Goal: Task Accomplishment & Management: Use online tool/utility

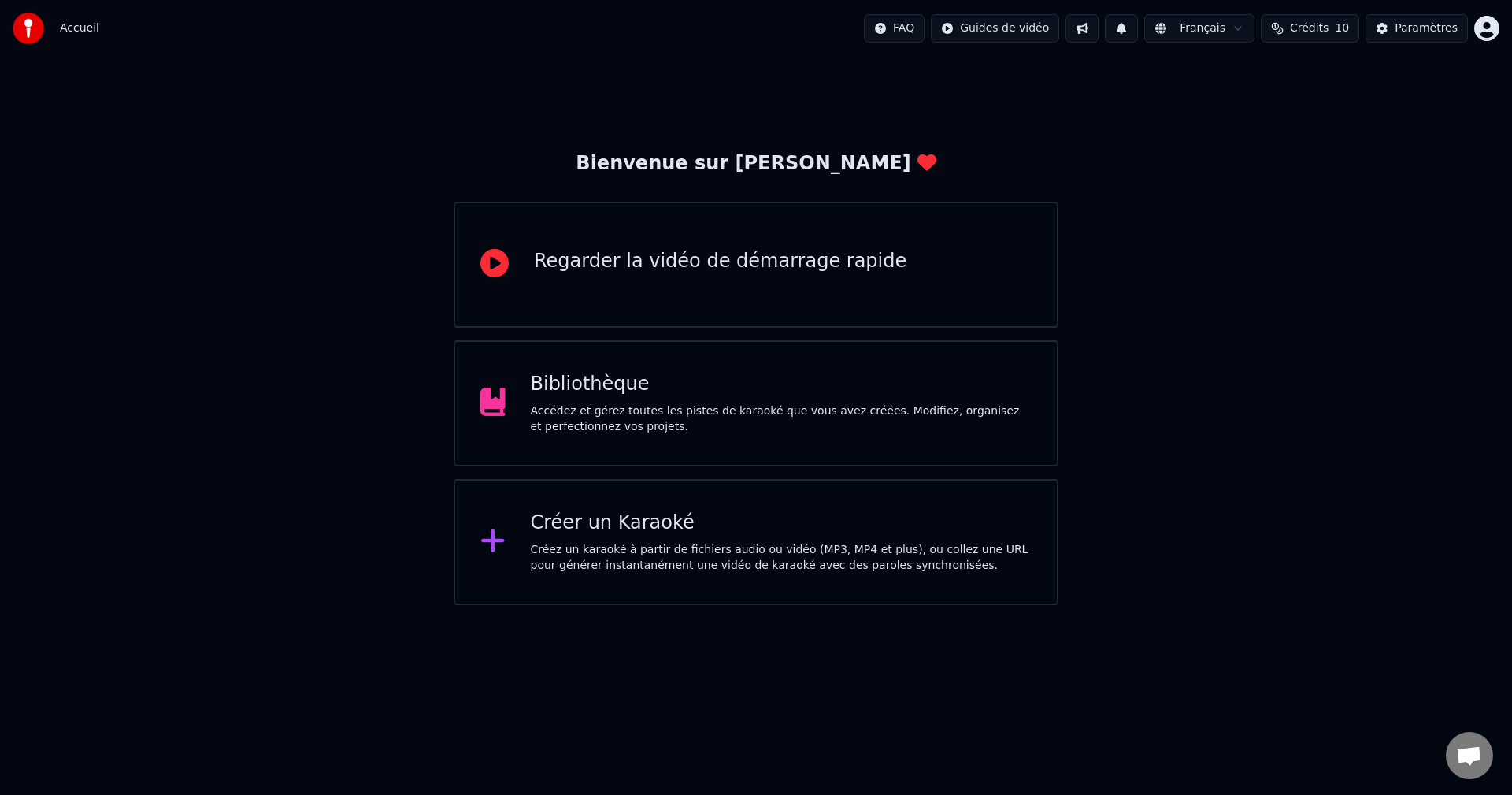
click at [676, 542] on div "Créer un Karaoké Créez un karaoké à partir de fichiers audio ou vidéo (MP3, MP4…" at bounding box center [781, 542] width 501 height 63
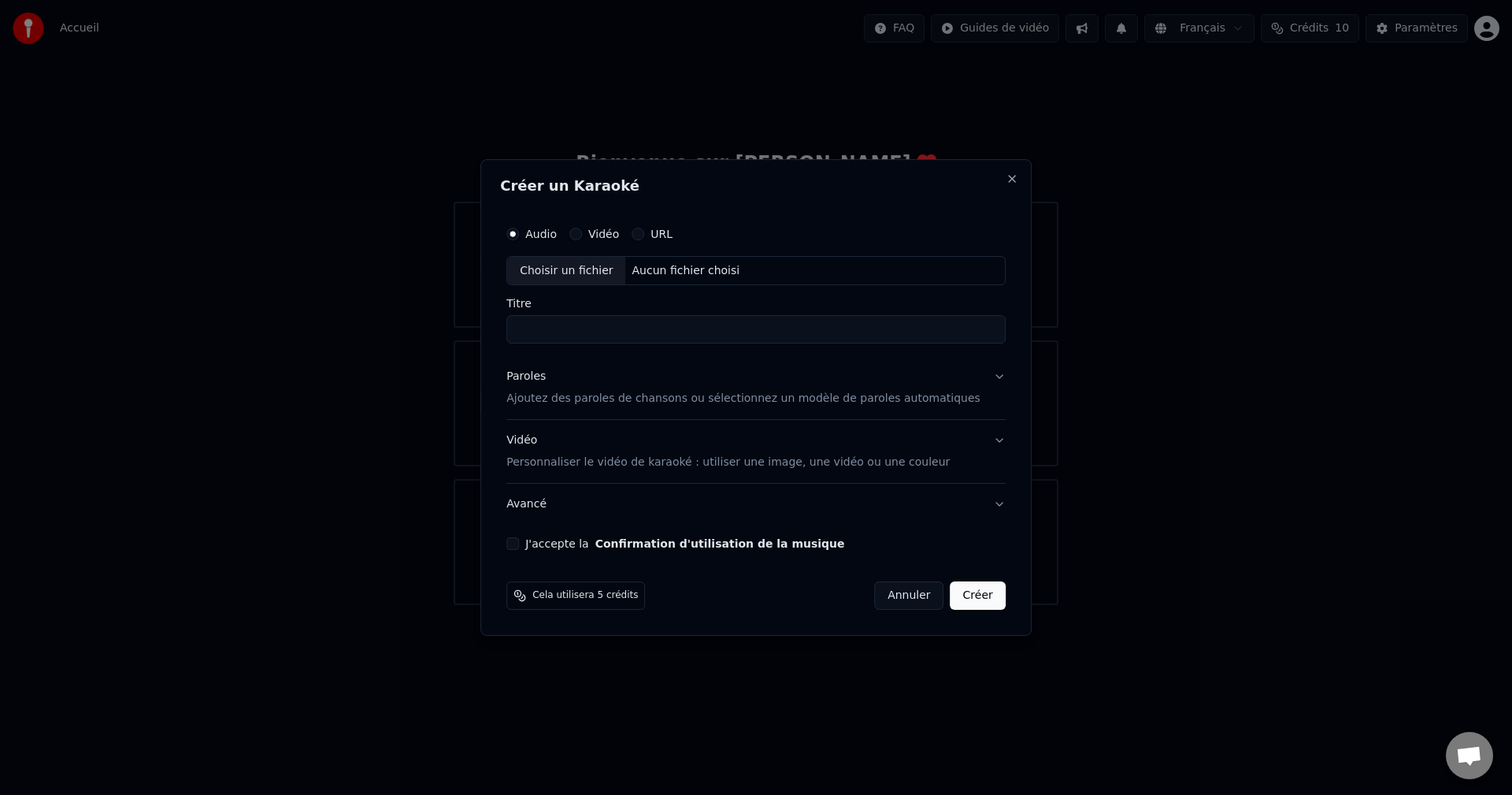
click at [542, 540] on div "J'accepte la Confirmation d'utilisation de la musique" at bounding box center [756, 543] width 499 height 13
click at [596, 269] on div "Choisir un fichier" at bounding box center [566, 270] width 118 height 28
type input "**********"
click at [612, 398] on p "Ajoutez des paroles de chansons ou sélectionnez un modèle de paroles automatiqu…" at bounding box center [744, 399] width 474 height 16
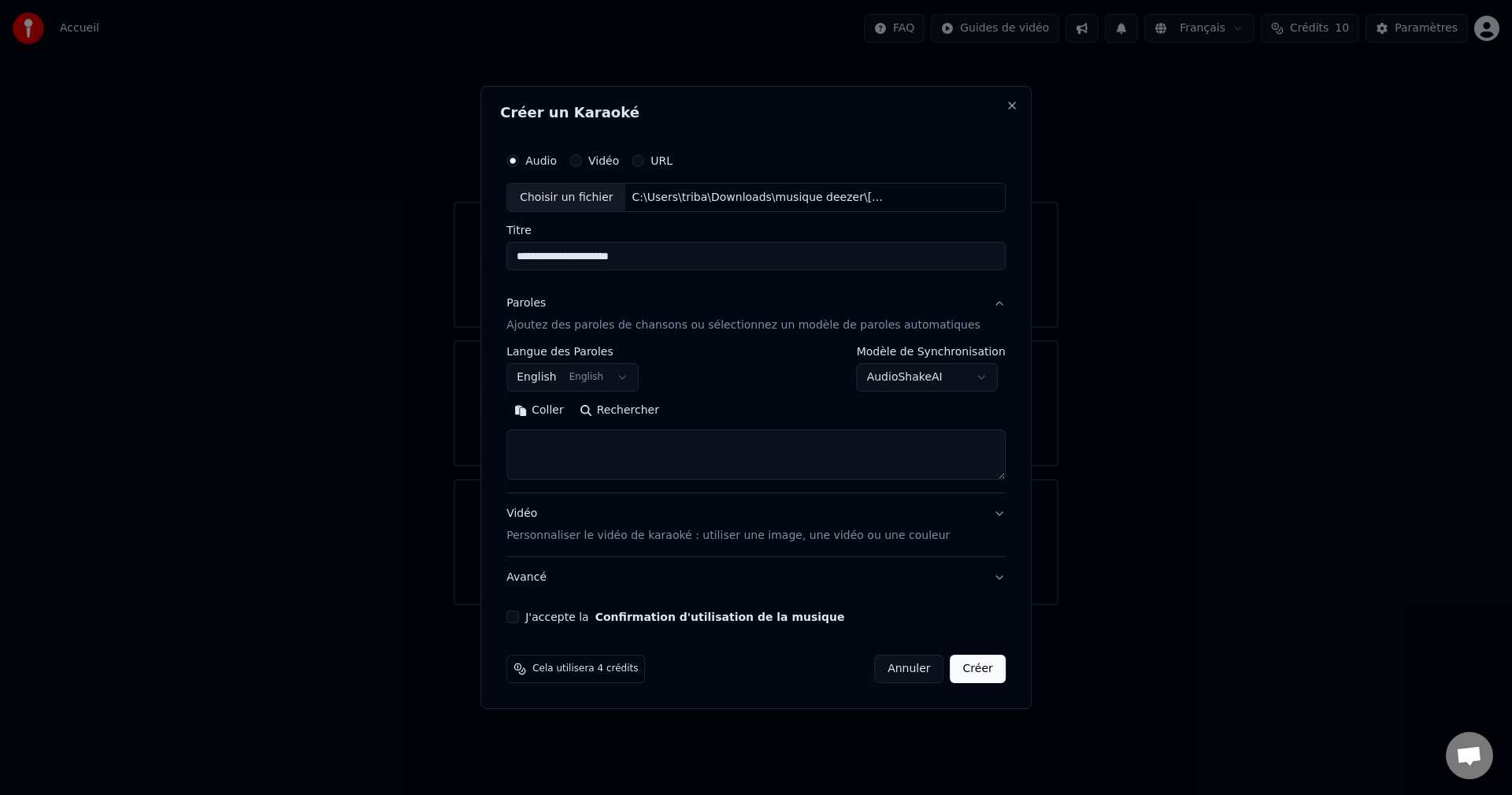
click at [639, 378] on button "English English" at bounding box center [573, 377] width 132 height 28
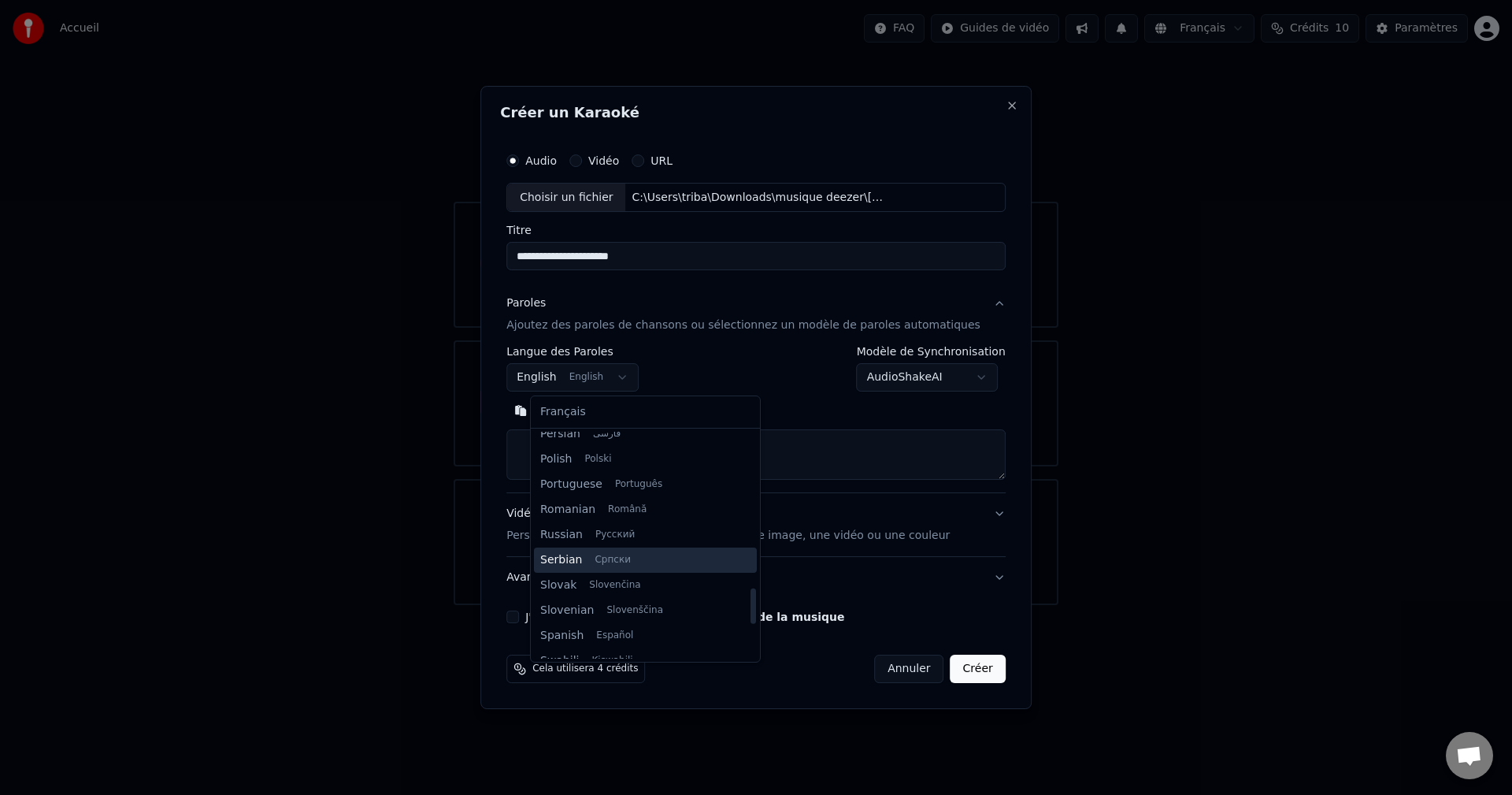
scroll to position [1150, 0]
select select "**"
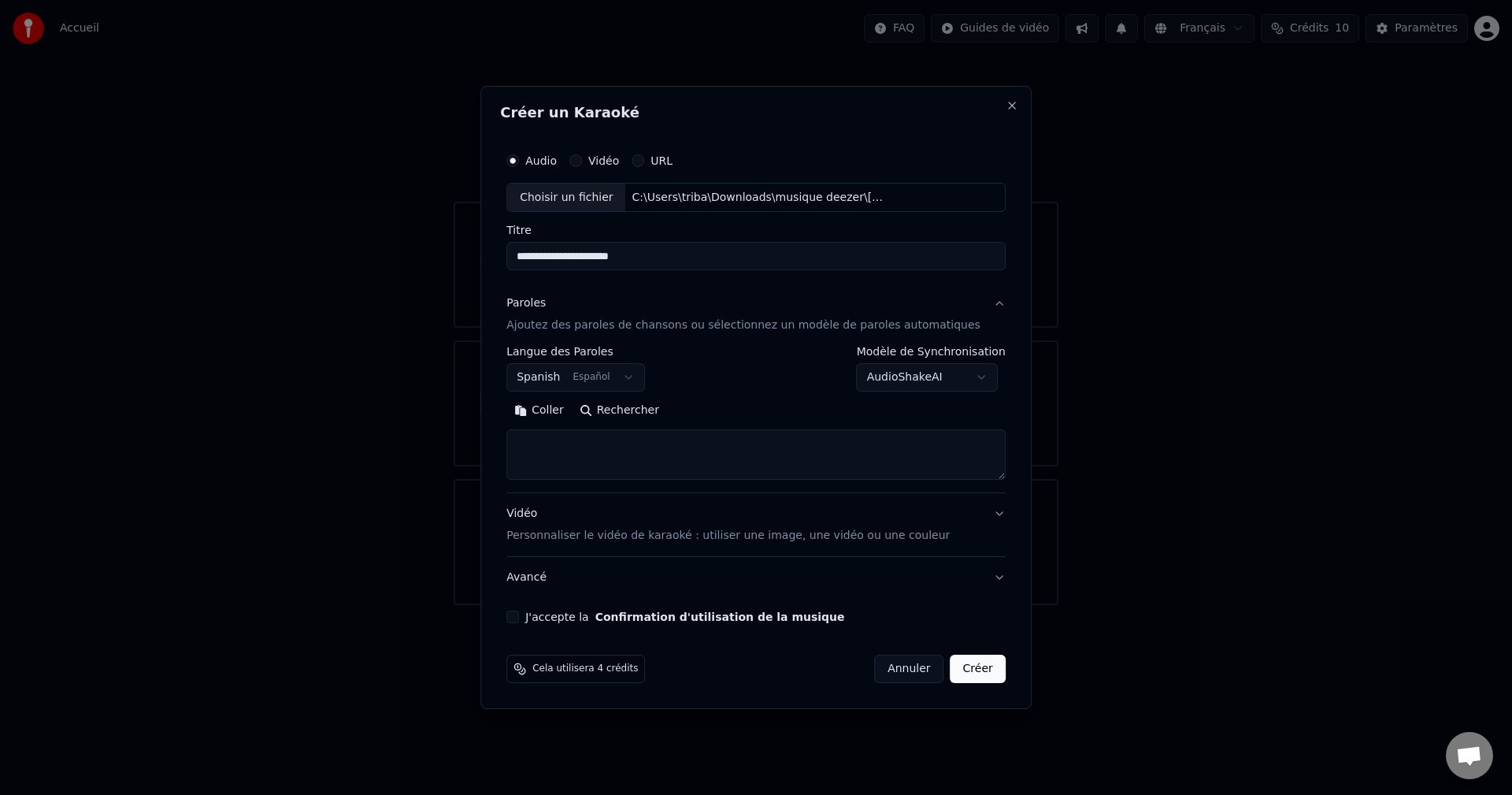
paste textarea "**********"
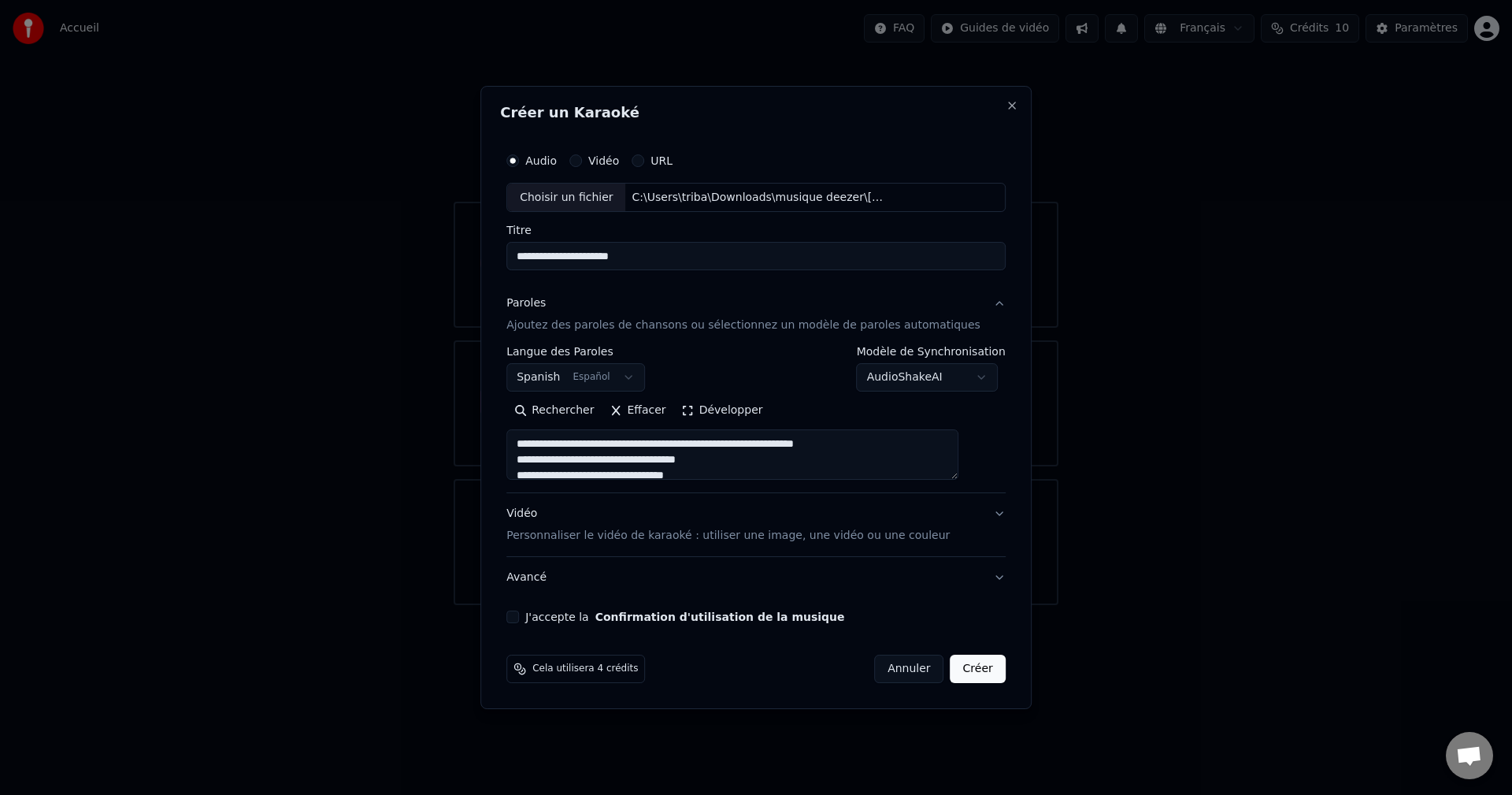
scroll to position [1091, 0]
type textarea "**********"
click at [519, 615] on button "J'accepte la Confirmation d'utilisation de la musique" at bounding box center [512, 616] width 13 height 13
click at [973, 665] on button "Créer" at bounding box center [978, 668] width 55 height 28
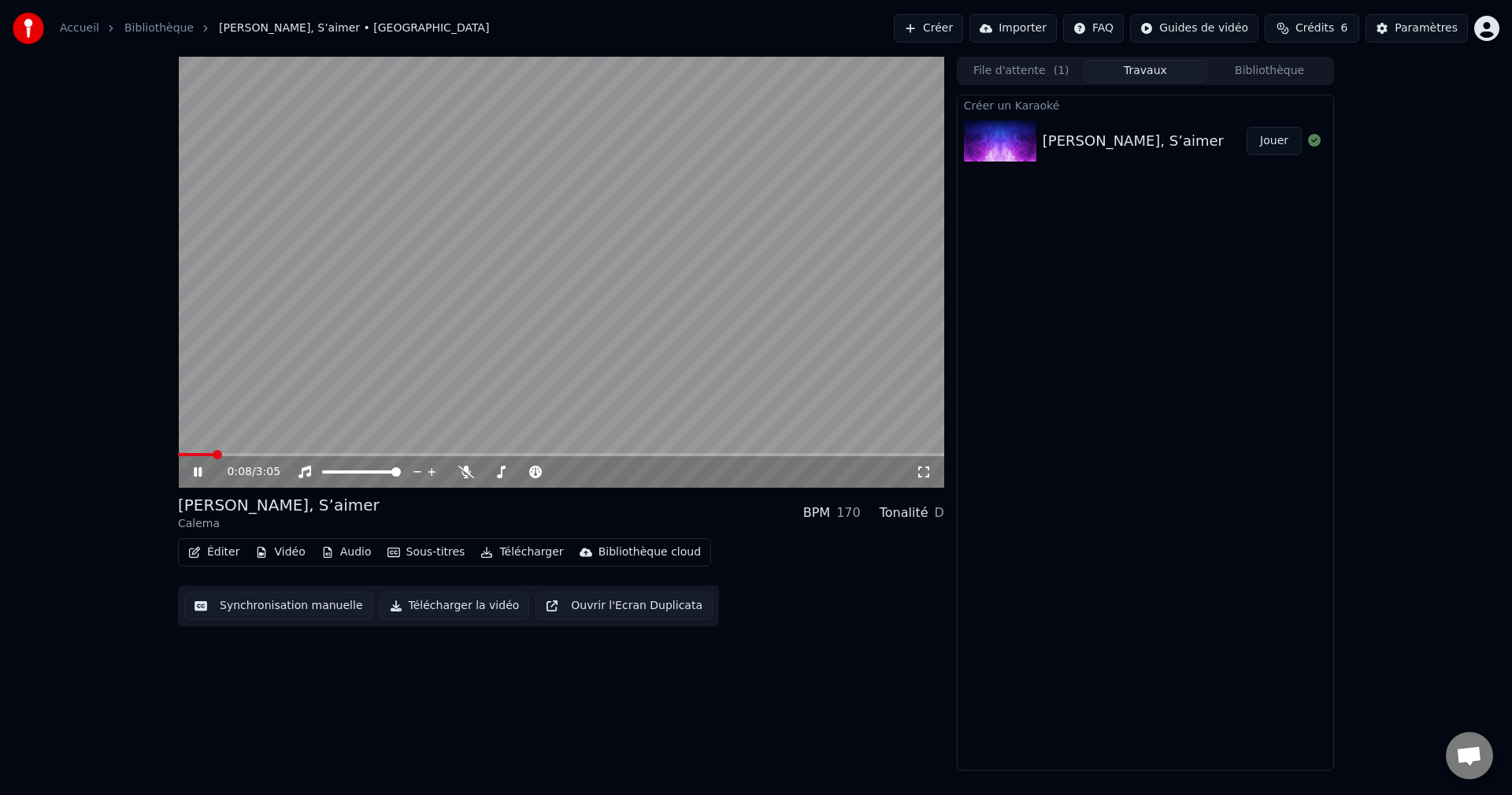
click at [671, 3] on div "Accueil Bibliothèque Aimer, S’aimer • Calema Créer Importer FAQ Guides de vidéo…" at bounding box center [756, 28] width 1512 height 57
click at [465, 478] on icon at bounding box center [466, 471] width 16 height 13
click at [185, 453] on span at bounding box center [206, 454] width 57 height 3
click at [178, 457] on span at bounding box center [182, 454] width 9 height 9
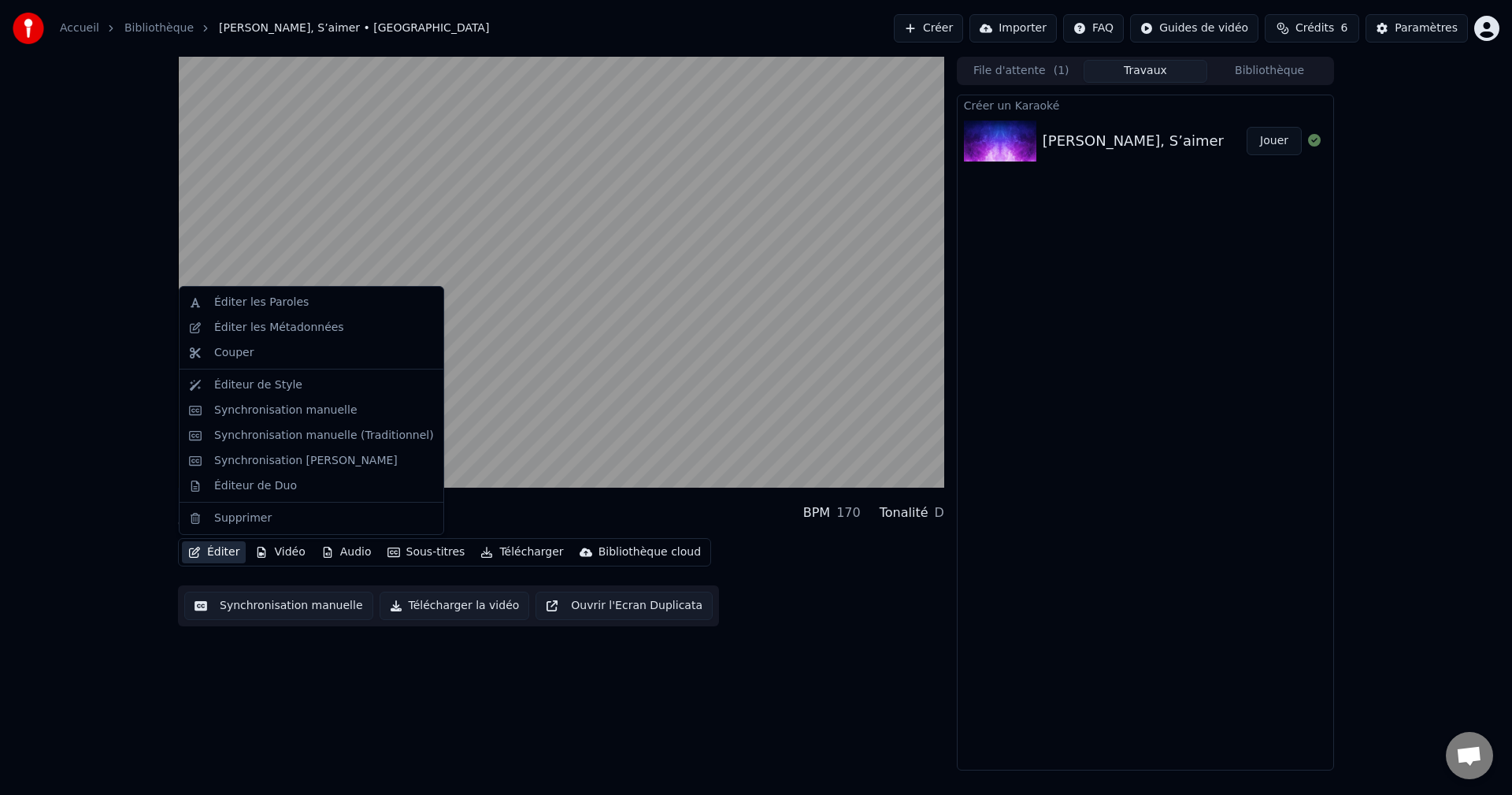
click at [209, 549] on button "Éditer" at bounding box center [213, 553] width 64 height 22
click at [219, 553] on button "Éditer" at bounding box center [213, 553] width 64 height 22
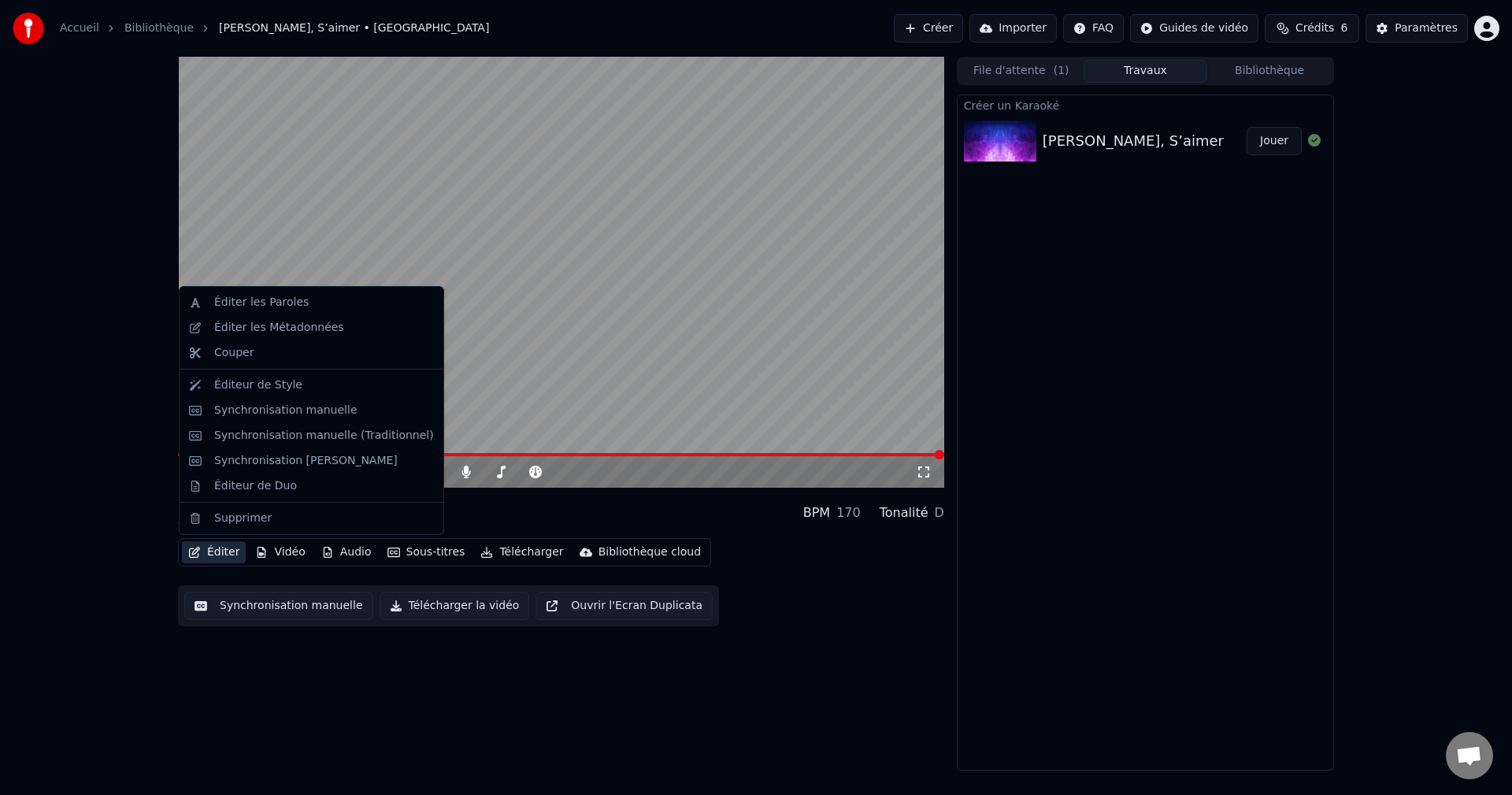
click at [219, 554] on button "Éditer" at bounding box center [213, 553] width 64 height 22
click at [281, 308] on div "Éditer les Paroles" at bounding box center [262, 303] width 95 height 16
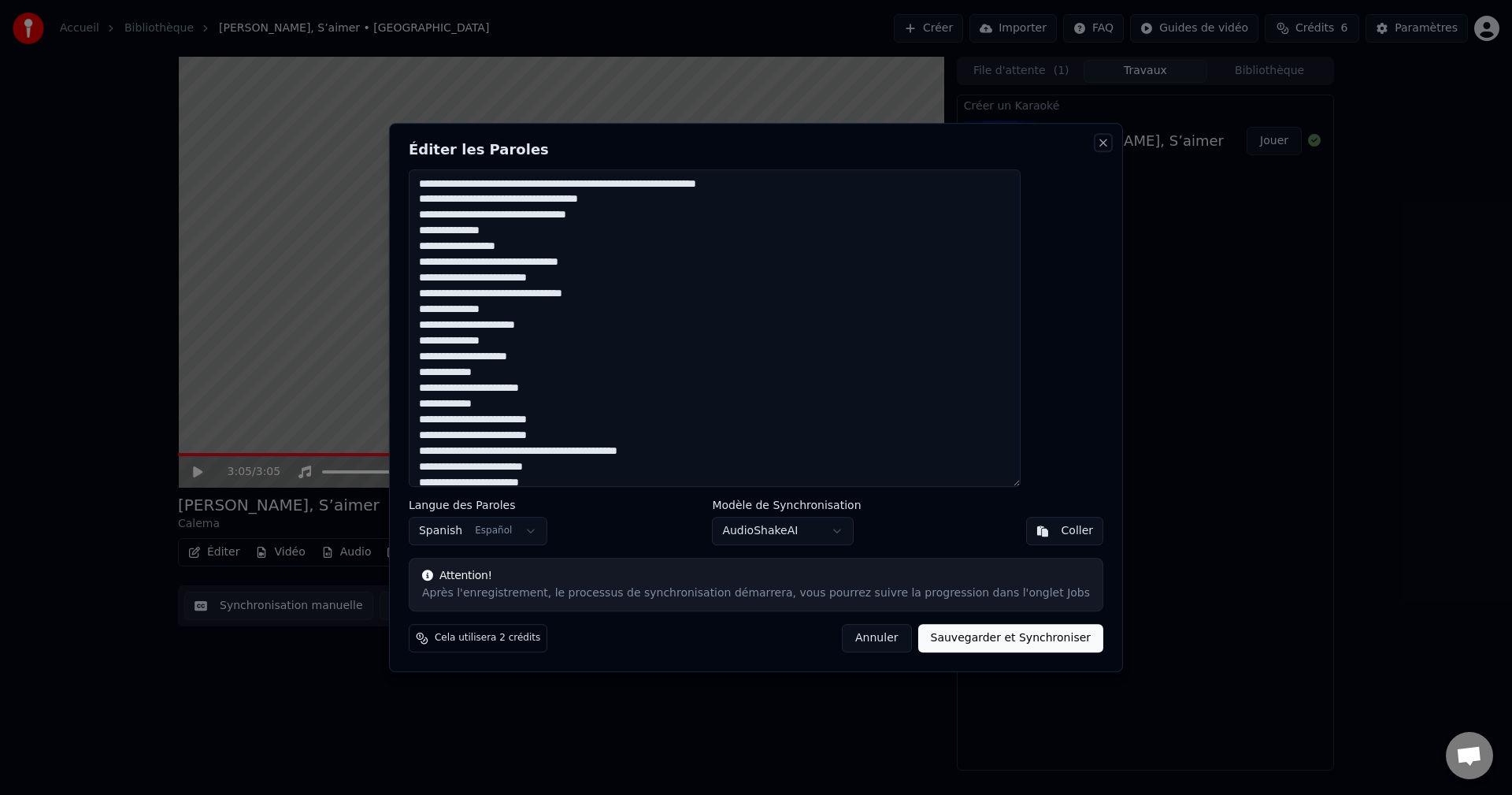
click at [1097, 146] on button "Close" at bounding box center [1103, 142] width 13 height 13
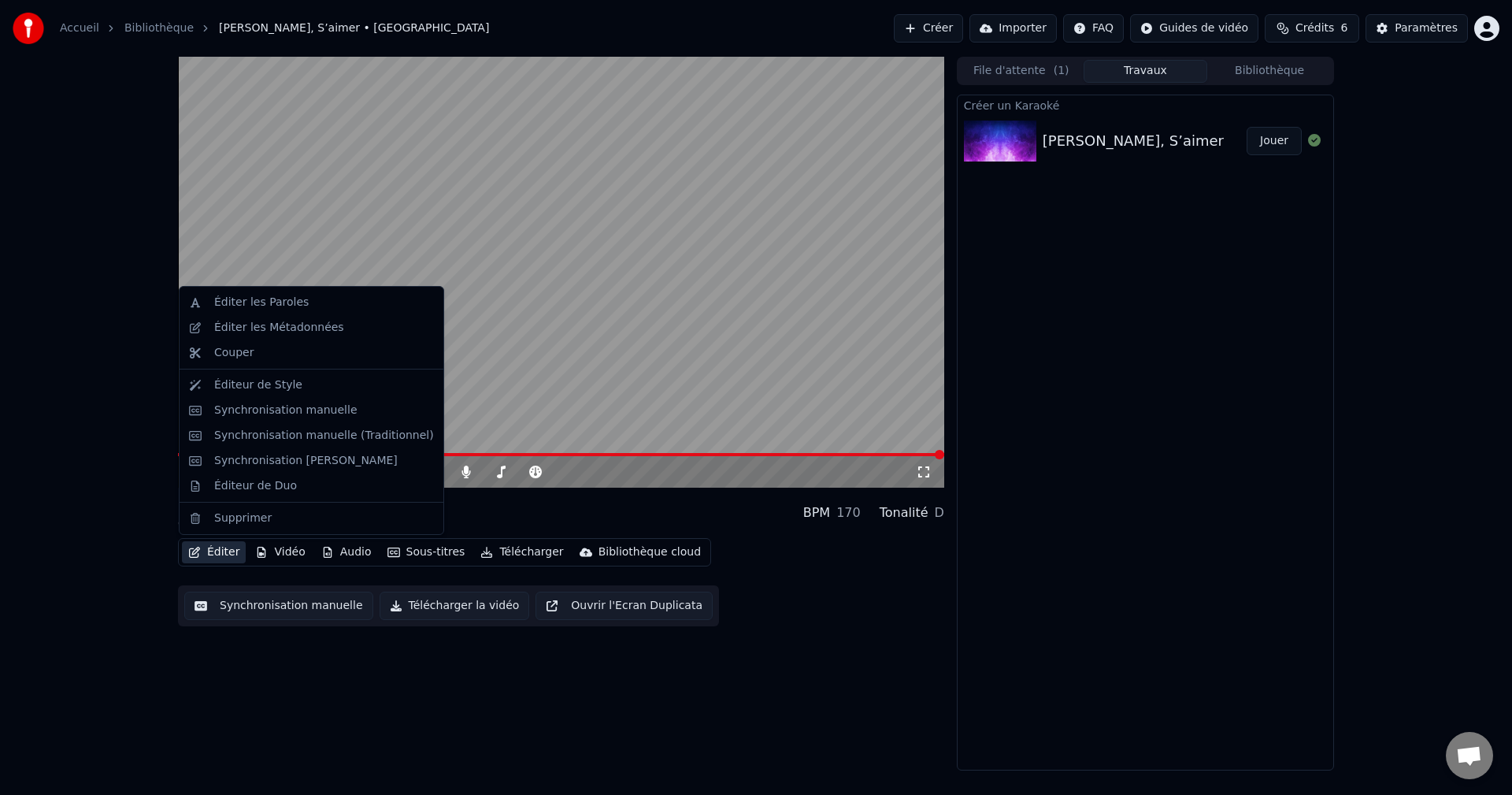
click at [210, 545] on button "Éditer" at bounding box center [213, 553] width 64 height 22
click at [311, 414] on div "Synchronisation manuelle" at bounding box center [285, 410] width 143 height 16
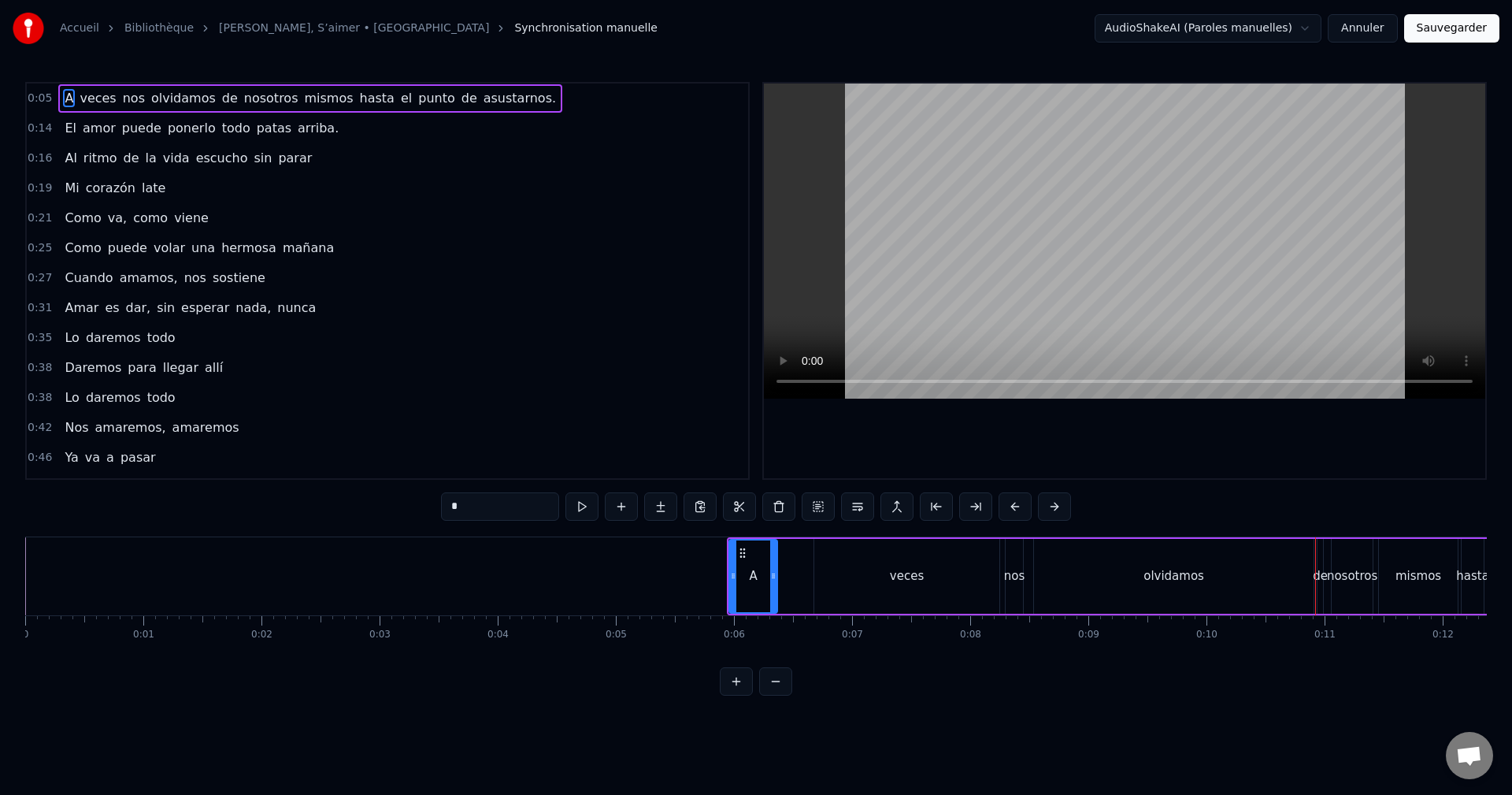
drag, startPoint x: 1266, startPoint y: 640, endPoint x: 971, endPoint y: 648, distance: 295.1
click at [997, 642] on div "0 0:01 0:02 0:03 0:04 0:05 0:06 0:07 0:08 0:09 0:10 0:11 0:12 0:13 0:14 0:15 0:…" at bounding box center [756, 635] width 1461 height 39
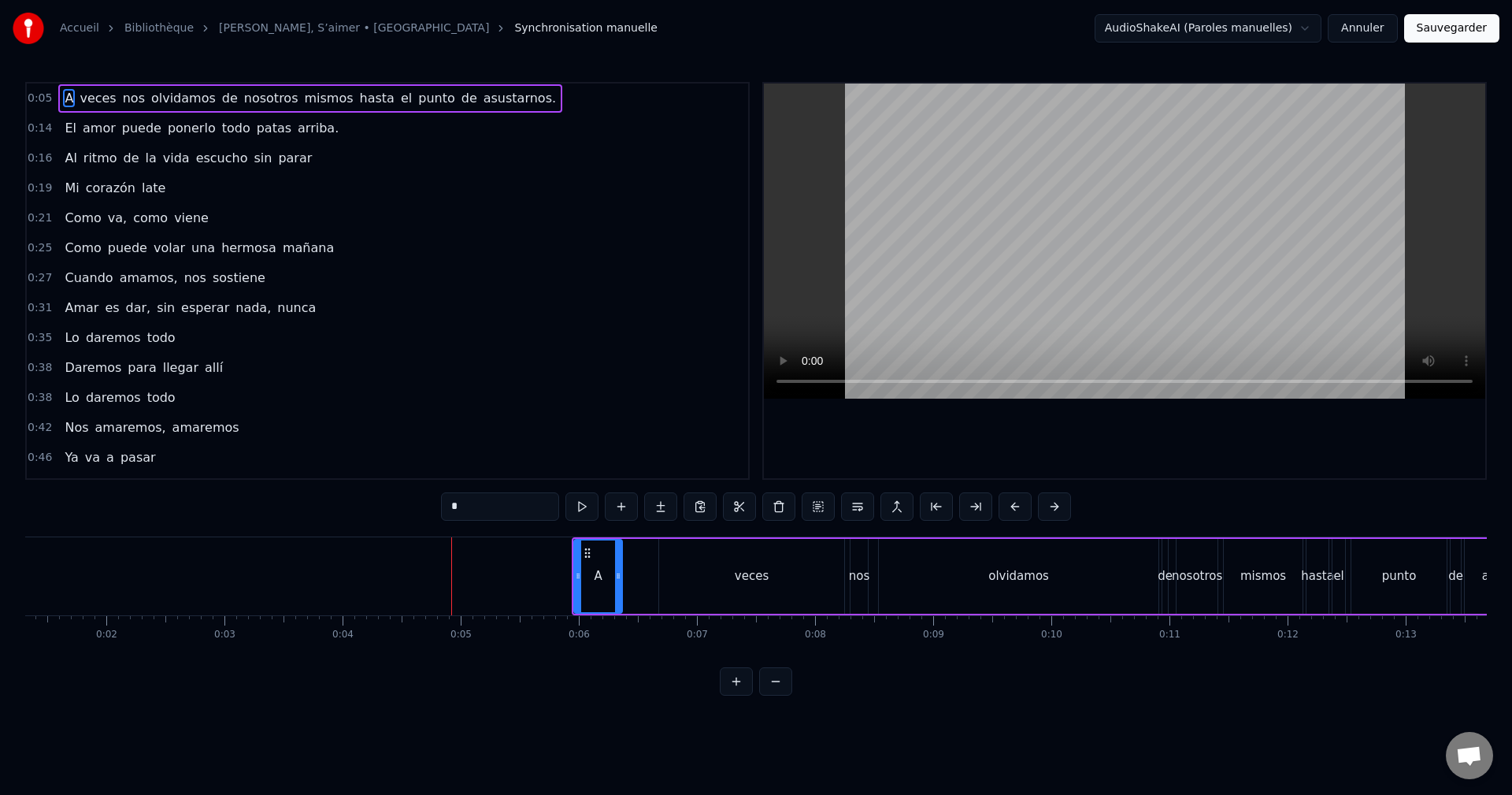
scroll to position [0, 186]
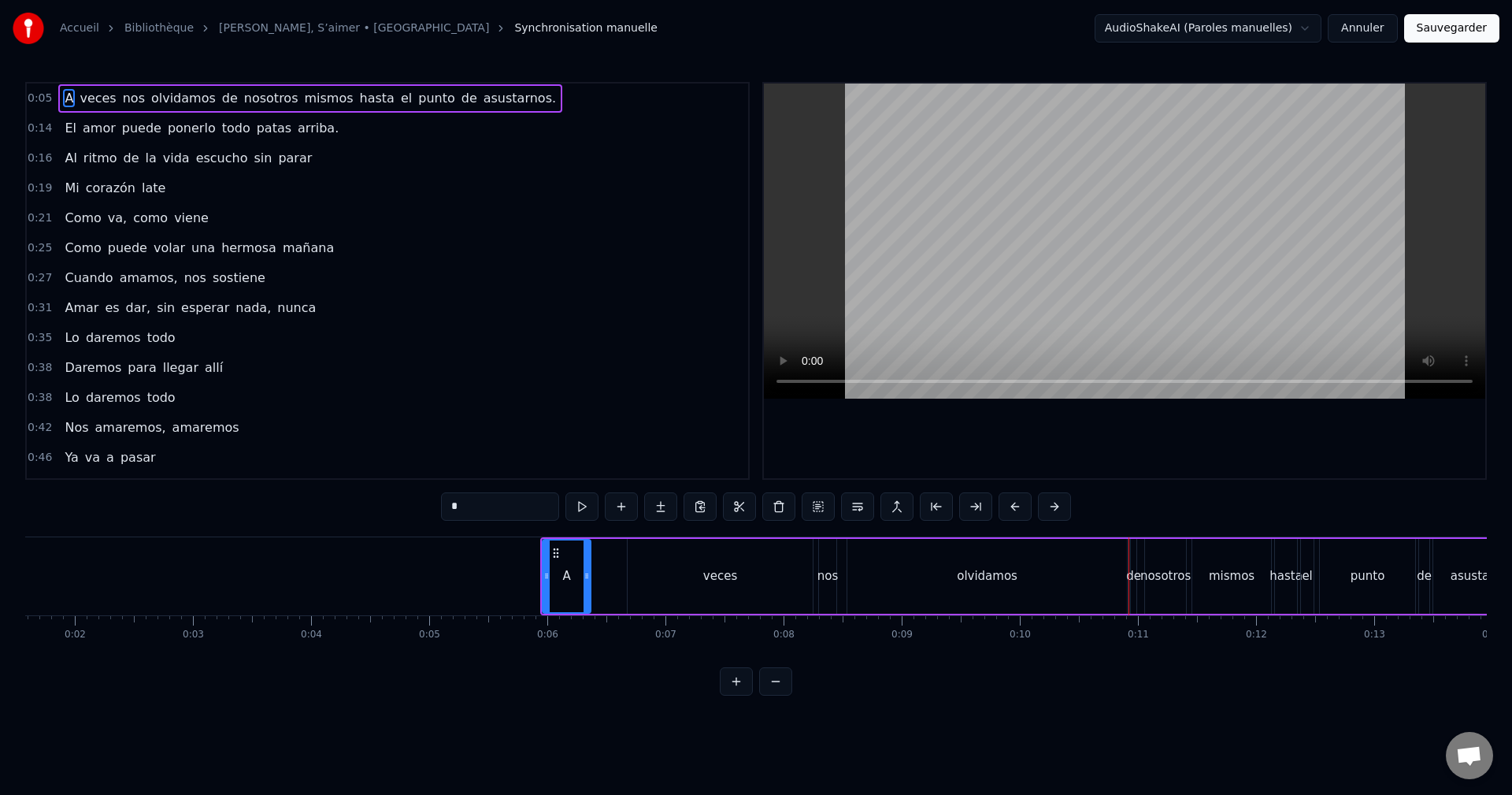
click at [884, 570] on div "olvidamos" at bounding box center [987, 576] width 280 height 75
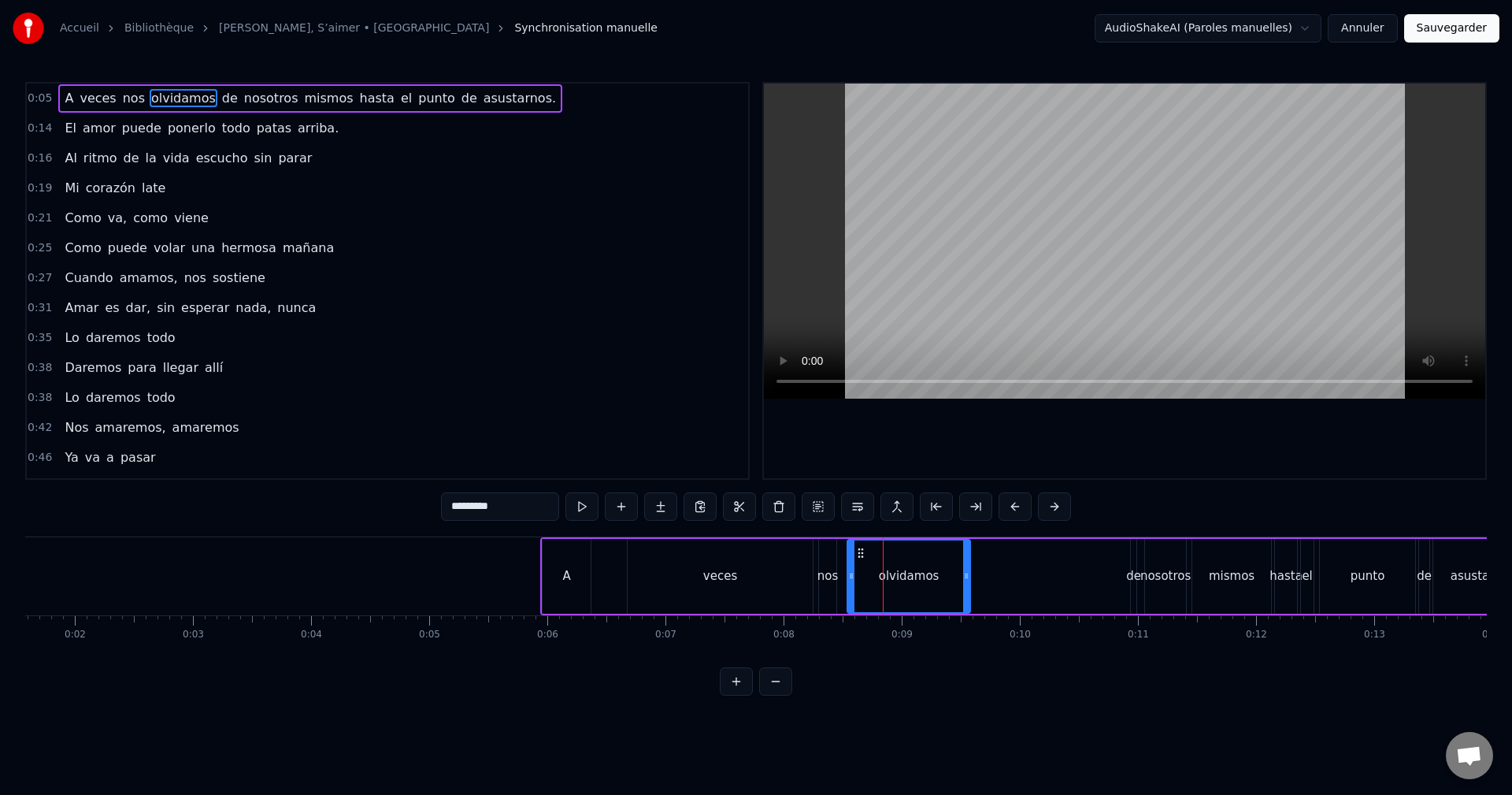
drag, startPoint x: 1123, startPoint y: 587, endPoint x: 966, endPoint y: 581, distance: 157.1
click at [966, 581] on div at bounding box center [966, 576] width 6 height 72
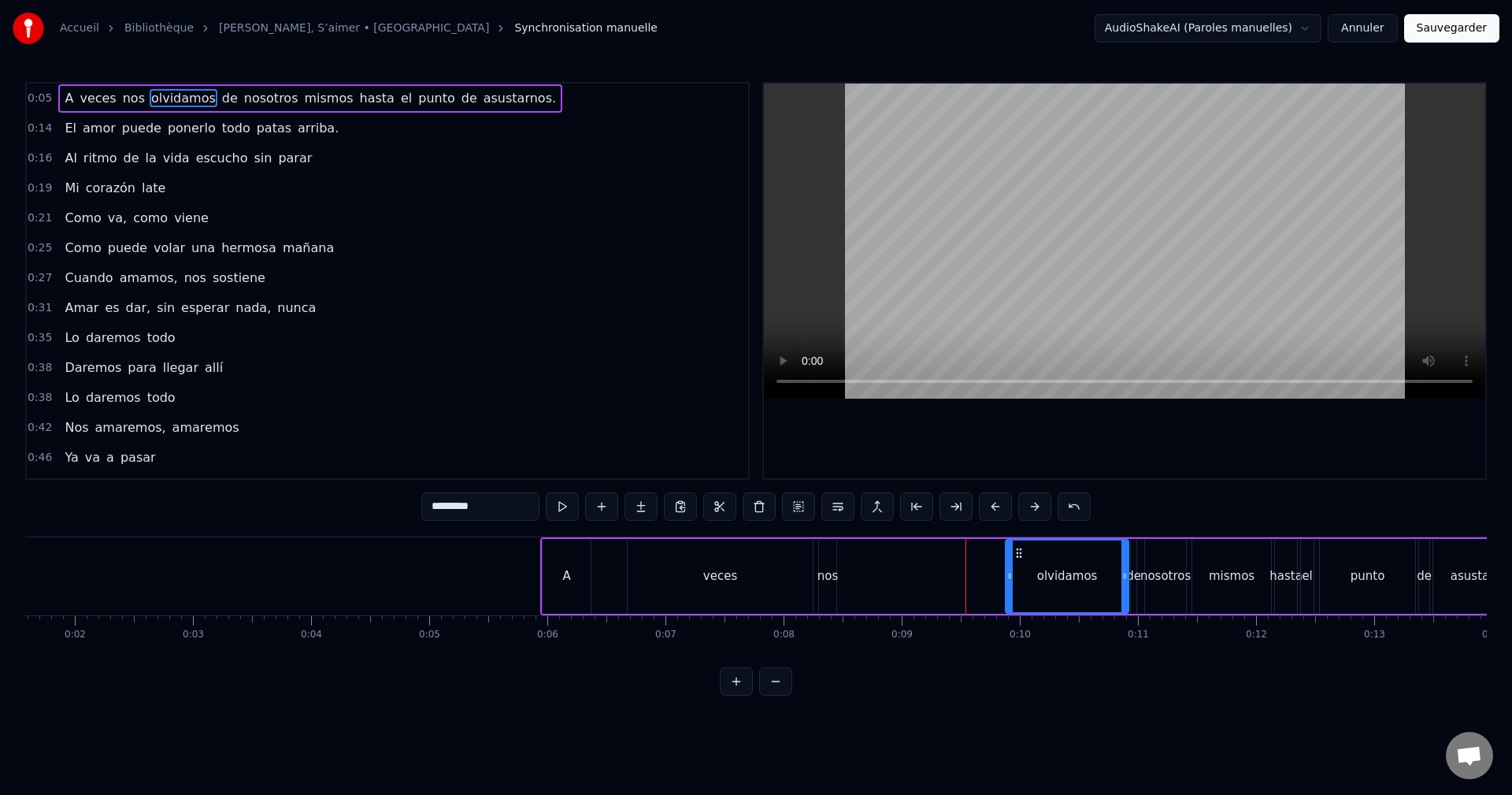
drag, startPoint x: 863, startPoint y: 555, endPoint x: 1022, endPoint y: 563, distance: 159.2
click at [1022, 563] on div "olvidamos" at bounding box center [1066, 576] width 121 height 72
click at [833, 554] on div "nos" at bounding box center [828, 576] width 17 height 75
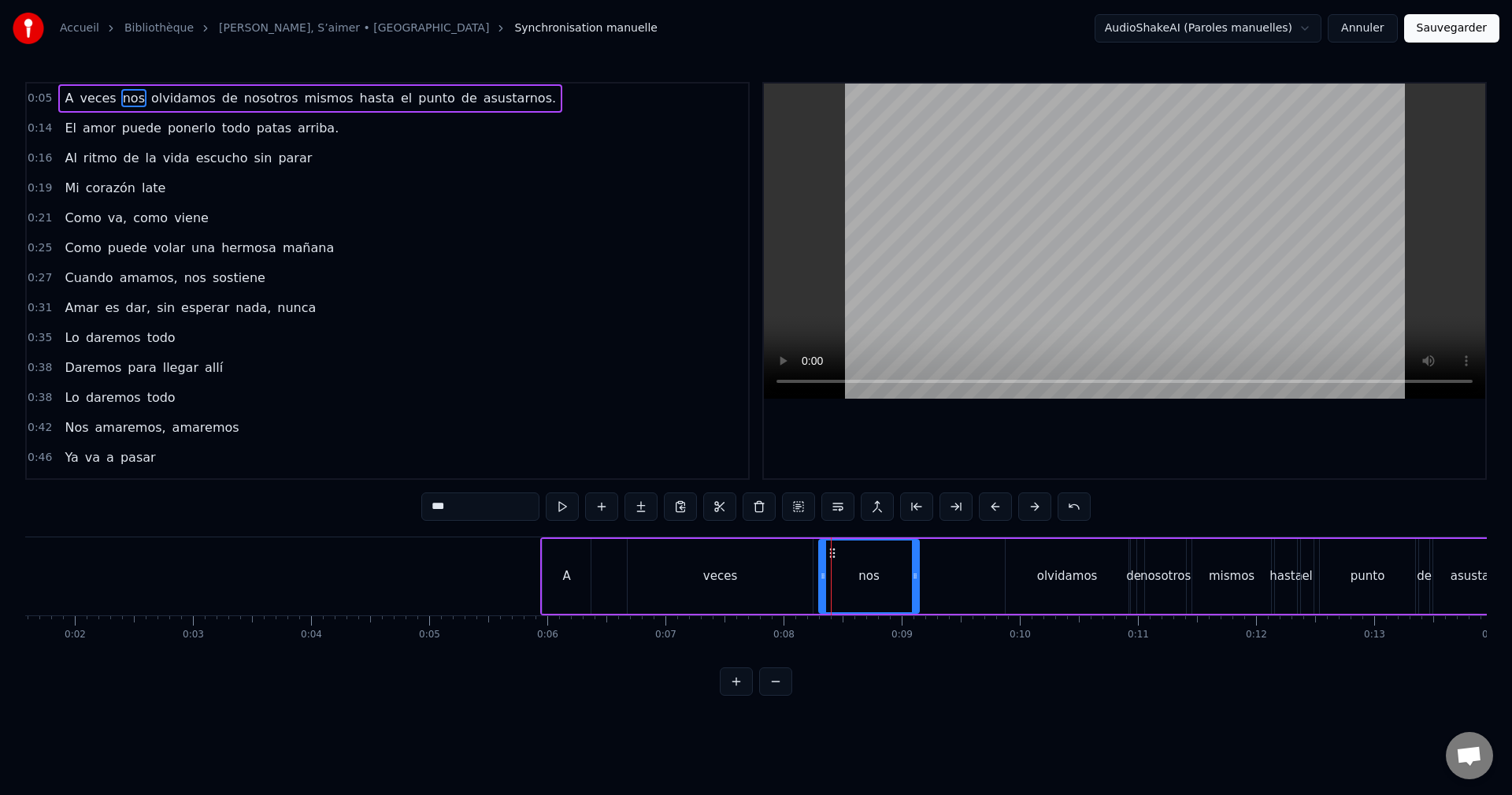
drag, startPoint x: 834, startPoint y: 568, endPoint x: 871, endPoint y: 564, distance: 37.2
click at [916, 566] on div at bounding box center [914, 576] width 6 height 72
drag, startPoint x: 828, startPoint y: 551, endPoint x: 936, endPoint y: 557, distance: 108.2
click at [939, 562] on div "nos" at bounding box center [980, 576] width 97 height 72
drag, startPoint x: 934, startPoint y: 573, endPoint x: 961, endPoint y: 574, distance: 27.0
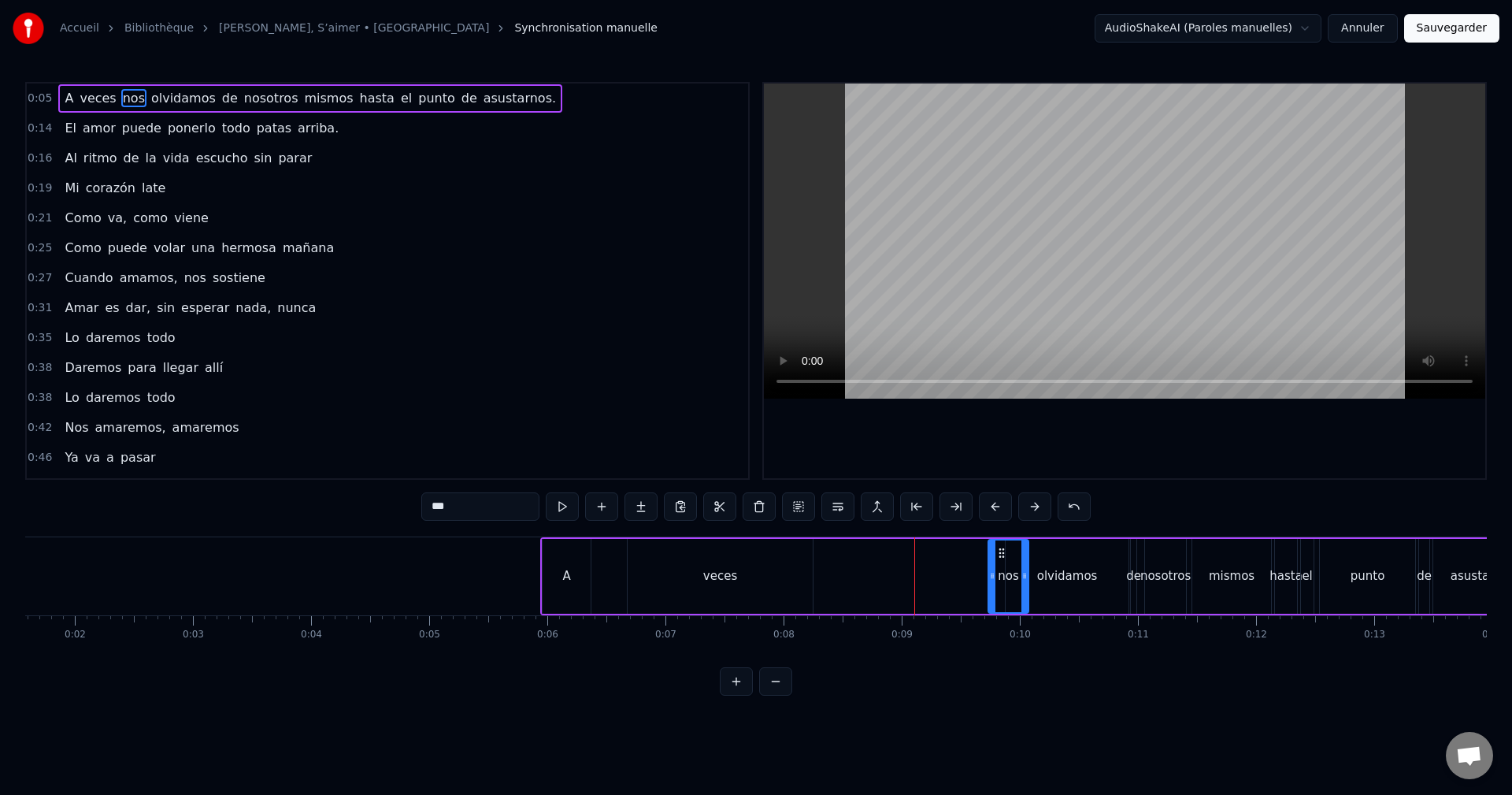
click at [991, 571] on icon at bounding box center [991, 575] width 6 height 13
click at [722, 569] on div "veces" at bounding box center [720, 575] width 34 height 18
drag, startPoint x: 634, startPoint y: 575, endPoint x: 782, endPoint y: 581, distance: 148.1
click at [782, 581] on icon at bounding box center [779, 575] width 6 height 13
drag, startPoint x: 813, startPoint y: 547, endPoint x: 845, endPoint y: 563, distance: 35.8
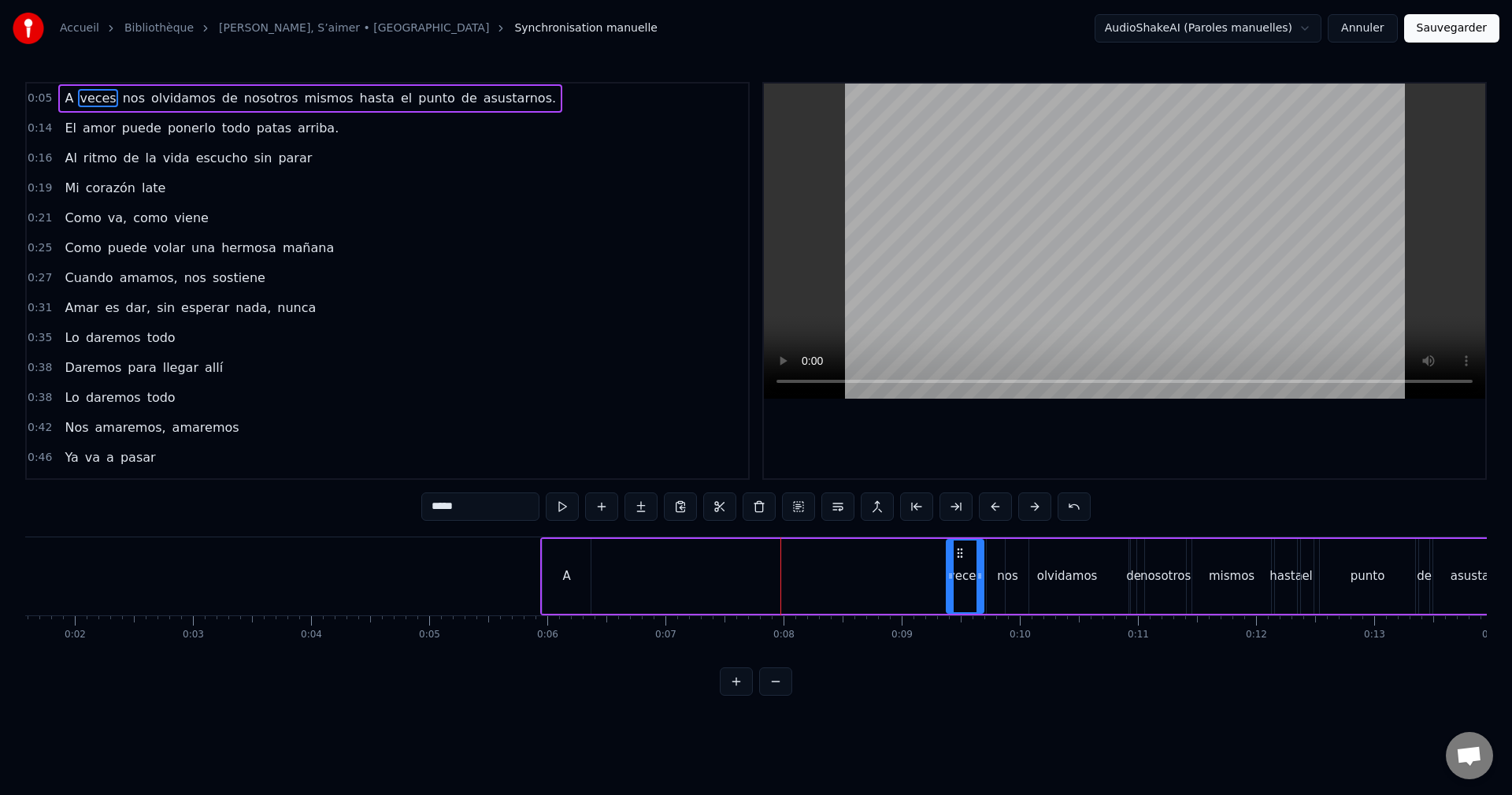
click at [960, 560] on div "veces" at bounding box center [965, 576] width 36 height 72
click at [583, 565] on div "A" at bounding box center [566, 576] width 48 height 75
drag, startPoint x: 557, startPoint y: 550, endPoint x: 911, endPoint y: 570, distance: 354.6
click at [911, 570] on div "A" at bounding box center [918, 576] width 47 height 72
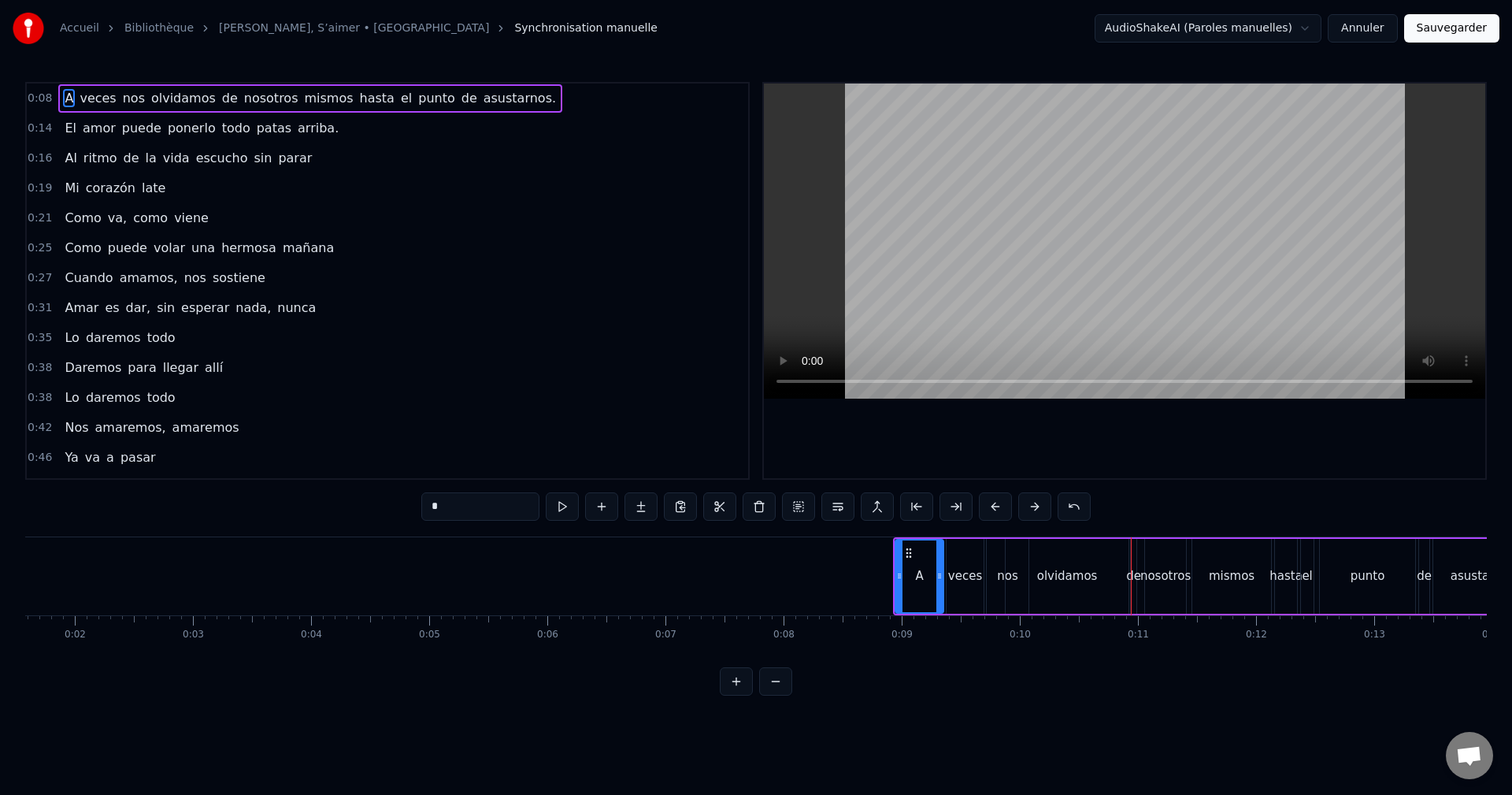
click at [1099, 570] on div "olvidamos" at bounding box center [1066, 576] width 123 height 75
drag, startPoint x: 1011, startPoint y: 567, endPoint x: 1078, endPoint y: 577, distance: 67.7
click at [1104, 570] on div "olvidamos" at bounding box center [1112, 576] width 30 height 72
click at [1016, 562] on div "nos" at bounding box center [1007, 576] width 42 height 75
drag, startPoint x: 1000, startPoint y: 550, endPoint x: 1074, endPoint y: 554, distance: 74.1
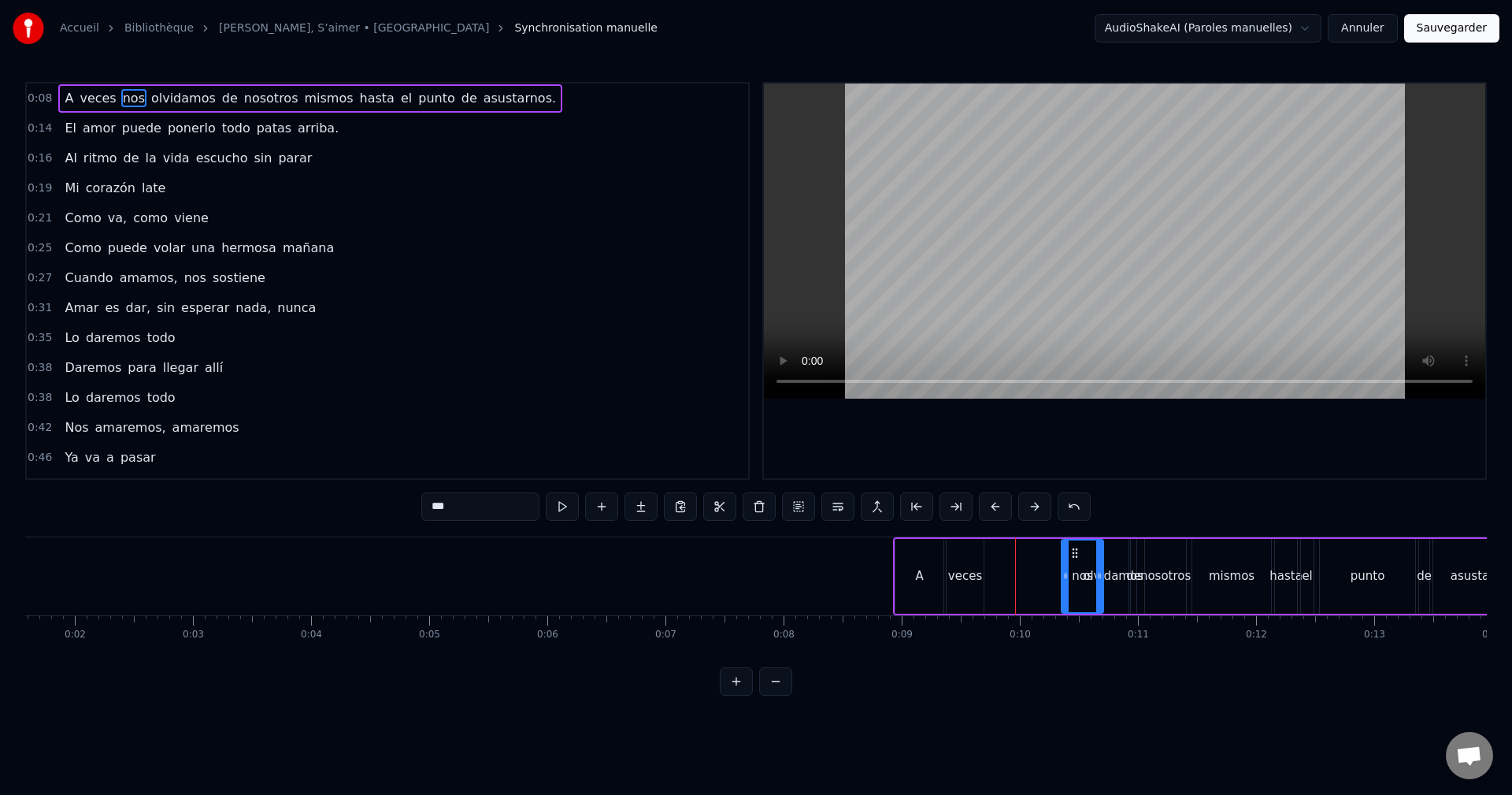
click at [1074, 554] on icon at bounding box center [1074, 553] width 13 height 13
click at [972, 560] on div "veces" at bounding box center [965, 576] width 37 height 75
drag, startPoint x: 958, startPoint y: 553, endPoint x: 1012, endPoint y: 559, distance: 54.3
click at [1045, 554] on icon at bounding box center [1046, 553] width 13 height 13
click at [928, 560] on div "A" at bounding box center [919, 576] width 48 height 75
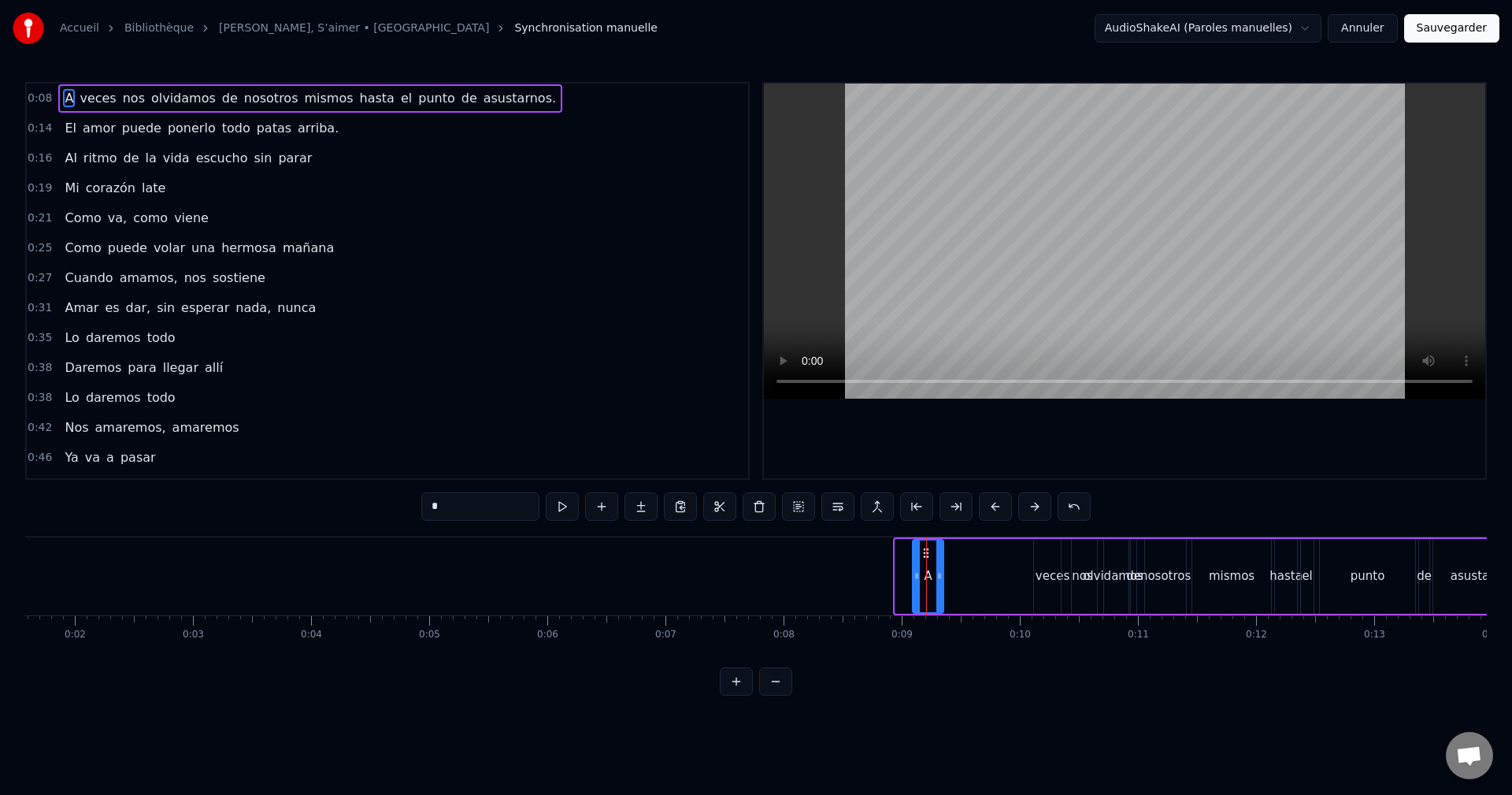
drag, startPoint x: 900, startPoint y: 558, endPoint x: 916, endPoint y: 559, distance: 16.0
click at [916, 559] on div at bounding box center [916, 576] width 6 height 72
drag, startPoint x: 928, startPoint y: 553, endPoint x: 1014, endPoint y: 559, distance: 86.2
click at [1014, 559] on icon at bounding box center [1011, 553] width 13 height 13
click at [1250, 589] on div "mismos" at bounding box center [1231, 576] width 79 height 75
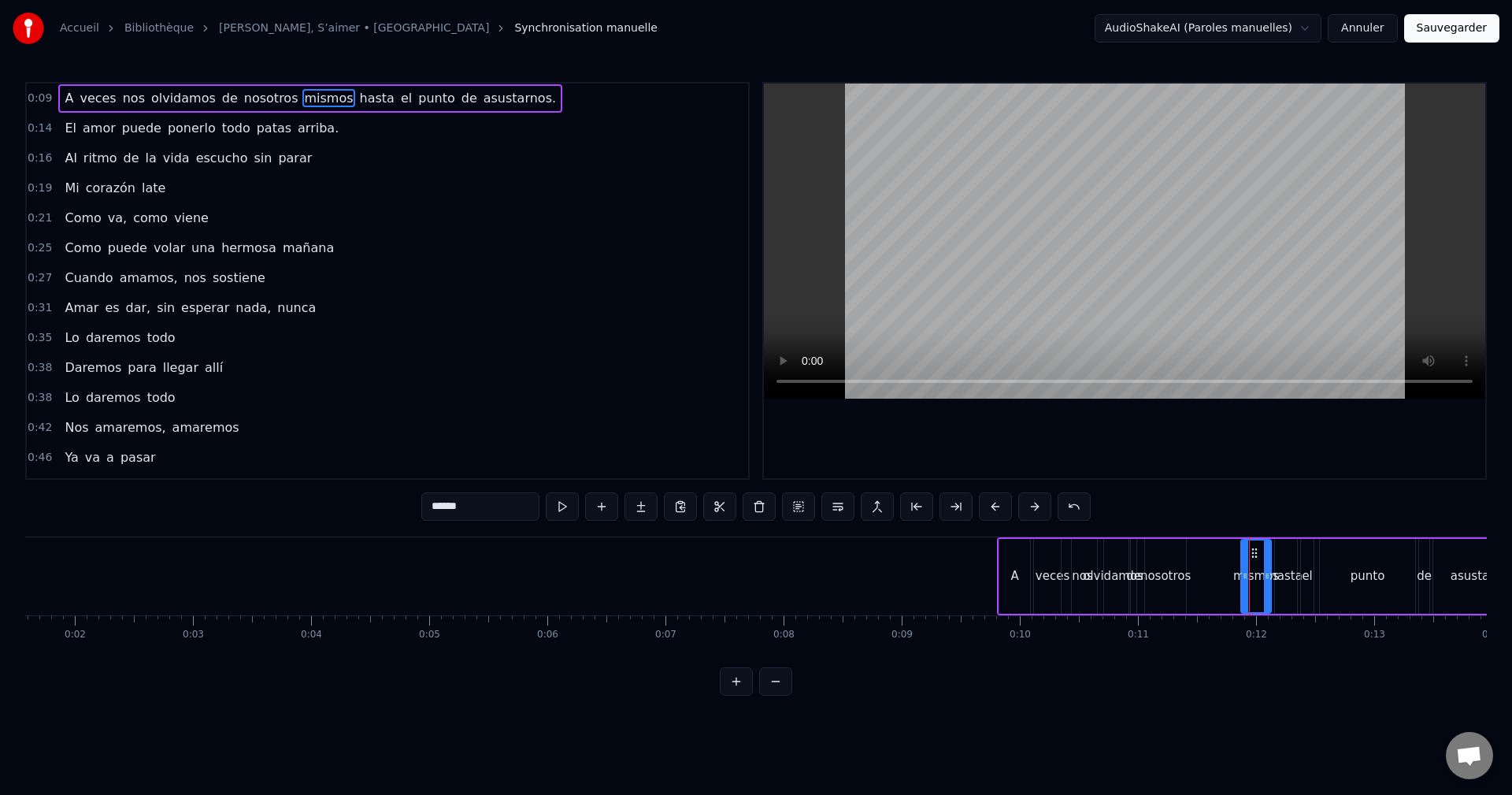
drag, startPoint x: 1204, startPoint y: 565, endPoint x: 1246, endPoint y: 566, distance: 42.0
click at [1246, 566] on div at bounding box center [1244, 576] width 6 height 72
click at [1359, 577] on div "punto" at bounding box center [1367, 575] width 35 height 18
drag, startPoint x: 1334, startPoint y: 570, endPoint x: 1354, endPoint y: 564, distance: 20.9
click at [1354, 564] on div at bounding box center [1353, 576] width 6 height 72
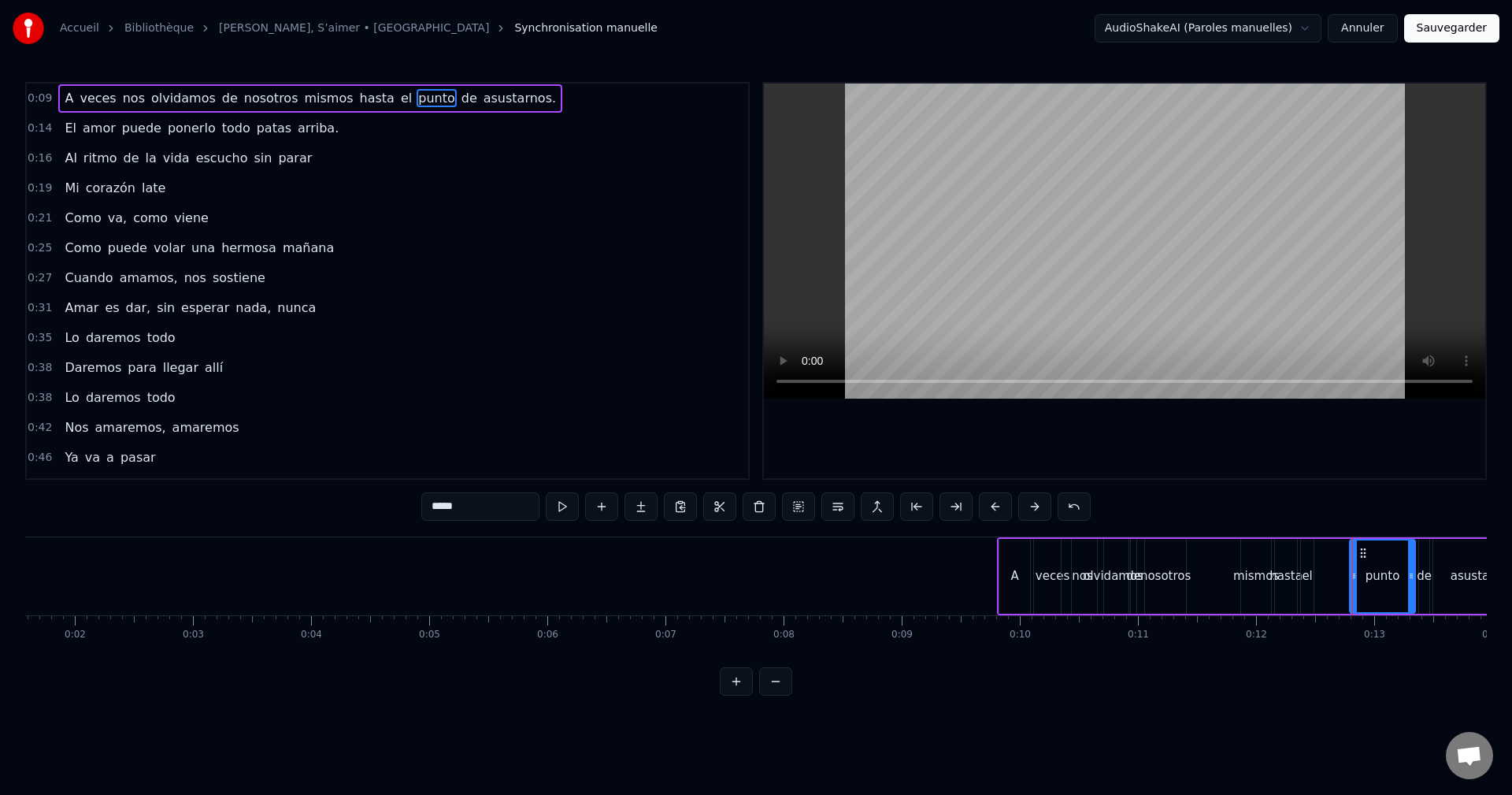
click at [1308, 567] on div "el" at bounding box center [1306, 575] width 10 height 18
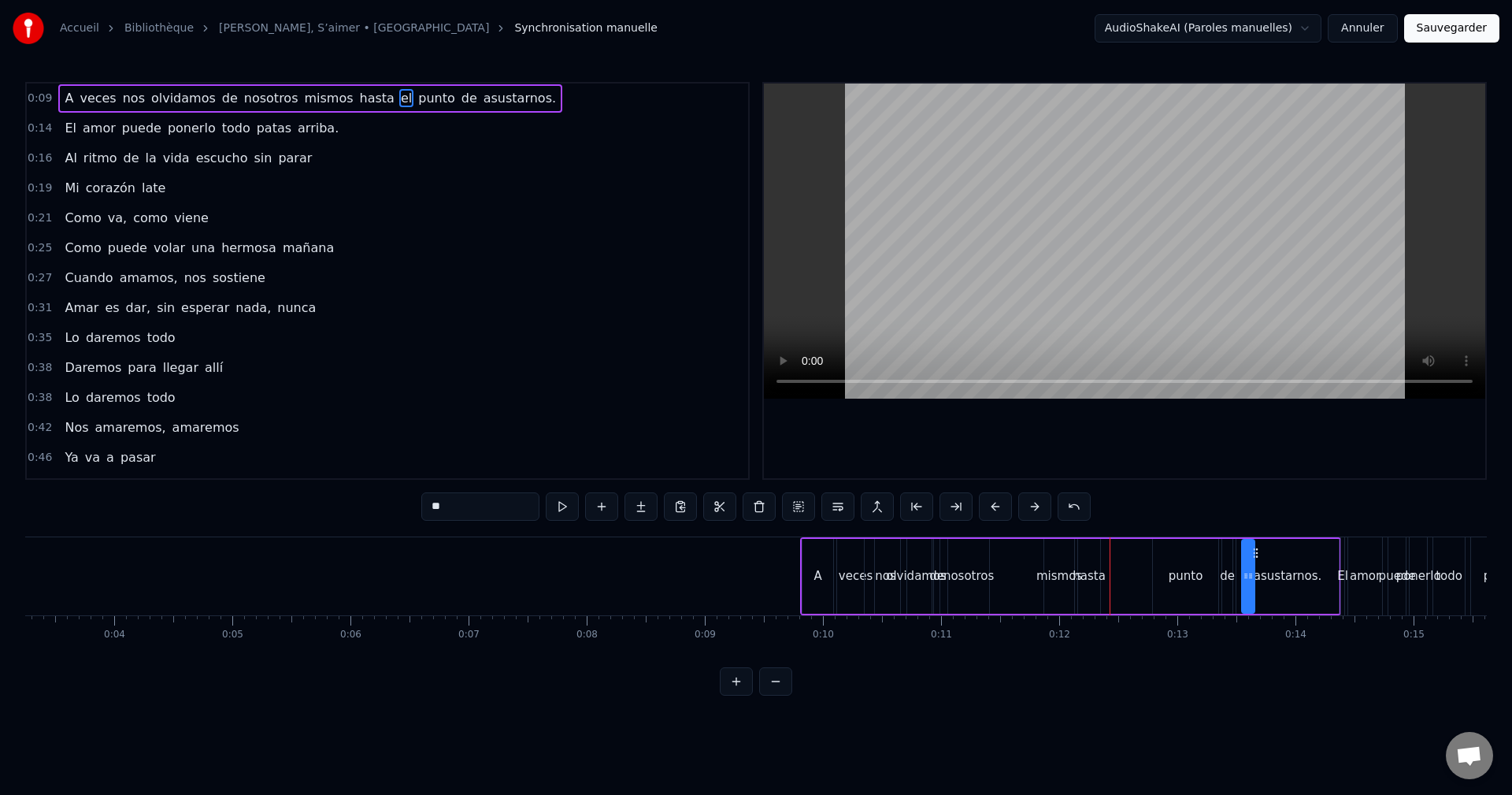
scroll to position [0, 386]
drag, startPoint x: 1315, startPoint y: 554, endPoint x: 1129, endPoint y: 563, distance: 186.2
click at [1139, 561] on div "el" at bounding box center [1132, 576] width 14 height 75
click at [1084, 556] on div "hasta" at bounding box center [1086, 576] width 22 height 75
drag, startPoint x: 1088, startPoint y: 553, endPoint x: 1101, endPoint y: 553, distance: 13.0
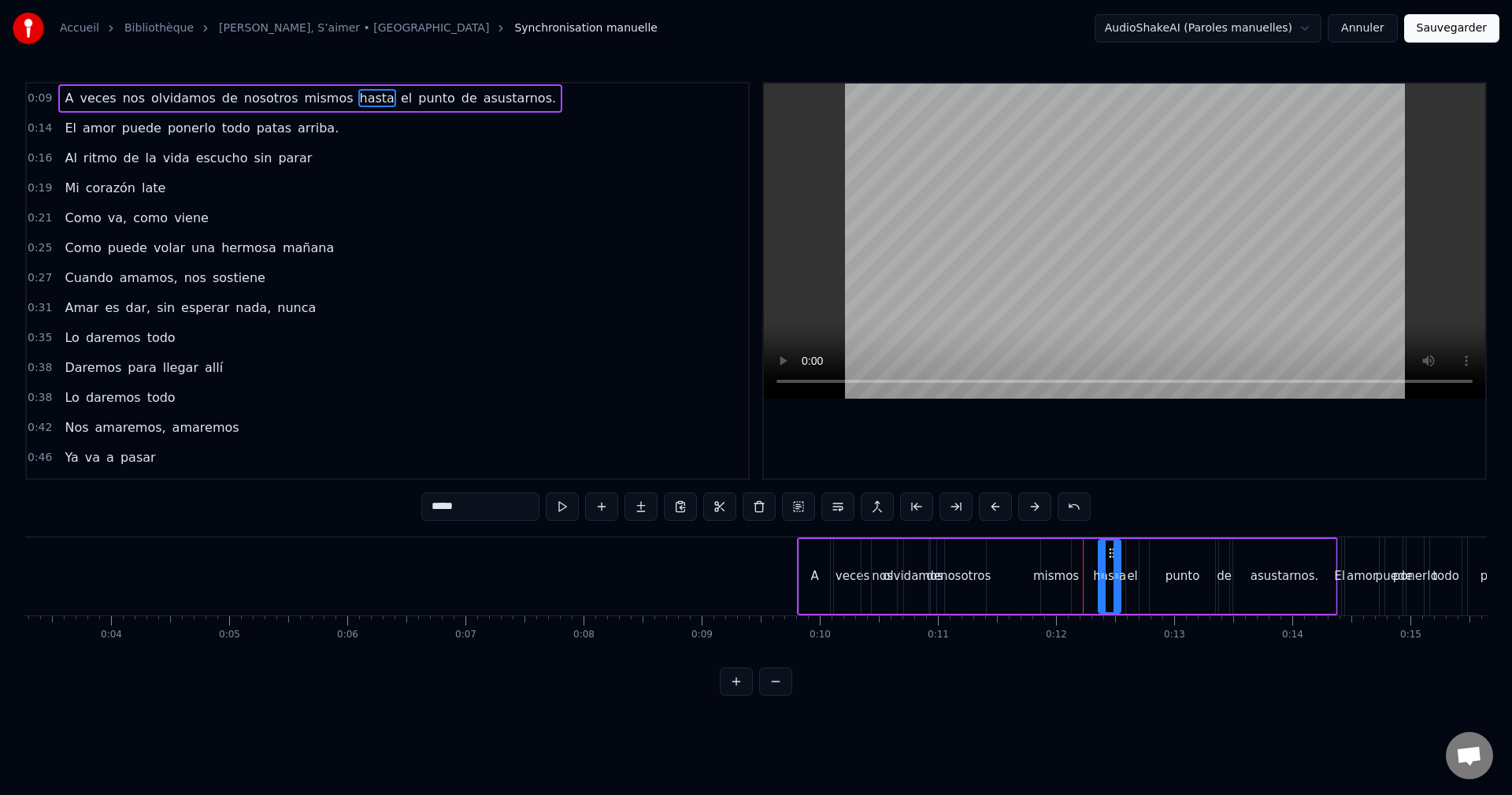
click at [1113, 558] on icon at bounding box center [1111, 553] width 13 height 13
click at [1061, 556] on div "mismos" at bounding box center [1055, 576] width 30 height 75
drag, startPoint x: 1053, startPoint y: 548, endPoint x: 1083, endPoint y: 553, distance: 30.4
click at [1083, 553] on icon at bounding box center [1084, 553] width 13 height 13
click at [950, 555] on div "nosotros" at bounding box center [965, 576] width 41 height 75
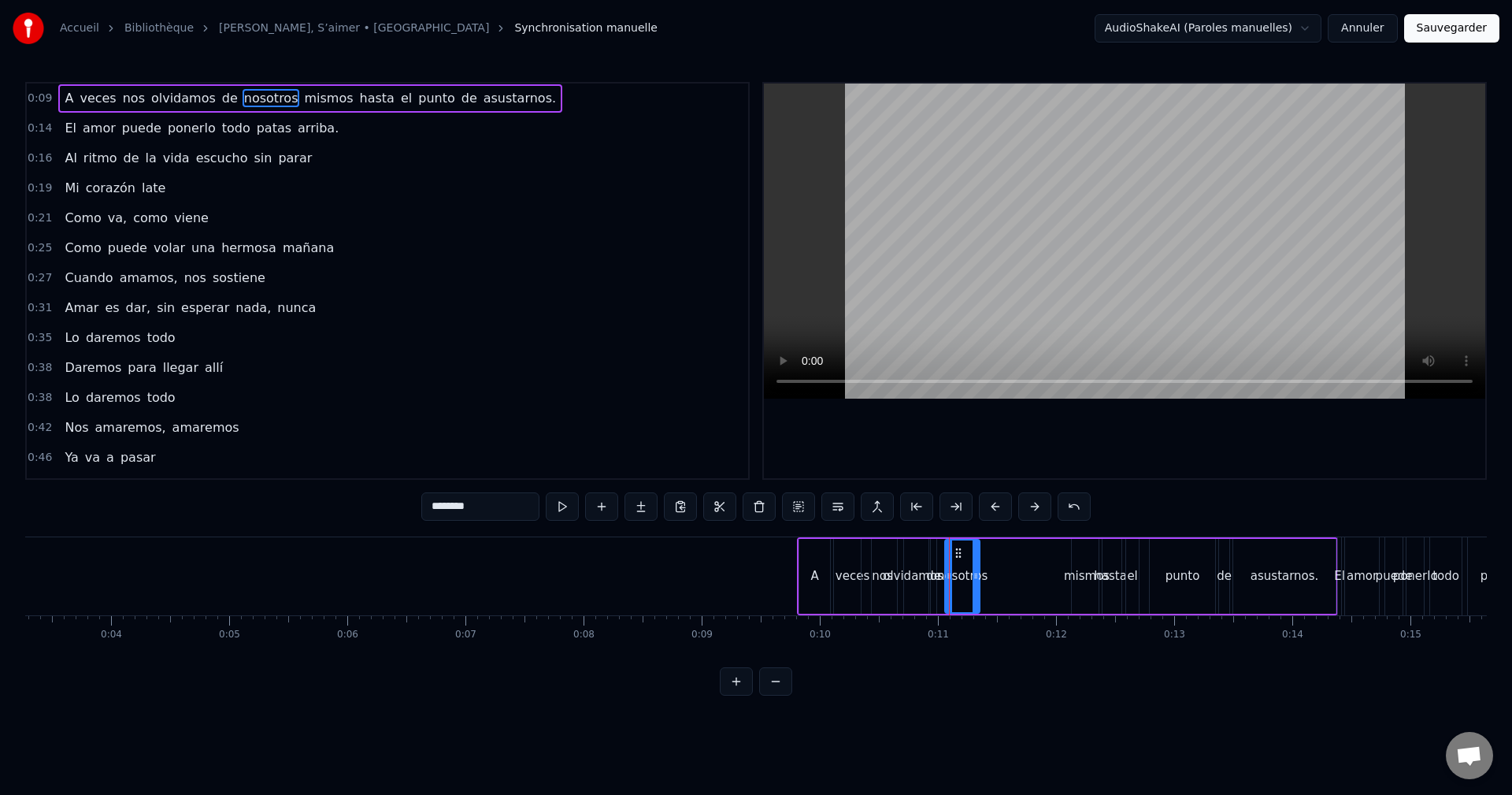
click at [977, 557] on div at bounding box center [975, 576] width 6 height 72
drag, startPoint x: 990, startPoint y: 549, endPoint x: 1038, endPoint y: 553, distance: 48.2
click at [1038, 553] on icon at bounding box center [1039, 553] width 13 height 13
click at [935, 553] on div "de" at bounding box center [933, 576] width 6 height 75
drag, startPoint x: 945, startPoint y: 553, endPoint x: 1025, endPoint y: 557, distance: 80.1
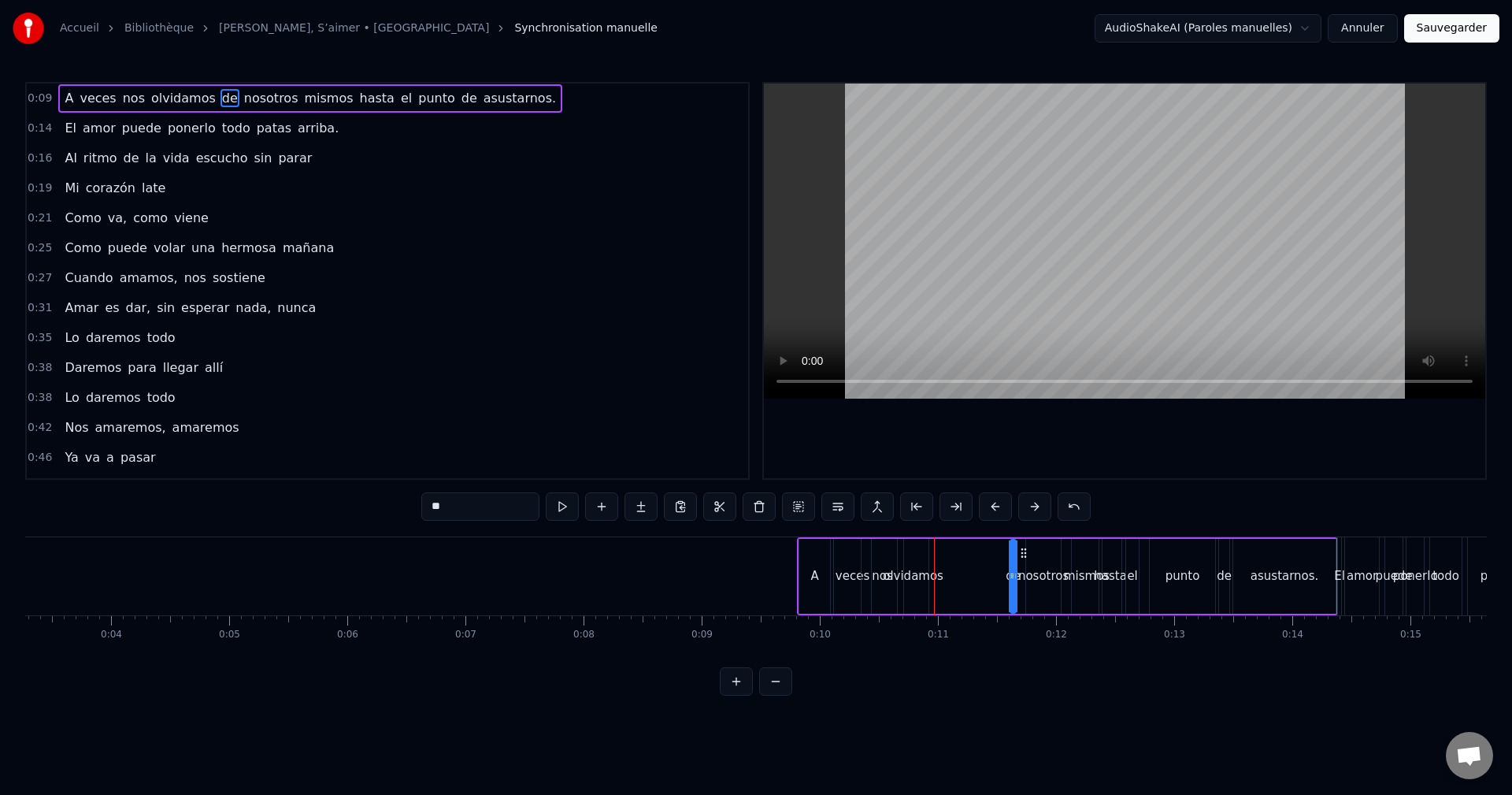
click at [1025, 557] on icon at bounding box center [1023, 553] width 13 height 13
click at [907, 561] on div "olvidamos" at bounding box center [913, 576] width 30 height 75
drag, startPoint x: 911, startPoint y: 553, endPoint x: 959, endPoint y: 559, distance: 48.4
click at [994, 557] on icon at bounding box center [994, 553] width 13 height 13
click at [885, 544] on div "nos" at bounding box center [882, 576] width 42 height 75
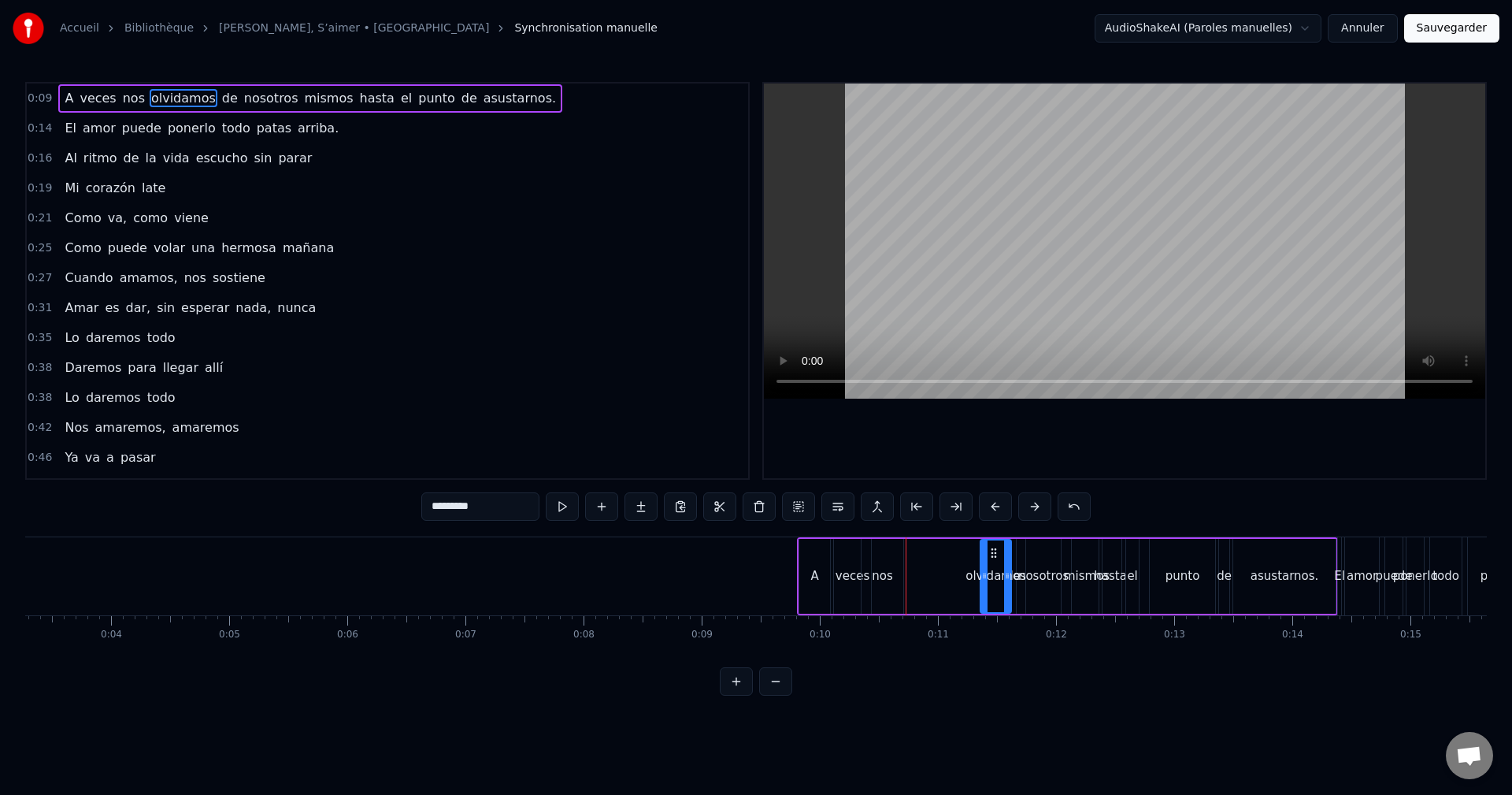
type input "***"
drag, startPoint x: 877, startPoint y: 548, endPoint x: 946, endPoint y: 548, distance: 69.0
click at [946, 548] on icon at bounding box center [944, 553] width 13 height 13
click at [880, 553] on div "A veces nos olvidamos de nosotros mismos hasta el punto de asustarnos." at bounding box center [1067, 576] width 541 height 78
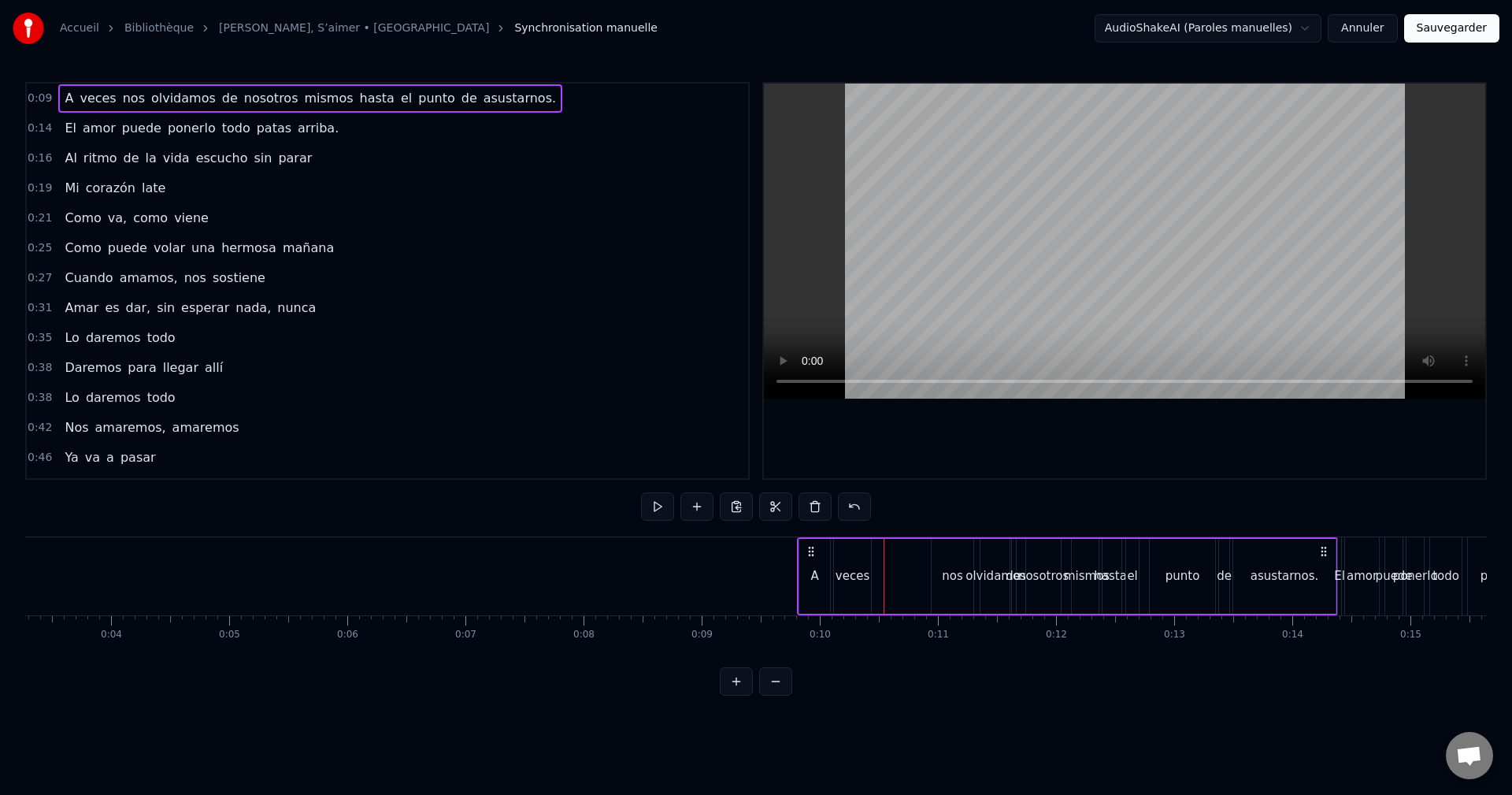
click at [856, 559] on div "veces" at bounding box center [852, 576] width 37 height 75
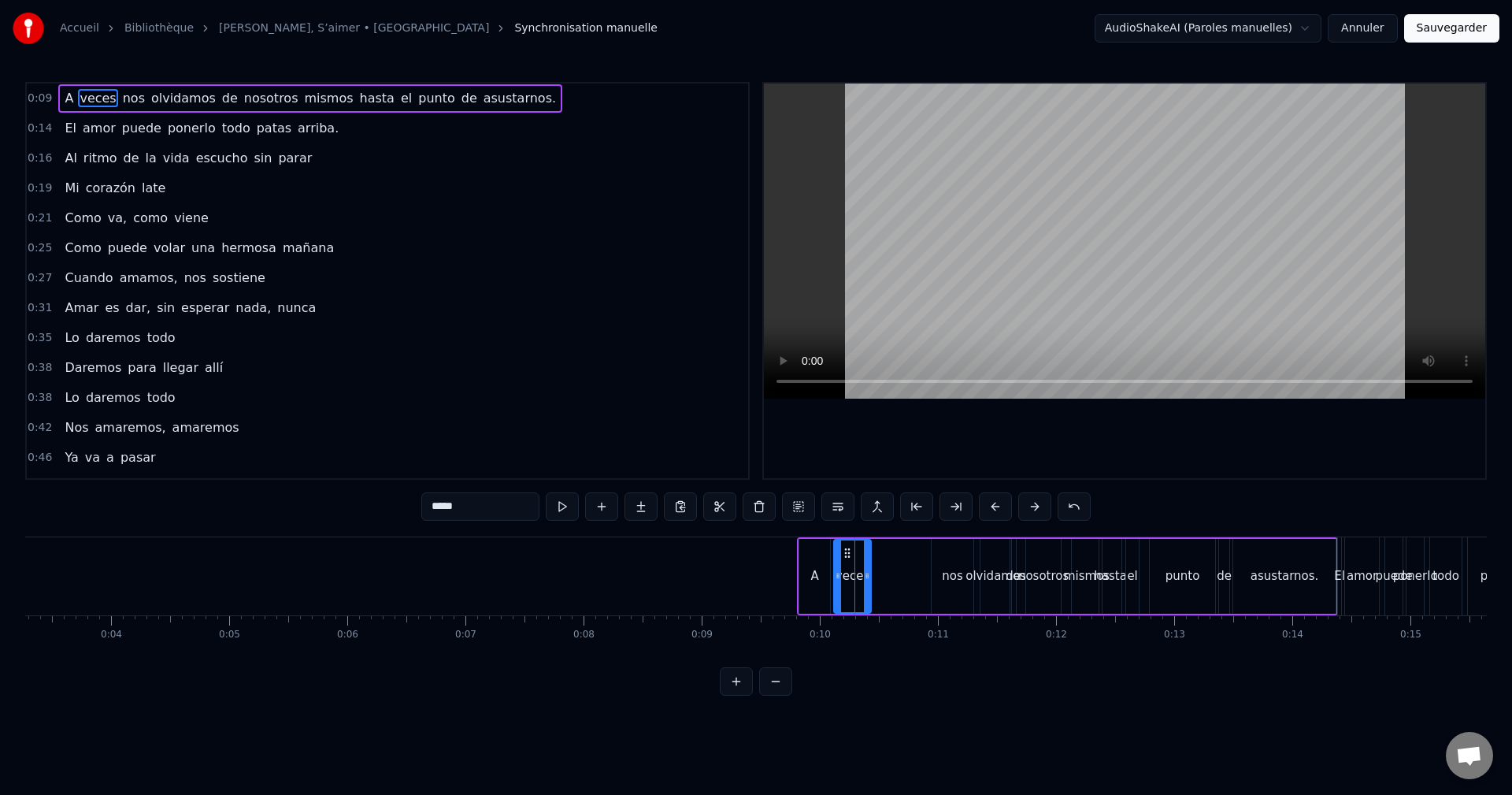
click at [877, 558] on div "A veces nos olvidamos de nosotros mismos hasta el punto de asustarnos." at bounding box center [1067, 576] width 541 height 78
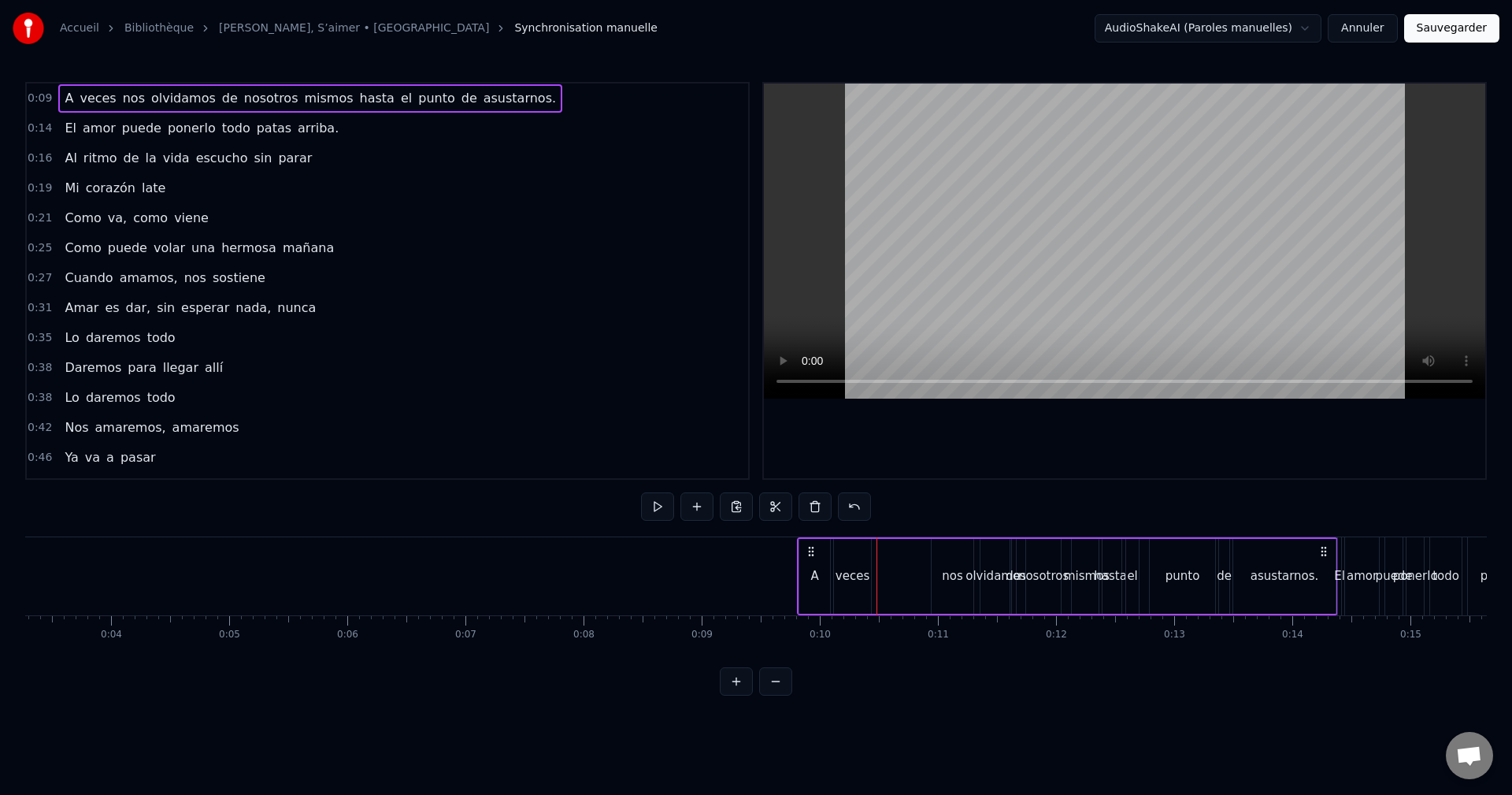
click at [863, 561] on div "veces" at bounding box center [852, 576] width 37 height 75
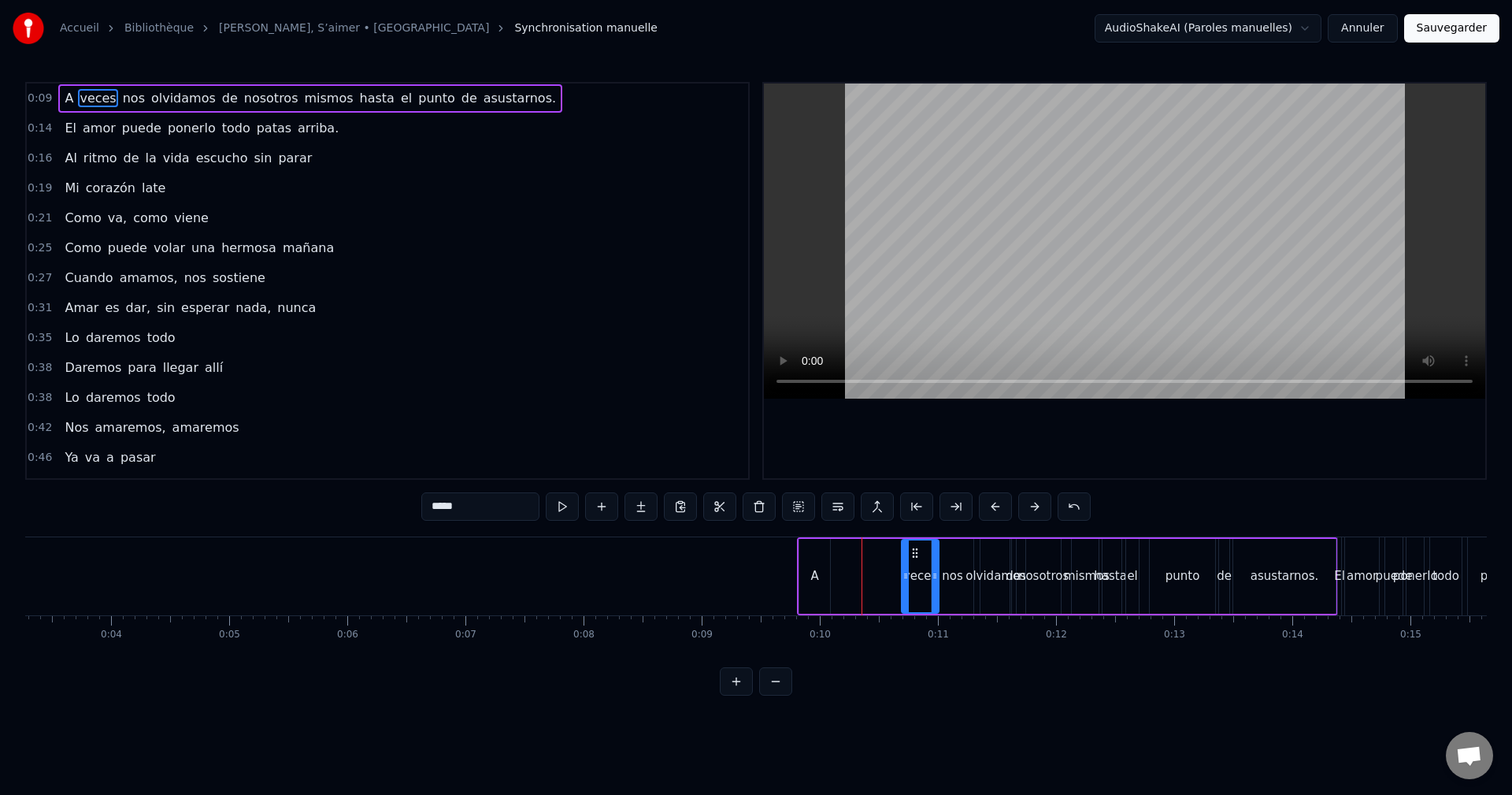
drag, startPoint x: 849, startPoint y: 551, endPoint x: 917, endPoint y: 549, distance: 68.0
click at [917, 549] on icon at bounding box center [915, 553] width 13 height 13
click at [822, 554] on div "A" at bounding box center [814, 576] width 30 height 75
drag, startPoint x: 839, startPoint y: 545, endPoint x: 889, endPoint y: 546, distance: 50.0
click at [889, 547] on icon at bounding box center [886, 553] width 13 height 13
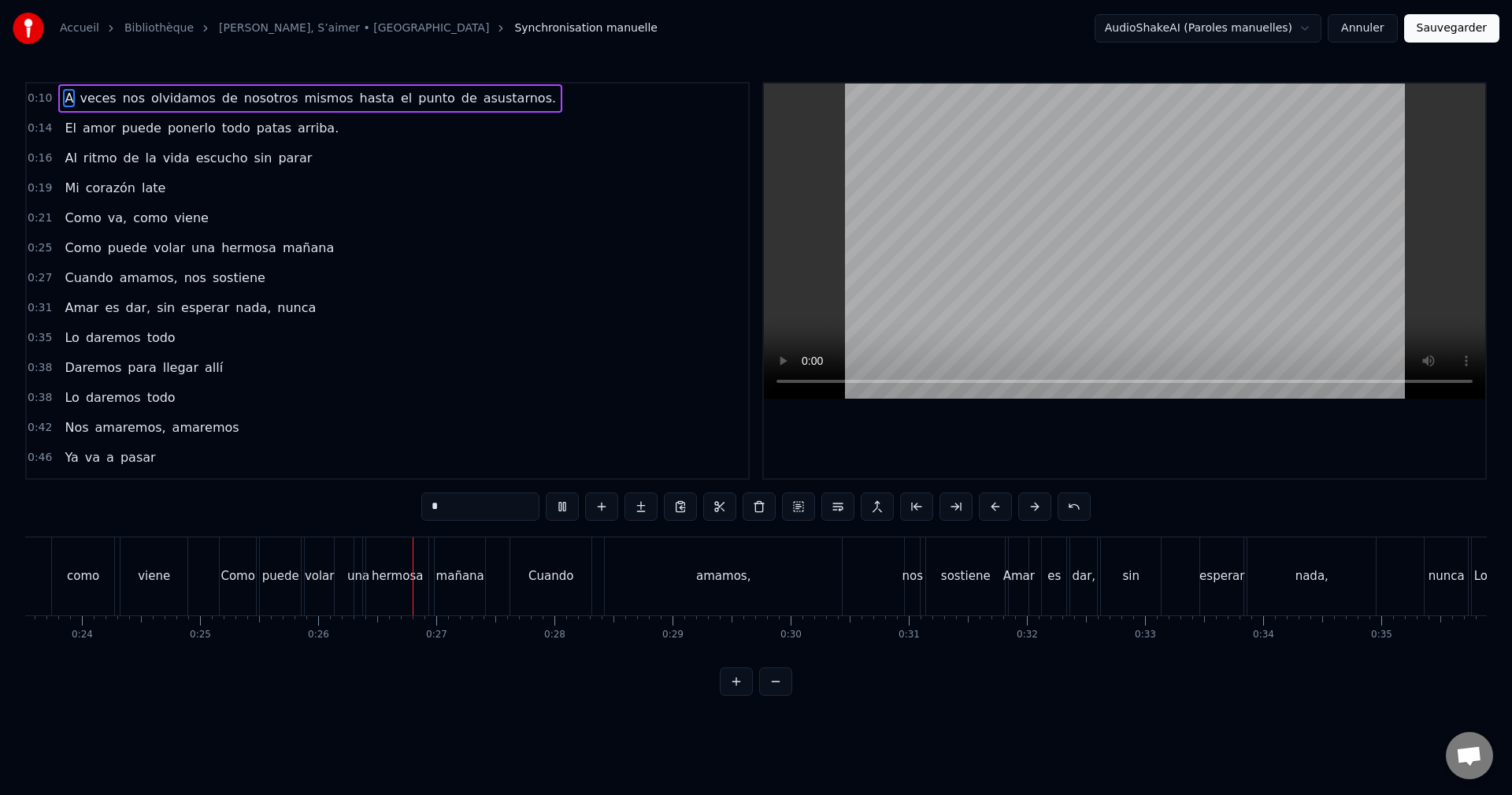
scroll to position [0, 3012]
click at [545, 587] on div "amamos," at bounding box center [489, 576] width 237 height 78
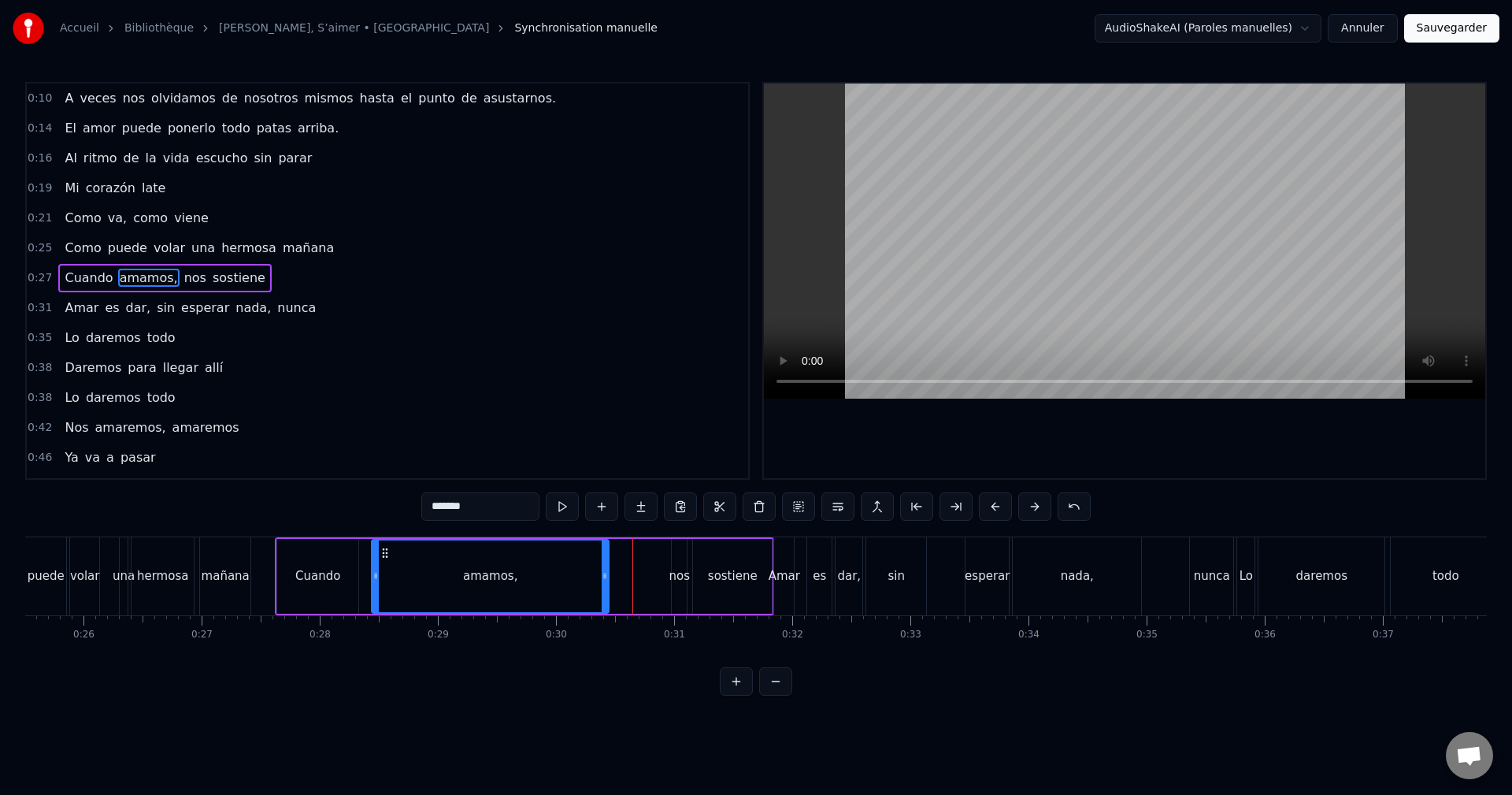
click at [562, 573] on div "amamos," at bounding box center [490, 576] width 235 height 72
drag, startPoint x: 607, startPoint y: 573, endPoint x: 520, endPoint y: 570, distance: 87.1
click at [487, 581] on icon at bounding box center [484, 575] width 6 height 13
click at [681, 561] on div "nos" at bounding box center [679, 576] width 15 height 75
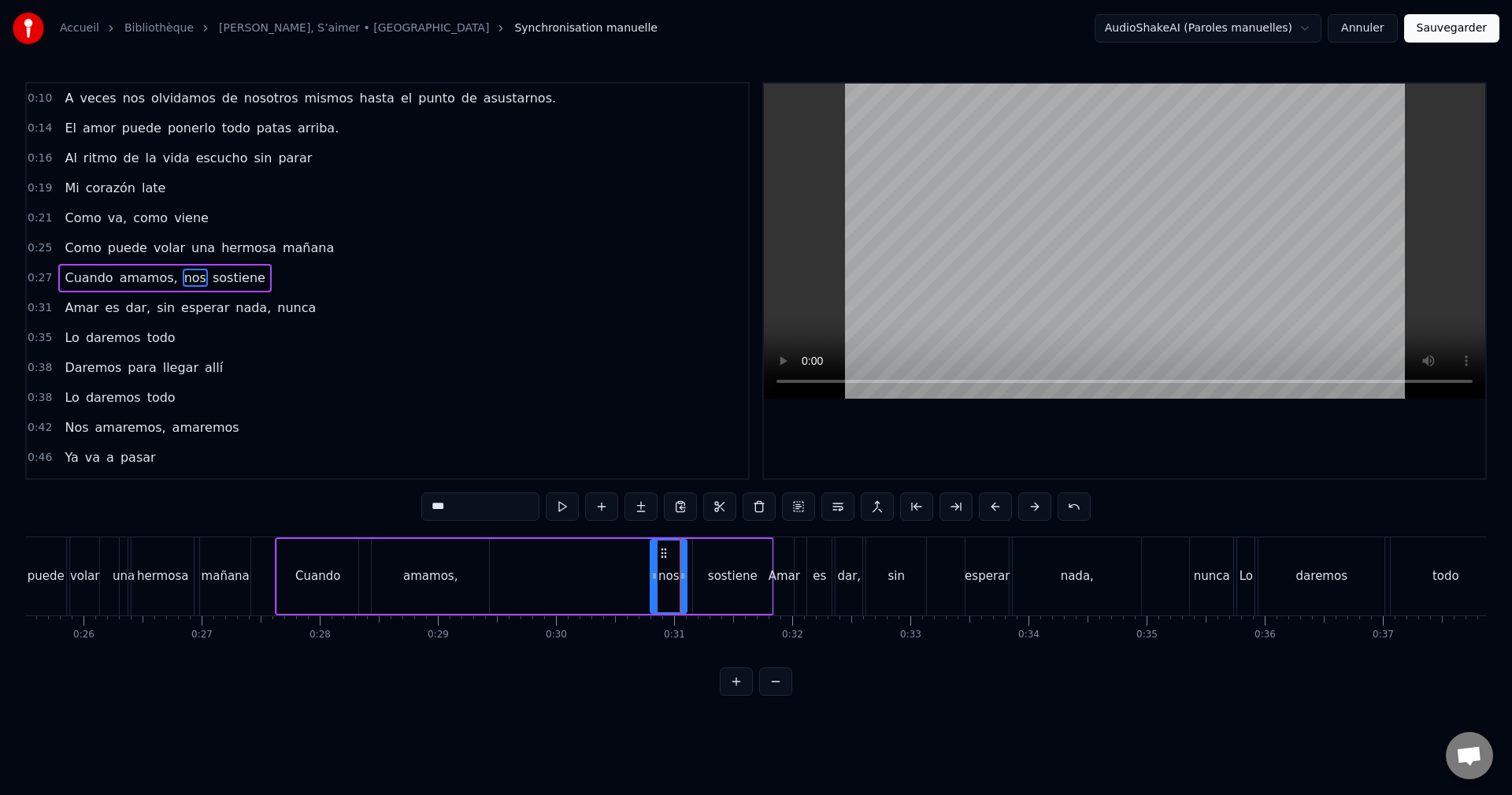
drag, startPoint x: 675, startPoint y: 553, endPoint x: 654, endPoint y: 559, distance: 21.8
click at [654, 559] on div at bounding box center [654, 576] width 6 height 72
drag, startPoint x: 663, startPoint y: 552, endPoint x: 506, endPoint y: 564, distance: 157.5
click at [506, 564] on div "nos" at bounding box center [511, 576] width 35 height 72
click at [741, 562] on div "sostiene" at bounding box center [732, 576] width 79 height 75
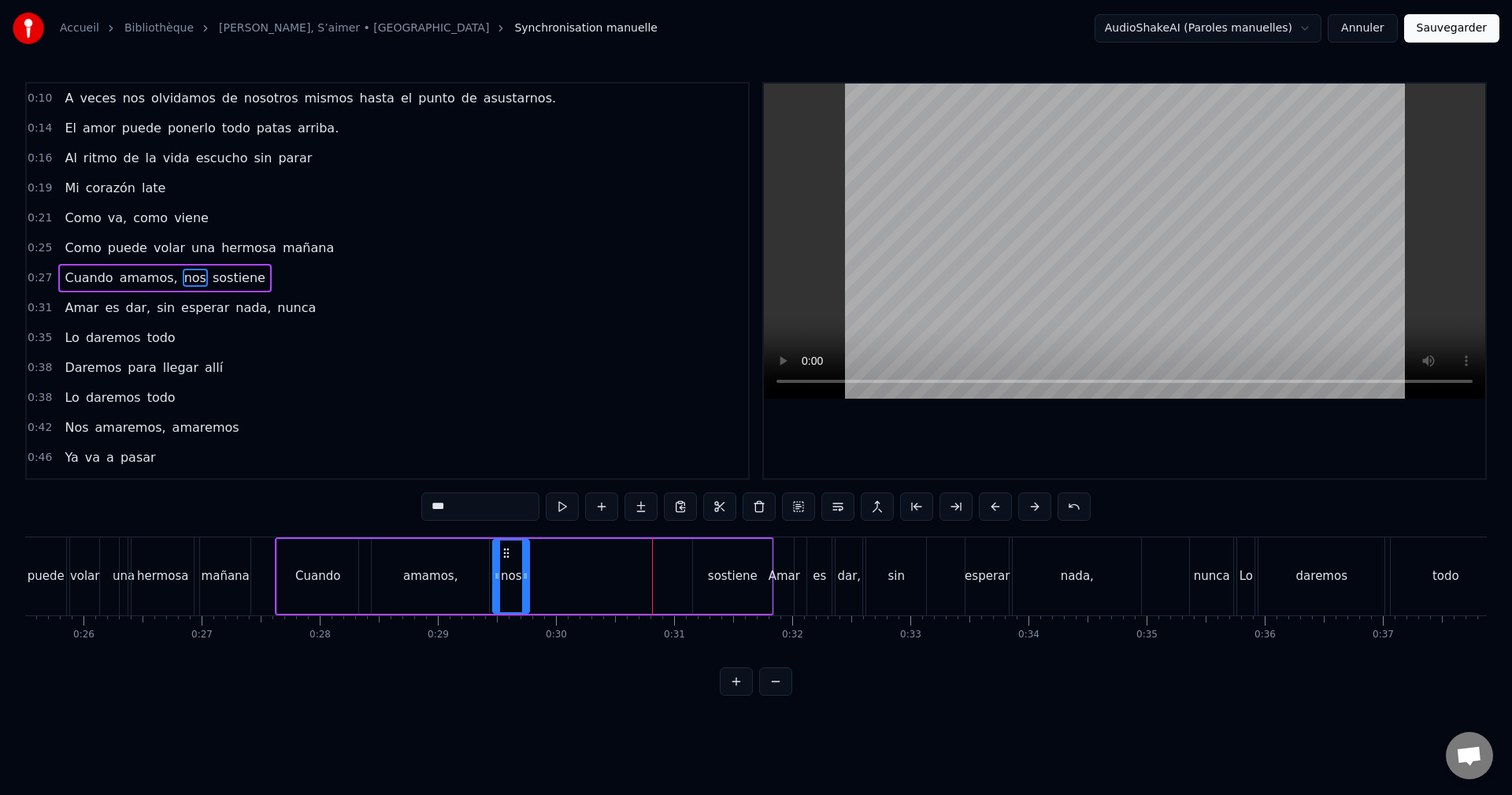
type input "********"
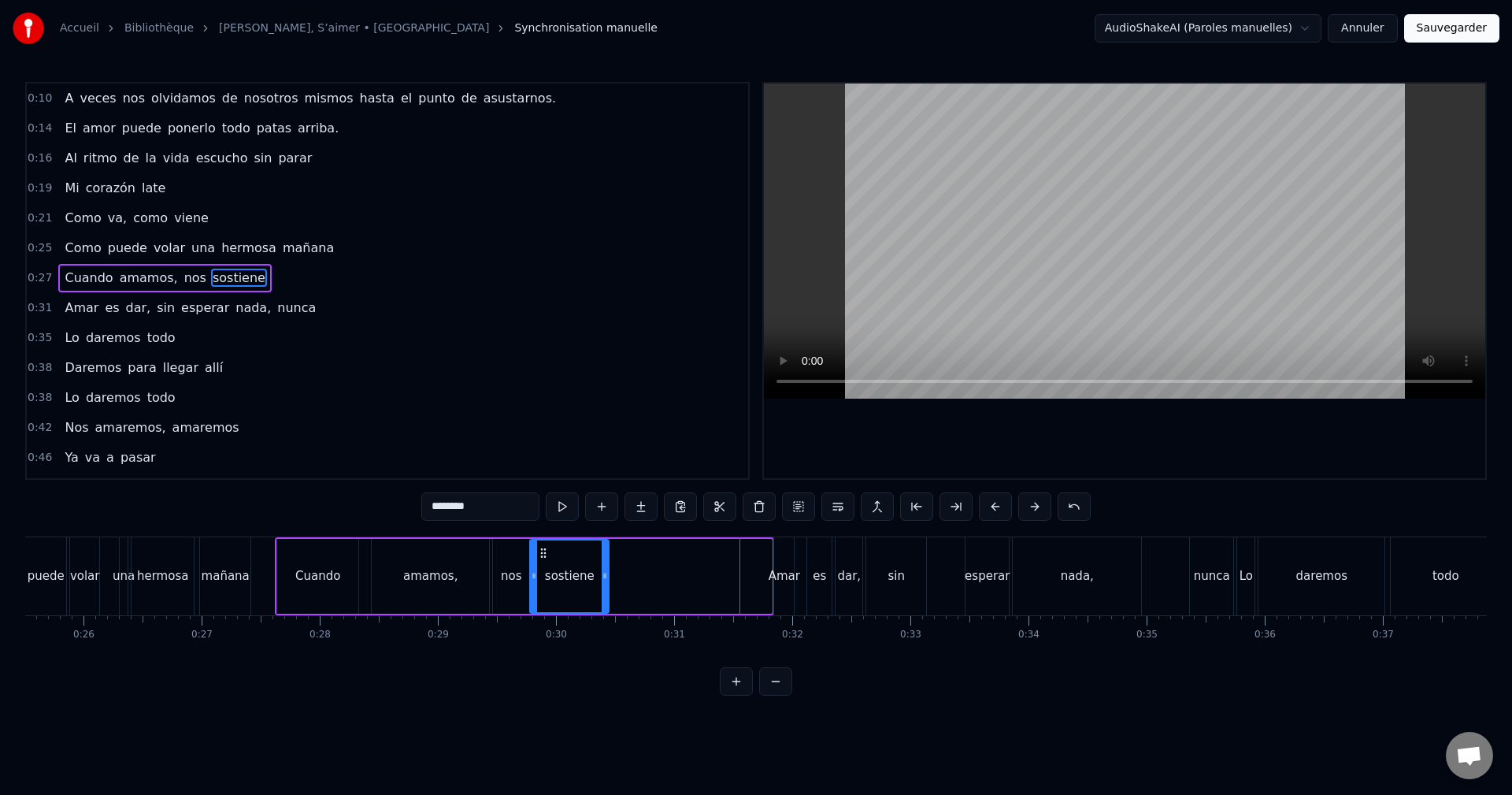
drag, startPoint x: 678, startPoint y: 555, endPoint x: 542, endPoint y: 556, distance: 136.0
click at [542, 556] on icon at bounding box center [543, 553] width 13 height 13
click at [301, 506] on div "0:10 A veces nos olvidamos de nosotros mismos hasta el punto de asustarnos. 0:1…" at bounding box center [756, 389] width 1461 height 614
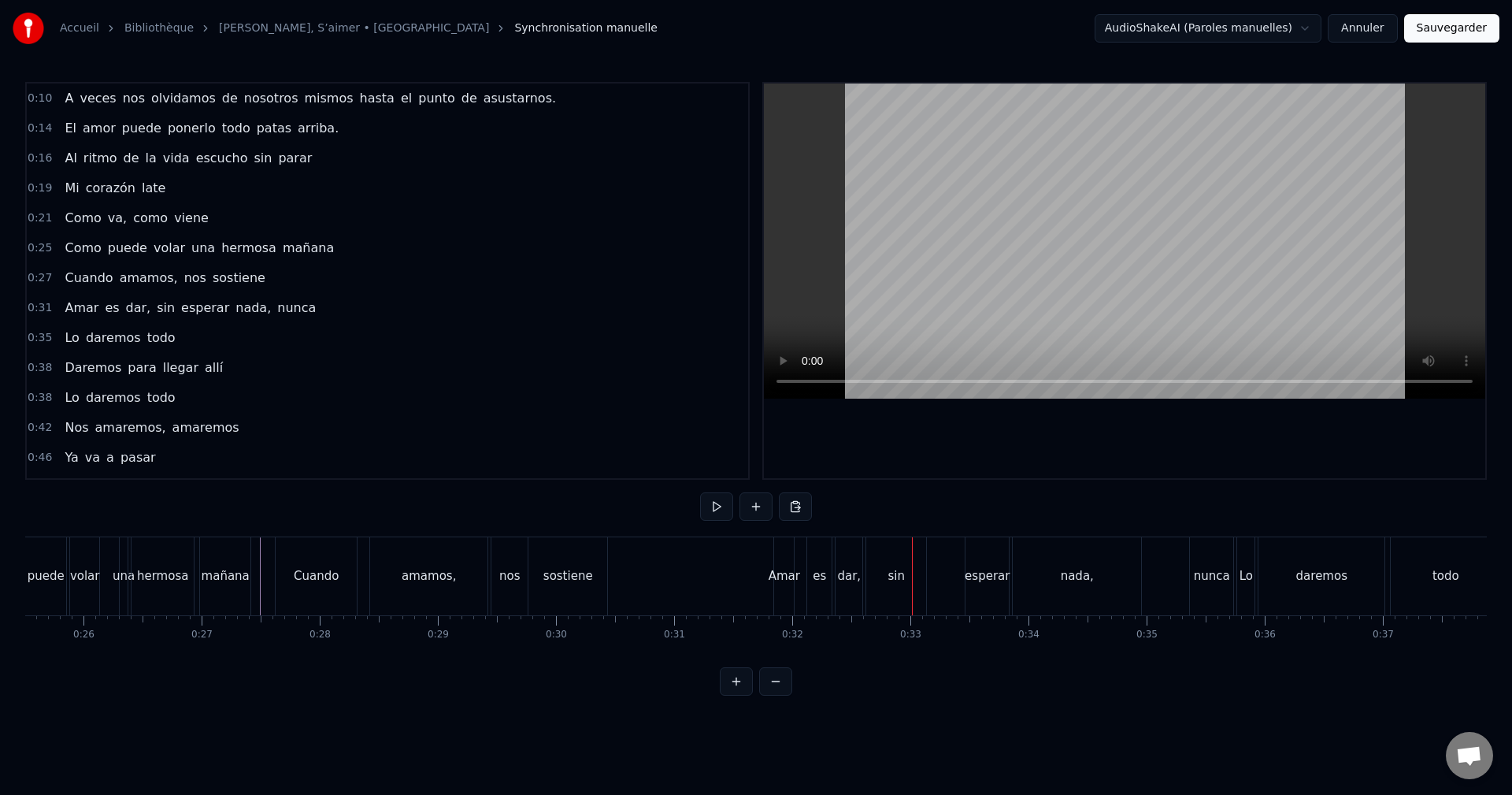
click at [788, 557] on div "Amar" at bounding box center [784, 576] width 19 height 78
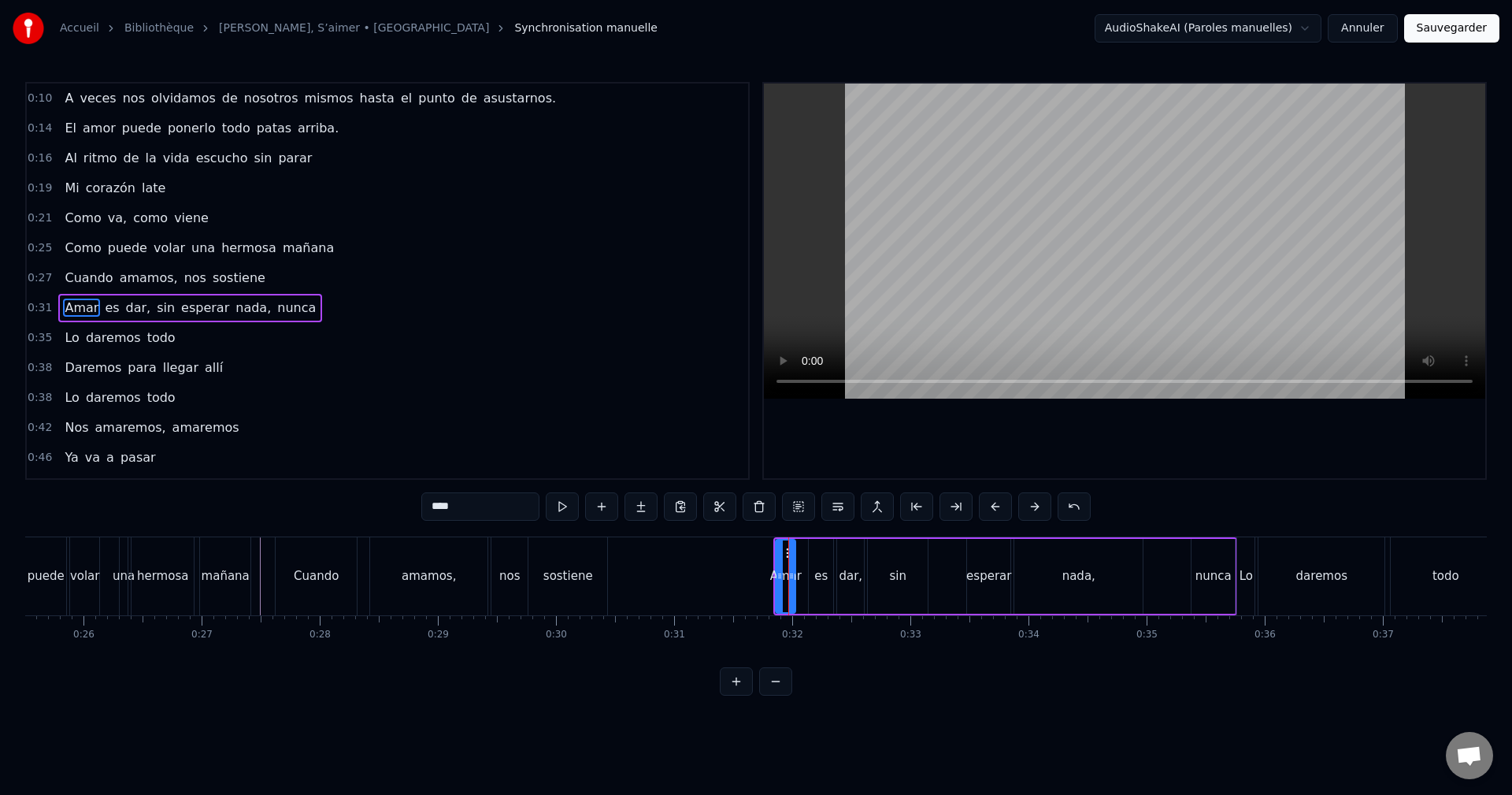
scroll to position [27, 0]
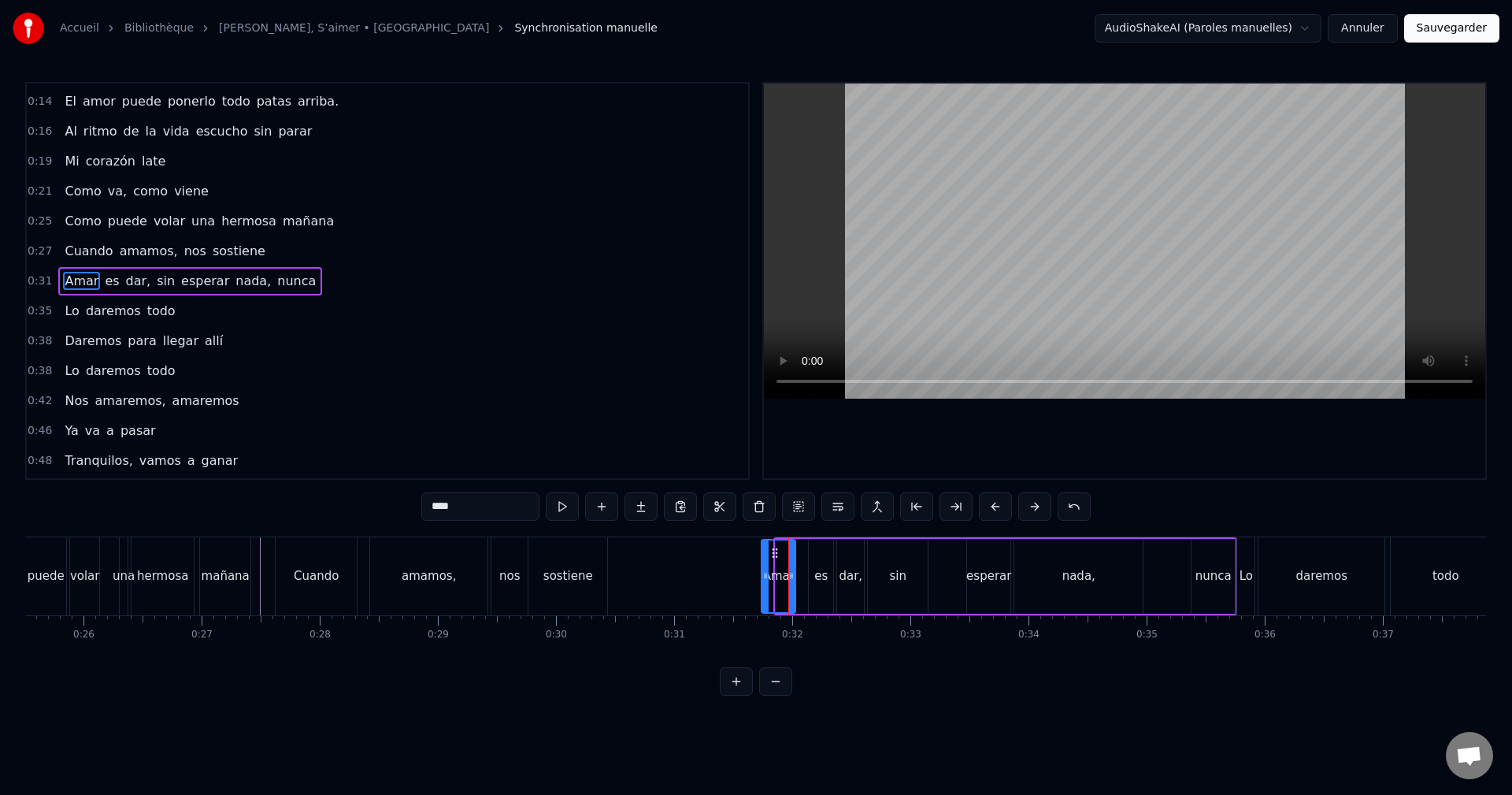
drag, startPoint x: 778, startPoint y: 557, endPoint x: 764, endPoint y: 559, distance: 14.1
click at [764, 559] on div at bounding box center [765, 576] width 6 height 72
drag, startPoint x: 776, startPoint y: 553, endPoint x: 655, endPoint y: 559, distance: 121.1
click at [655, 559] on div "Amar" at bounding box center [658, 576] width 32 height 72
click at [791, 565] on div "Amar es dar, sin esperar nada, nunca" at bounding box center [938, 576] width 598 height 78
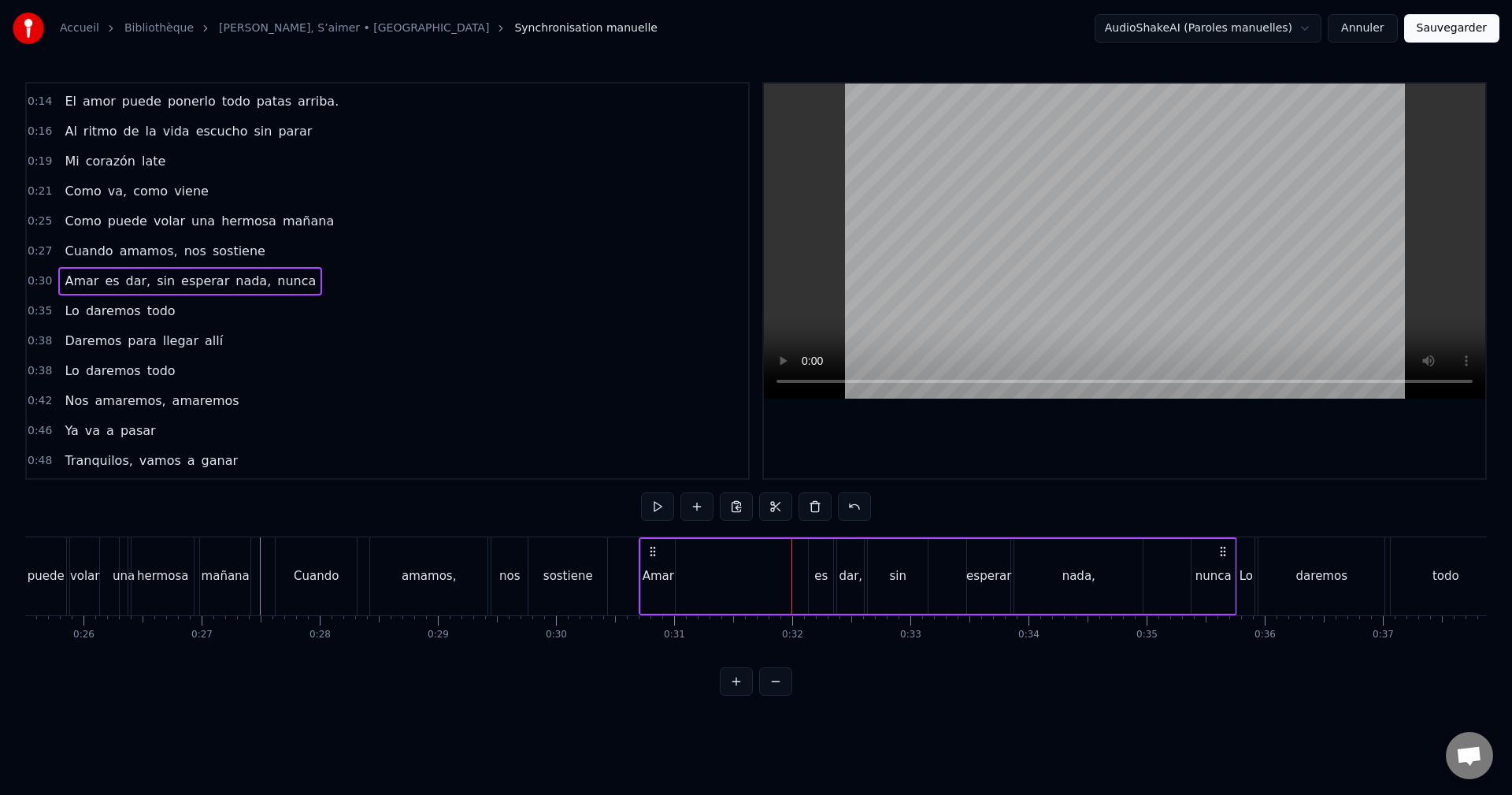
click at [785, 555] on div "Amar es dar, sin esperar nada, nunca" at bounding box center [938, 576] width 598 height 78
click at [823, 548] on div "es" at bounding box center [821, 576] width 25 height 75
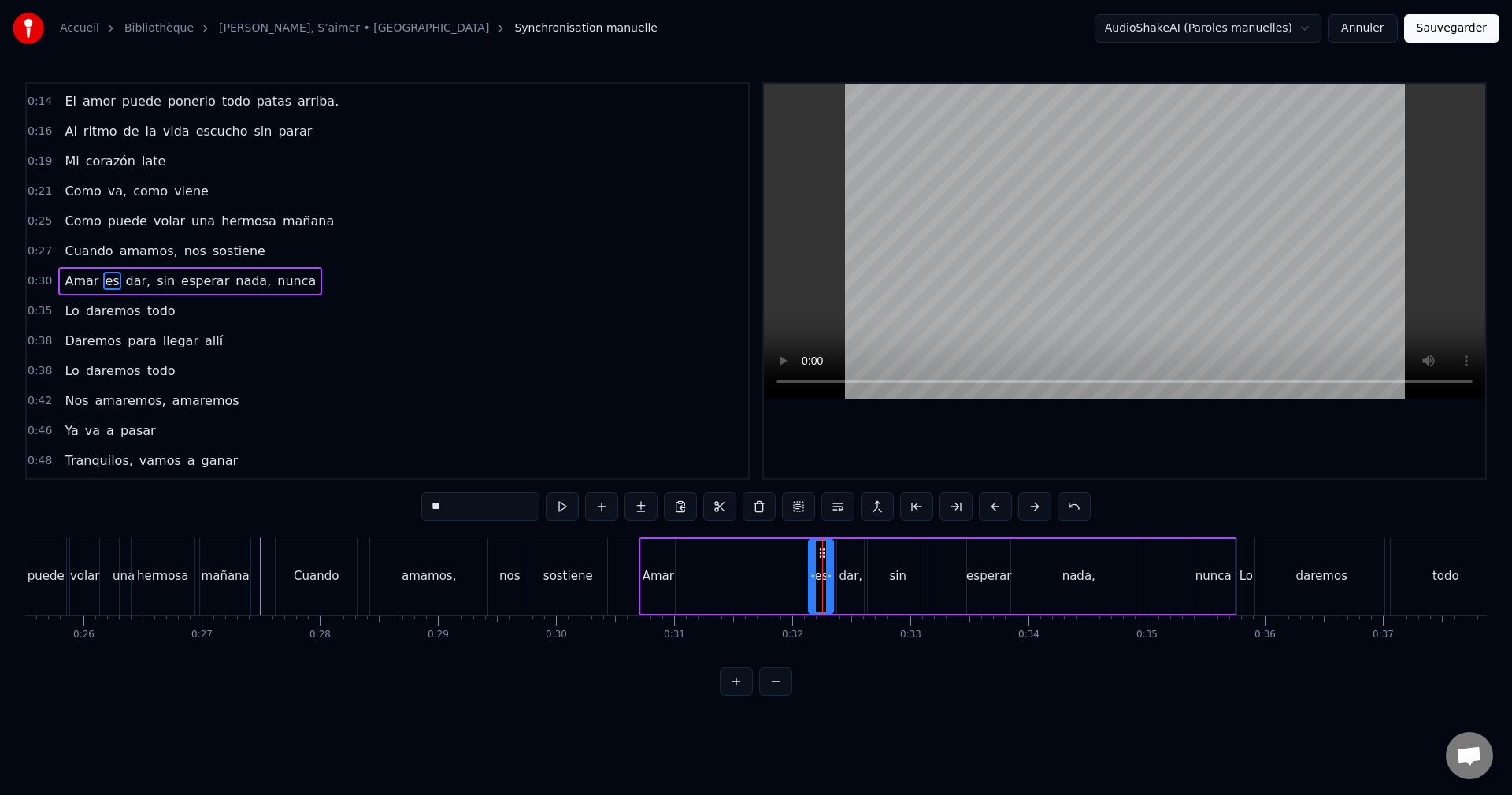
click at [718, 571] on div "Amar es dar, sin esperar nada, nunca" at bounding box center [938, 576] width 598 height 78
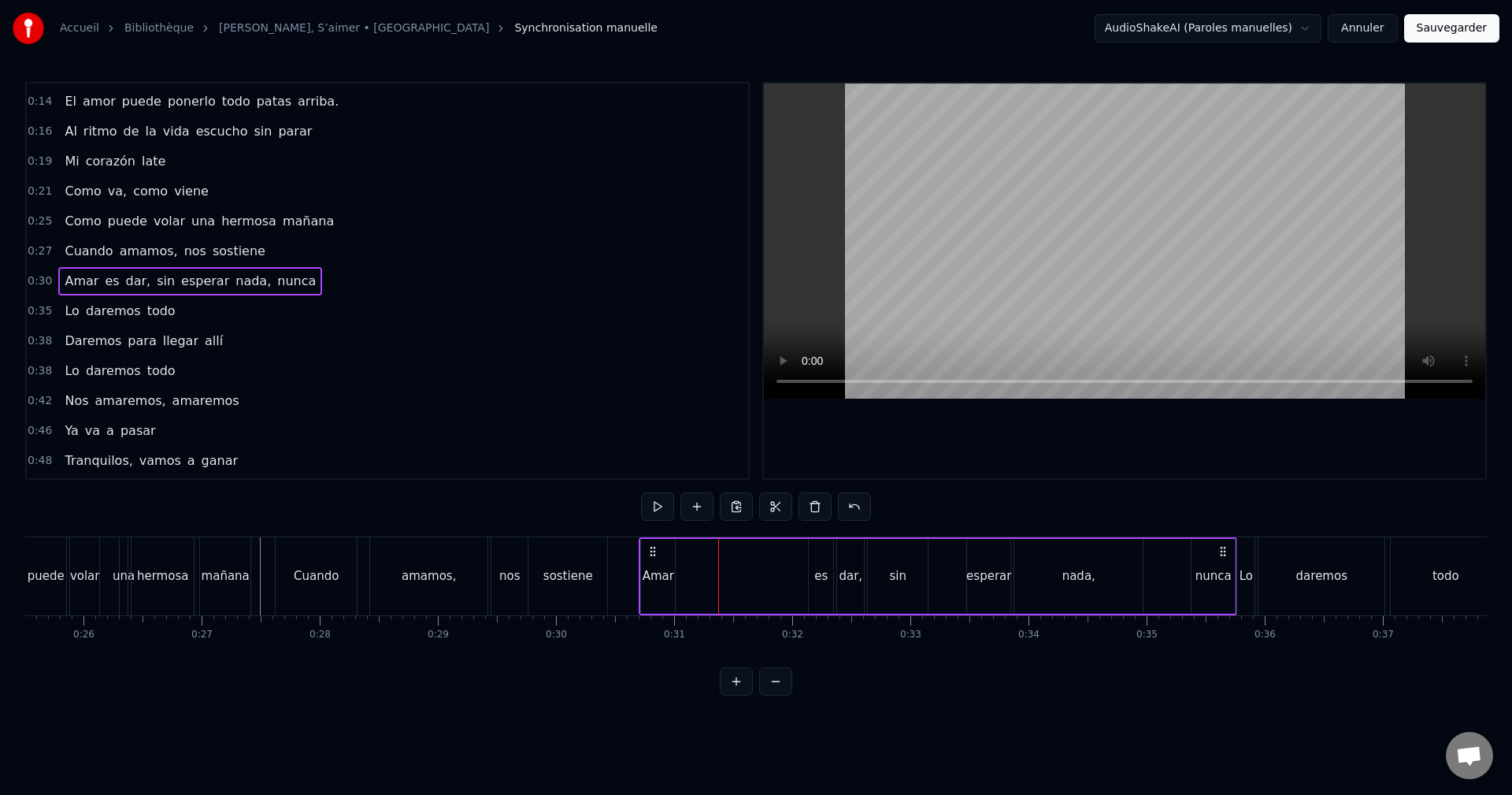
click at [827, 567] on div "es" at bounding box center [821, 576] width 25 height 75
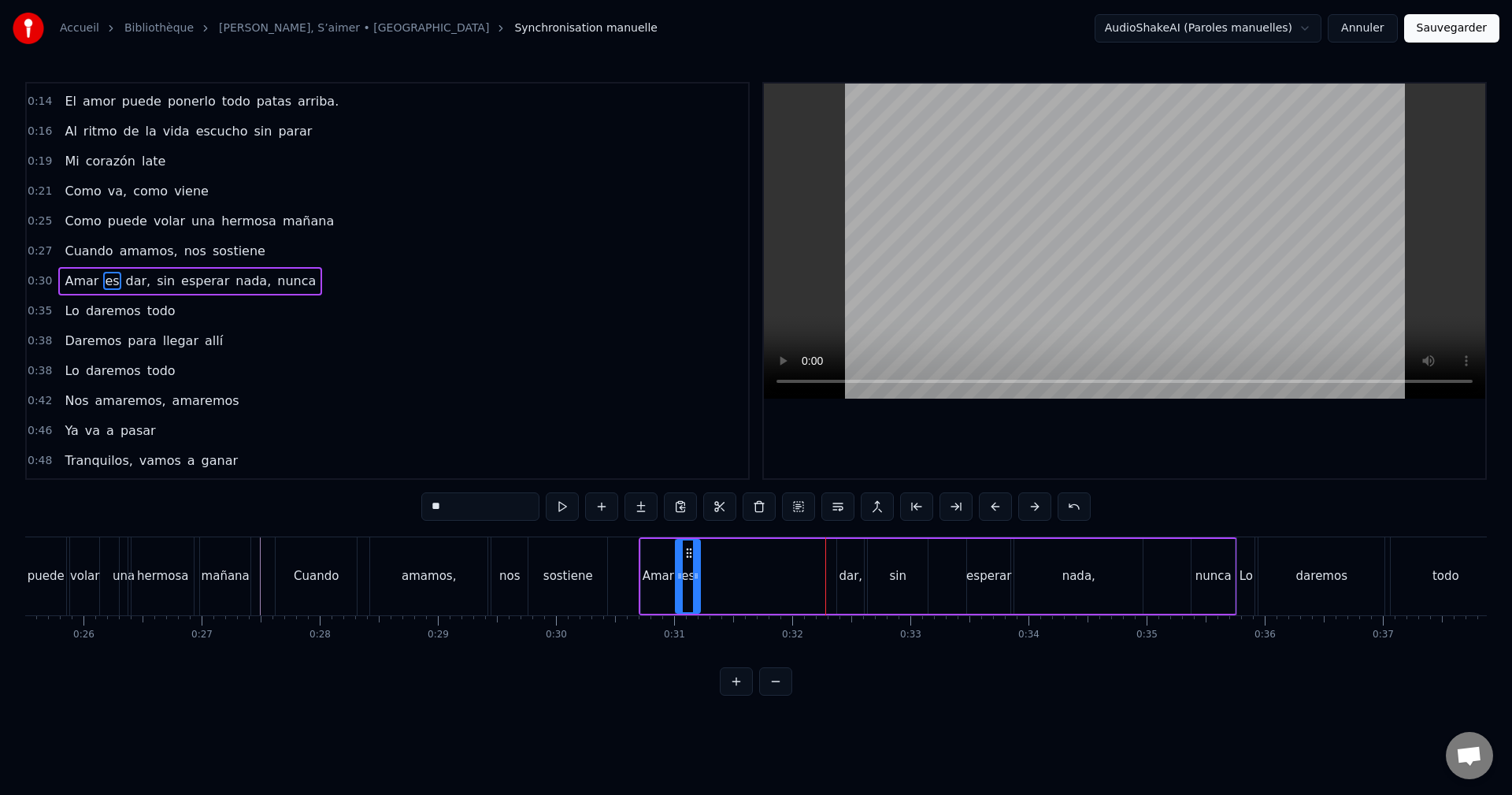
drag, startPoint x: 822, startPoint y: 551, endPoint x: 689, endPoint y: 564, distance: 133.6
click at [689, 564] on div "es" at bounding box center [687, 576] width 23 height 72
click at [855, 559] on div "dar," at bounding box center [850, 576] width 27 height 75
drag, startPoint x: 851, startPoint y: 553, endPoint x: 714, endPoint y: 561, distance: 137.2
click at [707, 562] on div "dar," at bounding box center [707, 576] width 25 height 72
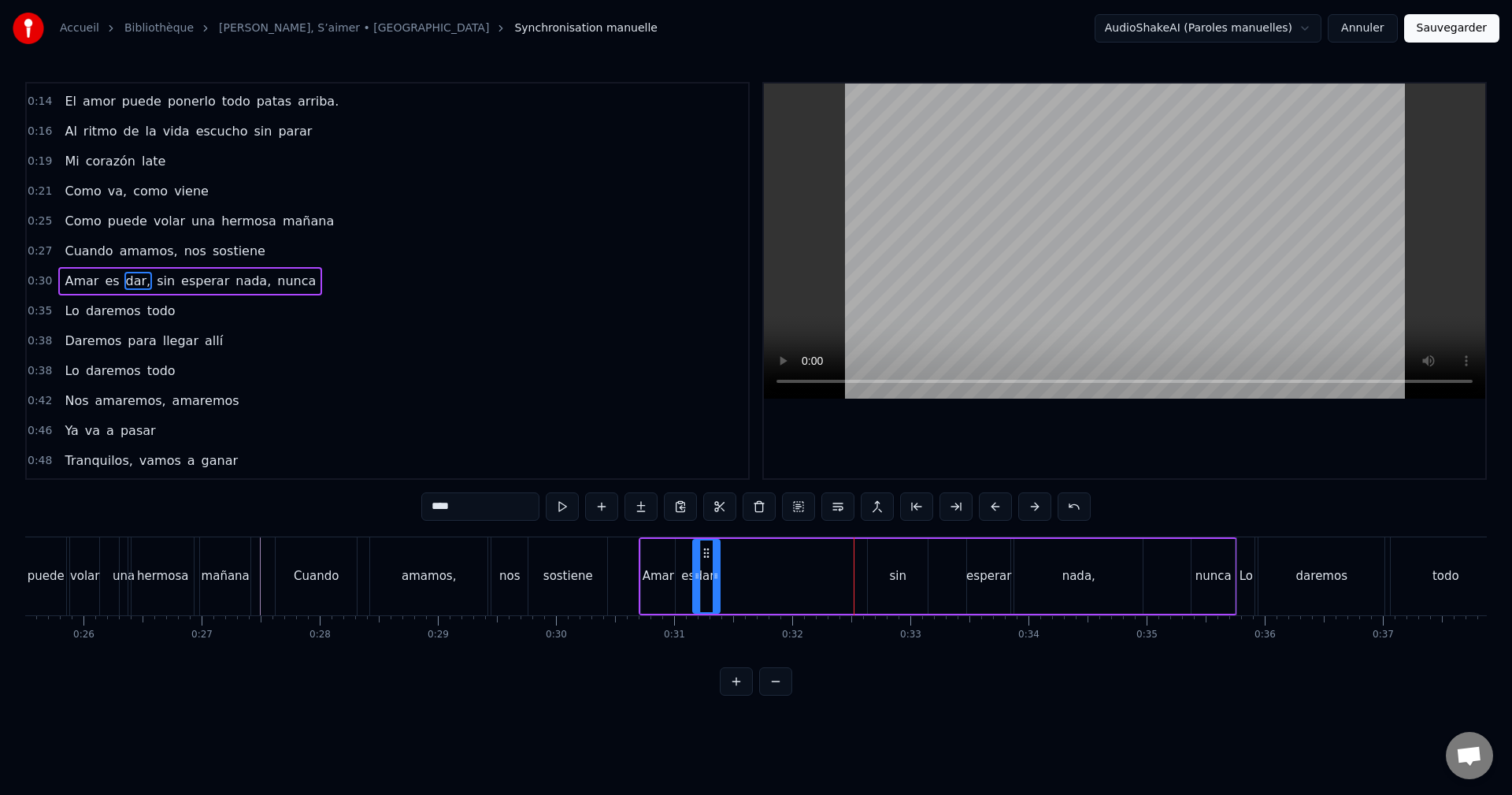
click at [890, 543] on div "sin" at bounding box center [897, 576] width 60 height 75
drag, startPoint x: 874, startPoint y: 553, endPoint x: 725, endPoint y: 564, distance: 149.4
click at [725, 564] on div "sin" at bounding box center [742, 576] width 58 height 72
click at [976, 557] on div "esperar" at bounding box center [988, 576] width 43 height 75
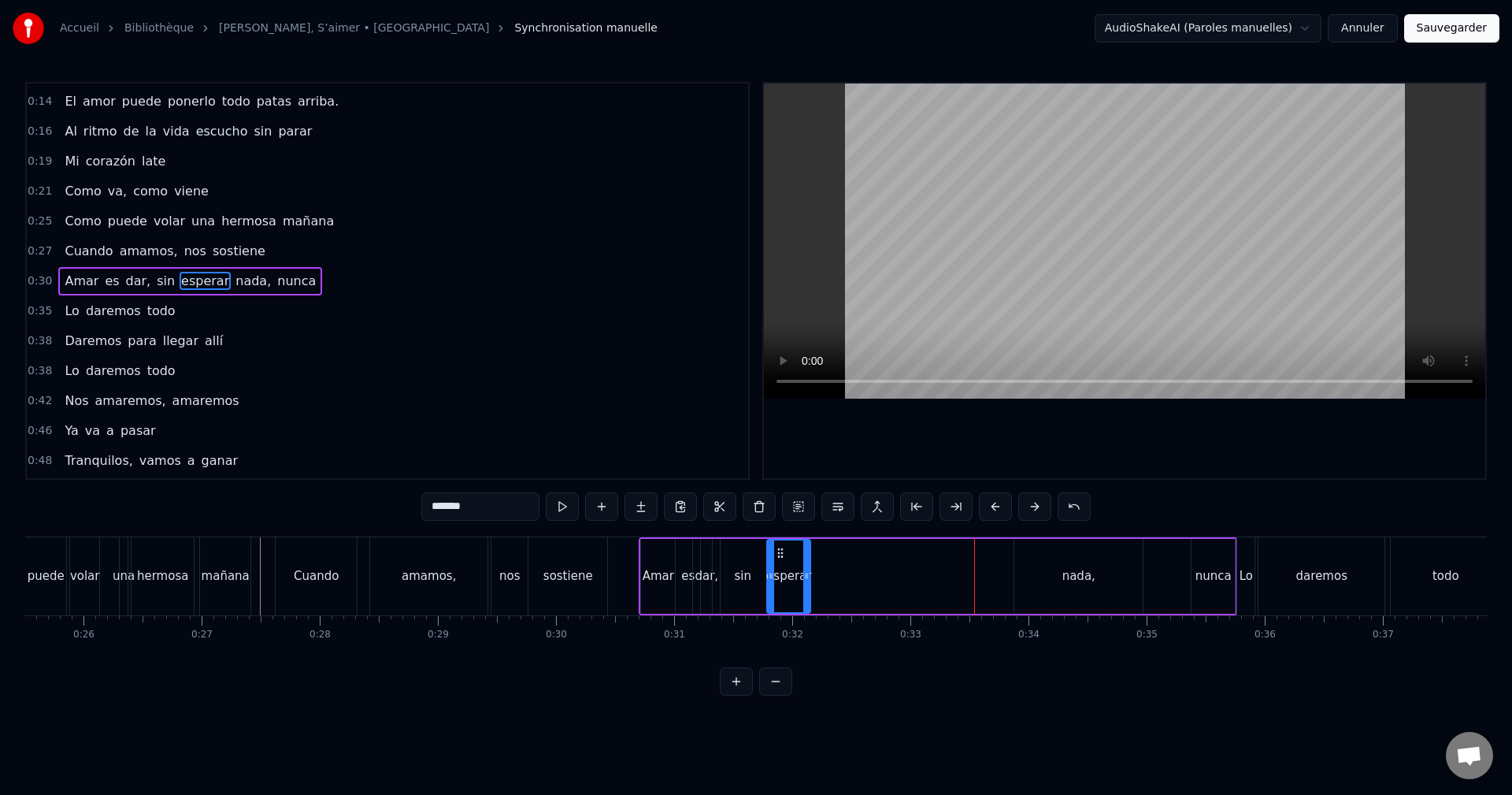
drag, startPoint x: 929, startPoint y: 557, endPoint x: 806, endPoint y: 551, distance: 123.1
click at [783, 551] on icon at bounding box center [780, 553] width 13 height 13
click at [1083, 559] on div "nada," at bounding box center [1078, 576] width 129 height 75
type input "*****"
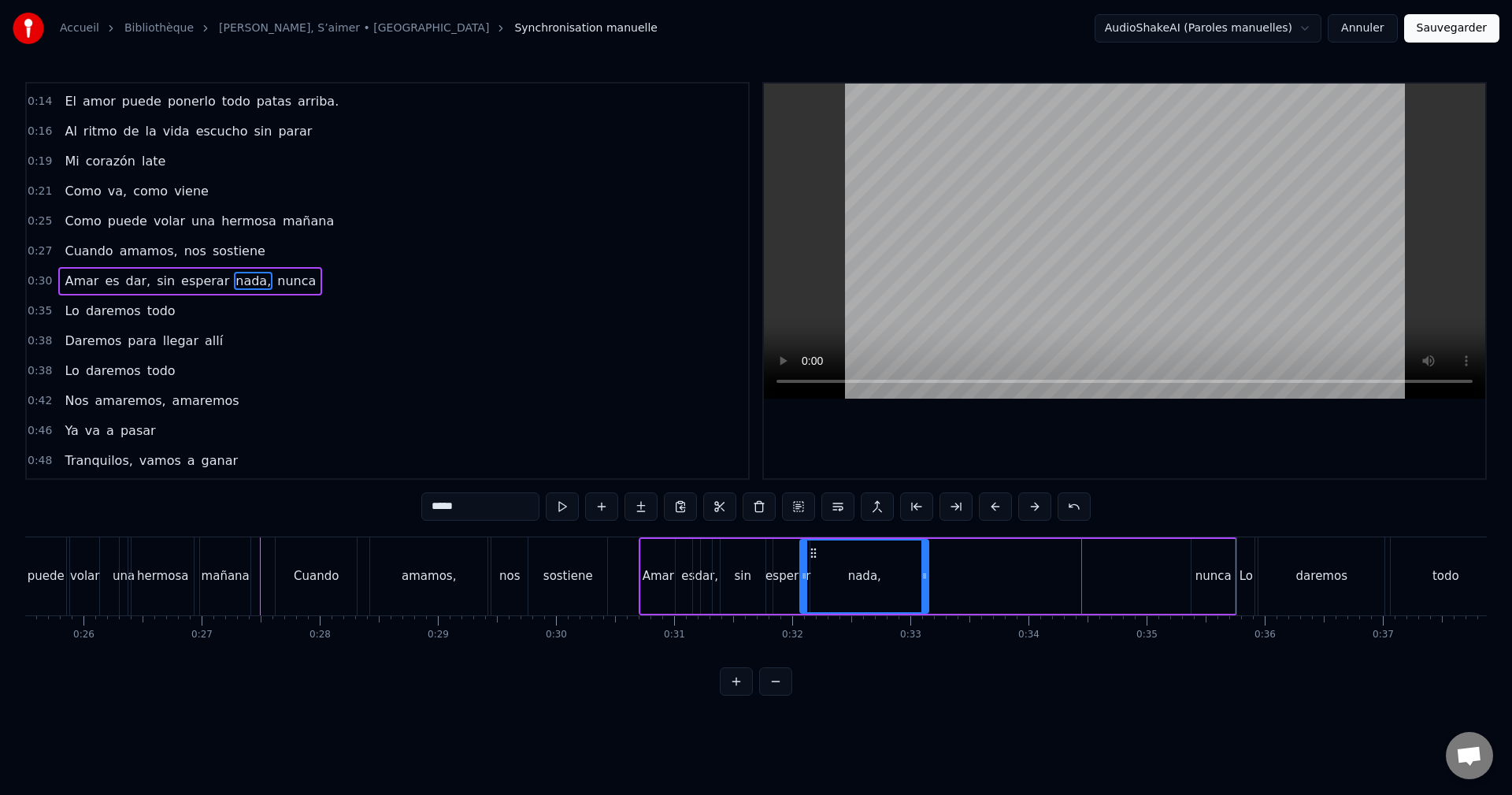
drag, startPoint x: 1026, startPoint y: 549, endPoint x: 811, endPoint y: 553, distance: 215.0
click at [811, 553] on icon at bounding box center [813, 553] width 13 height 13
drag, startPoint x: 925, startPoint y: 574, endPoint x: 872, endPoint y: 578, distance: 53.2
click at [873, 581] on icon at bounding box center [869, 575] width 6 height 13
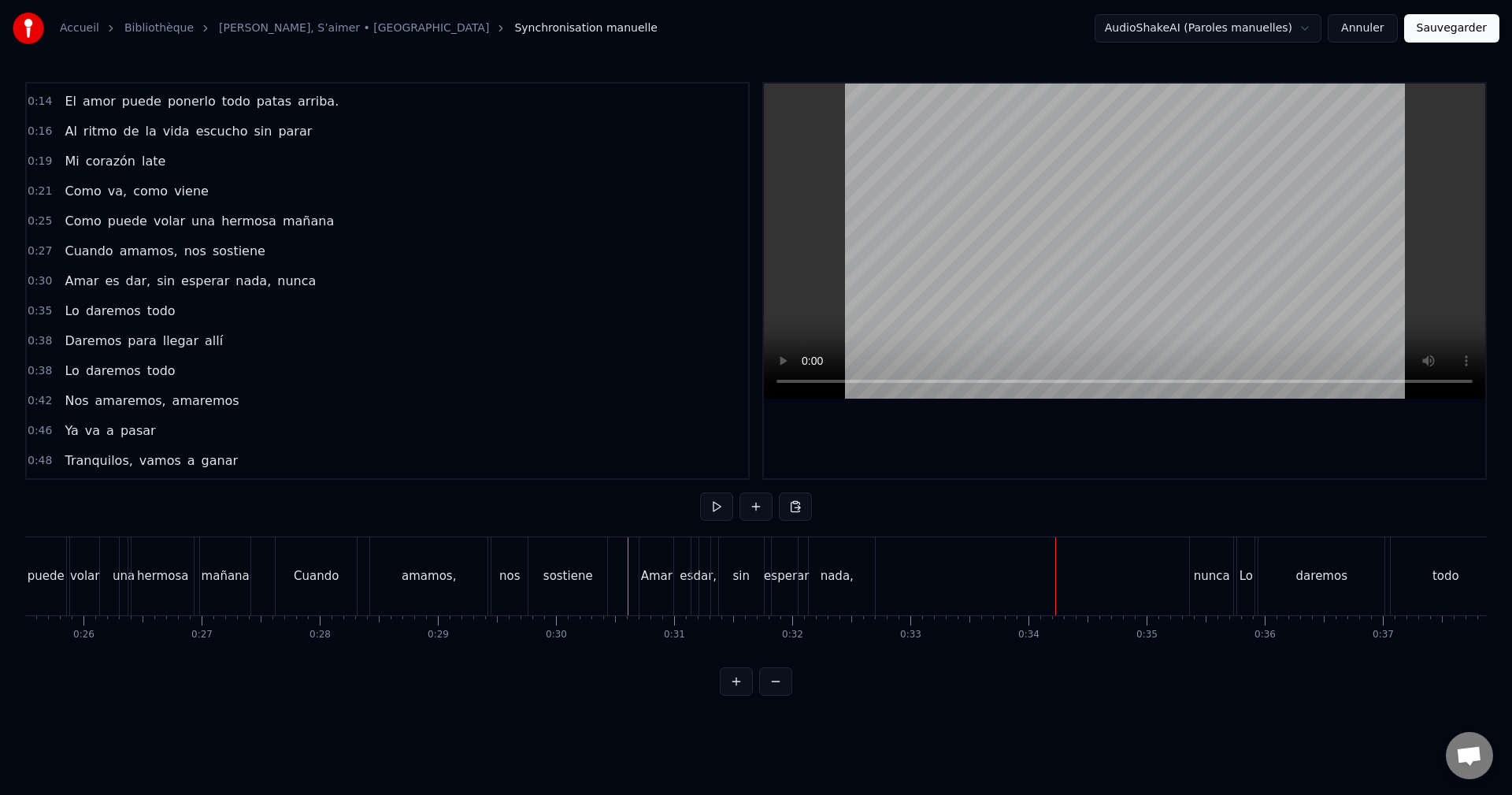
click at [1222, 553] on div "nunca" at bounding box center [1211, 576] width 43 height 78
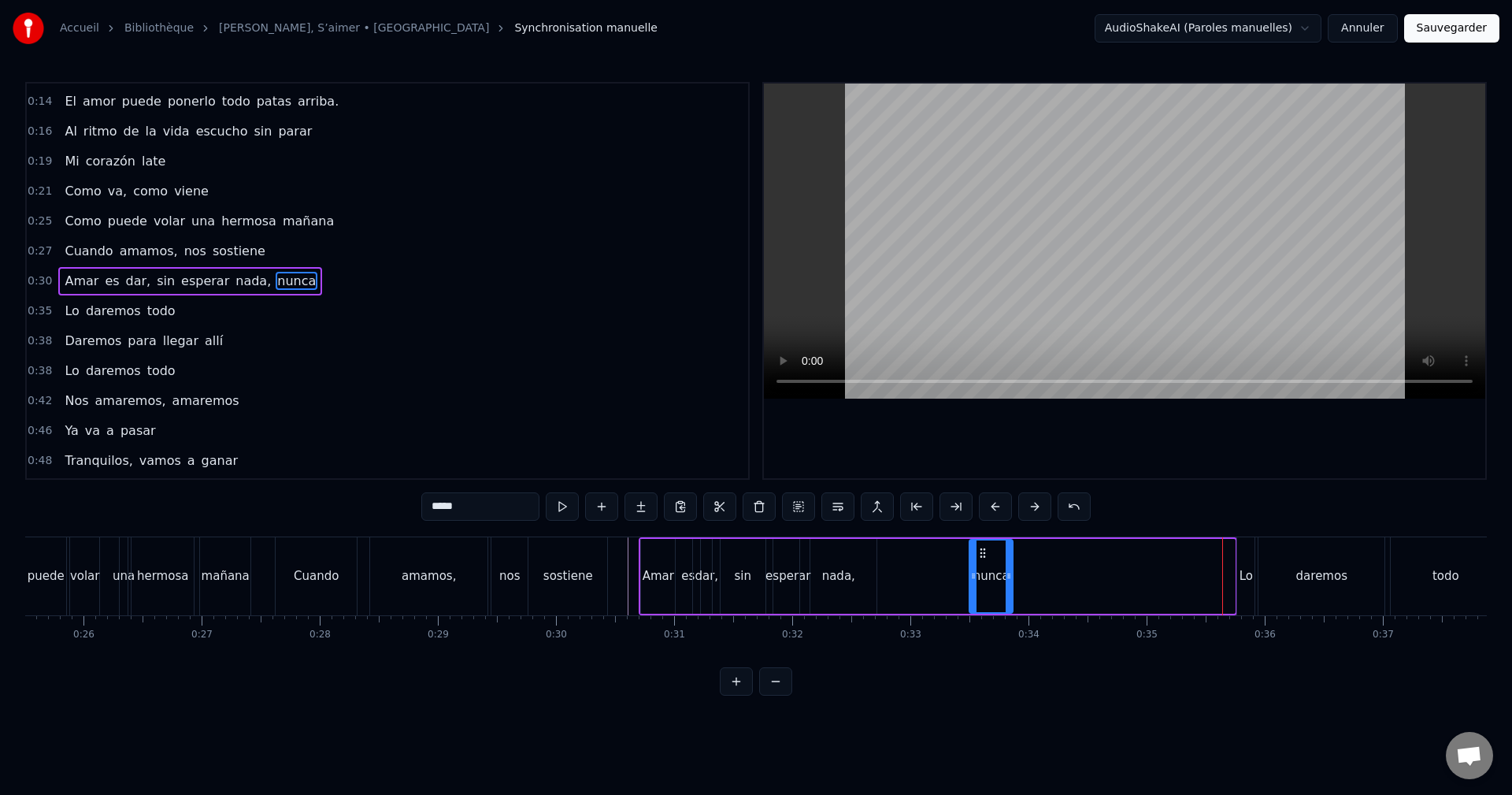
drag, startPoint x: 1205, startPoint y: 552, endPoint x: 984, endPoint y: 569, distance: 221.7
click at [984, 569] on div "nunca" at bounding box center [990, 576] width 42 height 72
drag, startPoint x: 1011, startPoint y: 576, endPoint x: 1055, endPoint y: 564, distance: 45.6
click at [1061, 564] on div at bounding box center [1061, 576] width 6 height 72
click at [910, 575] on div "Amar es dar, sin esperar nada, nunca" at bounding box center [852, 576] width 428 height 78
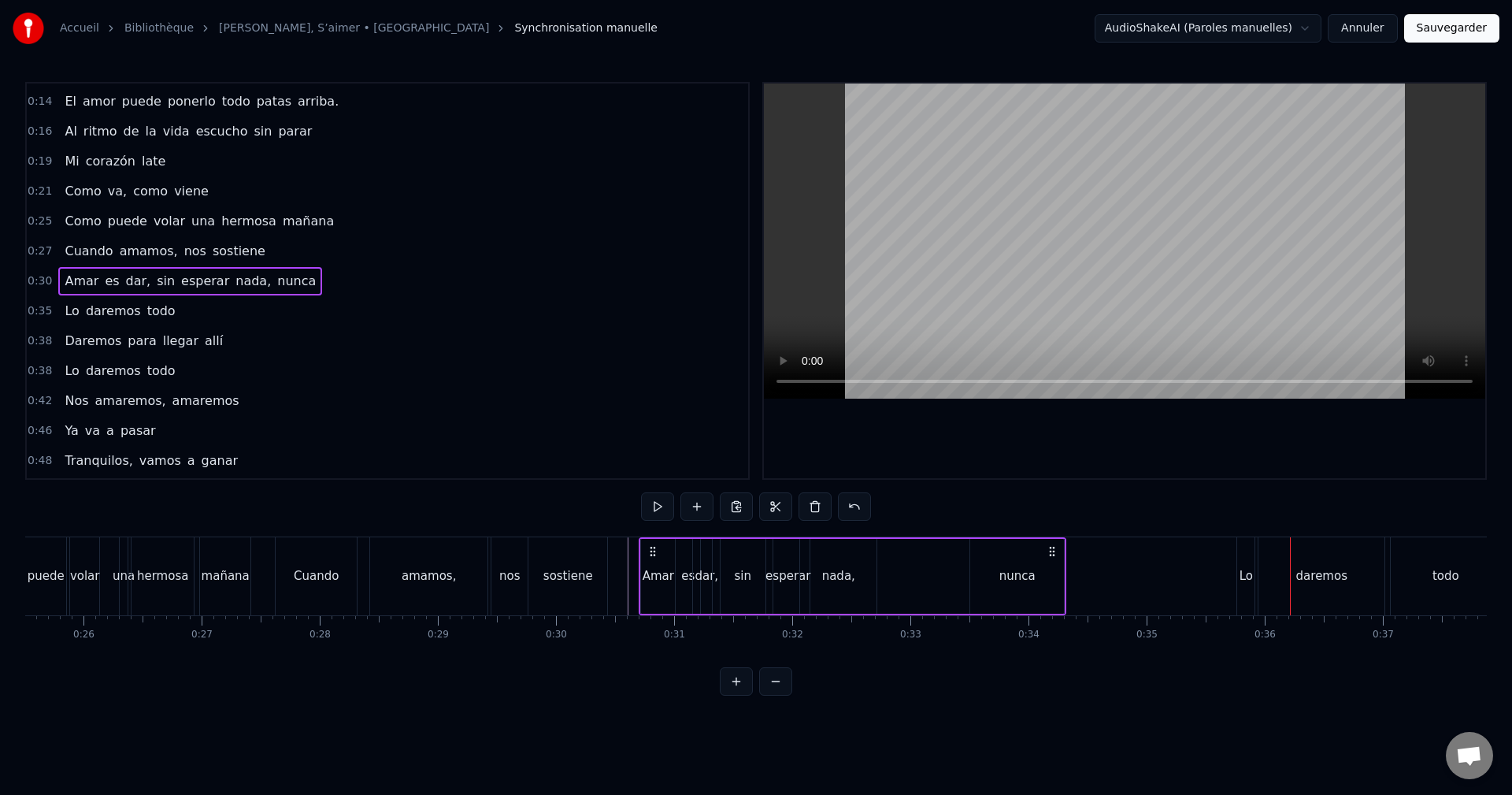
click at [1245, 550] on div "Lo" at bounding box center [1245, 576] width 17 height 78
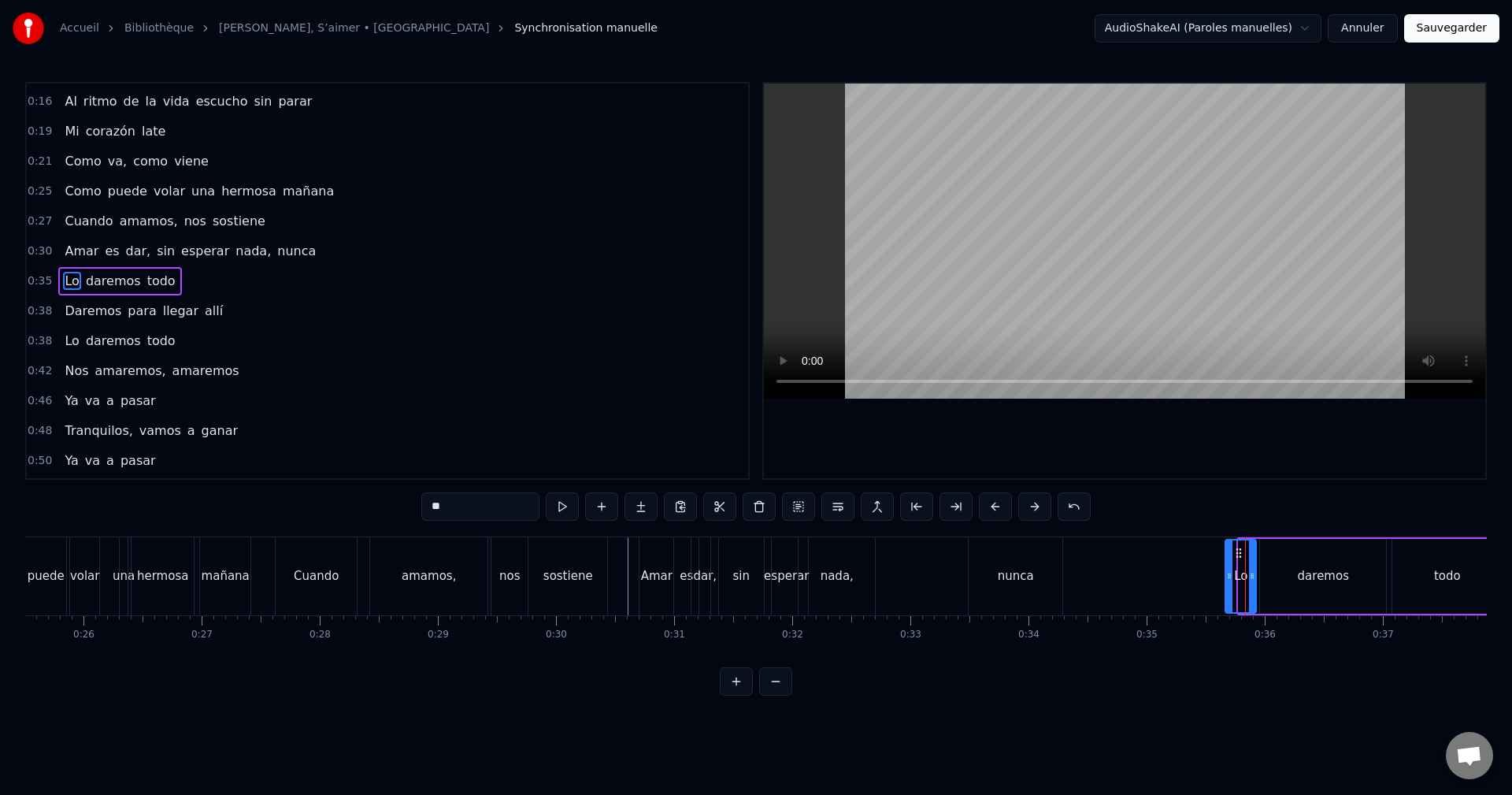
drag, startPoint x: 1241, startPoint y: 554, endPoint x: 1232, endPoint y: 559, distance: 10.3
click at [1227, 563] on div at bounding box center [1228, 576] width 6 height 72
drag, startPoint x: 1238, startPoint y: 553, endPoint x: 1194, endPoint y: 568, distance: 46.5
click at [1194, 568] on div "Lo" at bounding box center [1196, 576] width 29 height 72
click at [1279, 566] on div "daremos" at bounding box center [1322, 576] width 126 height 75
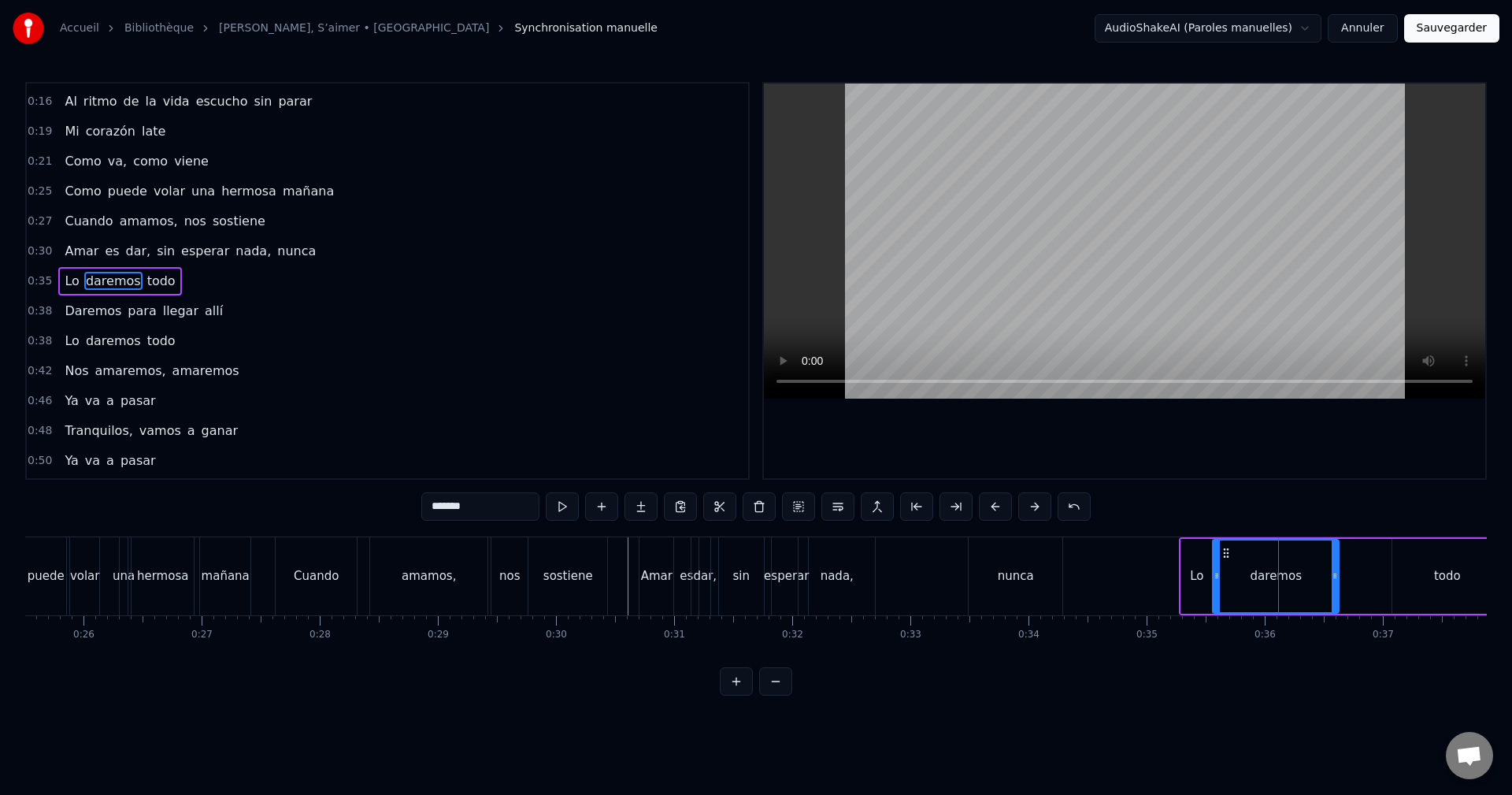
drag, startPoint x: 1267, startPoint y: 553, endPoint x: 1229, endPoint y: 561, distance: 38.8
click at [1229, 561] on div "daremos" at bounding box center [1275, 576] width 125 height 72
drag, startPoint x: 1329, startPoint y: 575, endPoint x: 1308, endPoint y: 575, distance: 21.0
click at [1308, 575] on icon at bounding box center [1306, 575] width 6 height 13
click at [1425, 563] on div "todo" at bounding box center [1446, 576] width 109 height 75
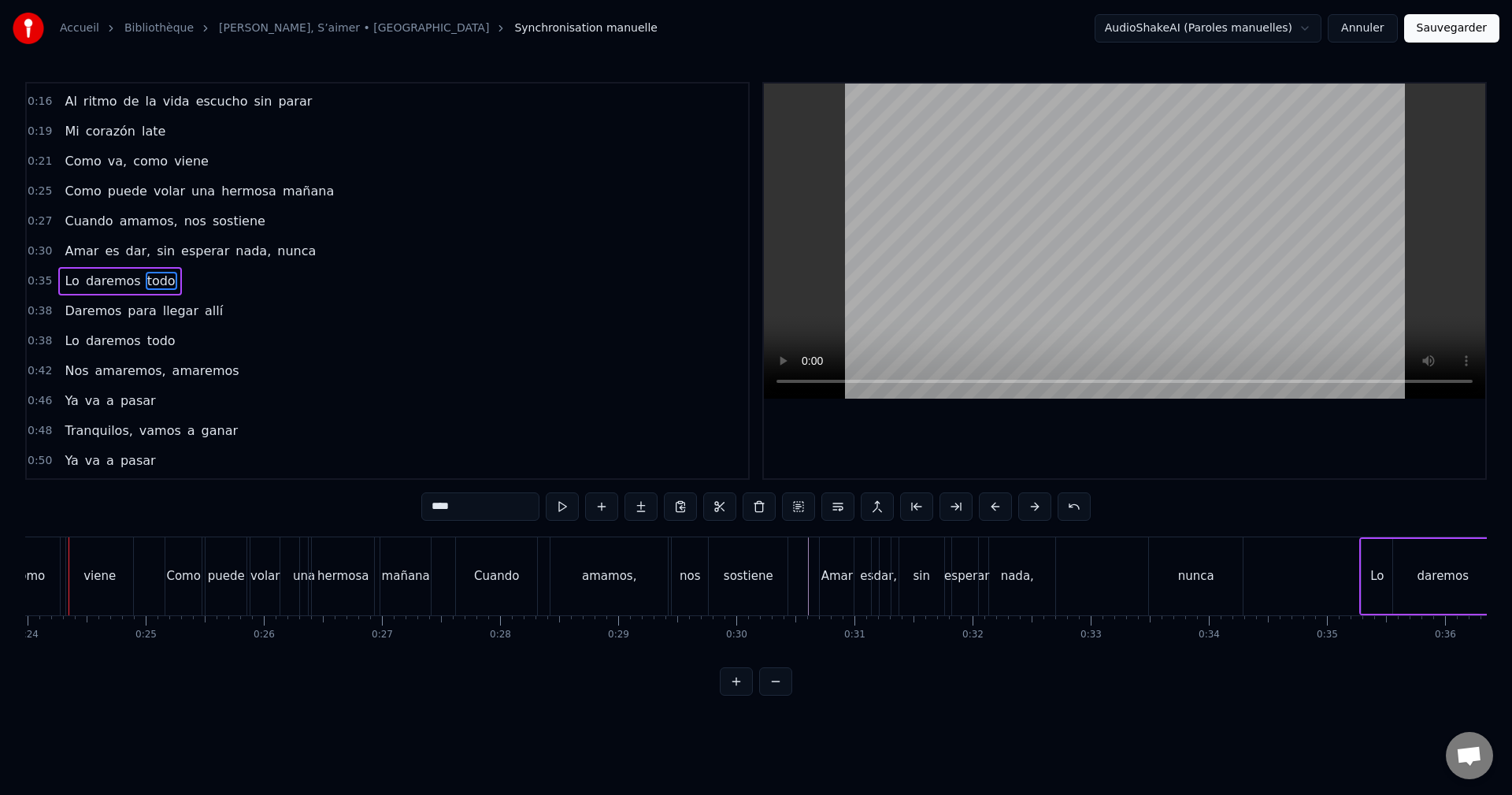
scroll to position [0, 2797]
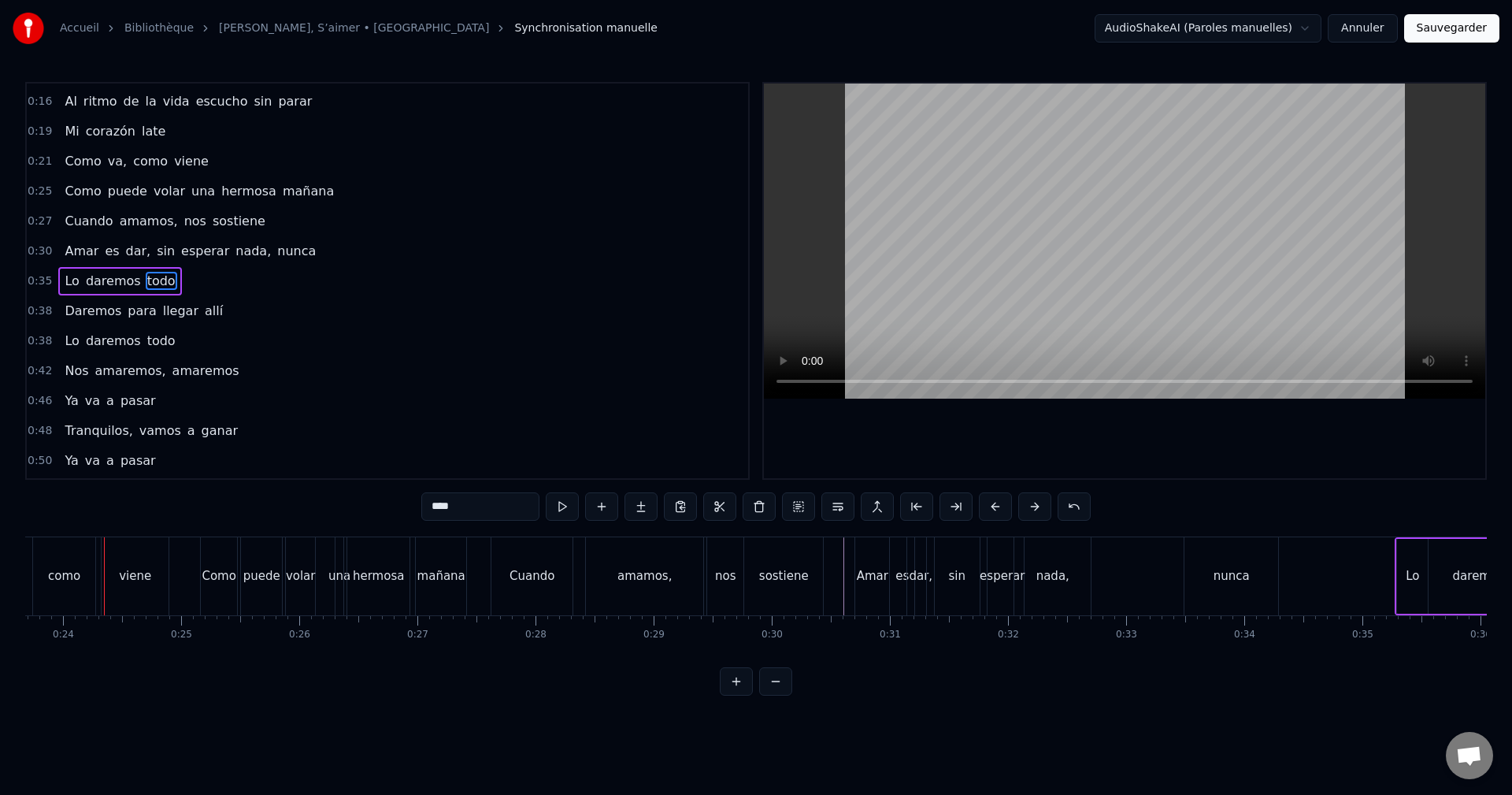
click at [1243, 556] on div "nunca" at bounding box center [1231, 576] width 94 height 78
type input "*****"
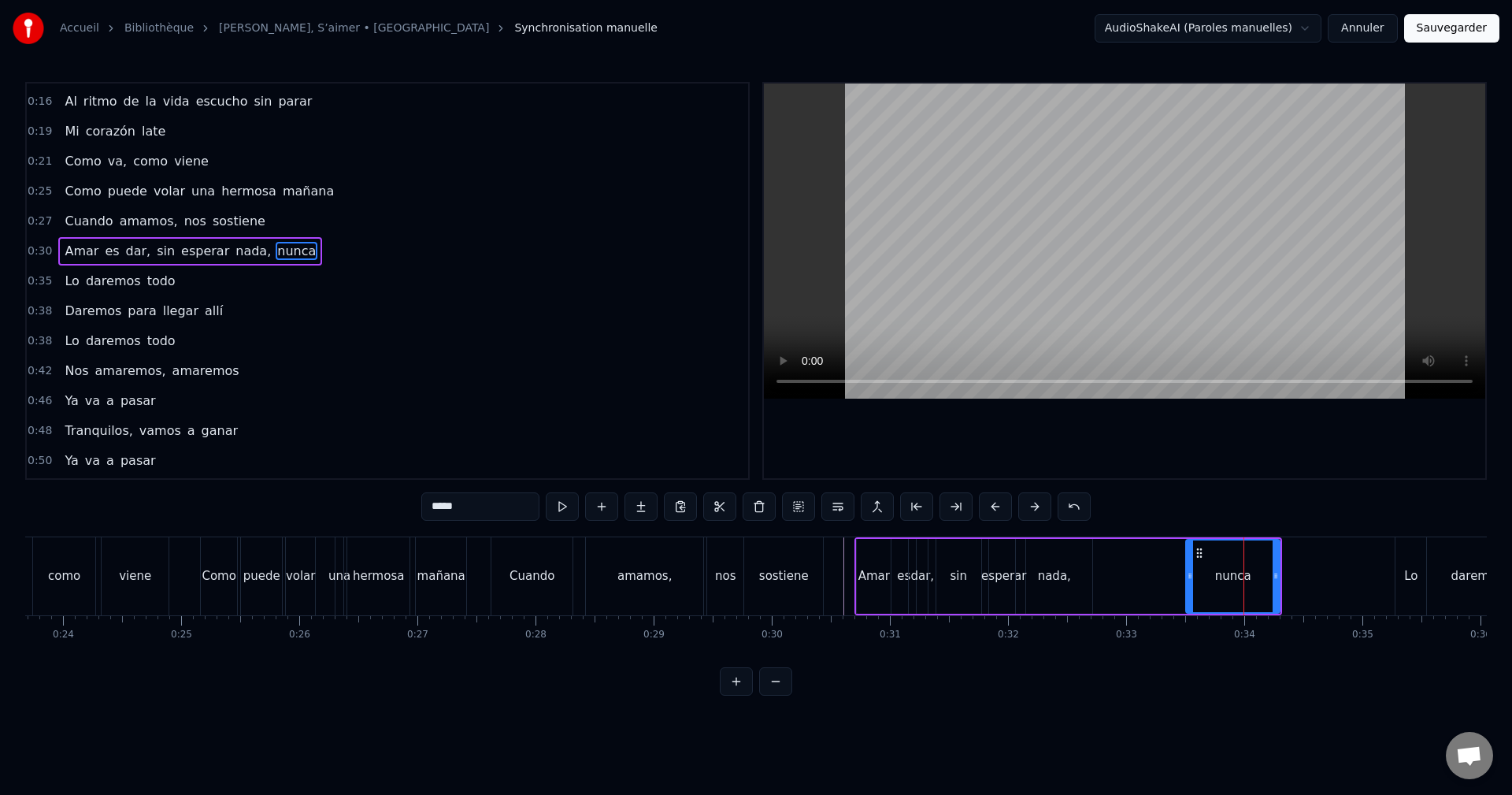
scroll to position [27, 0]
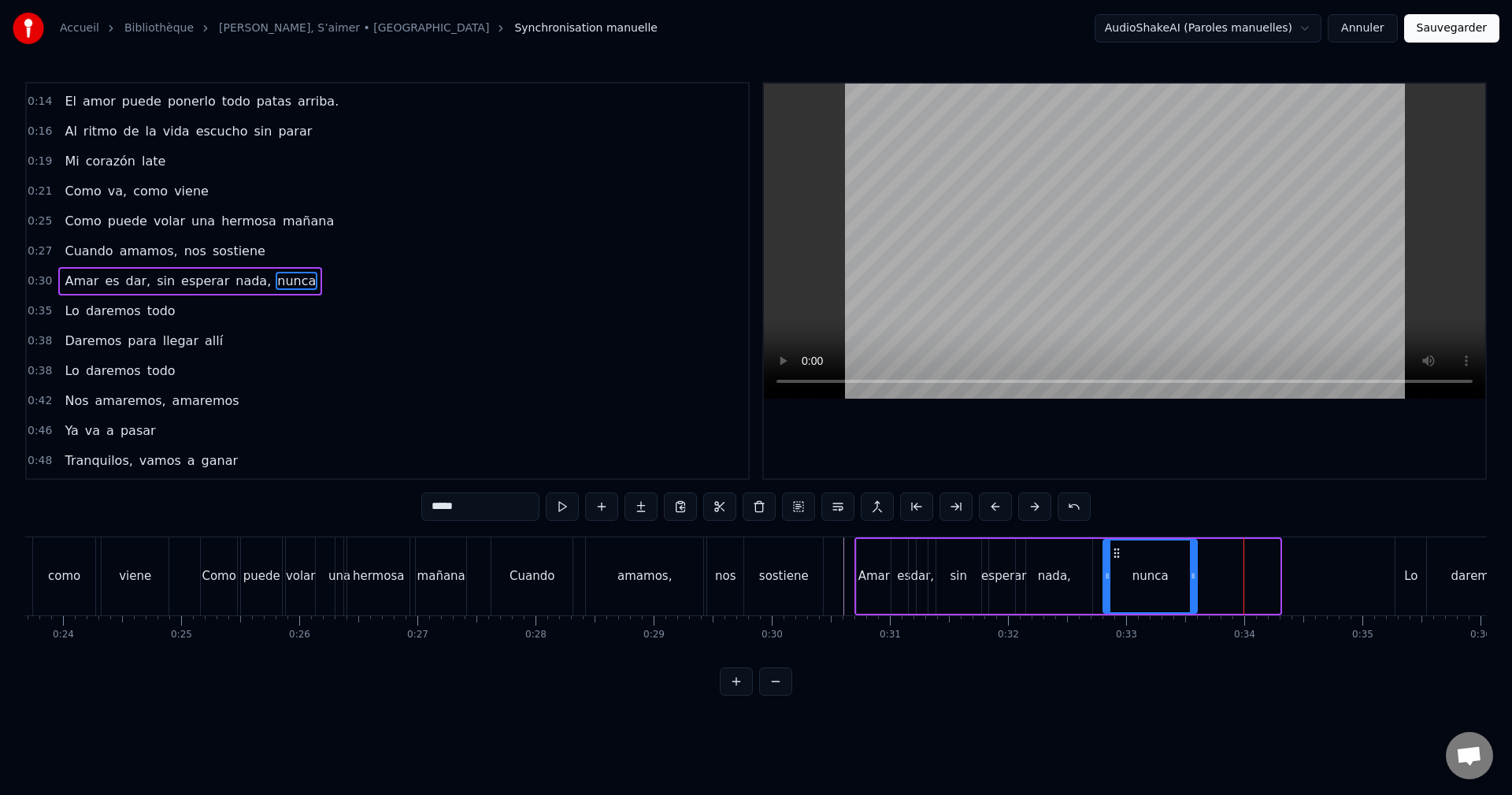
drag, startPoint x: 1198, startPoint y: 552, endPoint x: 1115, endPoint y: 560, distance: 83.4
click at [1115, 560] on div "nunca" at bounding box center [1149, 576] width 92 height 72
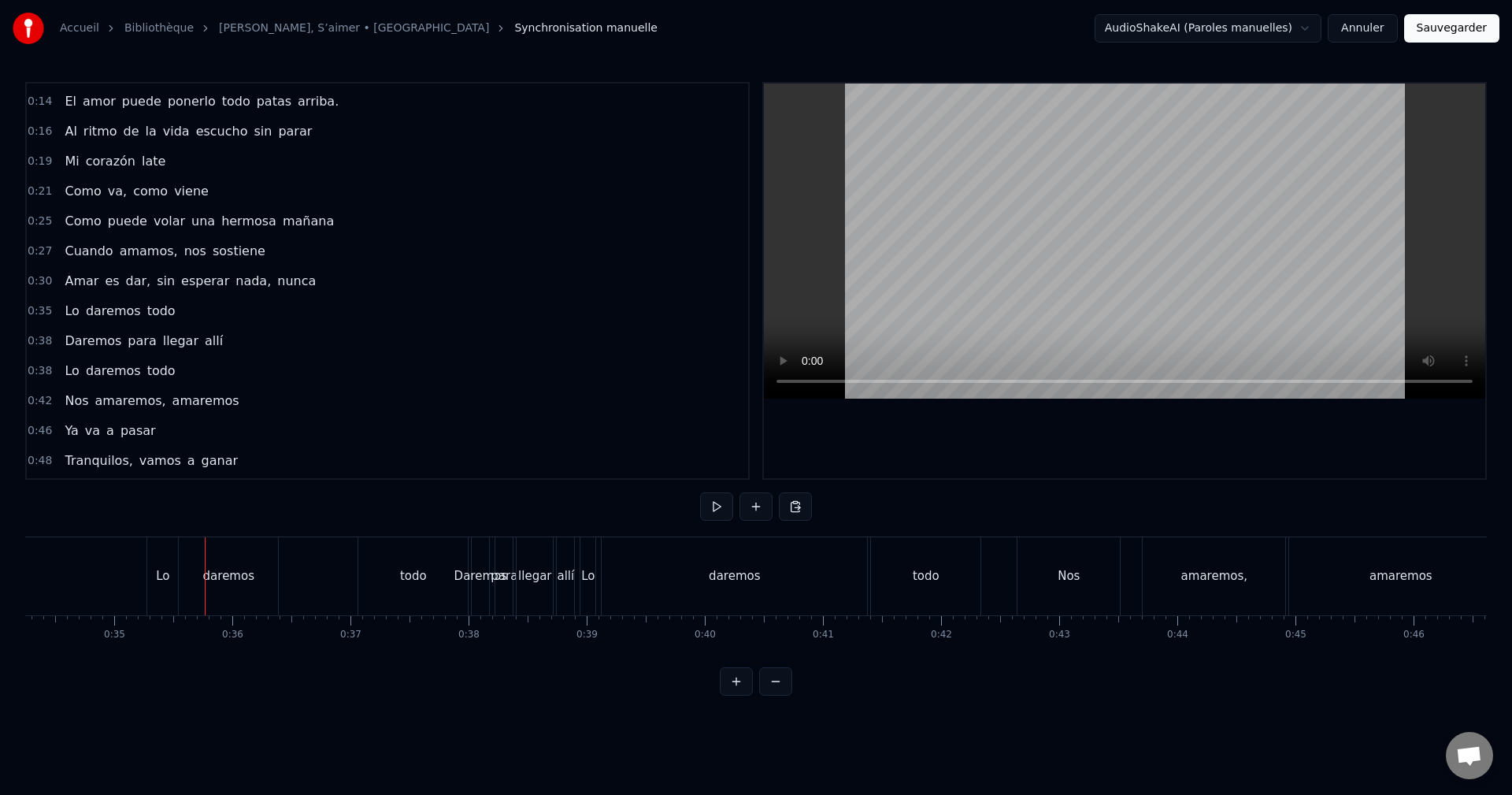
scroll to position [0, 4125]
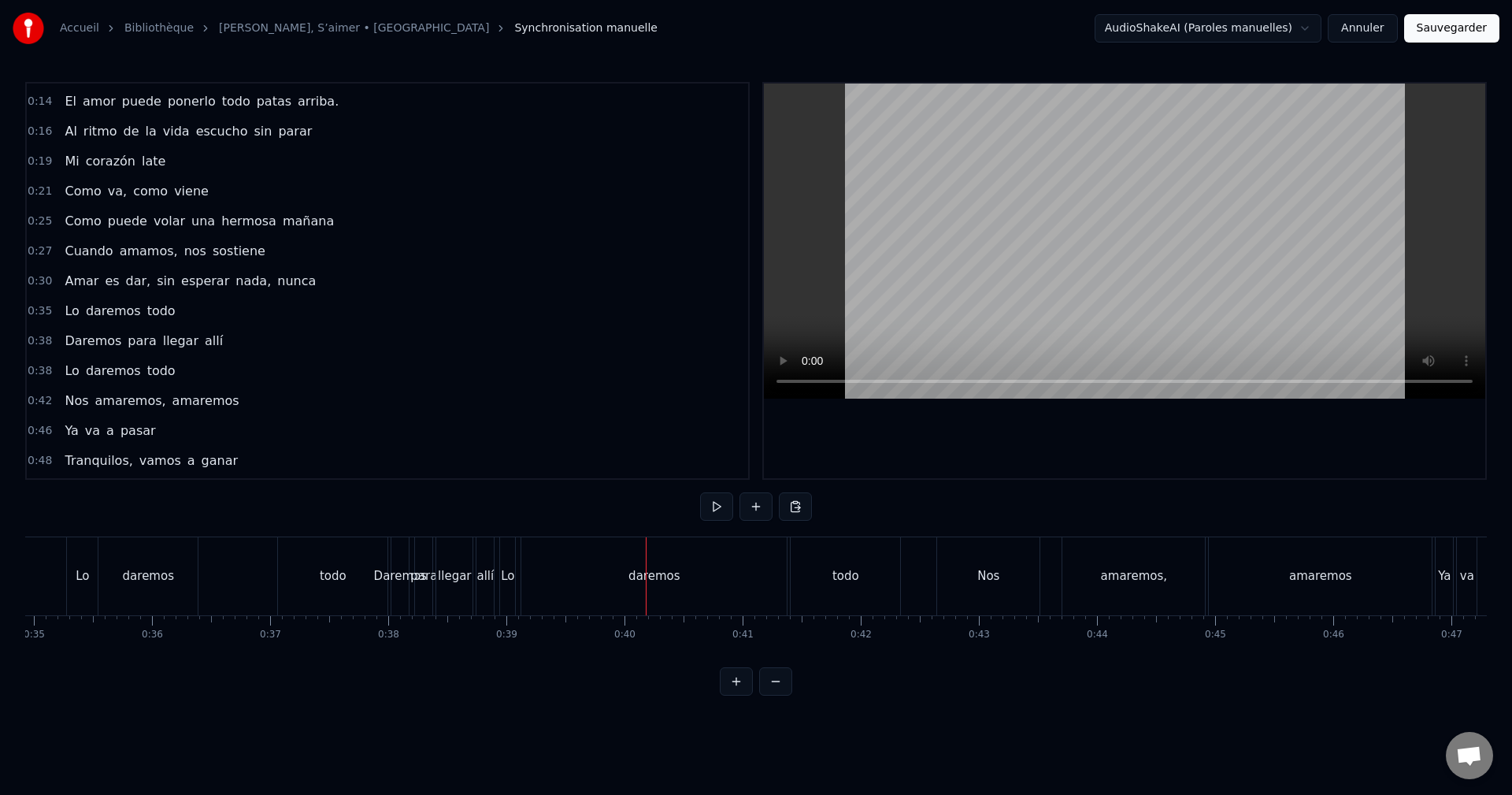
click at [604, 567] on div "daremos" at bounding box center [653, 576] width 265 height 78
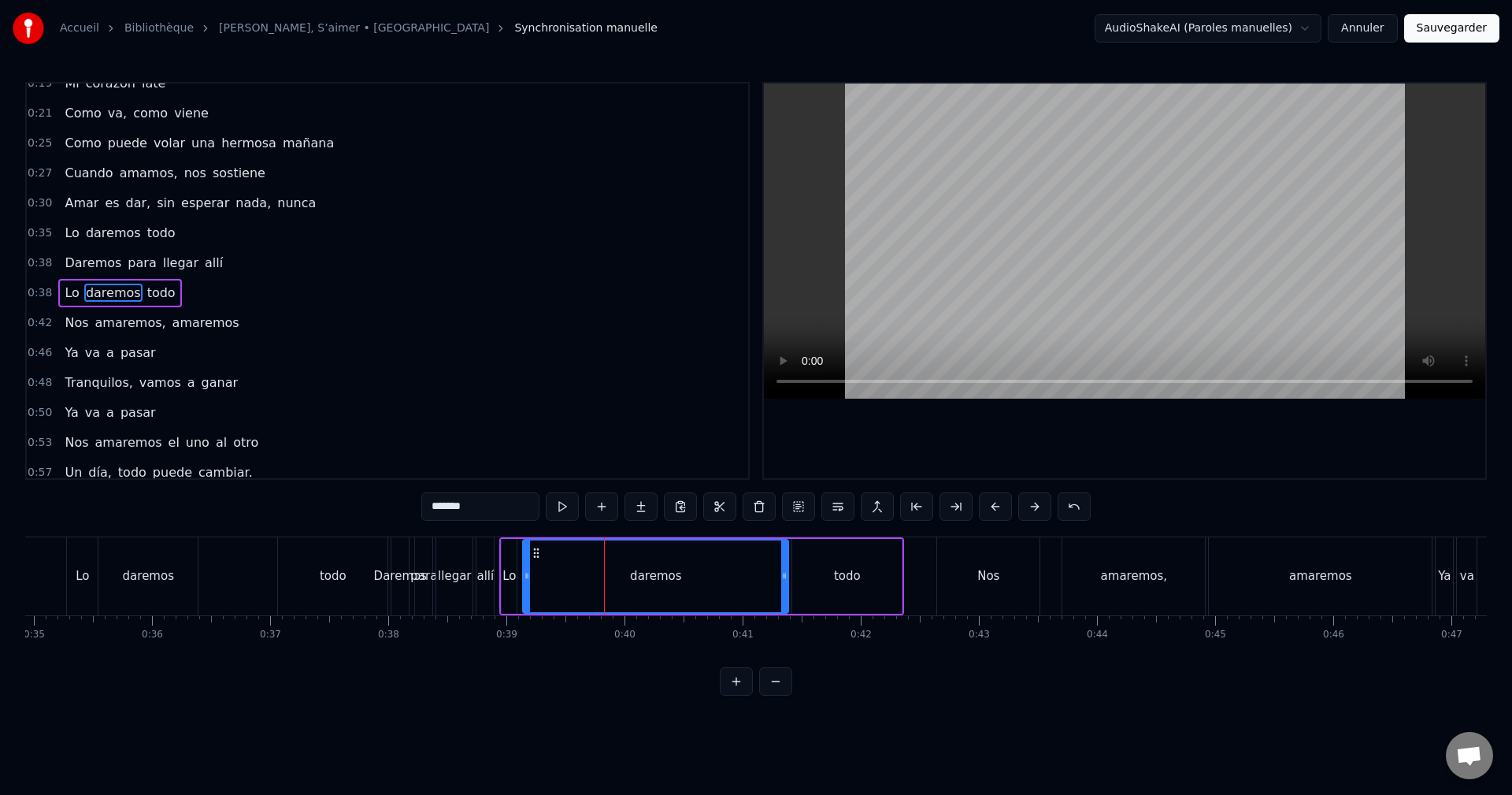
scroll to position [117, 0]
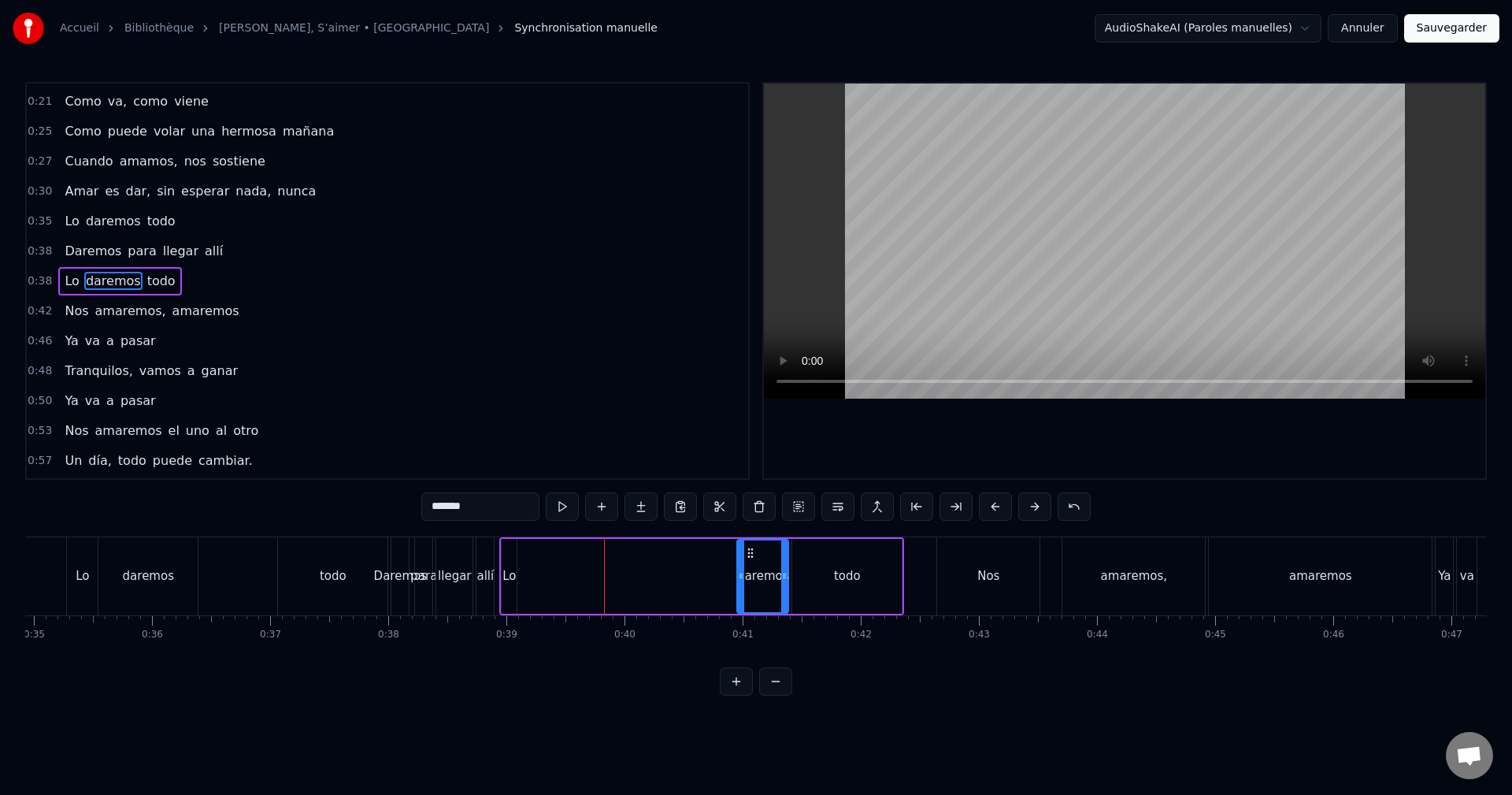
drag, startPoint x: 525, startPoint y: 570, endPoint x: 739, endPoint y: 577, distance: 214.1
click at [739, 577] on icon at bounding box center [740, 575] width 6 height 13
click at [507, 562] on div "Lo" at bounding box center [509, 576] width 15 height 75
drag, startPoint x: 513, startPoint y: 558, endPoint x: 535, endPoint y: 558, distance: 22.0
click at [535, 558] on div at bounding box center [534, 576] width 6 height 72
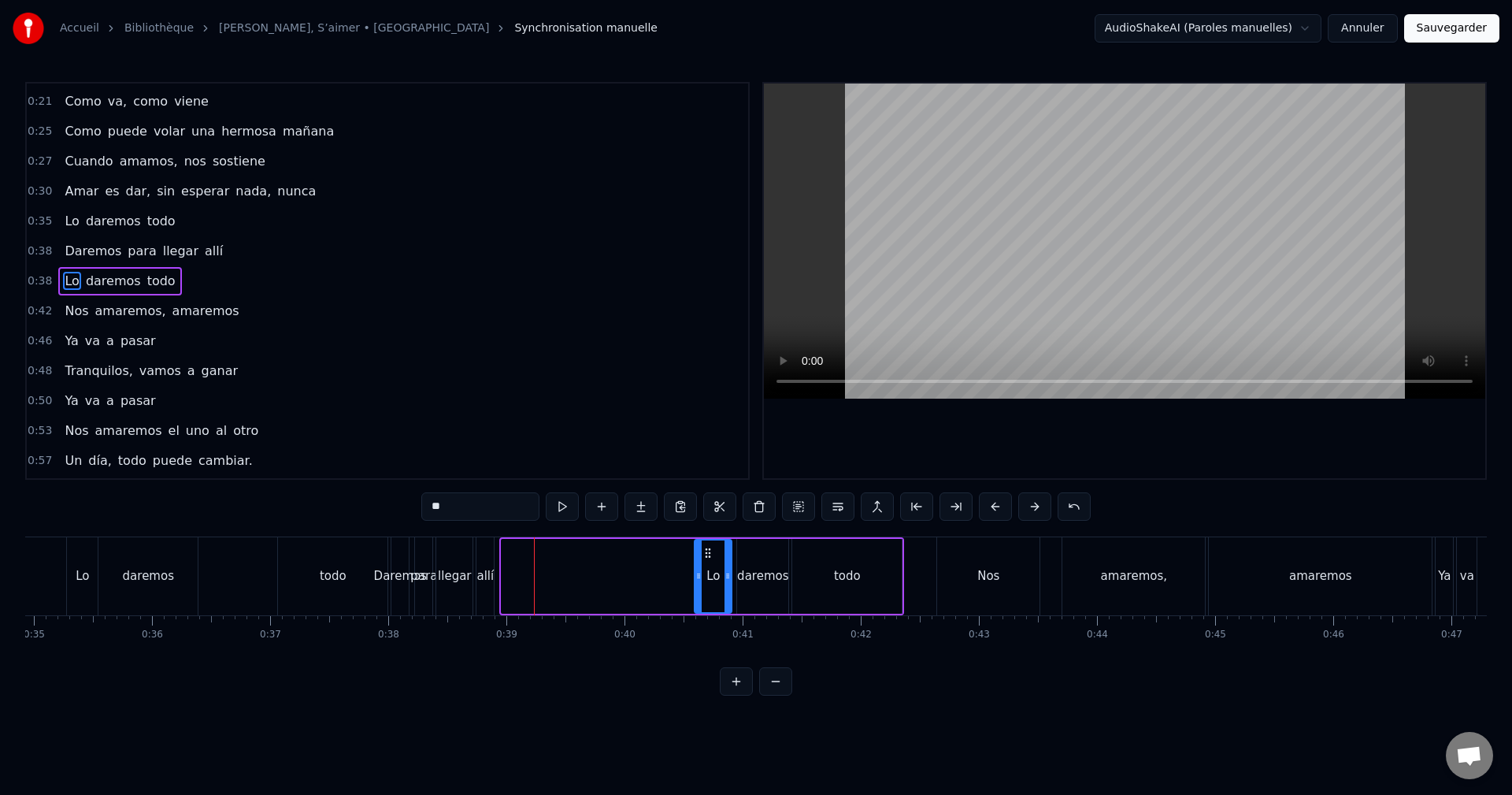
drag, startPoint x: 515, startPoint y: 549, endPoint x: 750, endPoint y: 566, distance: 235.6
click at [706, 565] on div "Lo" at bounding box center [713, 576] width 36 height 72
click at [866, 552] on div "todo" at bounding box center [846, 576] width 109 height 75
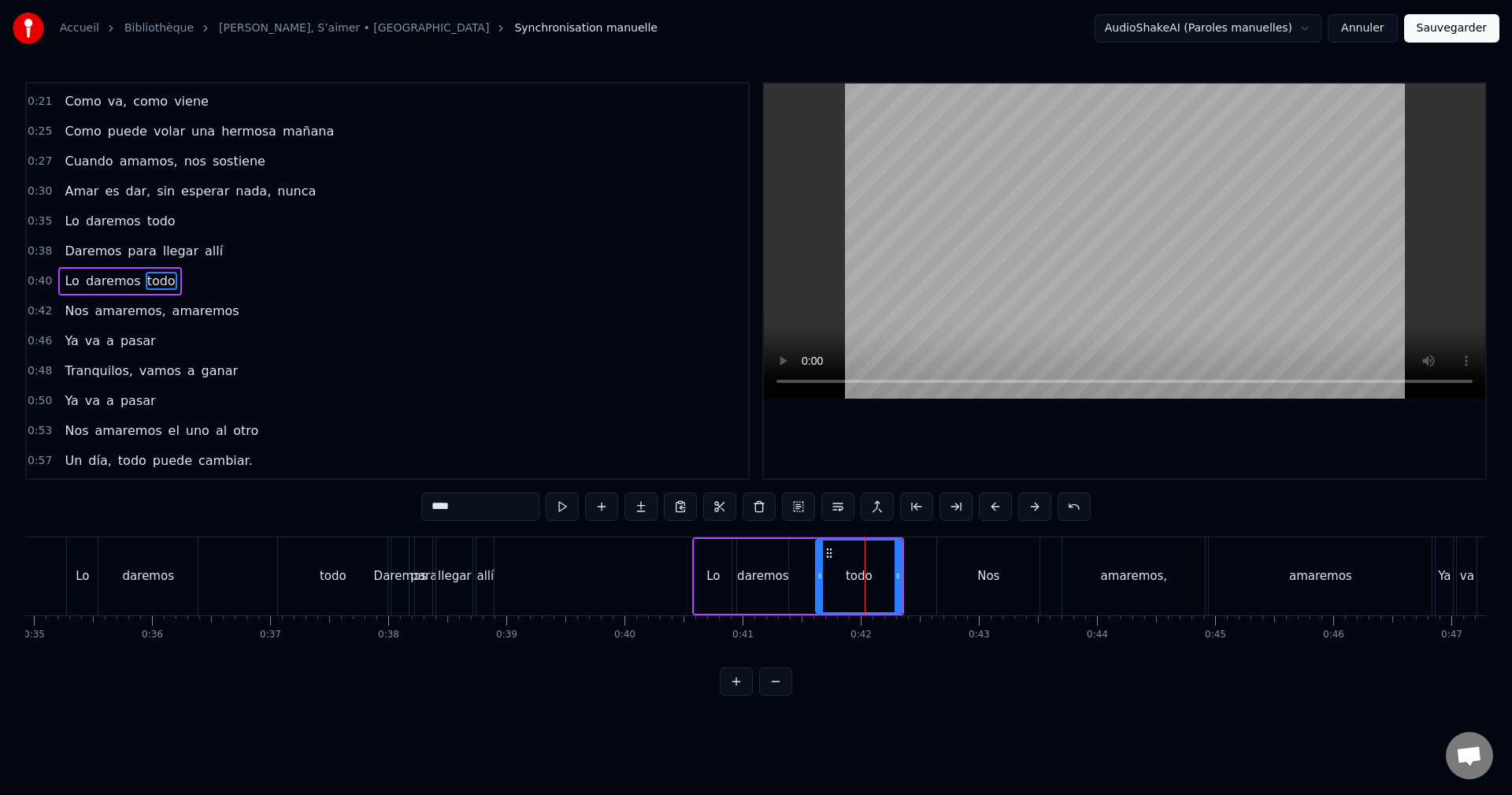
drag, startPoint x: 796, startPoint y: 576, endPoint x: 820, endPoint y: 576, distance: 24.0
click at [820, 576] on icon at bounding box center [819, 575] width 6 height 13
click at [757, 558] on div "daremos" at bounding box center [762, 576] width 51 height 75
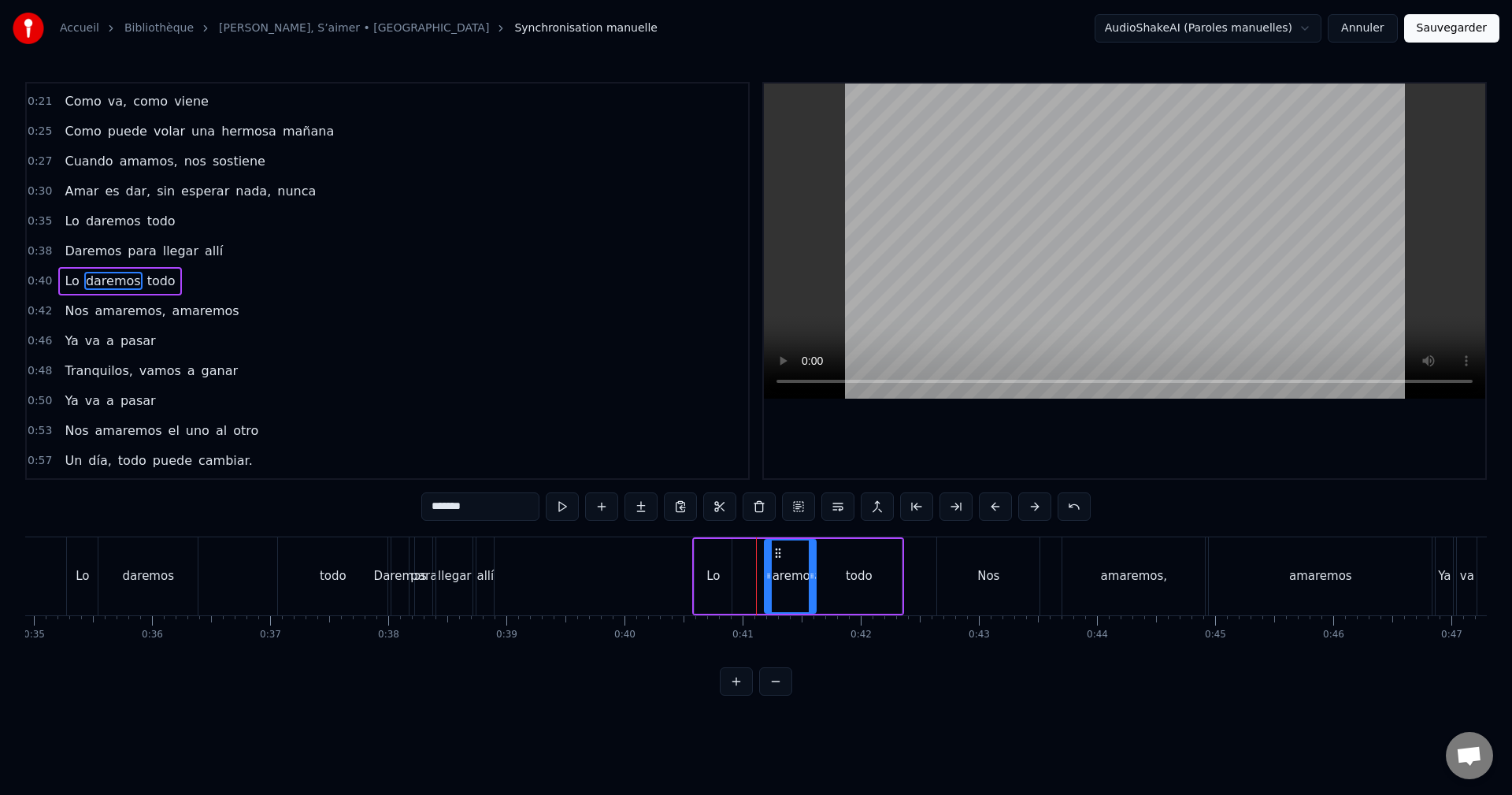
drag, startPoint x: 750, startPoint y: 552, endPoint x: 773, endPoint y: 558, distance: 23.8
click at [778, 558] on icon at bounding box center [778, 553] width 13 height 13
click at [719, 555] on div "Lo" at bounding box center [713, 576] width 37 height 75
type input "**"
drag, startPoint x: 709, startPoint y: 552, endPoint x: 745, endPoint y: 552, distance: 36.0
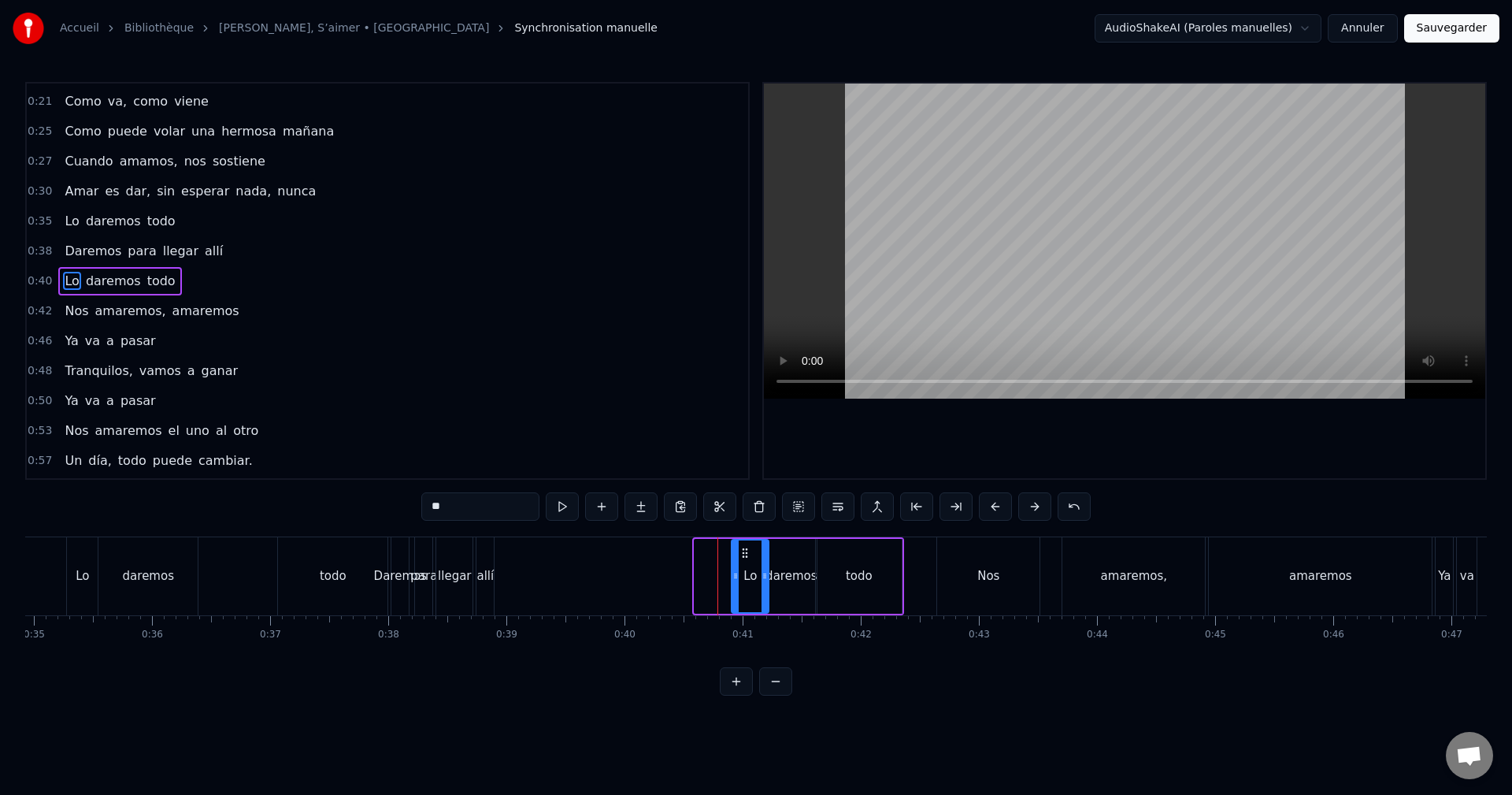
click at [745, 552] on icon at bounding box center [745, 553] width 13 height 13
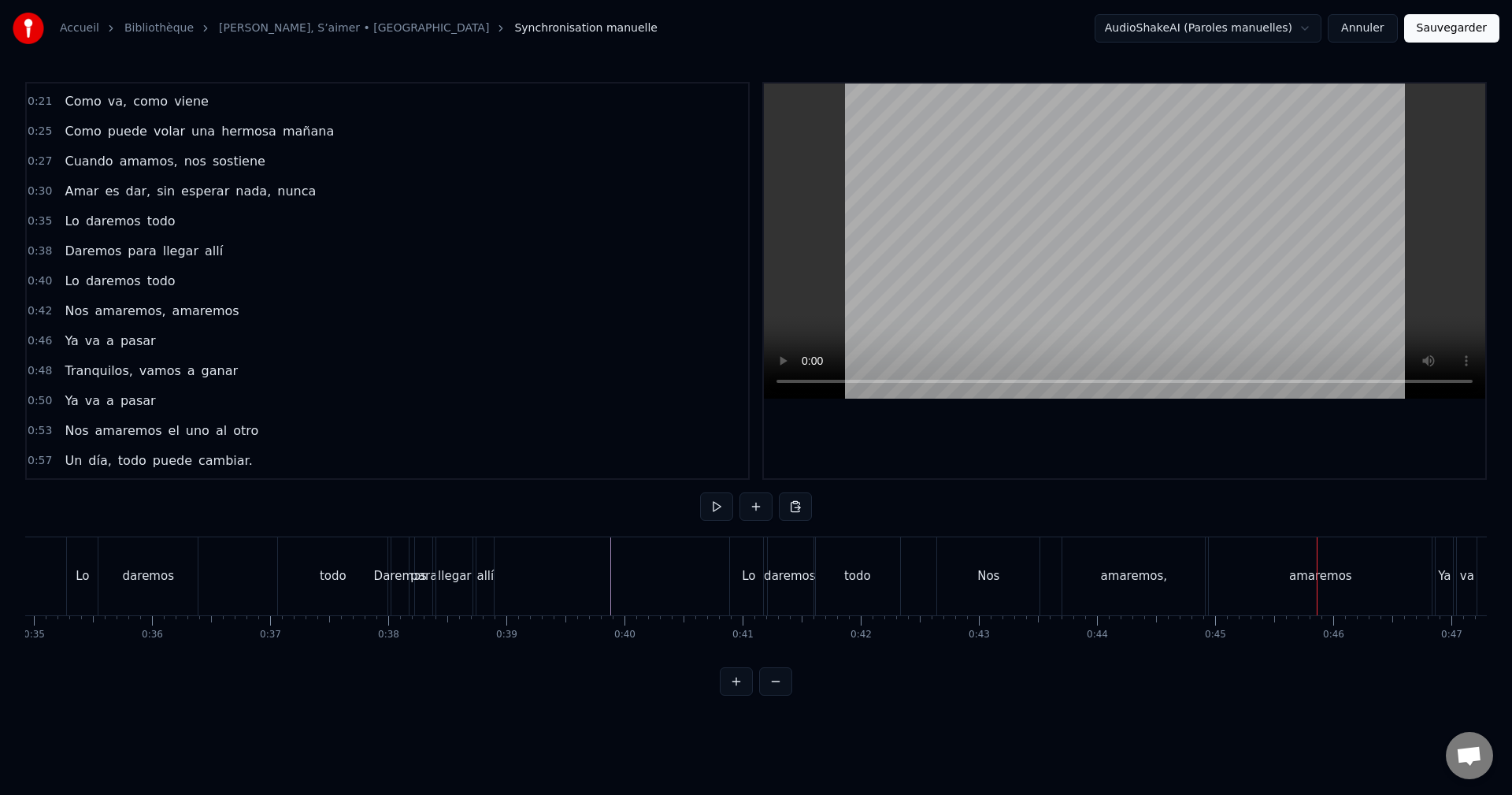
click at [1162, 582] on div "amaremos," at bounding box center [1133, 575] width 66 height 18
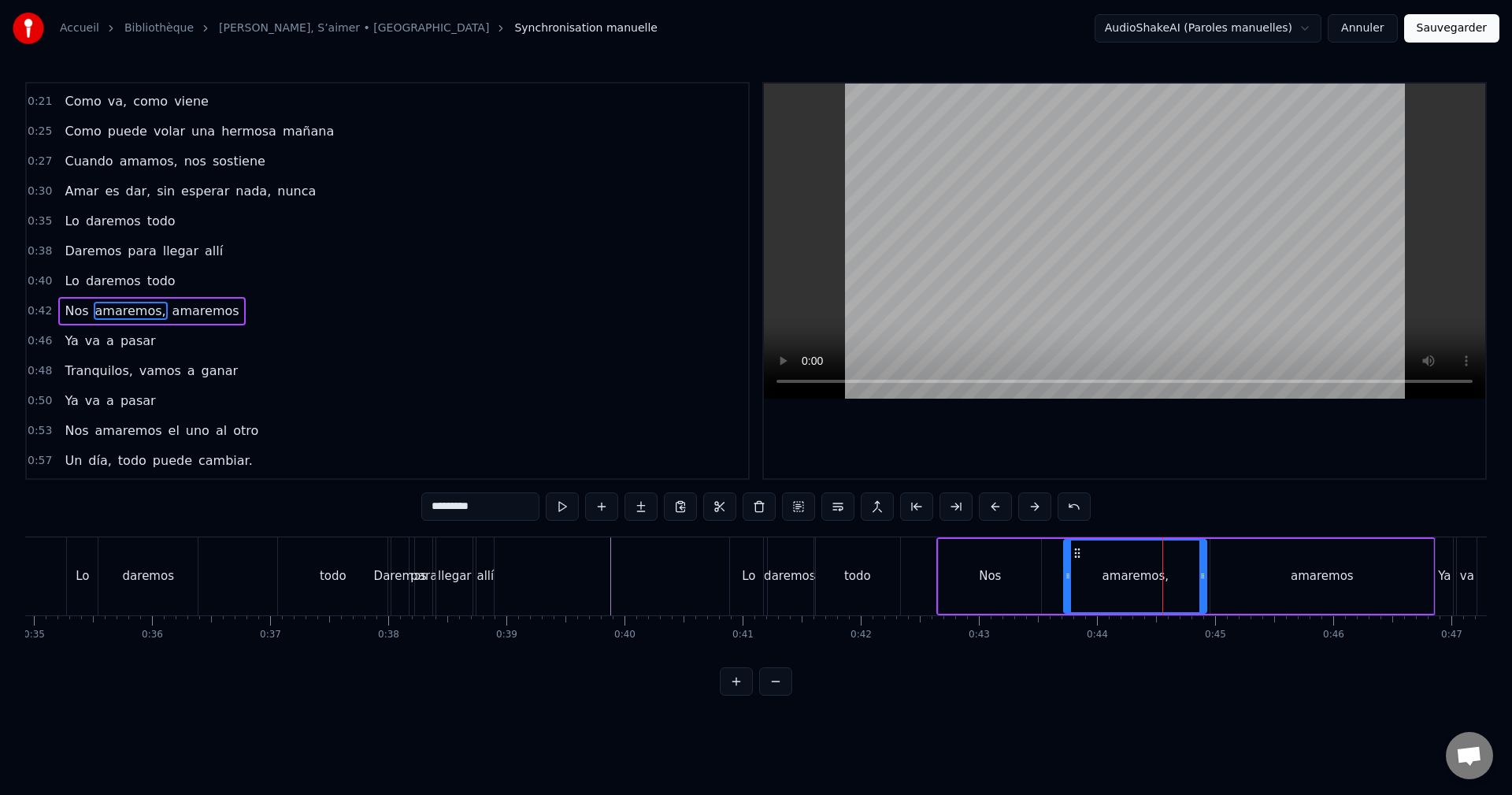
scroll to position [147, 0]
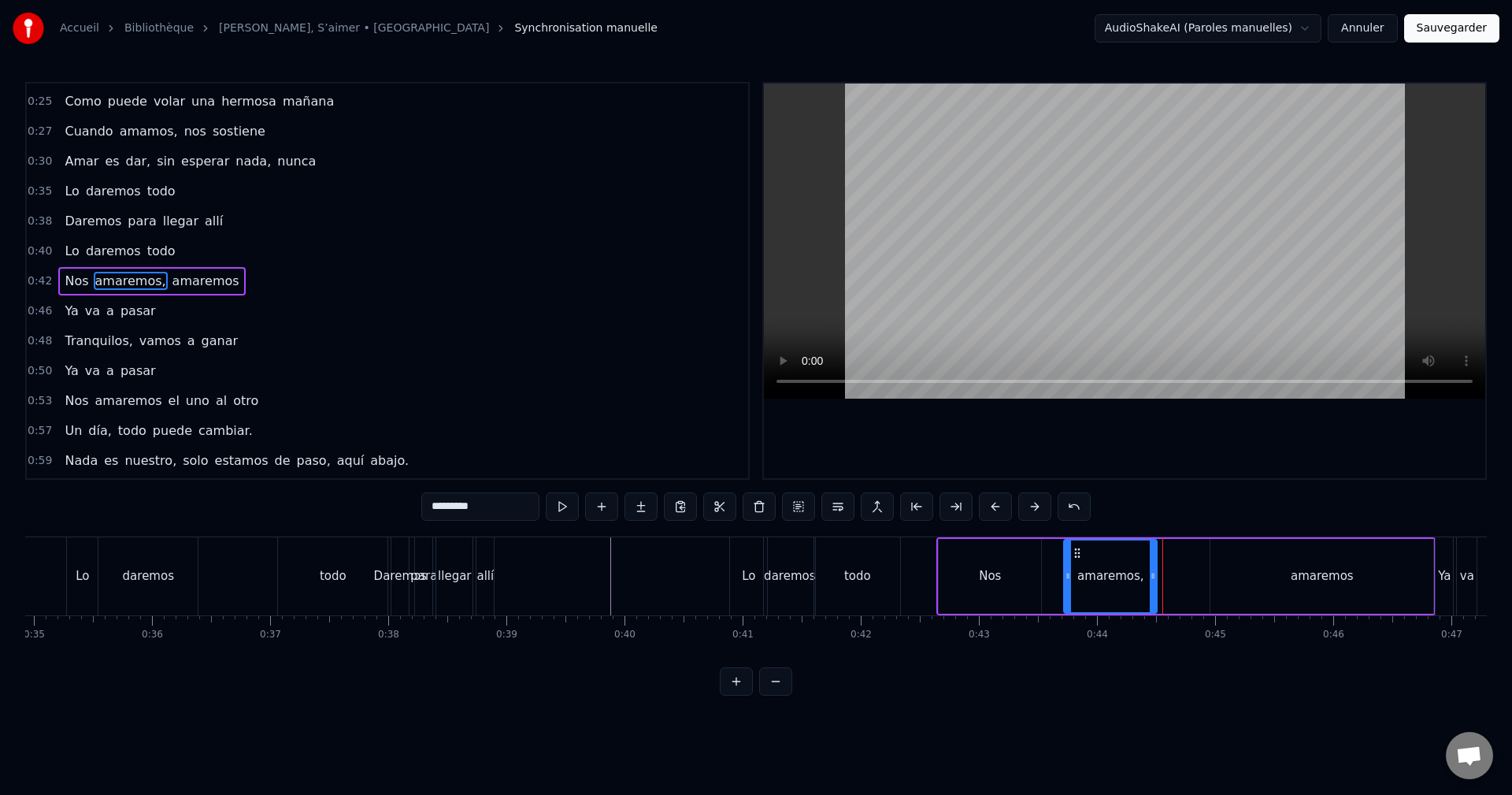
drag, startPoint x: 1185, startPoint y: 567, endPoint x: 1152, endPoint y: 573, distance: 33.5
click at [1152, 573] on div at bounding box center [1152, 576] width 6 height 72
click at [1301, 564] on div "amaremos" at bounding box center [1321, 576] width 223 height 75
type input "********"
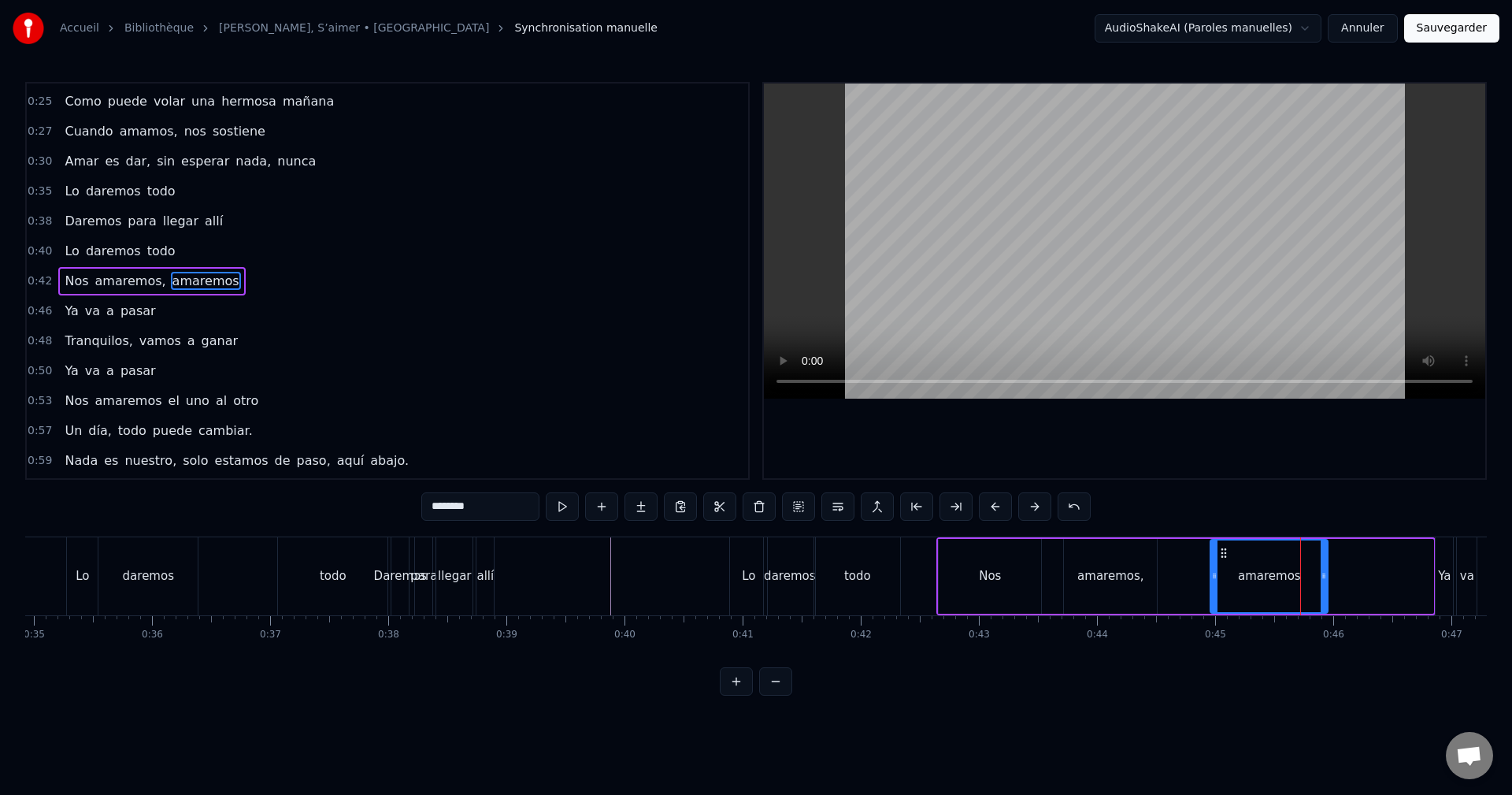
drag, startPoint x: 1431, startPoint y: 553, endPoint x: 1322, endPoint y: 570, distance: 110.3
click at [1326, 574] on div at bounding box center [1323, 576] width 6 height 72
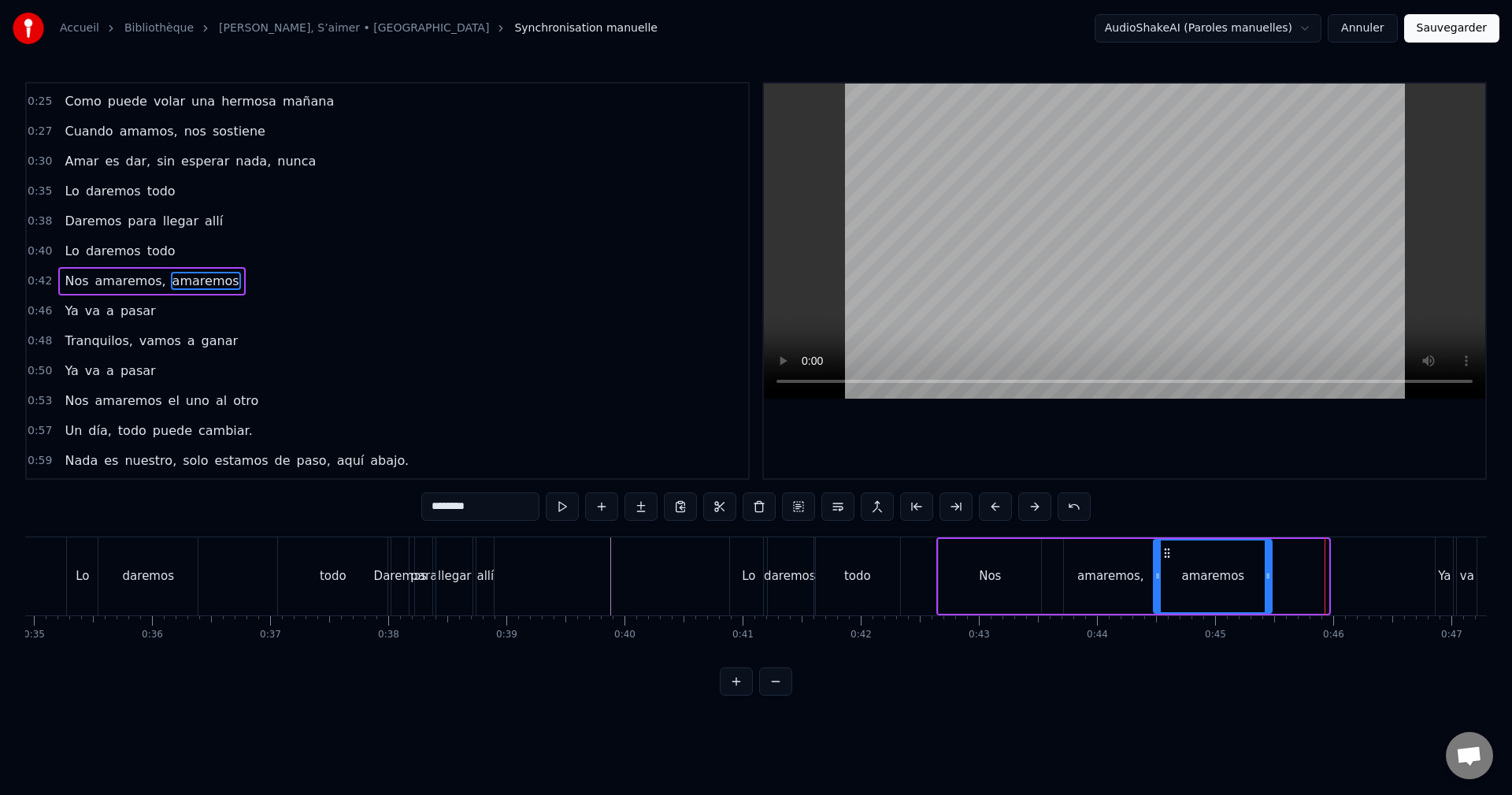
drag, startPoint x: 1212, startPoint y: 553, endPoint x: 1167, endPoint y: 555, distance: 45.0
click at [1167, 555] on icon at bounding box center [1166, 553] width 13 height 13
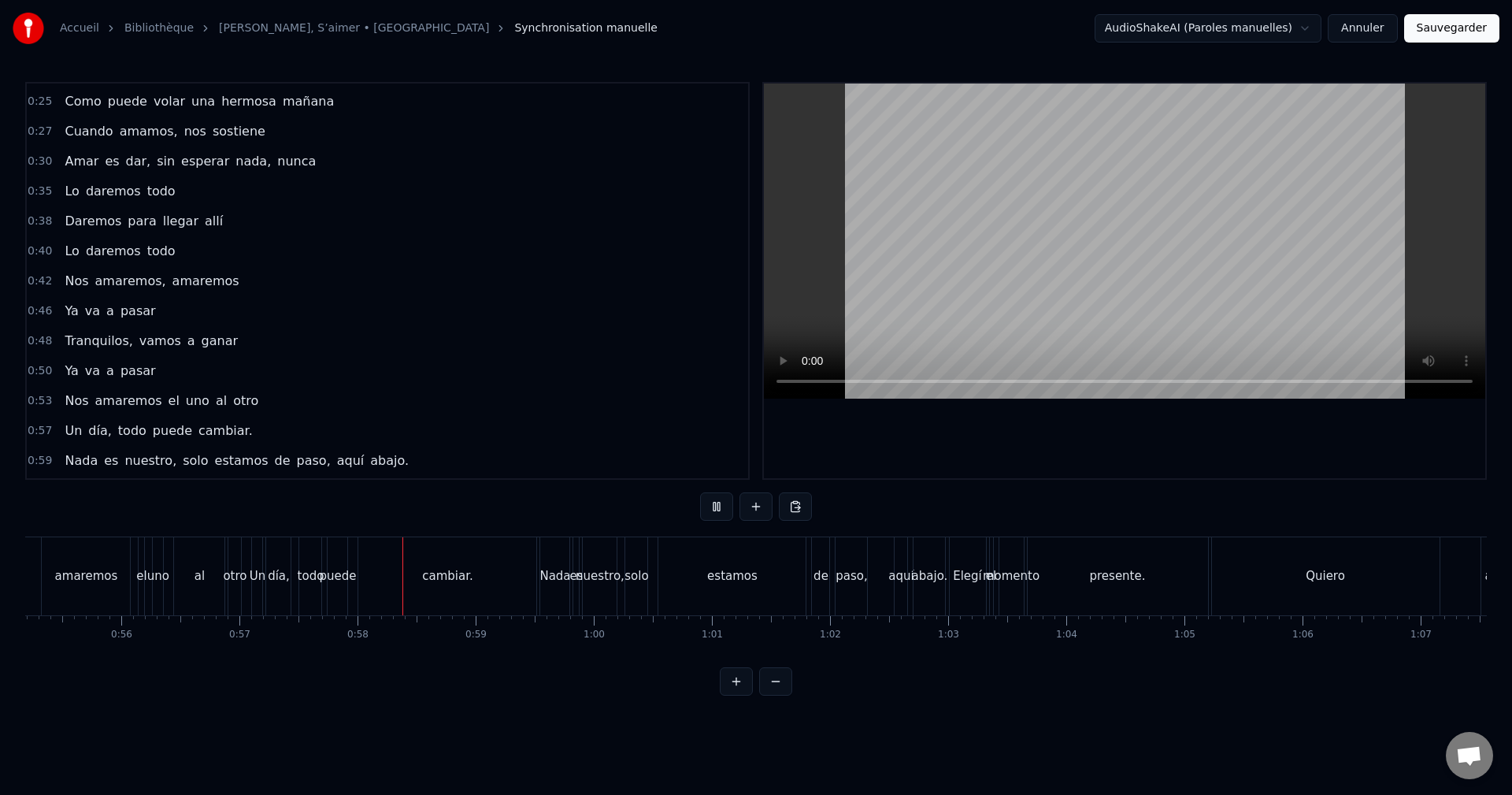
scroll to position [0, 6755]
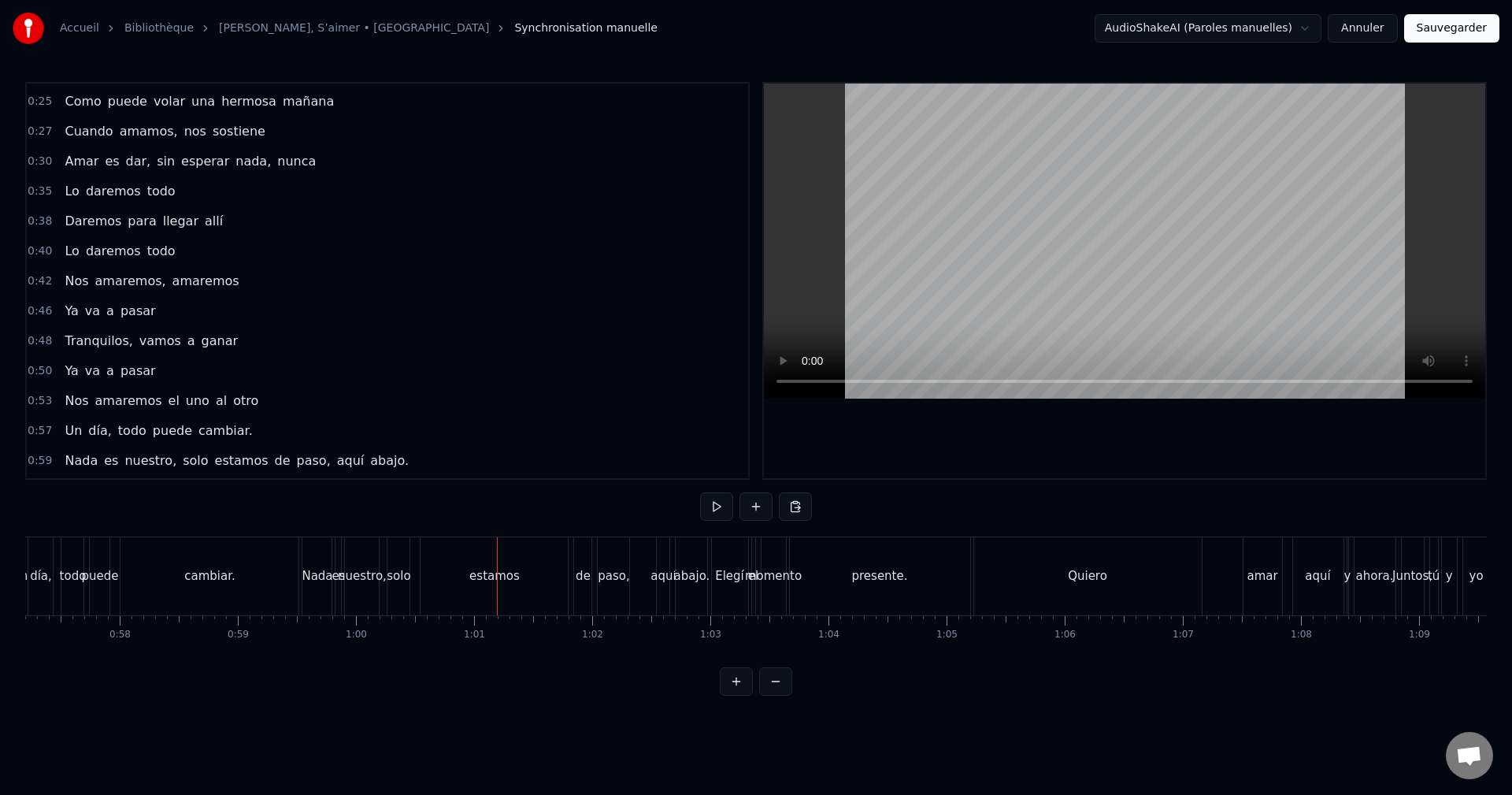
click at [234, 548] on div "cambiar." at bounding box center [209, 576] width 178 height 78
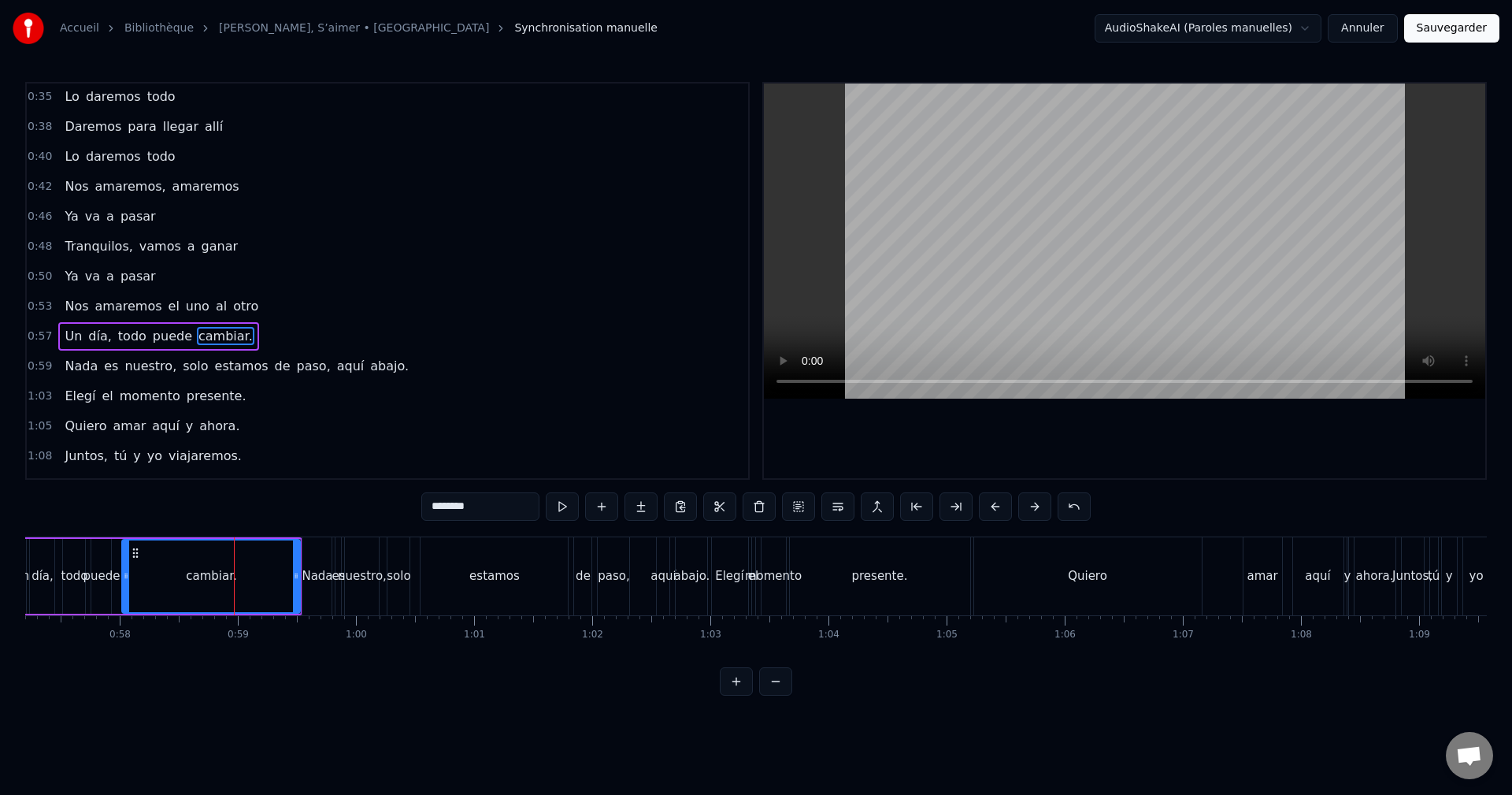
scroll to position [297, 0]
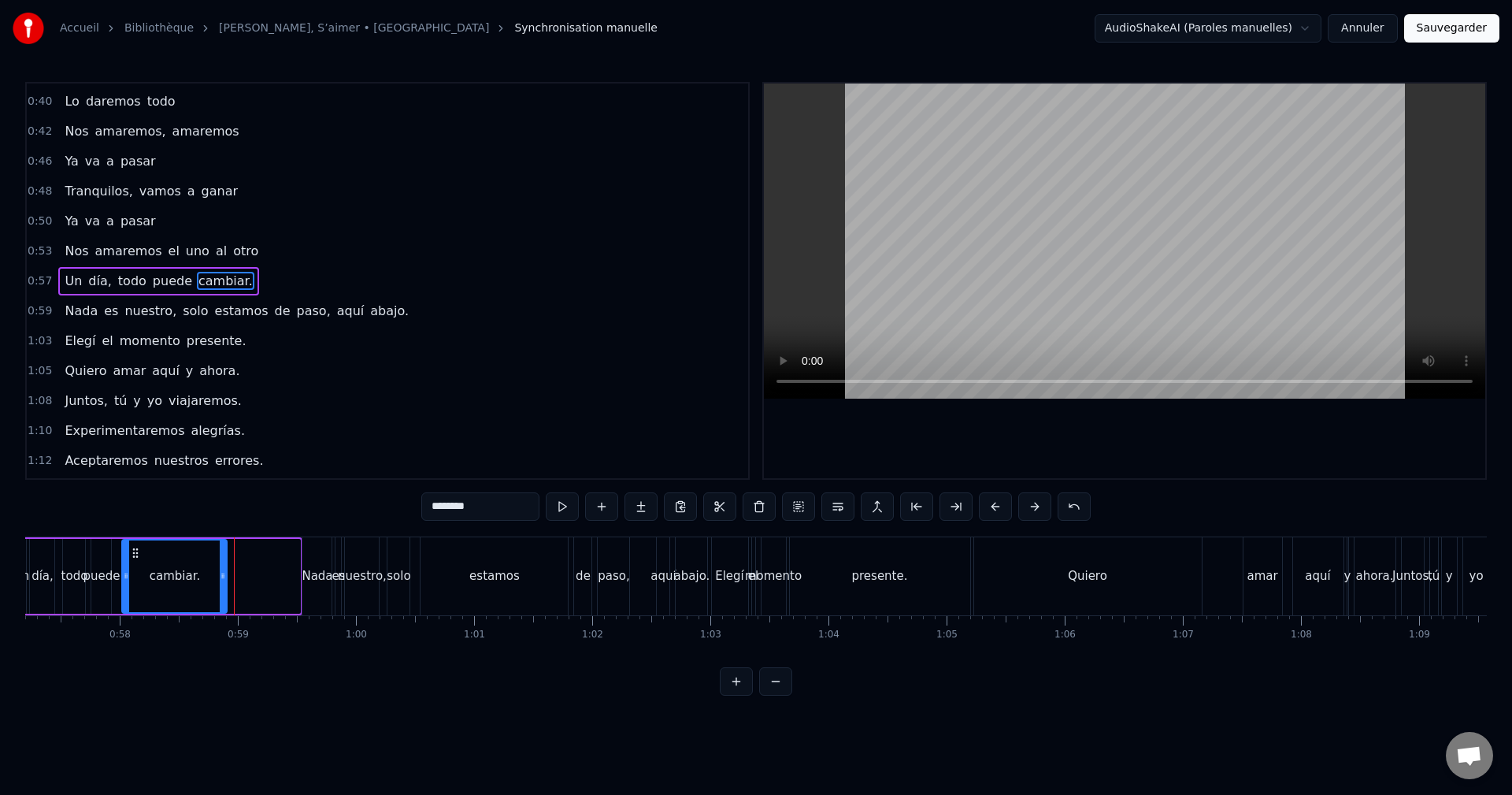
drag, startPoint x: 276, startPoint y: 576, endPoint x: 223, endPoint y: 583, distance: 53.5
click at [223, 583] on div at bounding box center [222, 576] width 6 height 72
click at [322, 557] on div "Nada" at bounding box center [317, 576] width 29 height 78
type input "****"
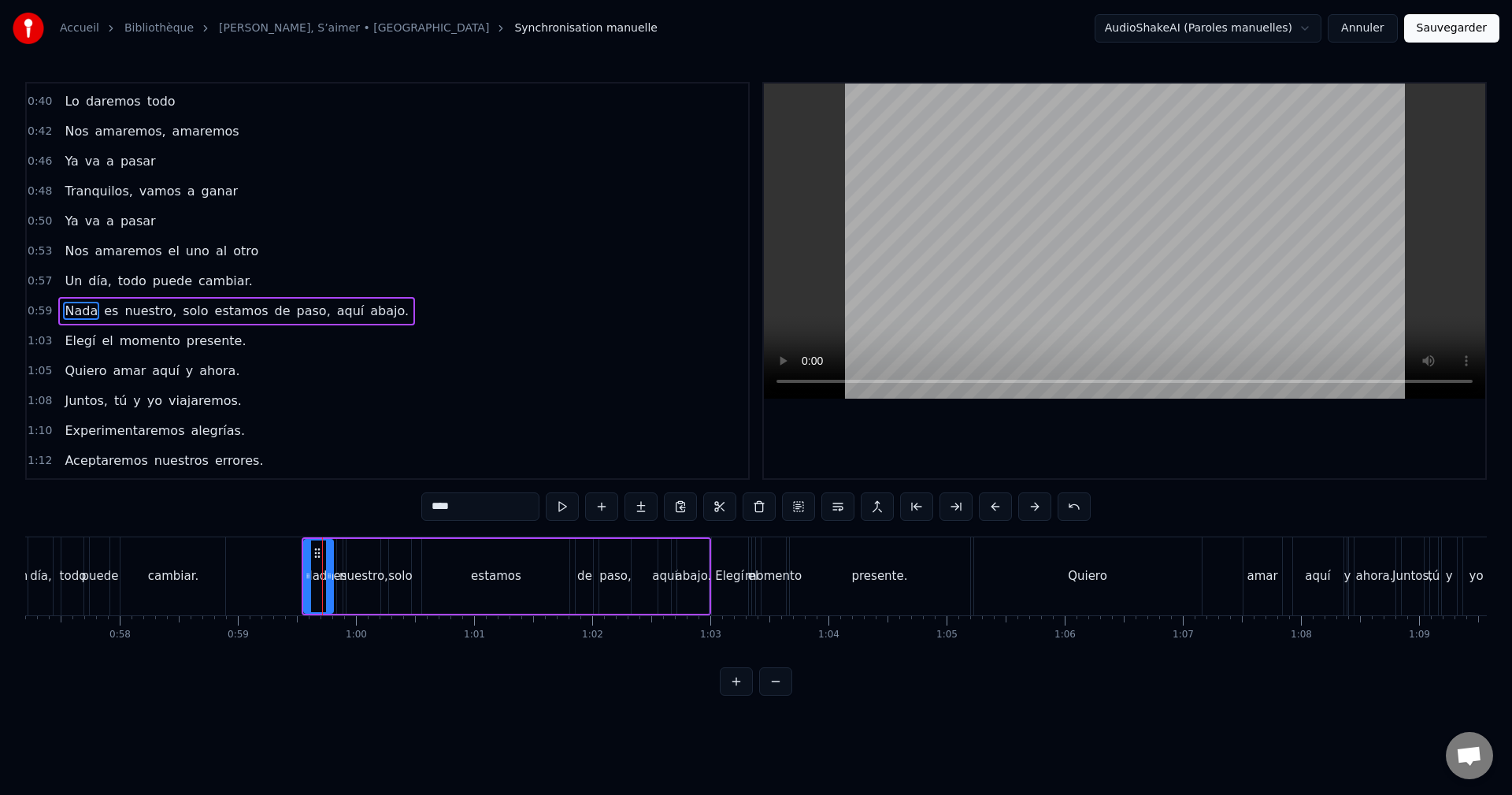
scroll to position [326, 0]
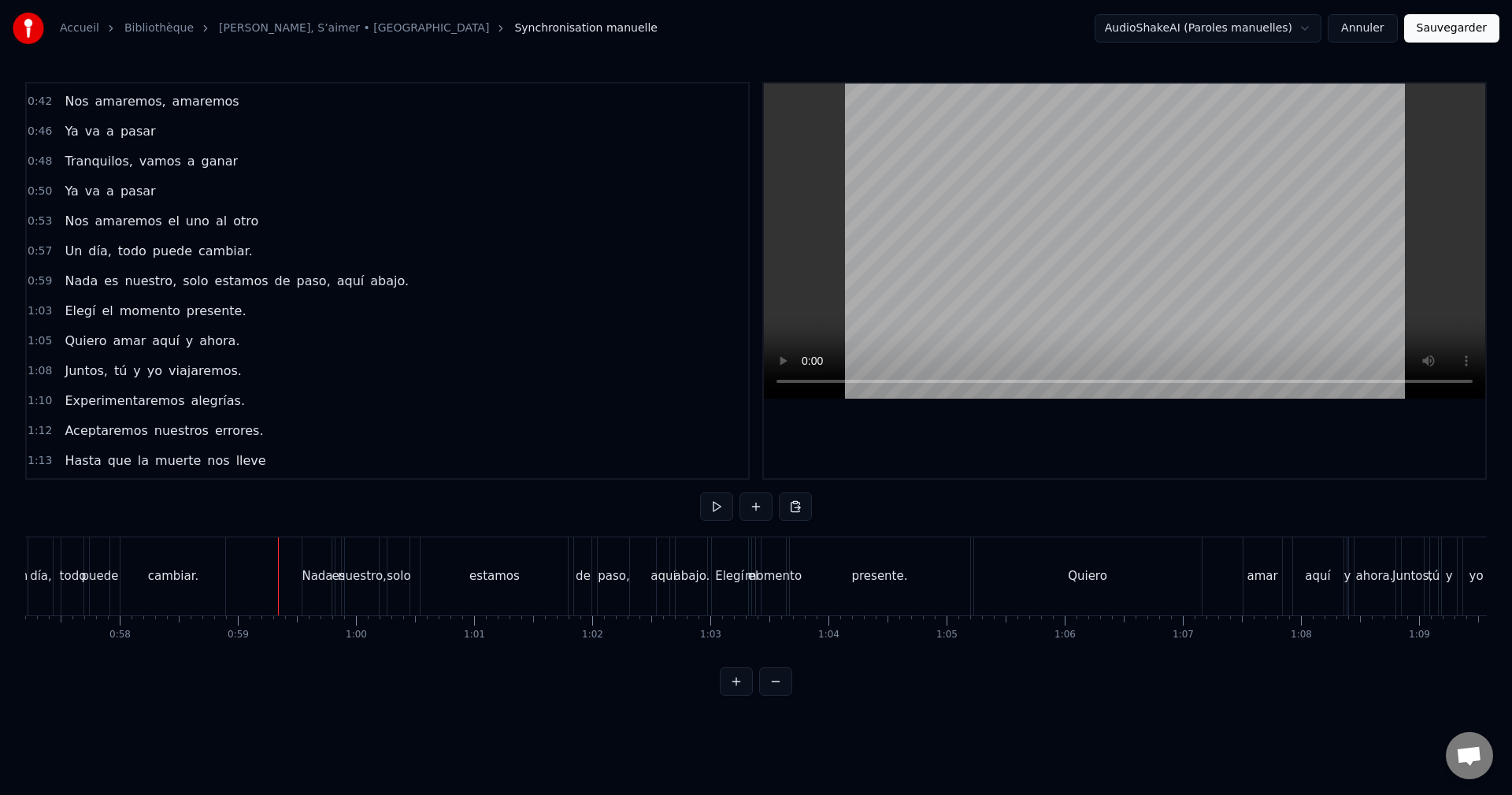
click at [313, 553] on div "Nada" at bounding box center [317, 576] width 29 height 78
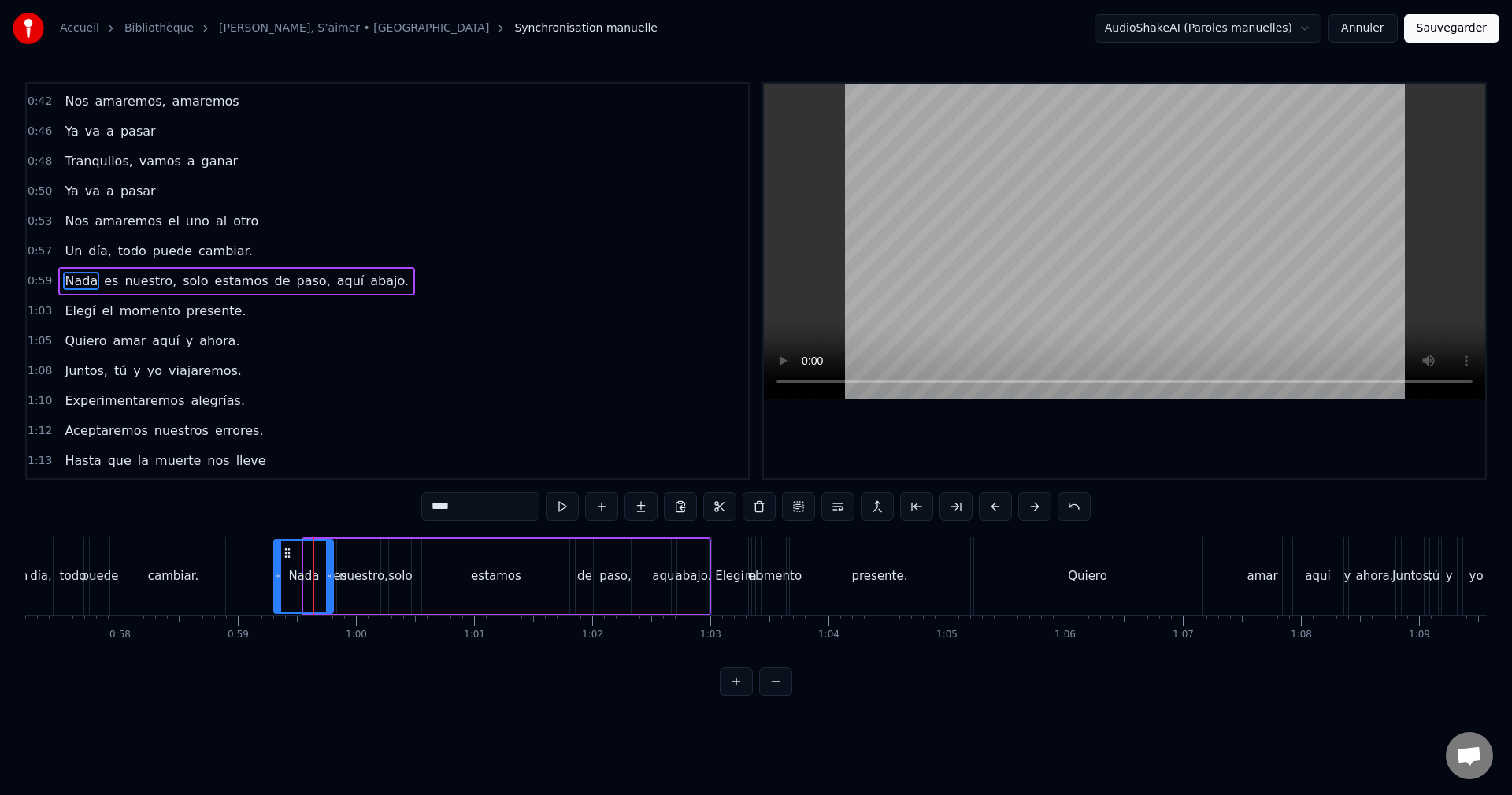
drag, startPoint x: 307, startPoint y: 563, endPoint x: 277, endPoint y: 567, distance: 30.3
click at [277, 567] on div at bounding box center [277, 576] width 6 height 72
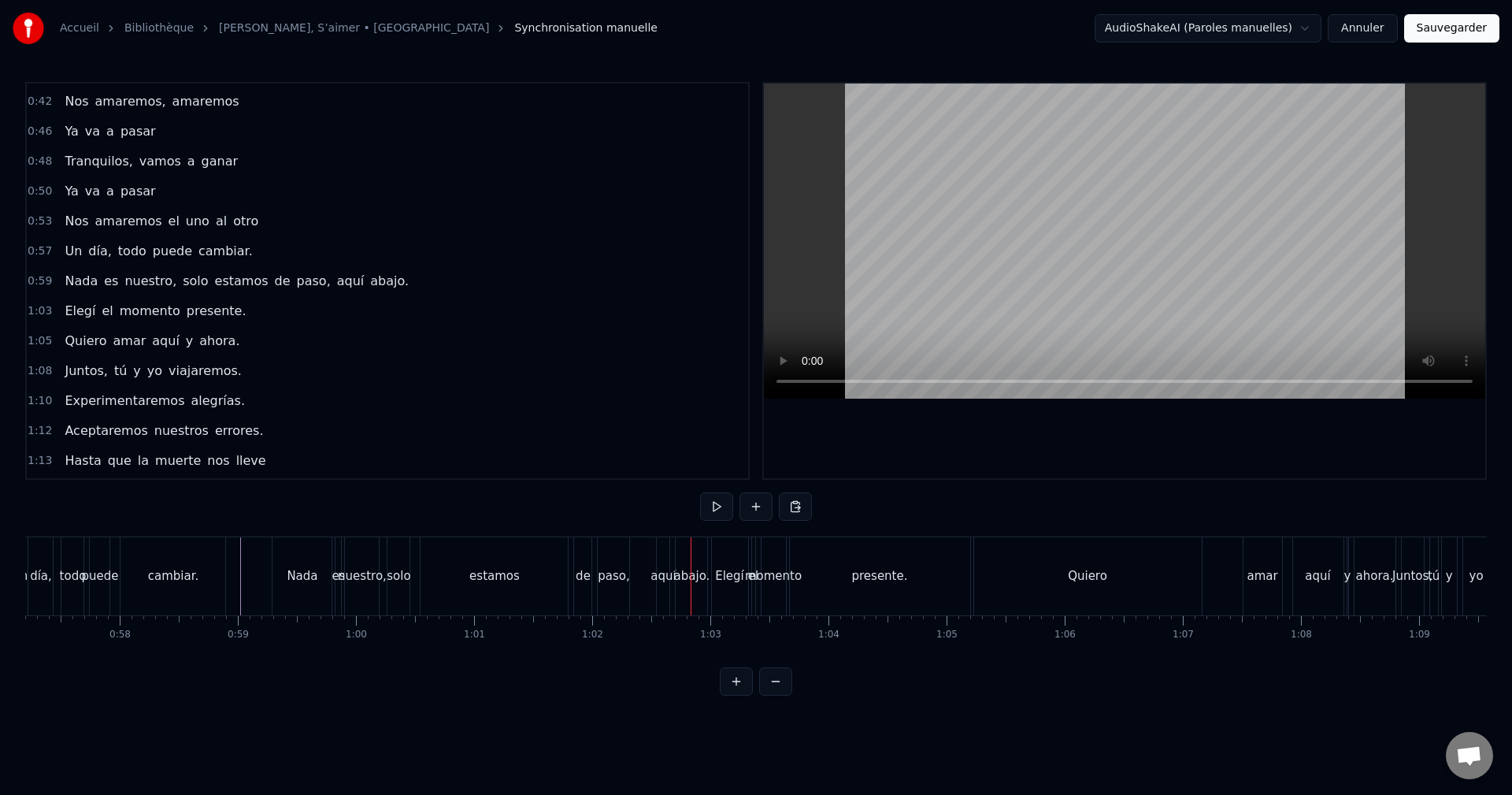
click at [499, 574] on div "estamos" at bounding box center [494, 575] width 50 height 18
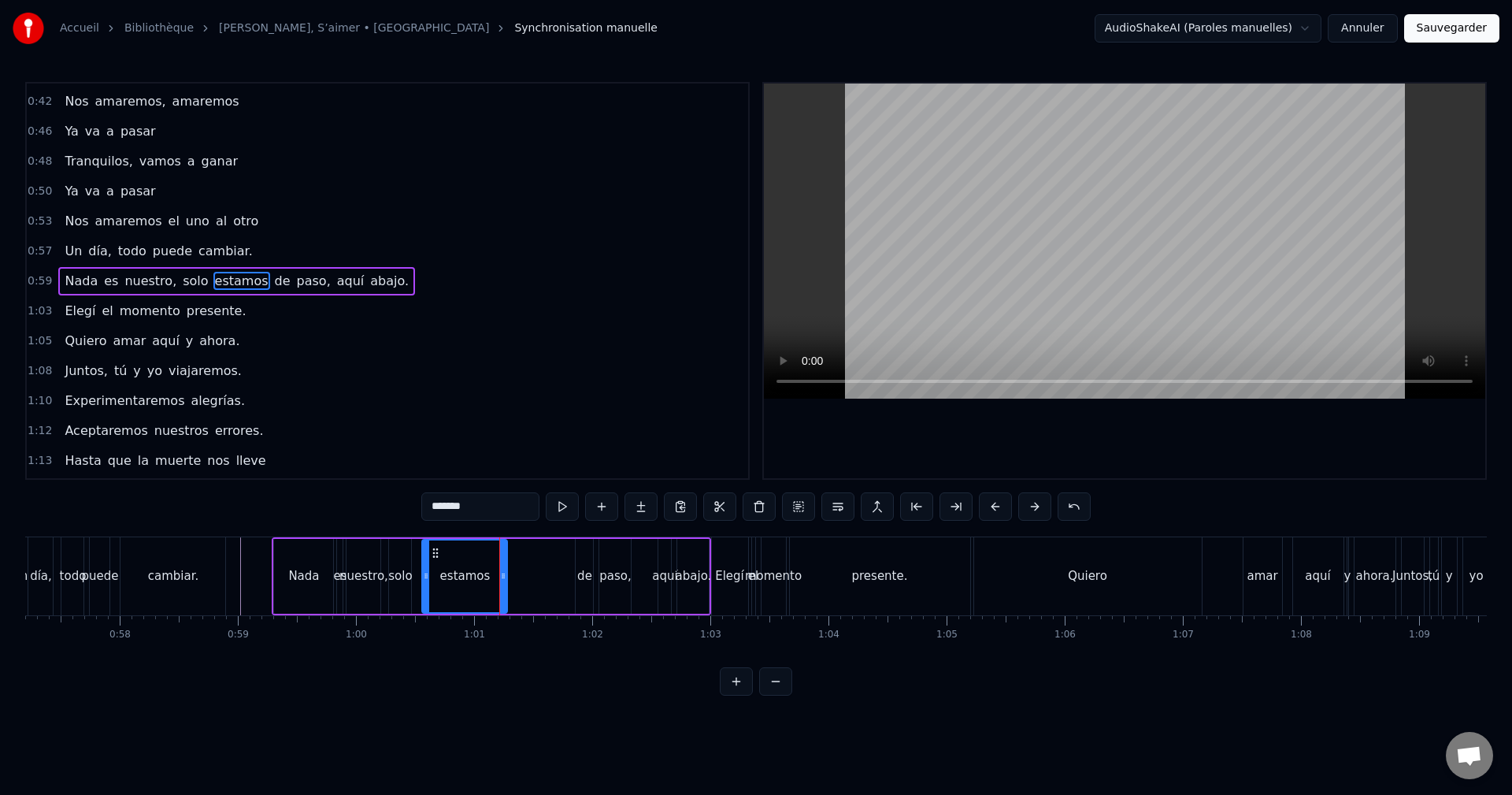
drag, startPoint x: 562, startPoint y: 567, endPoint x: 502, endPoint y: 575, distance: 60.5
click at [502, 575] on div at bounding box center [502, 576] width 6 height 72
click at [584, 556] on div "de" at bounding box center [584, 576] width 17 height 75
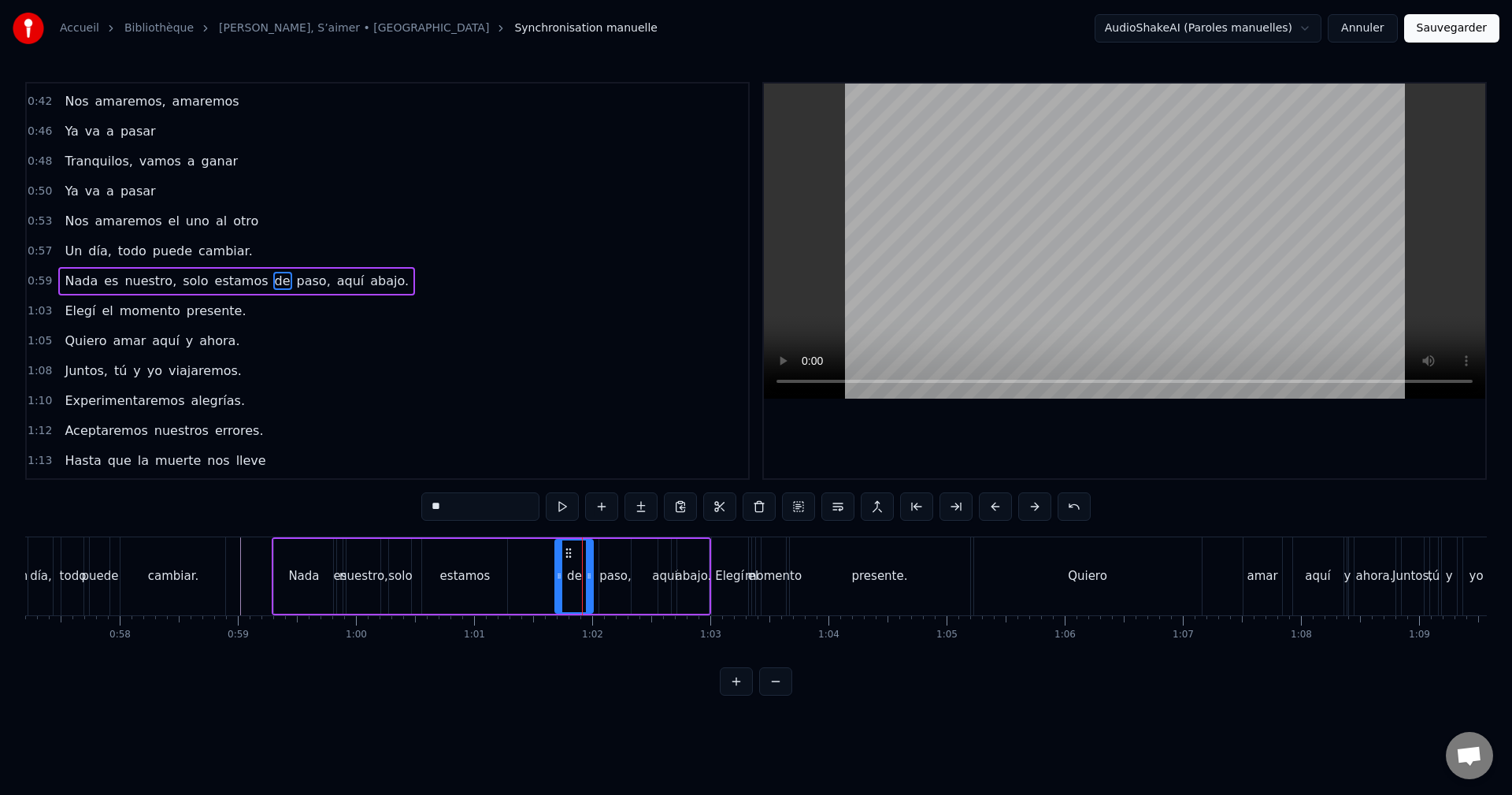
click at [556, 559] on div at bounding box center [558, 576] width 6 height 72
drag, startPoint x: 566, startPoint y: 553, endPoint x: 523, endPoint y: 558, distance: 43.3
click at [523, 558] on icon at bounding box center [525, 553] width 13 height 13
click at [618, 553] on div "paso," at bounding box center [614, 576] width 31 height 75
drag, startPoint x: 586, startPoint y: 558, endPoint x: 568, endPoint y: 563, distance: 18.7
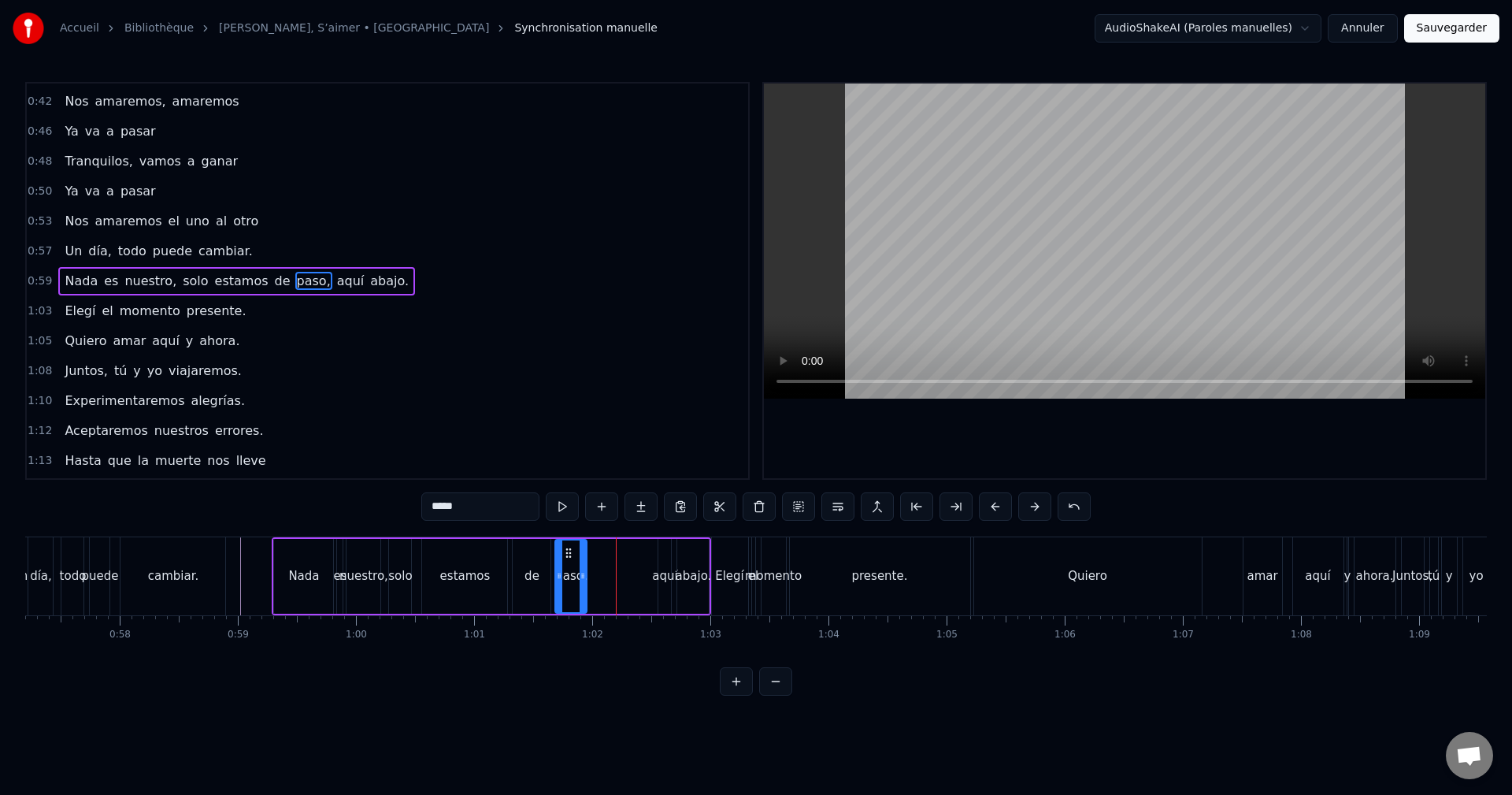
click at [568, 563] on div "paso," at bounding box center [570, 576] width 30 height 72
click at [665, 556] on div "aquí" at bounding box center [664, 576] width 13 height 75
drag, startPoint x: 673, startPoint y: 553, endPoint x: 603, endPoint y: 565, distance: 71.0
click at [603, 565] on div "Nada es nuestro, solo estamos de paso, aquí abajo." at bounding box center [491, 576] width 440 height 78
click at [697, 553] on div "abajo." at bounding box center [692, 576] width 31 height 75
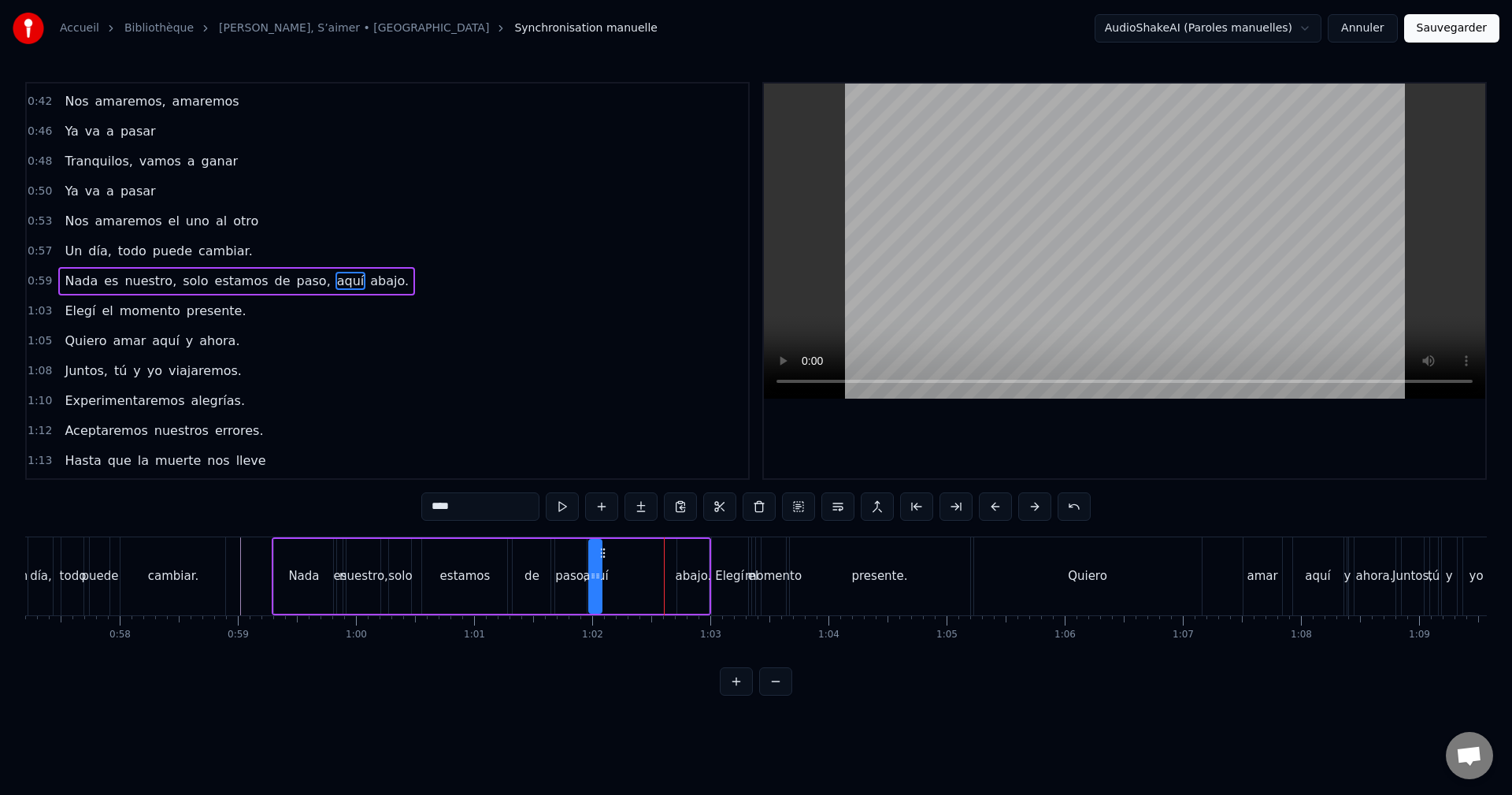
type input "******"
drag, startPoint x: 655, startPoint y: 560, endPoint x: 606, endPoint y: 564, distance: 49.2
click at [617, 564] on div "abajo." at bounding box center [619, 576] width 30 height 72
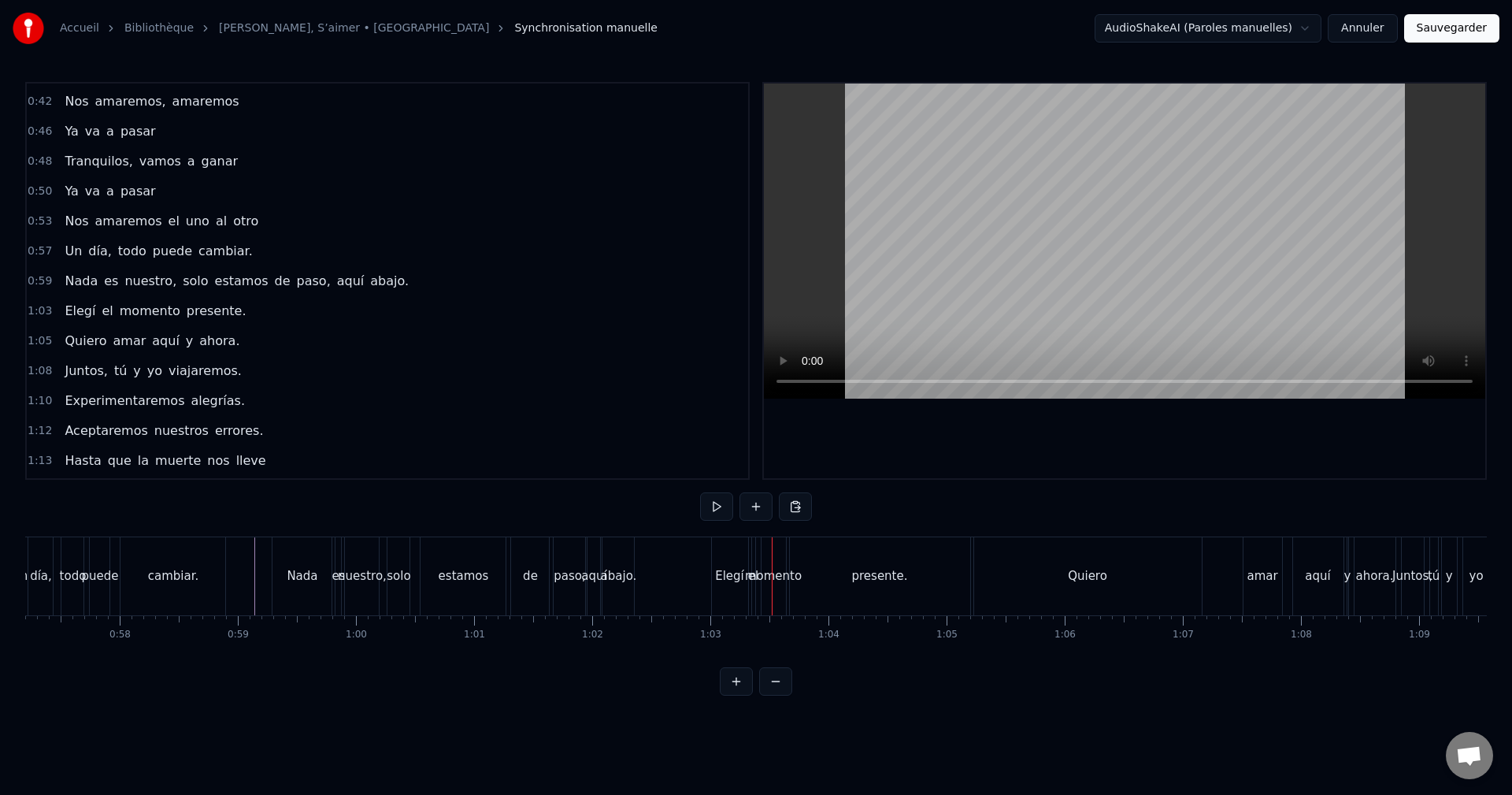
click at [734, 554] on div "Elegí" at bounding box center [729, 576] width 36 height 78
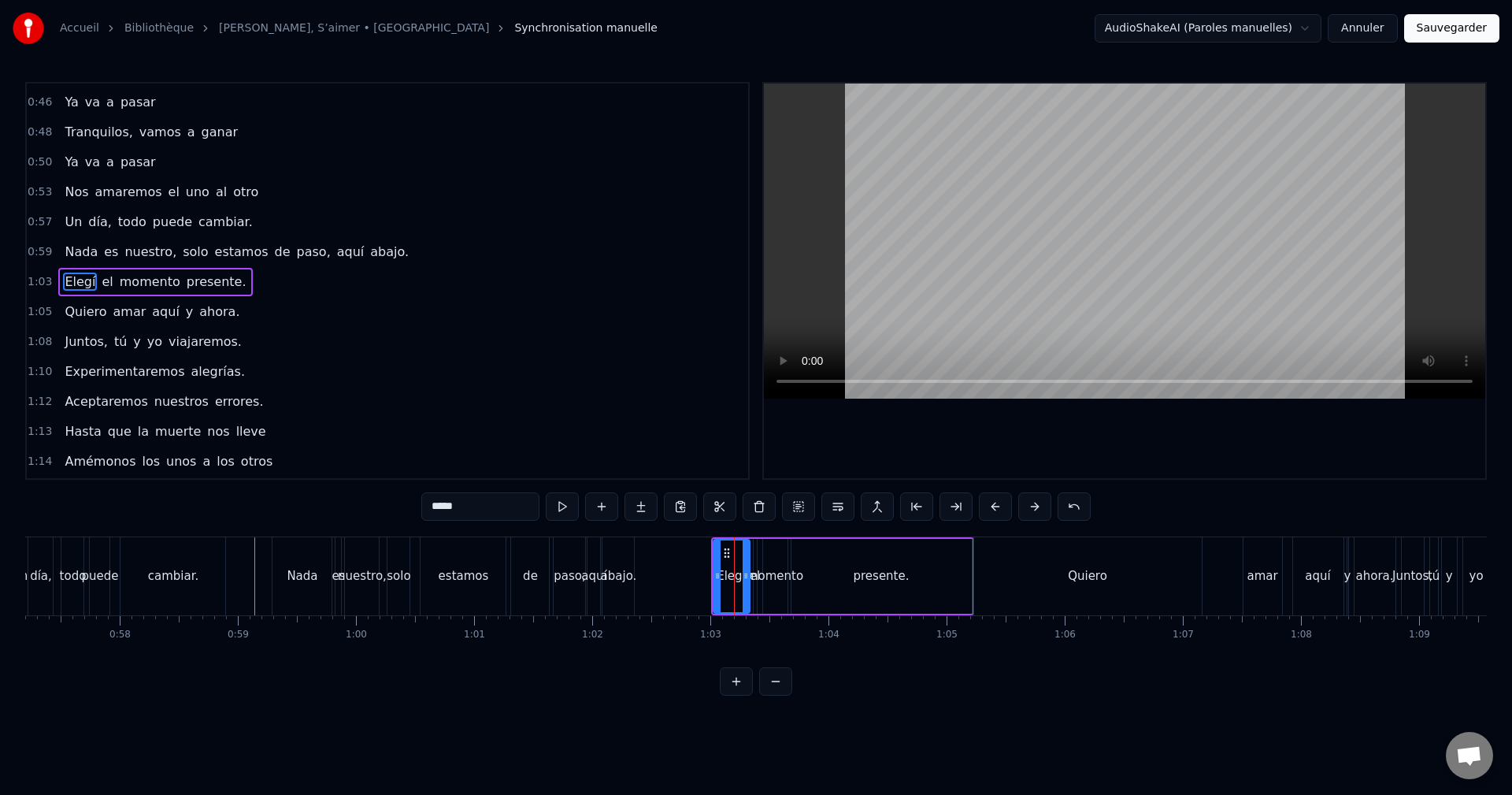
scroll to position [356, 0]
drag, startPoint x: 706, startPoint y: 560, endPoint x: 665, endPoint y: 564, distance: 41.2
click at [665, 564] on div "Elegí" at bounding box center [670, 576] width 35 height 72
click at [744, 564] on div "Elegí el momento presente." at bounding box center [811, 576] width 324 height 78
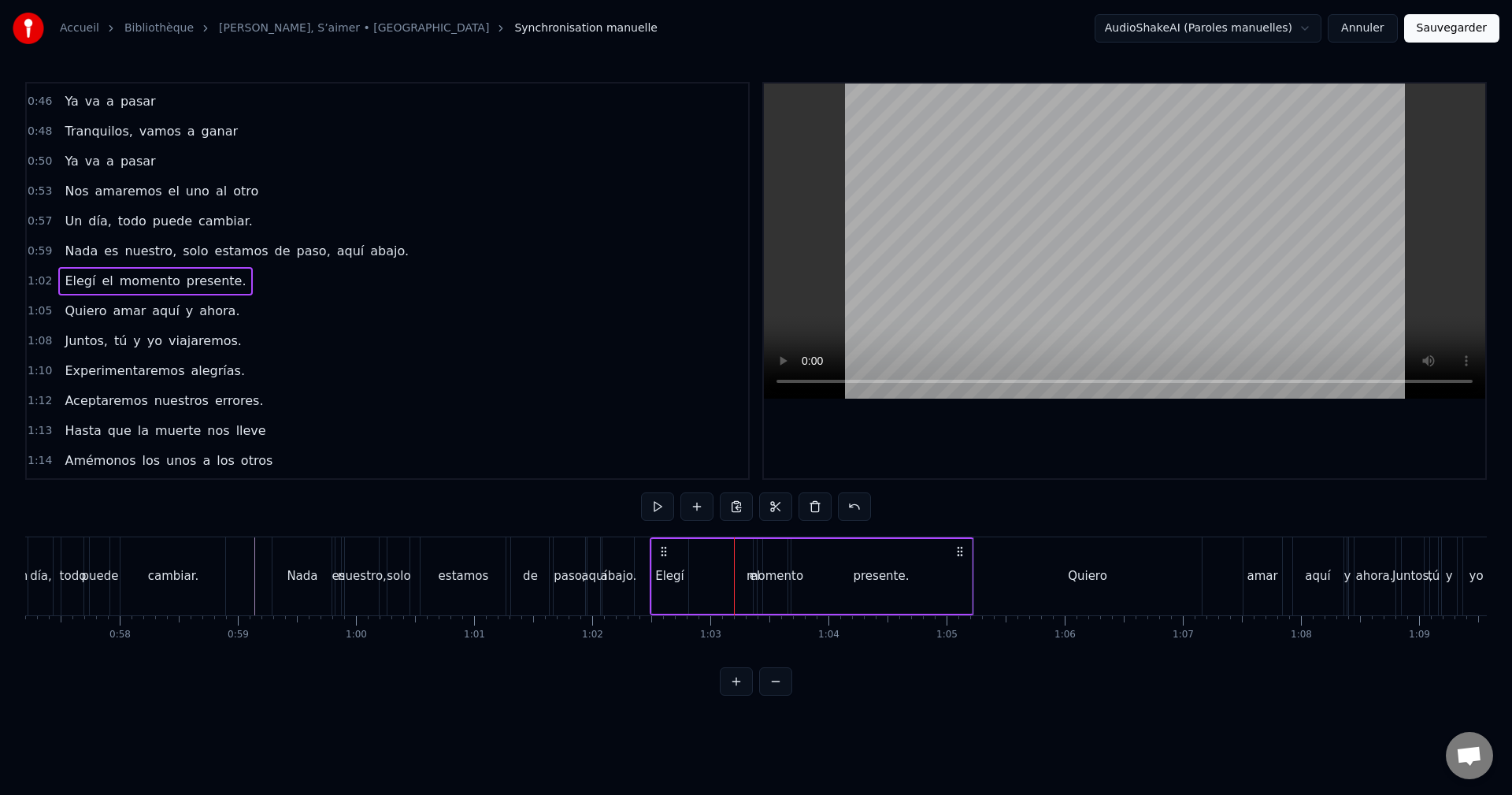
click at [755, 557] on div "el" at bounding box center [756, 576] width 3 height 75
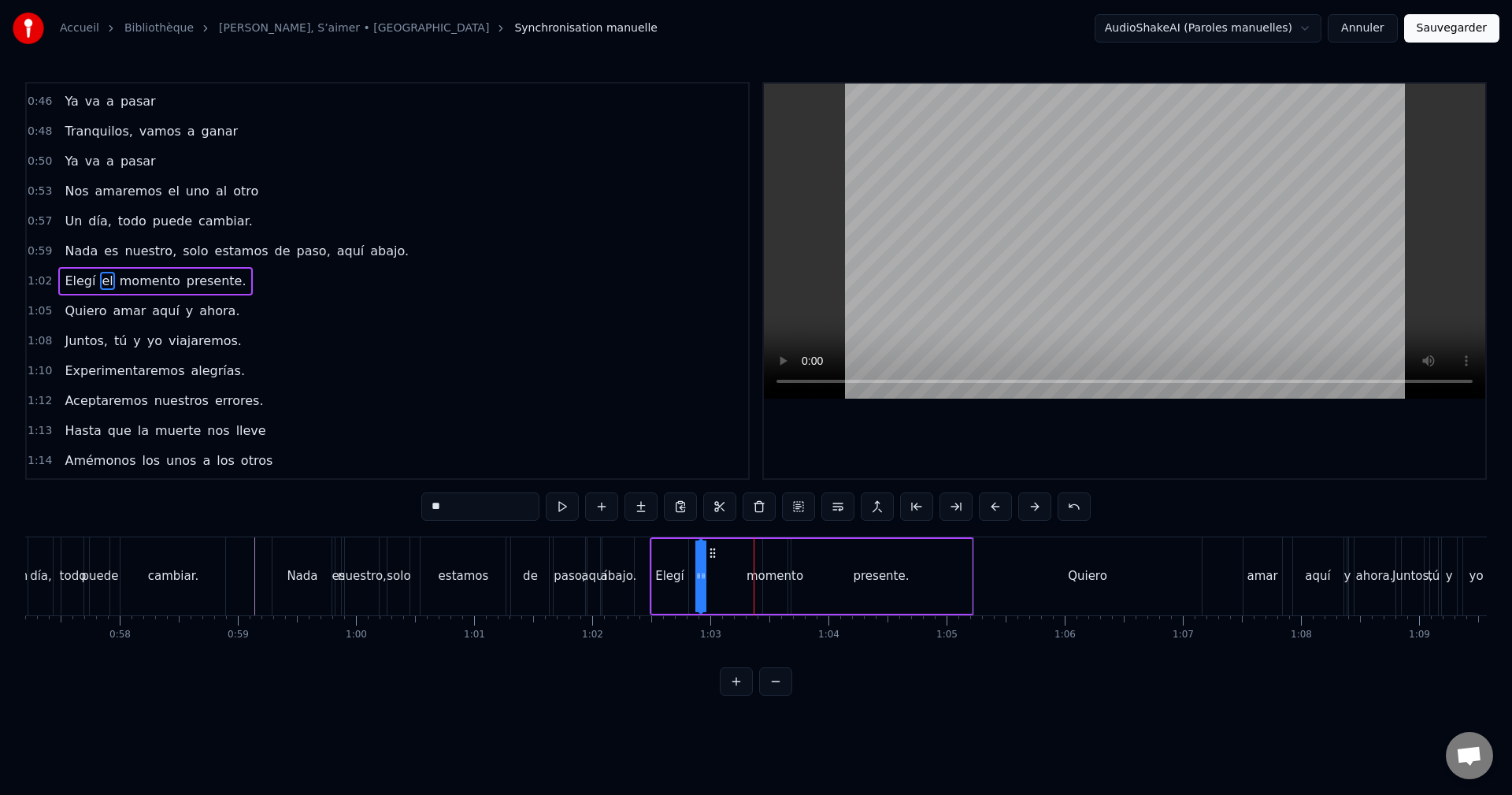
drag, startPoint x: 766, startPoint y: 553, endPoint x: 712, endPoint y: 568, distance: 56.0
click at [712, 568] on div "Elegí el momento presente." at bounding box center [811, 576] width 324 height 78
click at [772, 559] on div "momento" at bounding box center [775, 576] width 25 height 75
drag, startPoint x: 775, startPoint y: 550, endPoint x: 717, endPoint y: 561, distance: 59.0
click at [717, 561] on div "momento" at bounding box center [717, 576] width 23 height 72
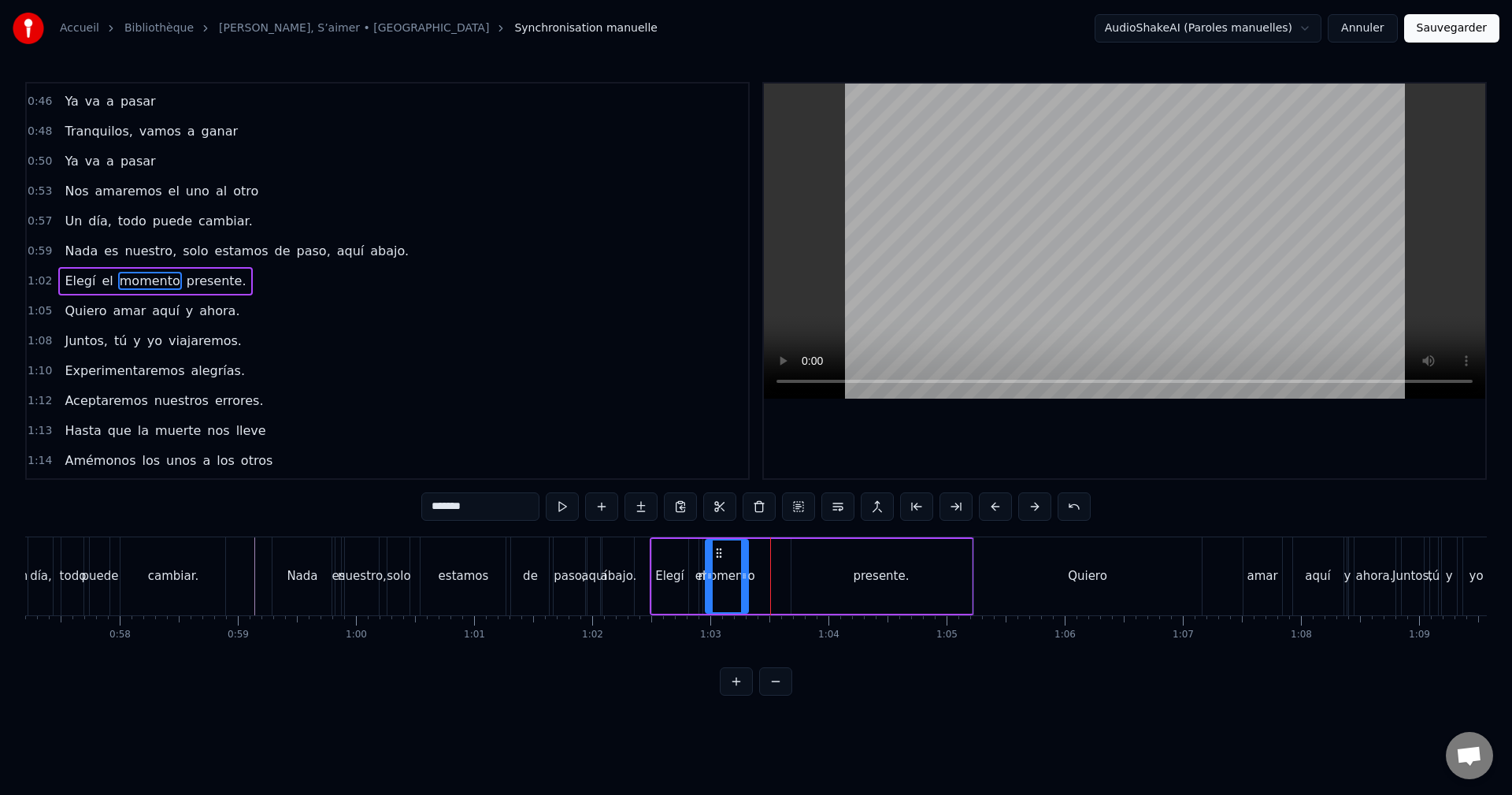
drag, startPoint x: 728, startPoint y: 568, endPoint x: 750, endPoint y: 566, distance: 22.1
click at [745, 564] on div at bounding box center [744, 576] width 6 height 72
click at [816, 578] on div "presente." at bounding box center [881, 576] width 180 height 75
type input "*********"
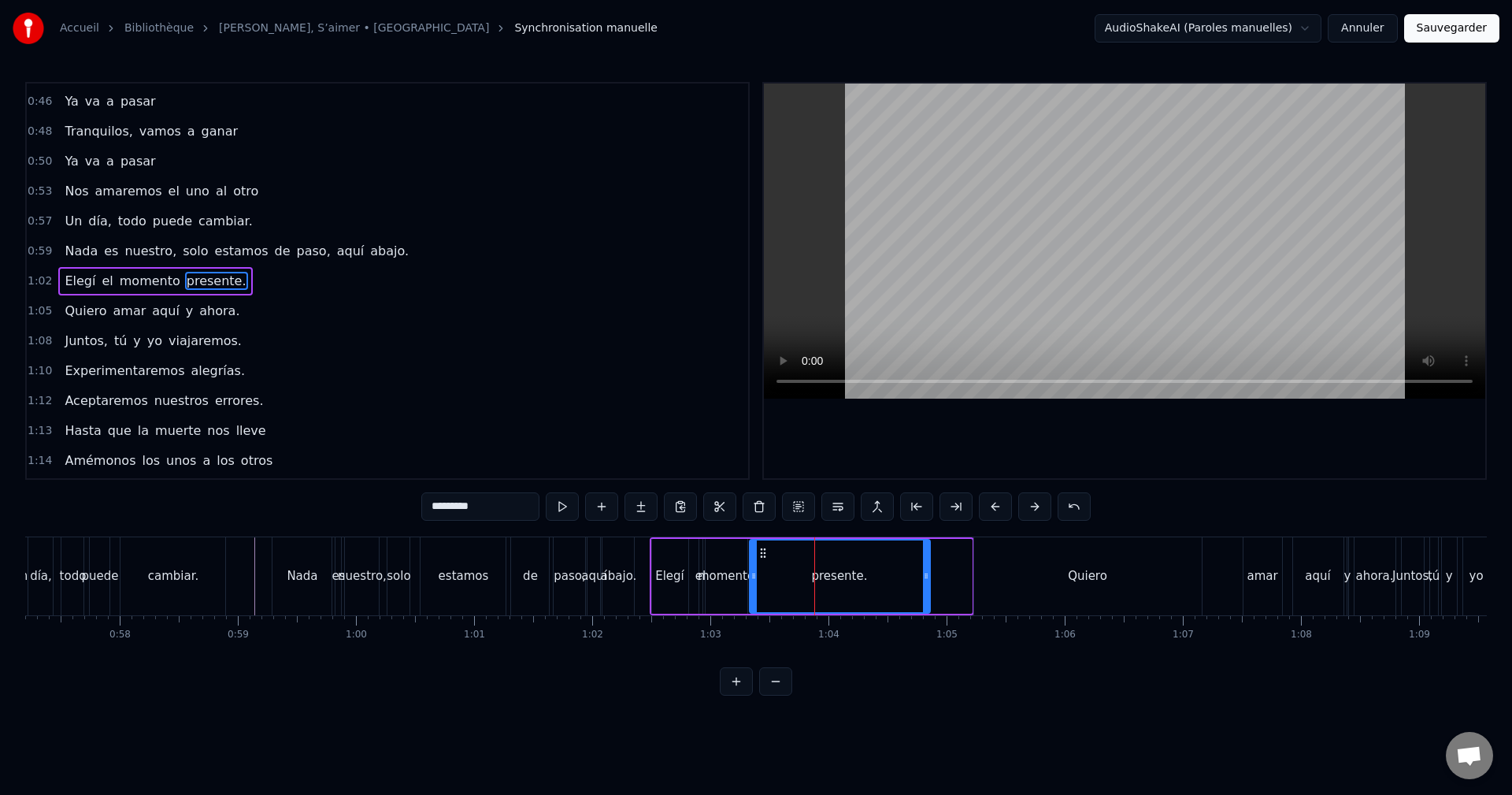
drag, startPoint x: 804, startPoint y: 553, endPoint x: 762, endPoint y: 557, distance: 42.2
click at [762, 557] on icon at bounding box center [762, 553] width 13 height 13
drag, startPoint x: 927, startPoint y: 570, endPoint x: 887, endPoint y: 570, distance: 40.0
click at [887, 570] on icon at bounding box center [885, 575] width 6 height 13
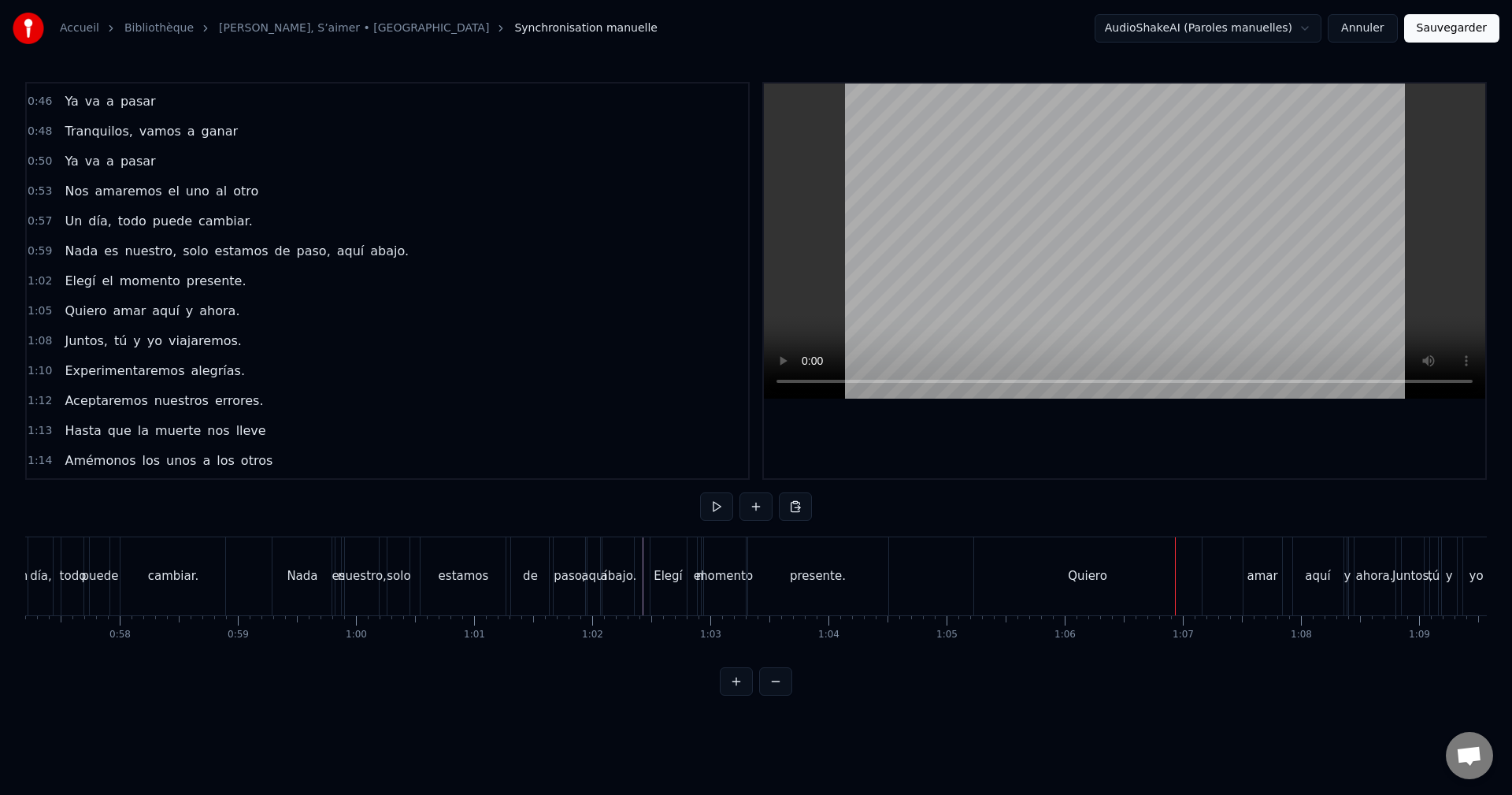
click at [994, 564] on div "Quiero" at bounding box center [1088, 576] width 228 height 78
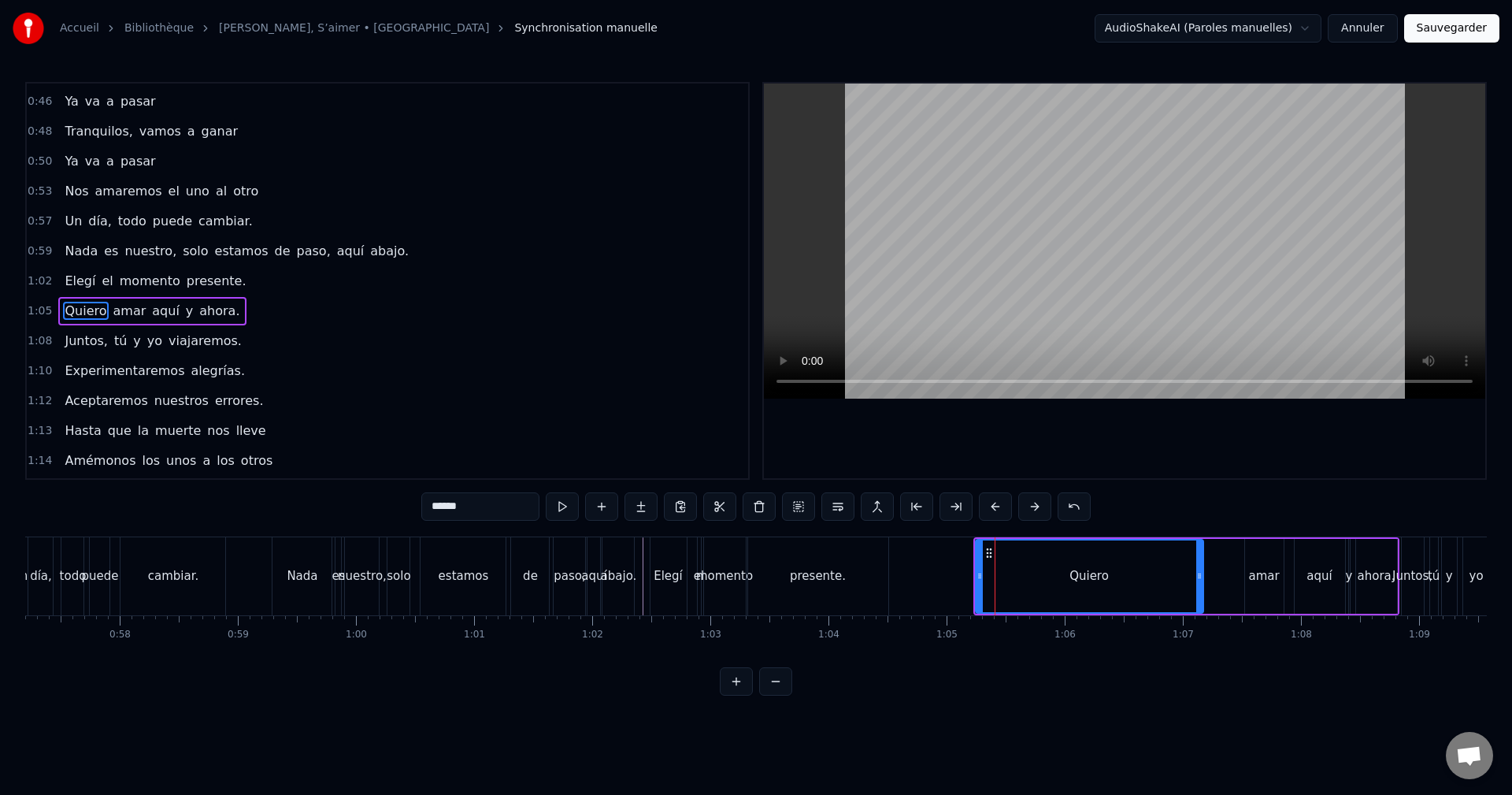
scroll to position [386, 0]
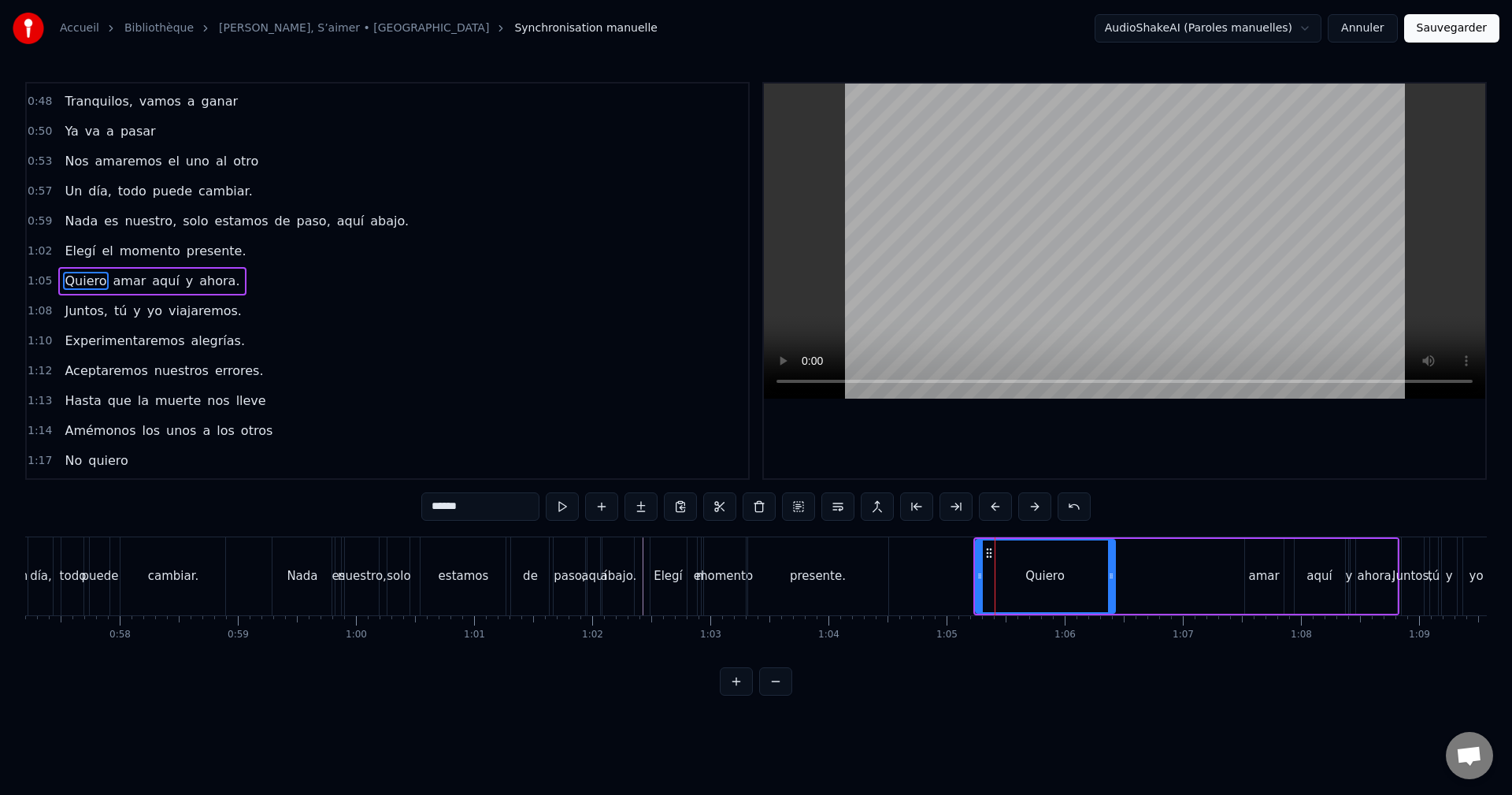
drag, startPoint x: 1188, startPoint y: 573, endPoint x: 1112, endPoint y: 580, distance: 76.3
click at [1112, 580] on icon at bounding box center [1110, 575] width 6 height 13
drag, startPoint x: 1047, startPoint y: 564, endPoint x: 987, endPoint y: 562, distance: 60.0
click at [983, 563] on div "Quiero" at bounding box center [1046, 576] width 140 height 72
drag, startPoint x: 988, startPoint y: 550, endPoint x: 948, endPoint y: 553, distance: 40.1
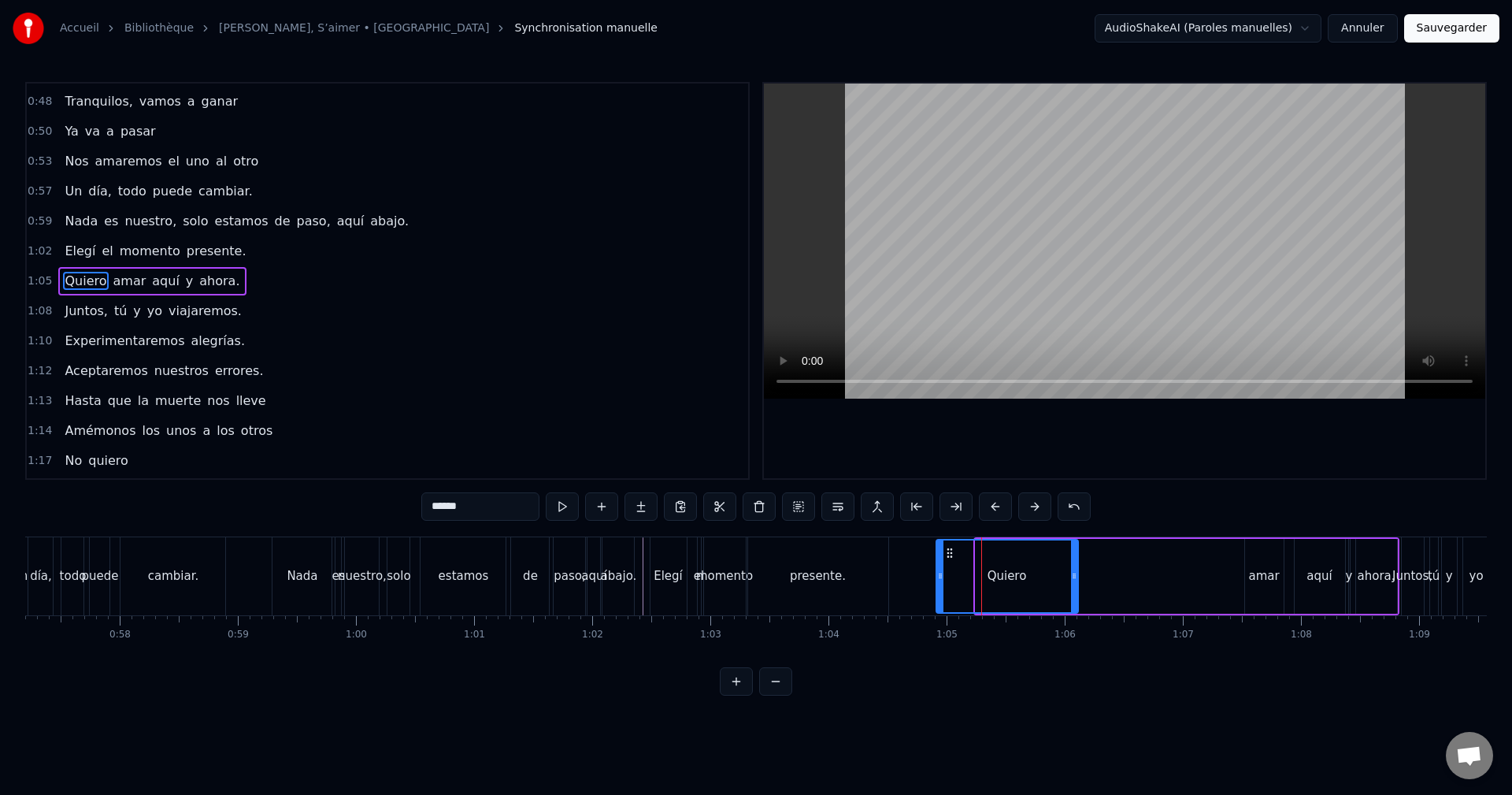
click at [948, 553] on icon at bounding box center [950, 553] width 13 height 13
drag, startPoint x: 1064, startPoint y: 567, endPoint x: 1005, endPoint y: 577, distance: 59.8
click at [978, 571] on div at bounding box center [977, 576] width 6 height 72
click at [1264, 559] on div "amar" at bounding box center [1265, 576] width 39 height 75
drag, startPoint x: 1258, startPoint y: 553, endPoint x: 991, endPoint y: 554, distance: 267.0
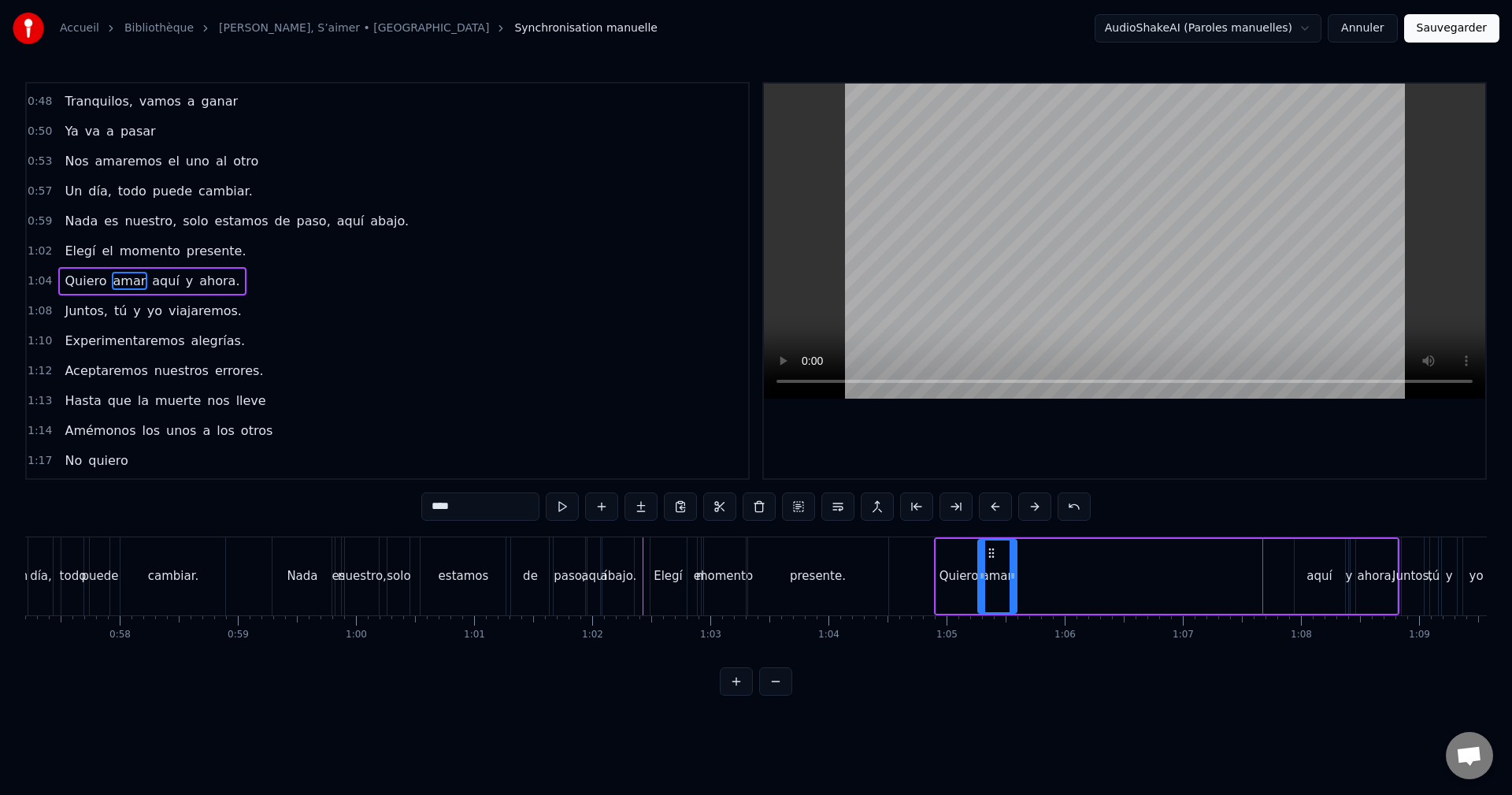
click at [991, 554] on icon at bounding box center [991, 553] width 13 height 13
click at [1326, 559] on div "aquí" at bounding box center [1319, 576] width 50 height 75
type input "****"
drag, startPoint x: 1282, startPoint y: 552, endPoint x: 1032, endPoint y: 556, distance: 250.0
click at [1028, 553] on icon at bounding box center [1031, 553] width 13 height 13
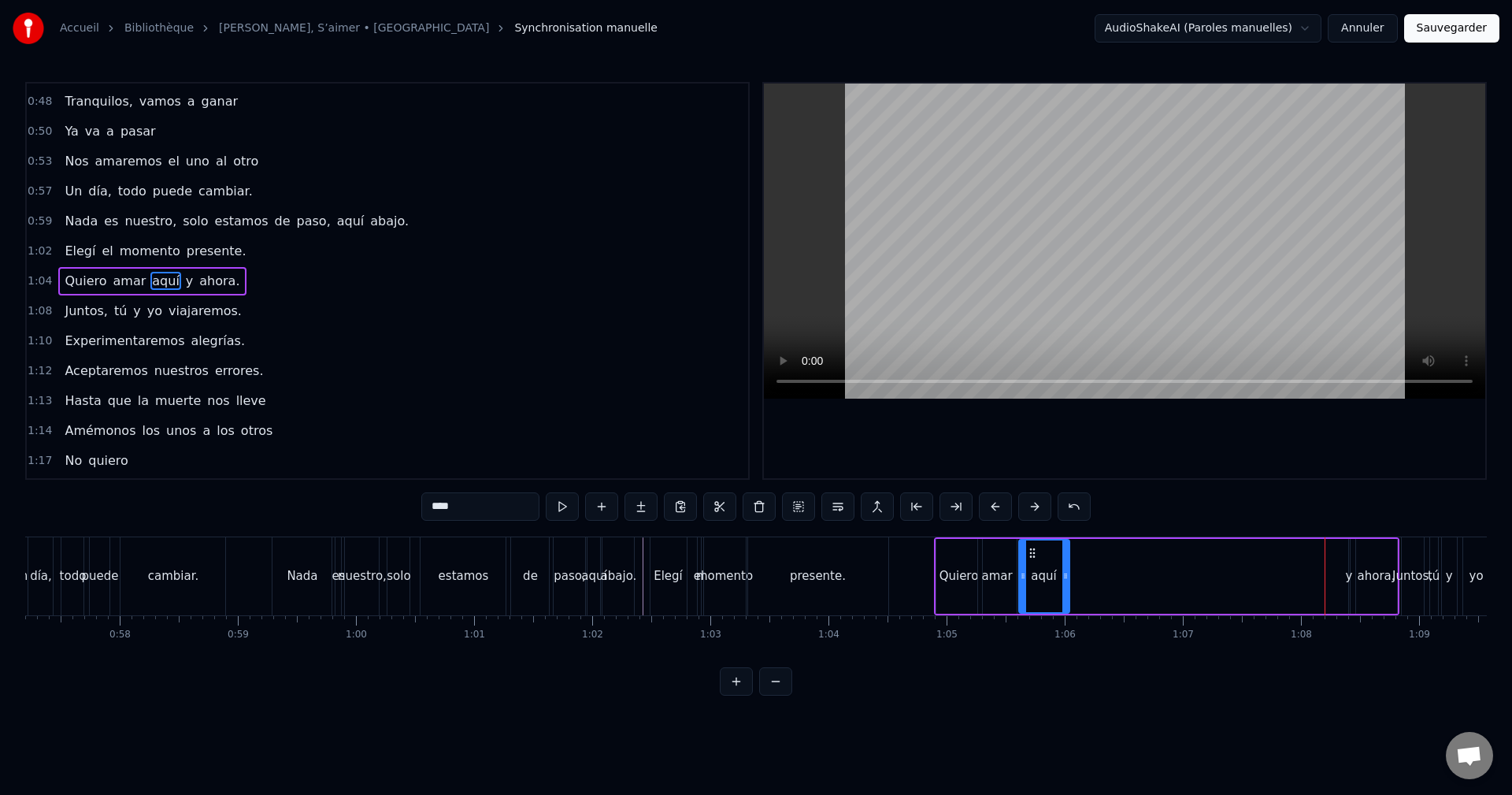
click at [1346, 563] on div "Quiero amar aquí y ahora." at bounding box center [1166, 576] width 465 height 78
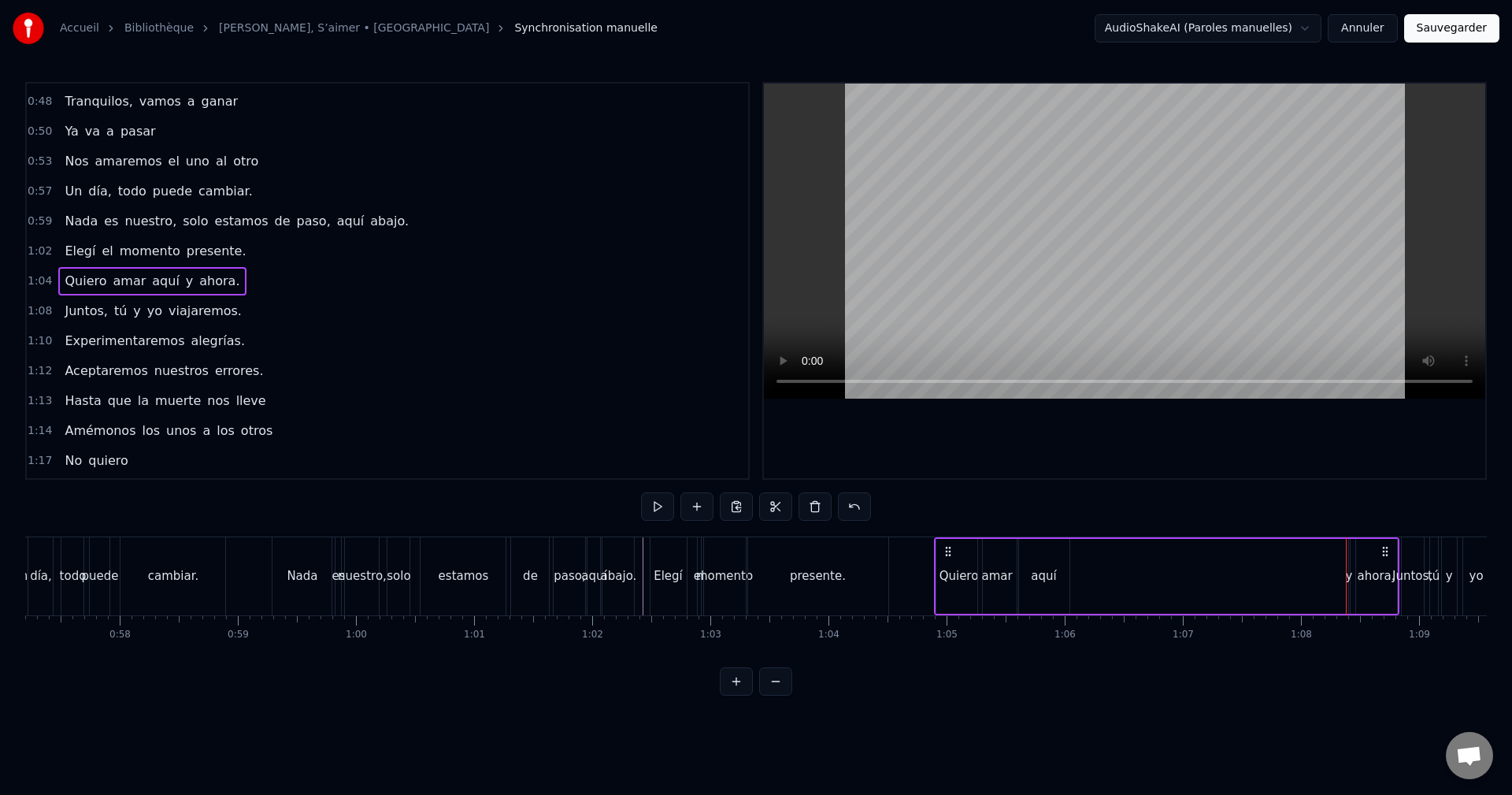
click at [1350, 559] on div "Quiero amar aquí y ahora." at bounding box center [1166, 576] width 465 height 78
click at [1349, 561] on div "y" at bounding box center [1349, 576] width 3 height 75
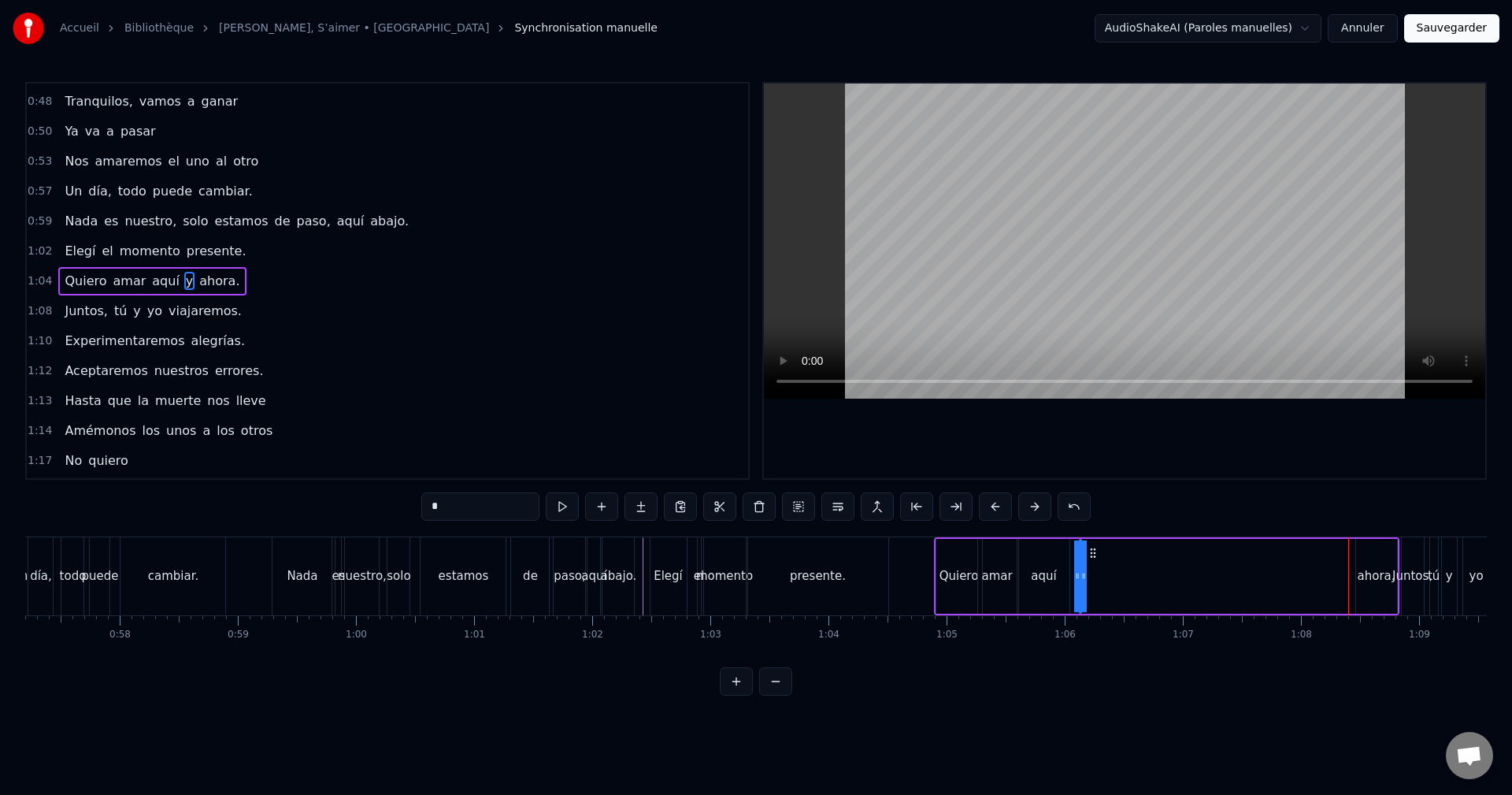
drag, startPoint x: 1361, startPoint y: 553, endPoint x: 1129, endPoint y: 570, distance: 232.6
click at [1093, 573] on div "Quiero amar aquí y ahora." at bounding box center [1166, 576] width 465 height 78
click at [1371, 555] on div "ahora." at bounding box center [1376, 576] width 41 height 75
type input "******"
drag, startPoint x: 1369, startPoint y: 553, endPoint x: 1116, endPoint y: 570, distance: 253.6
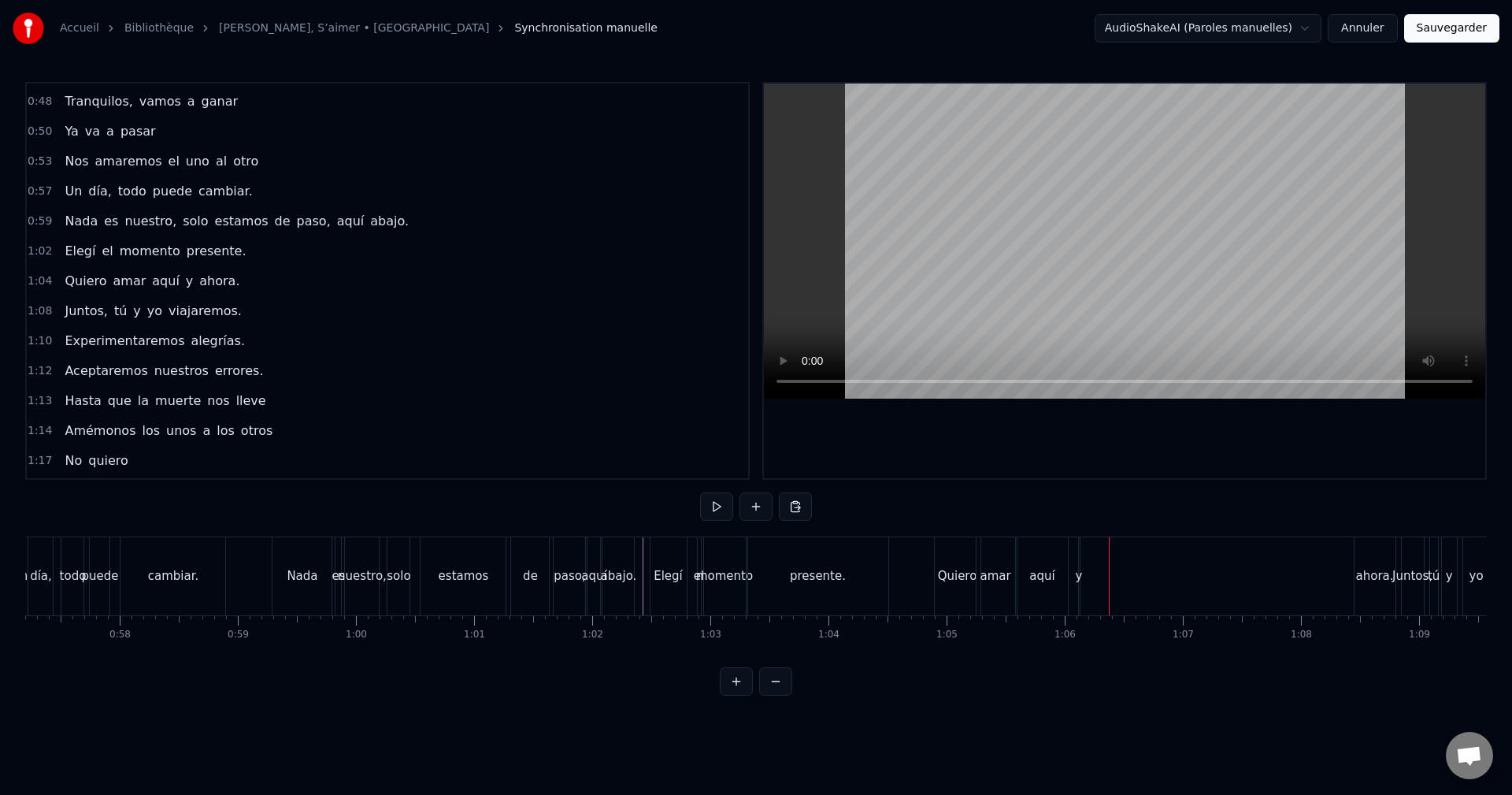
click at [1373, 559] on div "ahora." at bounding box center [1375, 576] width 41 height 78
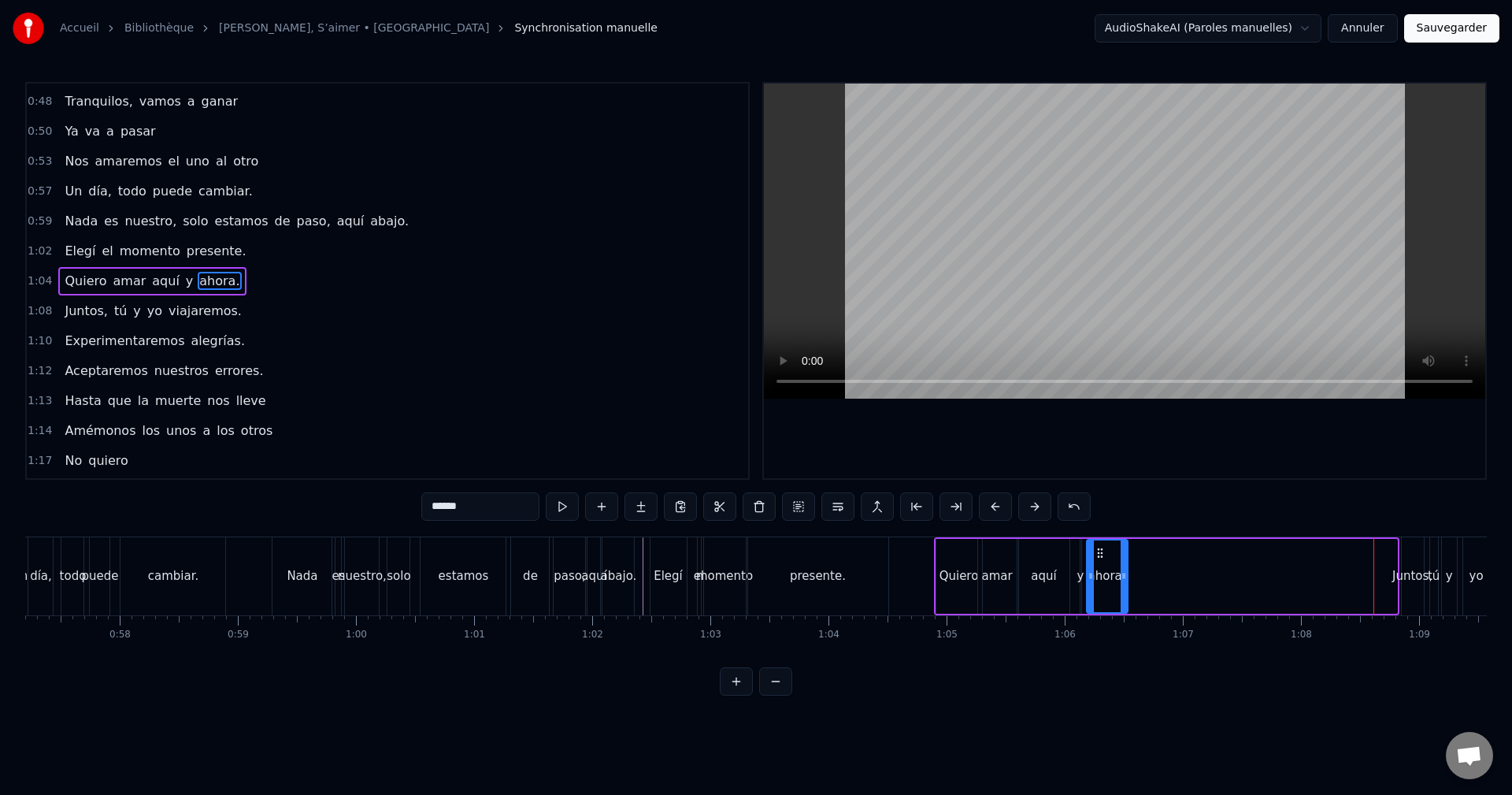
drag, startPoint x: 1324, startPoint y: 561, endPoint x: 1100, endPoint y: 574, distance: 224.4
click at [1100, 574] on div "ahora." at bounding box center [1107, 576] width 39 height 72
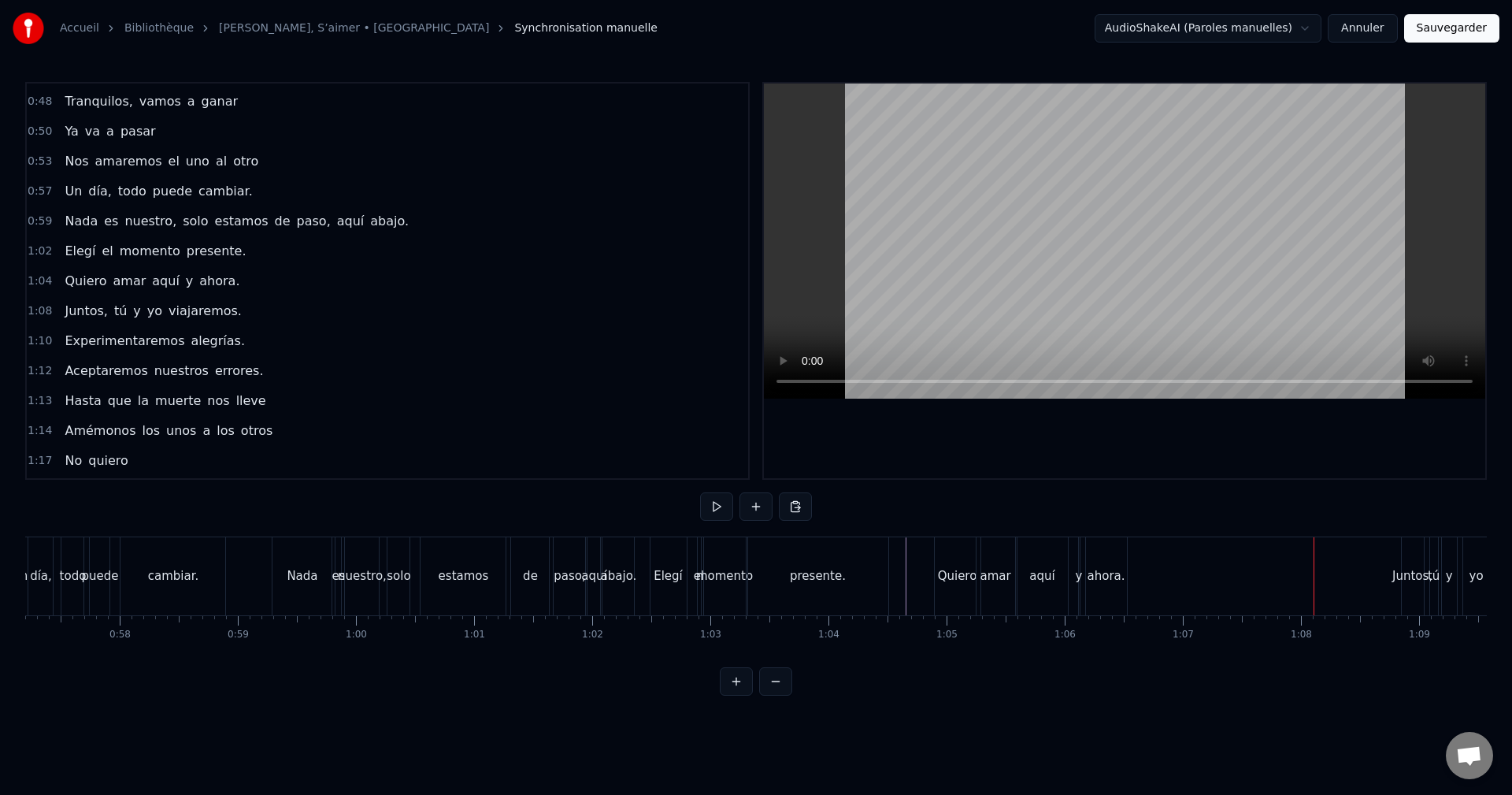
click at [1416, 570] on div "Juntos," at bounding box center [1411, 575] width 40 height 18
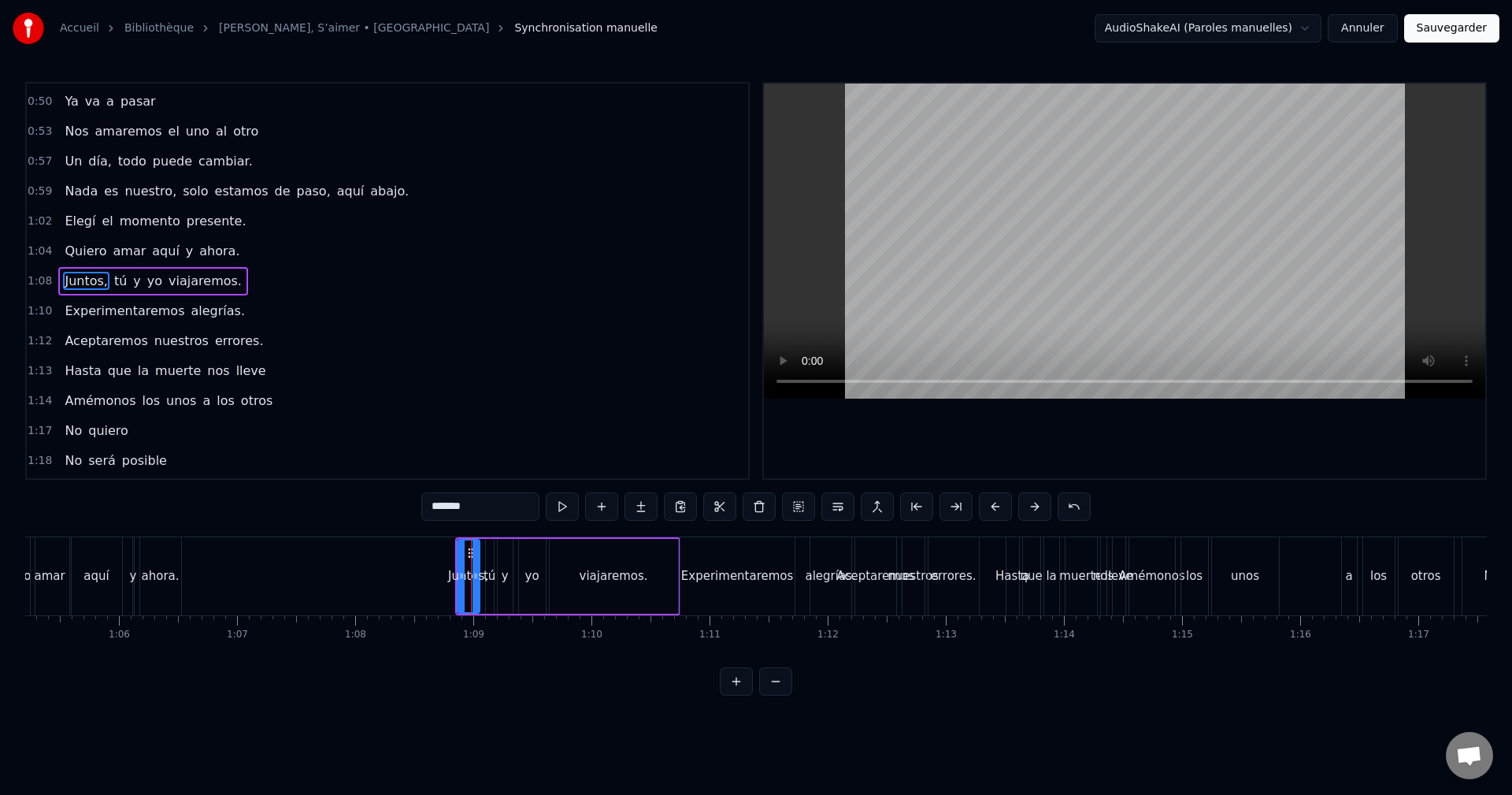
scroll to position [0, 7690]
click at [482, 559] on div at bounding box center [485, 576] width 6 height 72
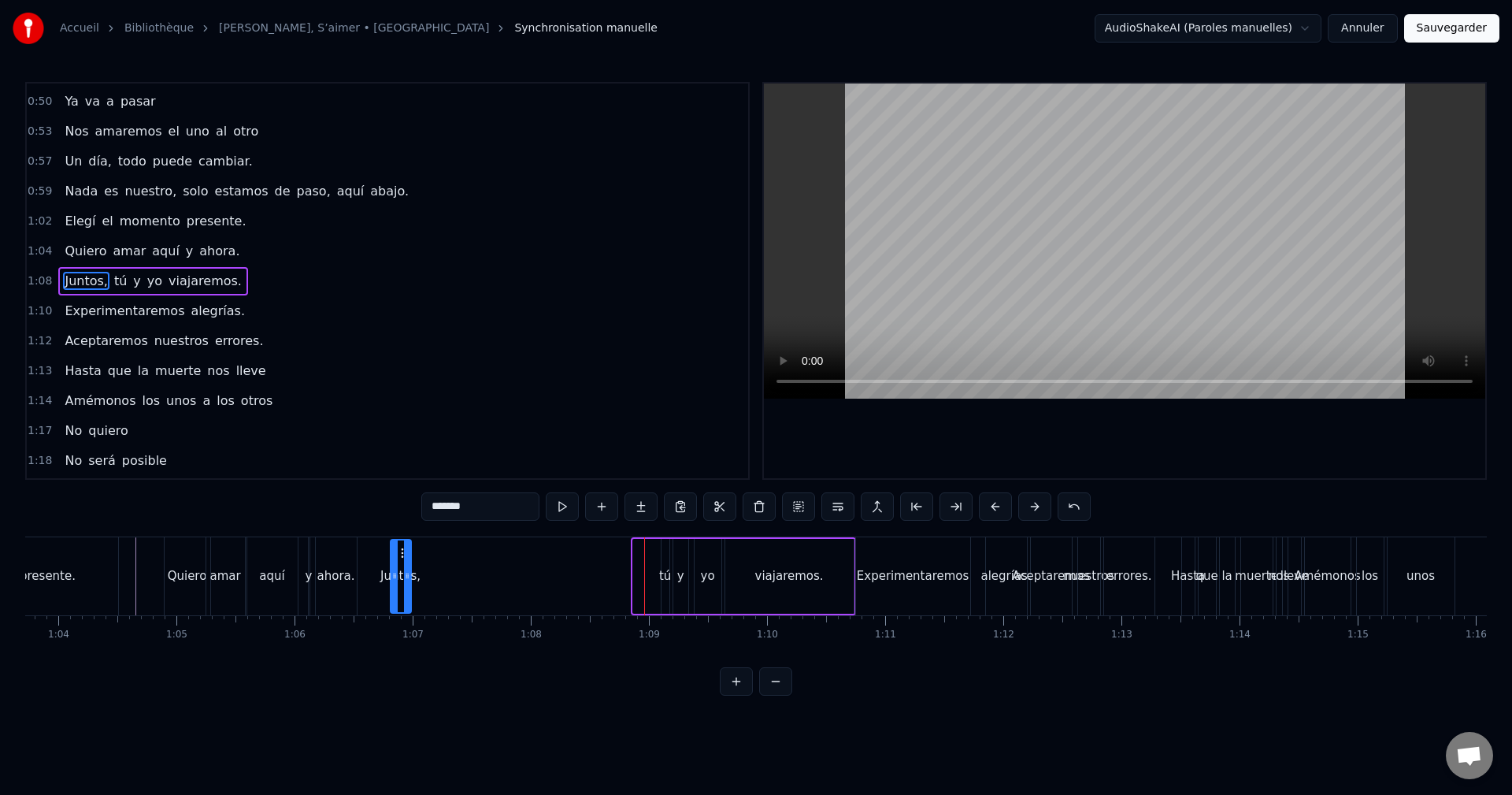
scroll to position [0, 7525]
drag, startPoint x: 478, startPoint y: 556, endPoint x: 374, endPoint y: 575, distance: 105.7
click at [374, 575] on div "Juntos," at bounding box center [374, 576] width 19 height 72
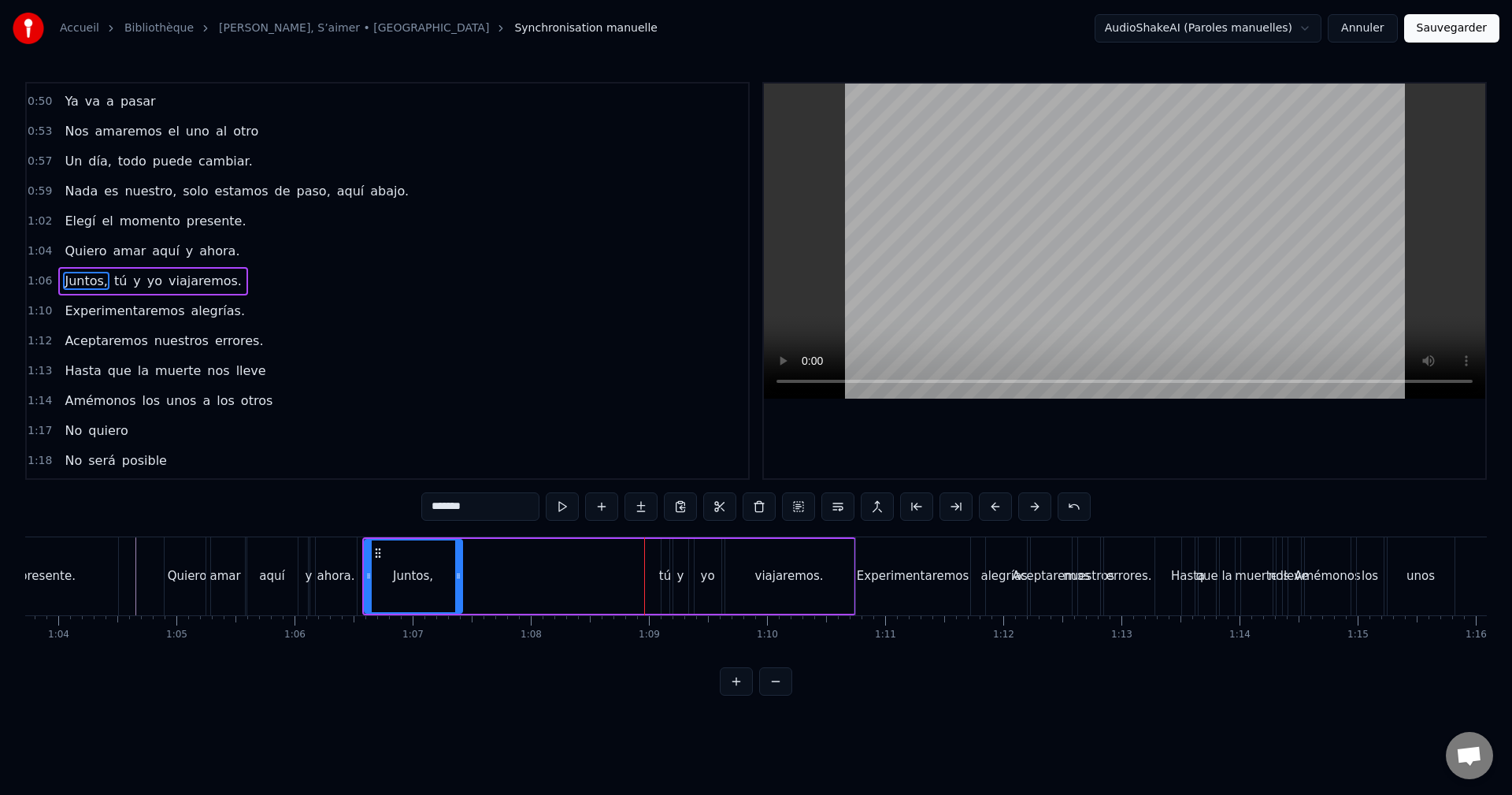
drag, startPoint x: 384, startPoint y: 575, endPoint x: 455, endPoint y: 577, distance: 71.0
click at [458, 576] on icon at bounding box center [457, 575] width 6 height 13
click at [664, 567] on div "tú" at bounding box center [665, 575] width 12 height 18
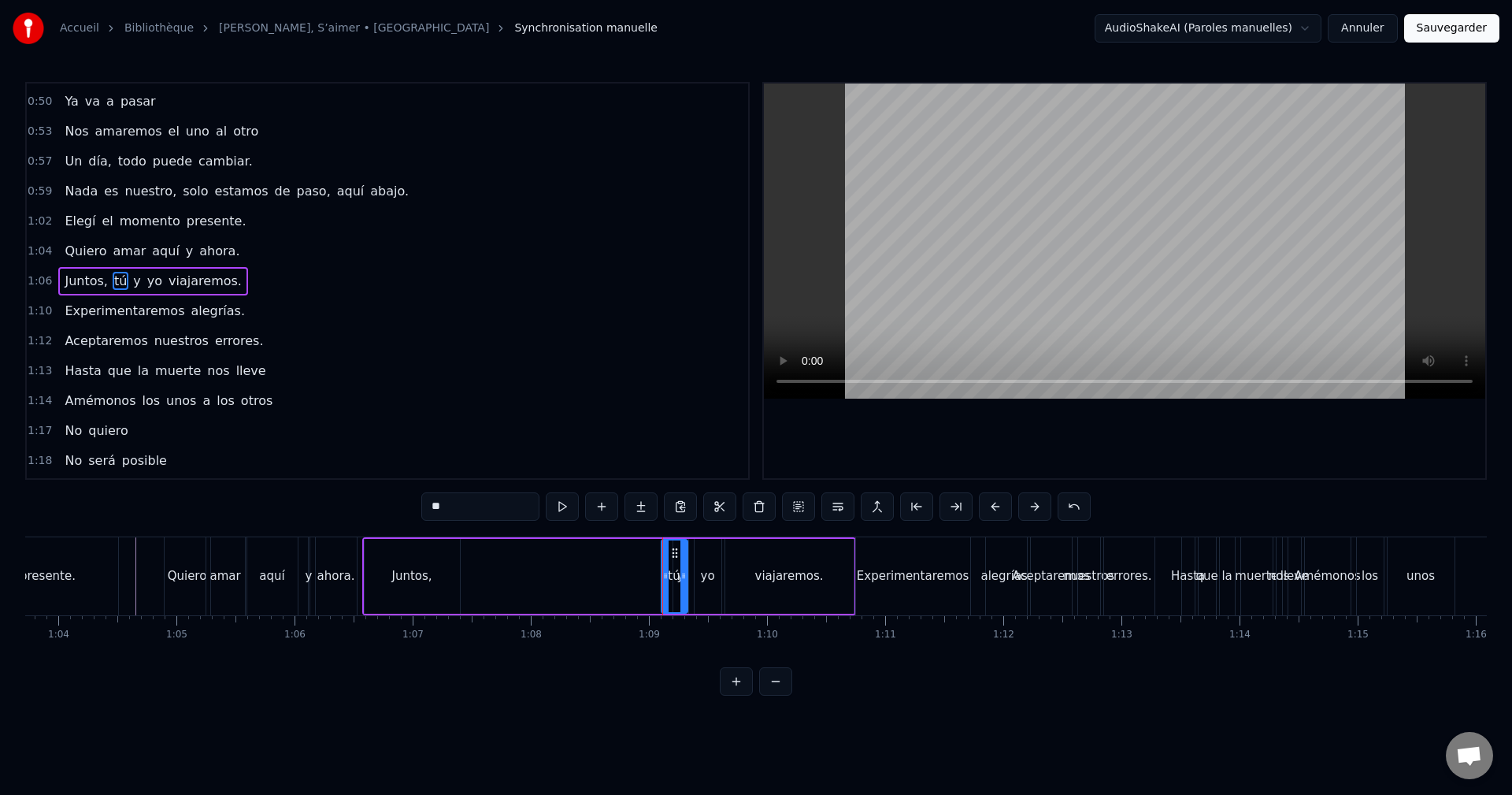
drag, startPoint x: 659, startPoint y: 559, endPoint x: 679, endPoint y: 564, distance: 20.6
click at [680, 564] on div at bounding box center [683, 576] width 6 height 72
drag, startPoint x: 673, startPoint y: 550, endPoint x: 479, endPoint y: 562, distance: 194.4
click at [479, 562] on div "tú" at bounding box center [480, 576] width 25 height 72
click at [683, 570] on div "y" at bounding box center [680, 575] width 7 height 18
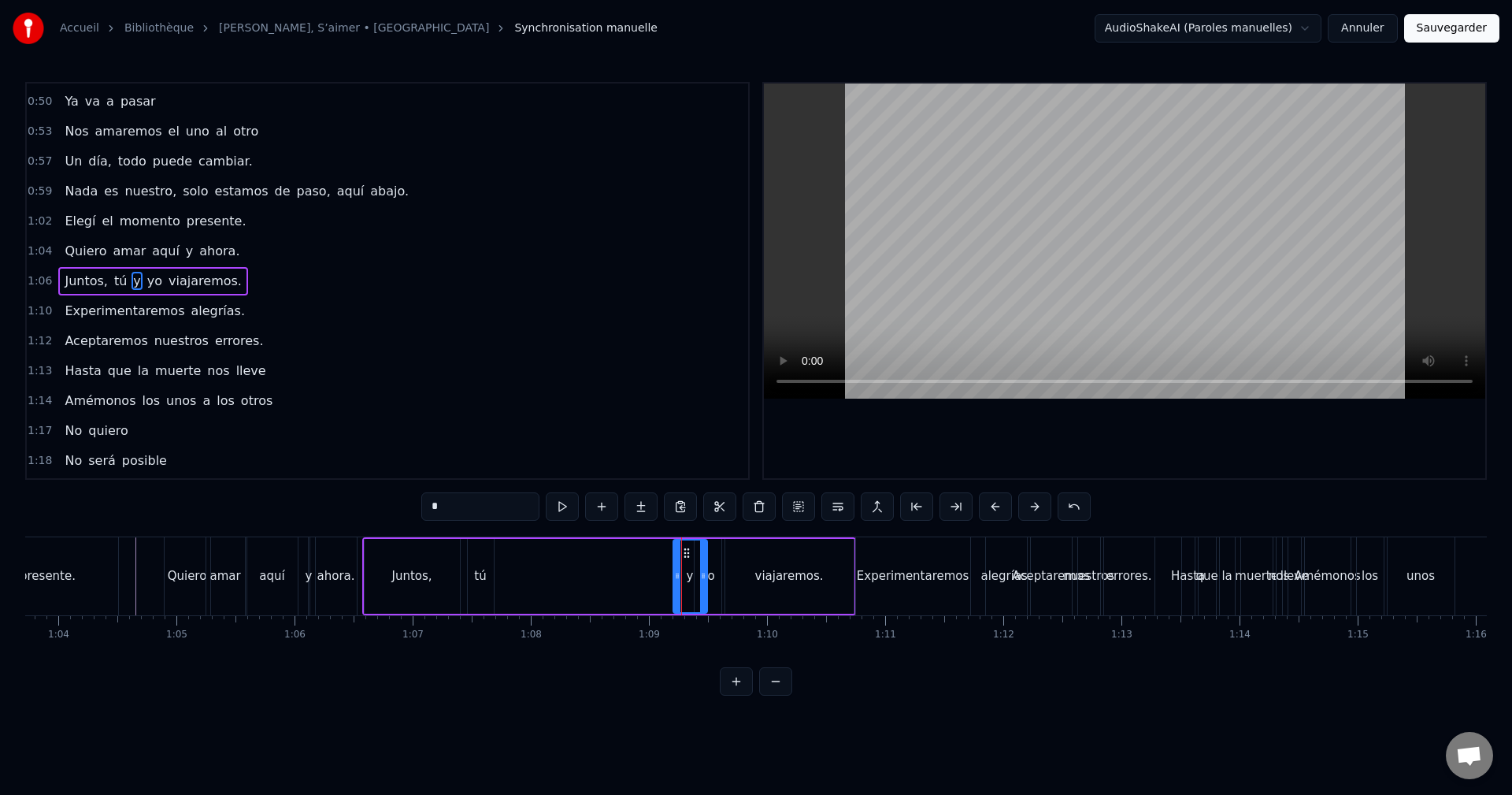
drag, startPoint x: 685, startPoint y: 564, endPoint x: 698, endPoint y: 562, distance: 13.2
click at [706, 561] on div at bounding box center [702, 576] width 6 height 72
drag, startPoint x: 681, startPoint y: 552, endPoint x: 506, endPoint y: 565, distance: 175.5
click at [506, 565] on div "y" at bounding box center [511, 576] width 36 height 72
click at [698, 556] on div "yo" at bounding box center [708, 576] width 27 height 75
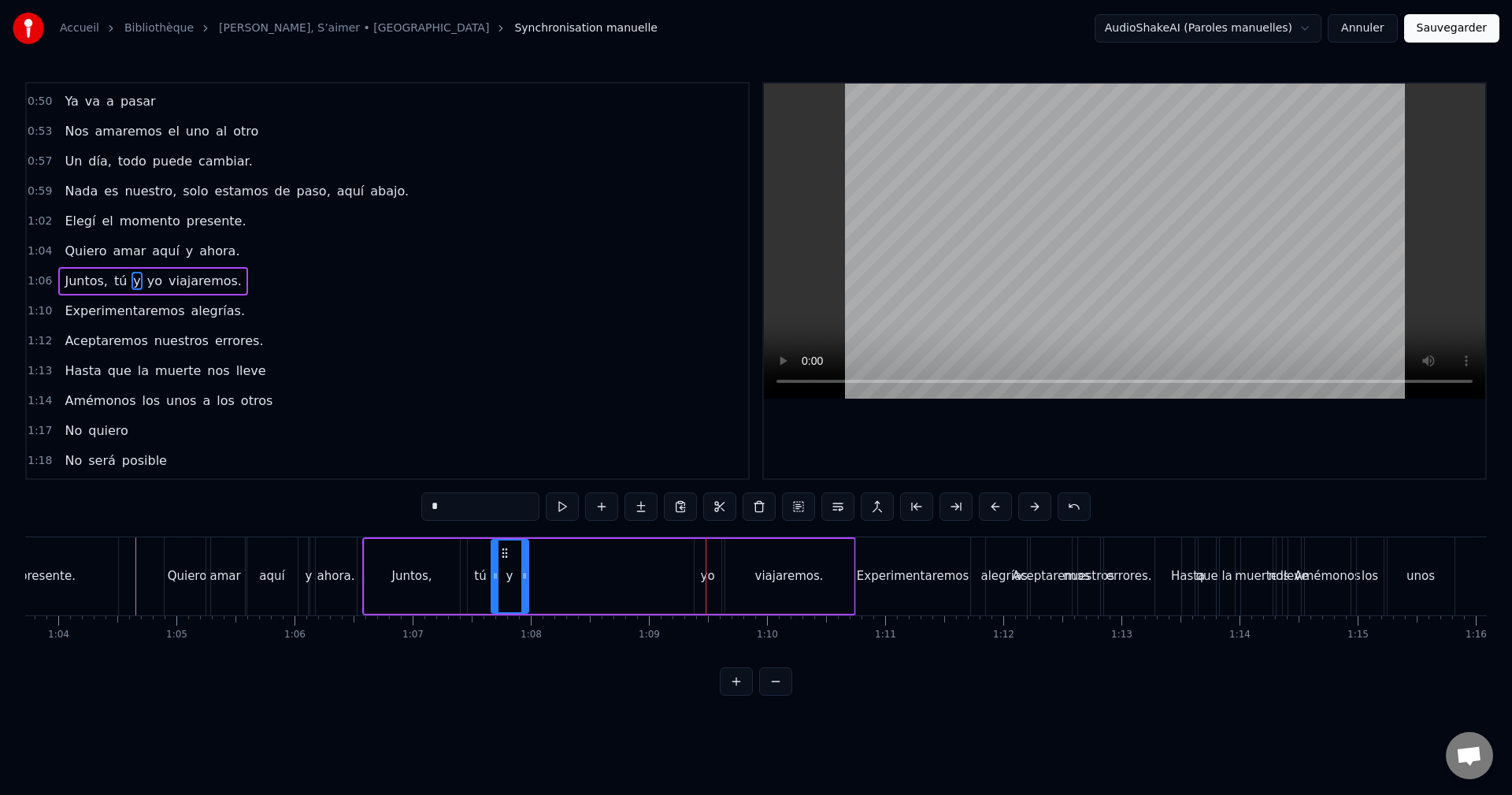
type input "**"
drag, startPoint x: 676, startPoint y: 555, endPoint x: 534, endPoint y: 574, distance: 143.3
click at [534, 574] on div "yo" at bounding box center [535, 576] width 25 height 72
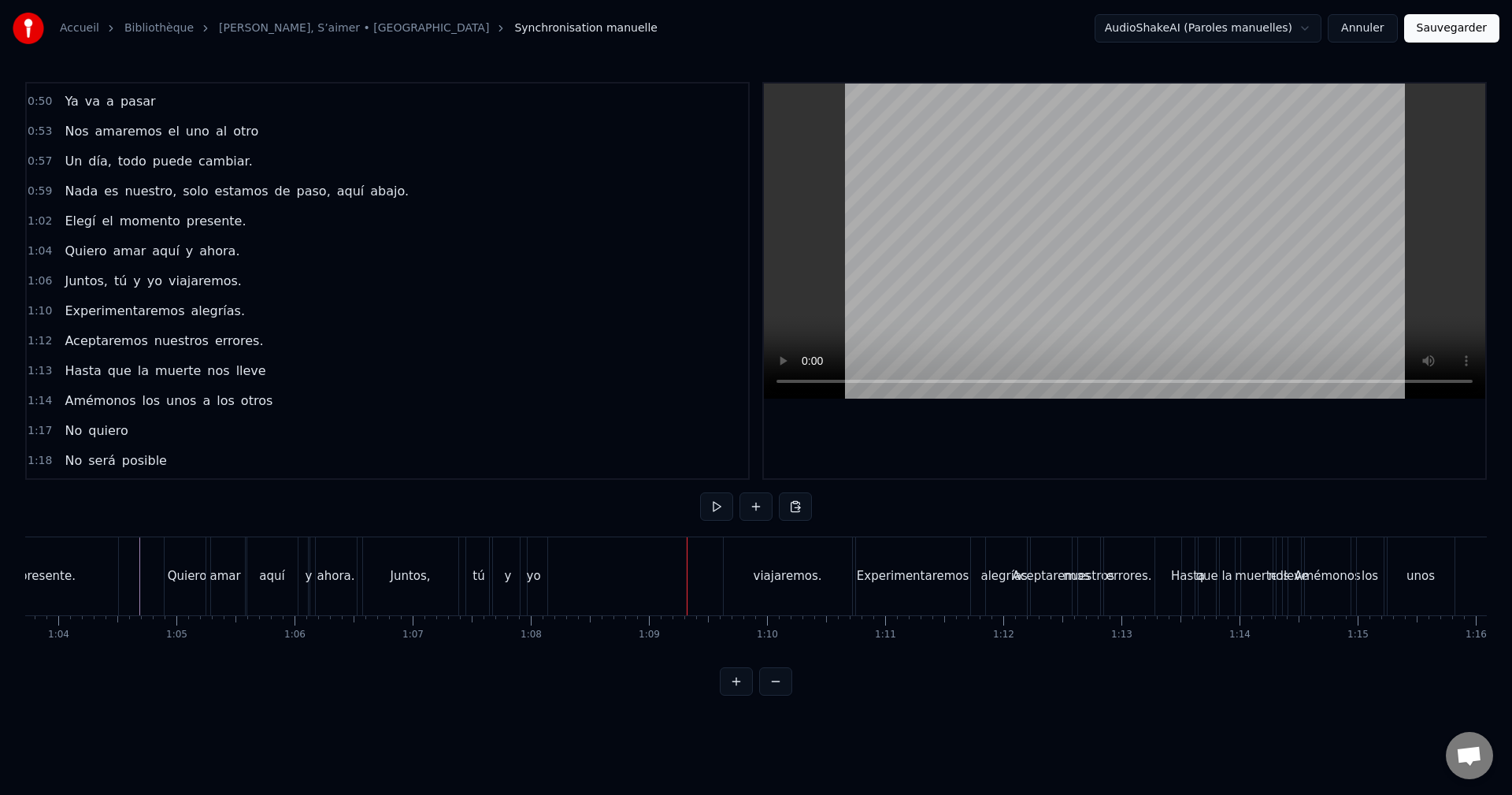
click at [777, 585] on div "viajaremos." at bounding box center [788, 575] width 69 height 18
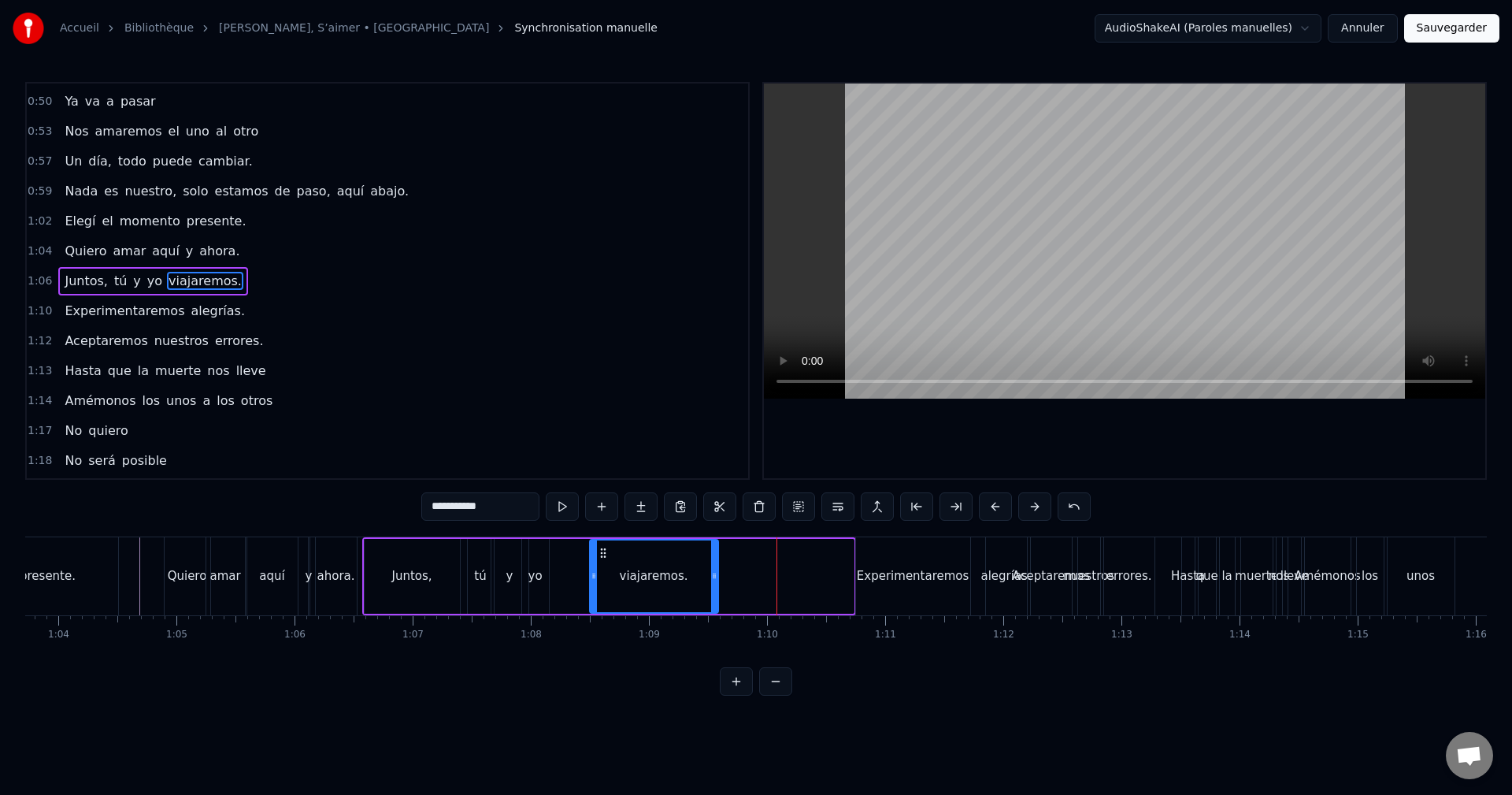
drag, startPoint x: 736, startPoint y: 550, endPoint x: 601, endPoint y: 573, distance: 136.9
click at [601, 573] on div "viajaremos." at bounding box center [654, 576] width 127 height 72
click at [537, 580] on div "yo" at bounding box center [535, 575] width 14 height 18
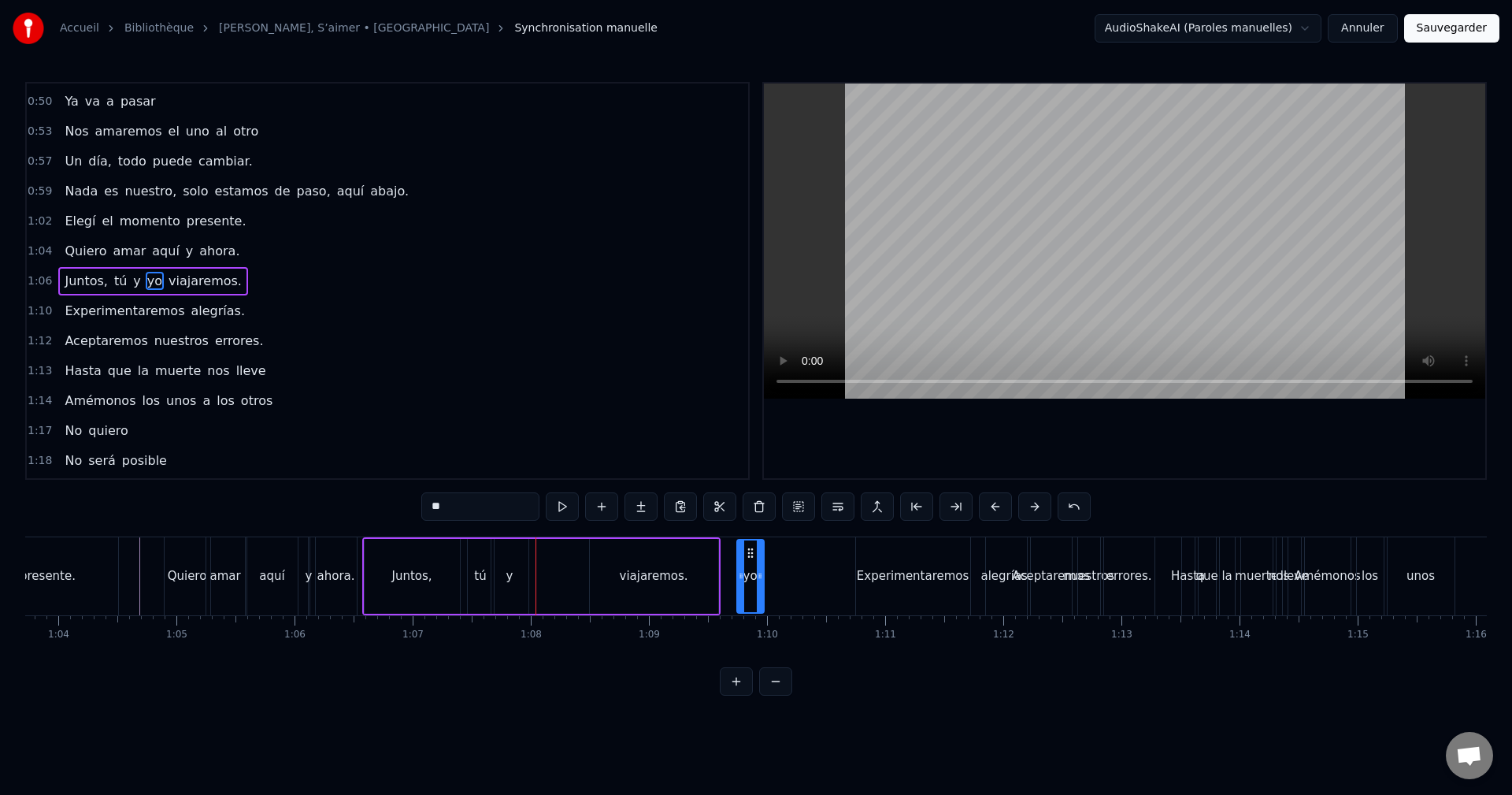
drag, startPoint x: 536, startPoint y: 551, endPoint x: 751, endPoint y: 554, distance: 215.0
click at [507, 564] on div "y" at bounding box center [510, 576] width 37 height 75
drag, startPoint x: 578, startPoint y: 544, endPoint x: 688, endPoint y: 555, distance: 110.5
click at [644, 561] on div "viajaremos." at bounding box center [654, 576] width 129 height 75
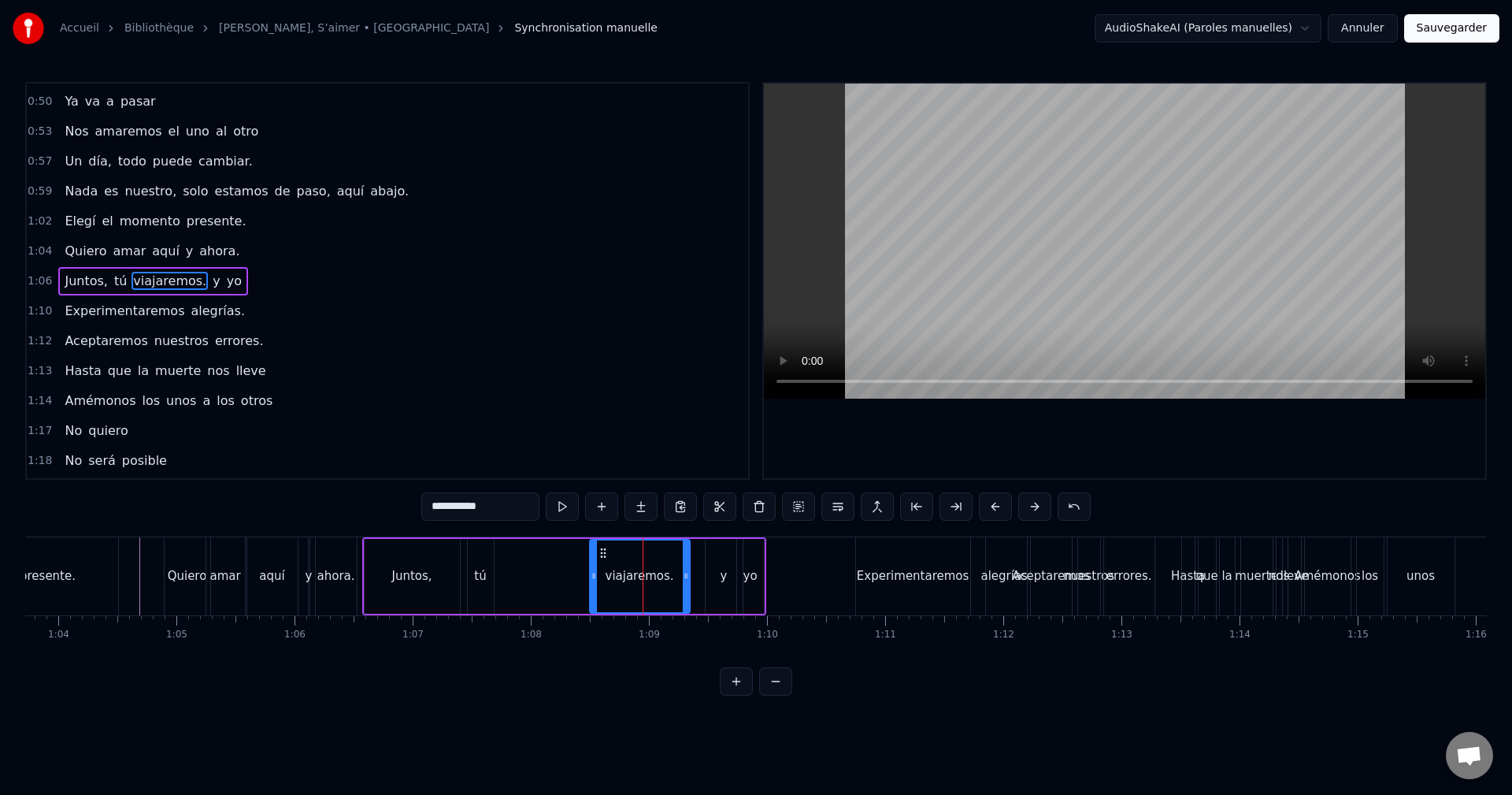
drag, startPoint x: 712, startPoint y: 564, endPoint x: 684, endPoint y: 567, distance: 28.2
click at [684, 567] on div at bounding box center [685, 576] width 6 height 72
drag, startPoint x: 586, startPoint y: 553, endPoint x: 513, endPoint y: 555, distance: 73.0
click at [524, 558] on icon at bounding box center [529, 553] width 13 height 13
click at [474, 558] on div "tú" at bounding box center [480, 576] width 26 height 75
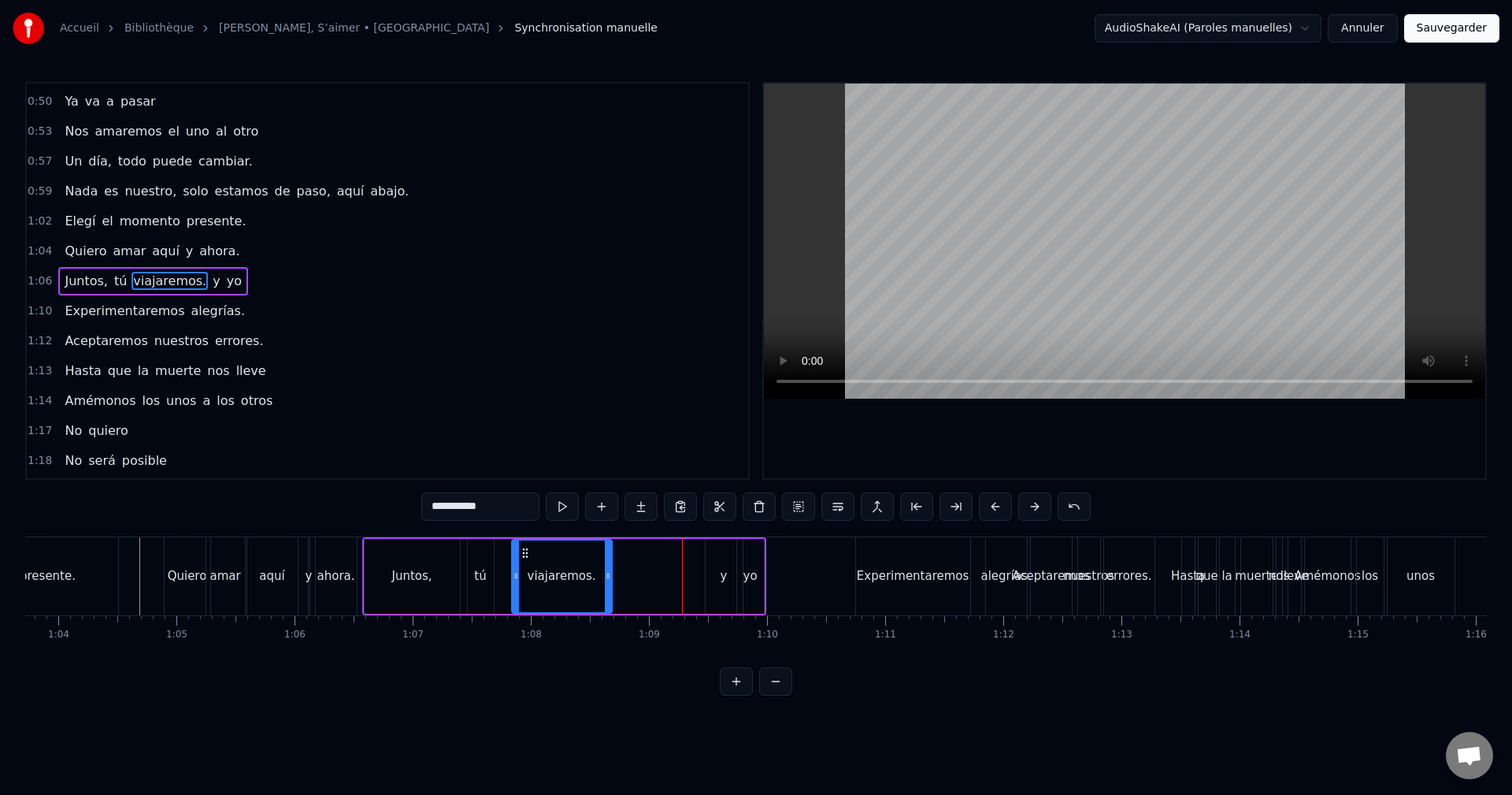
type input "**"
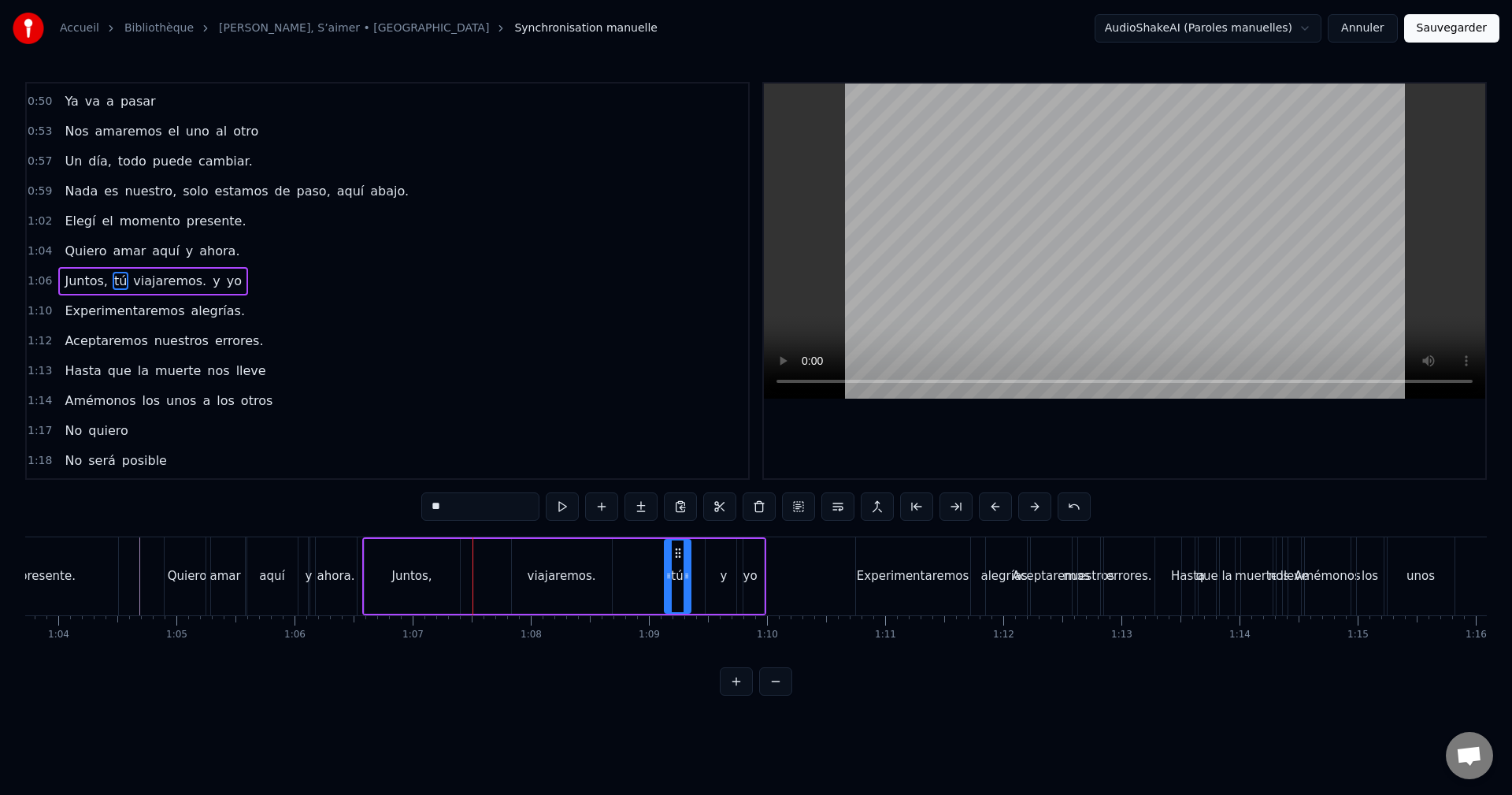
drag, startPoint x: 479, startPoint y: 549, endPoint x: 676, endPoint y: 563, distance: 197.5
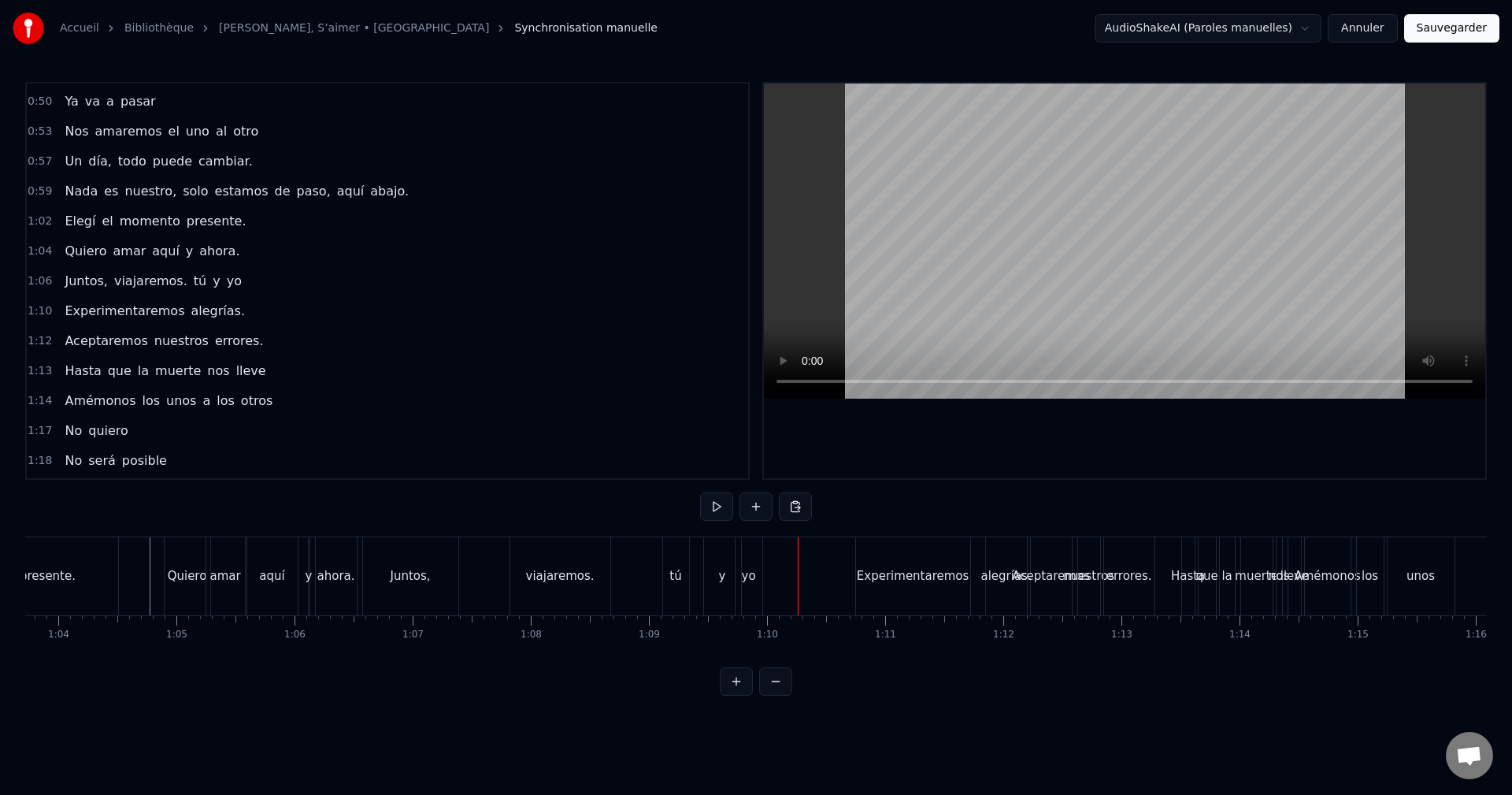
click at [672, 559] on div "tú" at bounding box center [676, 576] width 26 height 78
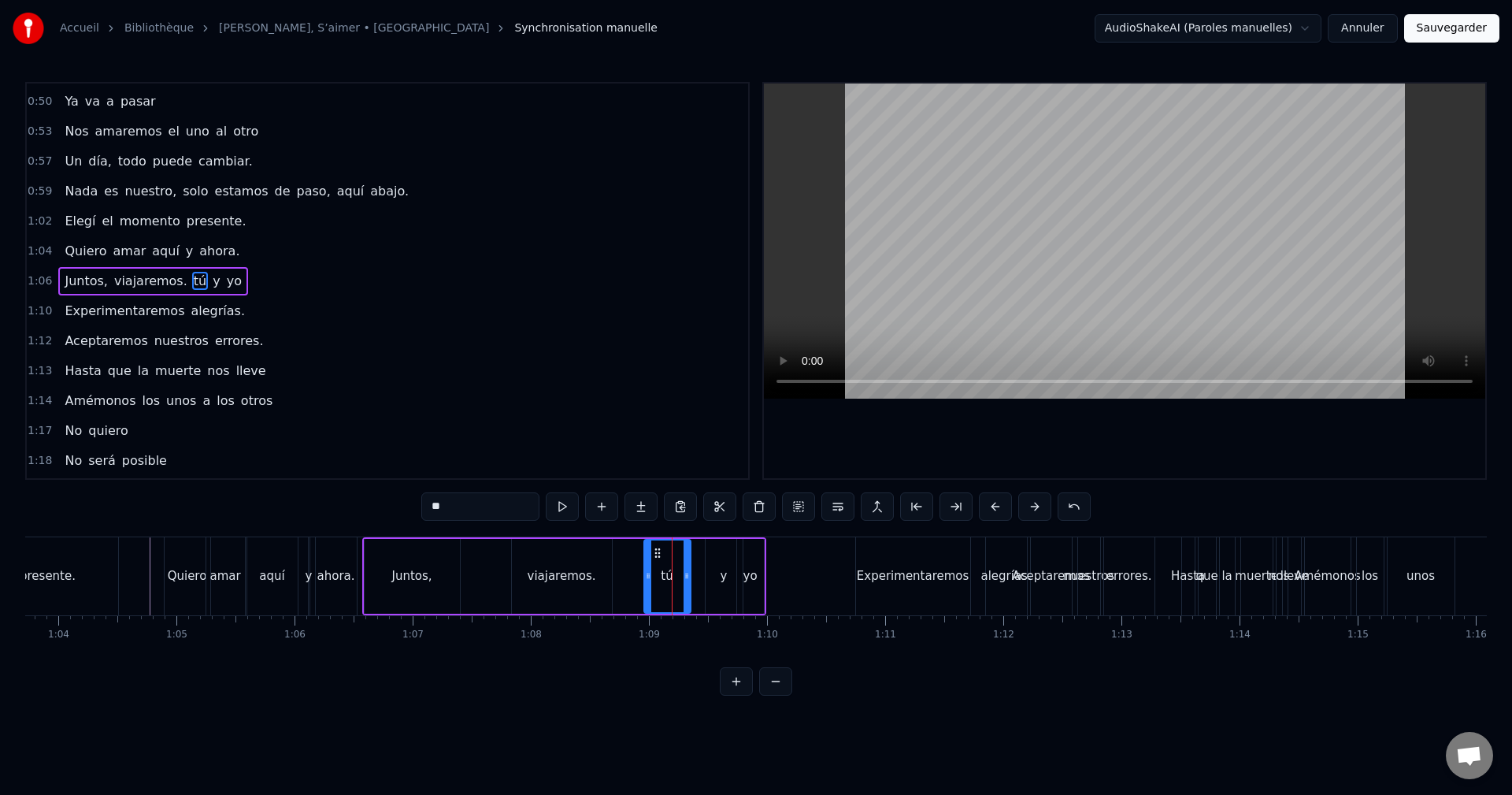
drag, startPoint x: 665, startPoint y: 565, endPoint x: 645, endPoint y: 570, distance: 20.6
click at [645, 570] on div at bounding box center [647, 576] width 6 height 72
click at [654, 555] on icon at bounding box center [653, 553] width 13 height 13
click at [575, 570] on div "viajaremos." at bounding box center [562, 575] width 69 height 18
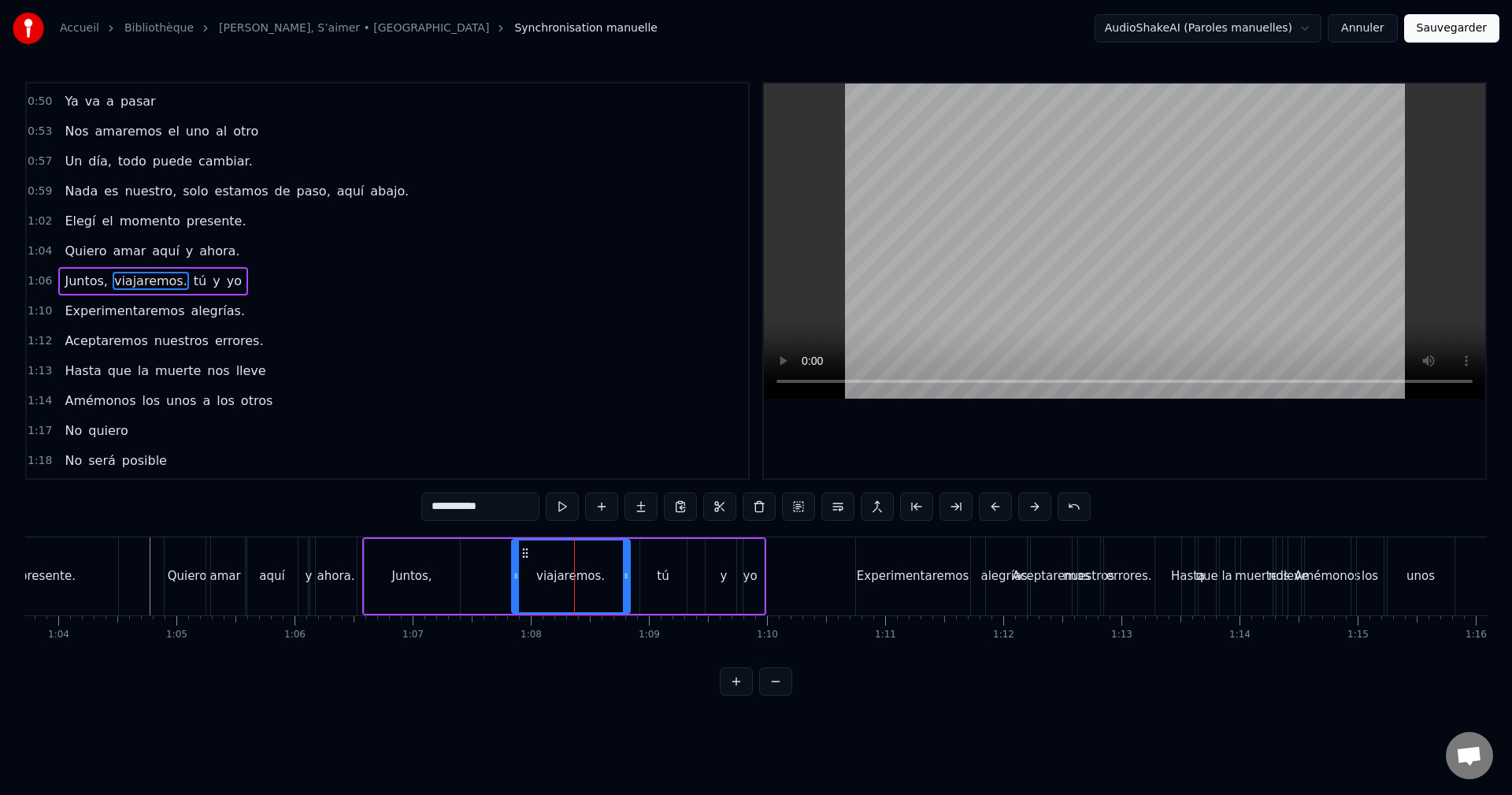
drag, startPoint x: 609, startPoint y: 575, endPoint x: 628, endPoint y: 577, distance: 19.1
click at [628, 577] on icon at bounding box center [625, 575] width 6 height 13
click at [717, 570] on div "y" at bounding box center [724, 576] width 37 height 75
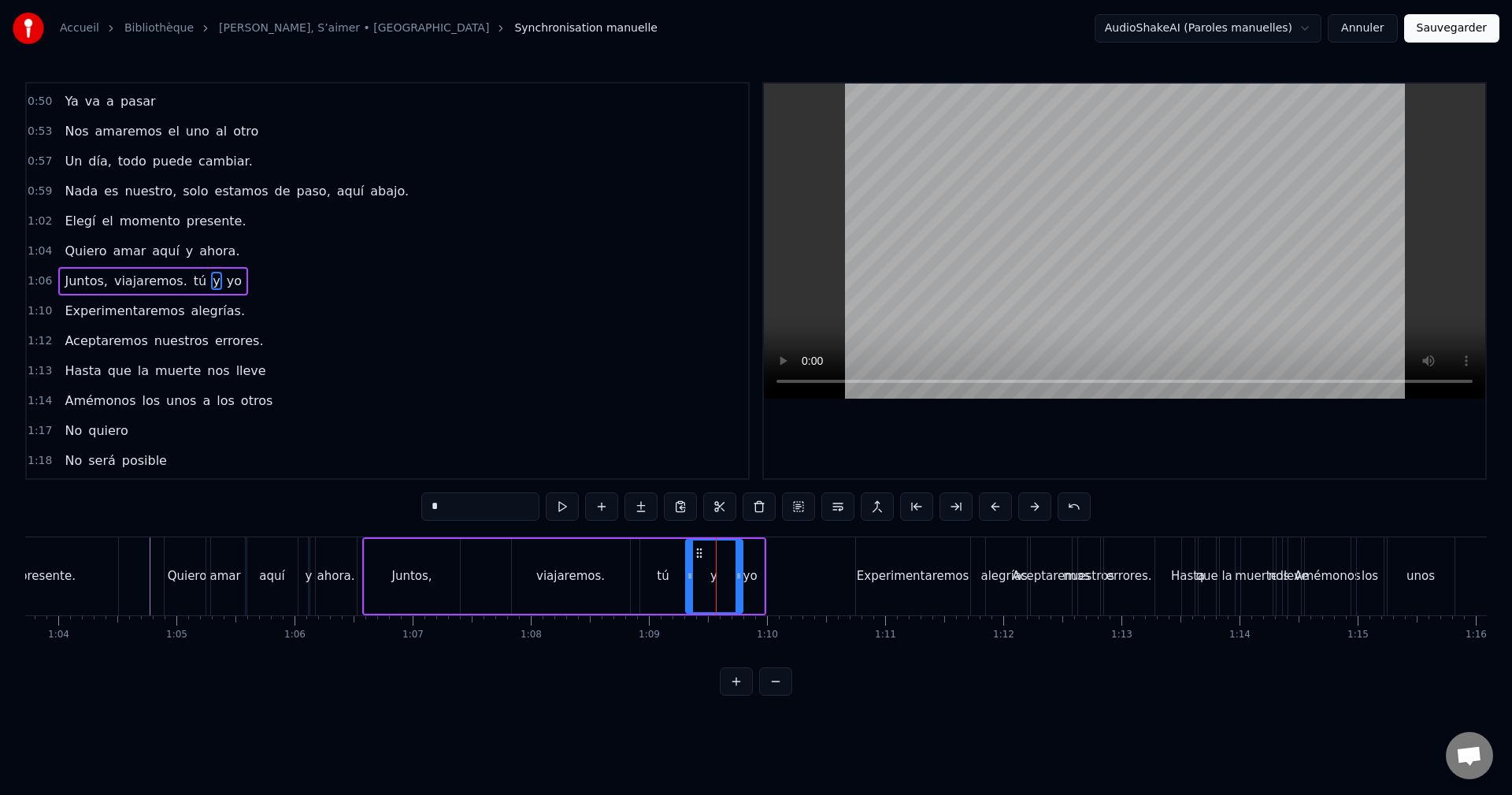
drag, startPoint x: 708, startPoint y: 570, endPoint x: 688, endPoint y: 575, distance: 20.6
click at [688, 575] on icon at bounding box center [690, 575] width 6 height 13
click at [713, 568] on div "y" at bounding box center [713, 575] width 7 height 18
drag, startPoint x: 738, startPoint y: 568, endPoint x: 717, endPoint y: 574, distance: 21.8
click at [717, 574] on div at bounding box center [717, 576] width 6 height 72
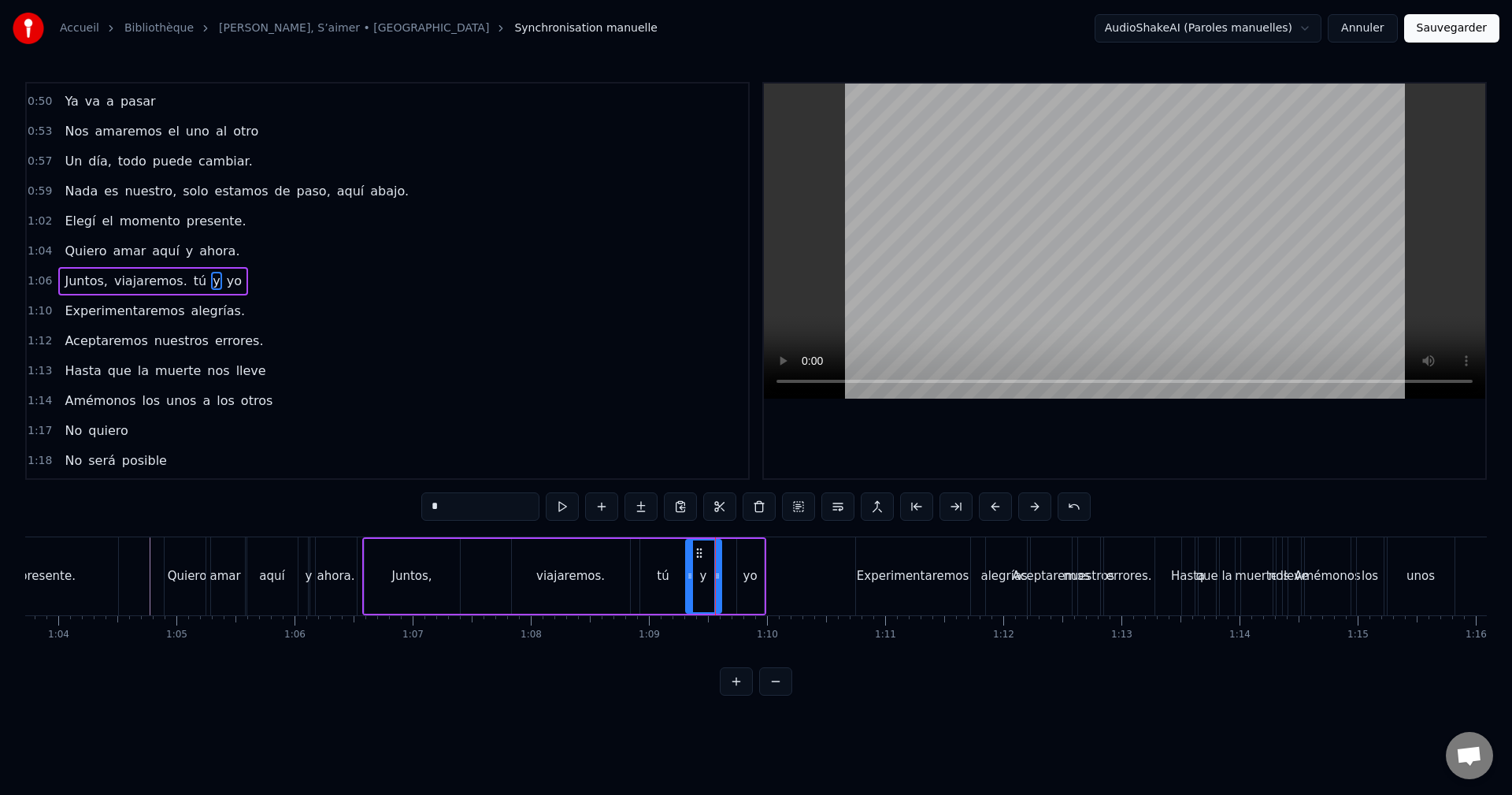
click at [758, 559] on div "yo" at bounding box center [750, 576] width 27 height 75
type input "**"
drag, startPoint x: 740, startPoint y: 568, endPoint x: 726, endPoint y: 570, distance: 14.1
click at [726, 570] on div at bounding box center [726, 576] width 6 height 72
drag, startPoint x: 761, startPoint y: 573, endPoint x: 780, endPoint y: 574, distance: 19.0
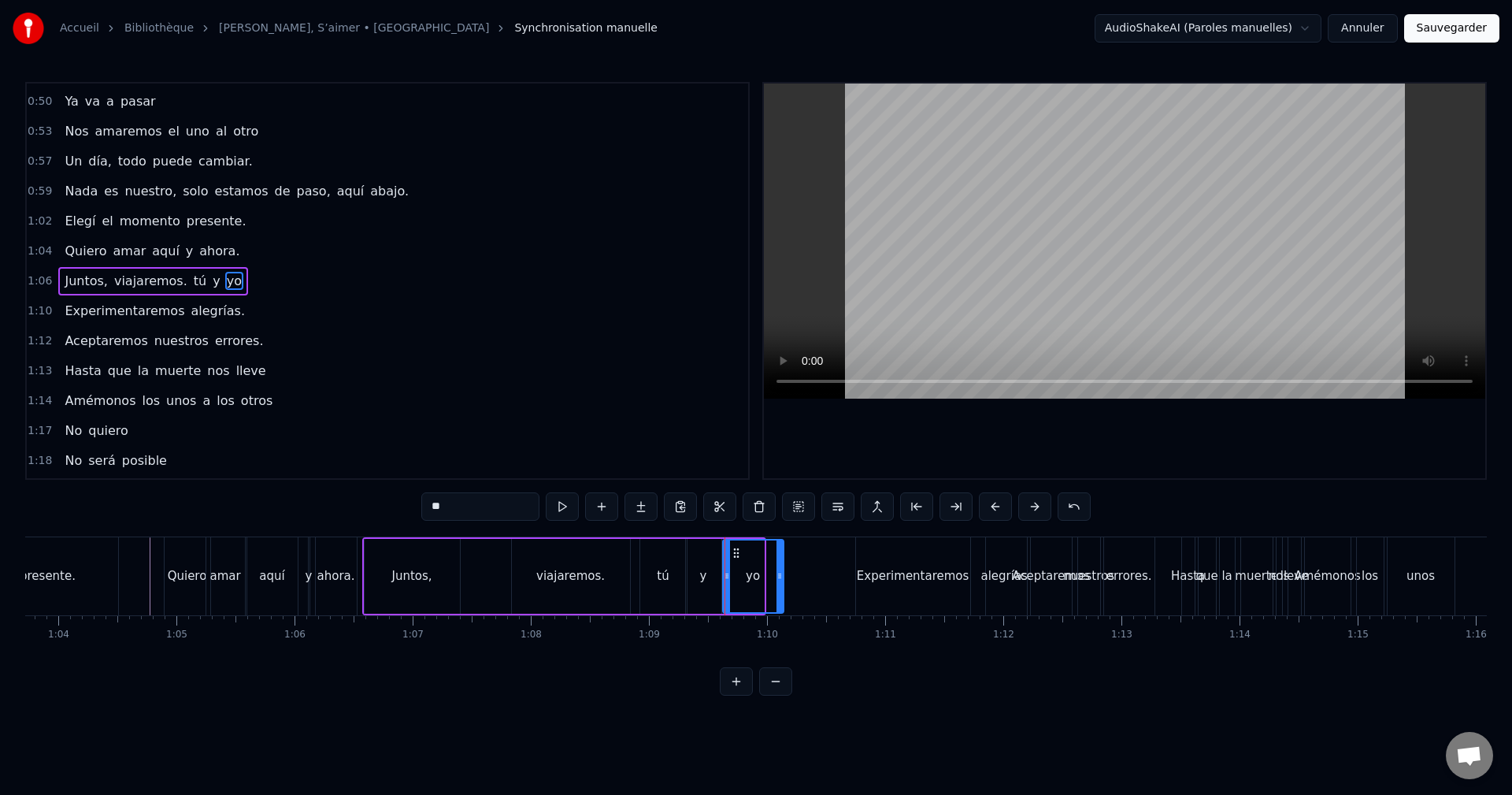
click at [780, 574] on icon at bounding box center [779, 575] width 6 height 13
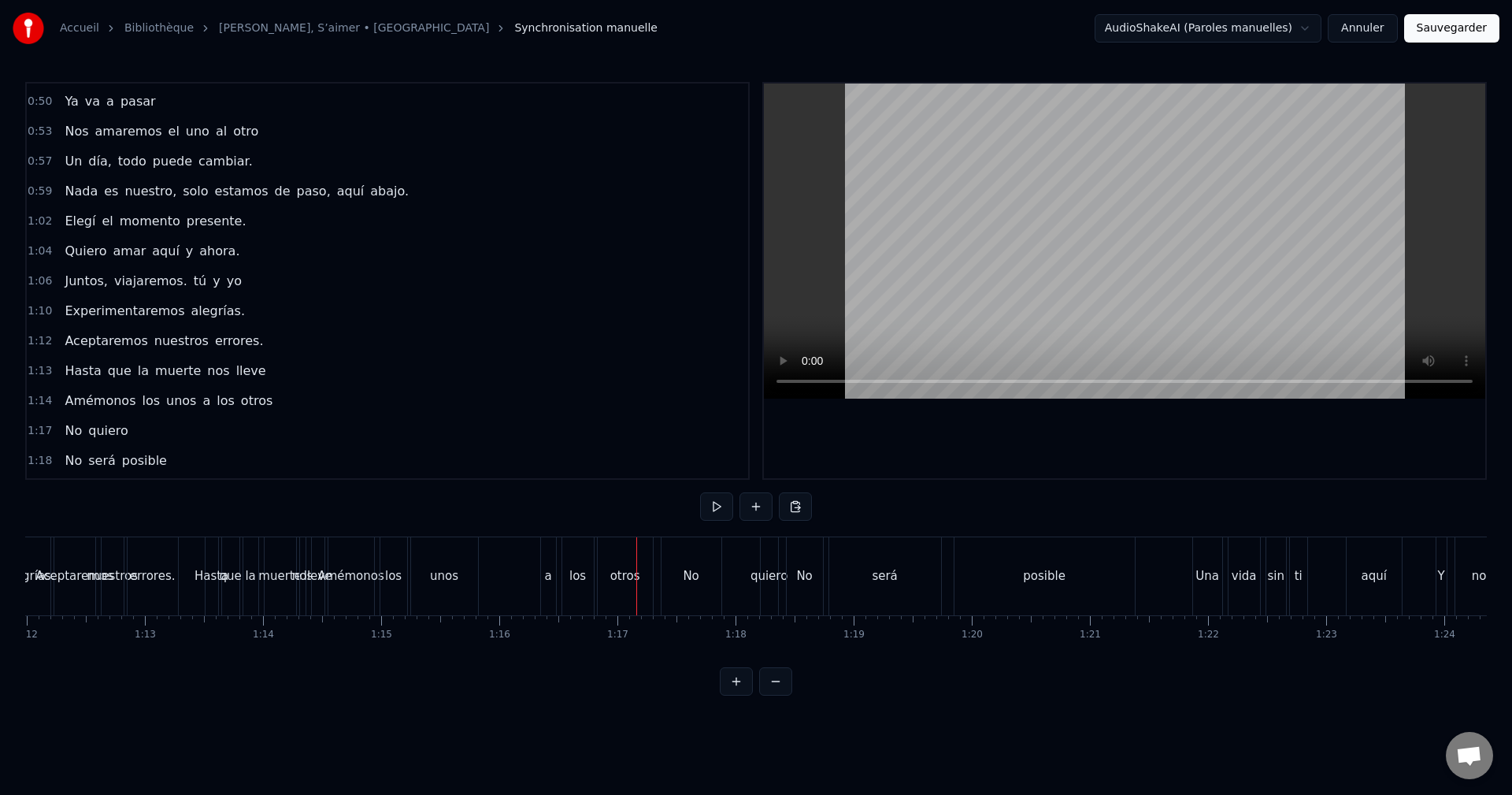
scroll to position [0, 8496]
click at [698, 581] on div "No" at bounding box center [696, 575] width 16 height 18
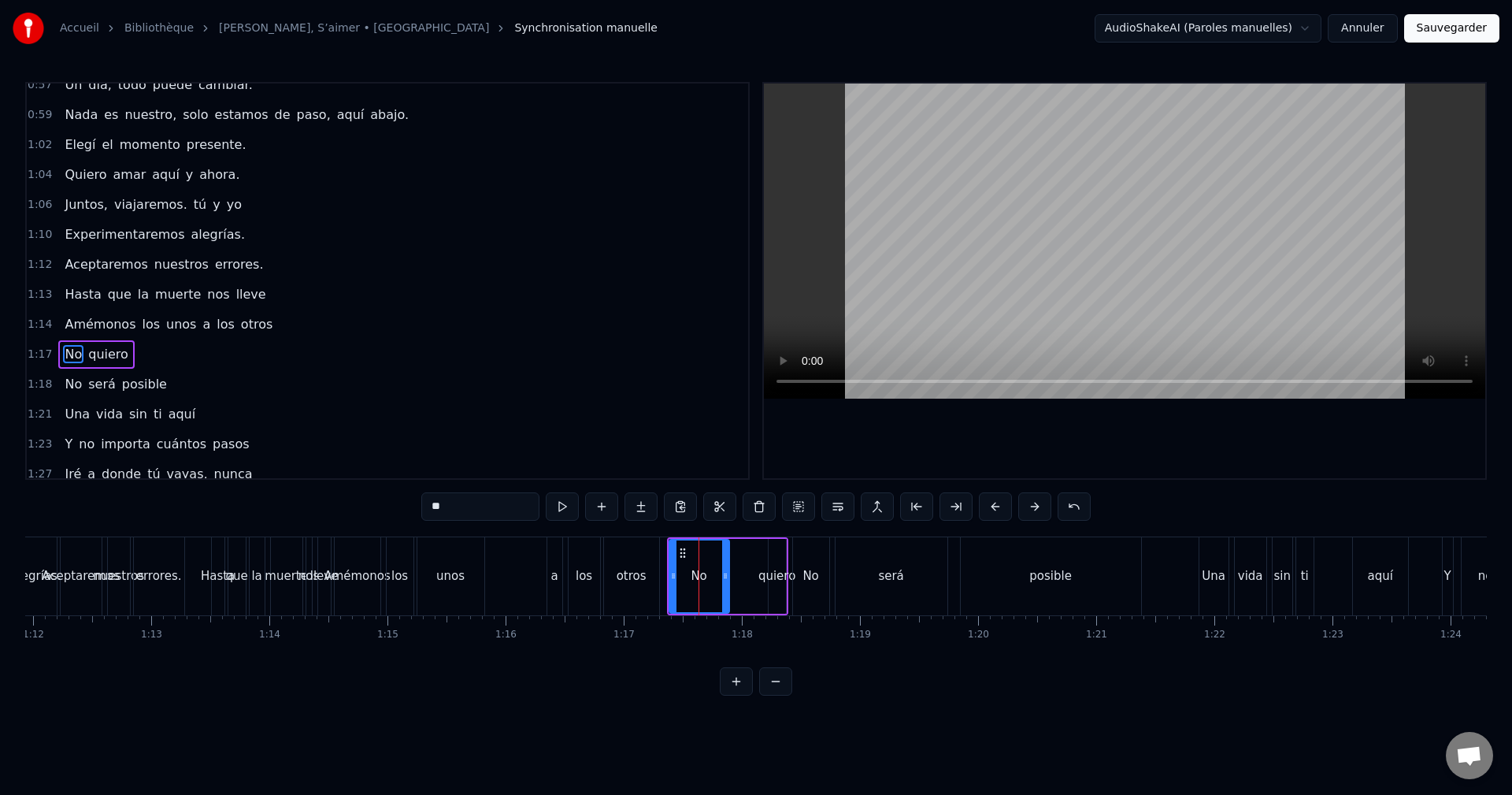
scroll to position [565, 0]
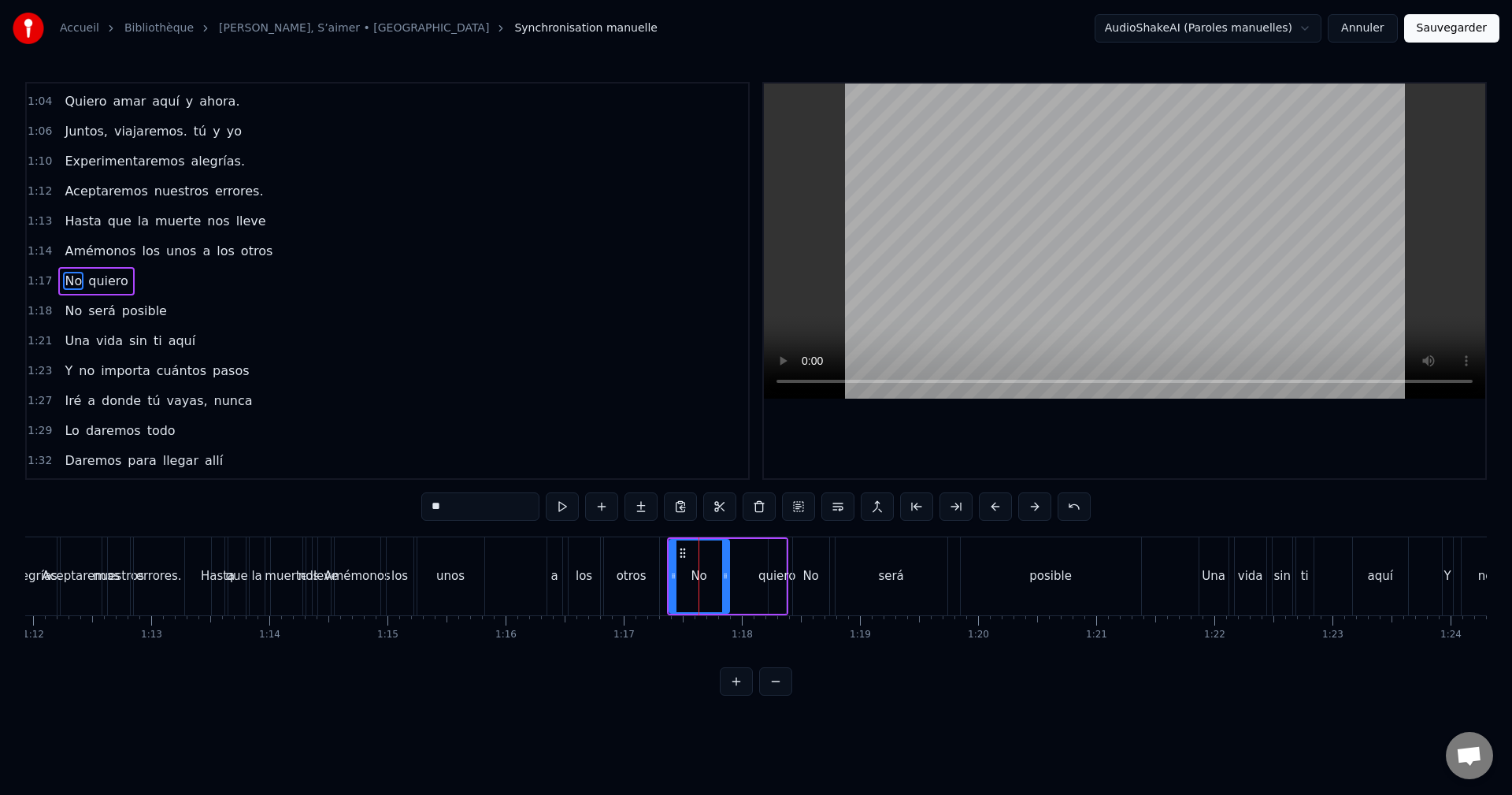
click at [679, 571] on div "No" at bounding box center [699, 576] width 62 height 75
drag, startPoint x: 673, startPoint y: 575, endPoint x: 686, endPoint y: 574, distance: 13.0
click at [686, 574] on icon at bounding box center [687, 575] width 6 height 13
click at [643, 586] on div "otros" at bounding box center [631, 576] width 55 height 78
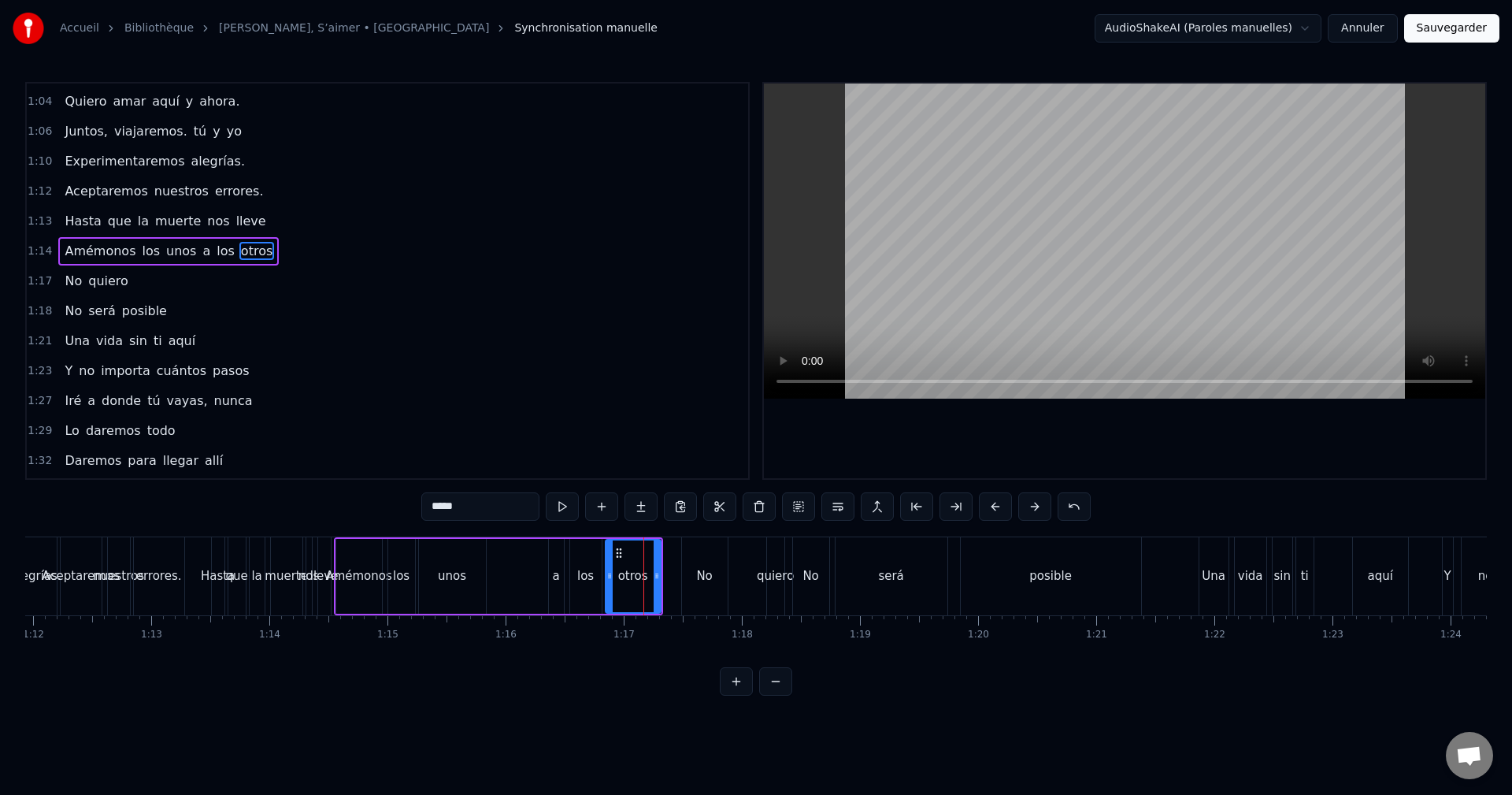
scroll to position [536, 0]
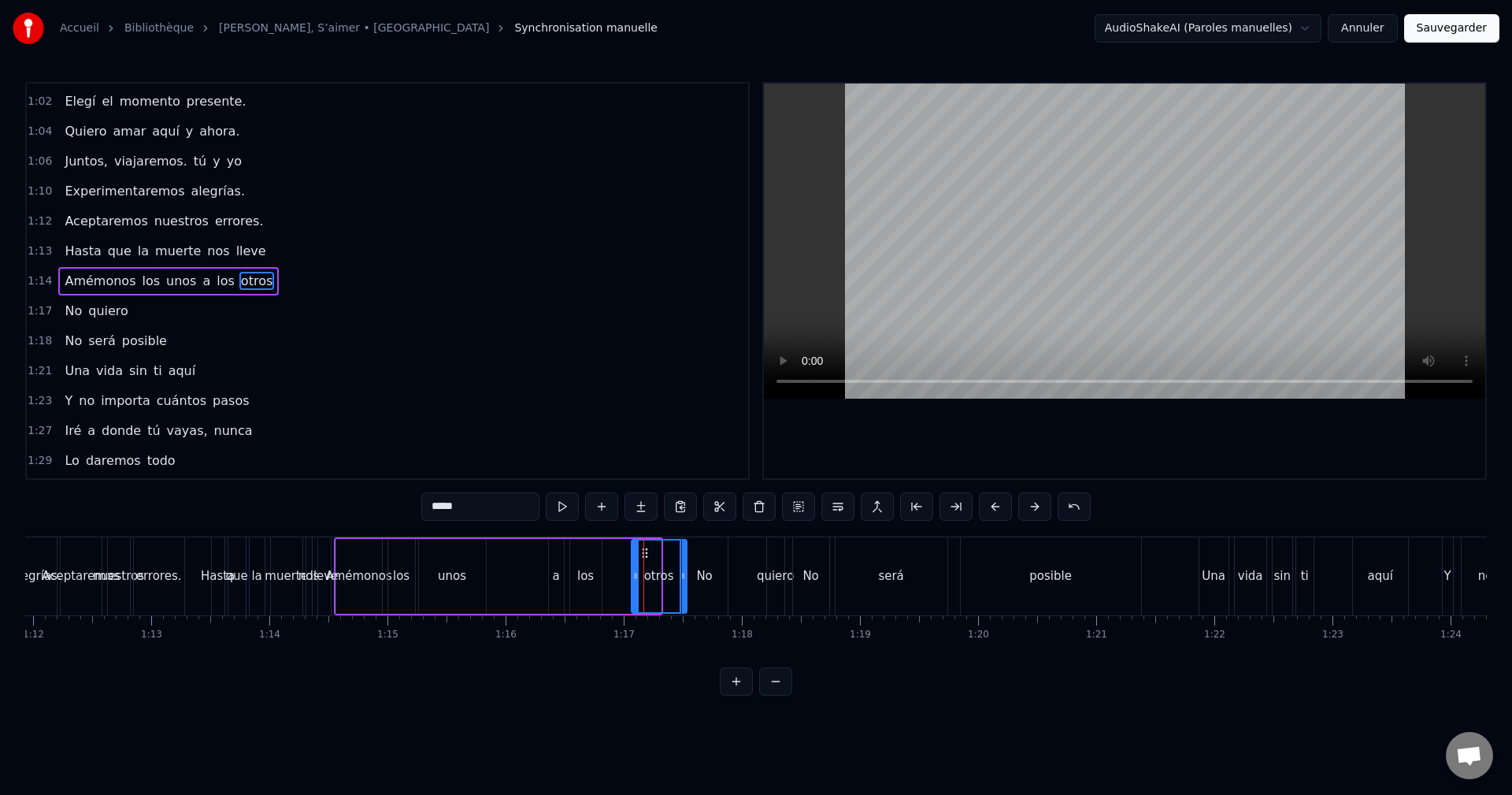
drag, startPoint x: 623, startPoint y: 550, endPoint x: 644, endPoint y: 549, distance: 21.0
click at [644, 549] on icon at bounding box center [645, 553] width 13 height 13
click at [586, 559] on div "los" at bounding box center [585, 576] width 31 height 75
drag, startPoint x: 582, startPoint y: 551, endPoint x: 613, endPoint y: 549, distance: 31.1
click at [613, 549] on icon at bounding box center [615, 553] width 13 height 13
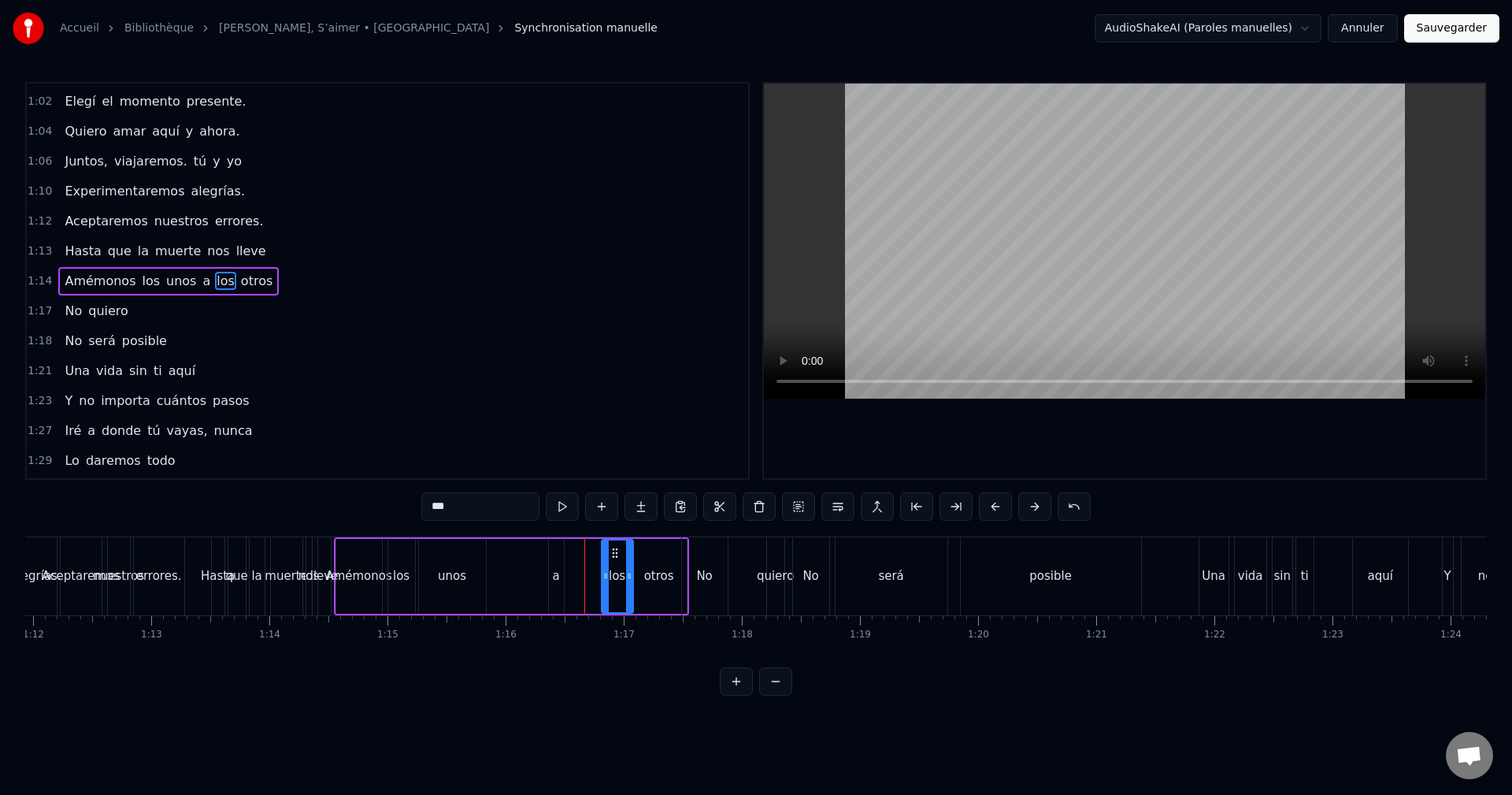
click at [556, 561] on div "a" at bounding box center [557, 576] width 15 height 75
drag, startPoint x: 562, startPoint y: 554, endPoint x: 570, endPoint y: 555, distance: 8.1
click at [570, 555] on div at bounding box center [568, 576] width 6 height 72
drag, startPoint x: 562, startPoint y: 553, endPoint x: 595, endPoint y: 553, distance: 33.0
click at [595, 553] on icon at bounding box center [595, 553] width 13 height 13
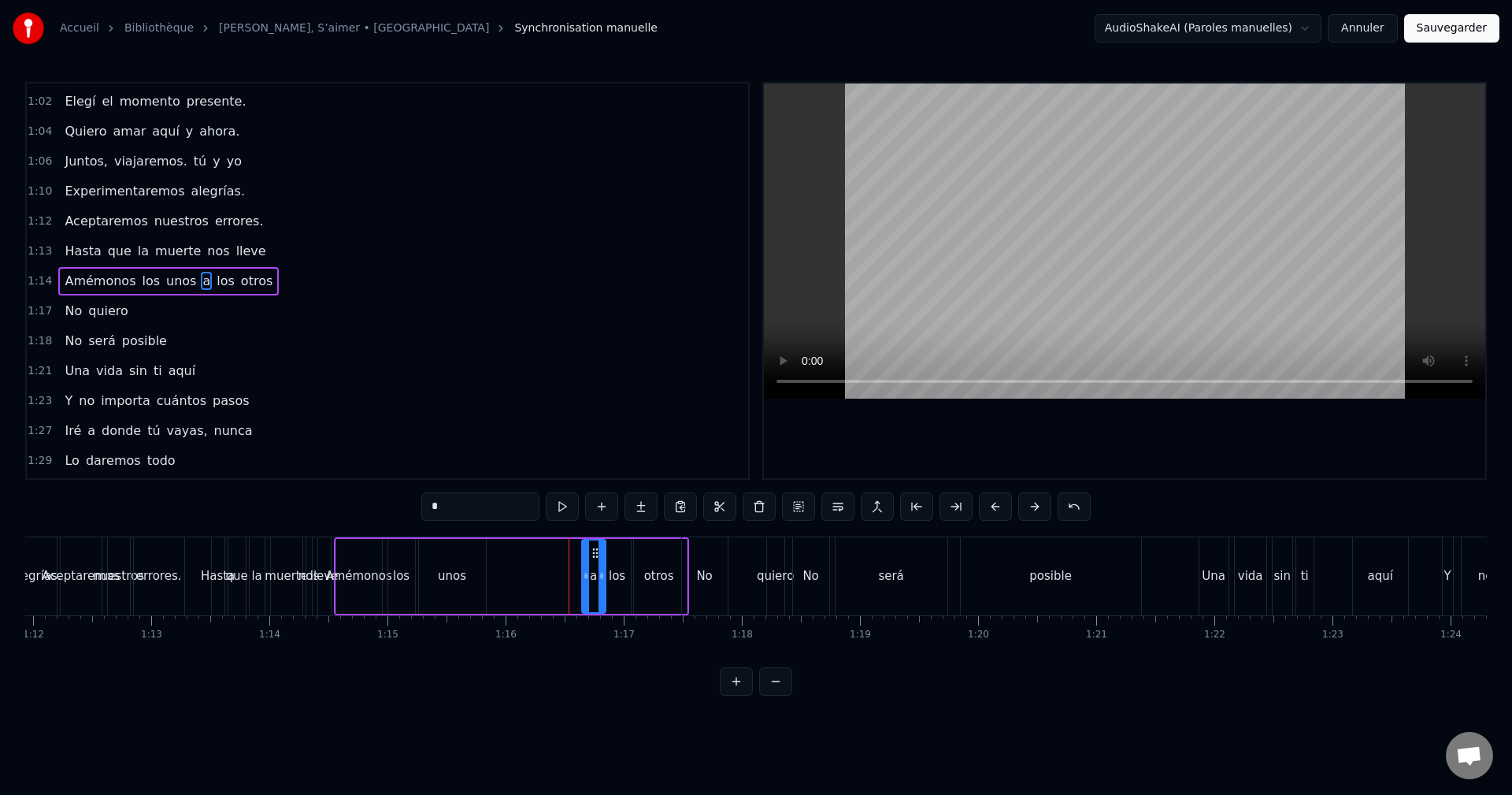
click at [447, 553] on div "unos" at bounding box center [452, 576] width 67 height 75
drag, startPoint x: 480, startPoint y: 560, endPoint x: 452, endPoint y: 564, distance: 28.3
click at [452, 564] on div at bounding box center [453, 576] width 6 height 72
drag, startPoint x: 430, startPoint y: 551, endPoint x: 547, endPoint y: 553, distance: 117.0
click at [547, 553] on icon at bounding box center [549, 553] width 13 height 13
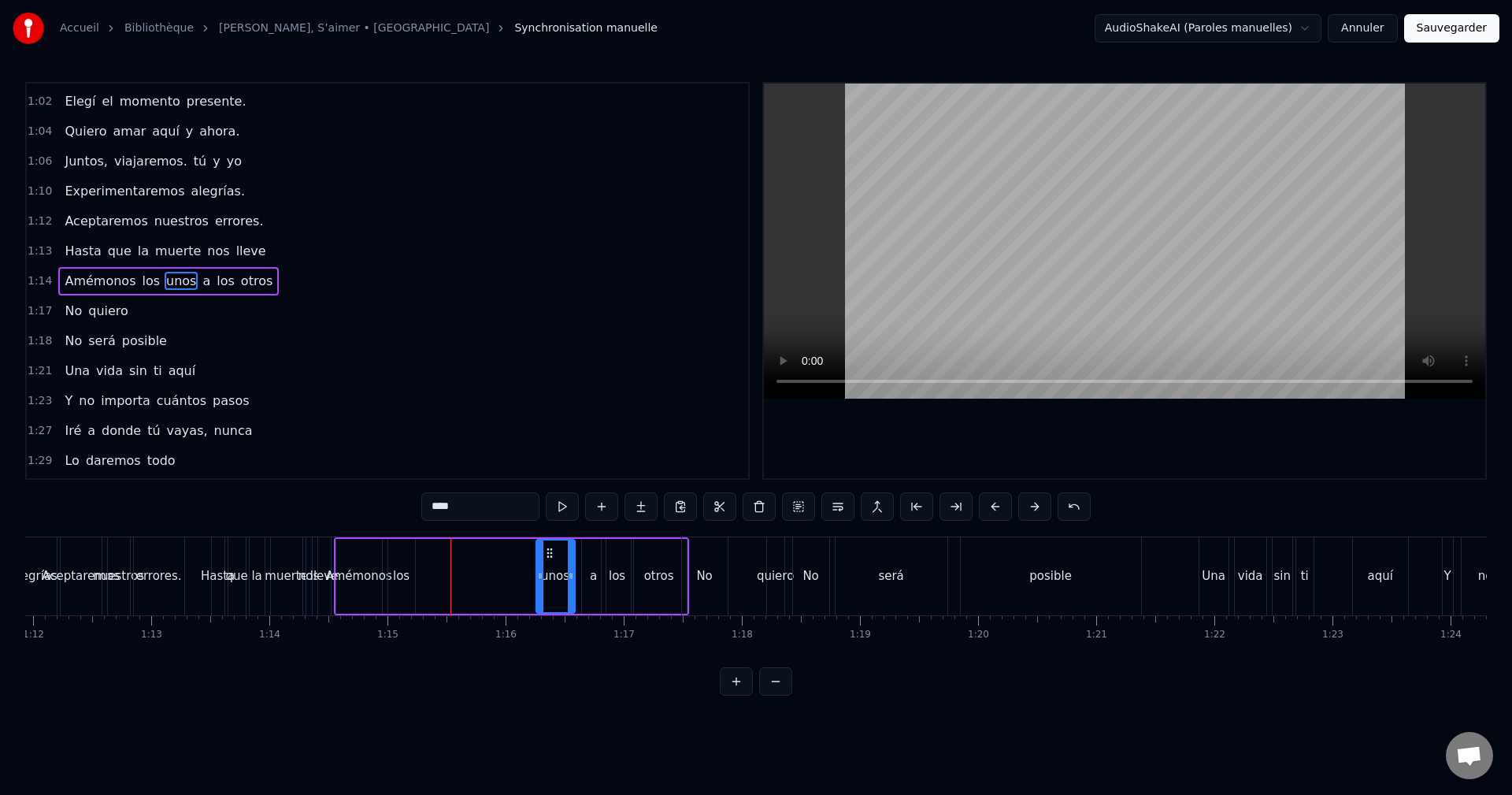
click at [408, 566] on div "los" at bounding box center [402, 576] width 27 height 75
drag, startPoint x: 401, startPoint y: 553, endPoint x: 424, endPoint y: 562, distance: 24.7
click at [422, 564] on div "los" at bounding box center [423, 576] width 25 height 72
drag, startPoint x: 432, startPoint y: 562, endPoint x: 445, endPoint y: 562, distance: 13.0
click at [445, 562] on div at bounding box center [444, 576] width 6 height 72
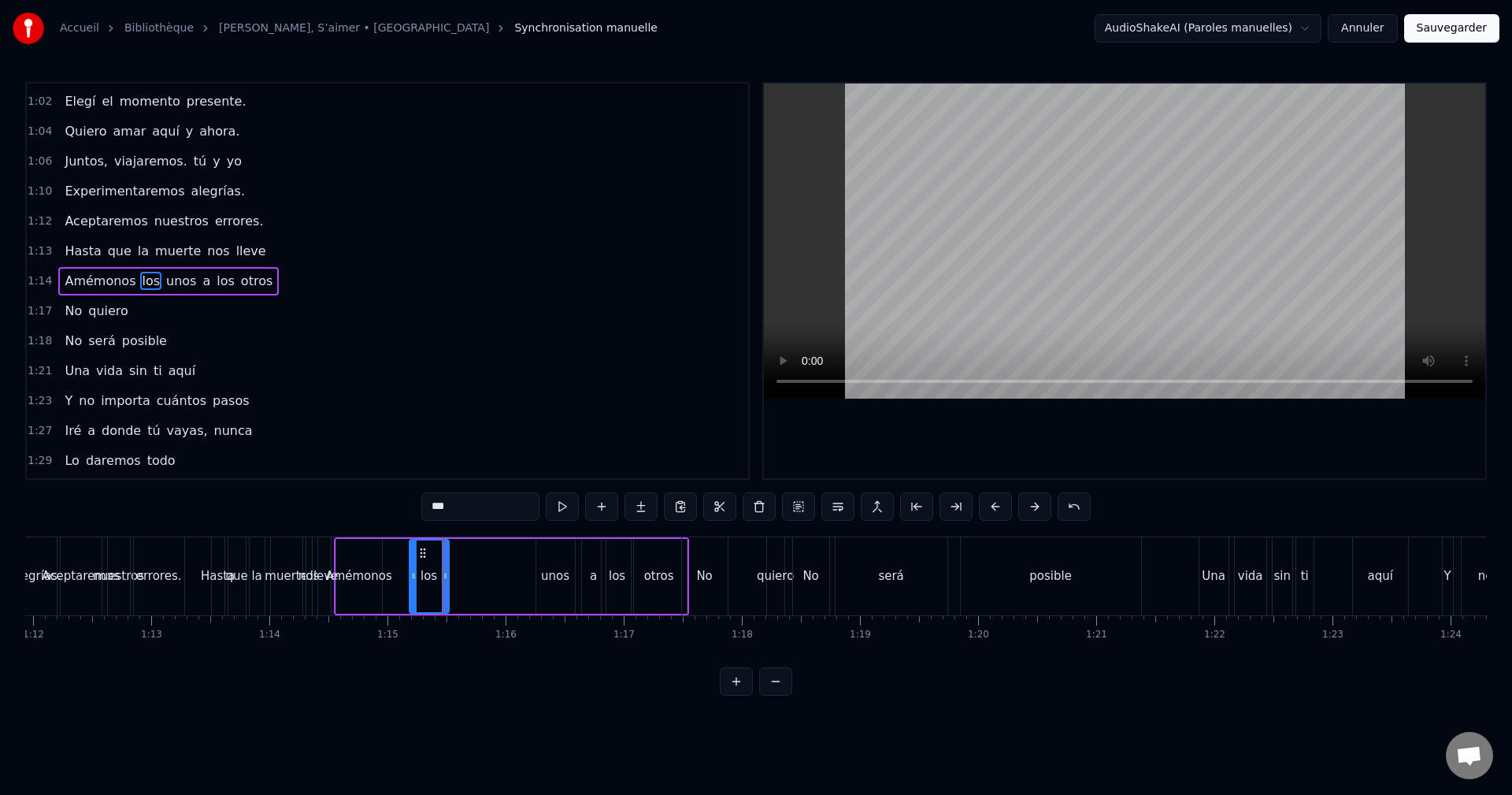
click at [560, 553] on div "unos" at bounding box center [556, 576] width 39 height 75
drag, startPoint x: 549, startPoint y: 546, endPoint x: 461, endPoint y: 554, distance: 88.4
click at [461, 554] on icon at bounding box center [461, 553] width 13 height 13
click at [185, 567] on div "errores." at bounding box center [158, 576] width 52 height 78
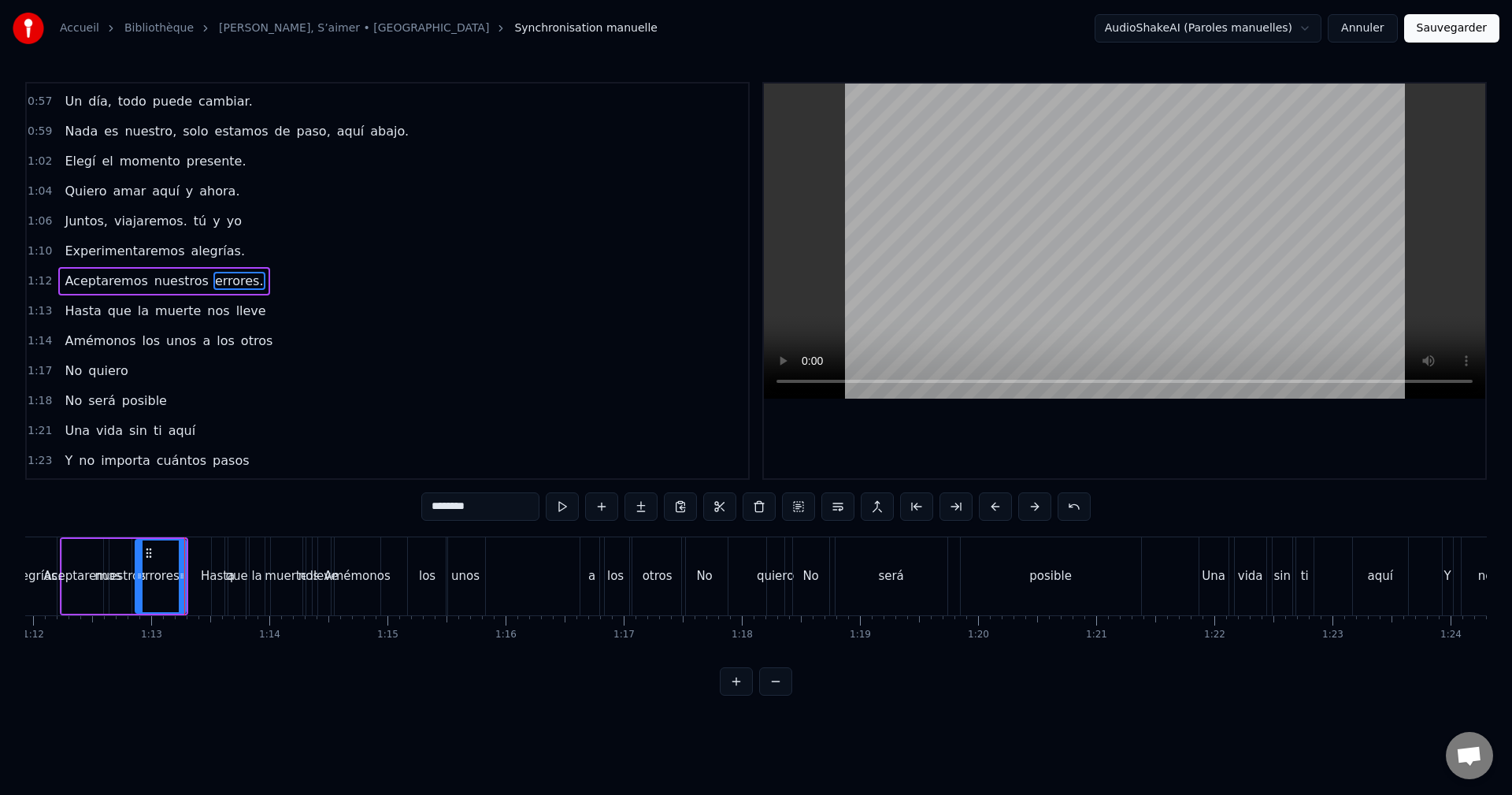
click at [211, 557] on div "Hasta" at bounding box center [218, 576] width 14 height 78
type input "*****"
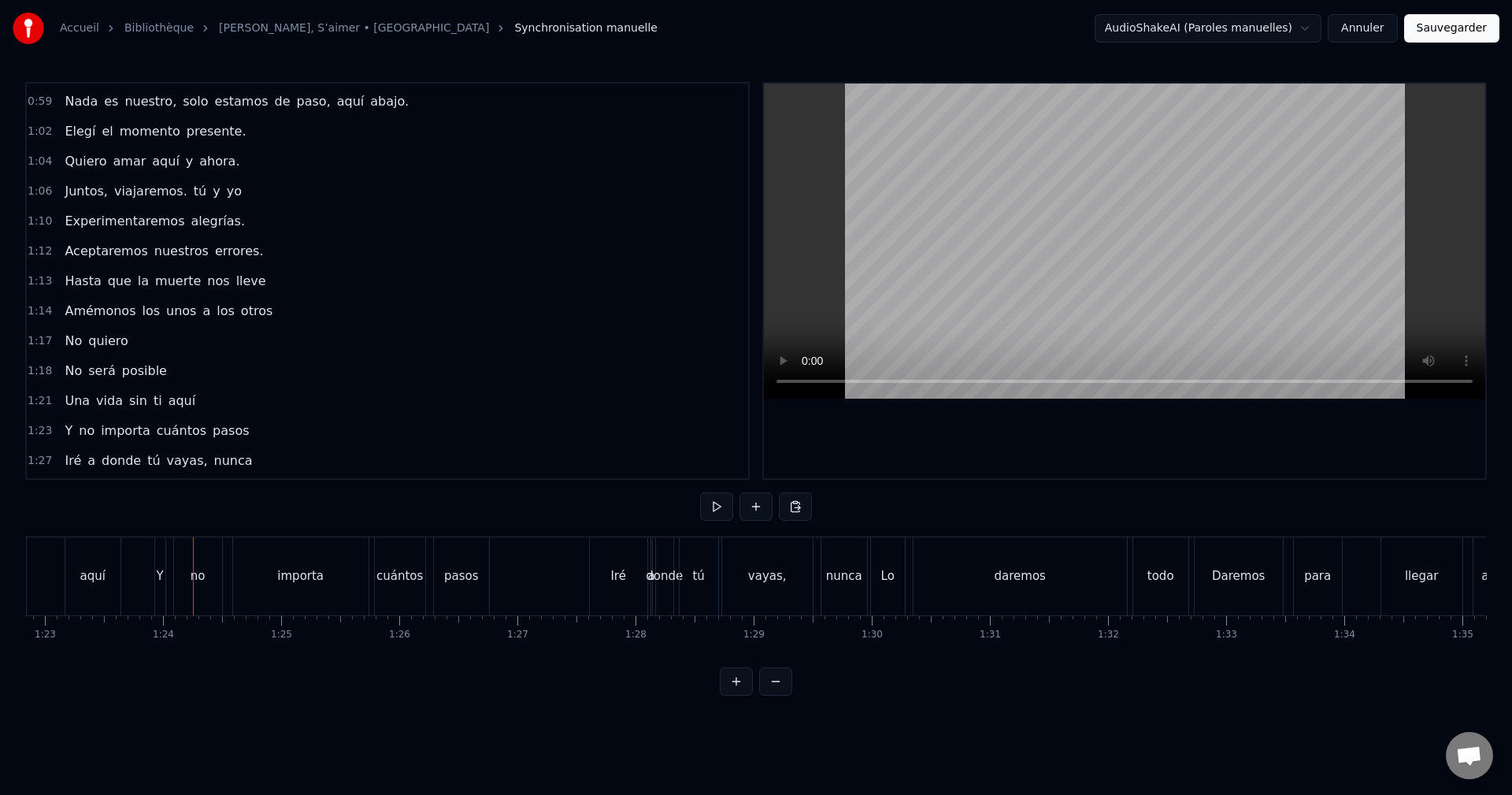
scroll to position [0, 9806]
click at [324, 575] on div "importa" at bounding box center [278, 576] width 136 height 78
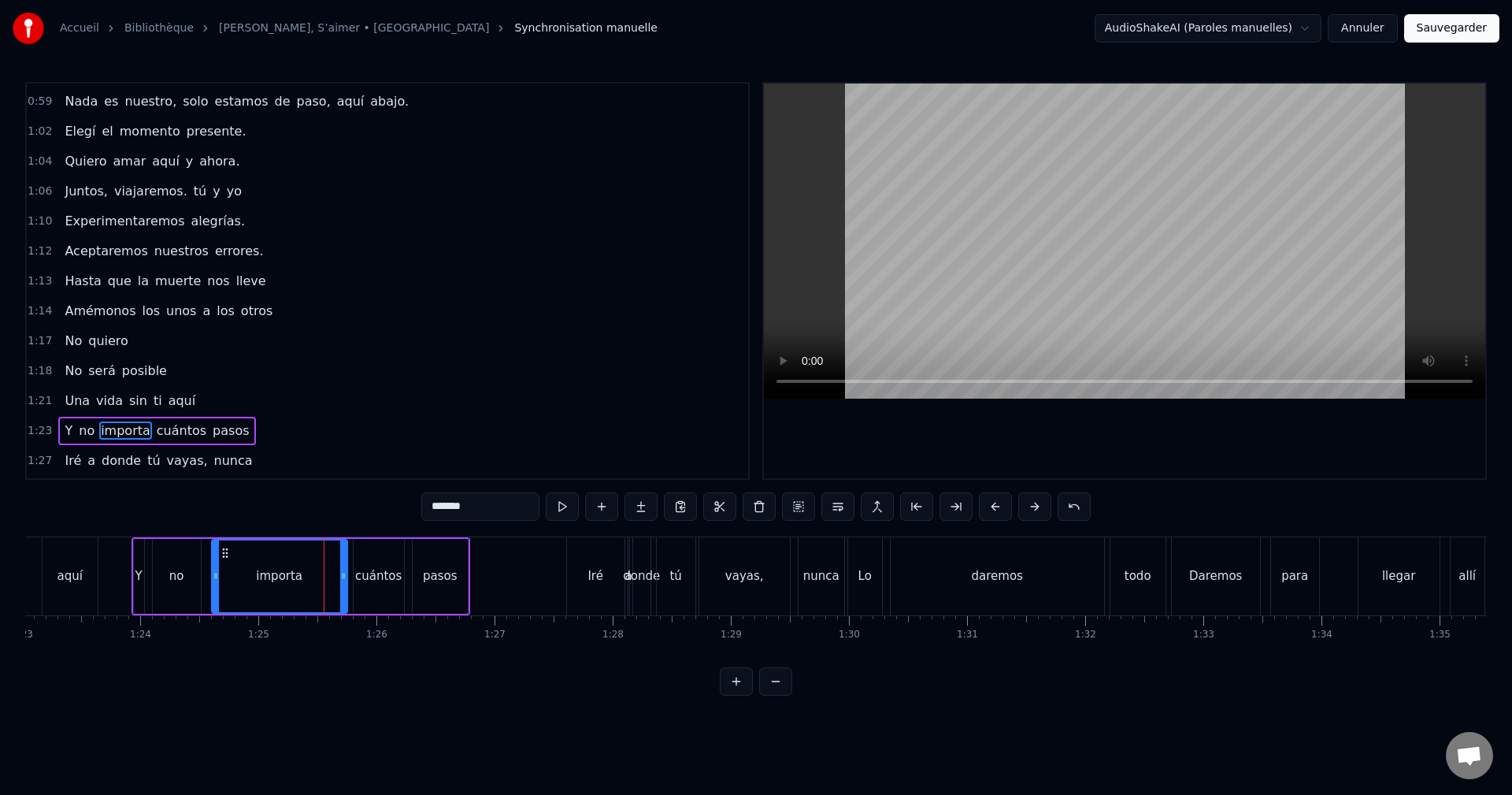
scroll to position [655, 0]
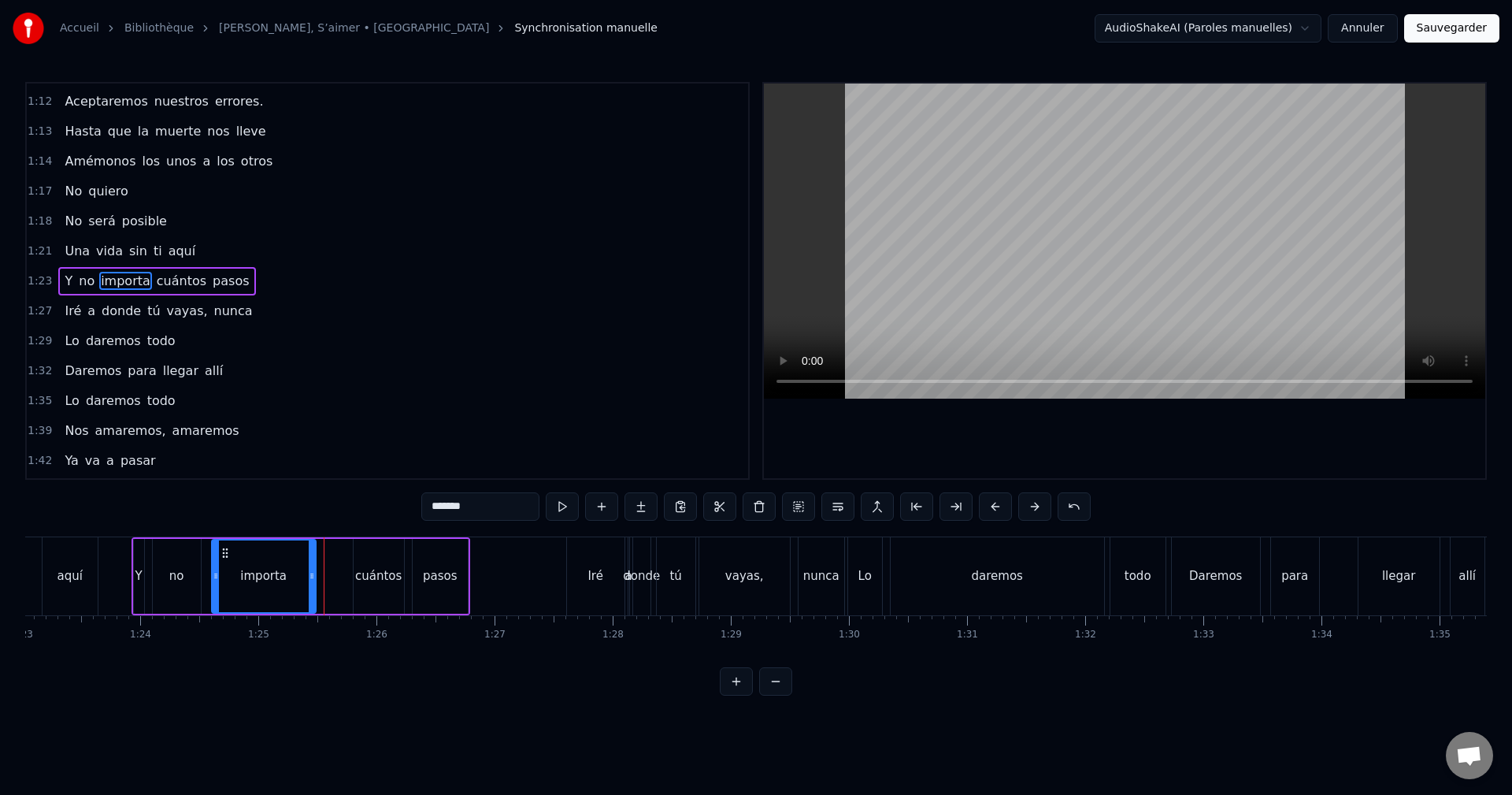
drag, startPoint x: 343, startPoint y: 572, endPoint x: 317, endPoint y: 574, distance: 26.1
click at [313, 574] on icon at bounding box center [311, 575] width 6 height 13
click at [383, 557] on div "cuántos" at bounding box center [378, 576] width 50 height 75
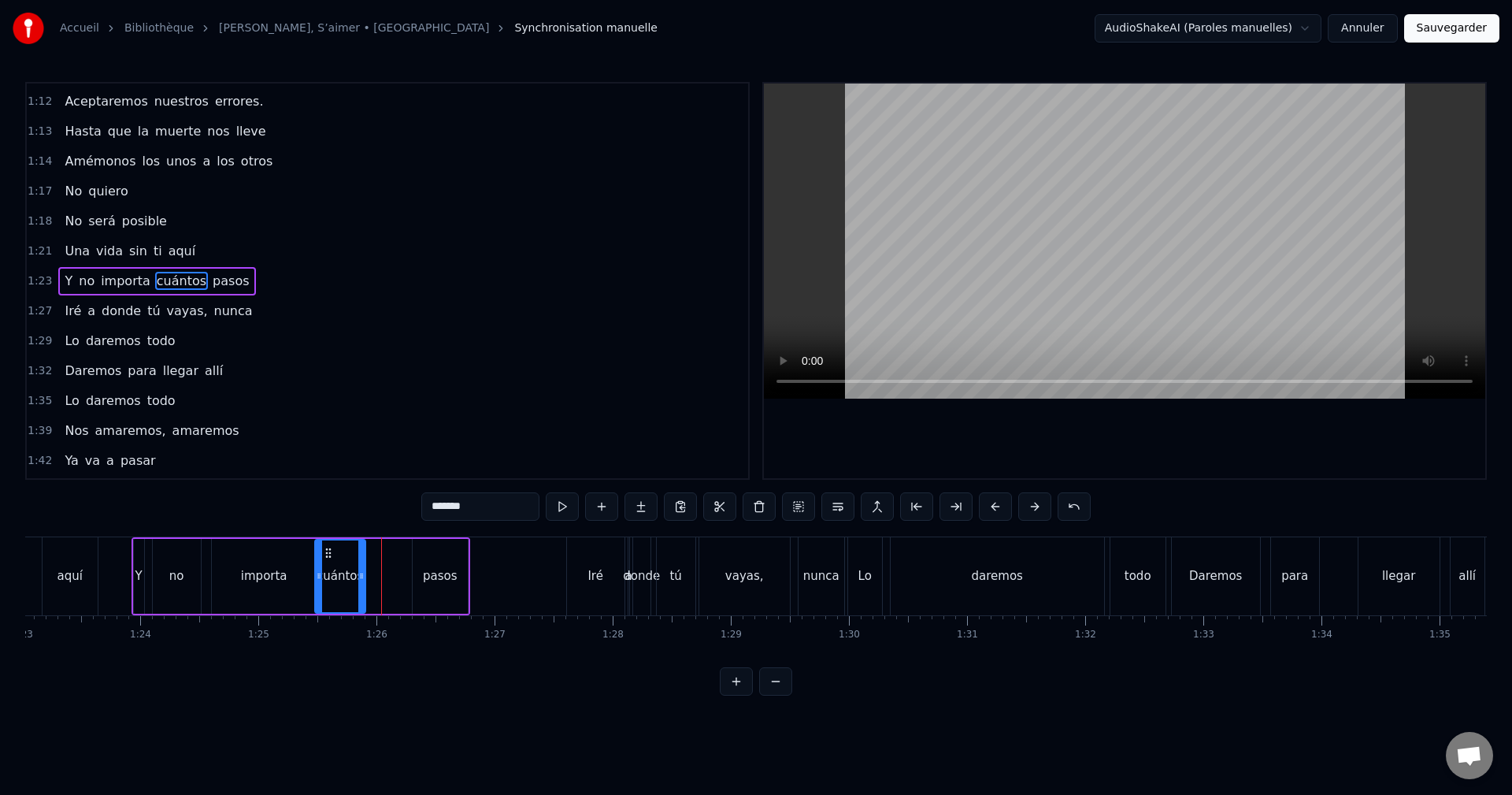
drag, startPoint x: 366, startPoint y: 553, endPoint x: 328, endPoint y: 559, distance: 38.5
click at [328, 559] on div "cuántos" at bounding box center [341, 576] width 49 height 72
click at [435, 560] on div "pasos" at bounding box center [440, 576] width 55 height 75
type input "*****"
drag, startPoint x: 424, startPoint y: 551, endPoint x: 383, endPoint y: 556, distance: 41.3
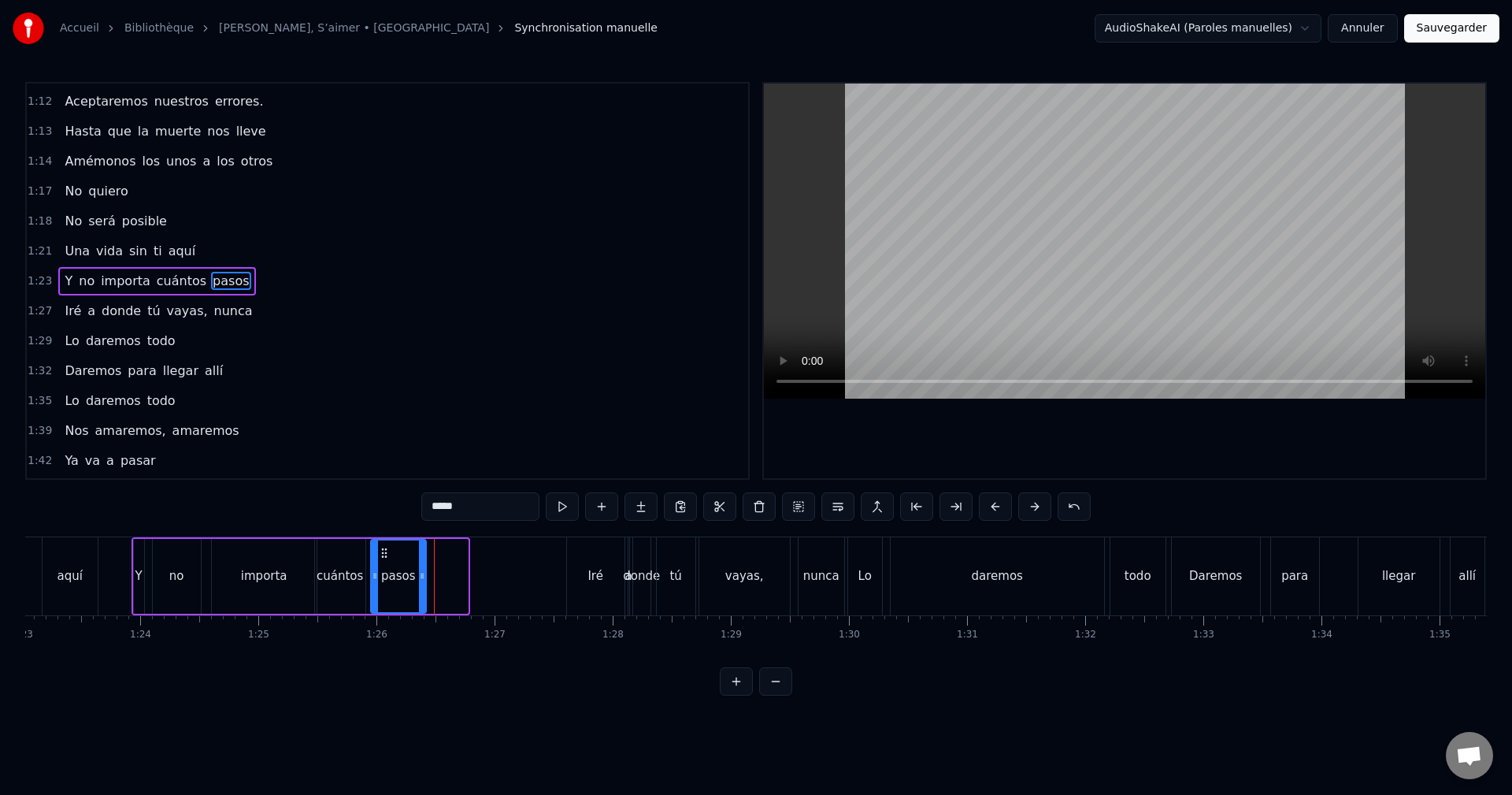
click at [383, 556] on icon at bounding box center [384, 553] width 13 height 13
drag, startPoint x: 422, startPoint y: 573, endPoint x: 412, endPoint y: 575, distance: 10.2
click at [455, 576] on icon at bounding box center [454, 575] width 6 height 13
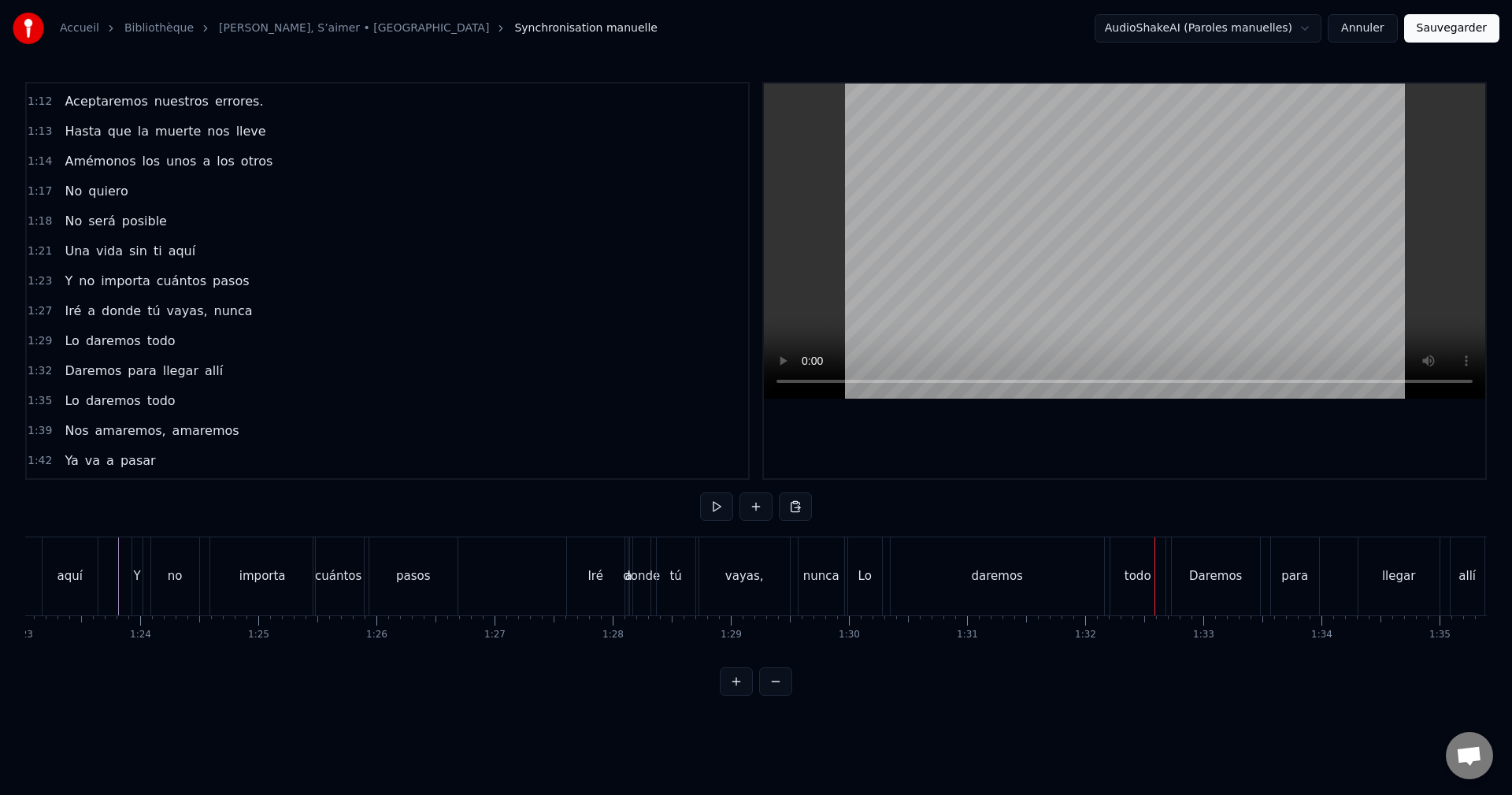
click at [972, 579] on div "daremos" at bounding box center [997, 576] width 213 height 78
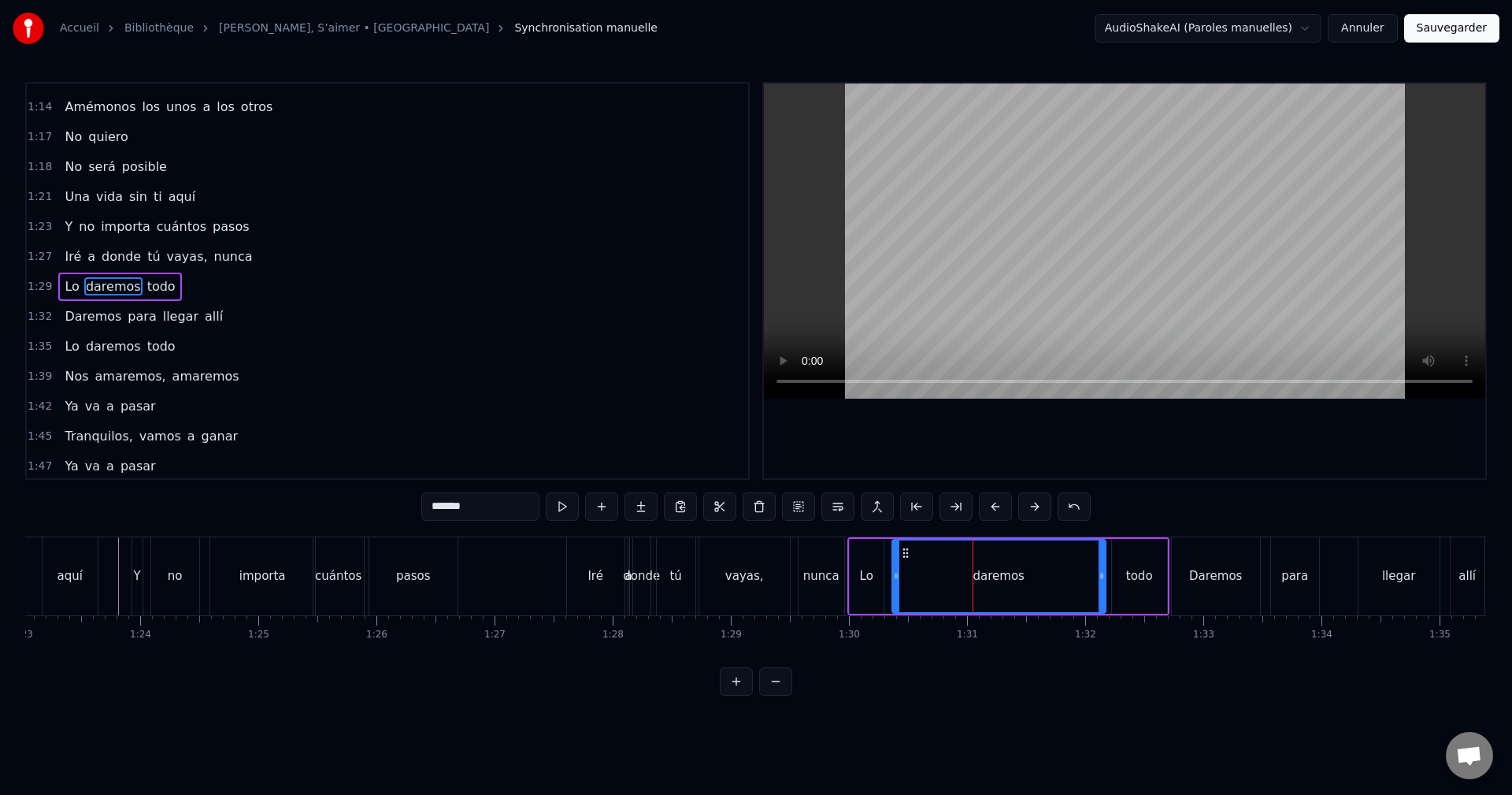
scroll to position [715, 0]
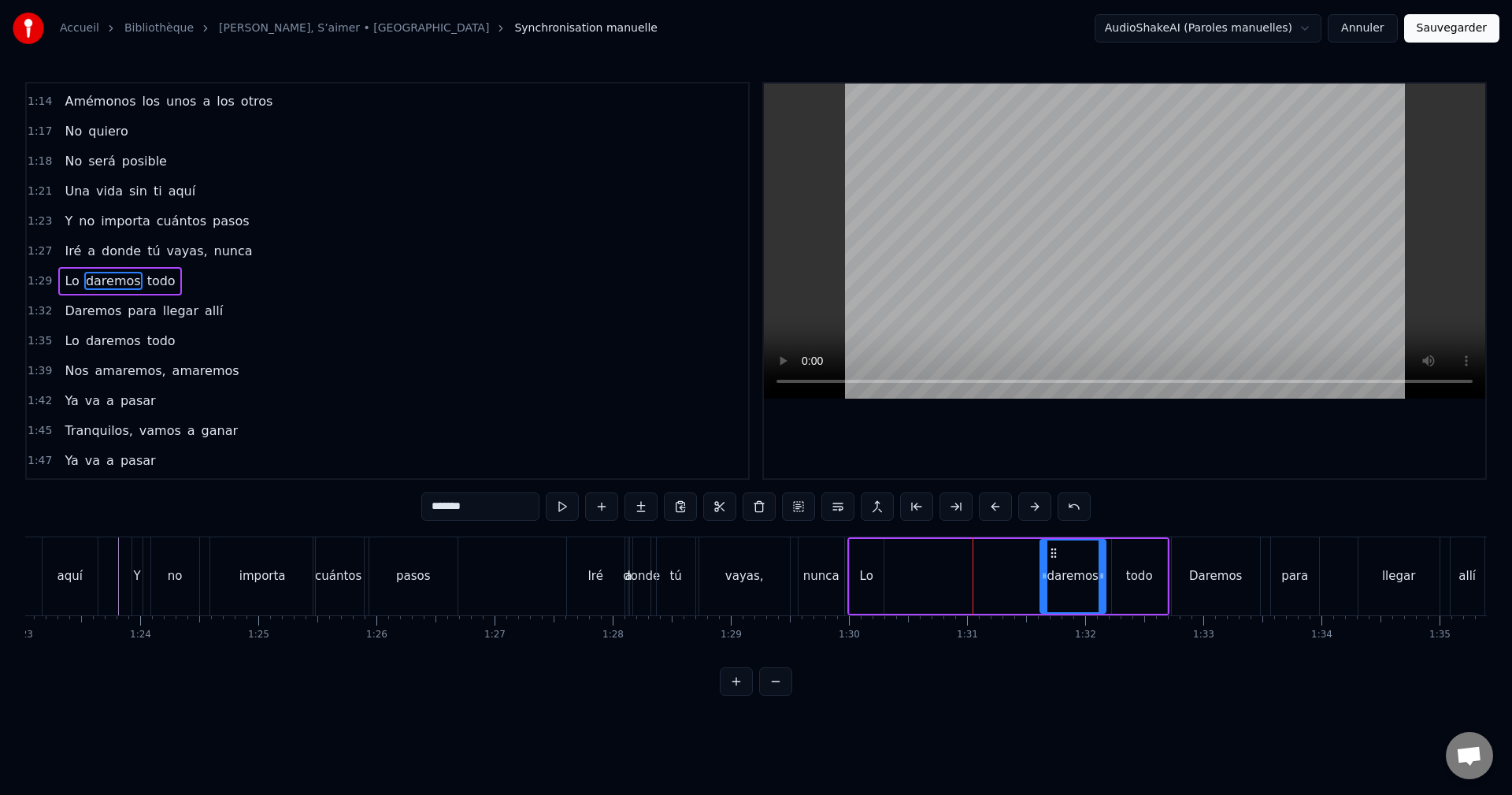
drag, startPoint x: 896, startPoint y: 569, endPoint x: 1044, endPoint y: 559, distance: 148.3
click at [1044, 559] on div at bounding box center [1044, 576] width 6 height 72
click at [1123, 564] on div "todo" at bounding box center [1138, 576] width 55 height 75
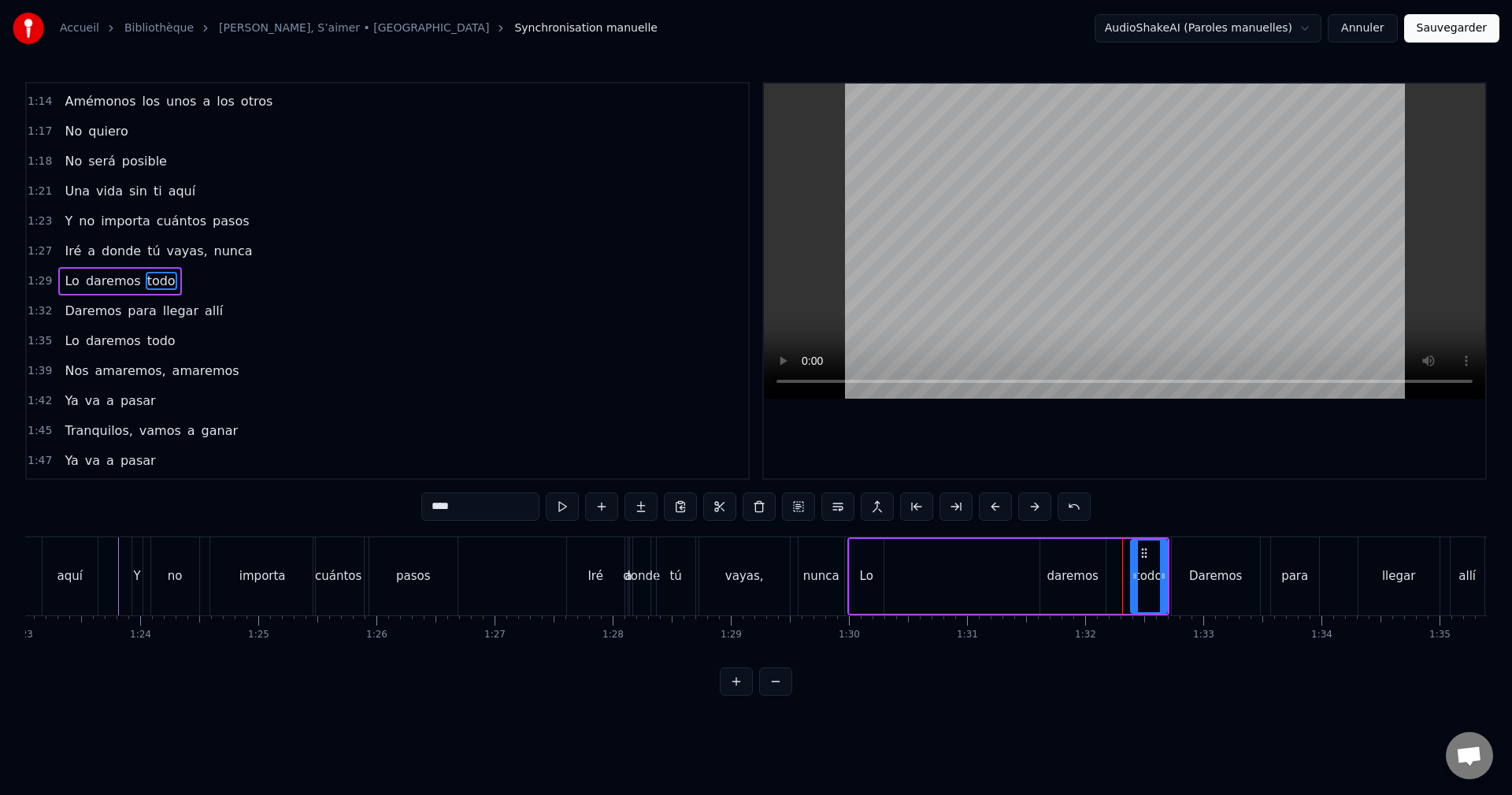
click at [1134, 570] on icon at bounding box center [1134, 575] width 6 height 13
click at [1078, 571] on div "daremos" at bounding box center [1072, 575] width 51 height 18
drag, startPoint x: 1055, startPoint y: 548, endPoint x: 1083, endPoint y: 552, distance: 28.3
click at [1088, 549] on circle at bounding box center [1088, 548] width 1 height 1
drag, startPoint x: 1075, startPoint y: 571, endPoint x: 1056, endPoint y: 575, distance: 19.4
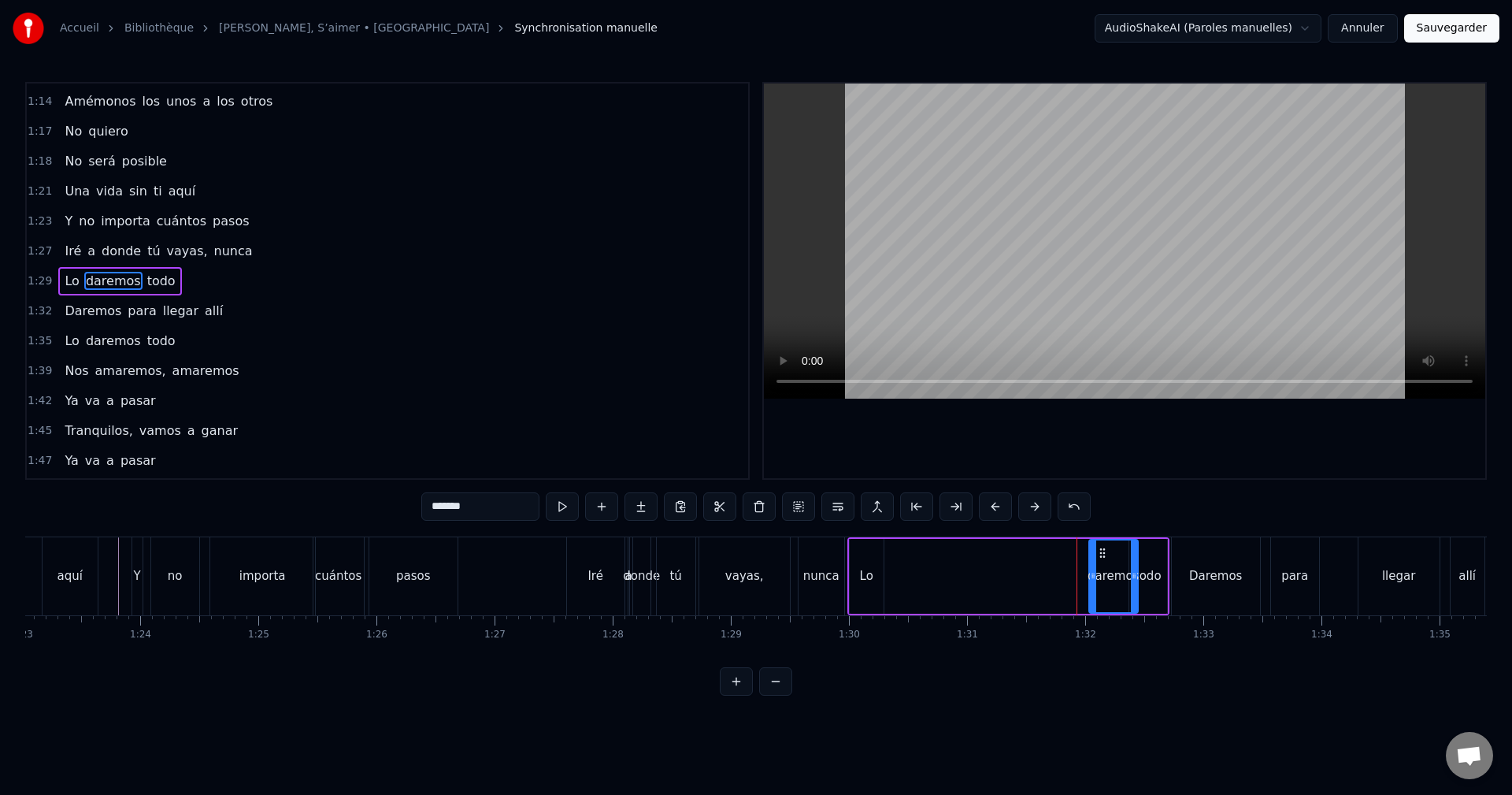
click at [1092, 569] on div at bounding box center [1092, 576] width 6 height 72
click at [877, 570] on div "Lo" at bounding box center [867, 576] width 34 height 75
type input "**"
drag, startPoint x: 861, startPoint y: 547, endPoint x: 1055, endPoint y: 551, distance: 194.0
click at [1069, 547] on icon at bounding box center [1070, 553] width 13 height 13
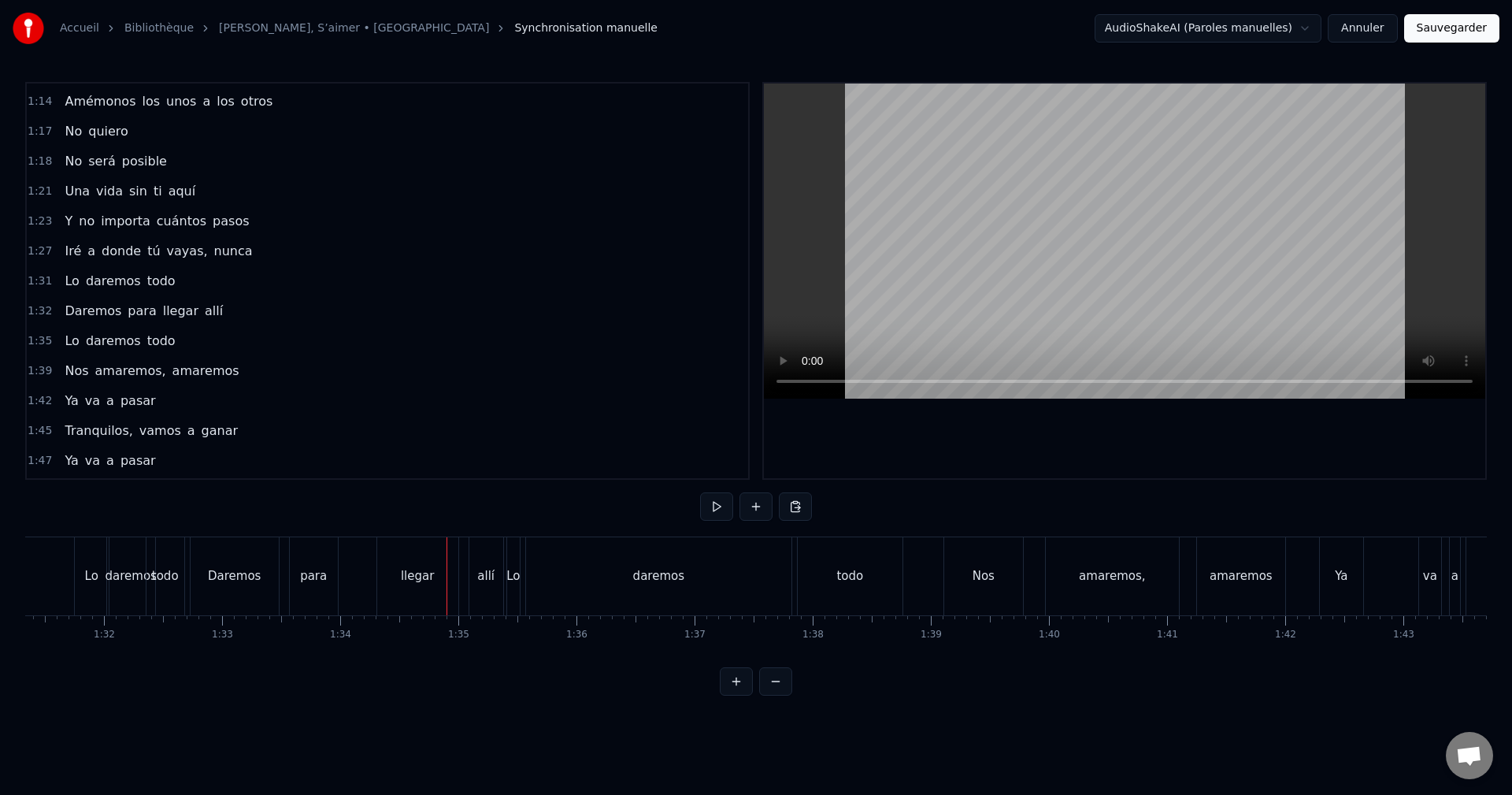
scroll to position [0, 10752]
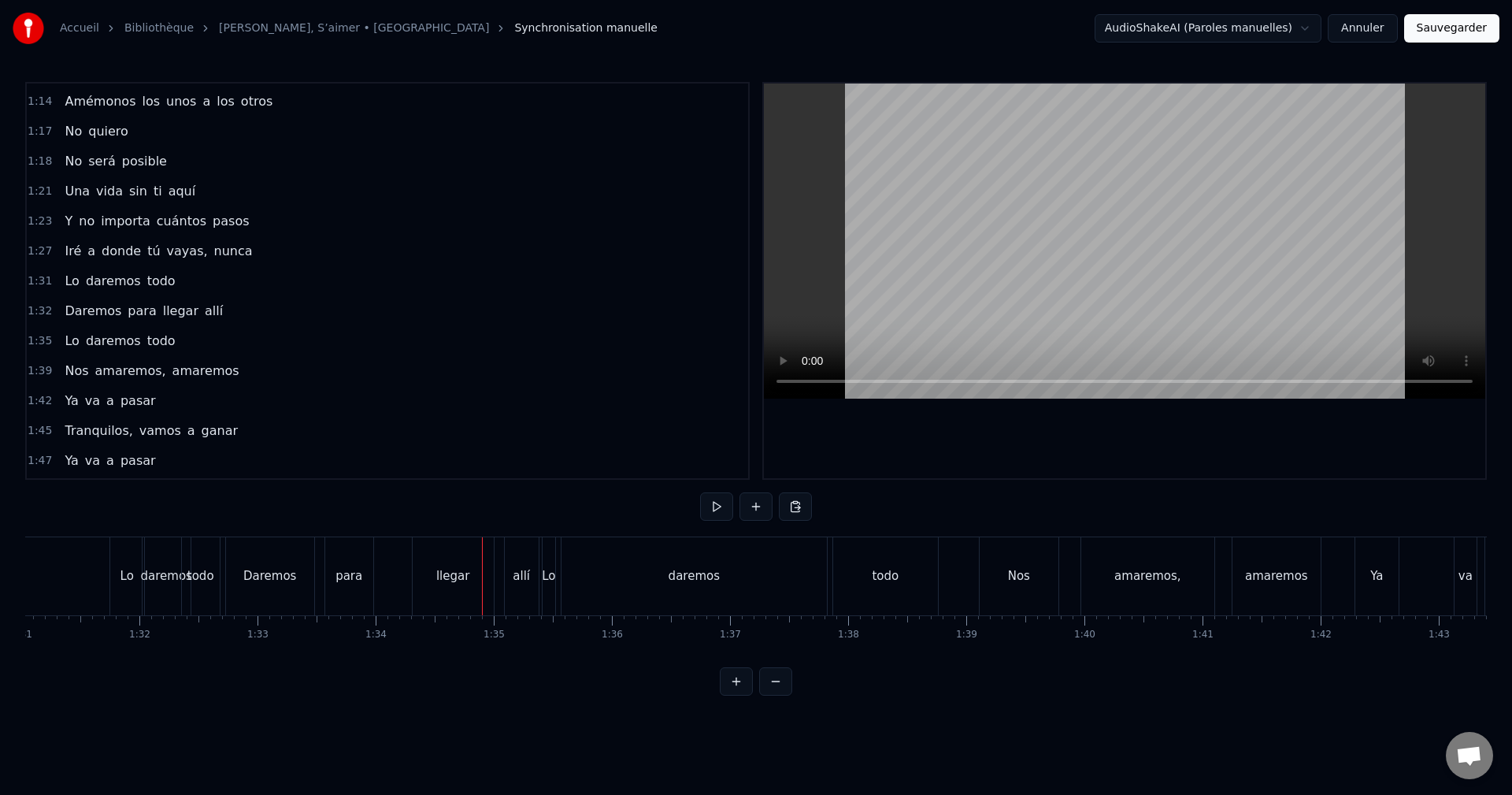
click at [582, 568] on div "daremos" at bounding box center [694, 576] width 265 height 78
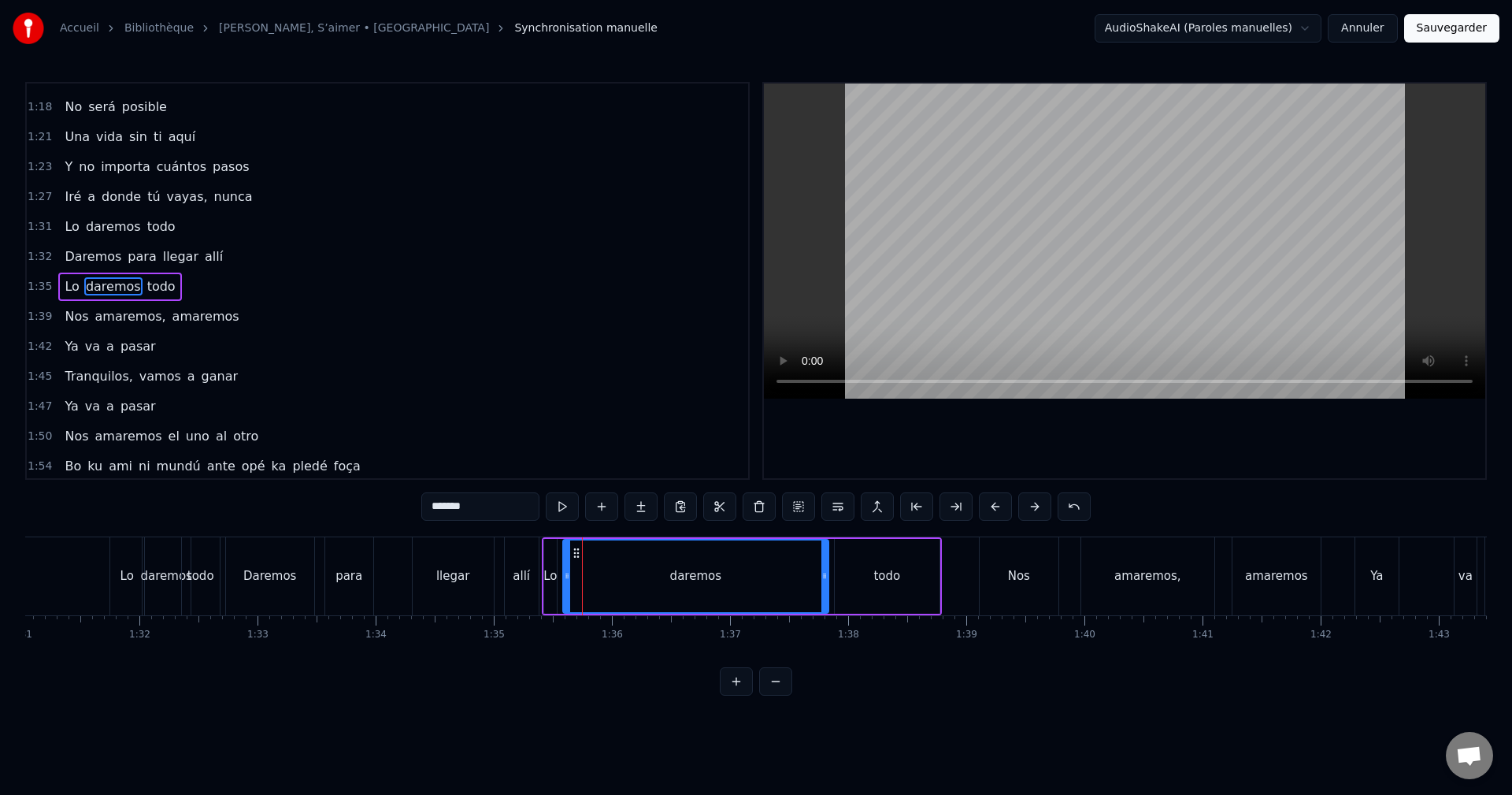
scroll to position [776, 0]
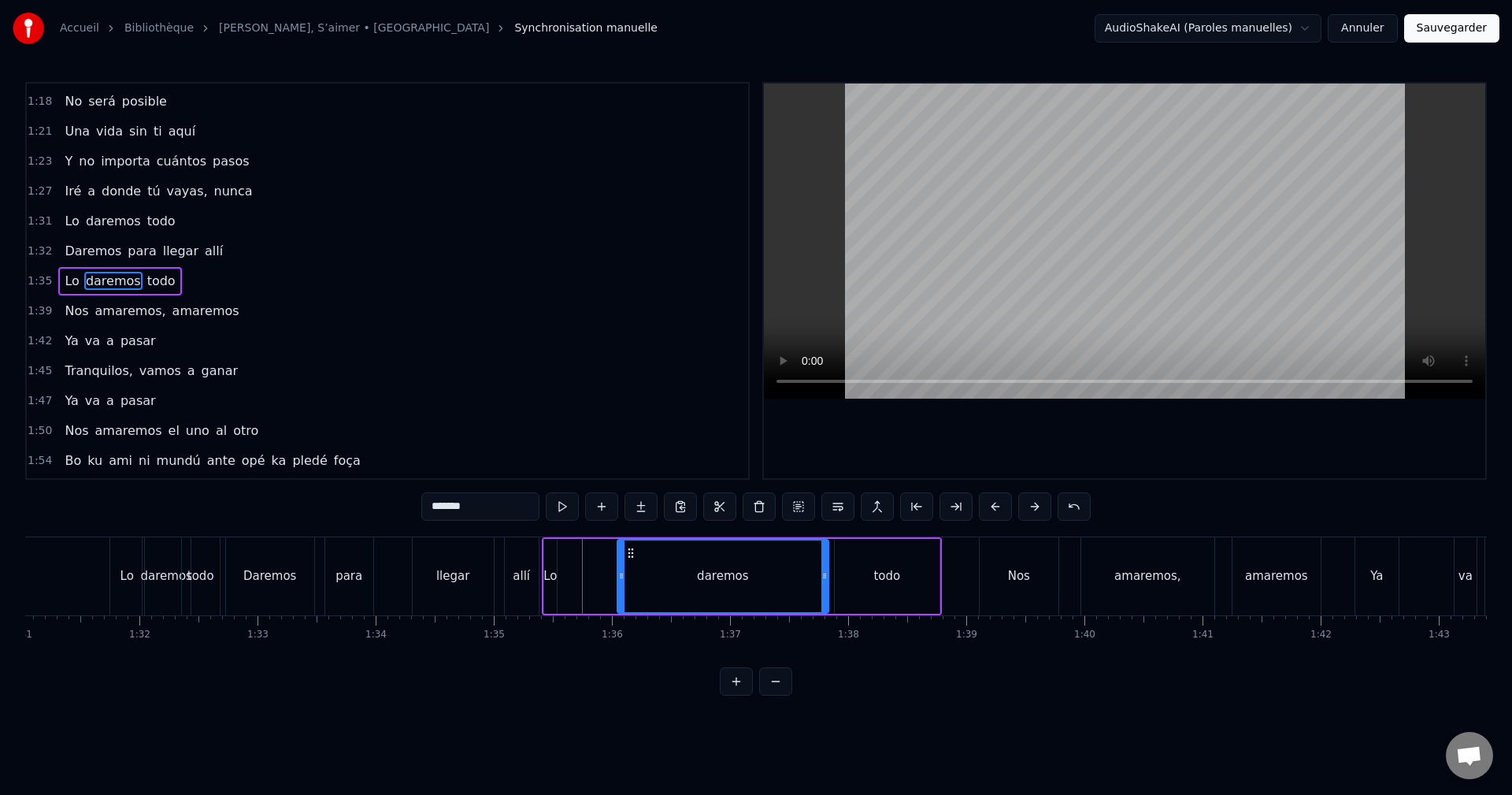
drag, startPoint x: 568, startPoint y: 573, endPoint x: 620, endPoint y: 575, distance: 52.0
click at [620, 575] on icon at bounding box center [621, 575] width 6 height 13
click at [552, 570] on div "Lo" at bounding box center [550, 575] width 14 height 18
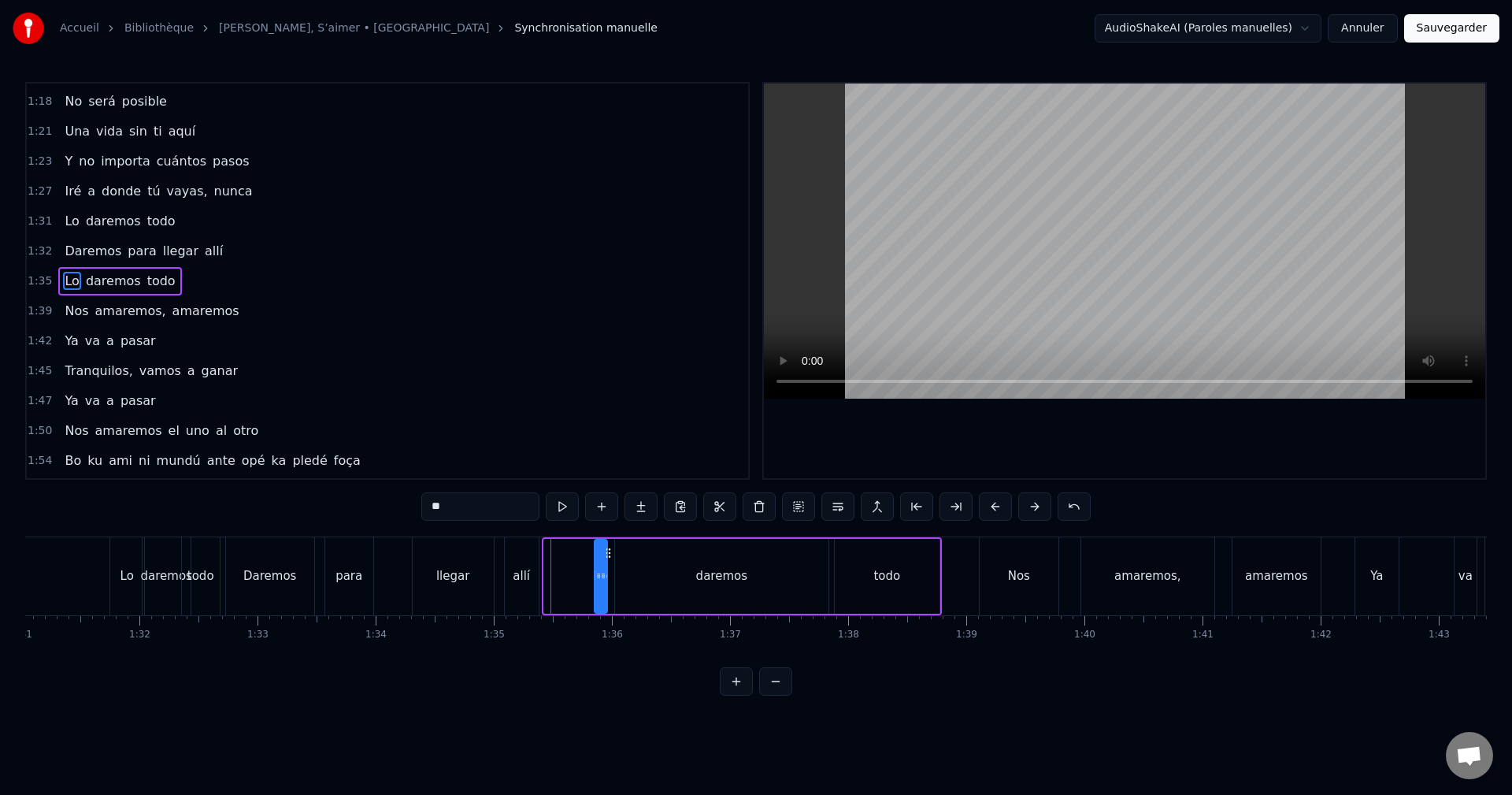
drag, startPoint x: 557, startPoint y: 552, endPoint x: 611, endPoint y: 556, distance: 54.1
click at [611, 556] on icon at bounding box center [607, 553] width 13 height 13
click at [521, 559] on div "allí" at bounding box center [522, 576] width 34 height 78
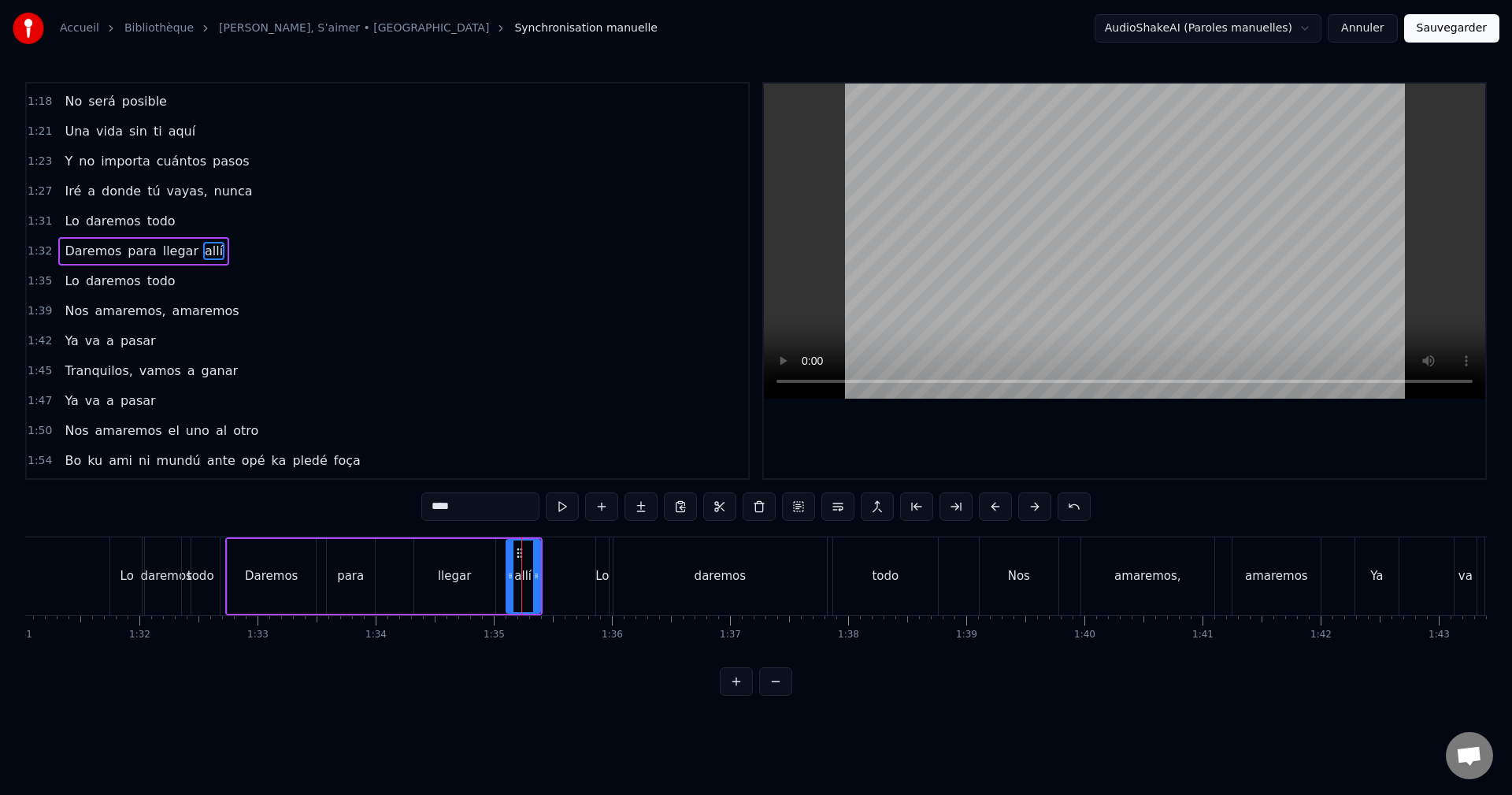
scroll to position [745, 0]
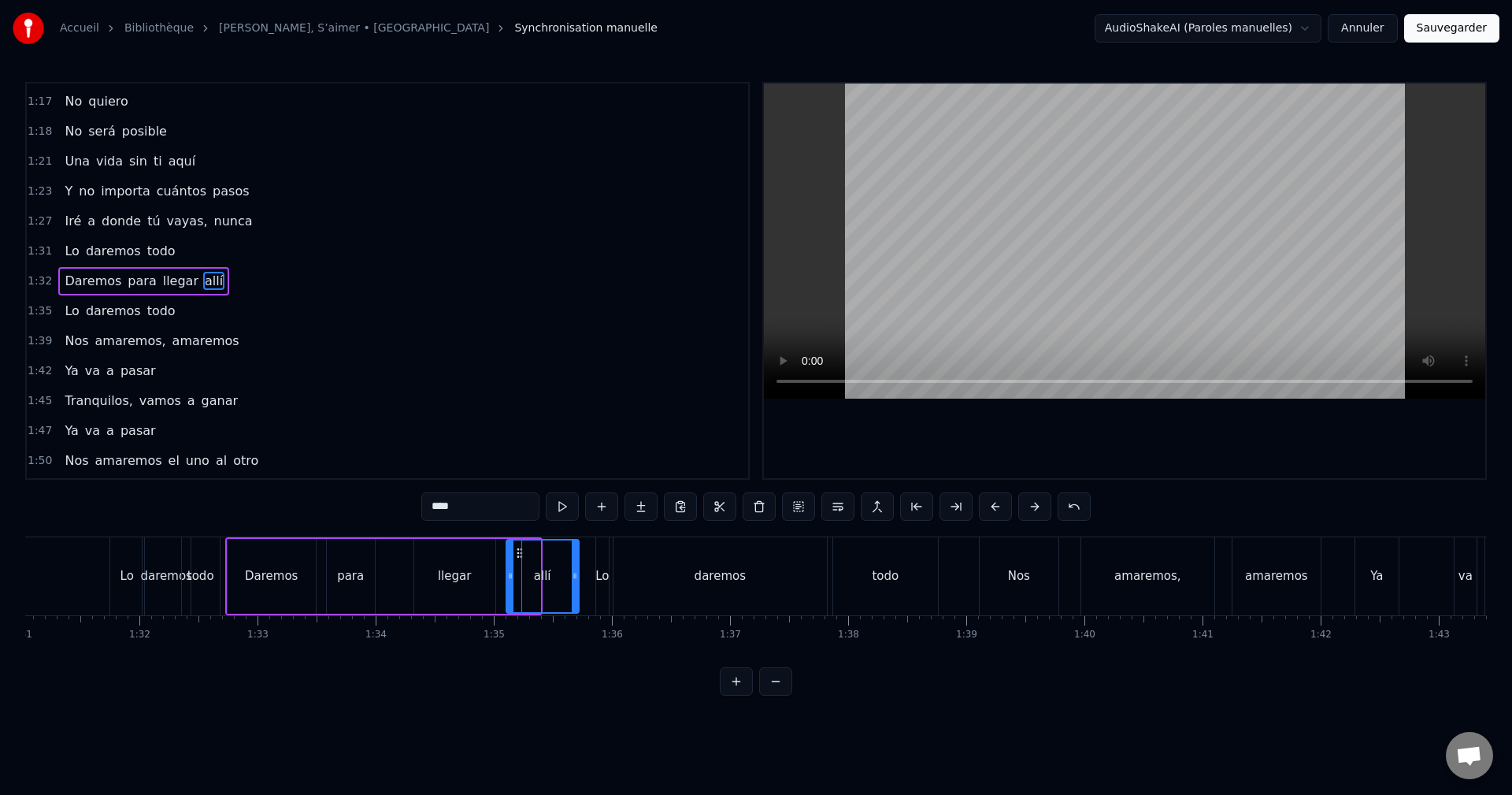
drag, startPoint x: 538, startPoint y: 553, endPoint x: 576, endPoint y: 553, distance: 38.0
click at [576, 553] on div at bounding box center [574, 576] width 6 height 72
drag, startPoint x: 519, startPoint y: 553, endPoint x: 534, endPoint y: 553, distance: 15.0
click at [534, 553] on icon at bounding box center [534, 553] width 13 height 13
click at [475, 560] on div "llegar" at bounding box center [455, 576] width 81 height 75
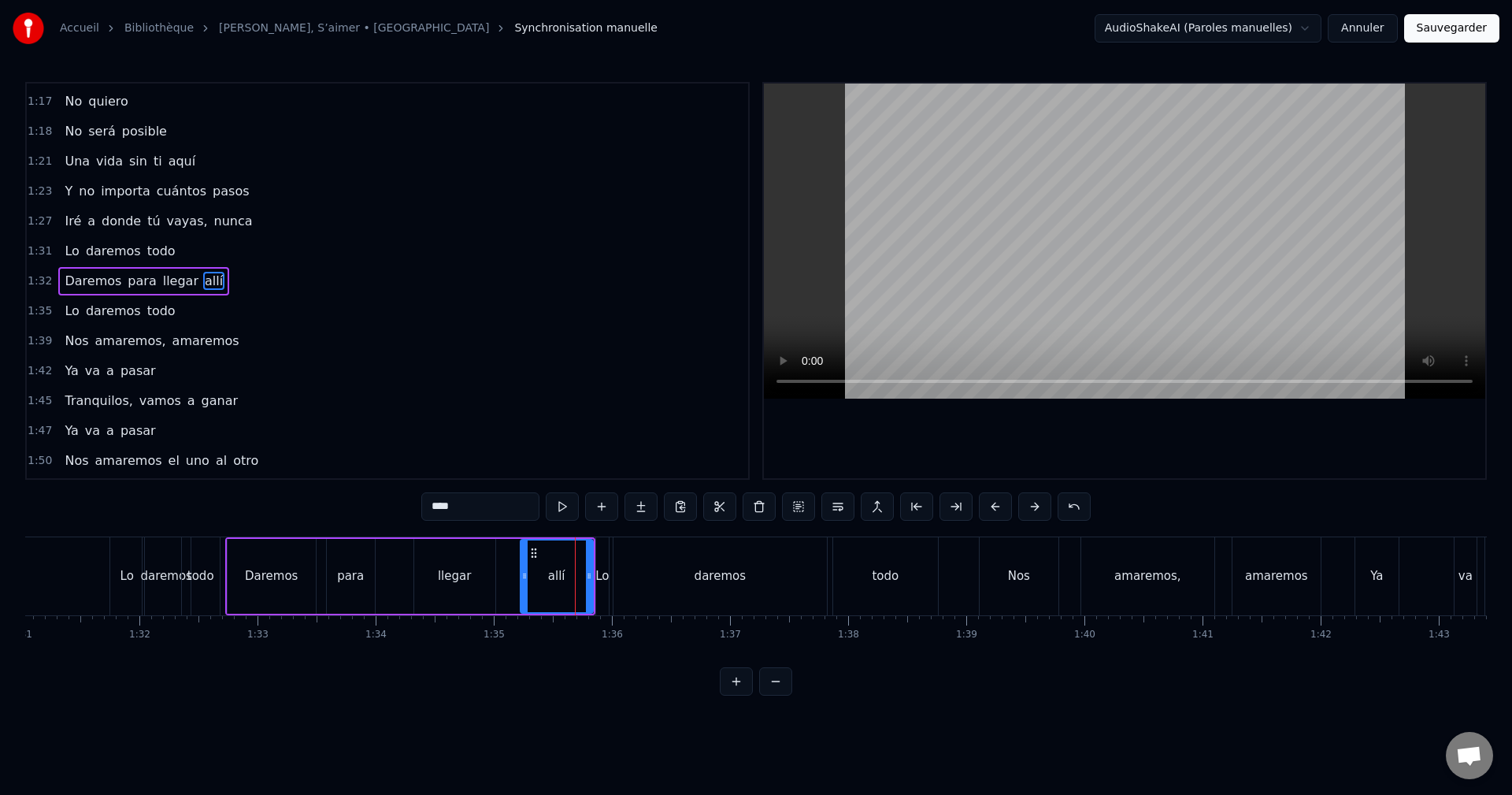
type input "******"
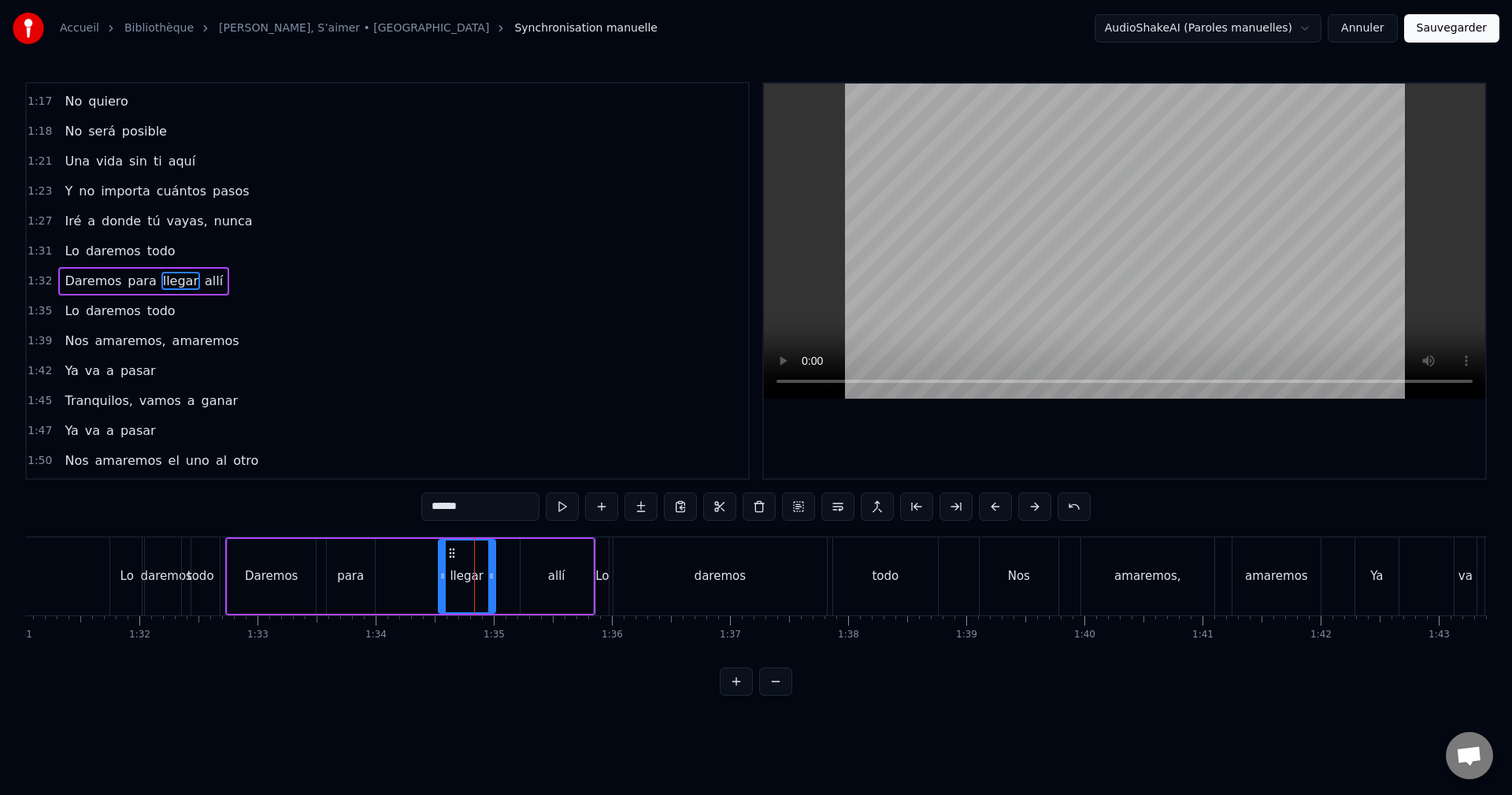
drag, startPoint x: 417, startPoint y: 557, endPoint x: 443, endPoint y: 558, distance: 26.0
click at [443, 558] on div at bounding box center [442, 576] width 6 height 72
drag, startPoint x: 453, startPoint y: 549, endPoint x: 493, endPoint y: 553, distance: 40.2
click at [493, 553] on icon at bounding box center [493, 553] width 13 height 13
click at [406, 564] on div "Daremos para llegar allí" at bounding box center [410, 576] width 370 height 78
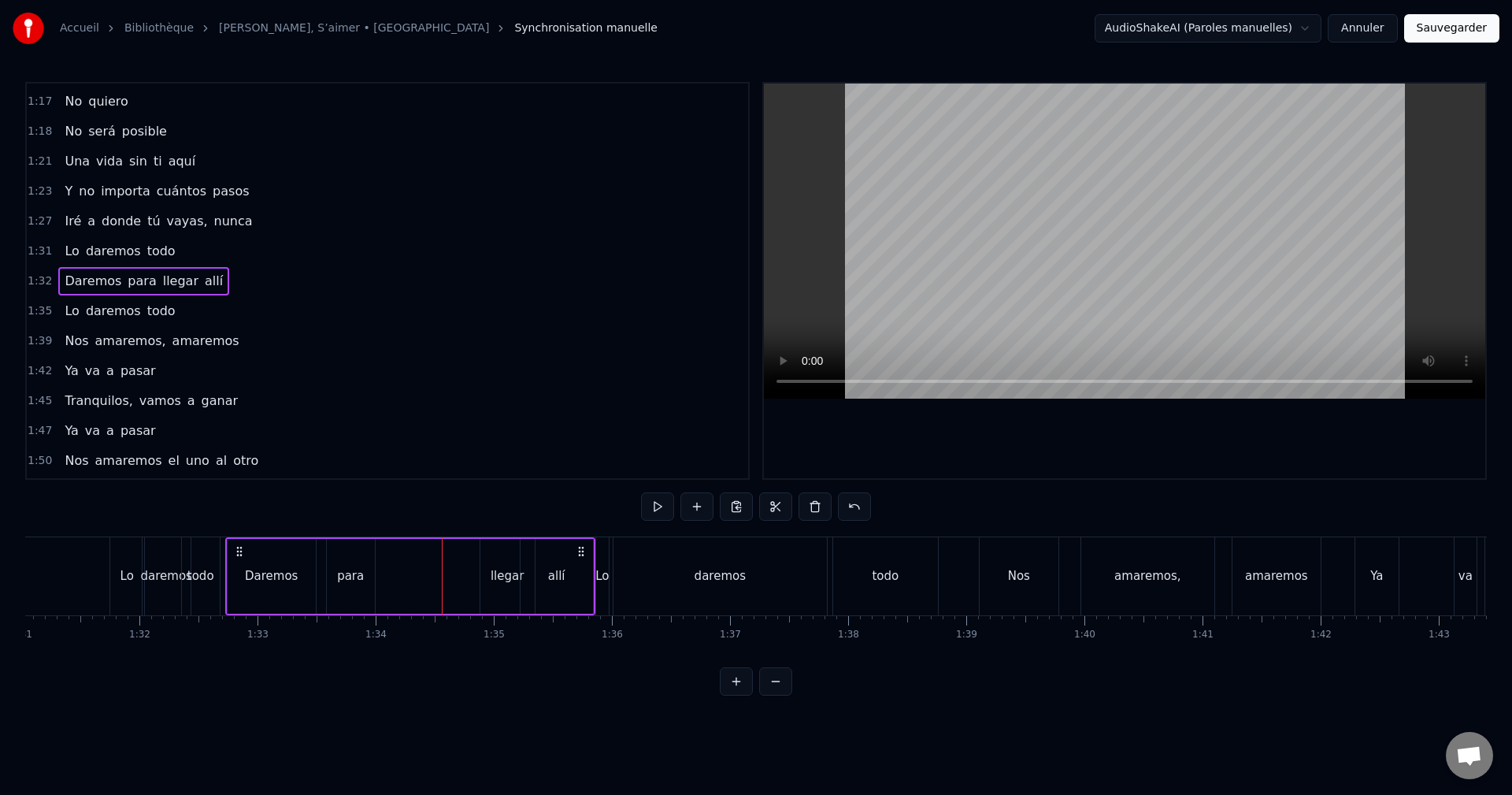
click at [351, 570] on div "para" at bounding box center [351, 575] width 27 height 18
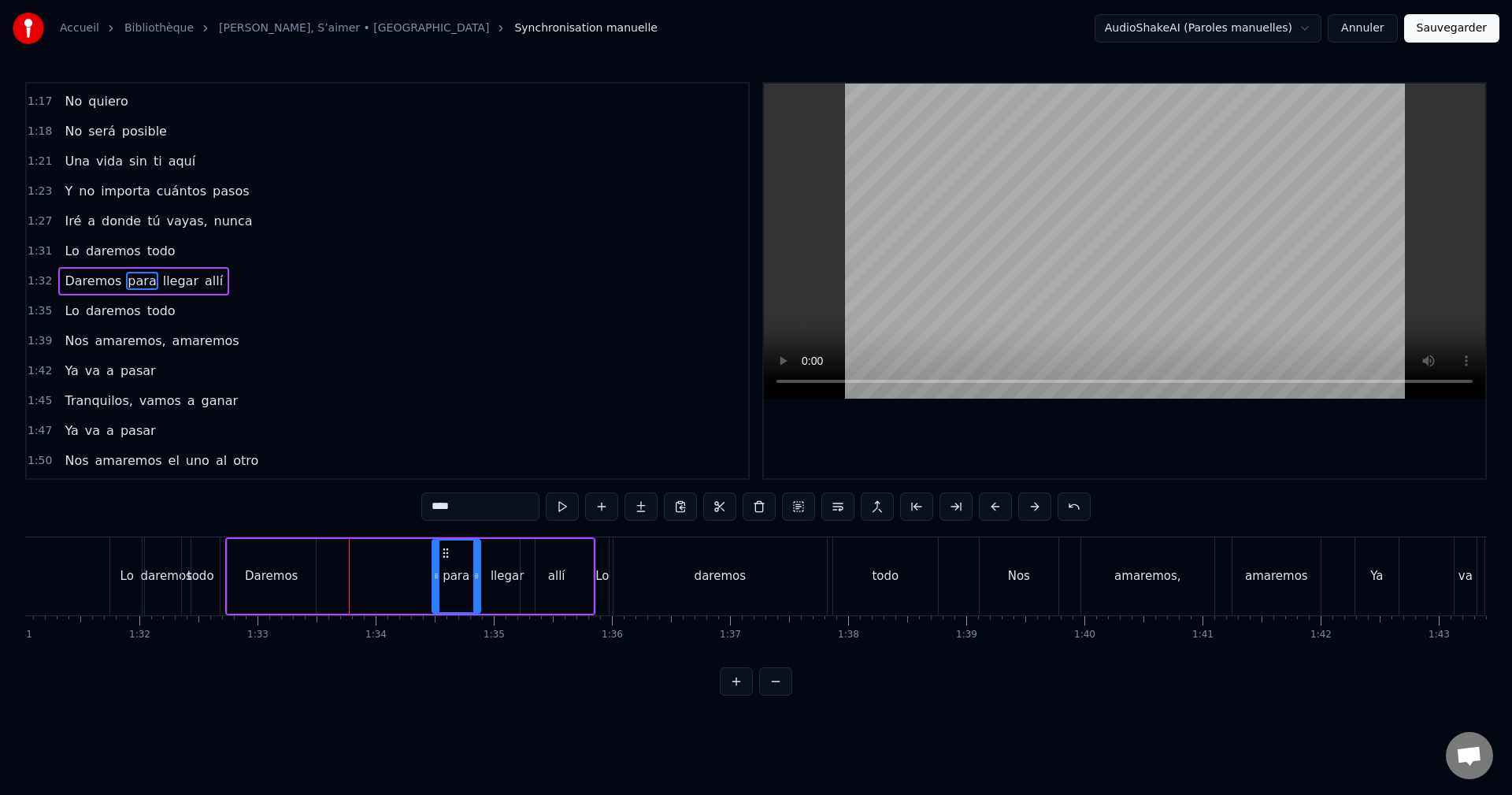
drag, startPoint x: 340, startPoint y: 552, endPoint x: 445, endPoint y: 550, distance: 105.0
click at [445, 550] on icon at bounding box center [446, 553] width 13 height 13
click at [299, 559] on div "Daremos" at bounding box center [272, 576] width 88 height 75
type input "*******"
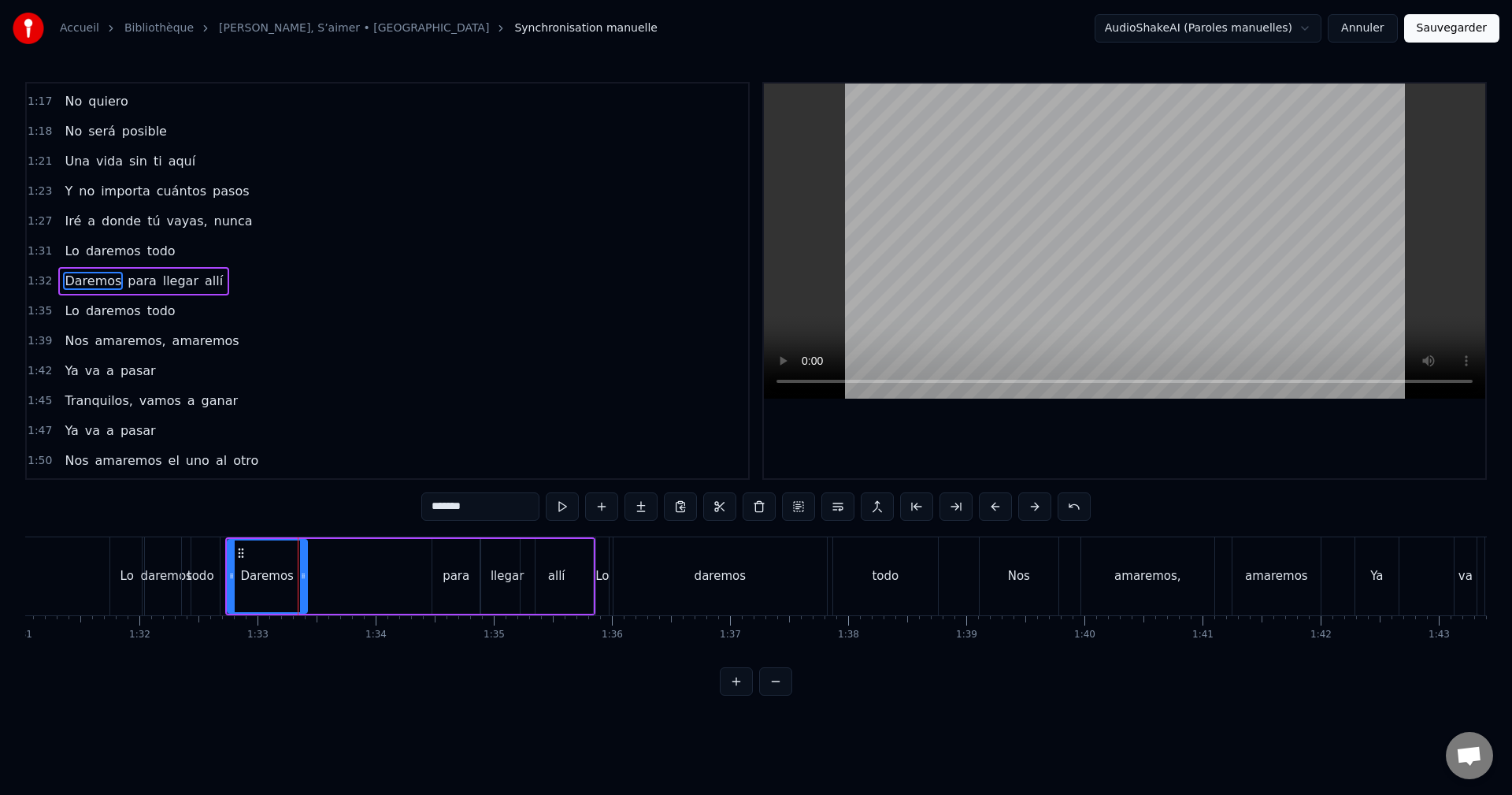
drag, startPoint x: 313, startPoint y: 556, endPoint x: 304, endPoint y: 559, distance: 9.5
click at [304, 559] on div at bounding box center [302, 576] width 6 height 72
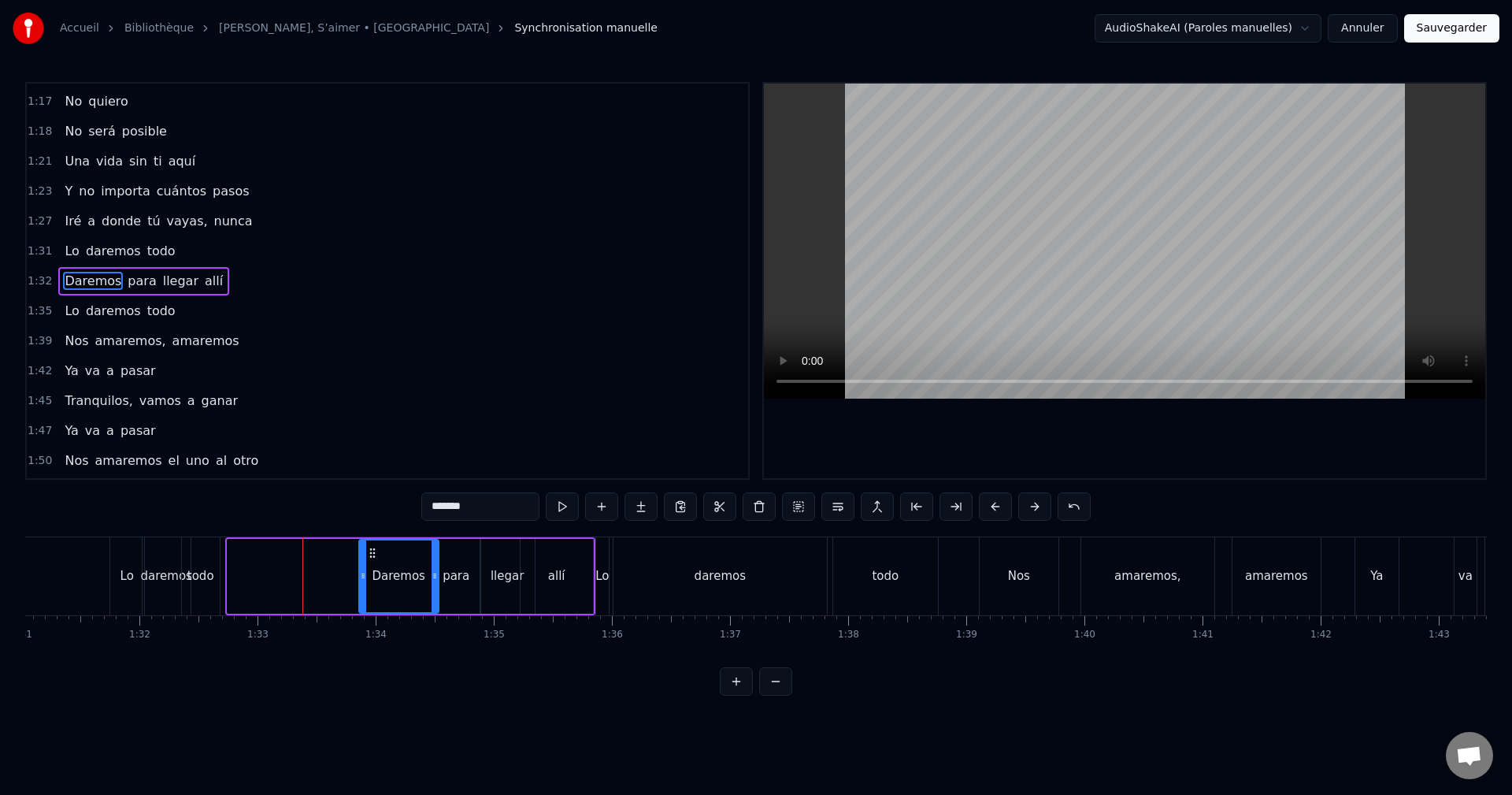
drag, startPoint x: 235, startPoint y: 550, endPoint x: 367, endPoint y: 558, distance: 132.2
click at [367, 558] on icon at bounding box center [372, 553] width 13 height 13
drag, startPoint x: 439, startPoint y: 560, endPoint x: 429, endPoint y: 563, distance: 10.4
click at [429, 563] on div "Daremos" at bounding box center [399, 576] width 81 height 75
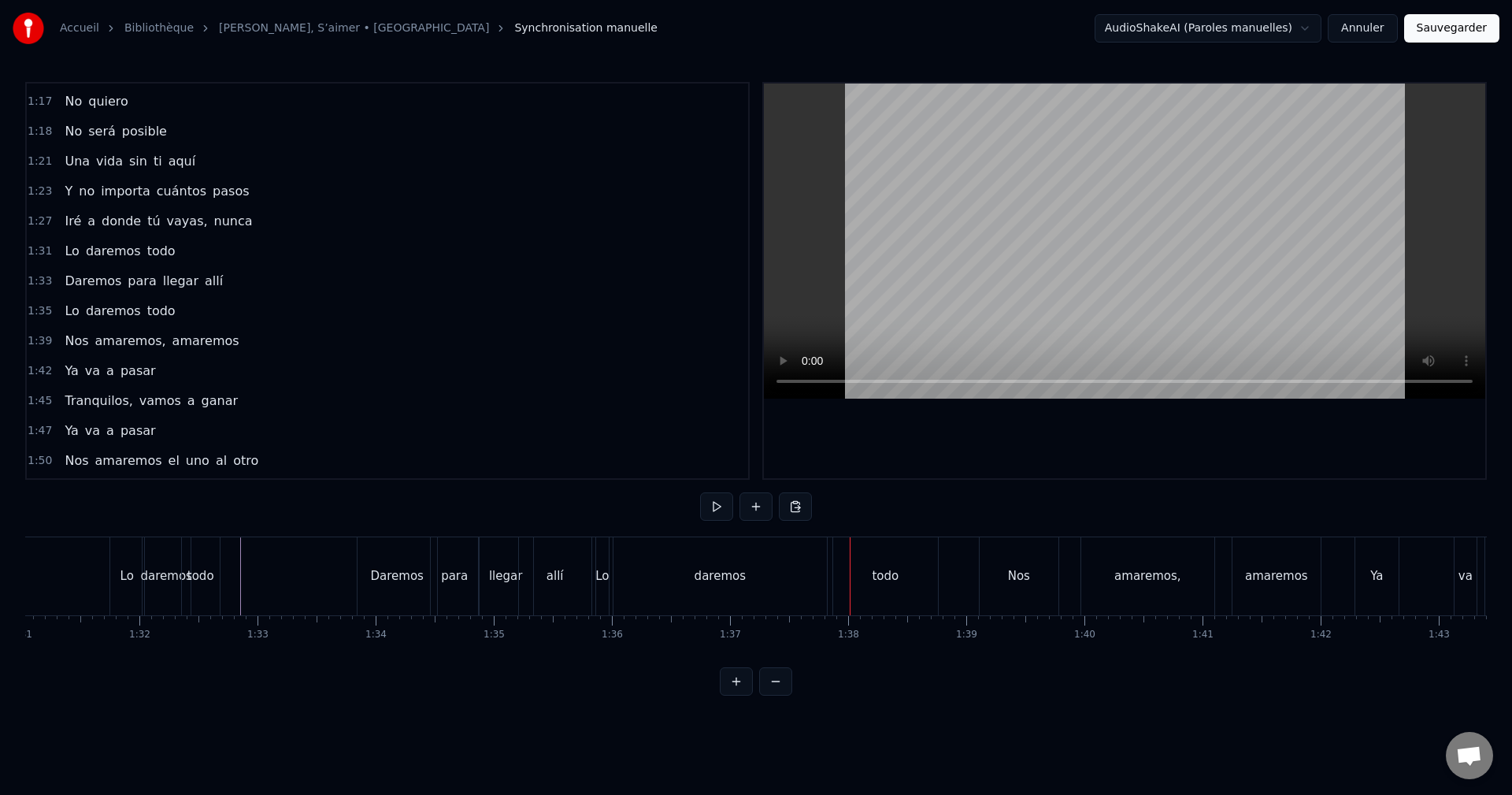
click at [765, 564] on div "daremos" at bounding box center [720, 576] width 213 height 78
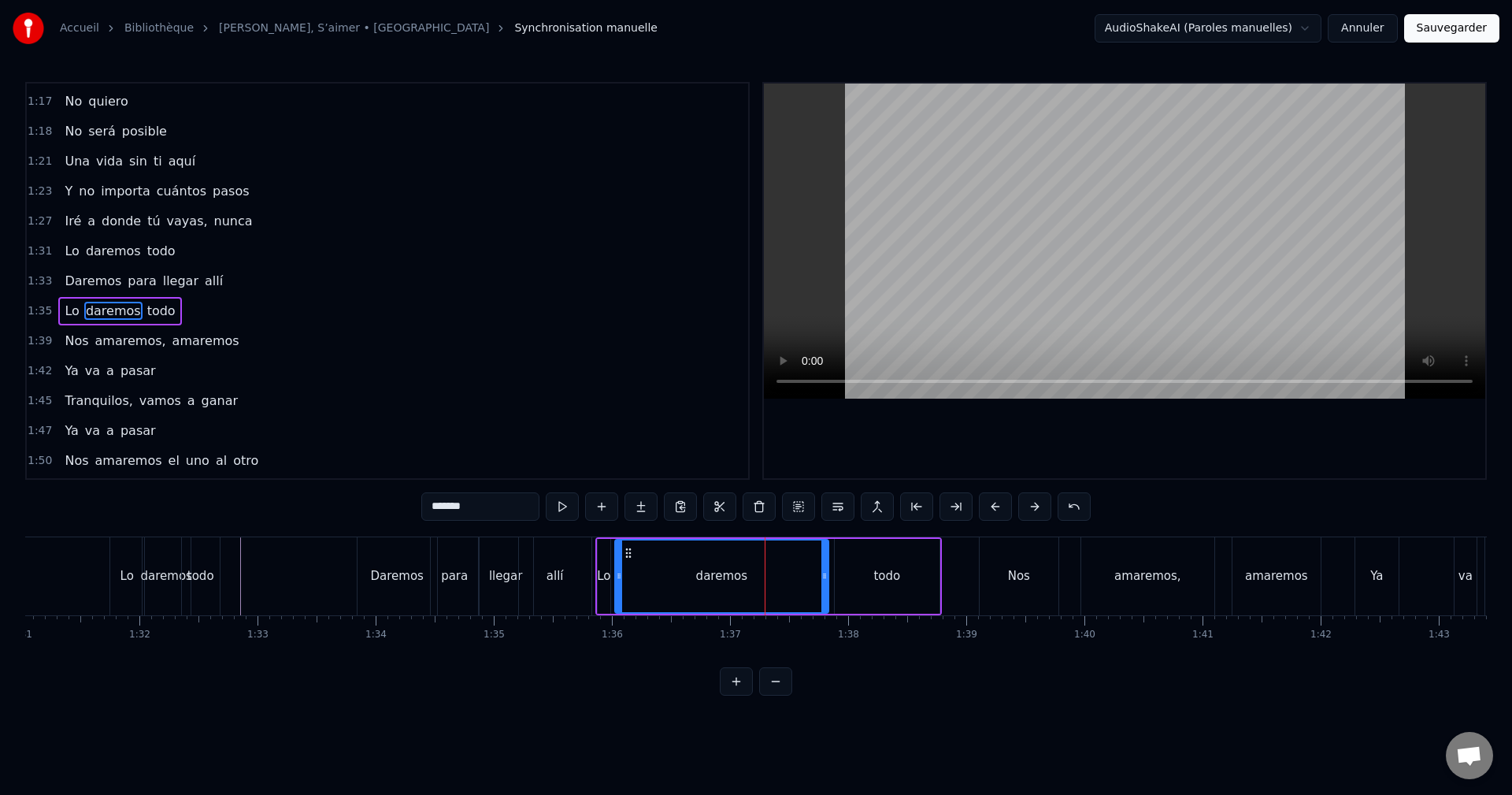
scroll to position [776, 0]
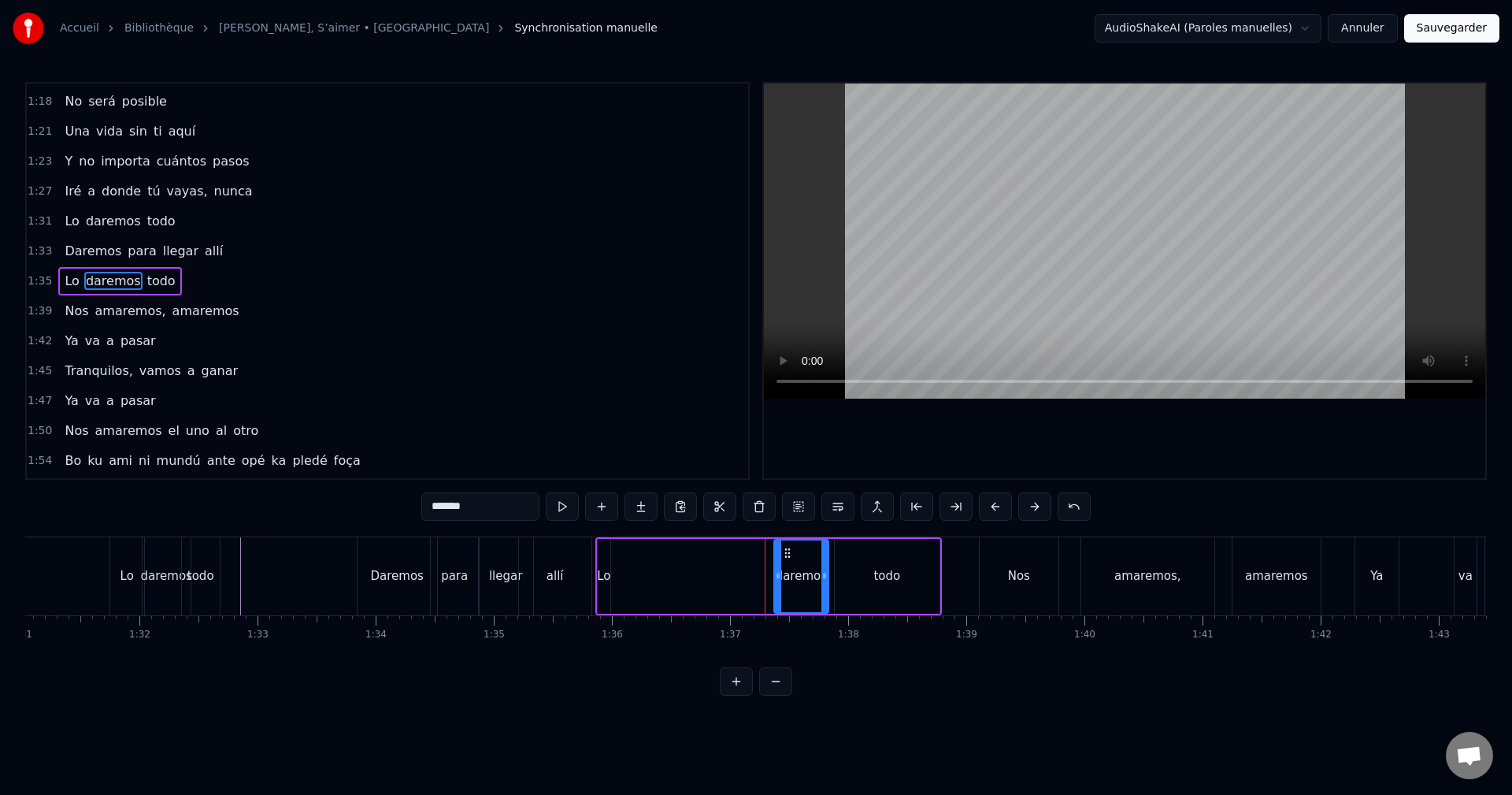
drag, startPoint x: 618, startPoint y: 575, endPoint x: 777, endPoint y: 579, distance: 159.1
click at [777, 579] on icon at bounding box center [778, 575] width 6 height 13
click at [872, 569] on div "todo" at bounding box center [887, 576] width 105 height 75
type input "****"
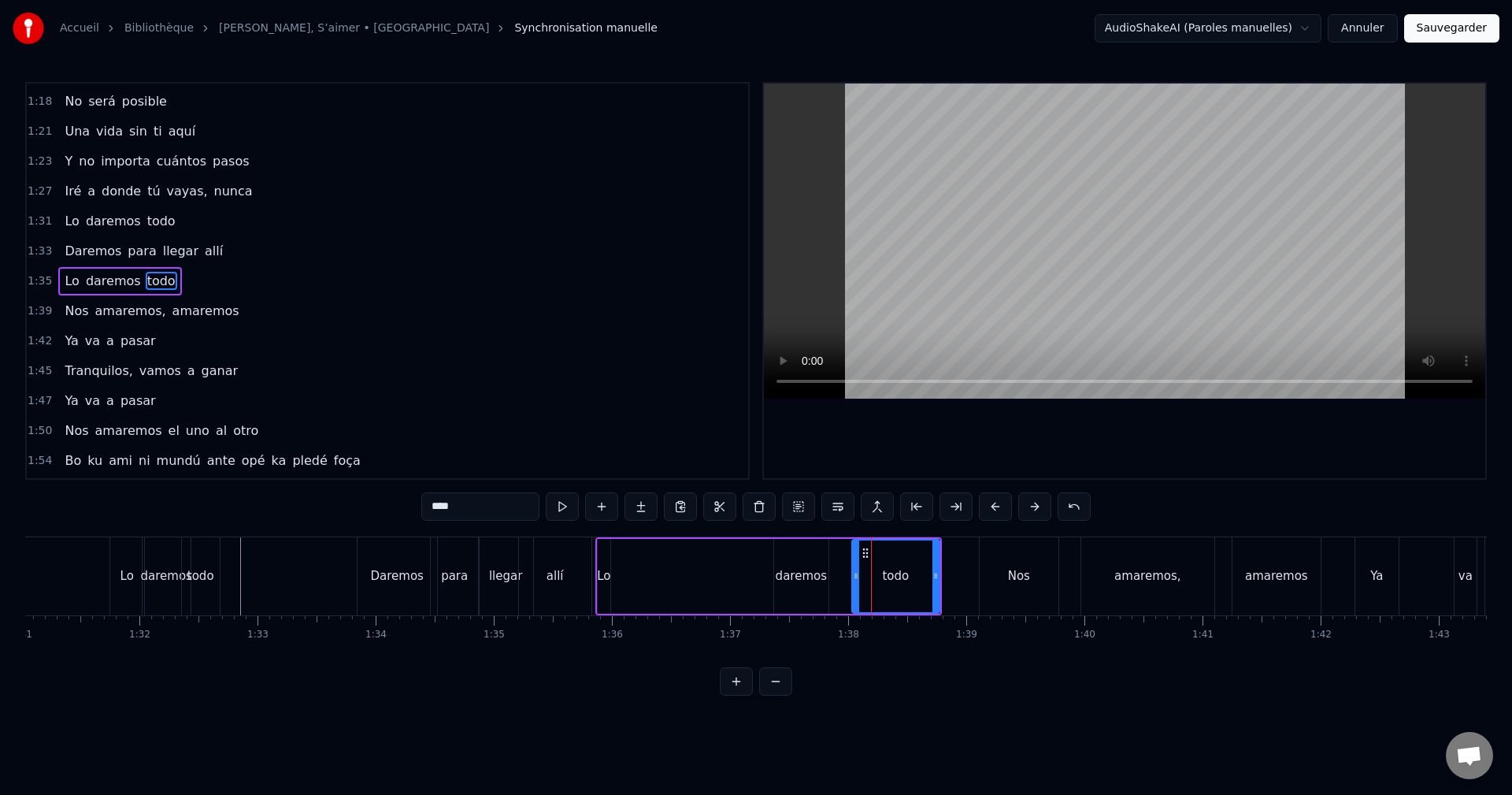
click at [855, 570] on icon at bounding box center [856, 575] width 6 height 13
click at [712, 575] on div "Lo daremos todo" at bounding box center [768, 576] width 346 height 78
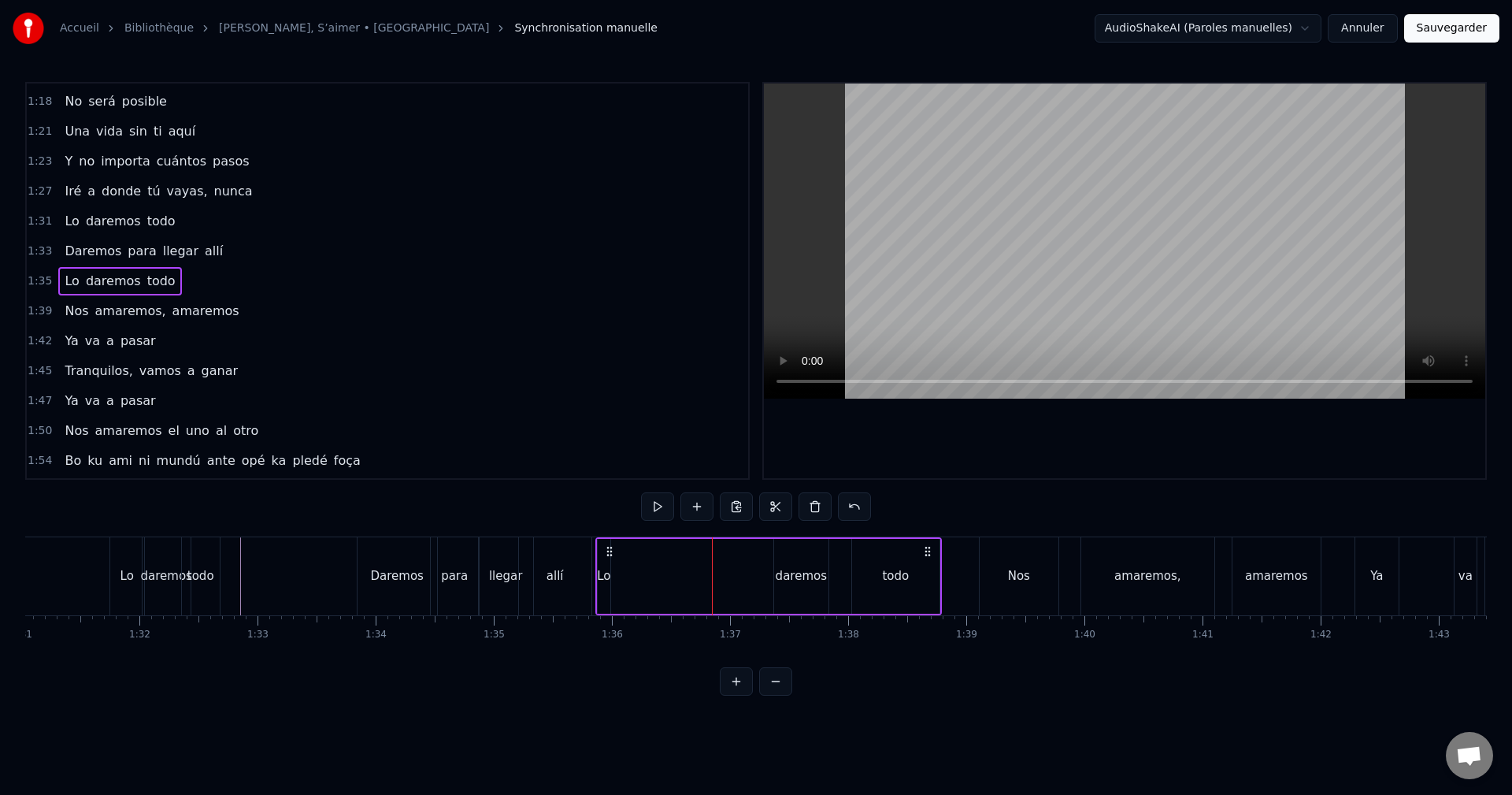
click at [801, 564] on div "daremos" at bounding box center [801, 576] width 54 height 75
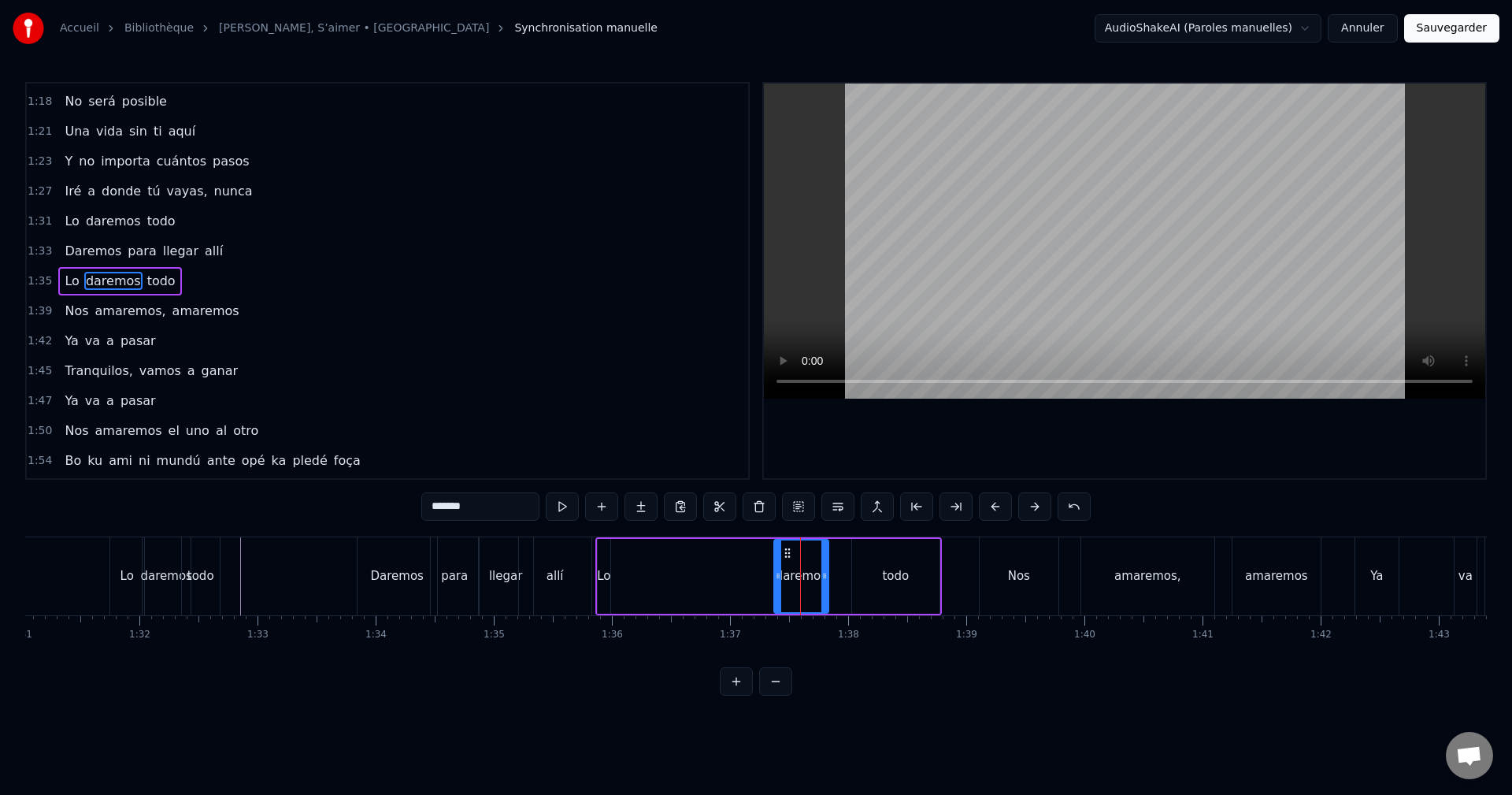
drag, startPoint x: 803, startPoint y: 564, endPoint x: 826, endPoint y: 566, distance: 23.1
click at [828, 566] on div "daremos" at bounding box center [801, 576] width 56 height 75
drag, startPoint x: 784, startPoint y: 553, endPoint x: 768, endPoint y: 559, distance: 17.1
click at [795, 555] on icon at bounding box center [800, 553] width 13 height 13
click at [605, 555] on div "Lo" at bounding box center [604, 576] width 13 height 75
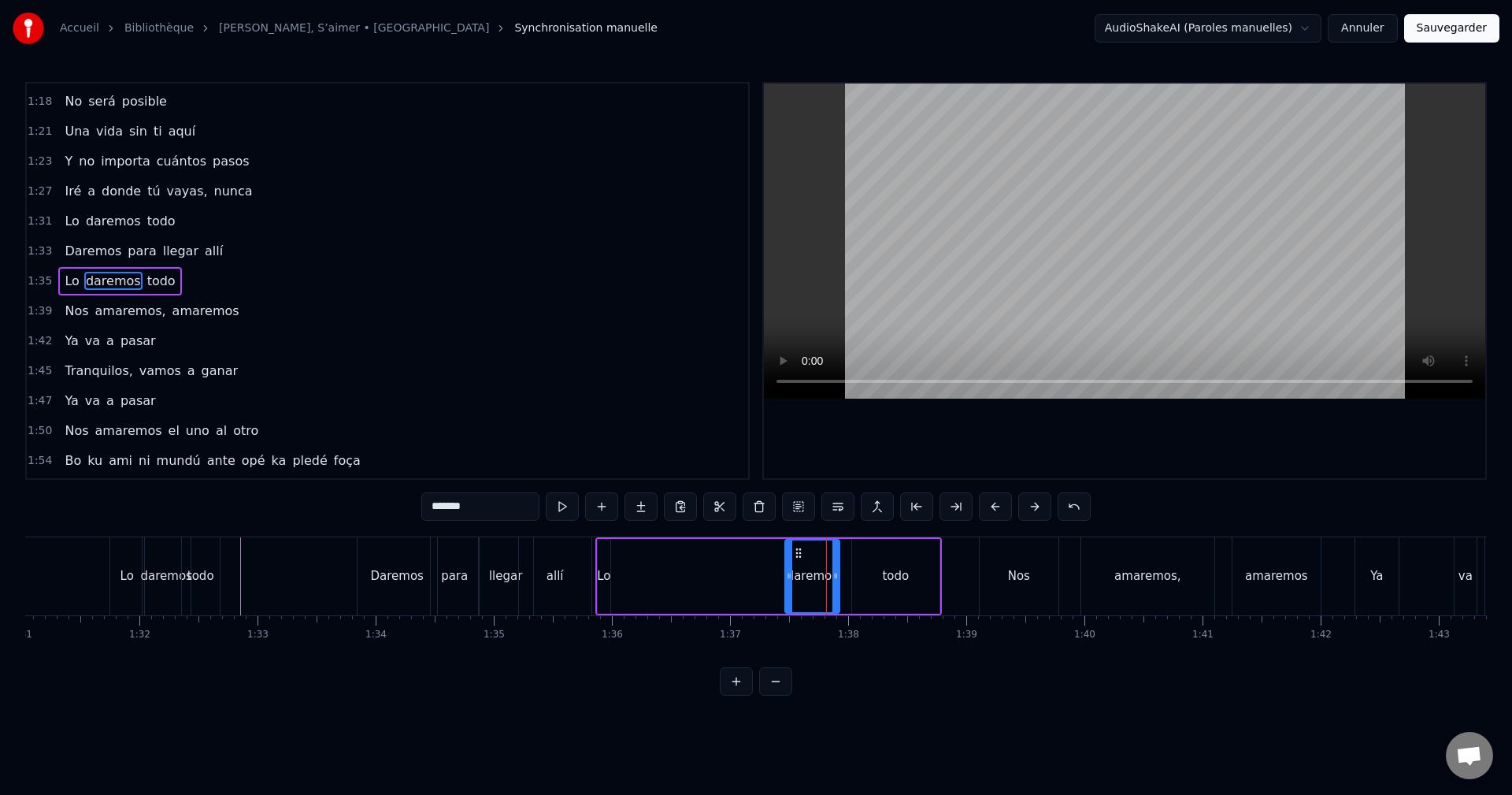
type input "**"
drag, startPoint x: 610, startPoint y: 553, endPoint x: 779, endPoint y: 564, distance: 169.4
click at [779, 564] on div "Lo" at bounding box center [773, 576] width 14 height 75
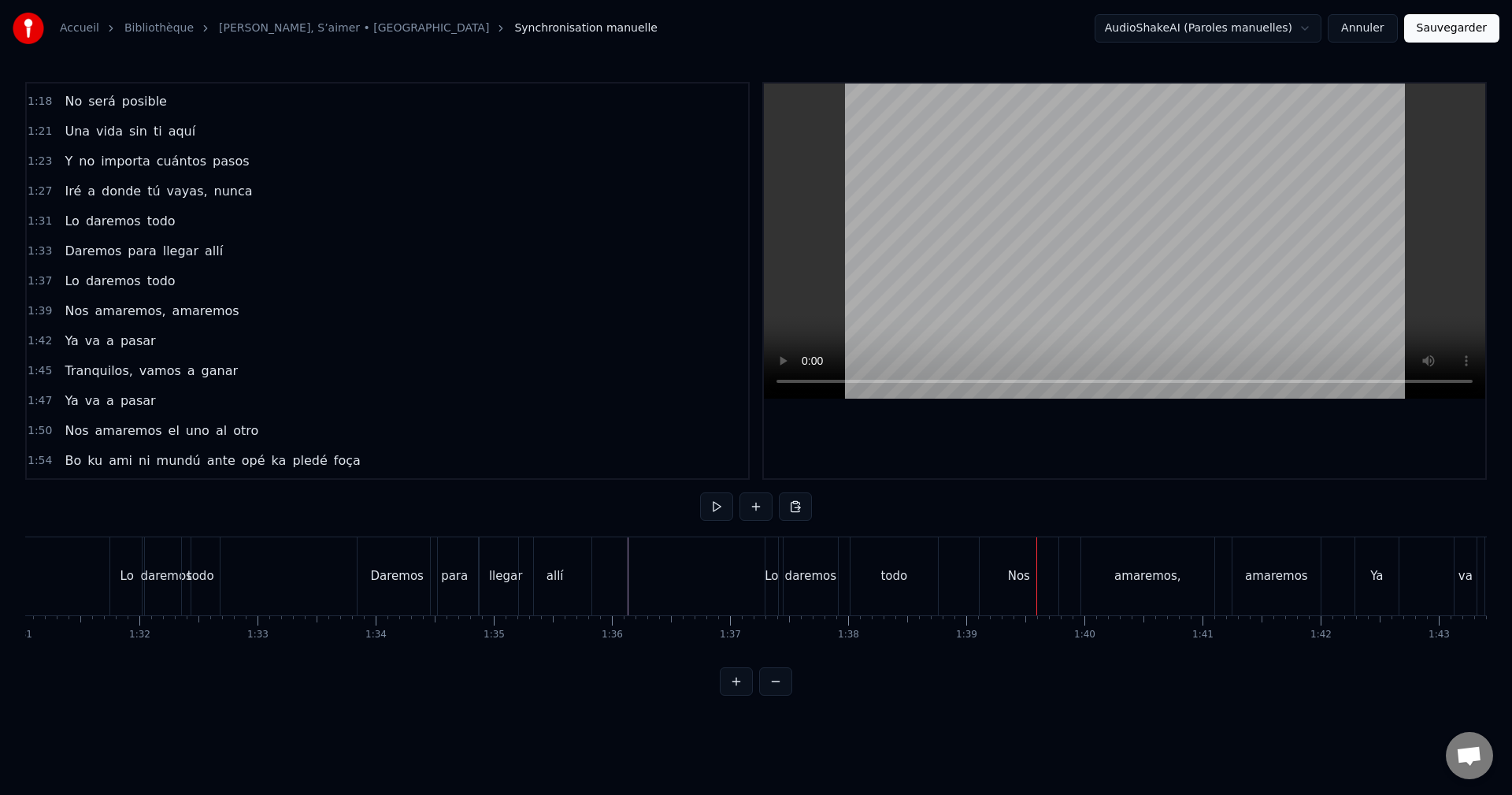
click at [1016, 564] on div "Nos" at bounding box center [1018, 576] width 79 height 78
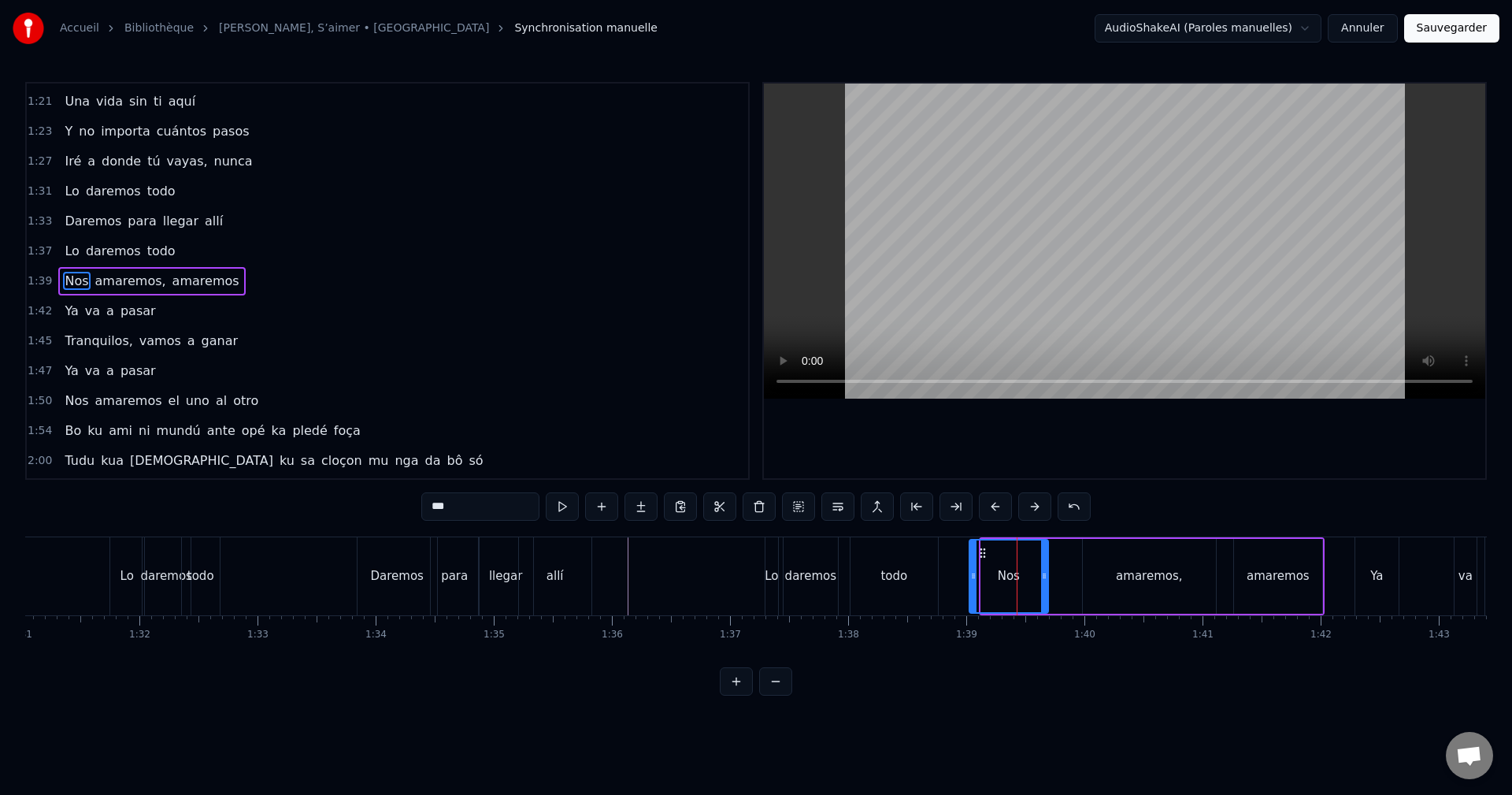
drag, startPoint x: 994, startPoint y: 553, endPoint x: 984, endPoint y: 557, distance: 10.8
click at [984, 557] on icon at bounding box center [983, 553] width 13 height 13
click at [1257, 559] on div "amaremos" at bounding box center [1278, 576] width 88 height 75
type input "********"
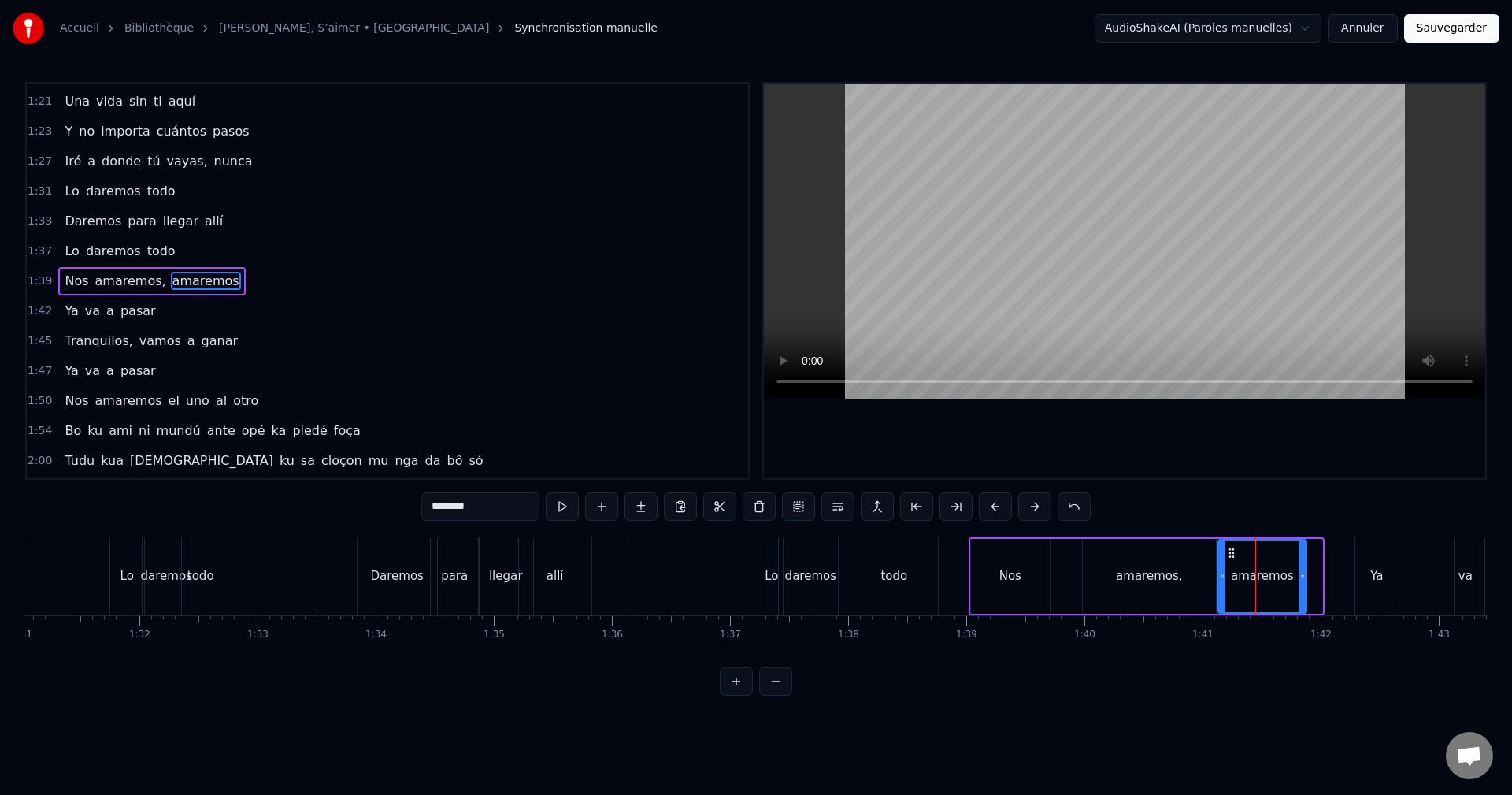
drag, startPoint x: 1248, startPoint y: 553, endPoint x: 1232, endPoint y: 560, distance: 17.5
click at [1232, 560] on div "amaremos" at bounding box center [1262, 576] width 86 height 72
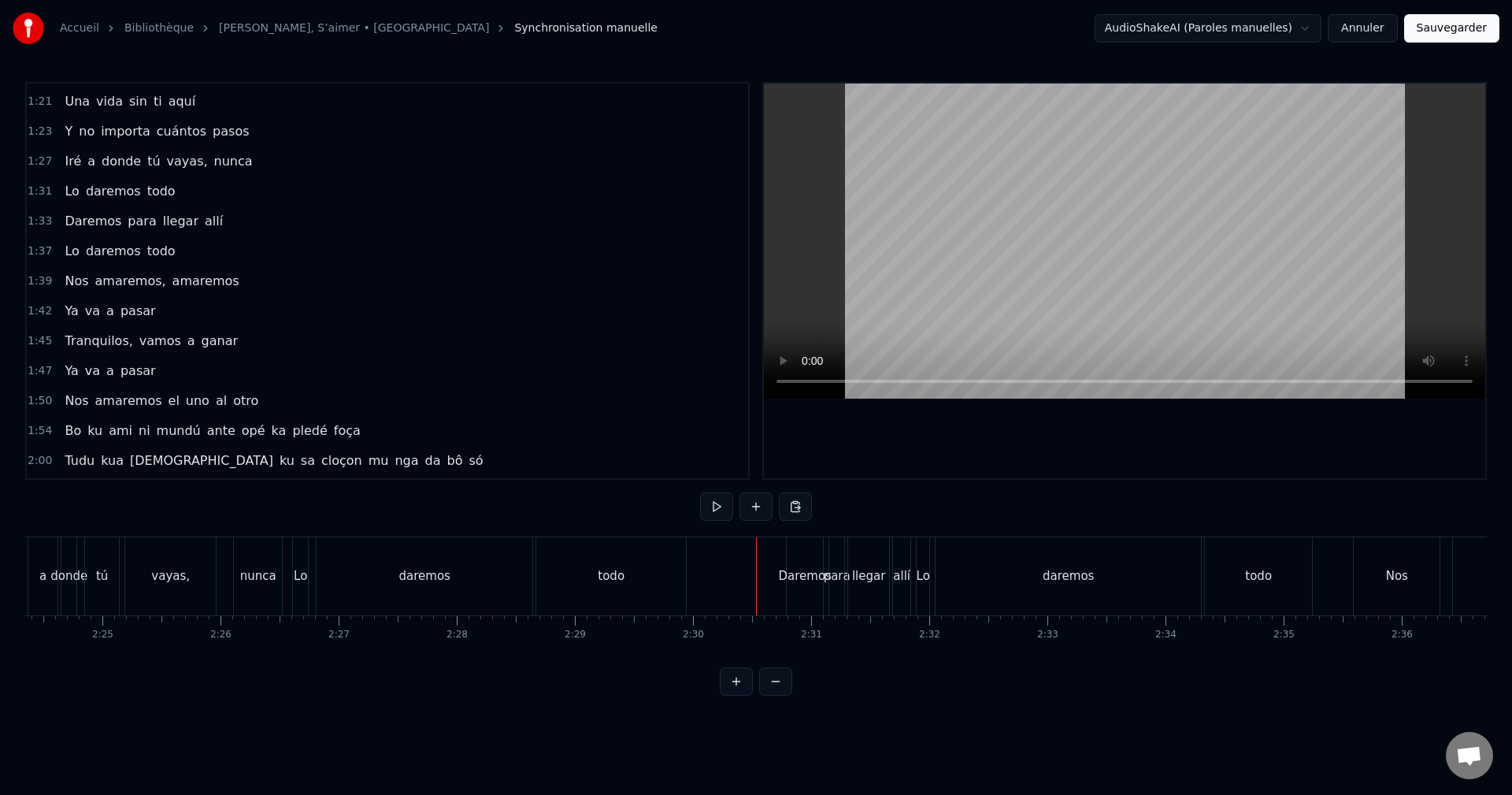
scroll to position [0, 17039]
click at [633, 558] on div "todo" at bounding box center [619, 576] width 150 height 78
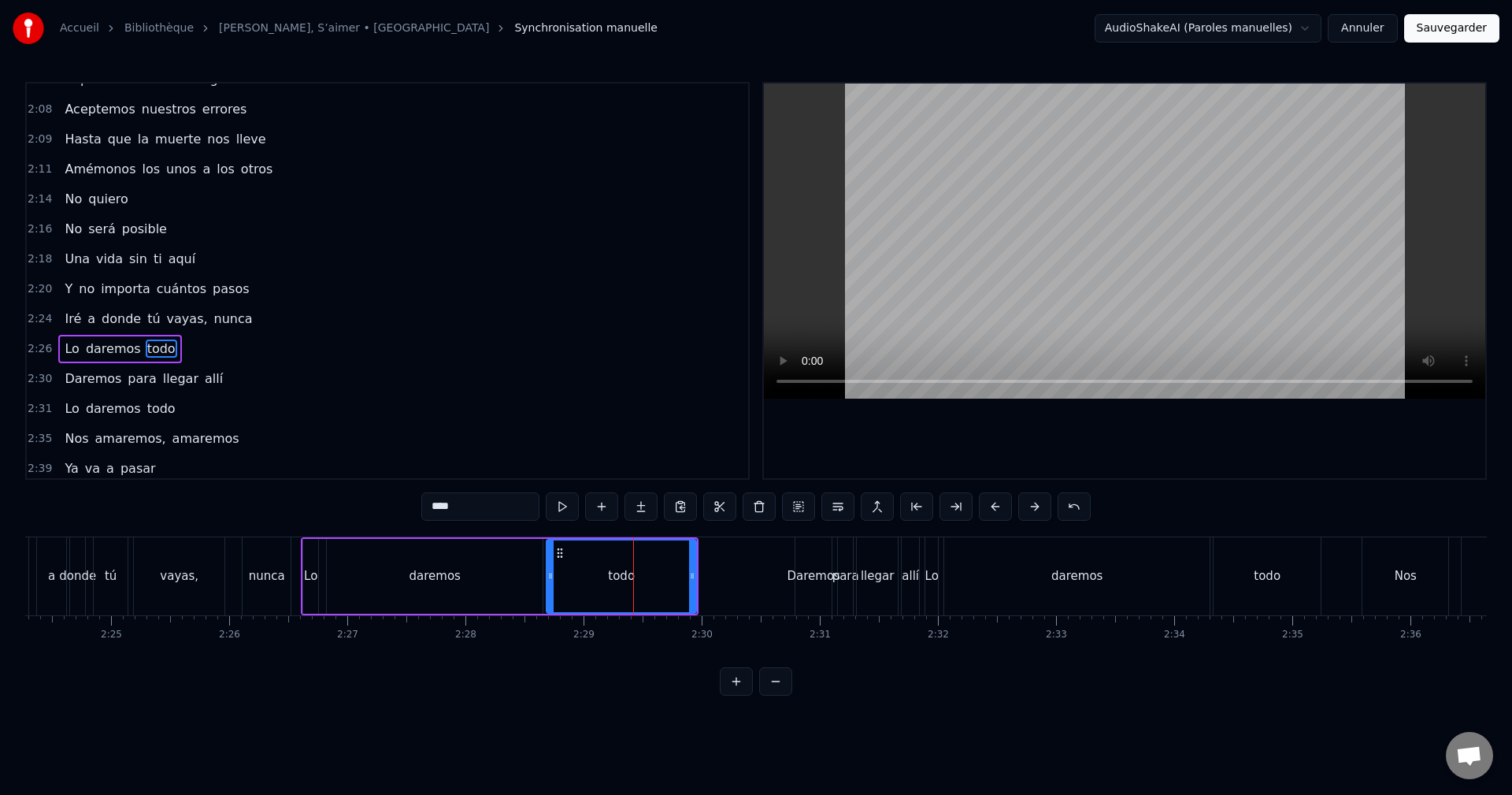
scroll to position [1314, 0]
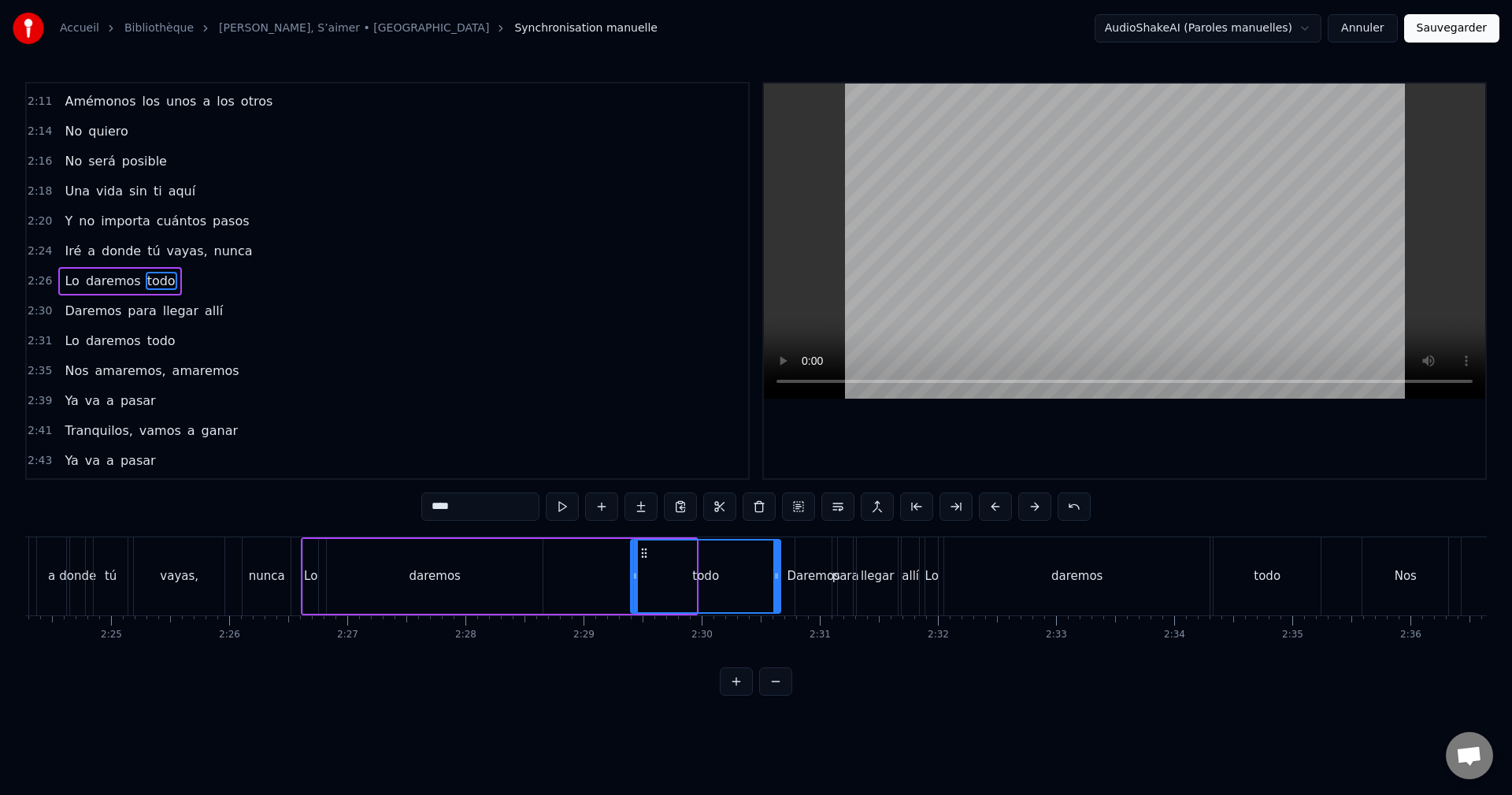
drag, startPoint x: 559, startPoint y: 551, endPoint x: 641, endPoint y: 558, distance: 82.3
click at [641, 558] on icon at bounding box center [644, 553] width 13 height 13
click at [408, 553] on div "daremos" at bounding box center [435, 576] width 216 height 75
type input "*******"
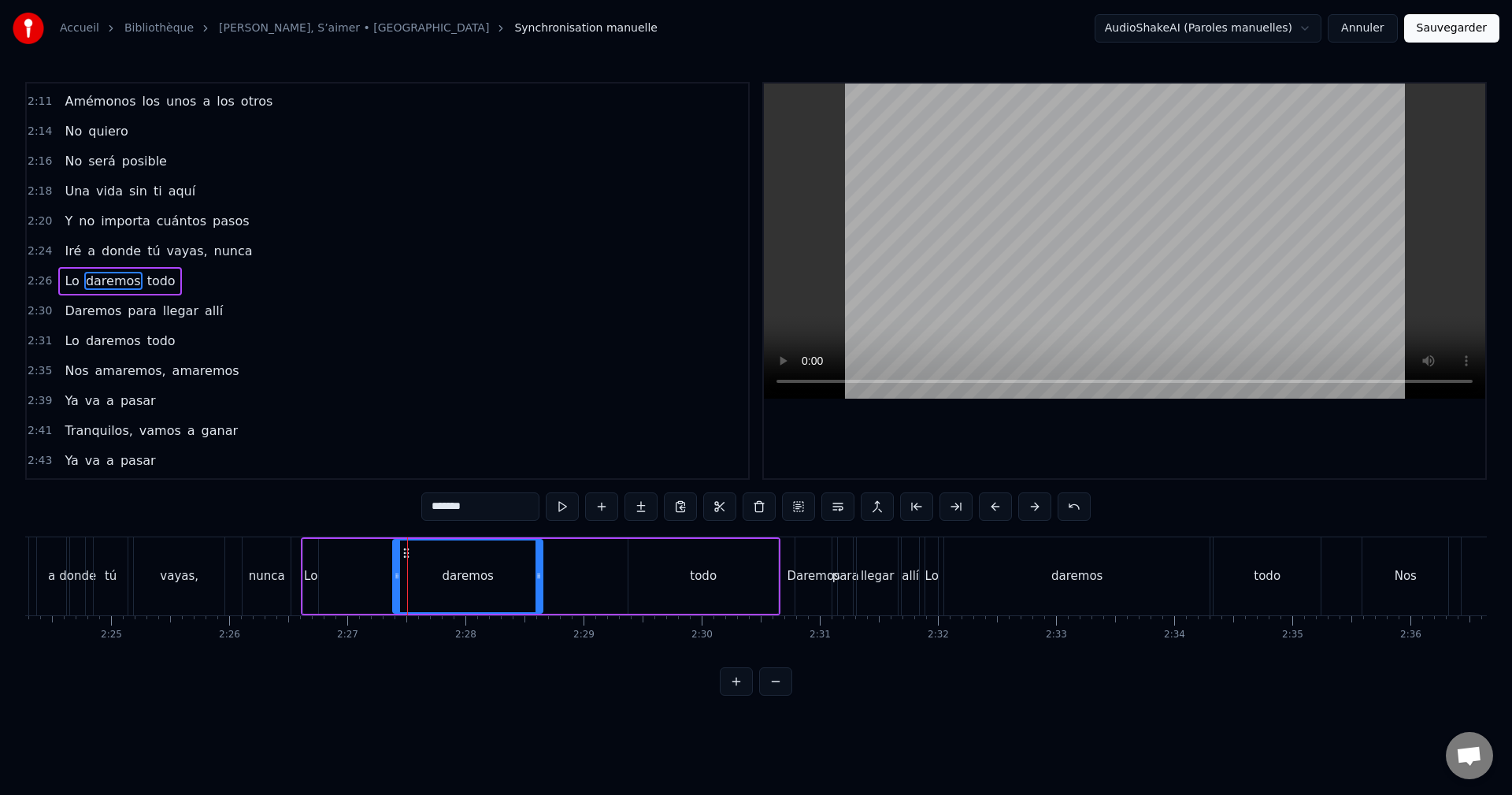
drag, startPoint x: 354, startPoint y: 562, endPoint x: 393, endPoint y: 557, distance: 39.3
click at [397, 569] on div at bounding box center [396, 576] width 6 height 72
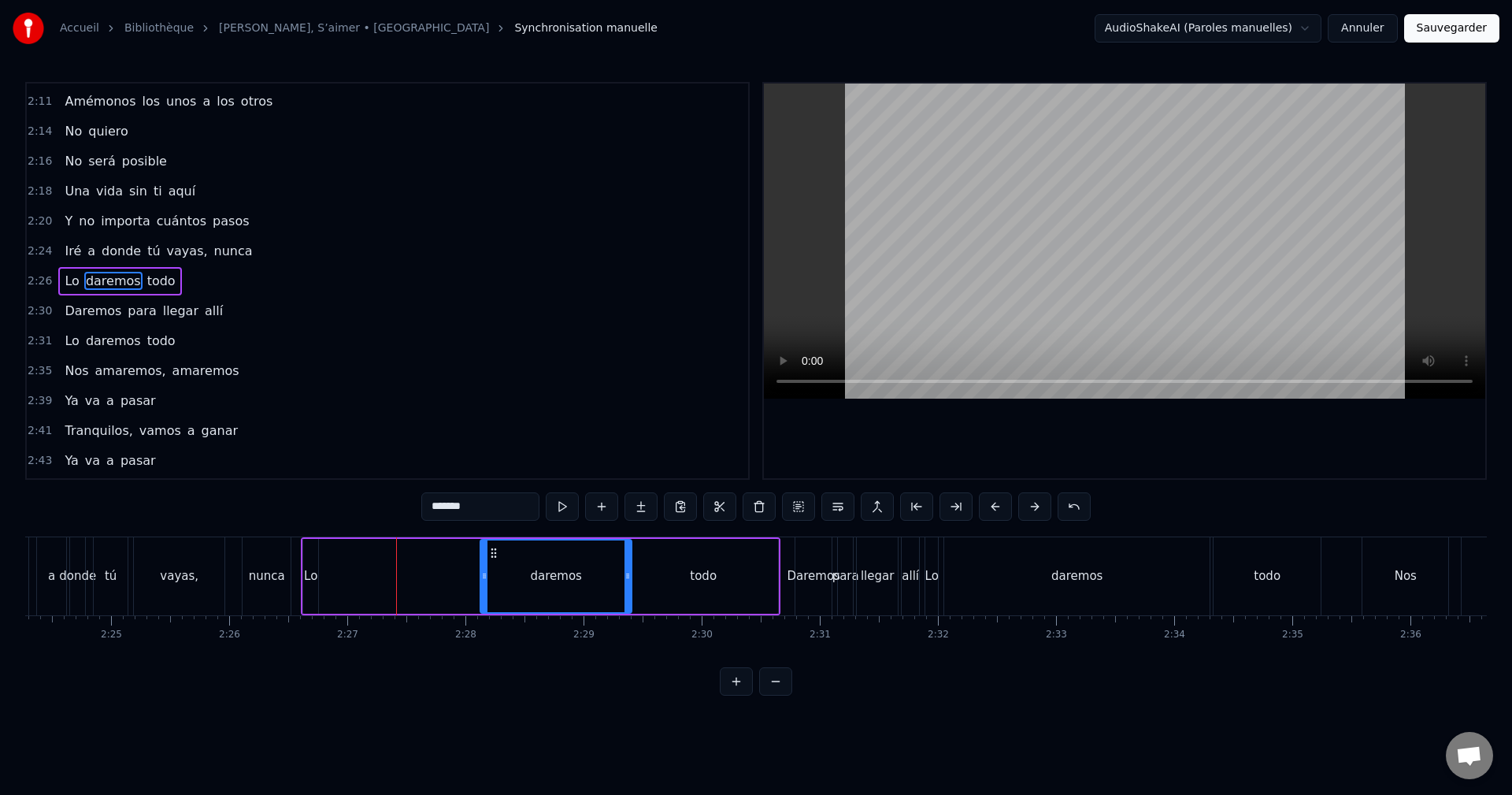
drag, startPoint x: 405, startPoint y: 552, endPoint x: 494, endPoint y: 552, distance: 89.0
click at [494, 552] on icon at bounding box center [493, 553] width 13 height 13
click at [420, 562] on div "Lo daremos todo" at bounding box center [540, 576] width 479 height 78
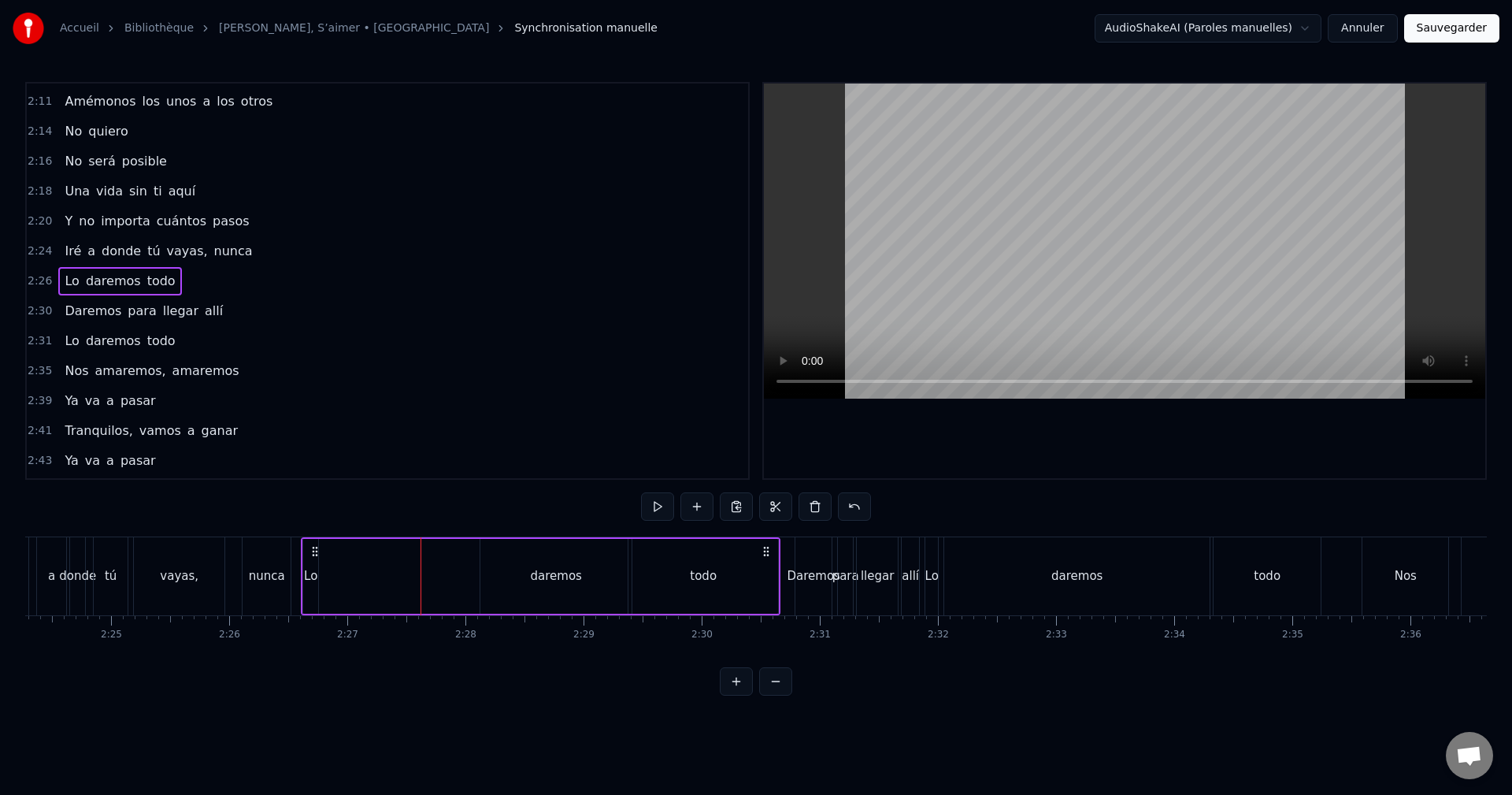
click at [309, 571] on div "Lo" at bounding box center [311, 575] width 14 height 18
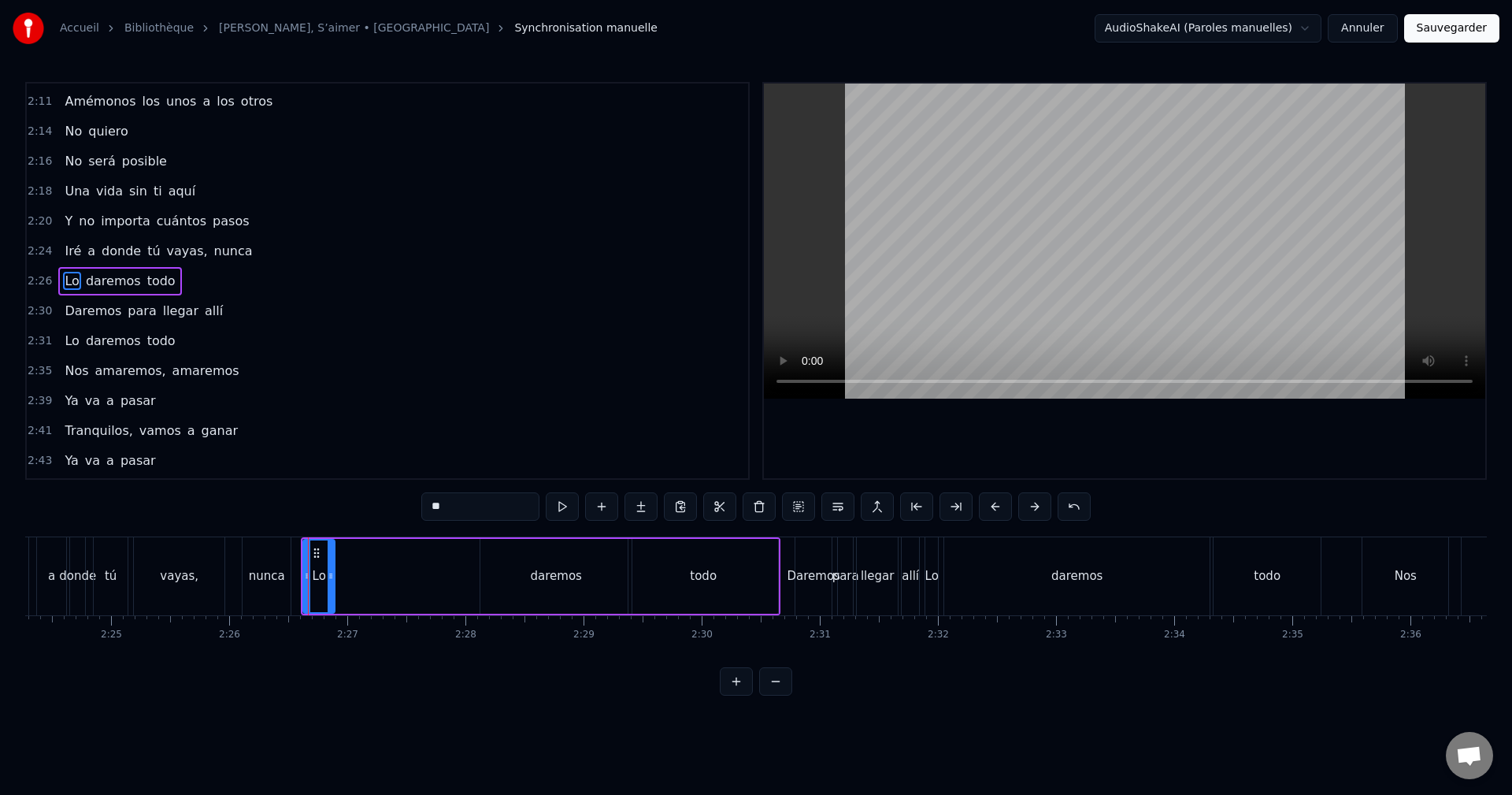
drag, startPoint x: 315, startPoint y: 553, endPoint x: 331, endPoint y: 554, distance: 16.0
click at [331, 554] on div at bounding box center [330, 576] width 6 height 72
drag, startPoint x: 318, startPoint y: 553, endPoint x: 441, endPoint y: 562, distance: 123.3
click at [441, 562] on div "Lo" at bounding box center [442, 576] width 30 height 72
click at [500, 564] on div "daremos" at bounding box center [556, 576] width 151 height 75
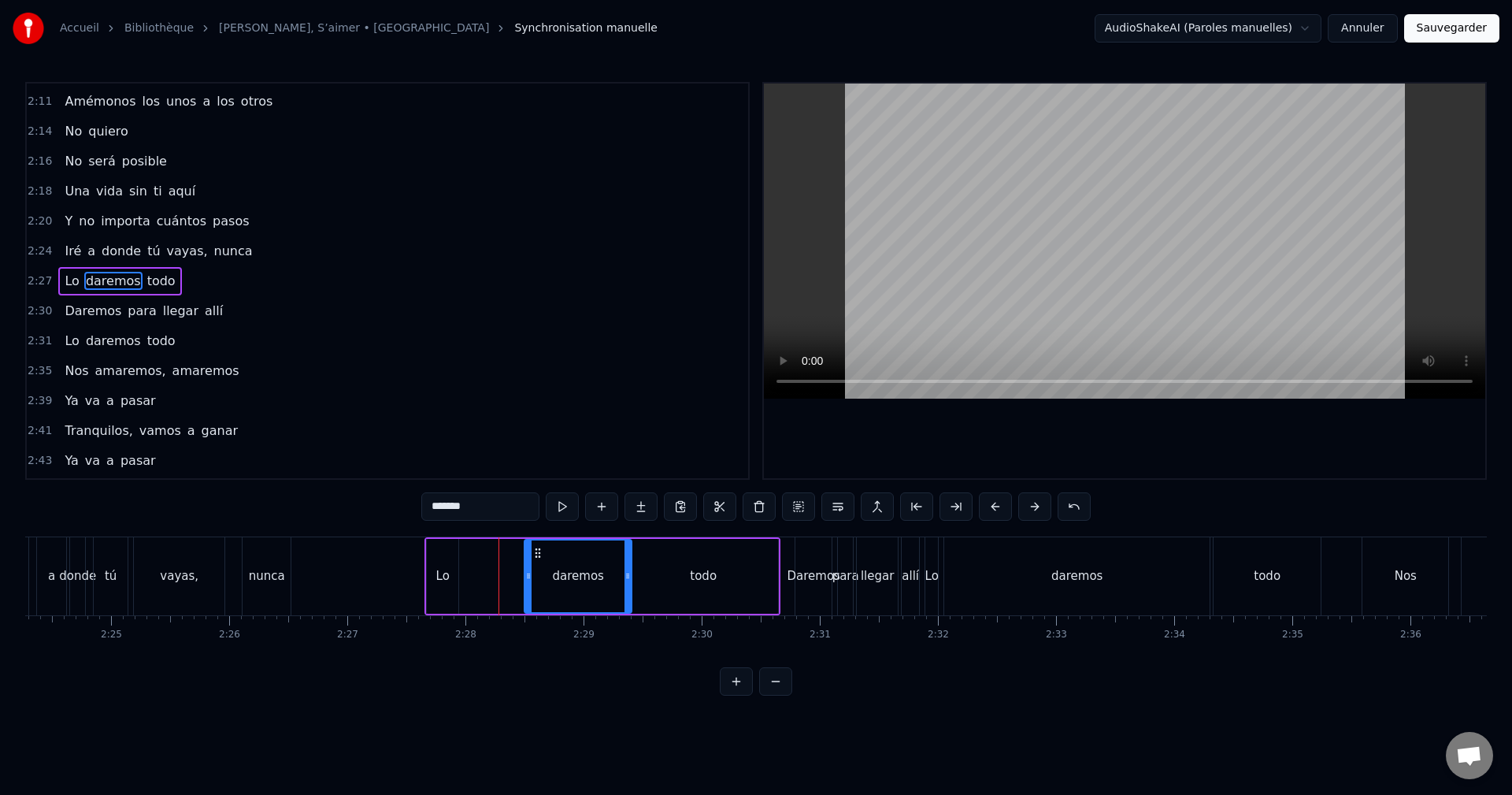
drag, startPoint x: 490, startPoint y: 564, endPoint x: 529, endPoint y: 564, distance: 39.0
click at [529, 564] on div at bounding box center [528, 576] width 6 height 72
click at [438, 557] on div "Lo" at bounding box center [442, 576] width 31 height 75
type input "**"
drag, startPoint x: 441, startPoint y: 555, endPoint x: 503, endPoint y: 555, distance: 62.0
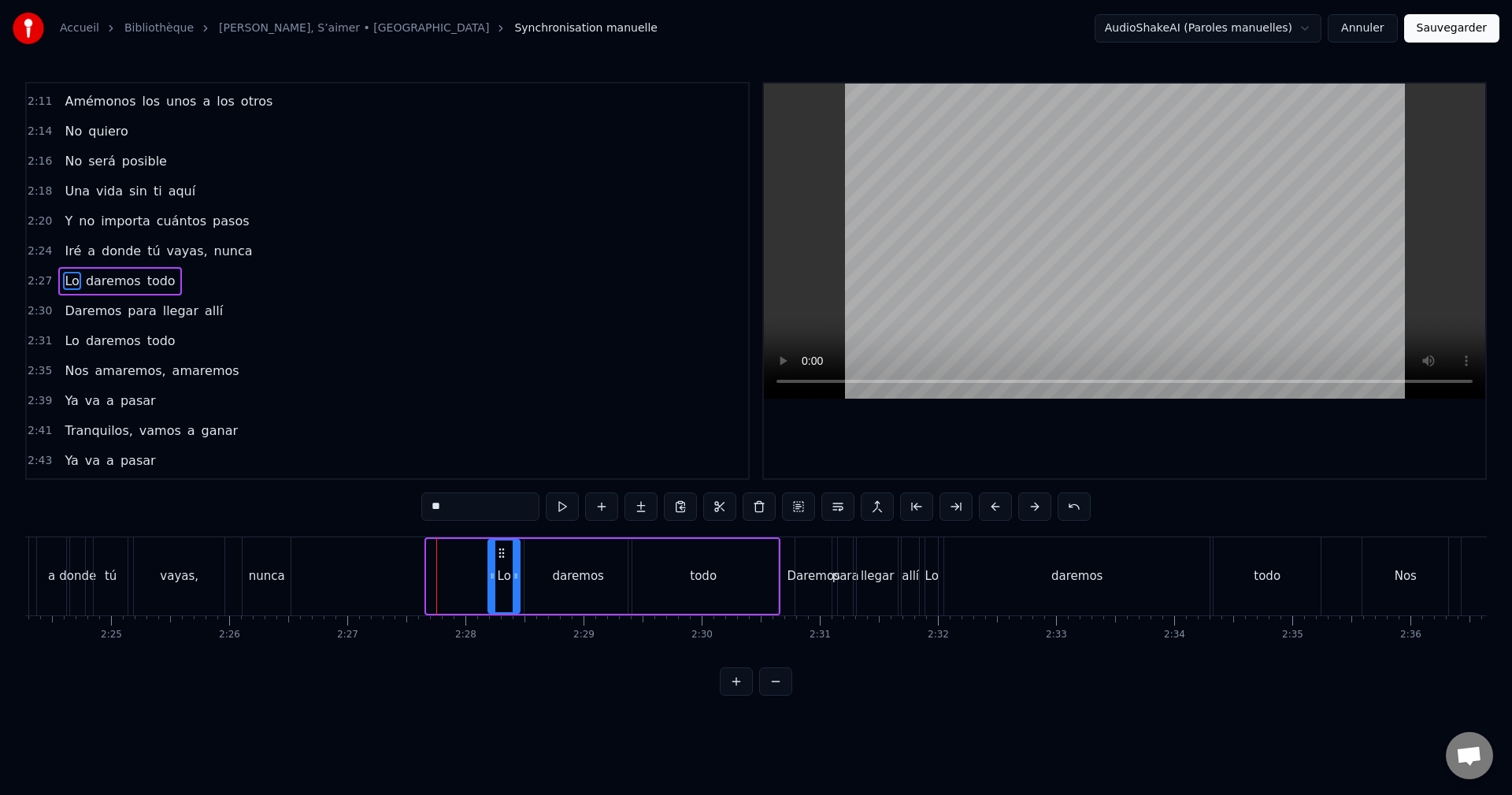
click at [503, 556] on circle at bounding box center [503, 556] width 1 height 1
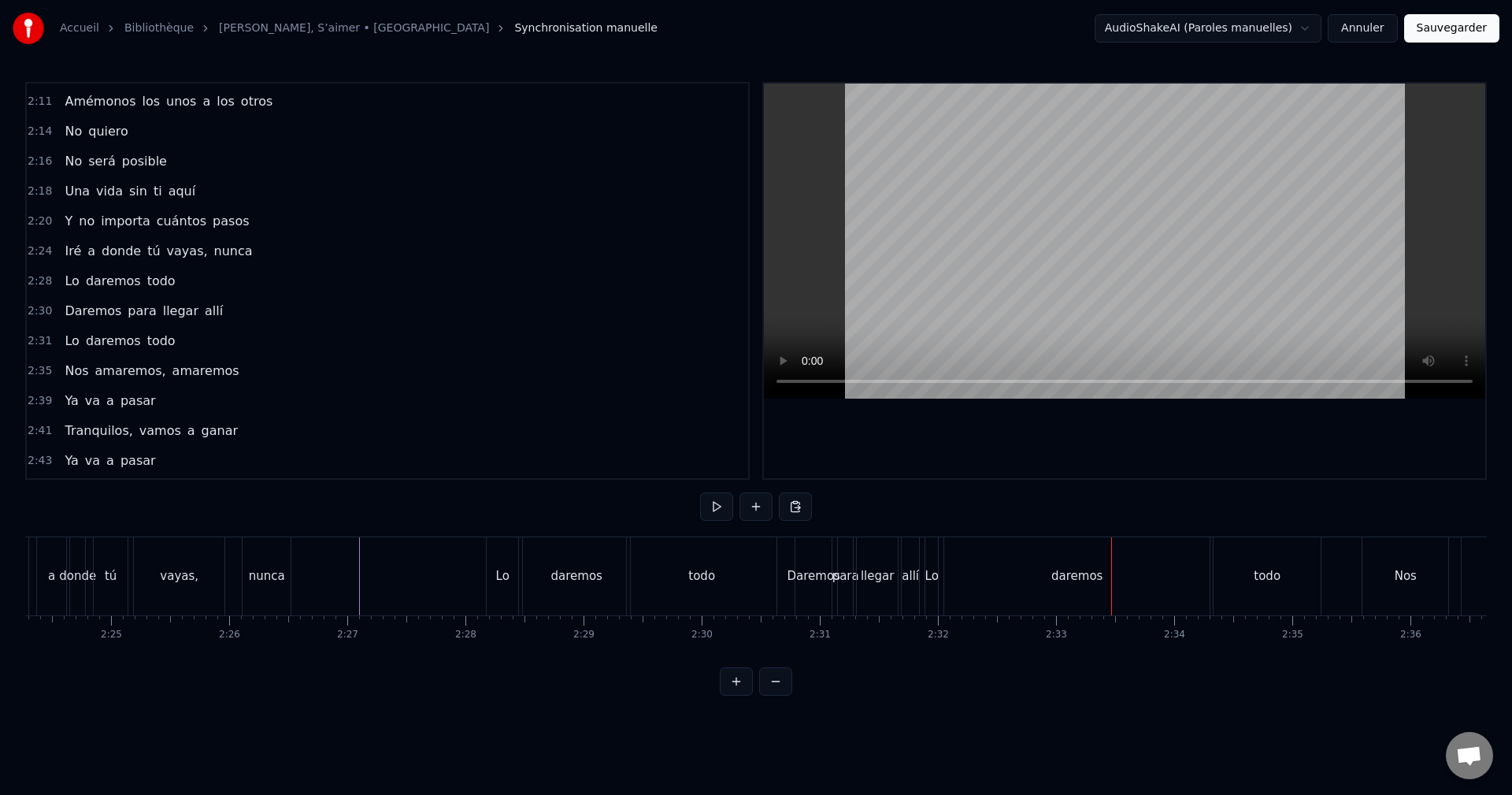
click at [1064, 575] on div "daremos" at bounding box center [1077, 575] width 51 height 18
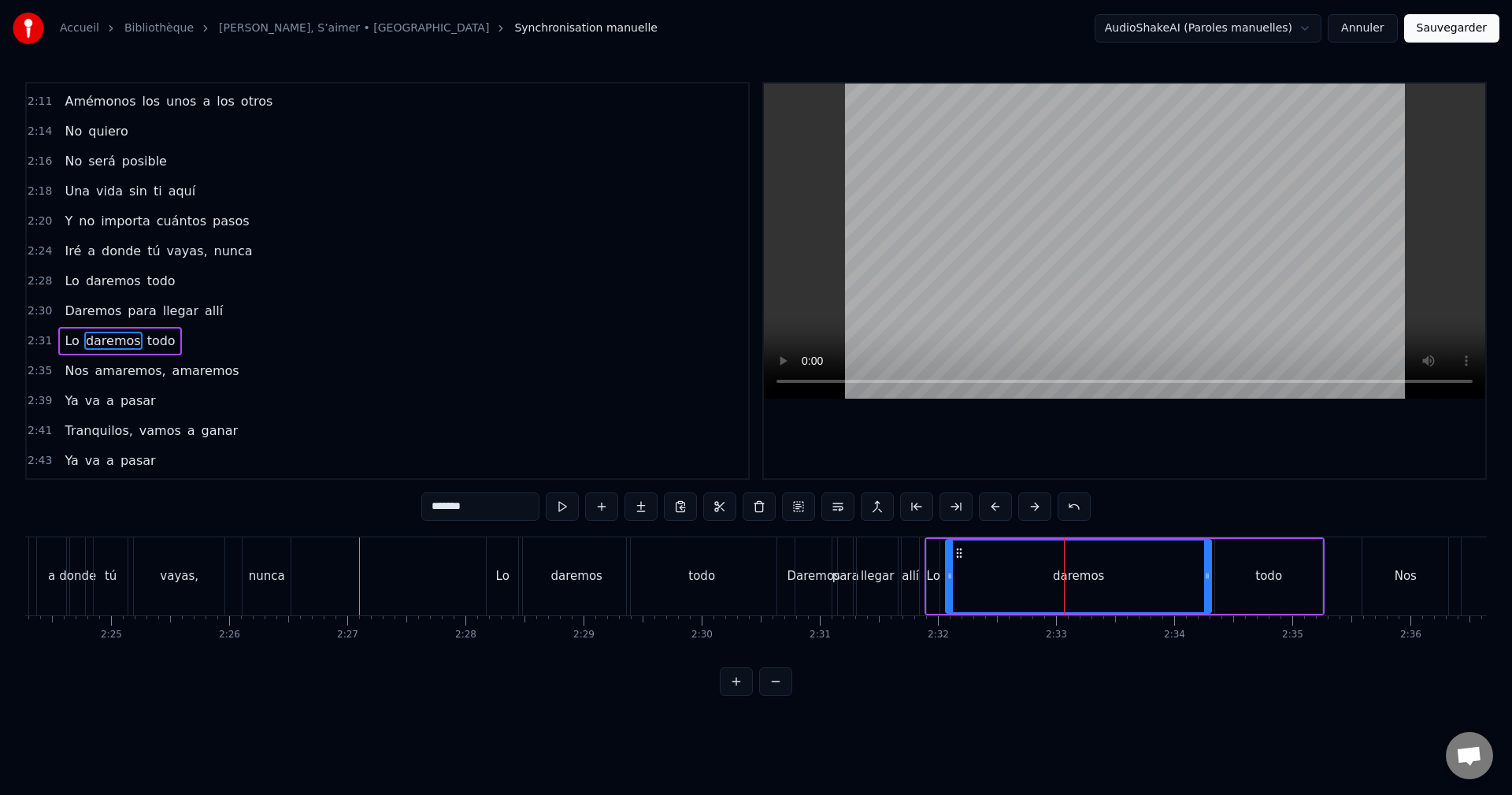
scroll to position [1374, 0]
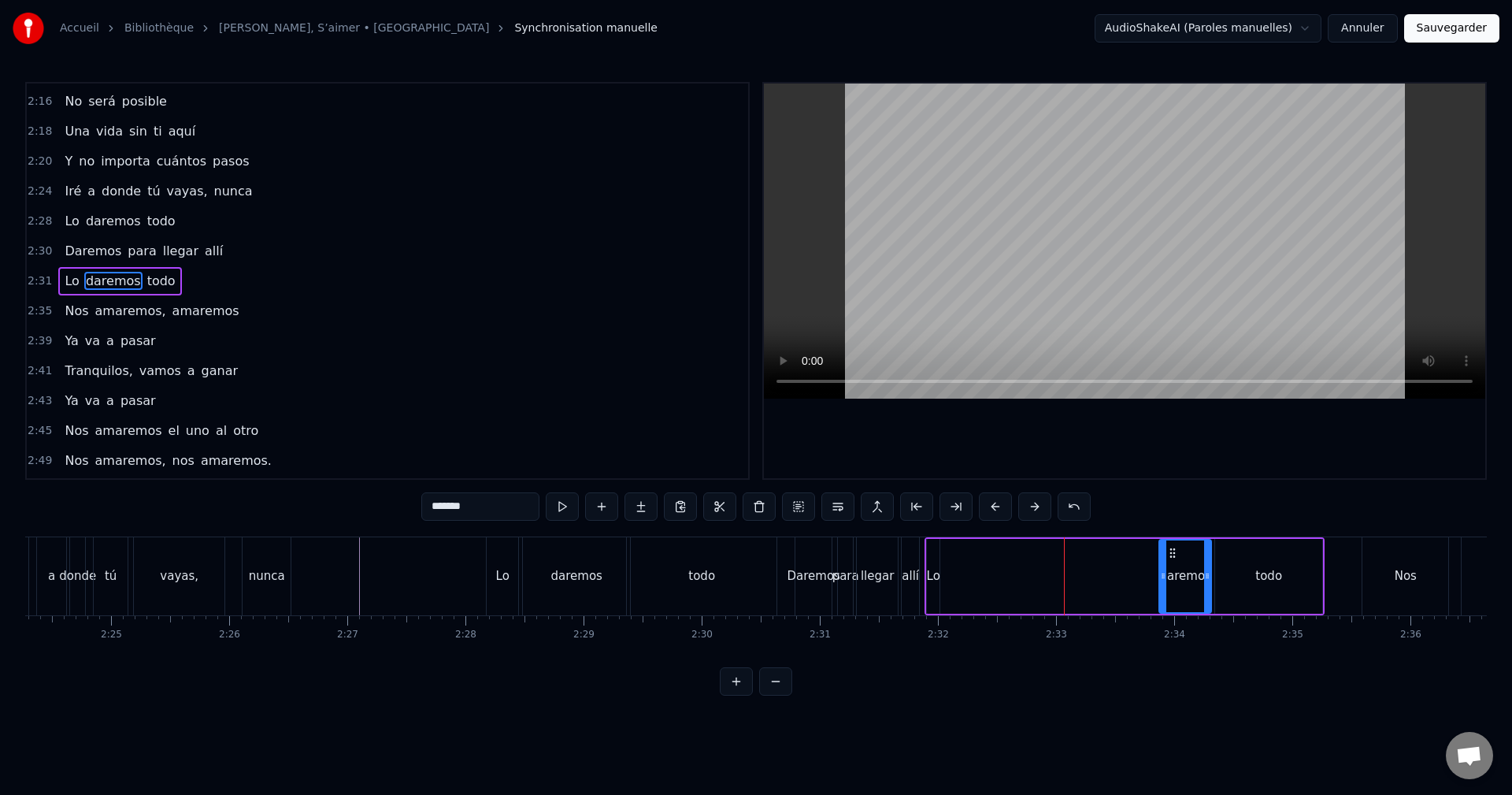
drag, startPoint x: 950, startPoint y: 575, endPoint x: 1164, endPoint y: 577, distance: 214.0
click at [1164, 577] on icon at bounding box center [1162, 575] width 6 height 13
click at [1291, 563] on div "todo" at bounding box center [1268, 576] width 107 height 75
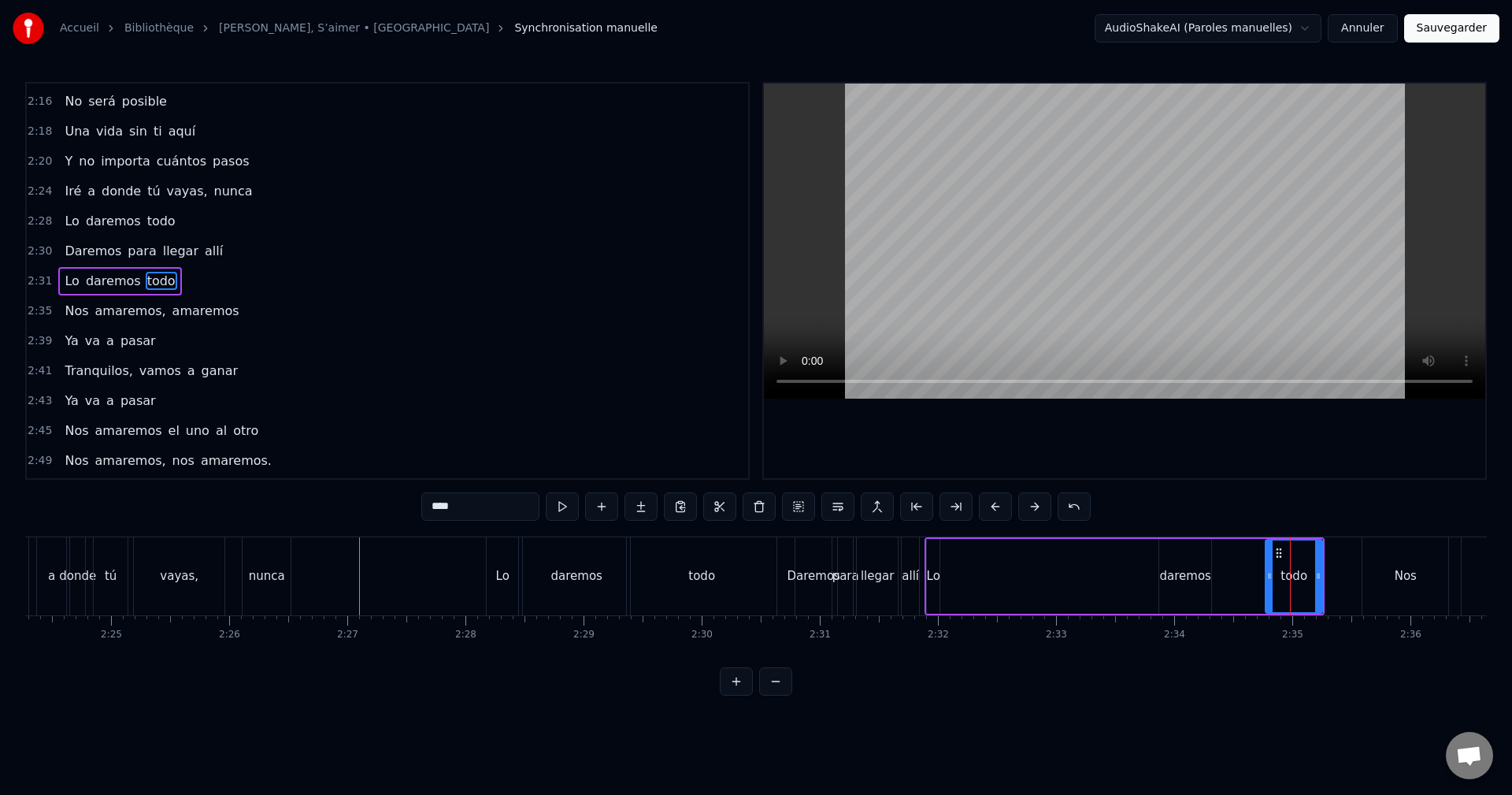
drag, startPoint x: 1221, startPoint y: 575, endPoint x: 1271, endPoint y: 575, distance: 50.0
click at [1271, 575] on icon at bounding box center [1269, 575] width 6 height 13
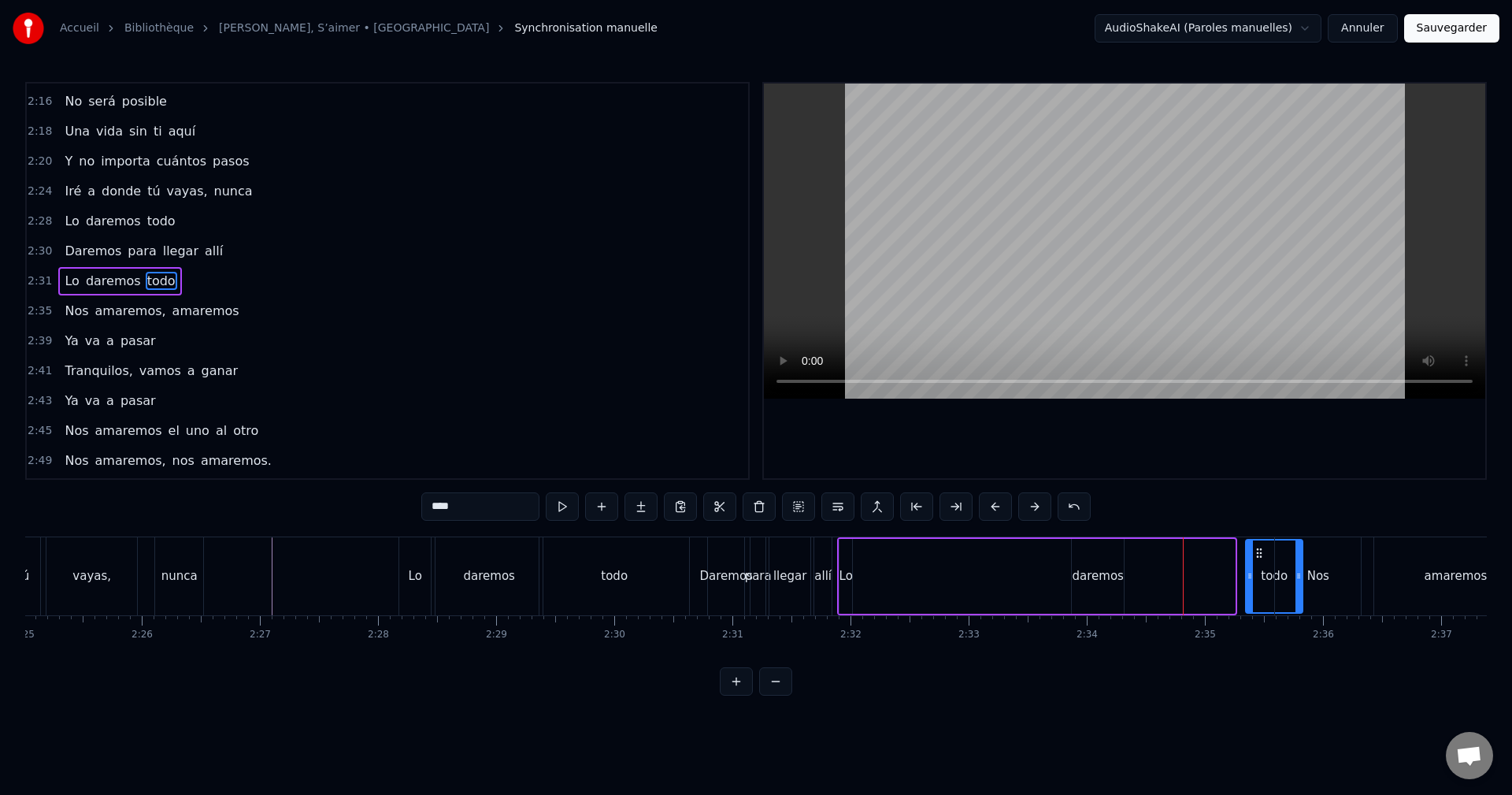
scroll to position [0, 17141]
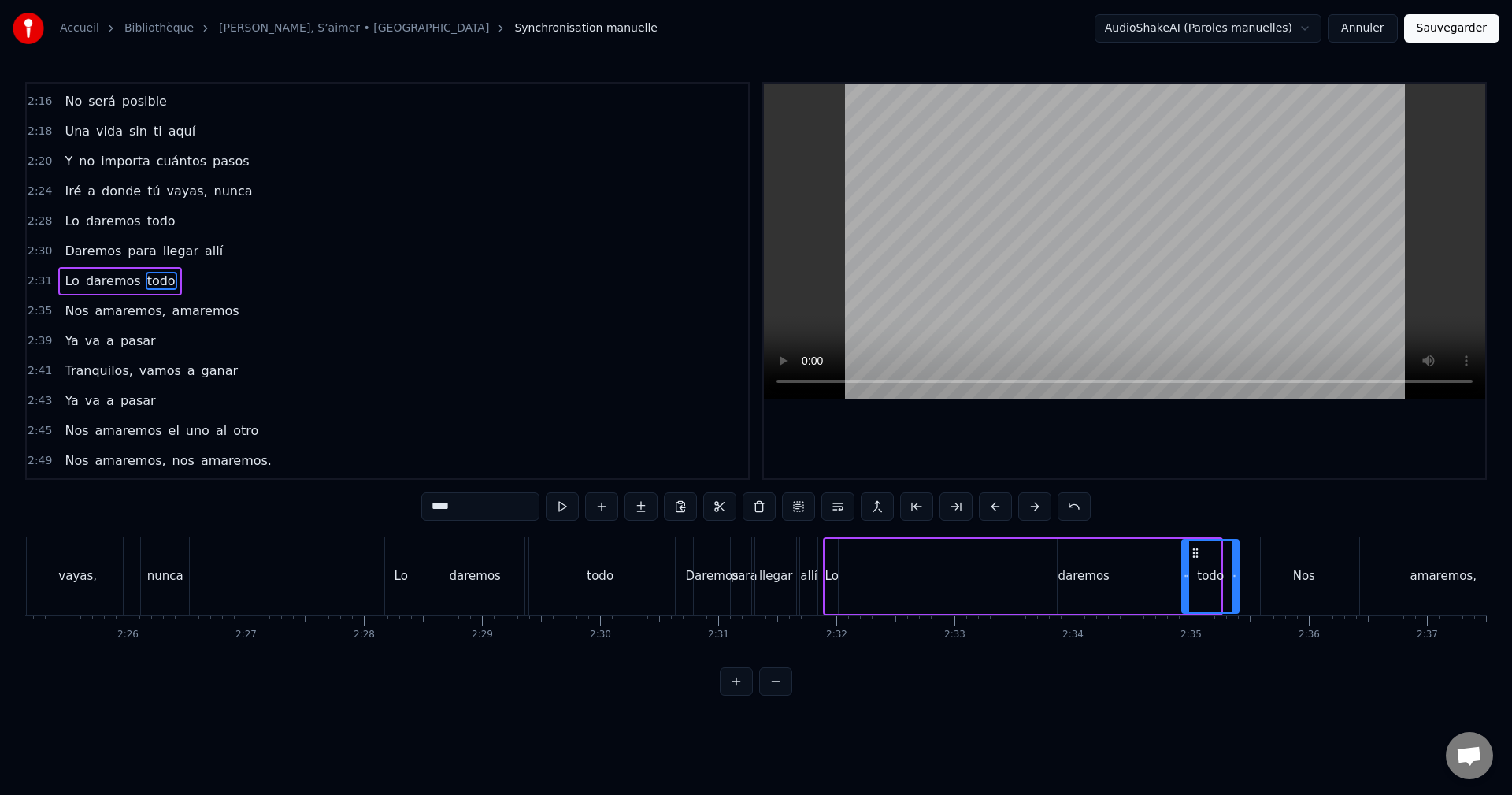
drag, startPoint x: 1280, startPoint y: 551, endPoint x: 1198, endPoint y: 571, distance: 84.4
click at [1198, 571] on div "todo" at bounding box center [1210, 576] width 55 height 72
click at [1087, 562] on div "daremos" at bounding box center [1083, 576] width 52 height 75
drag, startPoint x: 1071, startPoint y: 553, endPoint x: 1144, endPoint y: 551, distance: 73.0
click at [1144, 551] on icon at bounding box center [1143, 553] width 13 height 13
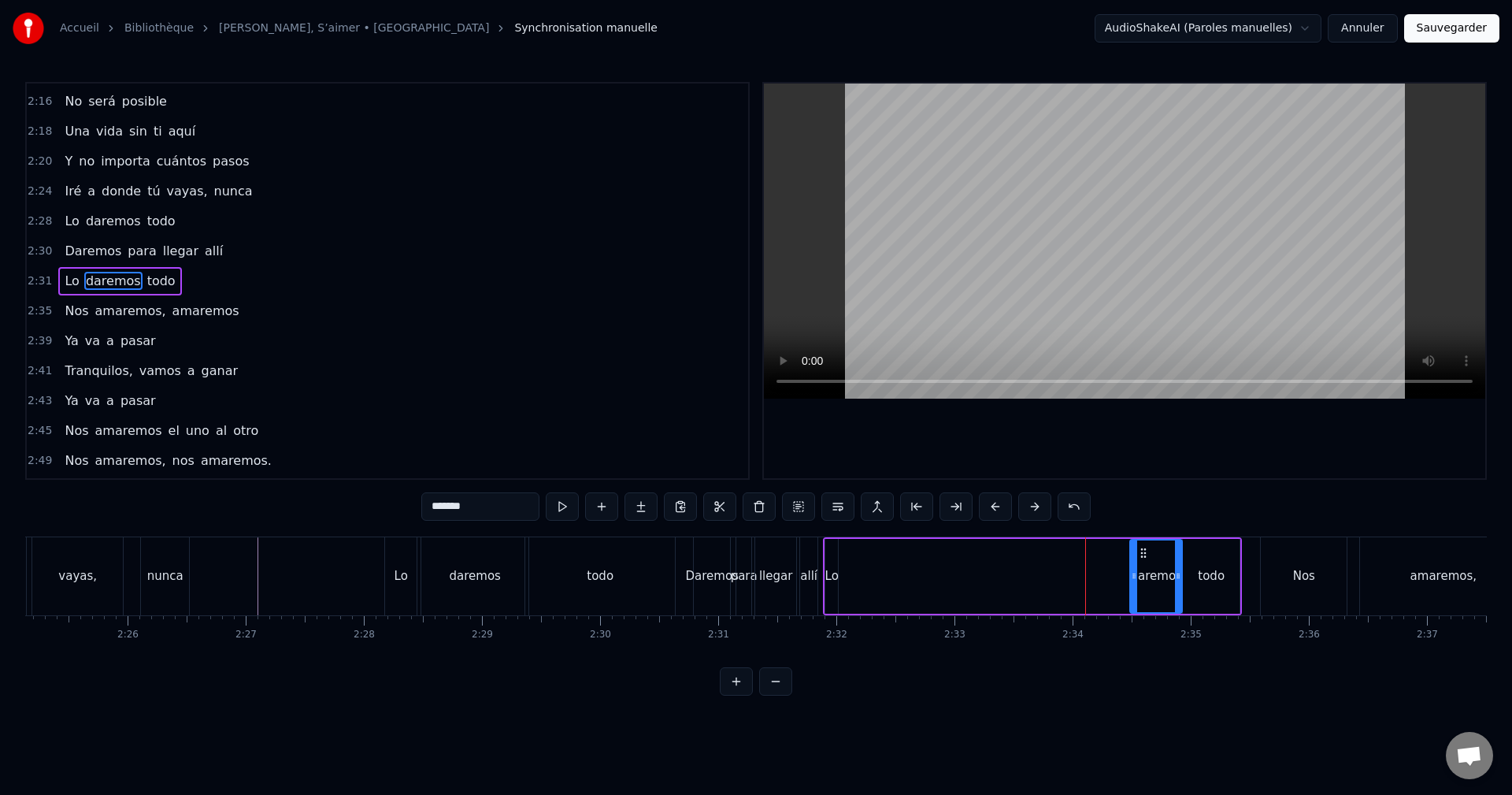
click at [832, 554] on div "Lo" at bounding box center [831, 576] width 13 height 75
drag, startPoint x: 837, startPoint y: 553, endPoint x: 862, endPoint y: 553, distance: 25.0
click at [862, 553] on div at bounding box center [863, 576] width 6 height 72
drag, startPoint x: 838, startPoint y: 553, endPoint x: 1078, endPoint y: 549, distance: 240.0
click at [1078, 549] on icon at bounding box center [1078, 553] width 13 height 13
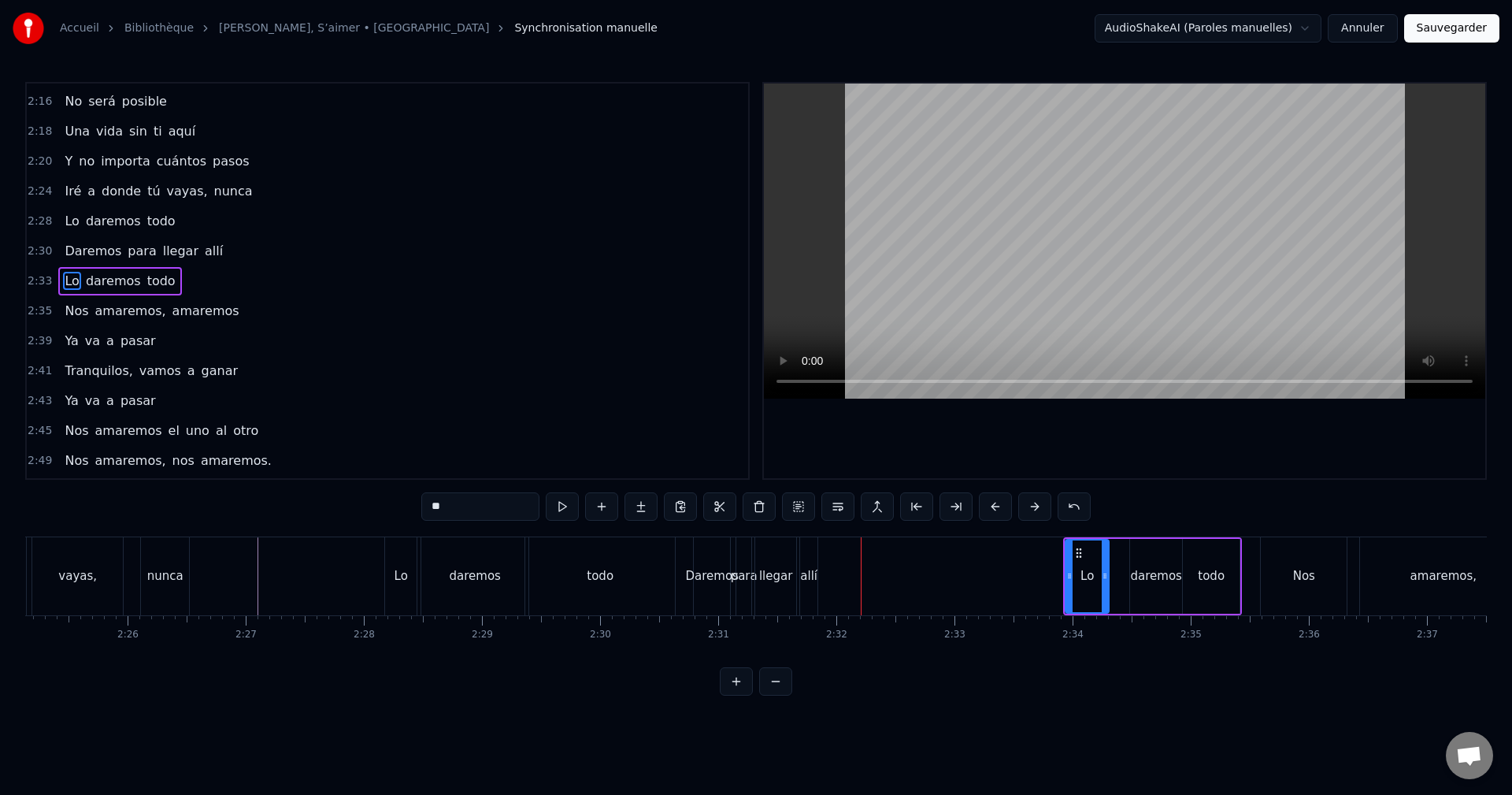
click at [1105, 561] on div at bounding box center [1104, 576] width 6 height 72
click at [1133, 564] on div "daremos" at bounding box center [1155, 576] width 52 height 75
type input "*******"
drag, startPoint x: 1133, startPoint y: 558, endPoint x: 1113, endPoint y: 562, distance: 20.4
click at [1114, 562] on div at bounding box center [1114, 576] width 6 height 72
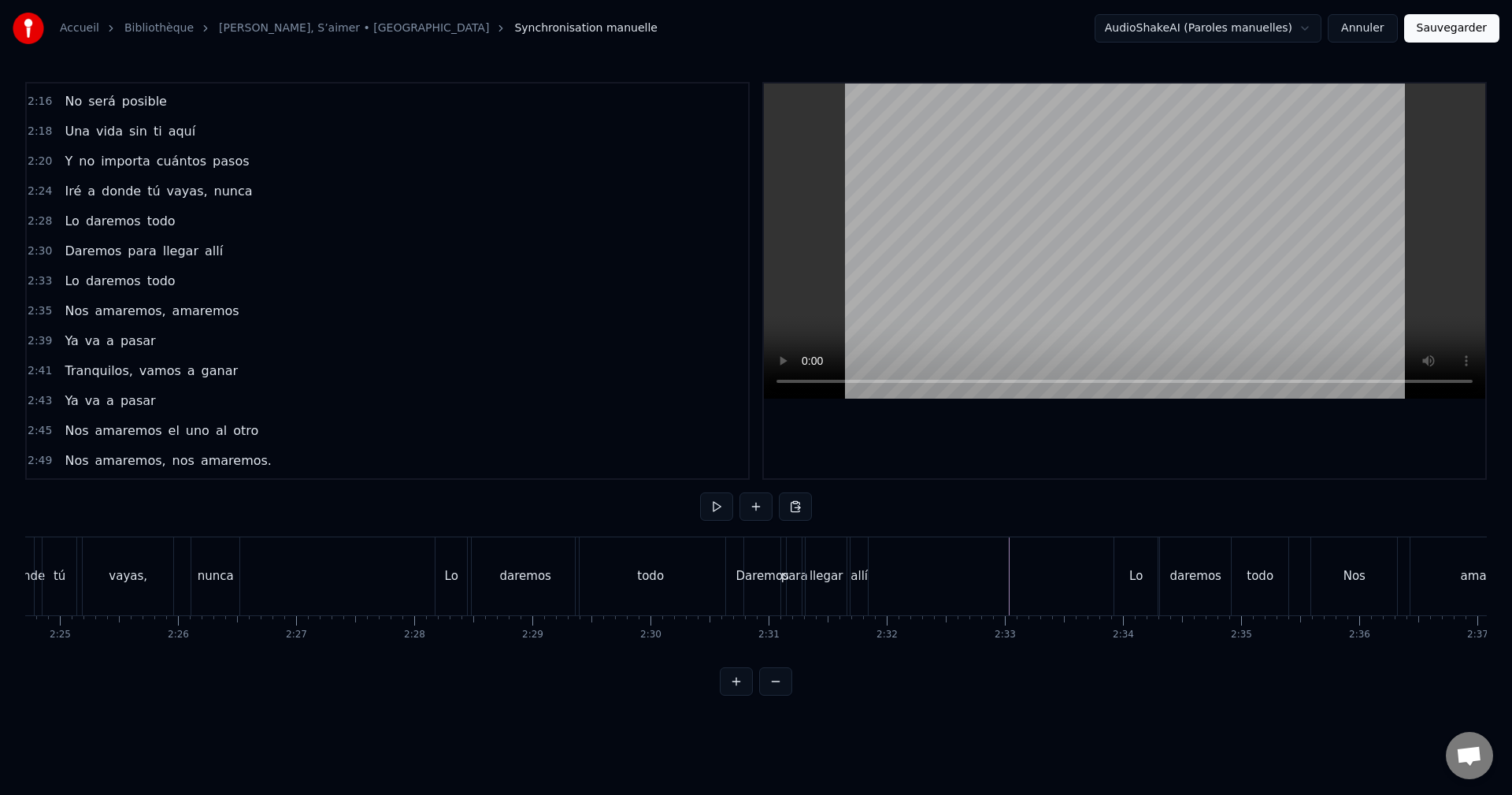
scroll to position [0, 17194]
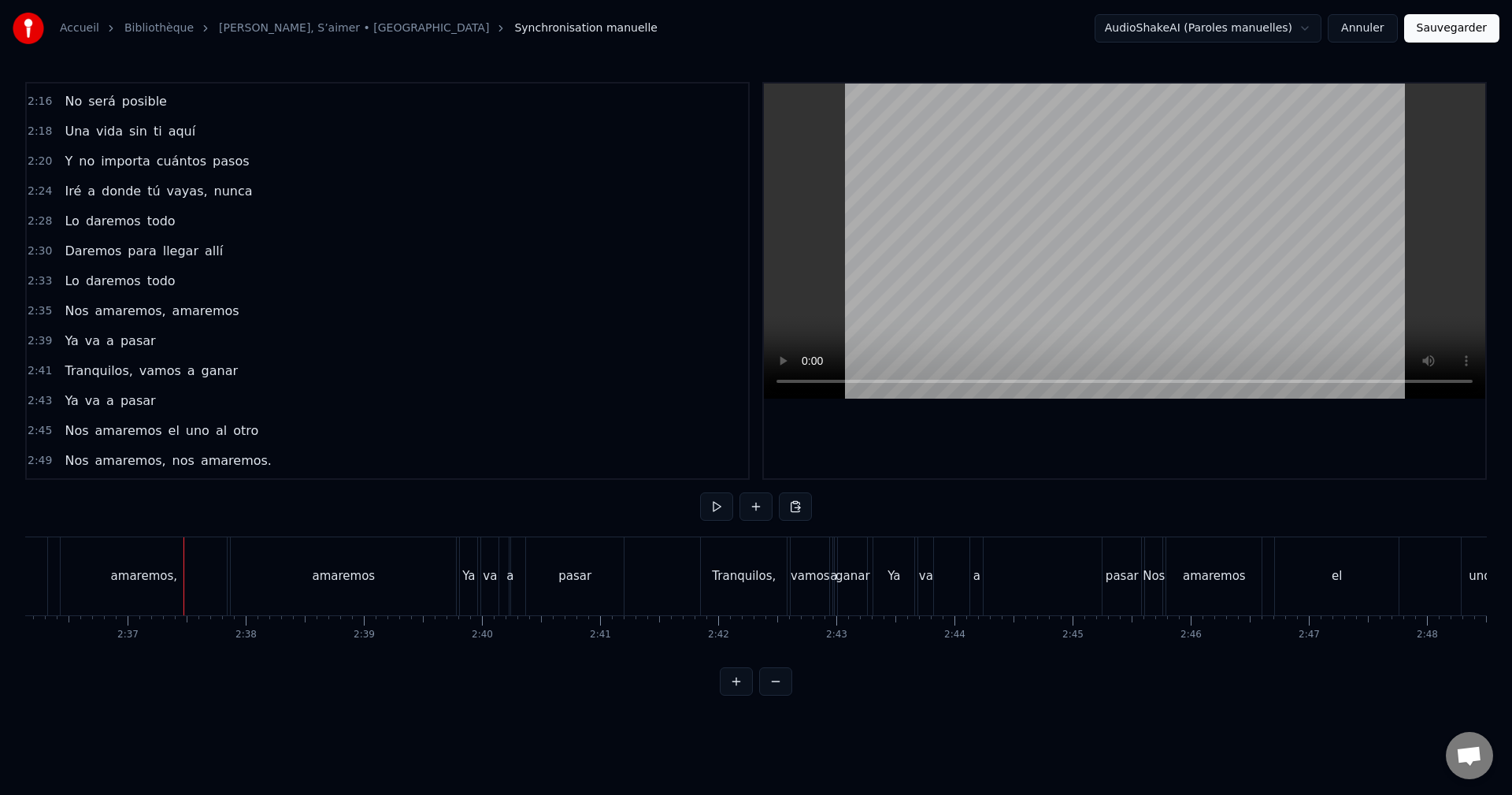
scroll to position [0, 18519]
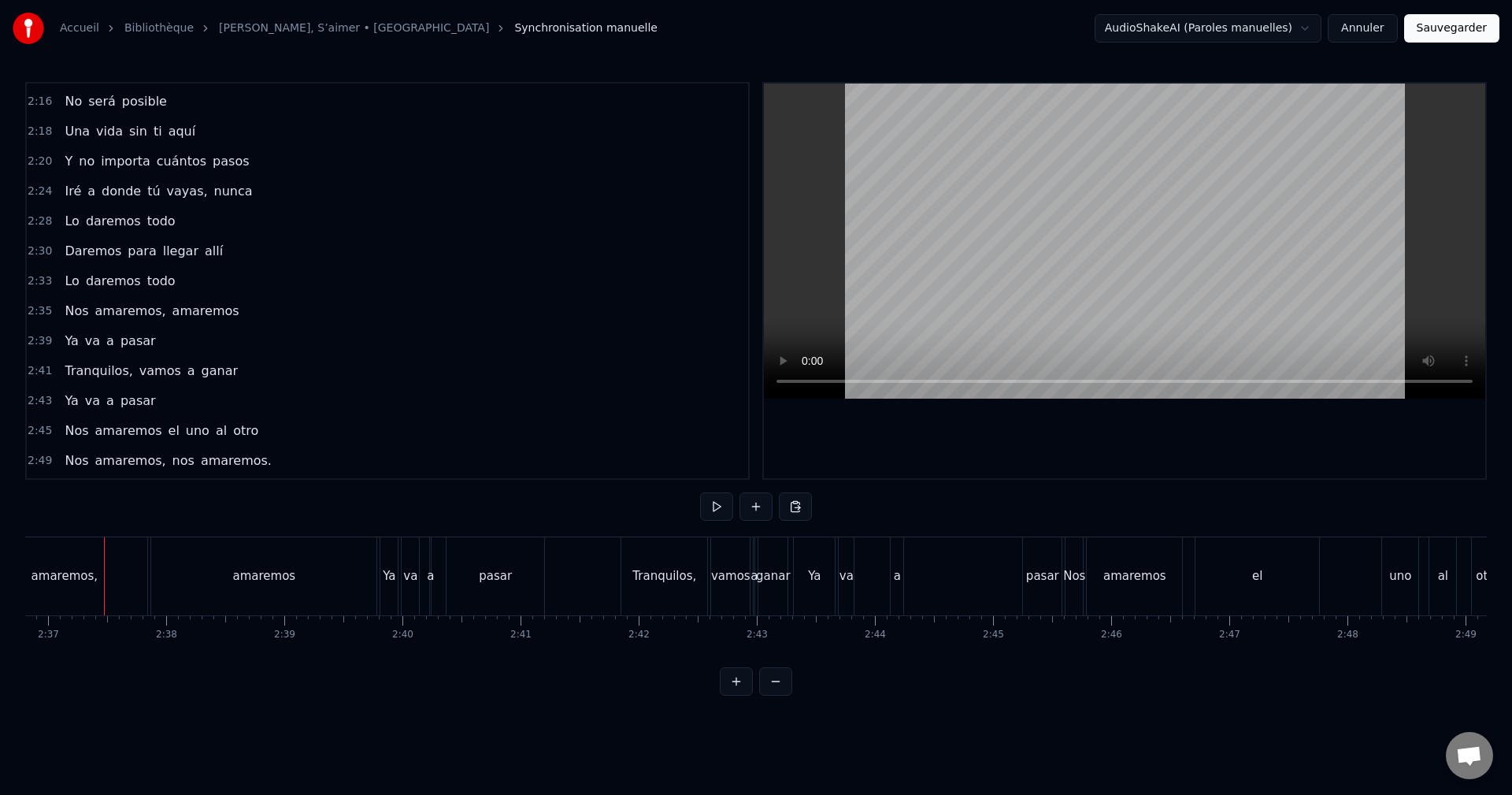
click at [80, 548] on div "amaremos," at bounding box center [64, 576] width 166 height 78
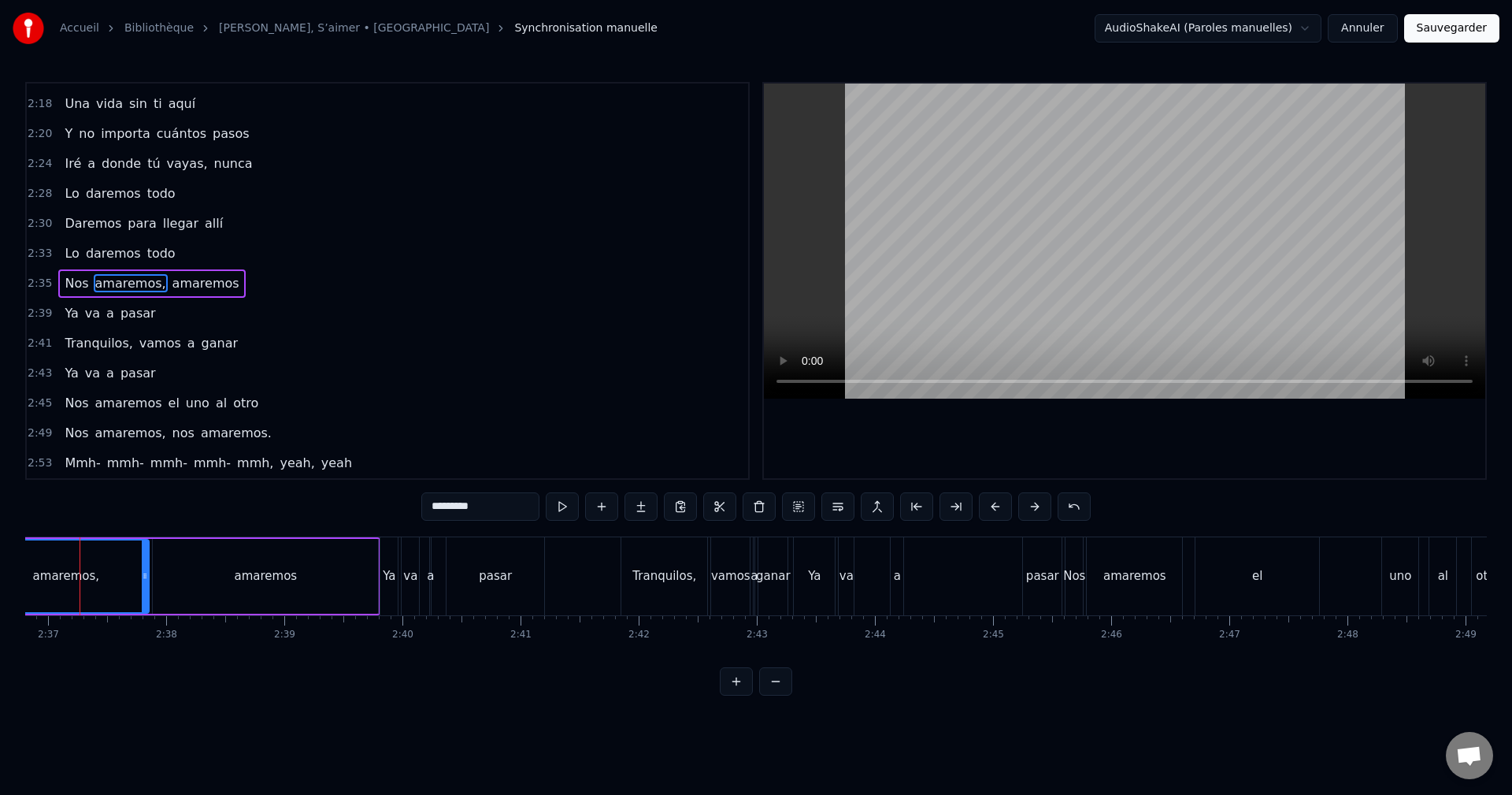
scroll to position [0, 18495]
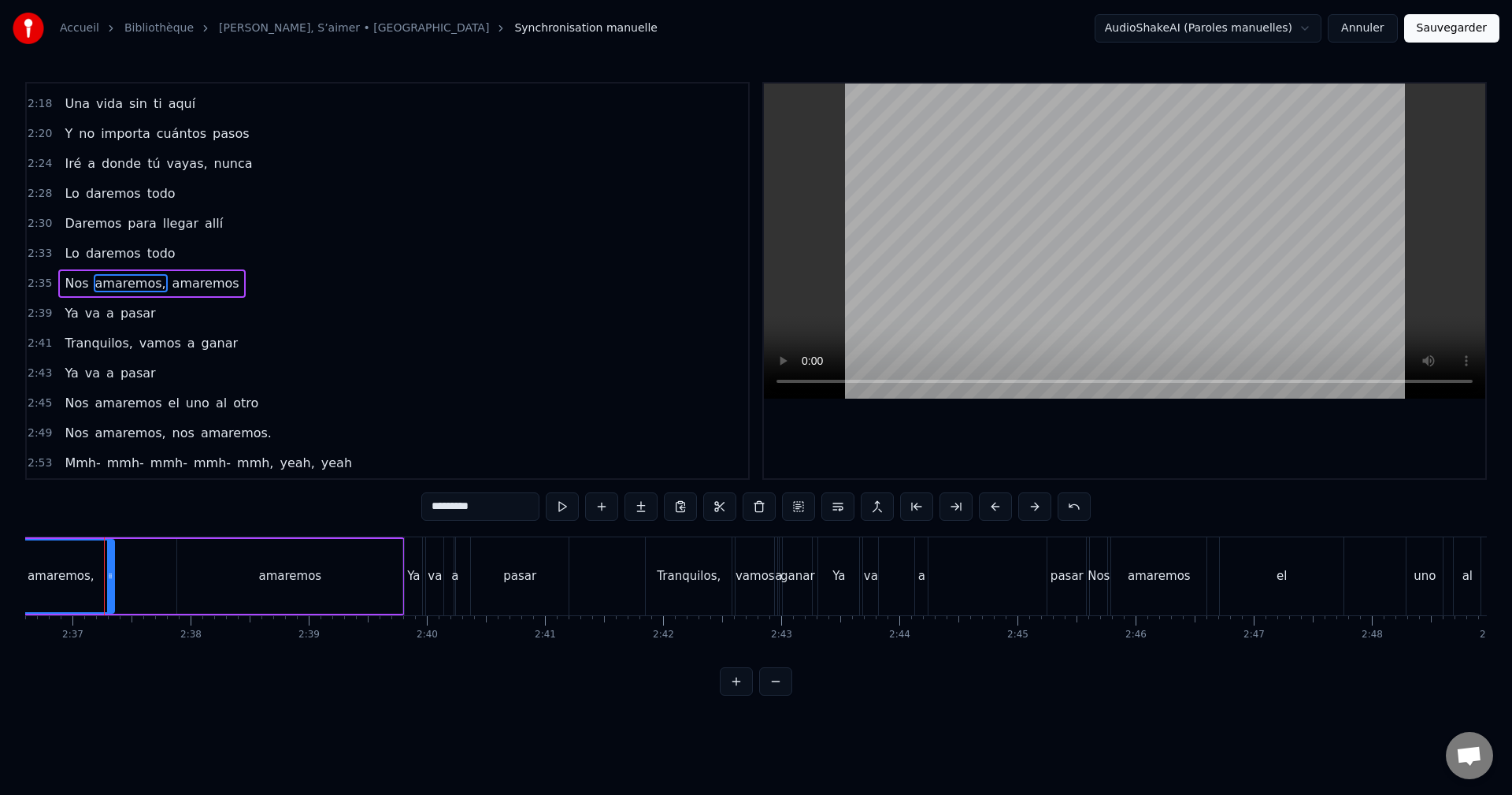
drag, startPoint x: 160, startPoint y: 571, endPoint x: 108, endPoint y: 575, distance: 52.2
click at [108, 575] on icon at bounding box center [109, 575] width 6 height 13
click at [219, 561] on div "amaremos" at bounding box center [290, 576] width 225 height 75
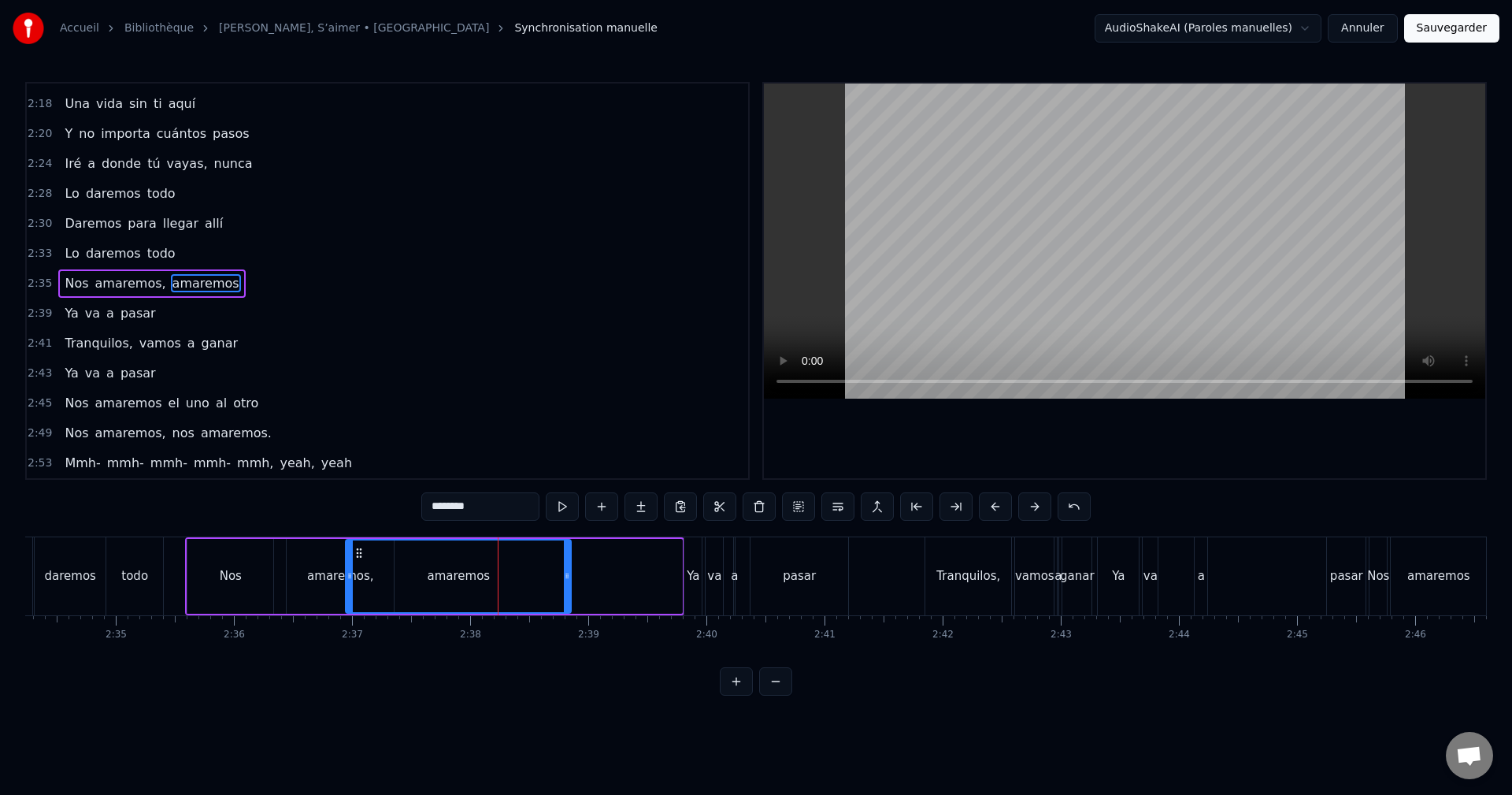
scroll to position [0, 18212]
drag, startPoint x: 186, startPoint y: 551, endPoint x: 404, endPoint y: 553, distance: 218.0
click at [402, 553] on icon at bounding box center [406, 553] width 13 height 13
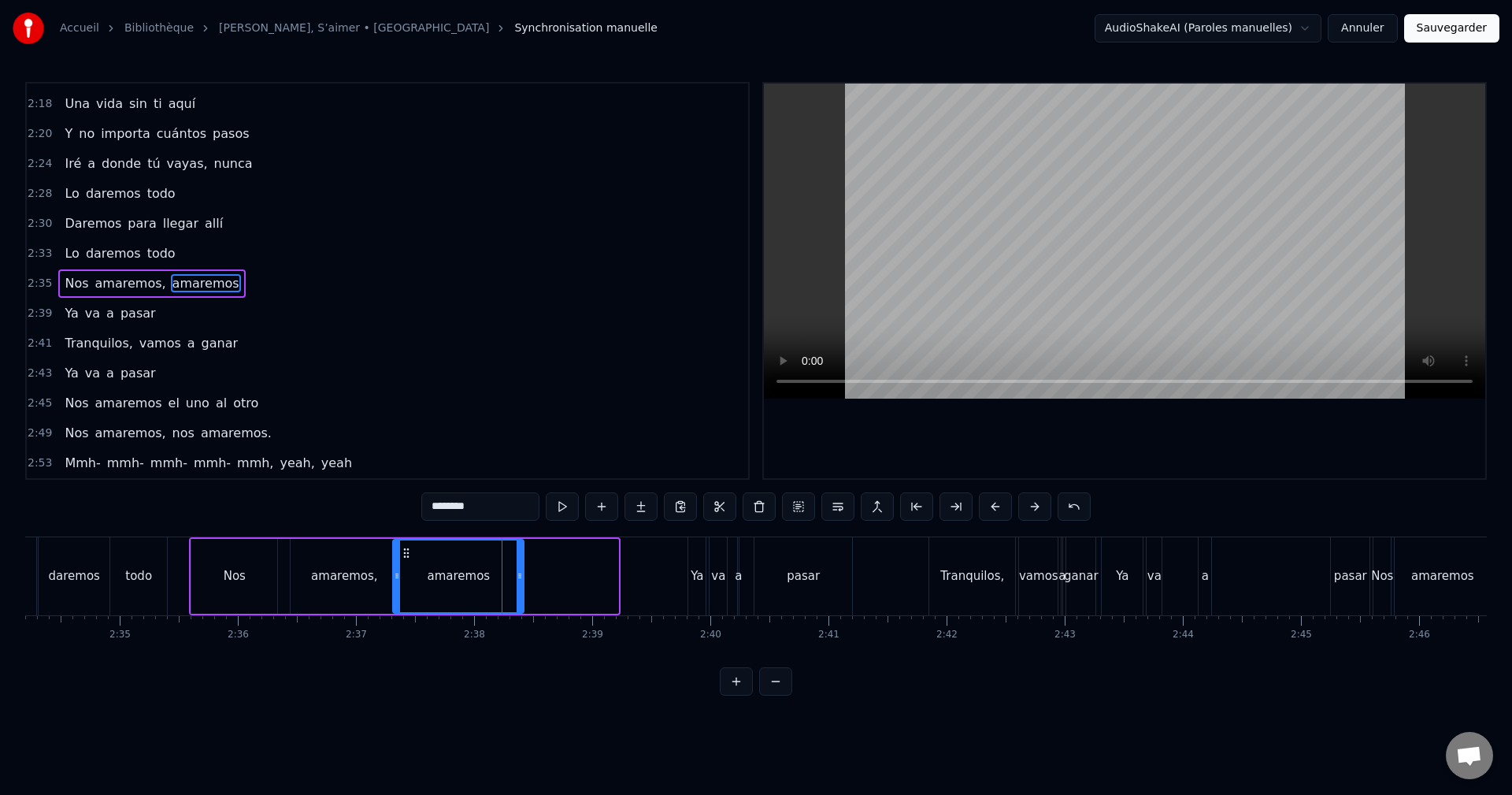
drag, startPoint x: 613, startPoint y: 564, endPoint x: 519, endPoint y: 576, distance: 94.8
click at [519, 576] on div at bounding box center [519, 576] width 6 height 72
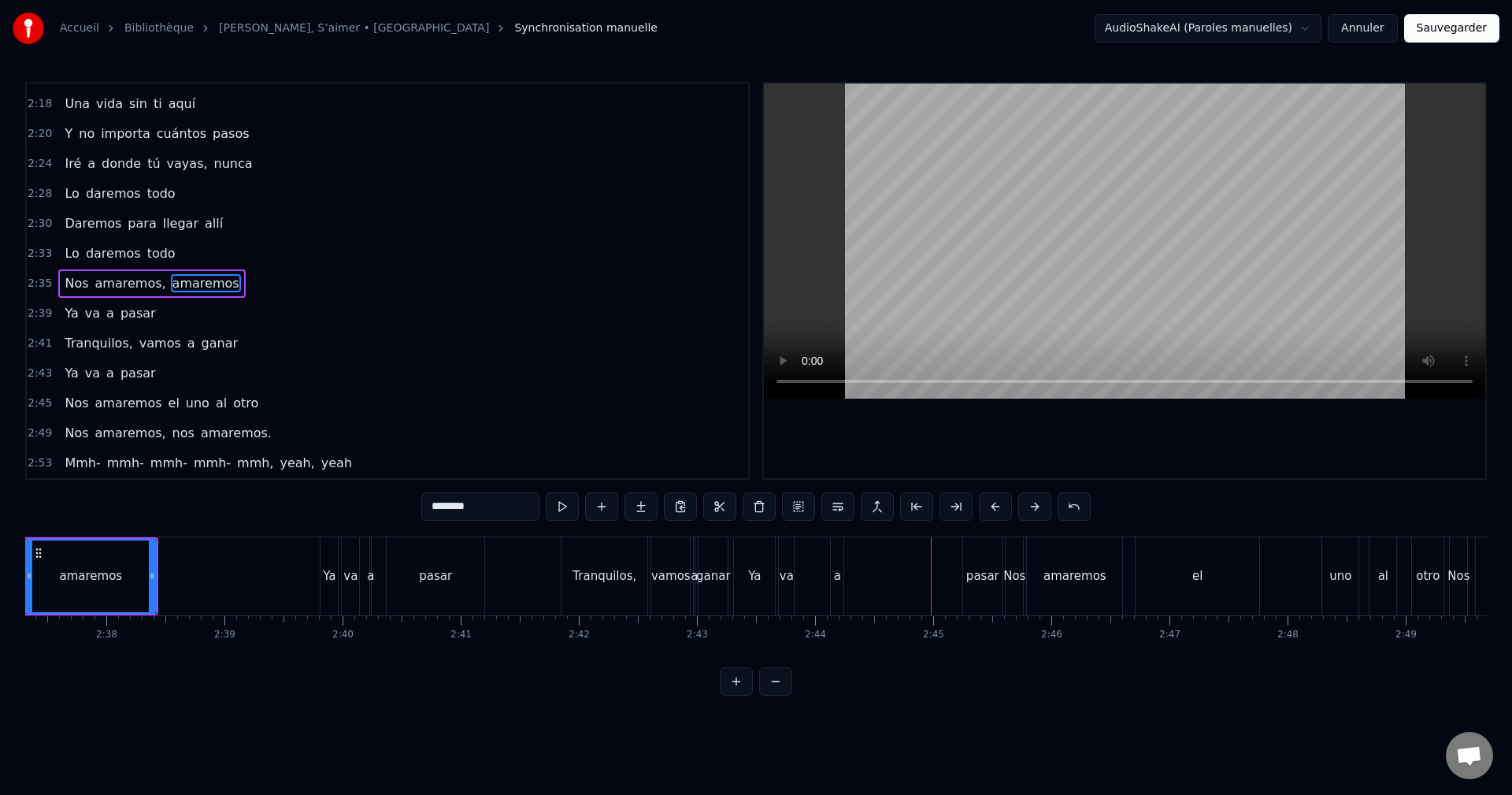
scroll to position [0, 18590]
click at [1067, 575] on div "amaremos" at bounding box center [1065, 575] width 63 height 18
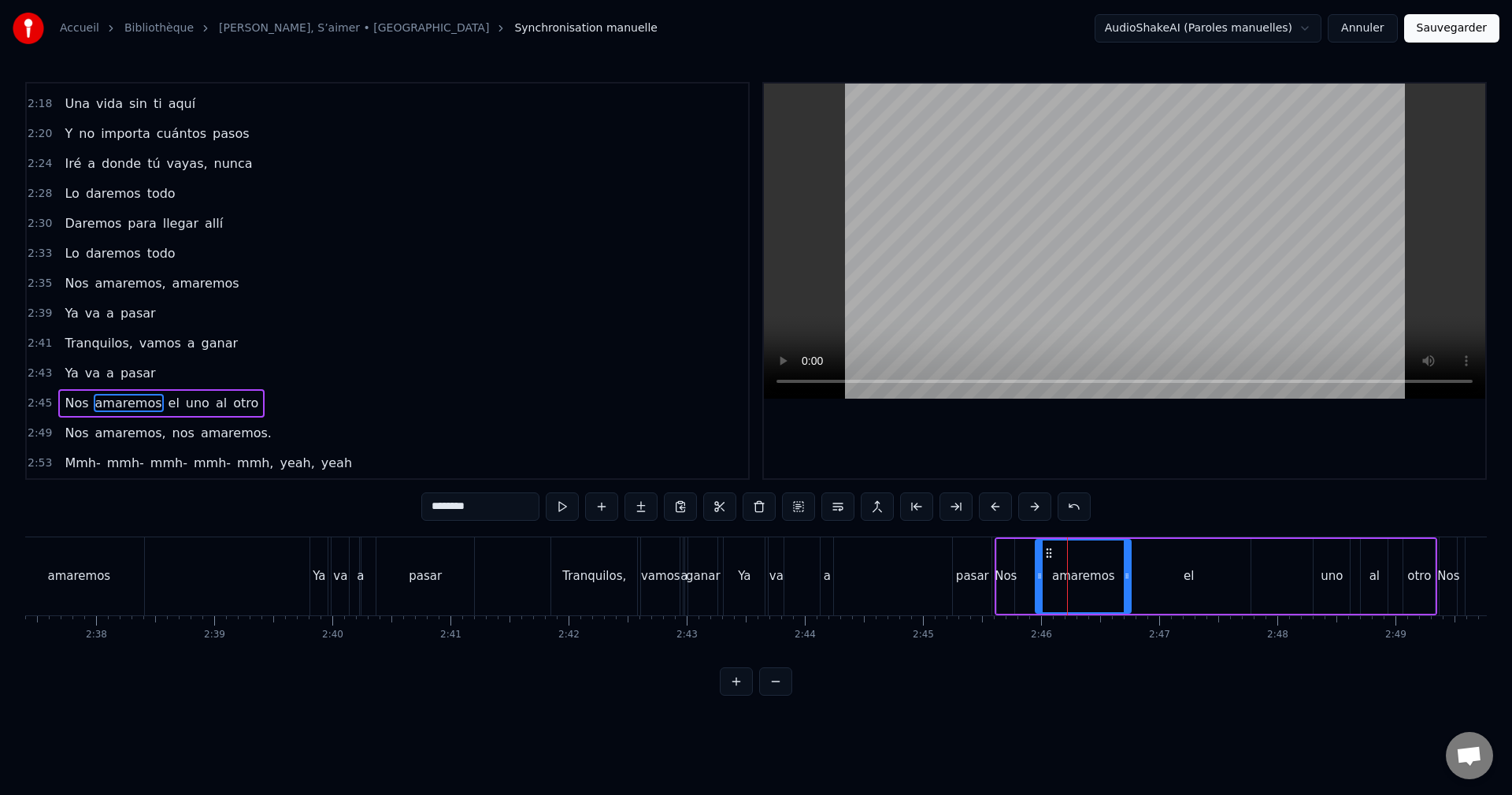
drag, startPoint x: 1030, startPoint y: 550, endPoint x: 1047, endPoint y: 550, distance: 17.0
click at [1047, 549] on circle at bounding box center [1047, 548] width 1 height 1
drag, startPoint x: 1043, startPoint y: 564, endPoint x: 1064, endPoint y: 566, distance: 21.1
click at [1064, 566] on div at bounding box center [1060, 576] width 6 height 72
click at [1007, 560] on div "Nos" at bounding box center [1005, 576] width 17 height 75
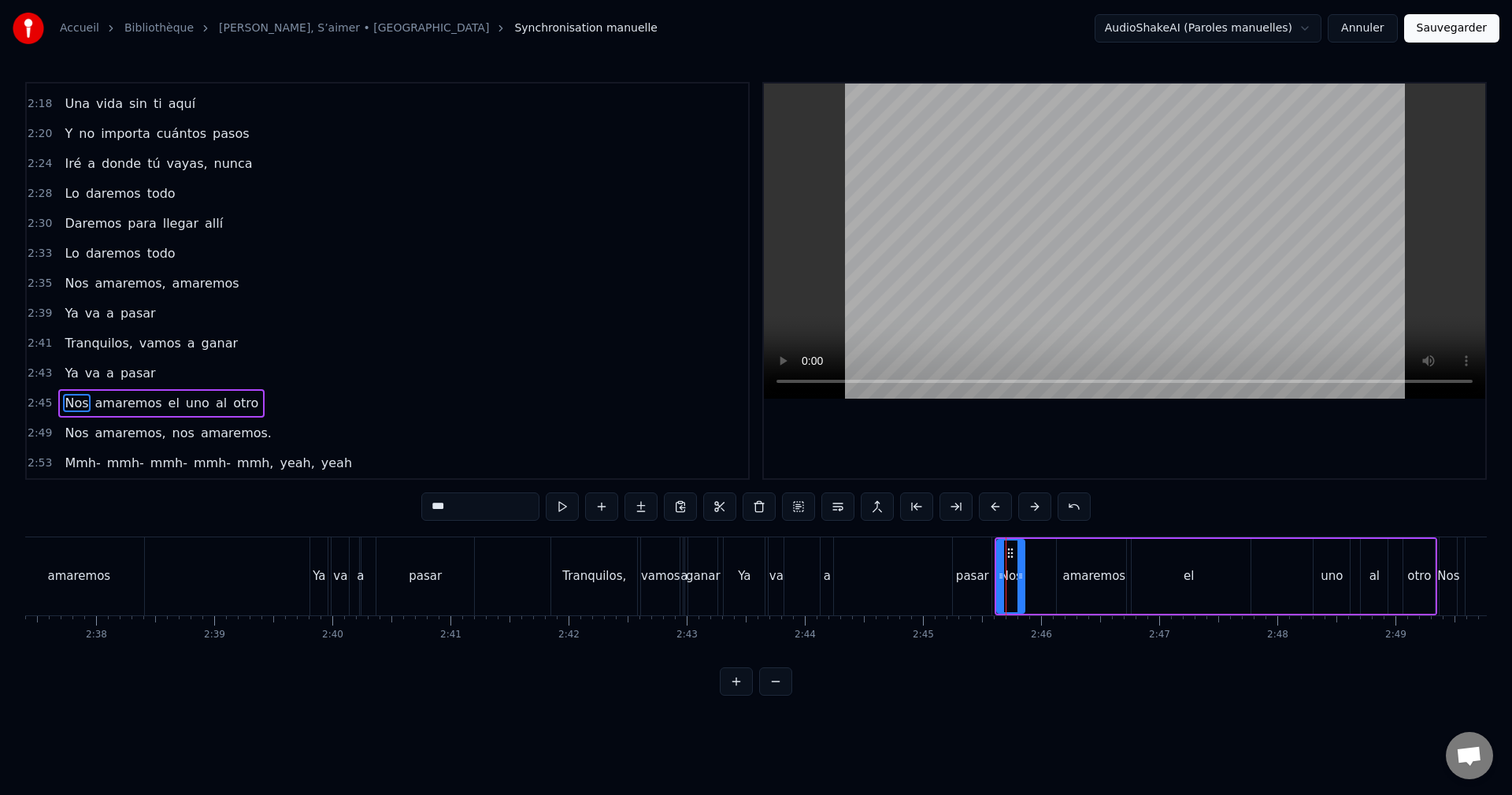
drag, startPoint x: 1013, startPoint y: 562, endPoint x: 1023, endPoint y: 562, distance: 10.0
click at [1023, 562] on div at bounding box center [1020, 576] width 6 height 72
drag, startPoint x: 1011, startPoint y: 553, endPoint x: 1048, endPoint y: 554, distance: 37.0
click at [1048, 554] on icon at bounding box center [1047, 553] width 13 height 13
click at [964, 559] on div "pasar" at bounding box center [972, 576] width 39 height 78
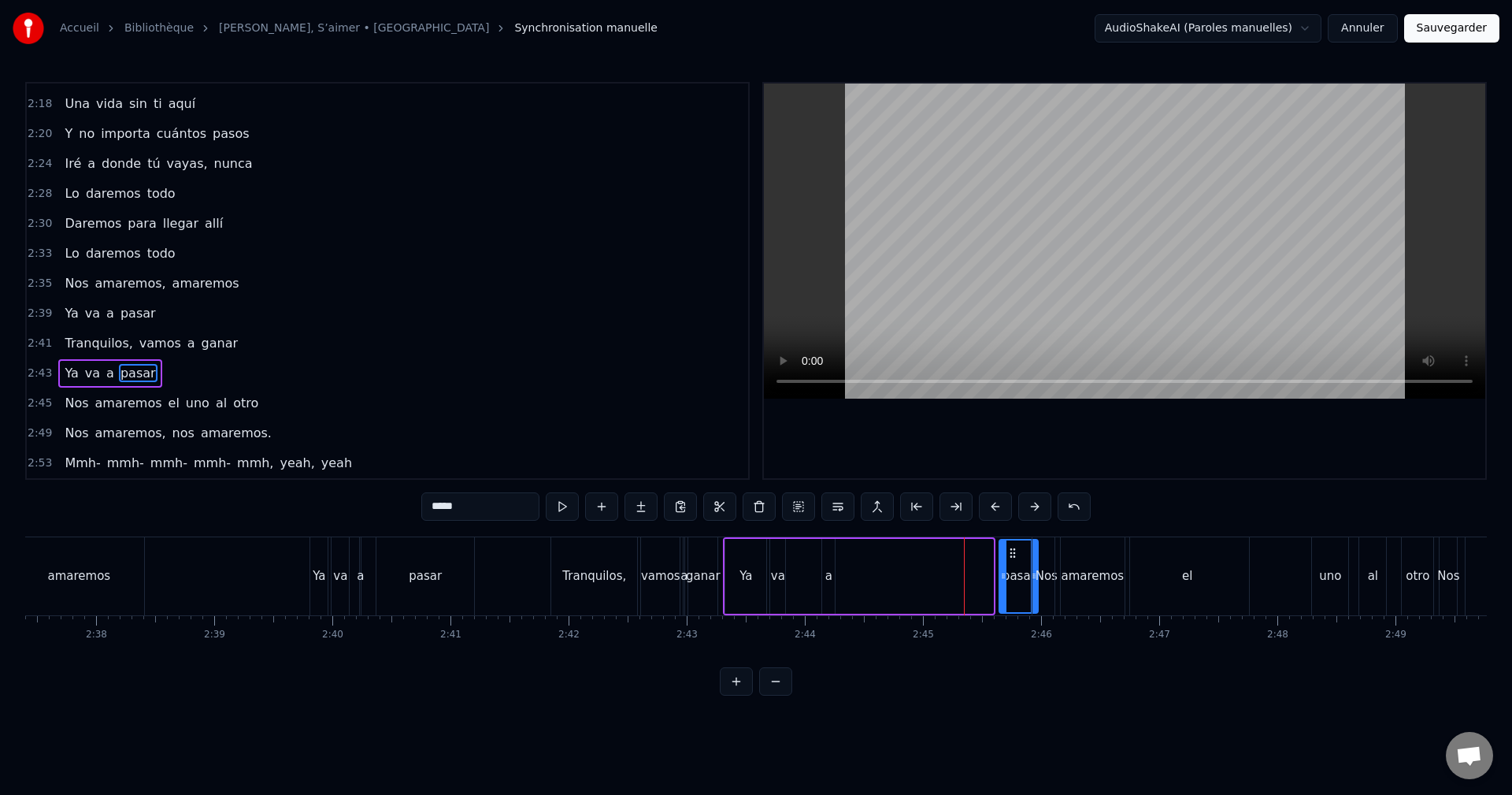
drag, startPoint x: 981, startPoint y: 552, endPoint x: 1010, endPoint y: 553, distance: 29.0
click at [1011, 553] on icon at bounding box center [1012, 553] width 13 height 13
click at [826, 561] on div "a" at bounding box center [828, 576] width 13 height 75
drag, startPoint x: 836, startPoint y: 553, endPoint x: 998, endPoint y: 553, distance: 162.0
click at [998, 553] on icon at bounding box center [996, 553] width 13 height 13
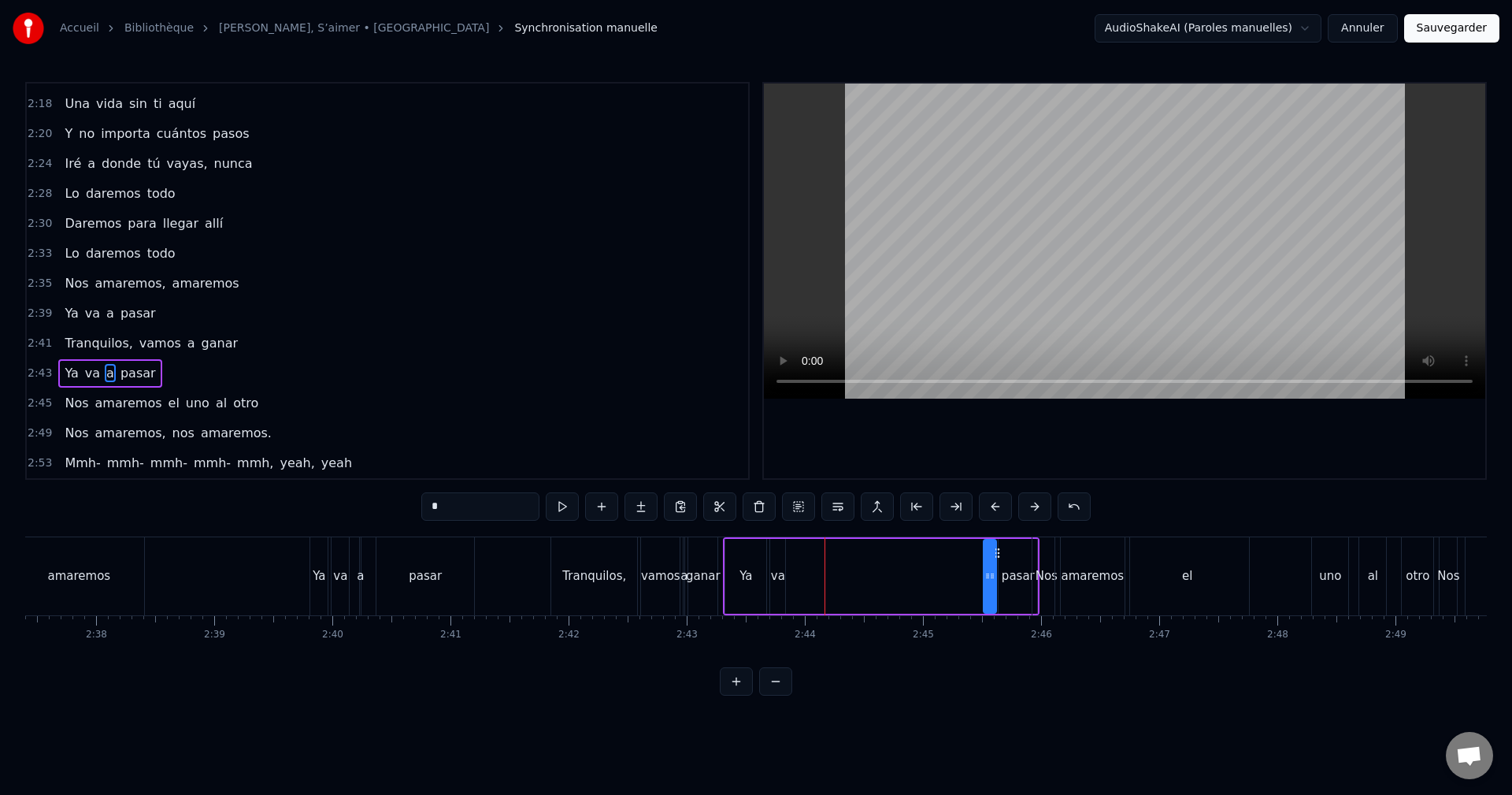
click at [780, 558] on div "va" at bounding box center [778, 576] width 15 height 75
click at [788, 553] on div at bounding box center [785, 576] width 6 height 72
drag, startPoint x: 779, startPoint y: 553, endPoint x: 973, endPoint y: 554, distance: 194.0
click at [973, 554] on icon at bounding box center [977, 553] width 13 height 13
click at [755, 557] on div "Ya" at bounding box center [745, 576] width 41 height 75
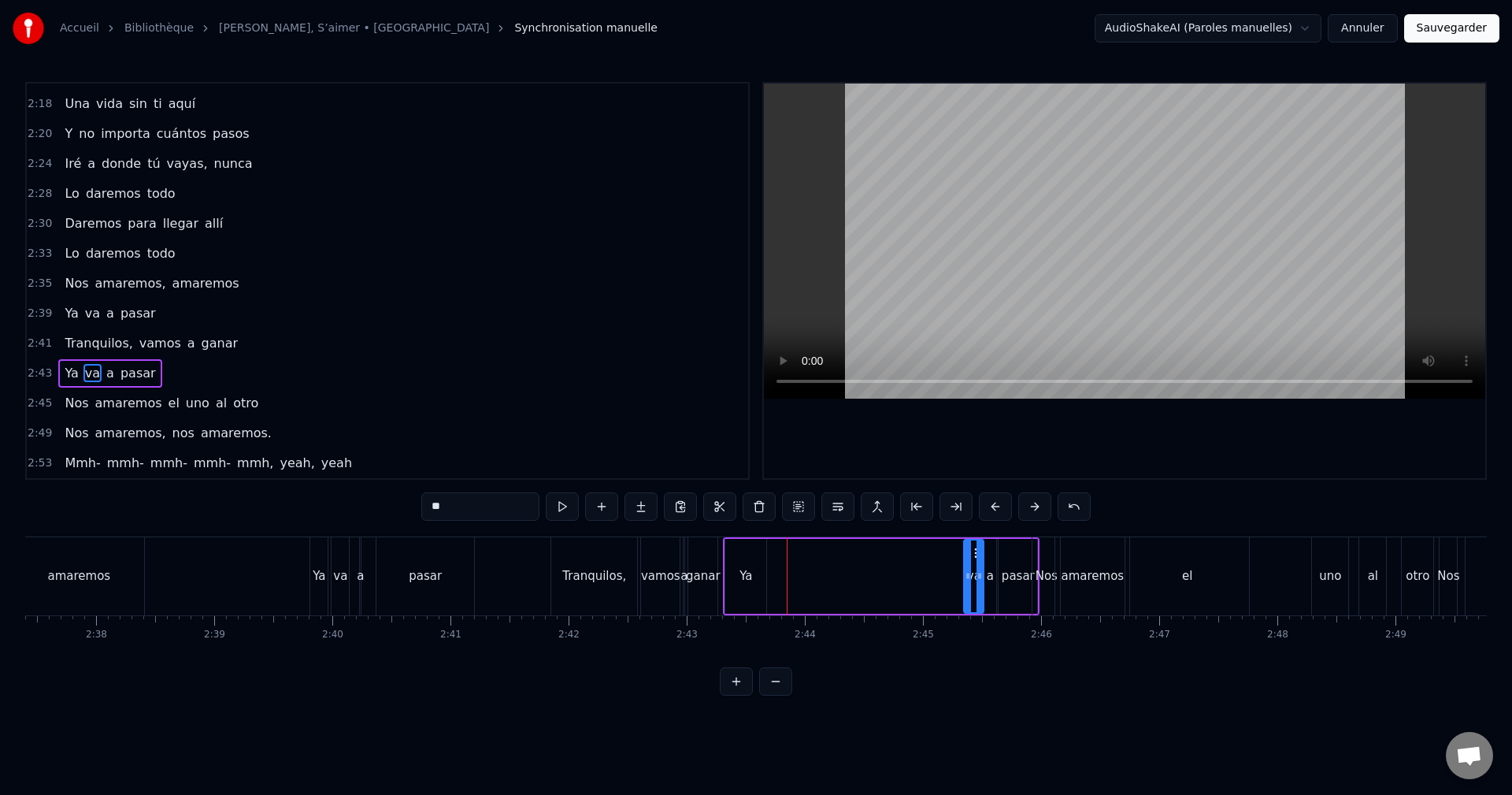
type input "**"
drag, startPoint x: 738, startPoint y: 553, endPoint x: 939, endPoint y: 545, distance: 201.2
click at [944, 548] on icon at bounding box center [945, 553] width 13 height 13
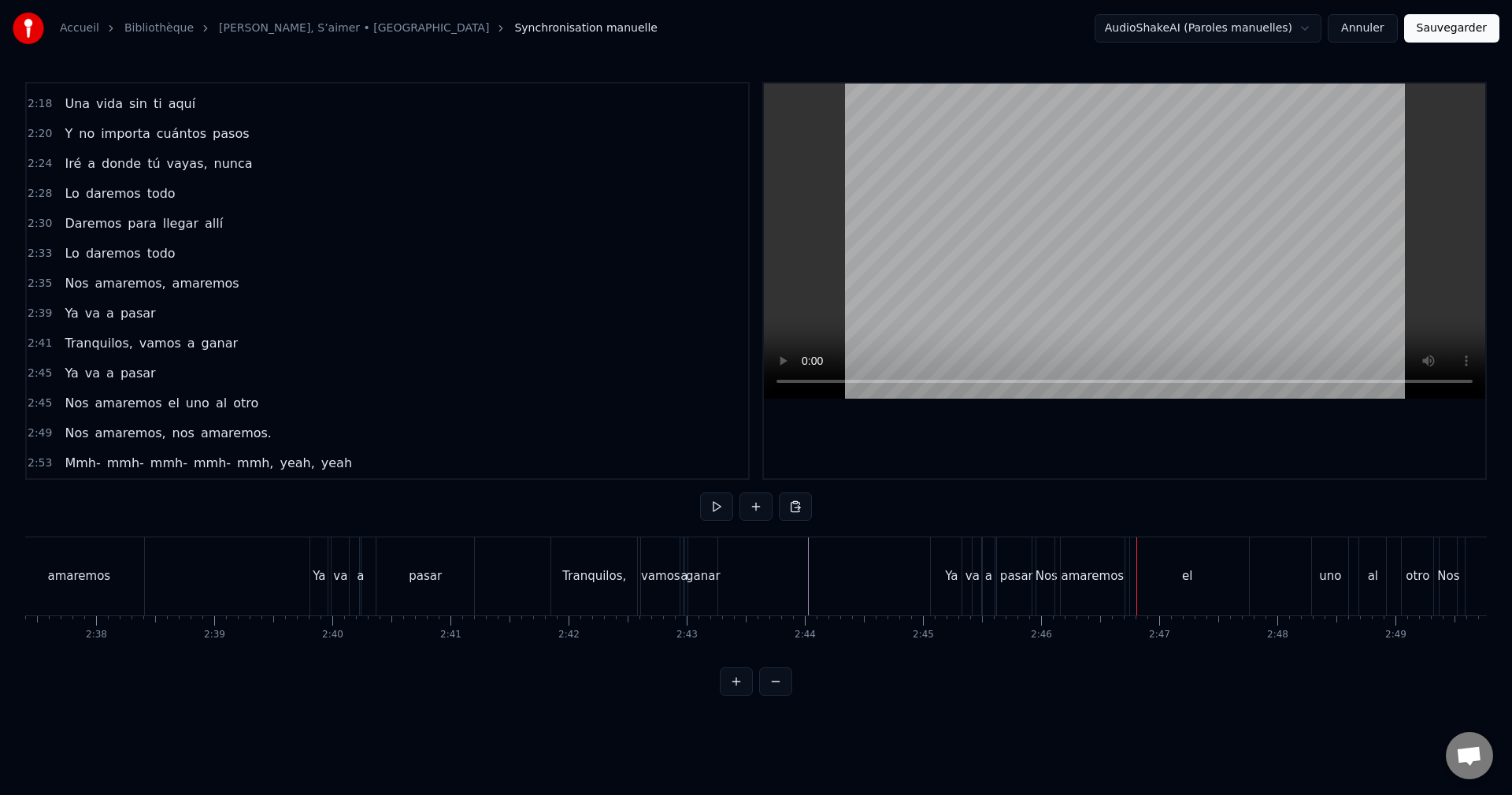
click at [1231, 564] on div "el" at bounding box center [1187, 576] width 124 height 78
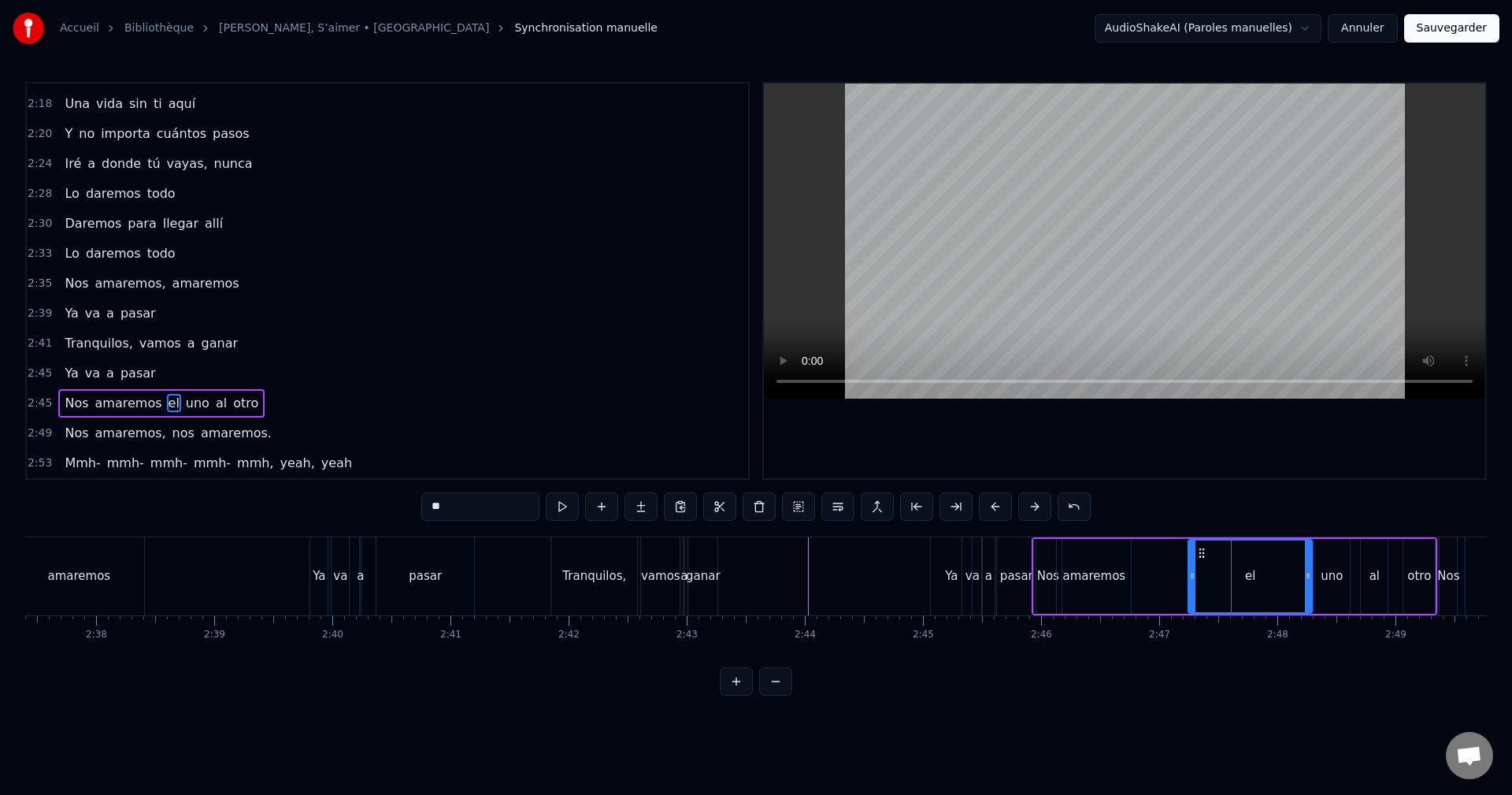
drag, startPoint x: 1155, startPoint y: 546, endPoint x: 1203, endPoint y: 545, distance: 48.0
click at [1203, 545] on div "el" at bounding box center [1250, 576] width 122 height 72
drag, startPoint x: 1200, startPoint y: 564, endPoint x: 1216, endPoint y: 570, distance: 17.1
click at [1255, 560] on div at bounding box center [1251, 576] width 6 height 72
click at [1104, 570] on div "amaremos" at bounding box center [1094, 575] width 63 height 18
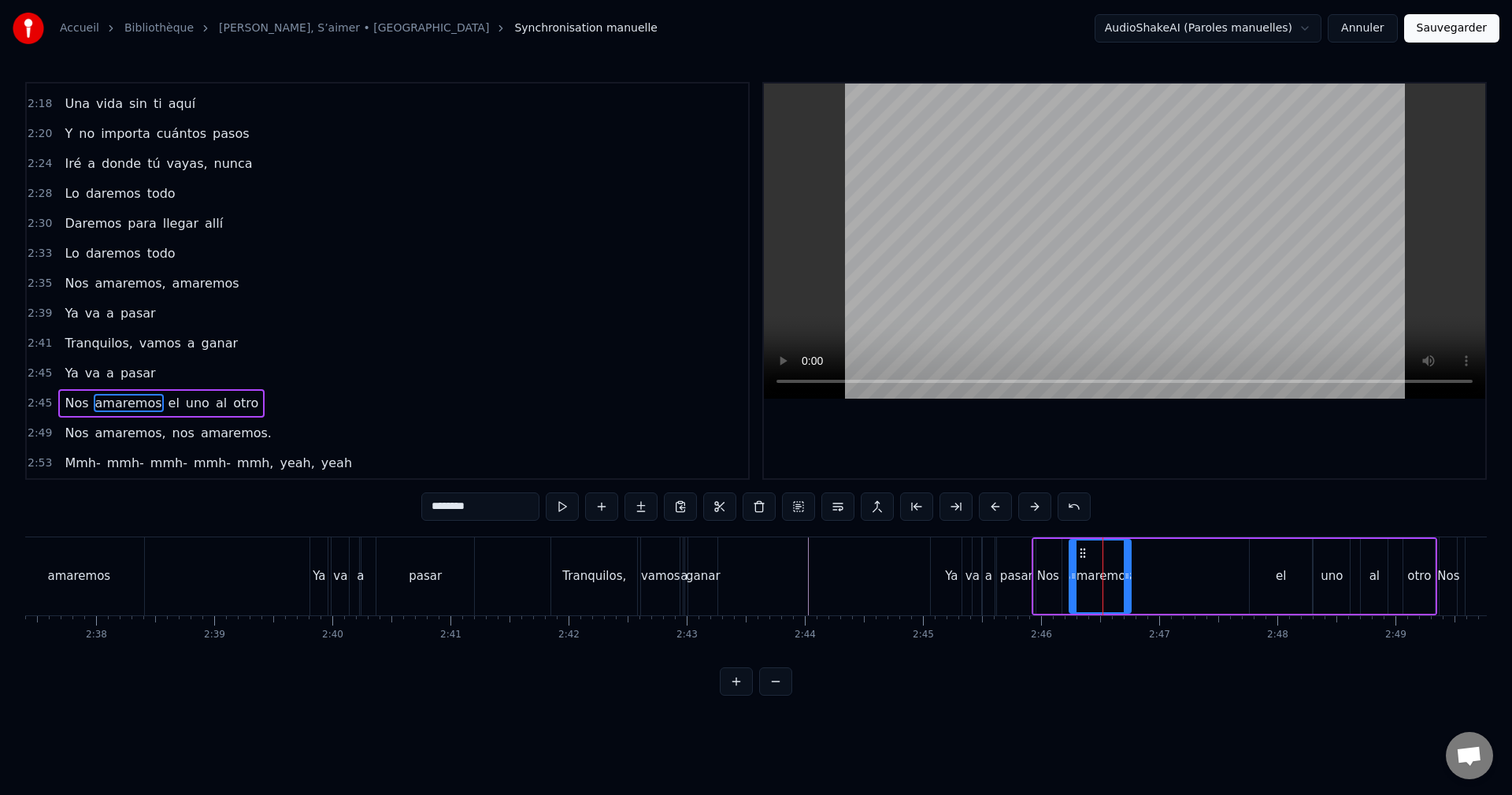
drag, startPoint x: 1078, startPoint y: 564, endPoint x: 1073, endPoint y: 575, distance: 12.1
click at [1073, 575] on div at bounding box center [1072, 576] width 6 height 72
drag, startPoint x: 1127, startPoint y: 551, endPoint x: 1205, endPoint y: 555, distance: 78.1
click at [1205, 555] on icon at bounding box center [1203, 553] width 13 height 13
click at [1055, 560] on div "Nos" at bounding box center [1047, 576] width 28 height 75
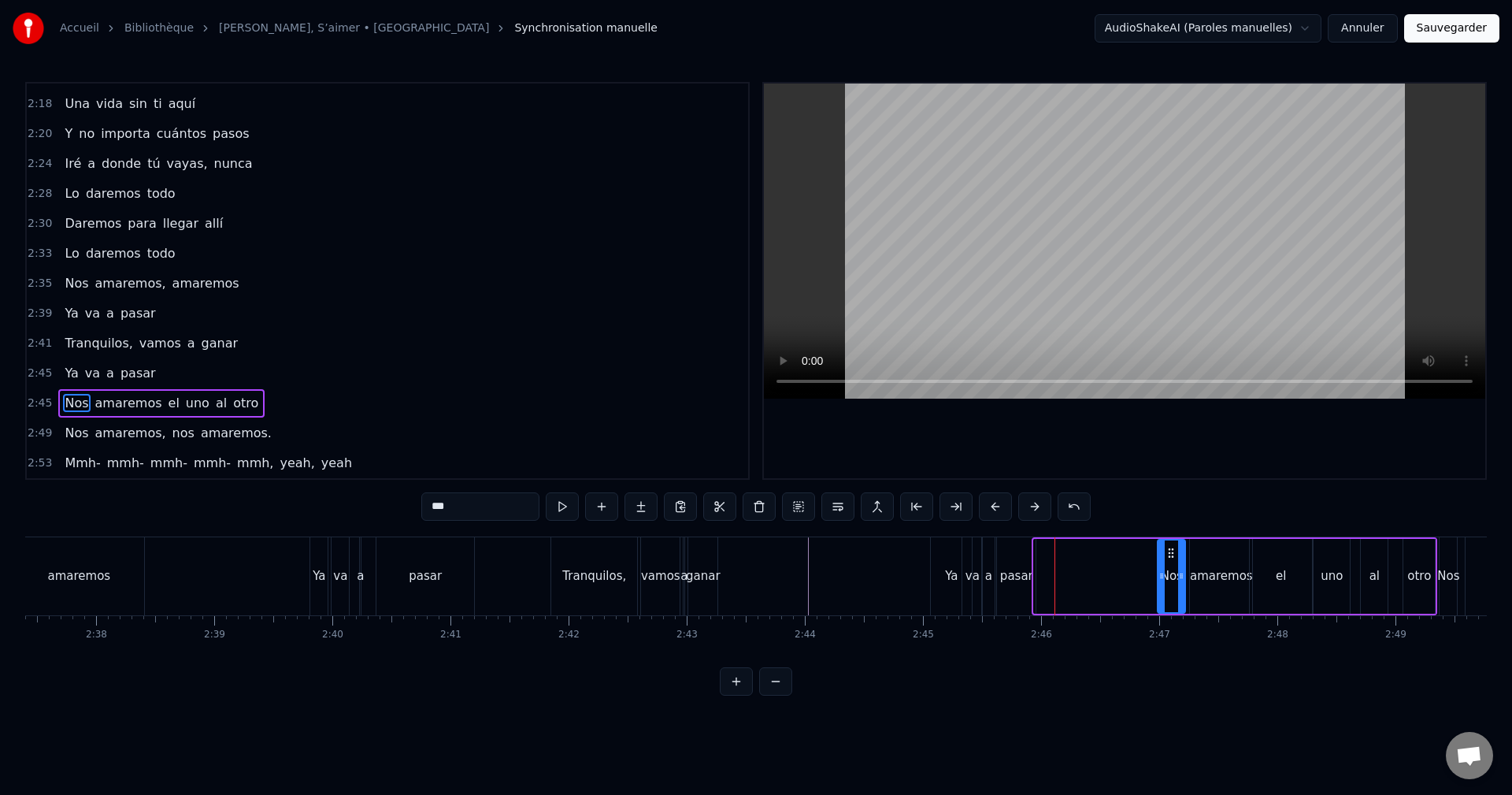
drag, startPoint x: 1047, startPoint y: 551, endPoint x: 1171, endPoint y: 553, distance: 124.0
click at [1171, 553] on icon at bounding box center [1171, 553] width 13 height 13
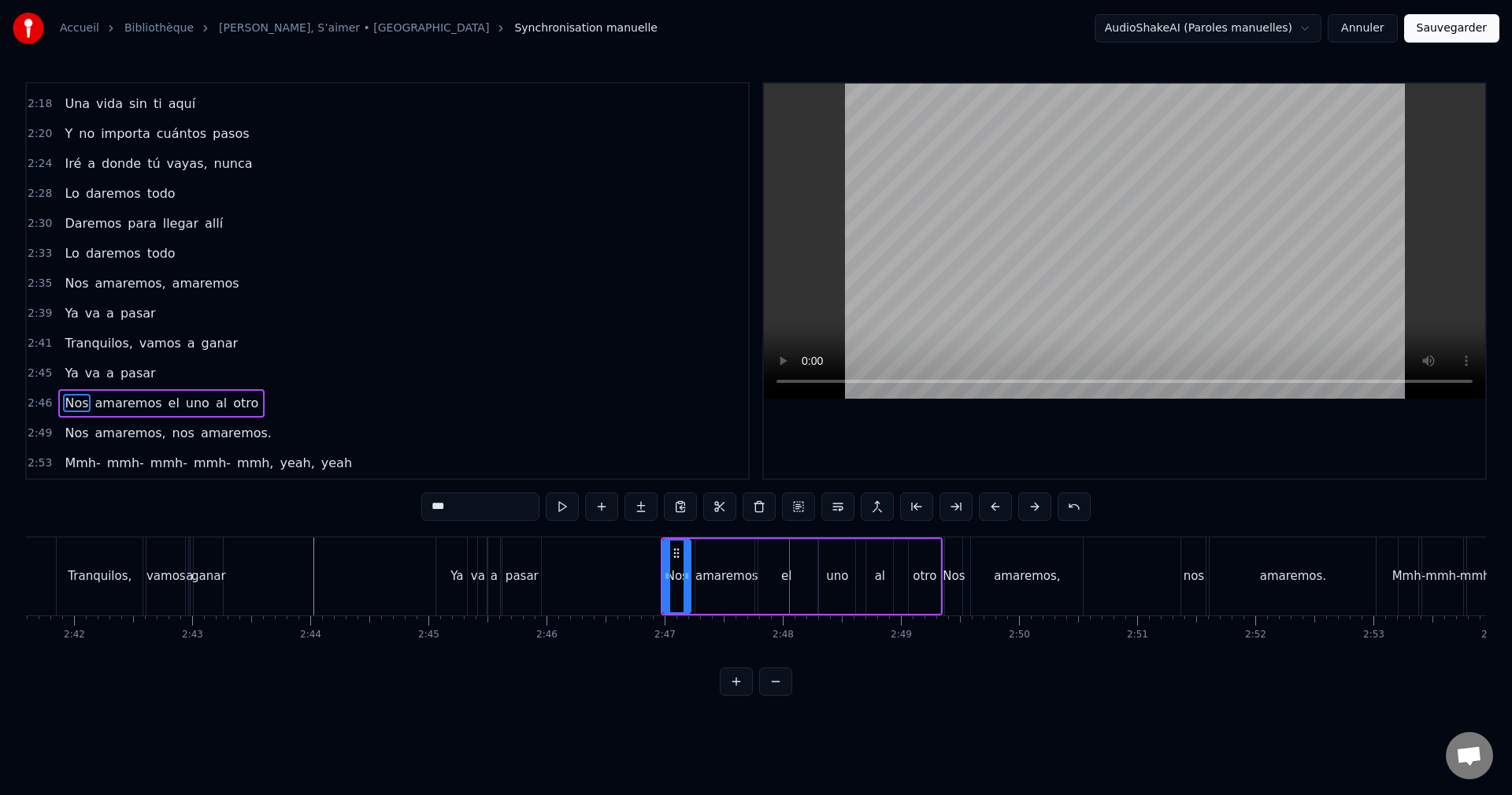
scroll to position [0, 19094]
click at [1487, 658] on div "Accueil Bibliothèque Aimer, S’aimer • Calema Synchronisation manuelle AudioShak…" at bounding box center [756, 347] width 1512 height 696
click at [1011, 549] on div "amaremos," at bounding box center [1017, 576] width 112 height 78
type input "*********"
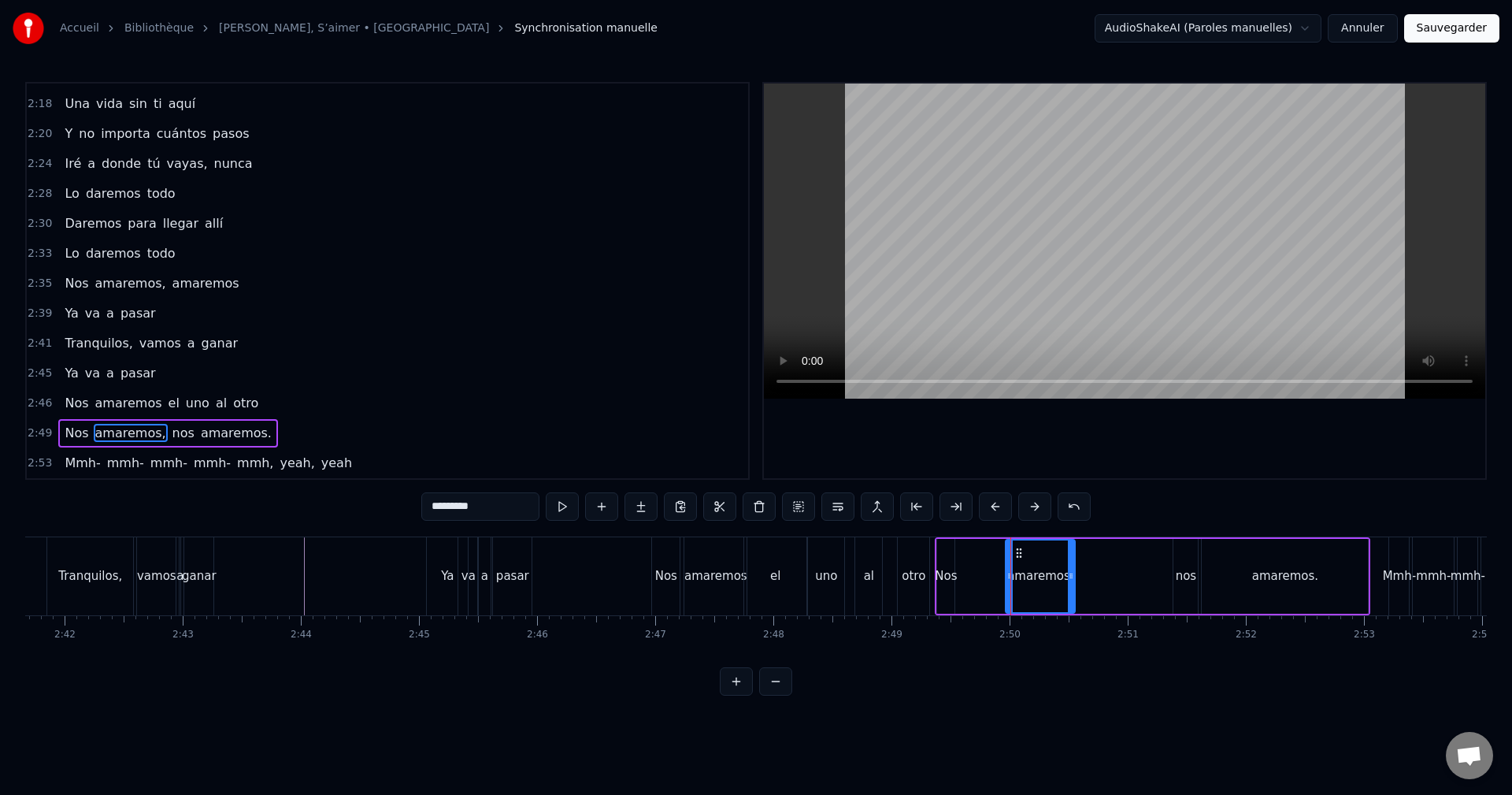
drag, startPoint x: 980, startPoint y: 569, endPoint x: 1011, endPoint y: 575, distance: 31.6
click at [1011, 575] on div at bounding box center [1009, 576] width 6 height 72
click at [933, 560] on div "Nos amaremos el uno al otro" at bounding box center [792, 576] width 282 height 78
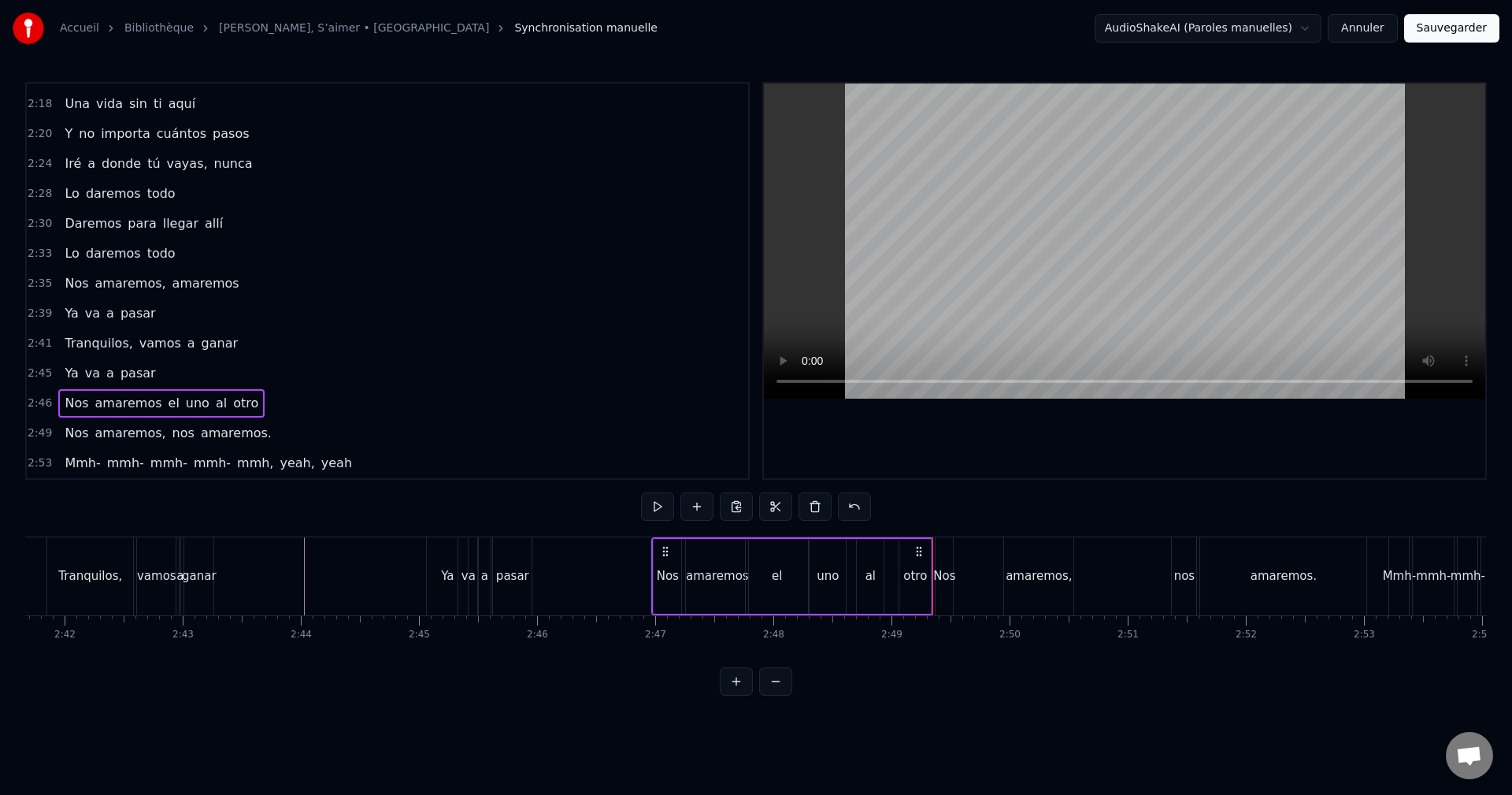
click at [947, 555] on div "Nos" at bounding box center [944, 576] width 17 height 78
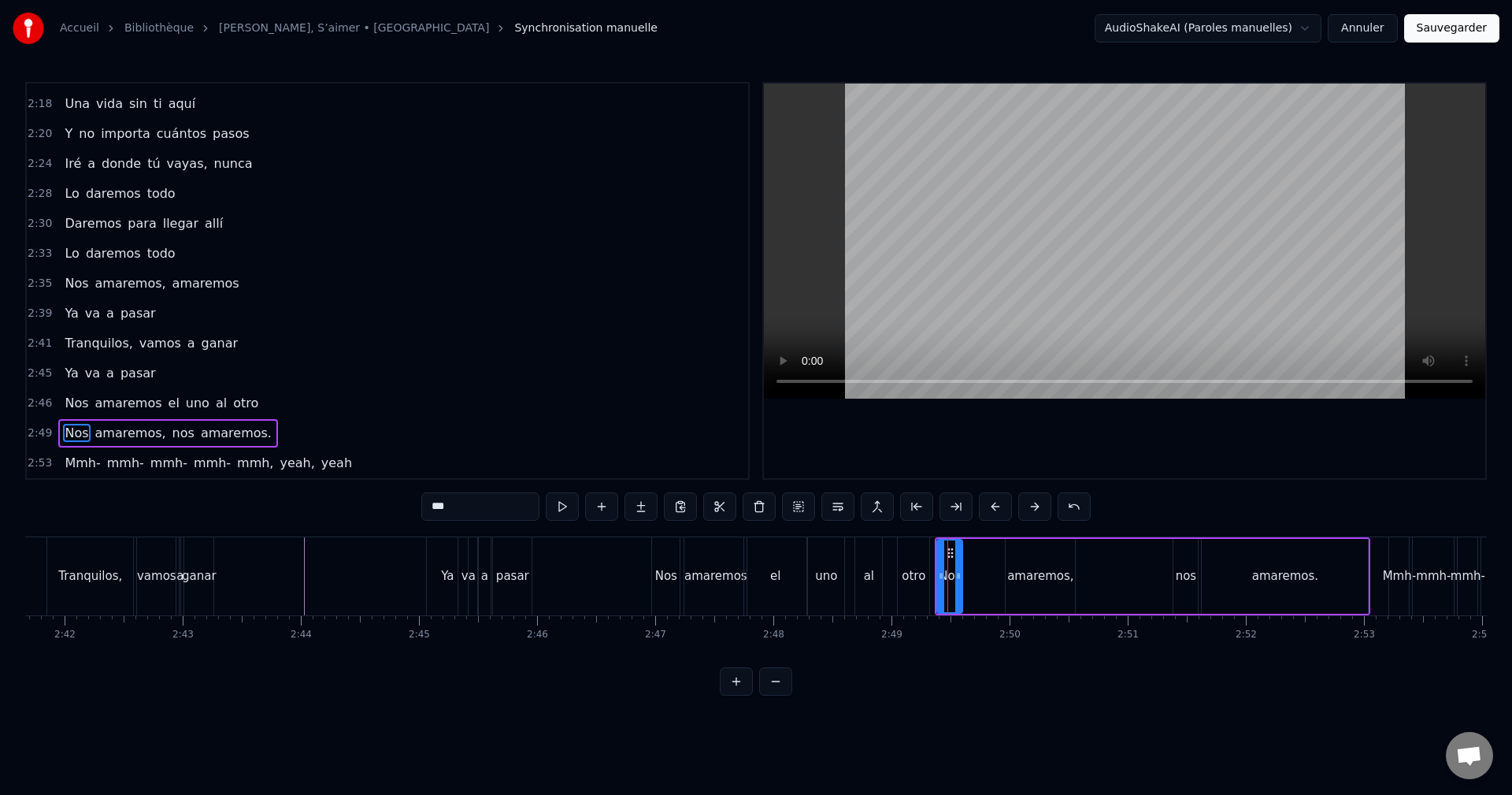
click at [960, 559] on div at bounding box center [958, 576] width 6 height 72
drag, startPoint x: 949, startPoint y: 553, endPoint x: 993, endPoint y: 557, distance: 44.2
click at [993, 557] on icon at bounding box center [994, 553] width 13 height 13
click at [916, 553] on div "otro" at bounding box center [913, 576] width 31 height 78
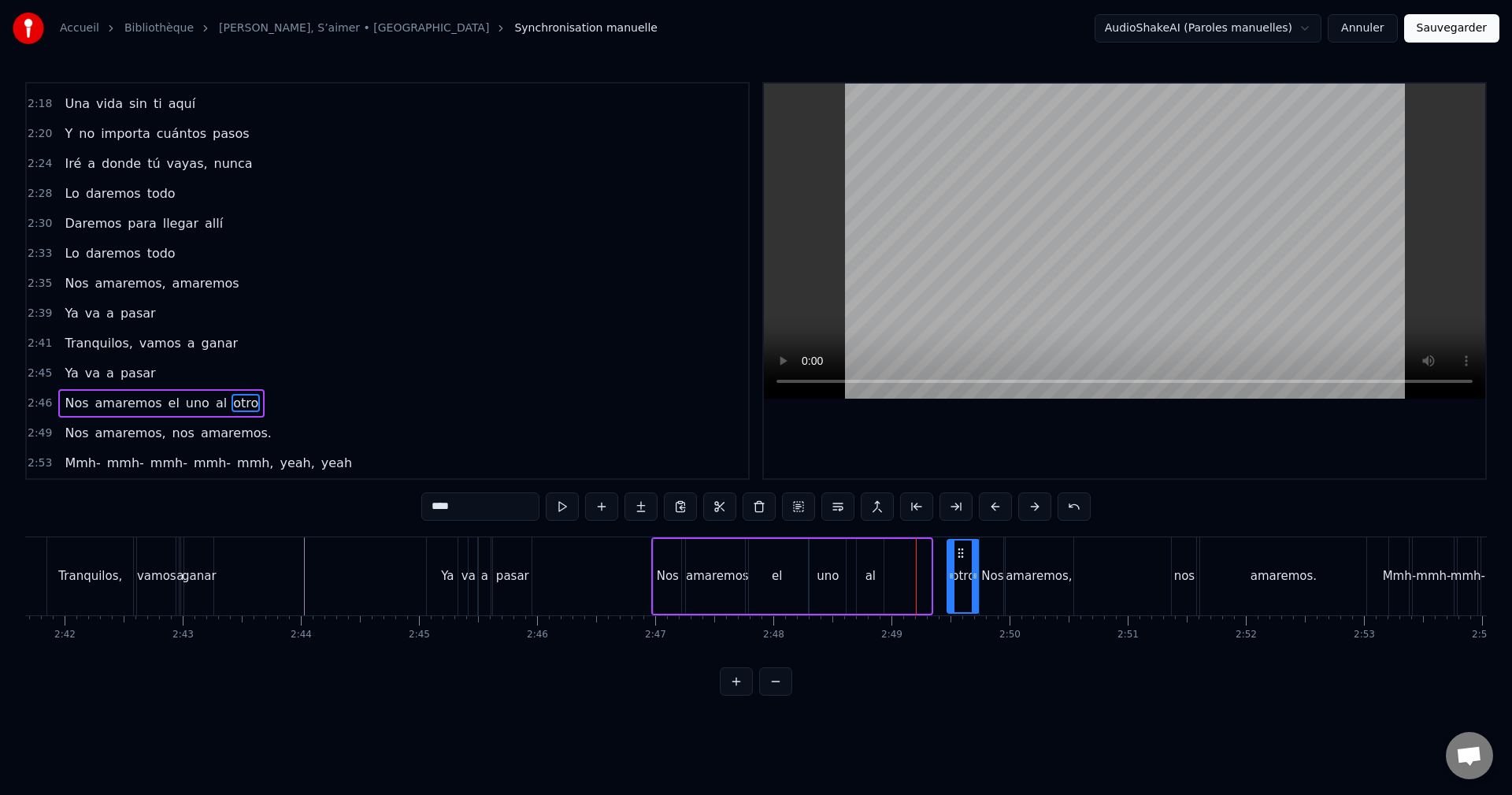
drag, startPoint x: 931, startPoint y: 550, endPoint x: 962, endPoint y: 552, distance: 31.1
click at [962, 552] on icon at bounding box center [961, 553] width 13 height 13
click at [873, 553] on div "al" at bounding box center [870, 576] width 27 height 75
drag, startPoint x: 867, startPoint y: 551, endPoint x: 926, endPoint y: 550, distance: 59.0
click at [926, 550] on icon at bounding box center [928, 553] width 13 height 13
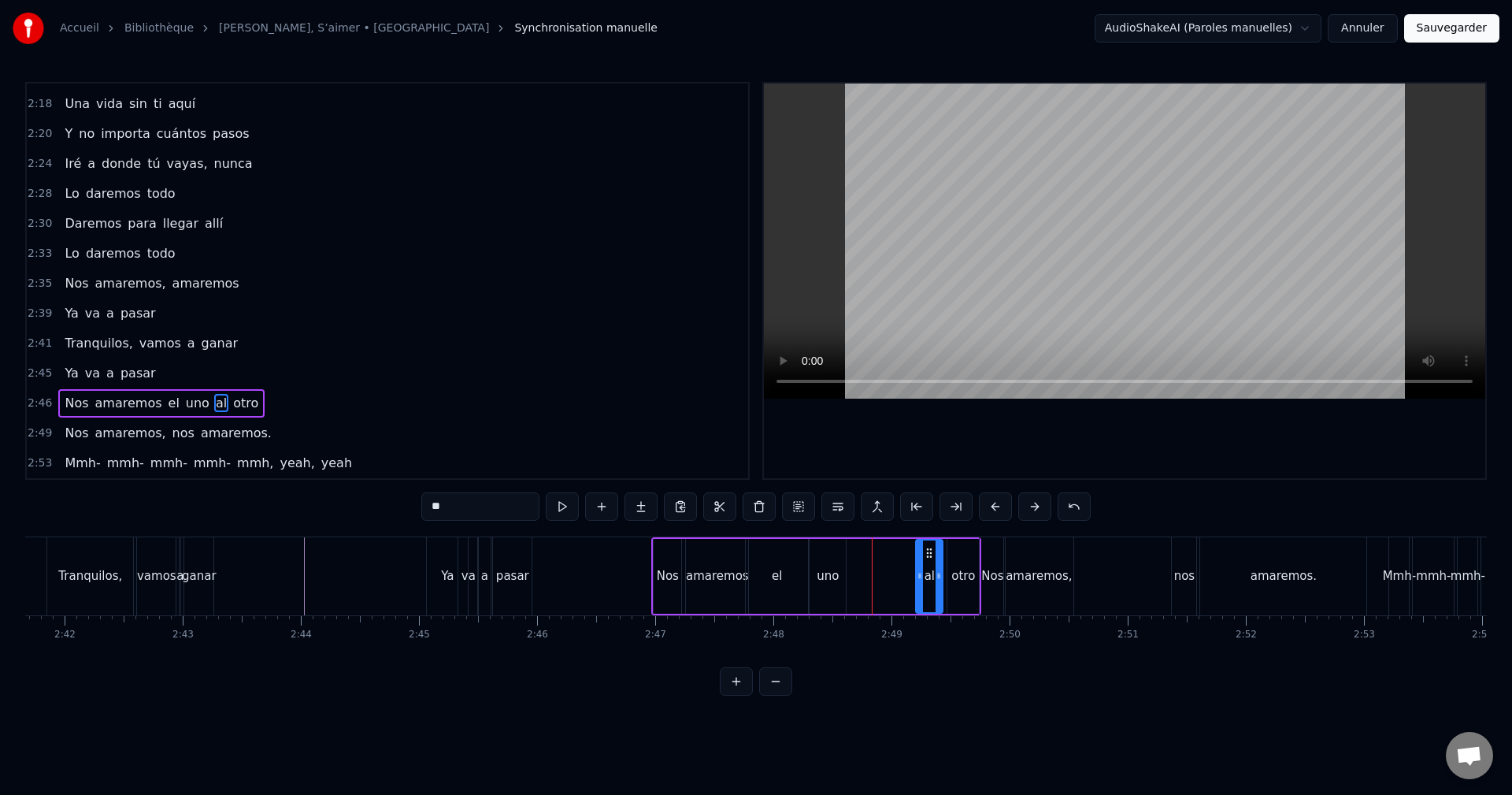
click at [830, 560] on div "uno" at bounding box center [828, 576] width 36 height 75
drag, startPoint x: 833, startPoint y: 551, endPoint x: 894, endPoint y: 554, distance: 61.1
click at [894, 554] on icon at bounding box center [894, 553] width 13 height 13
click at [780, 560] on div "el" at bounding box center [776, 576] width 62 height 75
drag, startPoint x: 758, startPoint y: 550, endPoint x: 839, endPoint y: 557, distance: 81.3
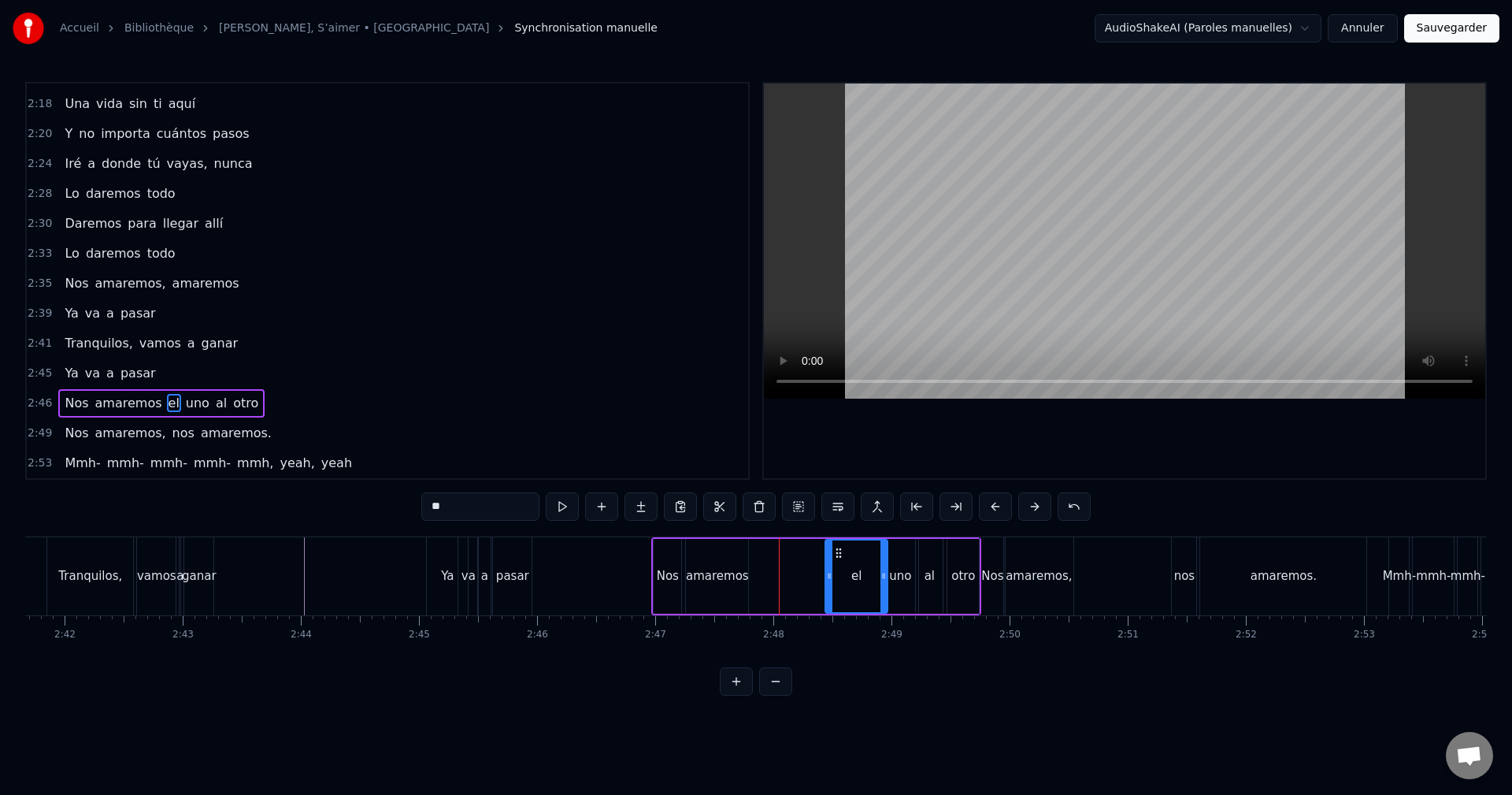
click at [839, 557] on icon at bounding box center [839, 553] width 13 height 13
drag, startPoint x: 829, startPoint y: 567, endPoint x: 845, endPoint y: 570, distance: 16.3
click at [845, 570] on div at bounding box center [845, 576] width 6 height 72
click at [713, 575] on div "amaremos" at bounding box center [717, 575] width 63 height 18
drag, startPoint x: 699, startPoint y: 552, endPoint x: 789, endPoint y: 554, distance: 90.0
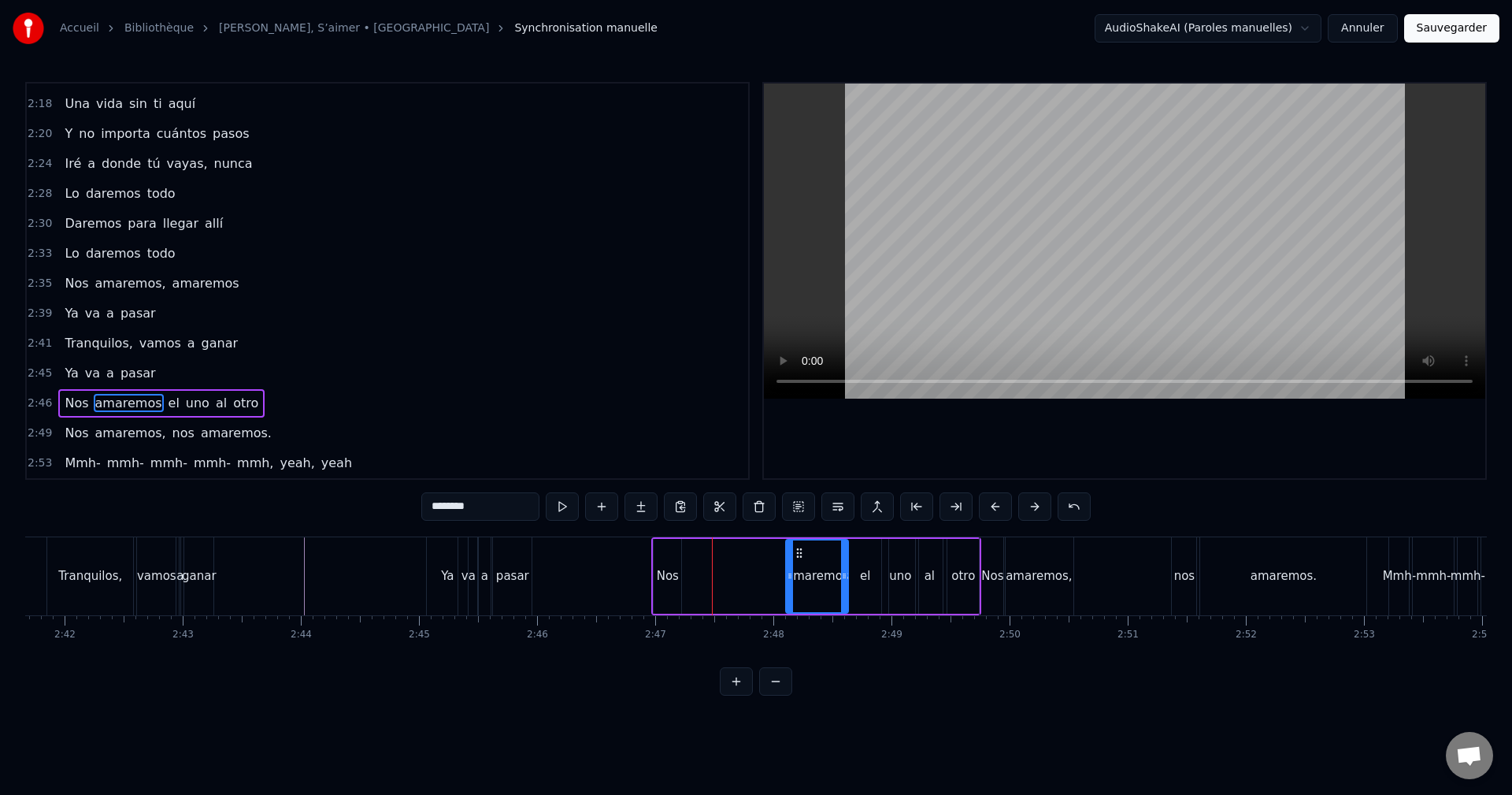
click at [801, 553] on icon at bounding box center [799, 553] width 13 height 13
click at [675, 570] on div "Nos" at bounding box center [667, 575] width 22 height 18
type input "***"
click at [654, 572] on div "Nos" at bounding box center [667, 576] width 29 height 75
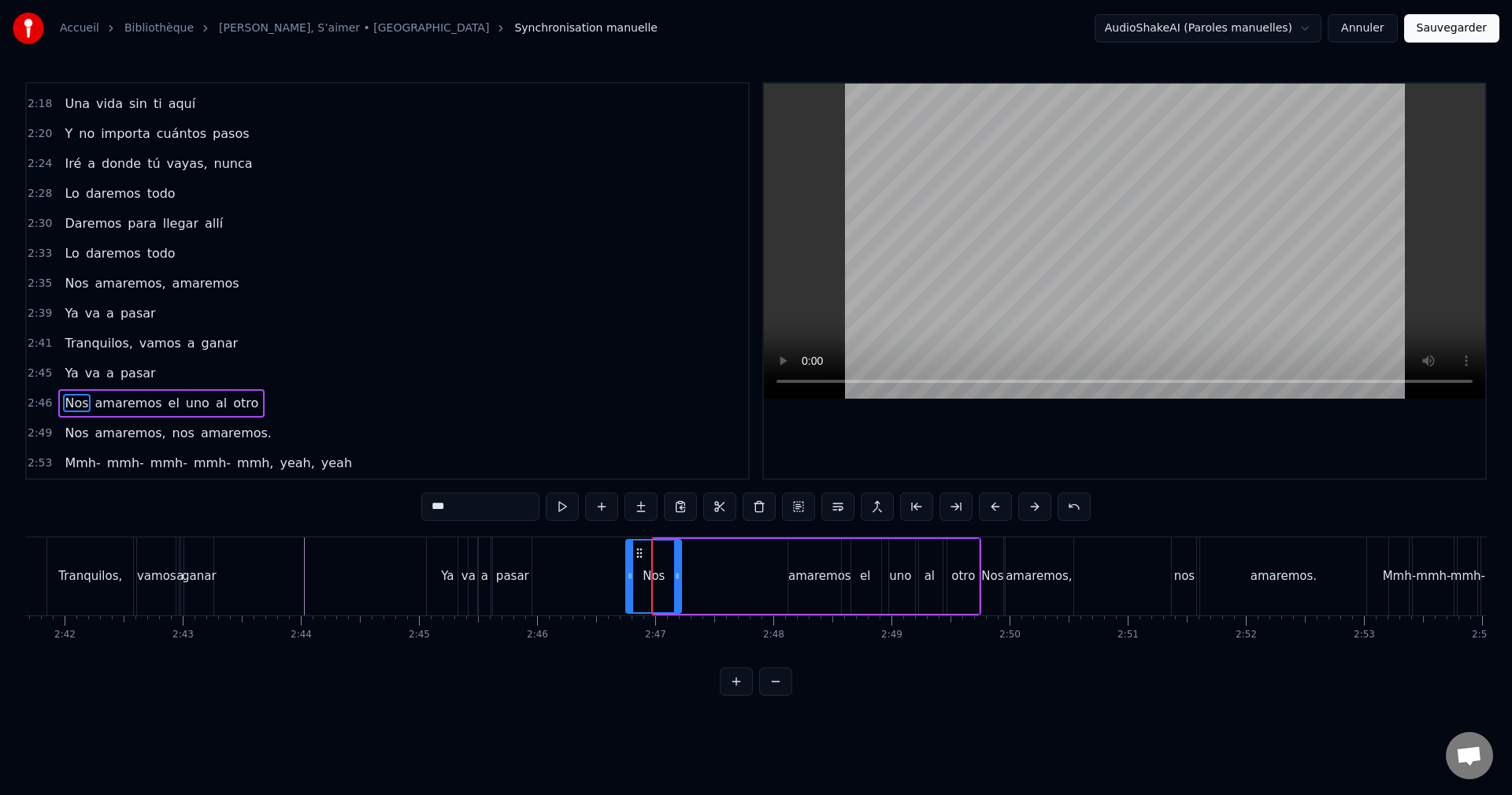
drag, startPoint x: 657, startPoint y: 570, endPoint x: 645, endPoint y: 571, distance: 12.0
click at [632, 575] on icon at bounding box center [629, 575] width 6 height 13
drag, startPoint x: 680, startPoint y: 569, endPoint x: 753, endPoint y: 574, distance: 73.2
click at [752, 574] on div at bounding box center [748, 576] width 6 height 72
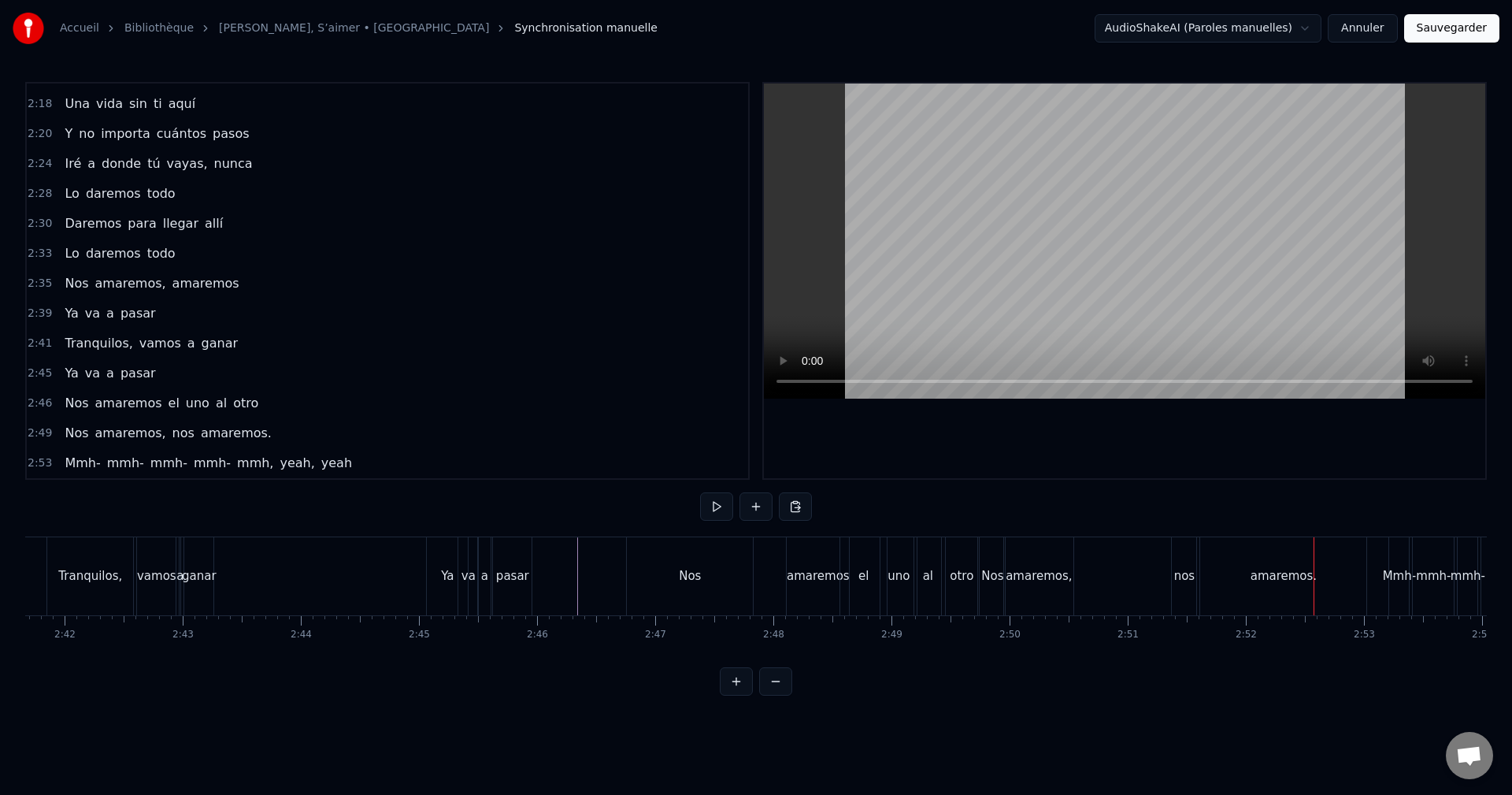
drag, startPoint x: 401, startPoint y: 575, endPoint x: 479, endPoint y: 537, distance: 86.8
click at [1041, 574] on div "amaremos," at bounding box center [1038, 575] width 66 height 18
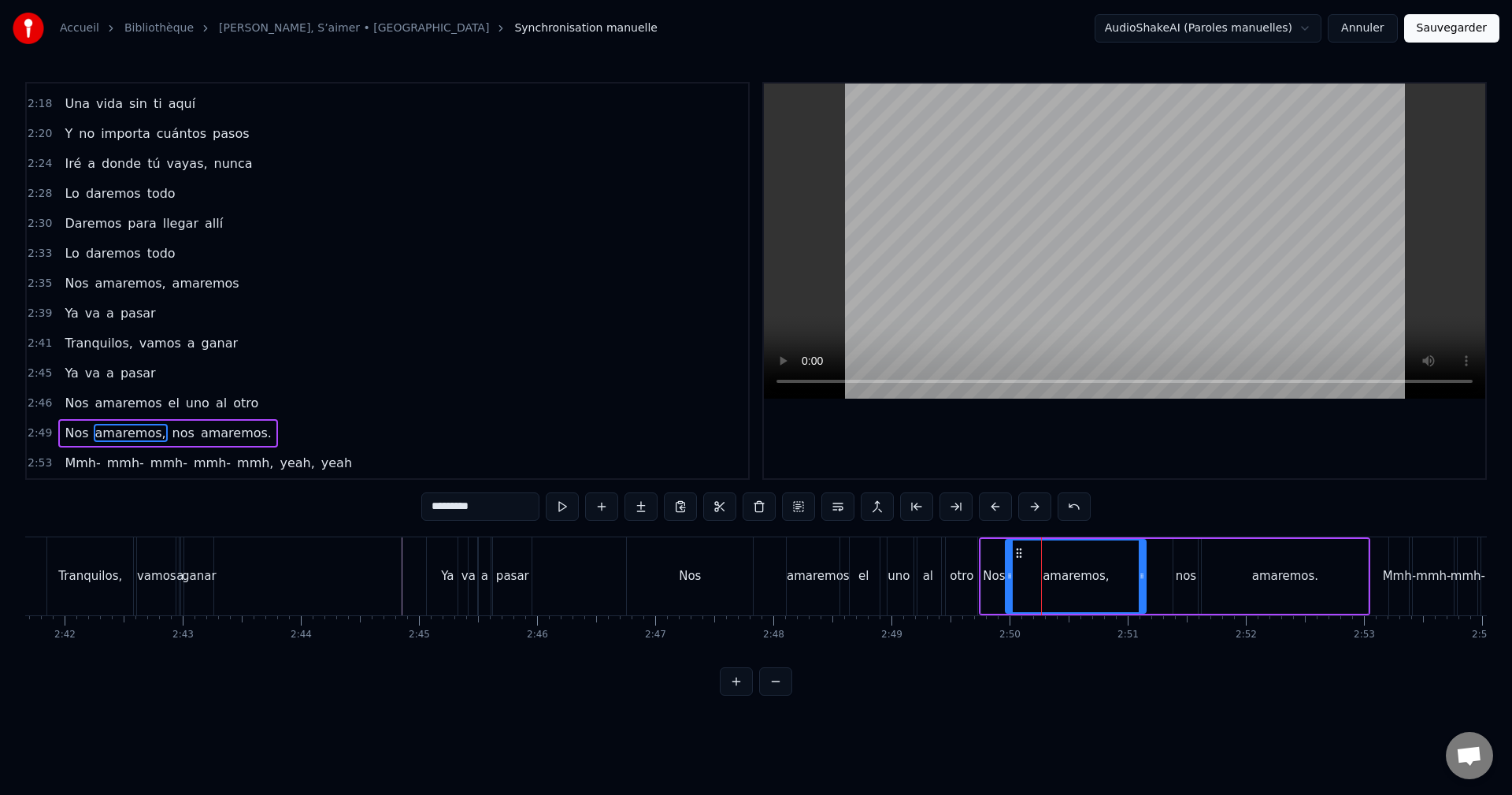
drag, startPoint x: 1070, startPoint y: 568, endPoint x: 1035, endPoint y: 587, distance: 39.8
click at [1138, 572] on div at bounding box center [1141, 576] width 6 height 72
click at [750, 565] on div "Nos" at bounding box center [690, 576] width 126 height 78
type input "***"
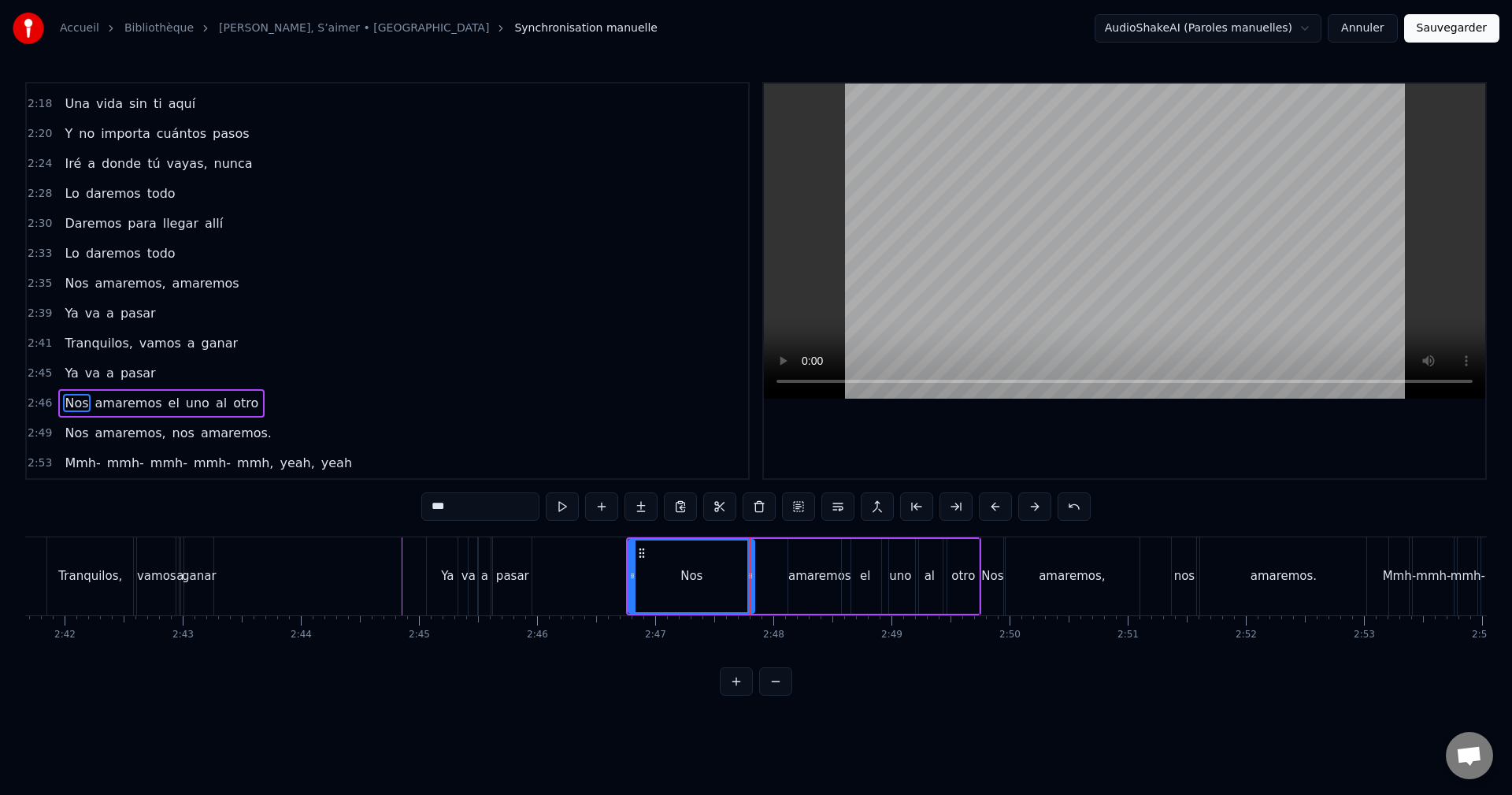
click at [773, 564] on div "Nos amaremos el uno al otro" at bounding box center [803, 576] width 355 height 78
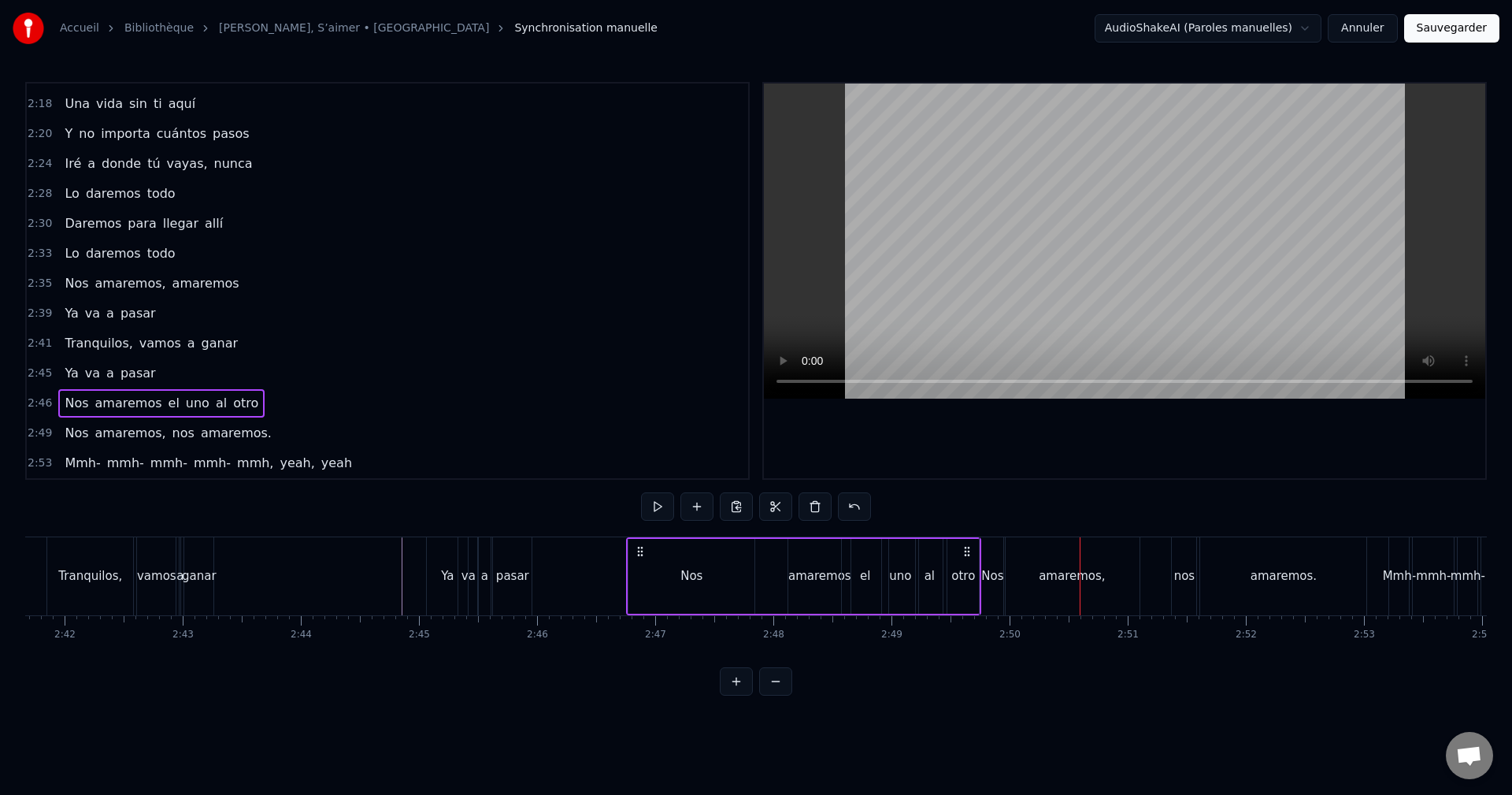
click at [702, 575] on div "Nos" at bounding box center [691, 576] width 126 height 75
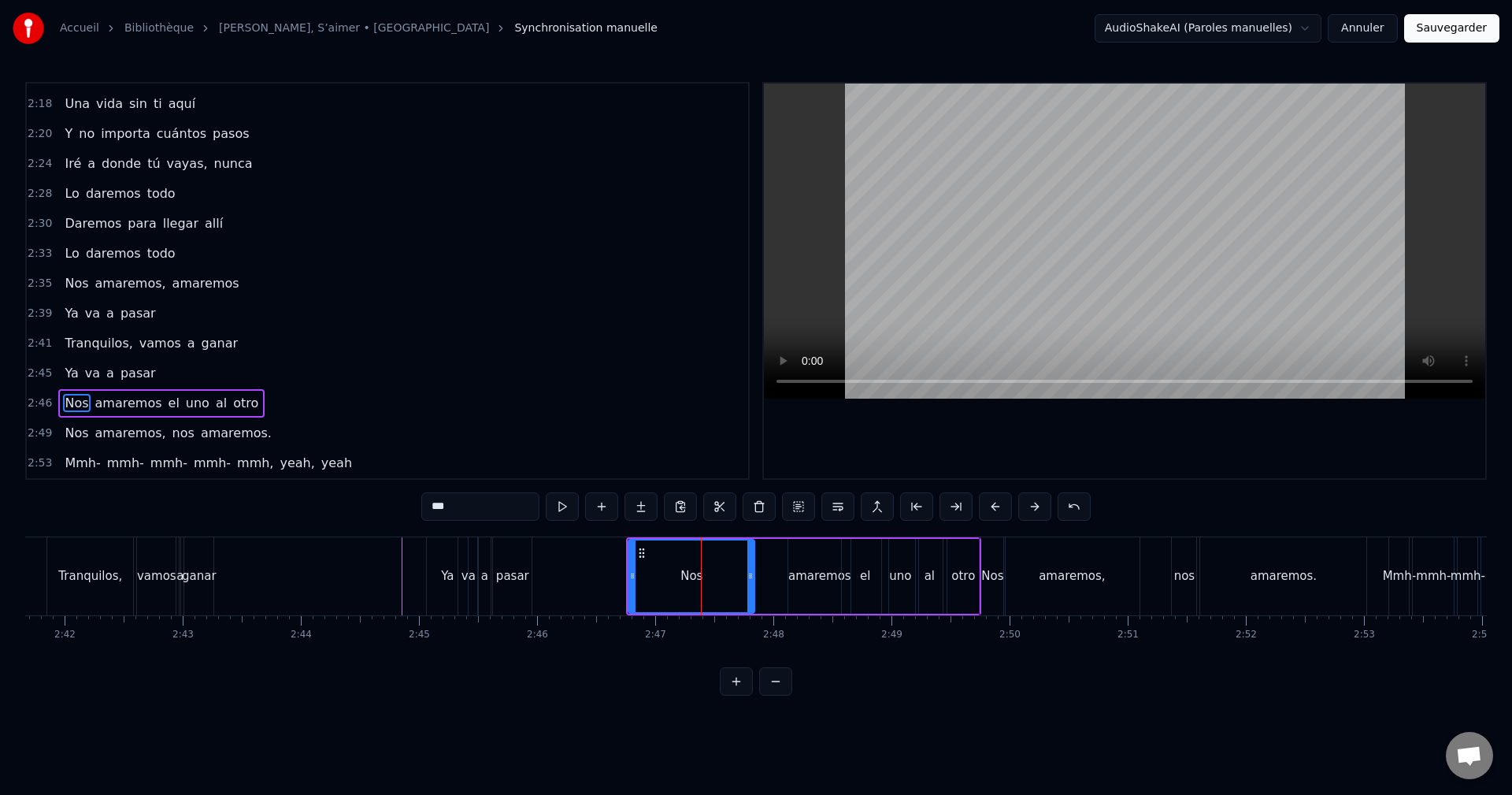
click at [809, 565] on div "amaremos" at bounding box center [818, 576] width 62 height 75
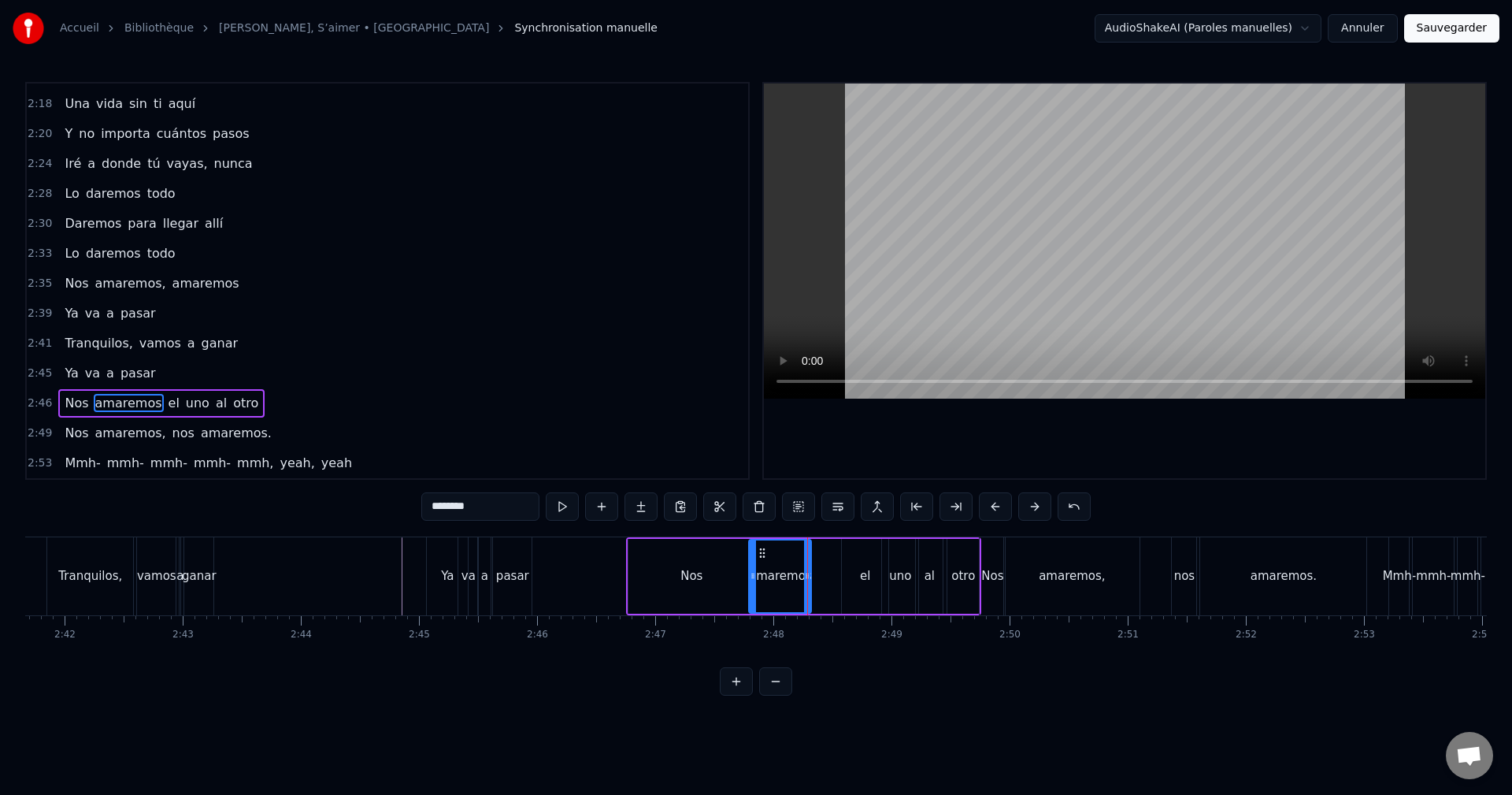
drag, startPoint x: 800, startPoint y: 548, endPoint x: 762, endPoint y: 559, distance: 39.6
click at [762, 559] on div "amaremos" at bounding box center [780, 576] width 61 height 72
click at [857, 553] on div "el" at bounding box center [865, 576] width 47 height 75
drag, startPoint x: 841, startPoint y: 559, endPoint x: 815, endPoint y: 564, distance: 26.5
click at [815, 564] on div "el" at bounding box center [824, 576] width 45 height 72
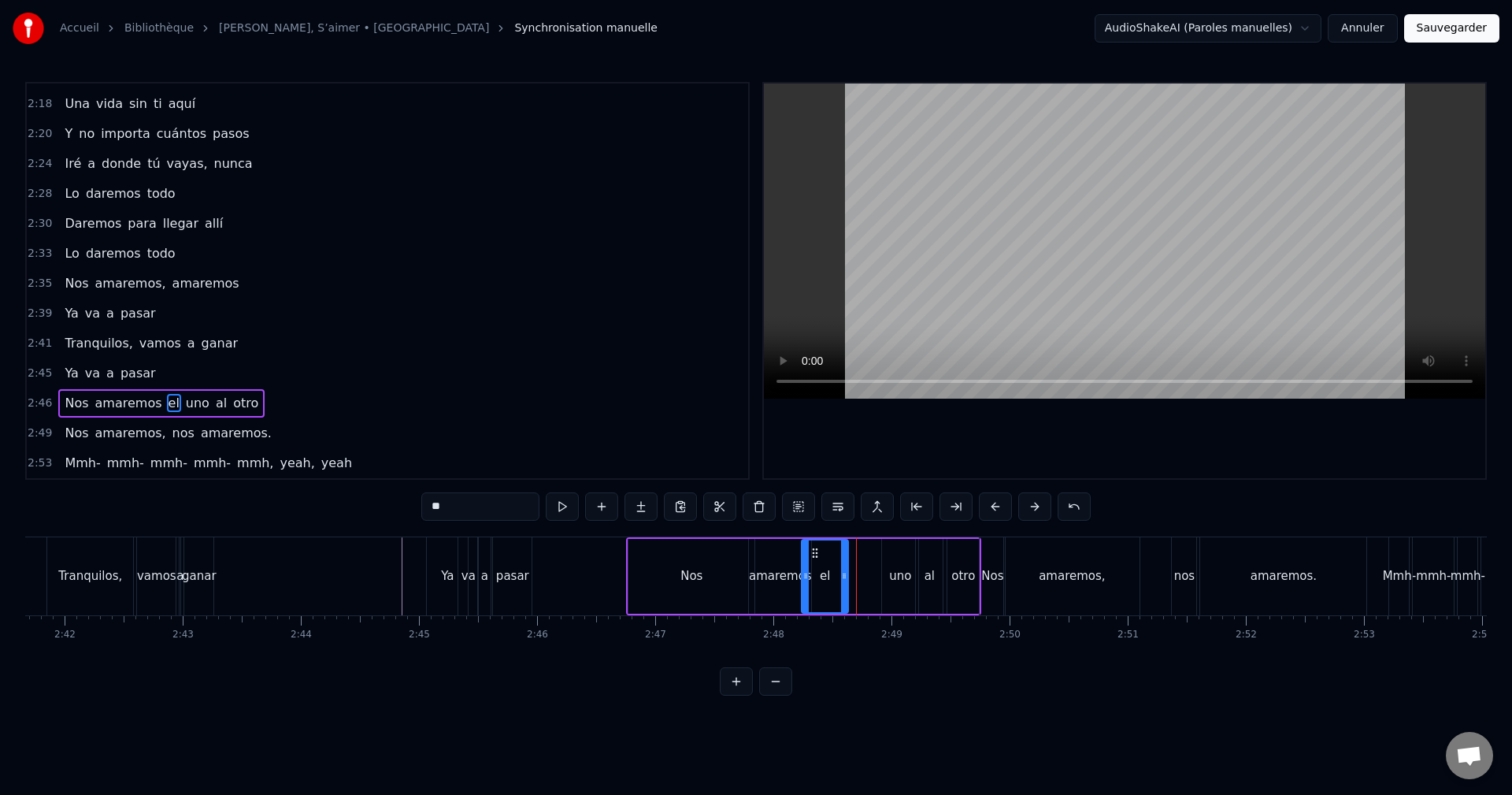
click at [911, 559] on div "uno" at bounding box center [900, 576] width 36 height 75
drag, startPoint x: 896, startPoint y: 553, endPoint x: 861, endPoint y: 564, distance: 36.7
click at [861, 564] on div "uno" at bounding box center [864, 576] width 35 height 72
click at [923, 555] on div "al" at bounding box center [929, 576] width 27 height 75
type input "**"
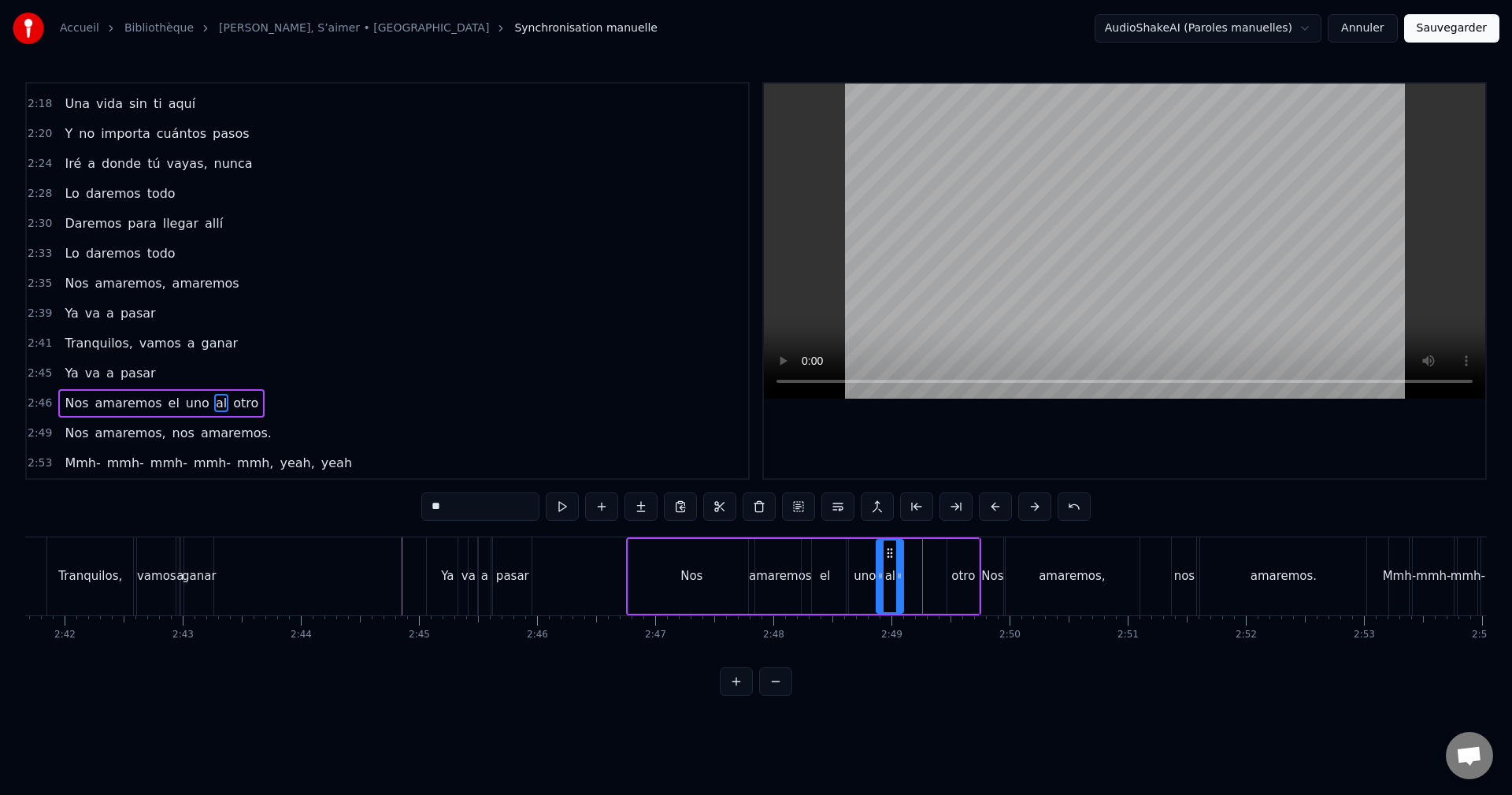
drag, startPoint x: 927, startPoint y: 552, endPoint x: 898, endPoint y: 559, distance: 29.8
click at [888, 564] on div "al" at bounding box center [889, 576] width 25 height 72
click at [944, 550] on div "Nos amaremos el uno al otro" at bounding box center [803, 576] width 355 height 78
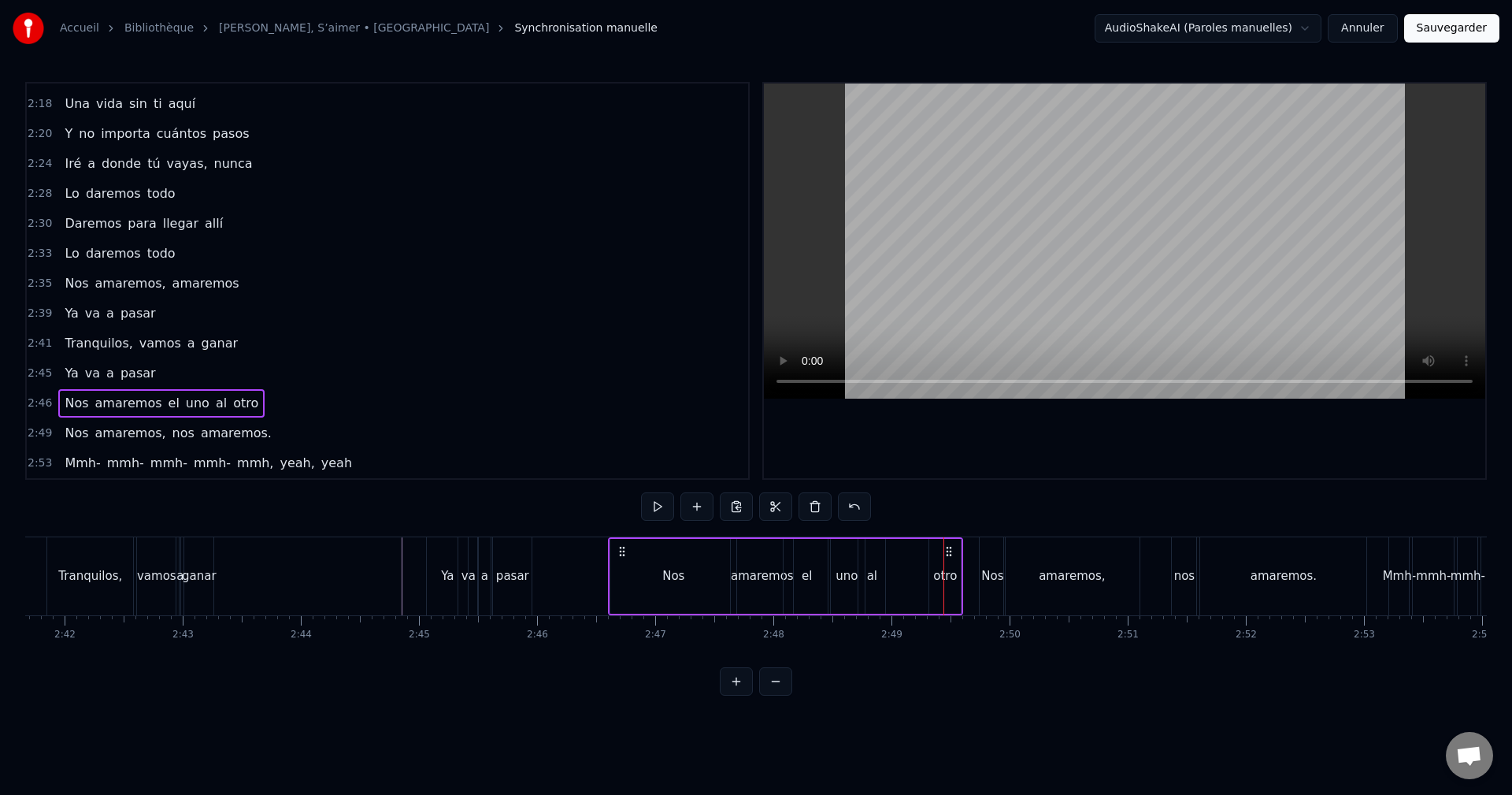
drag, startPoint x: 966, startPoint y: 550, endPoint x: 948, endPoint y: 558, distance: 19.7
click at [948, 558] on div "Nos amaremos el uno al otro" at bounding box center [785, 576] width 355 height 78
click at [955, 553] on icon at bounding box center [957, 551] width 13 height 13
click at [961, 548] on icon at bounding box center [958, 551] width 13 height 13
click at [954, 561] on div "otro" at bounding box center [954, 576] width 31 height 75
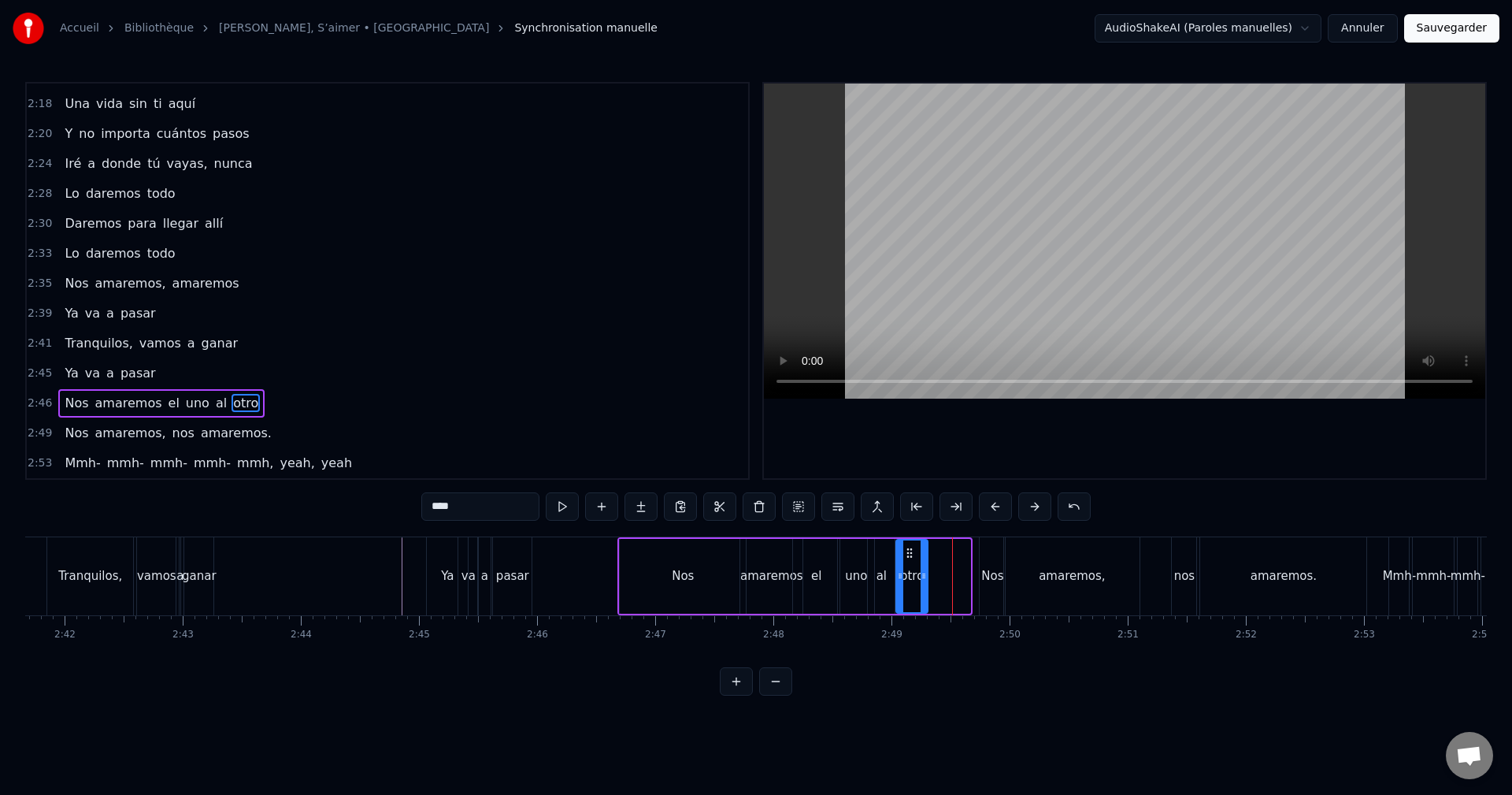
drag, startPoint x: 951, startPoint y: 548, endPoint x: 916, endPoint y: 557, distance: 36.1
click at [911, 561] on div "otro" at bounding box center [911, 576] width 30 height 72
click at [1000, 559] on div "Nos" at bounding box center [992, 576] width 25 height 78
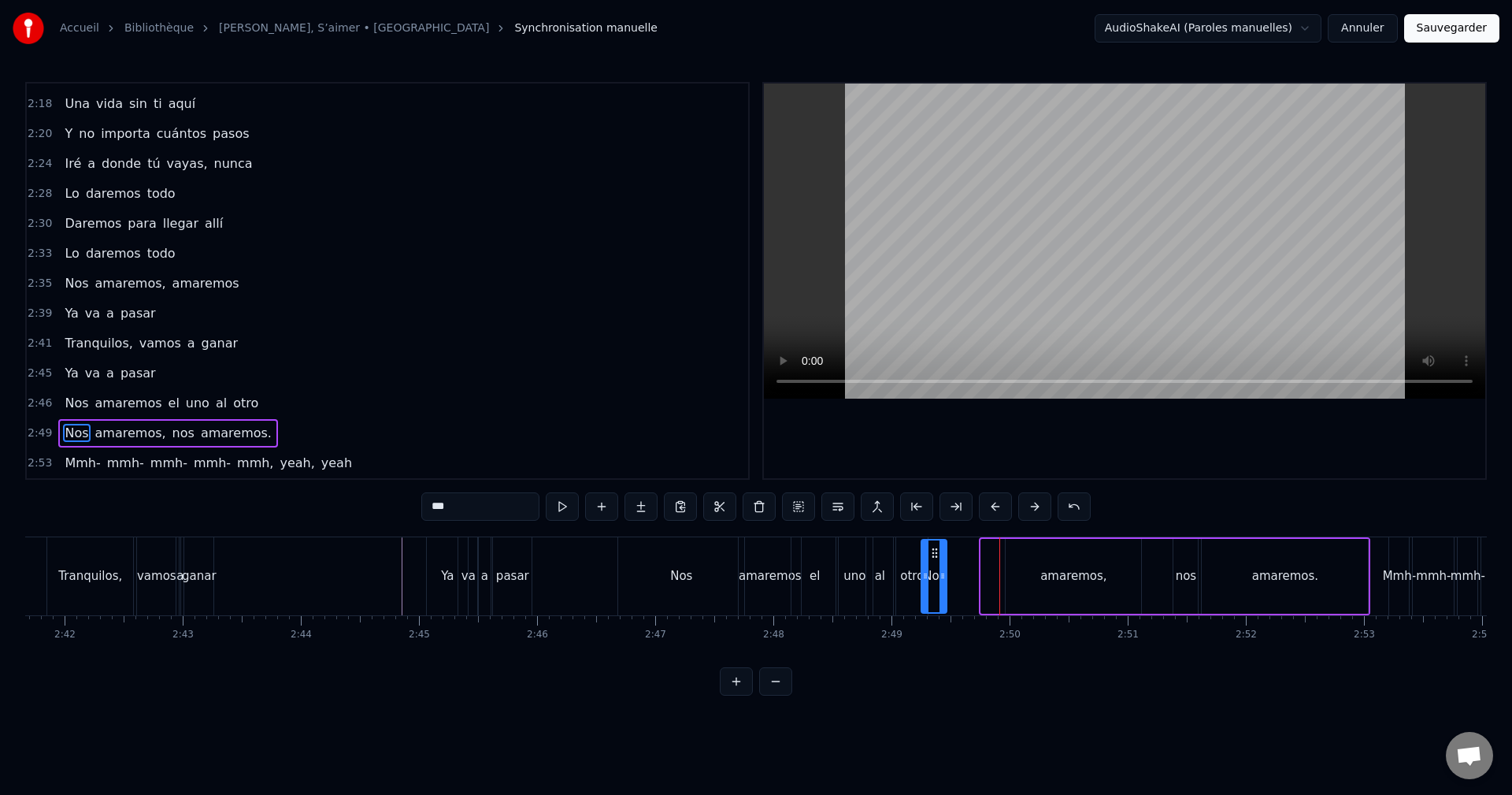
drag, startPoint x: 995, startPoint y: 553, endPoint x: 964, endPoint y: 552, distance: 31.0
click at [937, 552] on icon at bounding box center [934, 553] width 13 height 13
click at [1044, 553] on div "amaremos," at bounding box center [1073, 576] width 136 height 75
type input "*********"
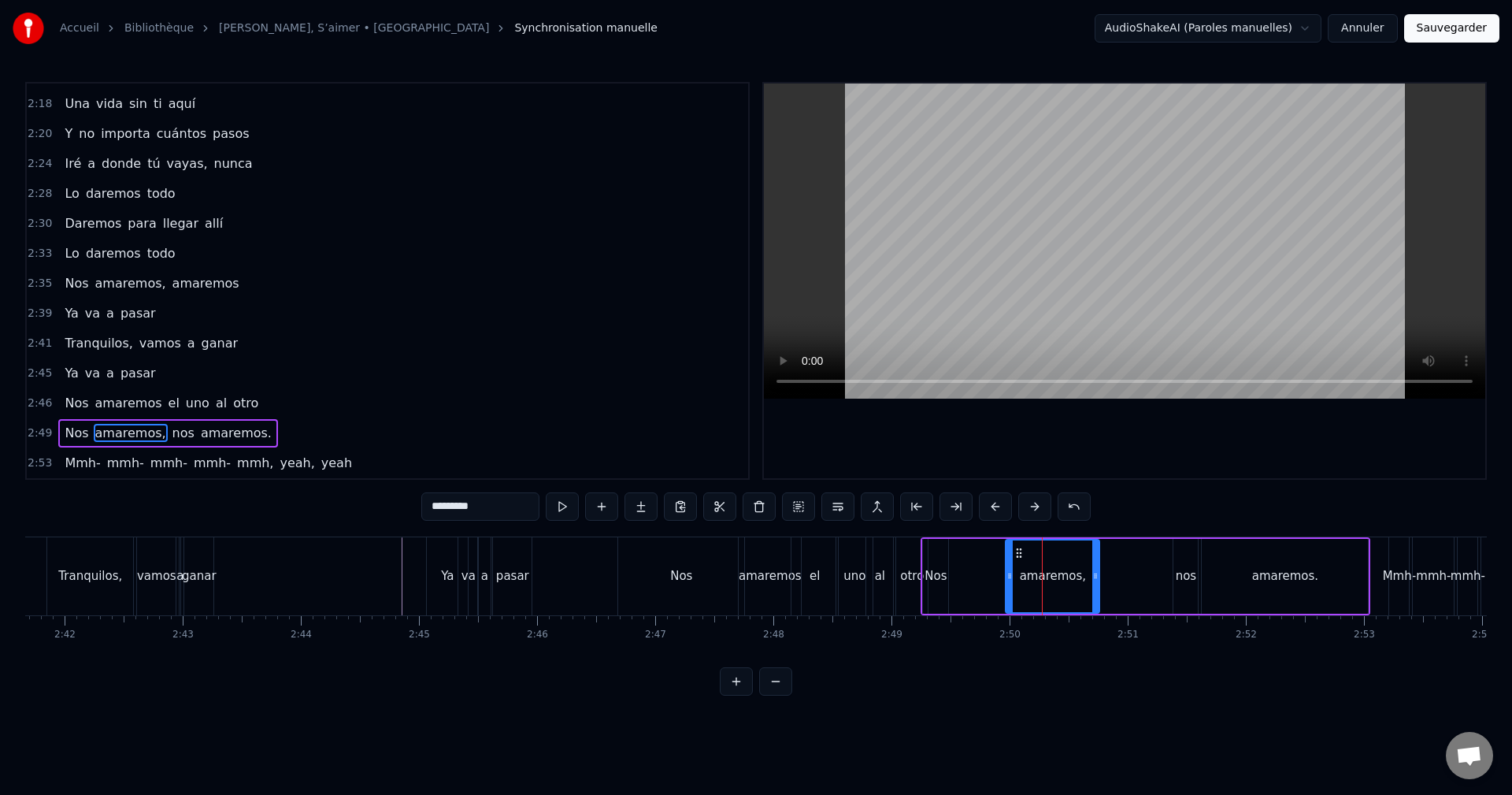
drag, startPoint x: 1139, startPoint y: 553, endPoint x: 1071, endPoint y: 559, distance: 68.3
click at [1096, 564] on div at bounding box center [1094, 576] width 6 height 72
drag, startPoint x: 1018, startPoint y: 552, endPoint x: 956, endPoint y: 558, distance: 62.3
click at [961, 562] on div "amaremos," at bounding box center [991, 576] width 91 height 72
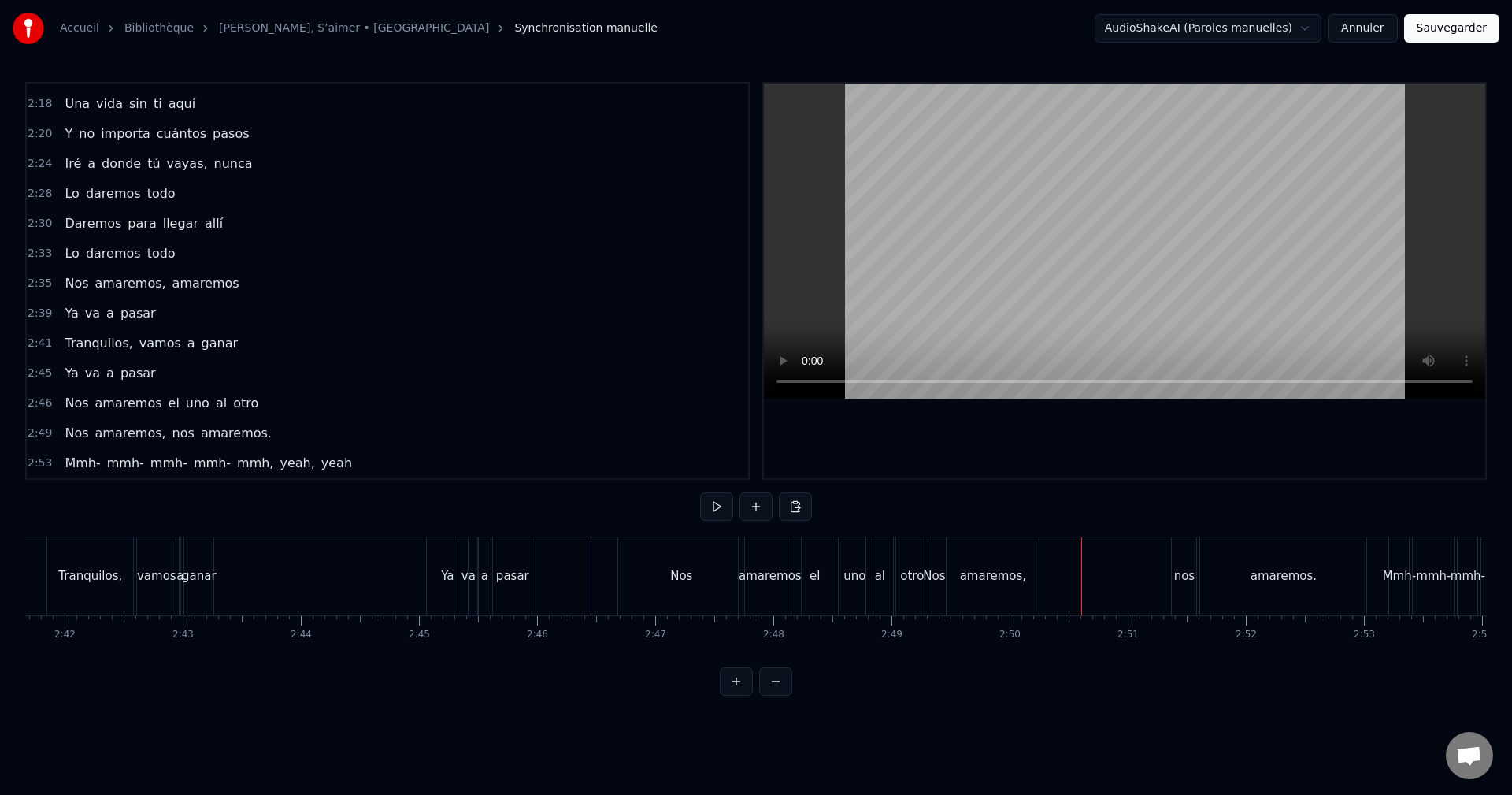
click at [776, 587] on div "amaremos" at bounding box center [769, 576] width 62 height 78
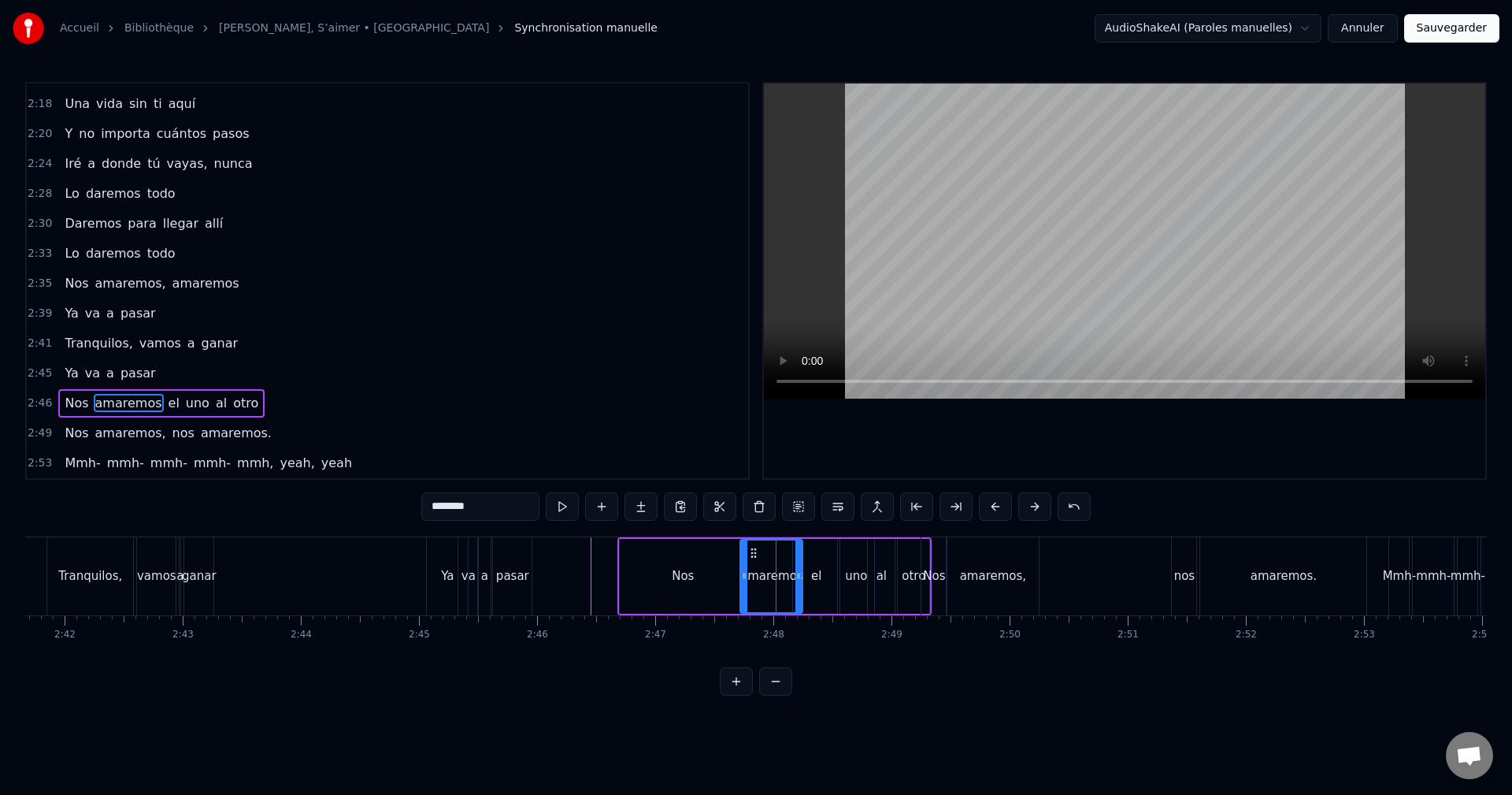
click at [817, 581] on div "el" at bounding box center [816, 575] width 10 height 18
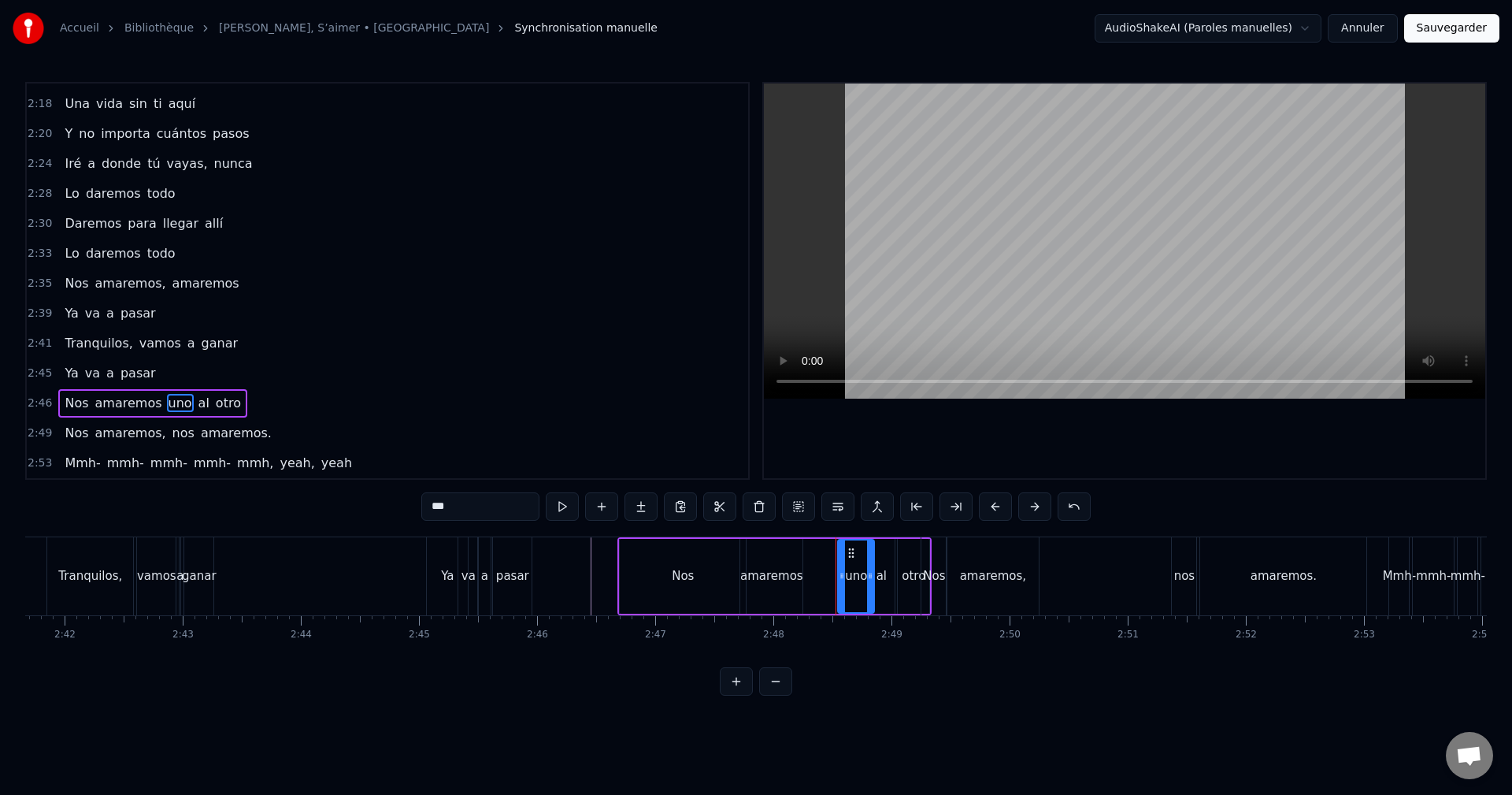
click at [857, 586] on div "uno" at bounding box center [856, 576] width 35 height 72
click at [910, 577] on div "otro" at bounding box center [913, 575] width 24 height 18
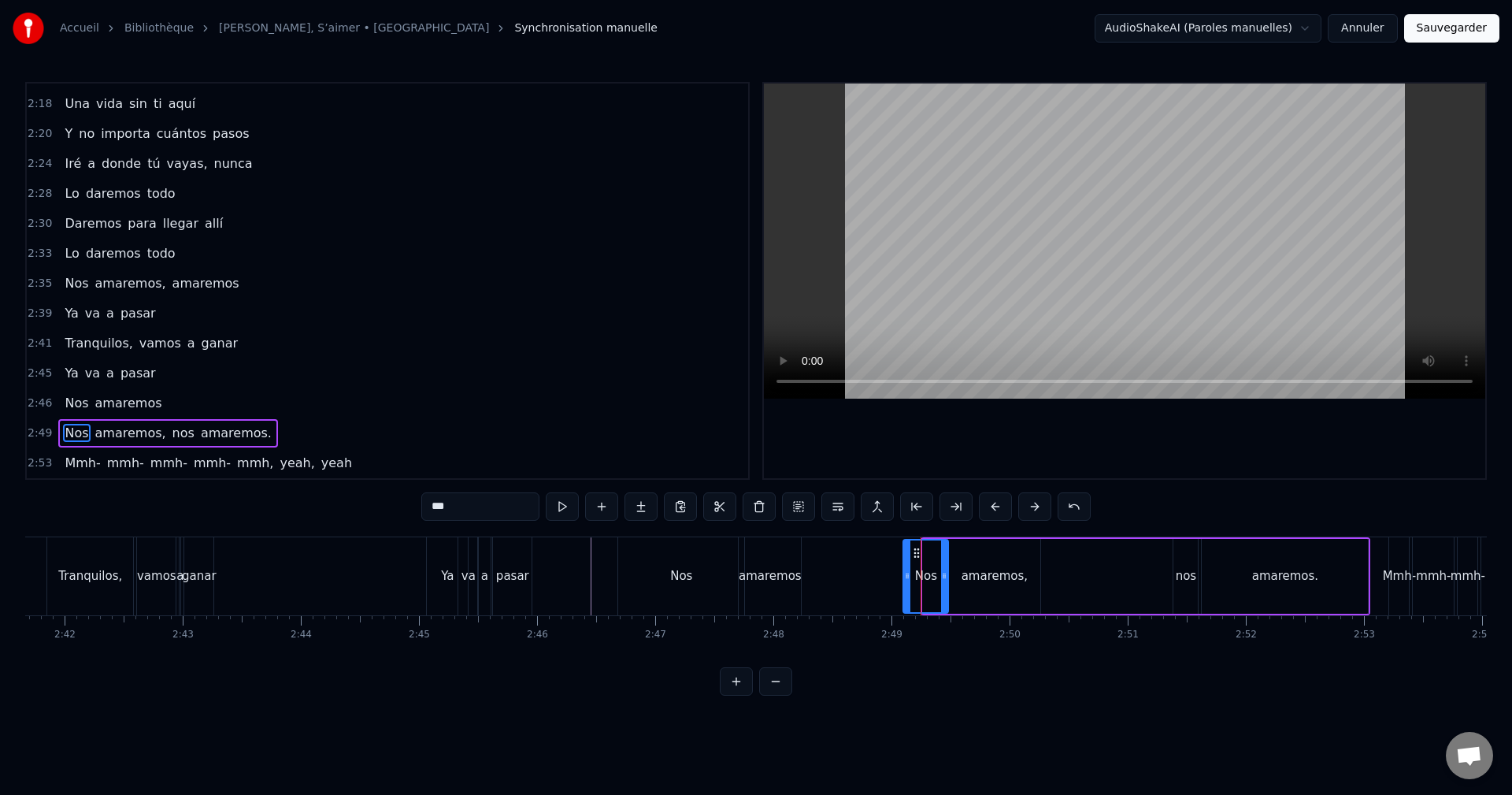
drag, startPoint x: 923, startPoint y: 564, endPoint x: 904, endPoint y: 569, distance: 19.6
click at [904, 569] on div at bounding box center [906, 576] width 6 height 72
drag, startPoint x: 915, startPoint y: 551, endPoint x: 827, endPoint y: 574, distance: 91.0
click at [827, 574] on div "Nos" at bounding box center [834, 576] width 43 height 72
click at [971, 570] on div "amaremos," at bounding box center [994, 575] width 66 height 18
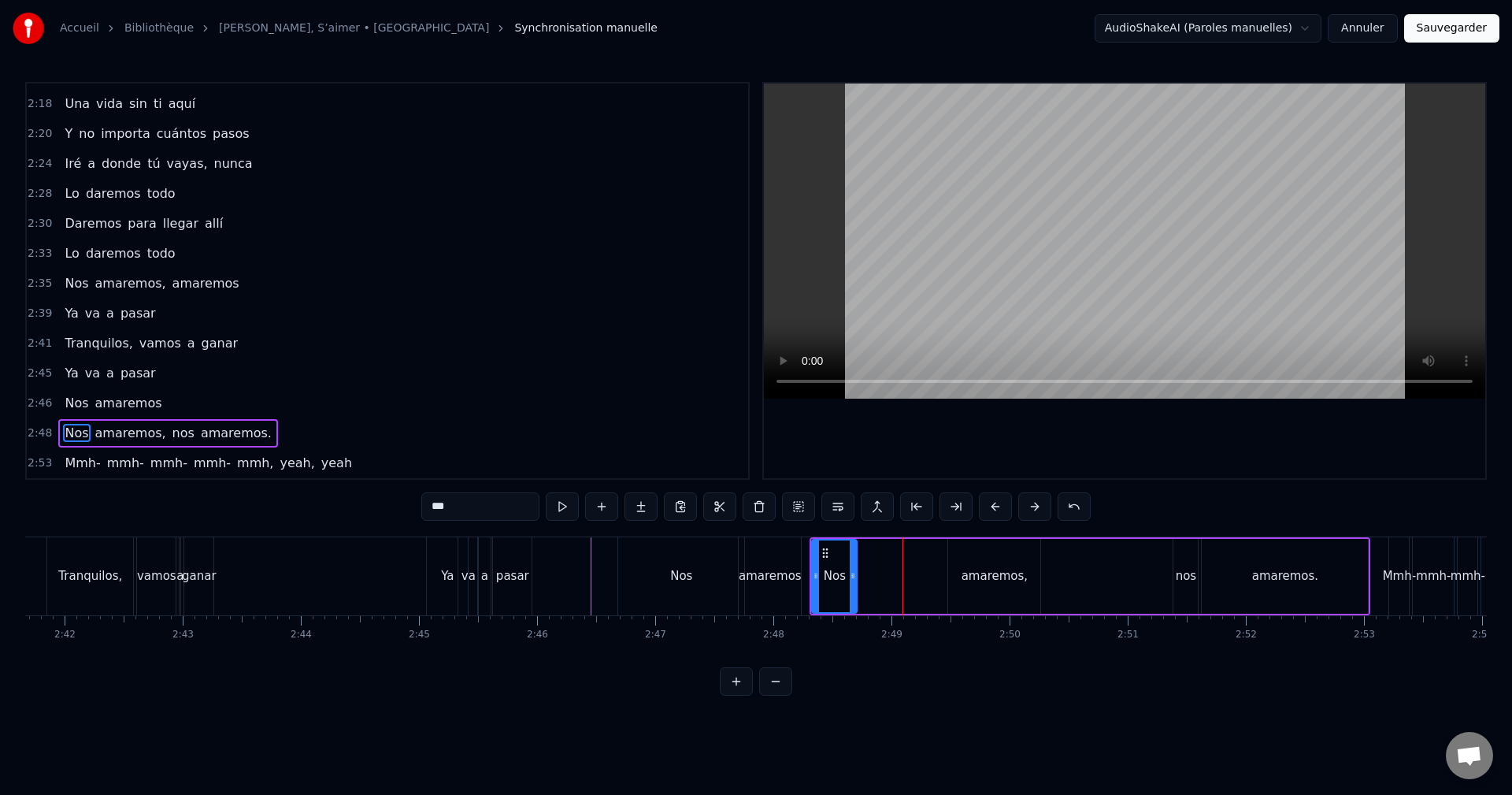
type input "*********"
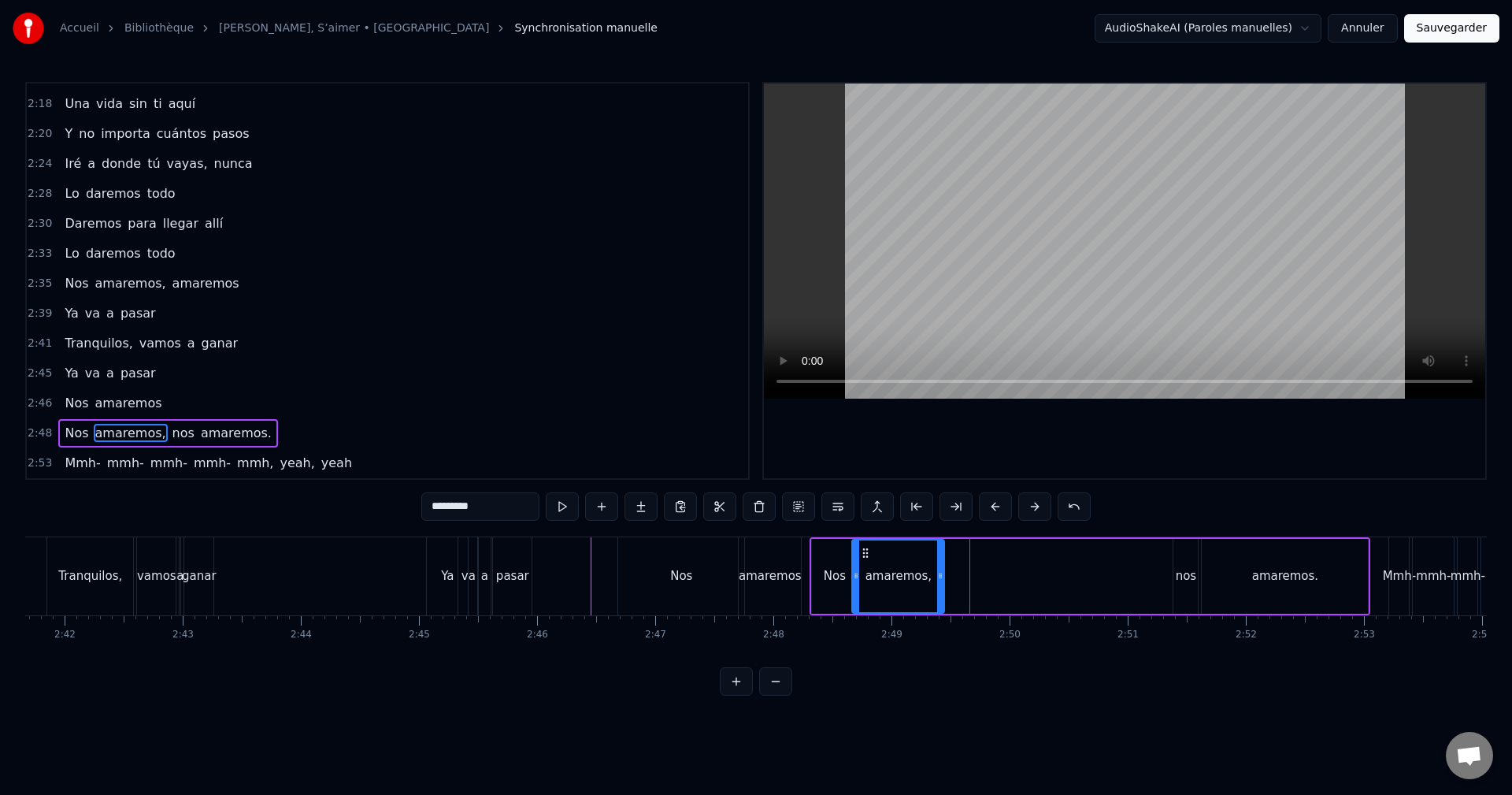
drag, startPoint x: 959, startPoint y: 554, endPoint x: 840, endPoint y: 573, distance: 120.5
click at [869, 569] on div "amaremos," at bounding box center [898, 576] width 91 height 72
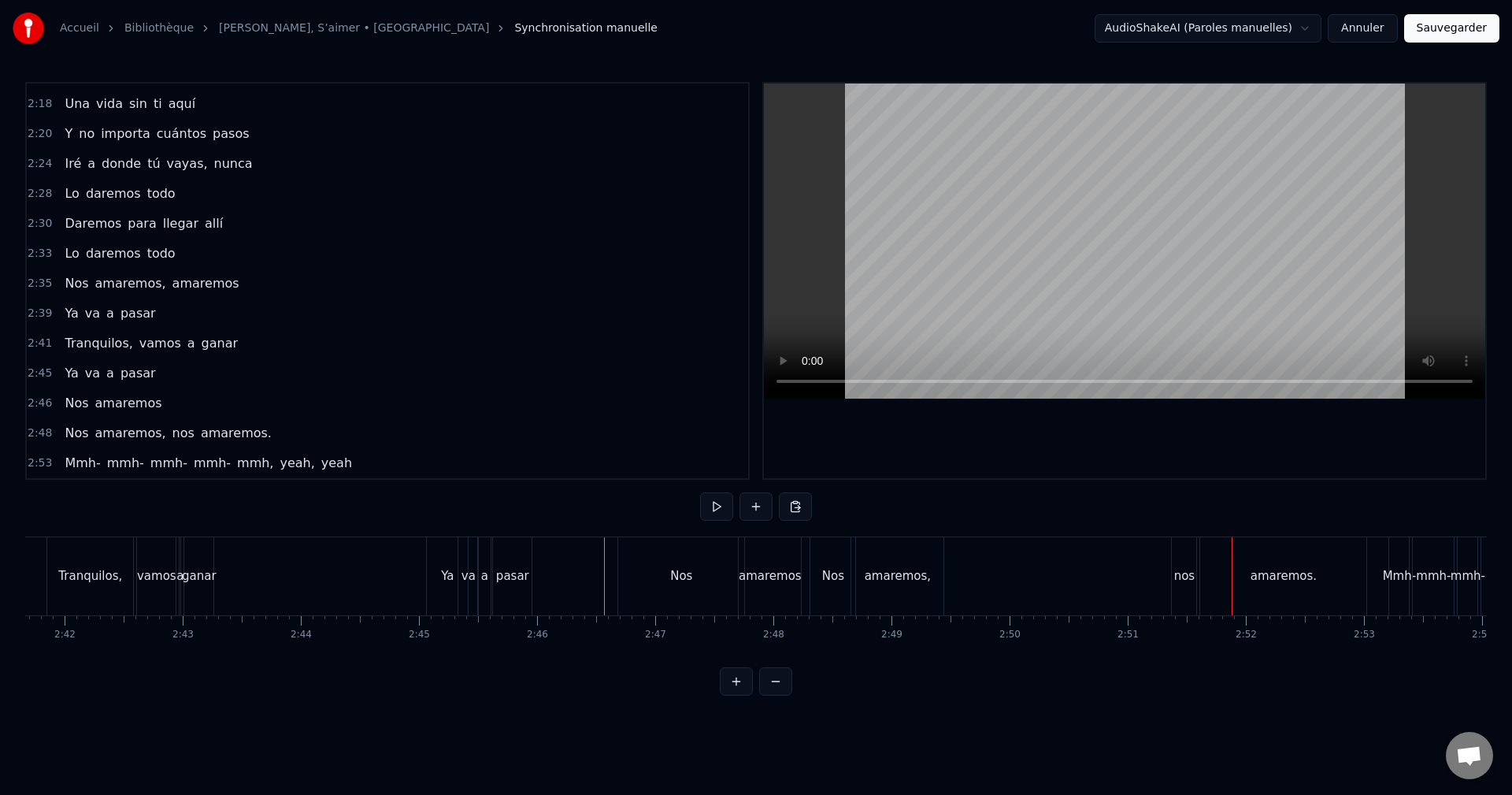
click at [794, 576] on div "amaremos" at bounding box center [770, 575] width 63 height 18
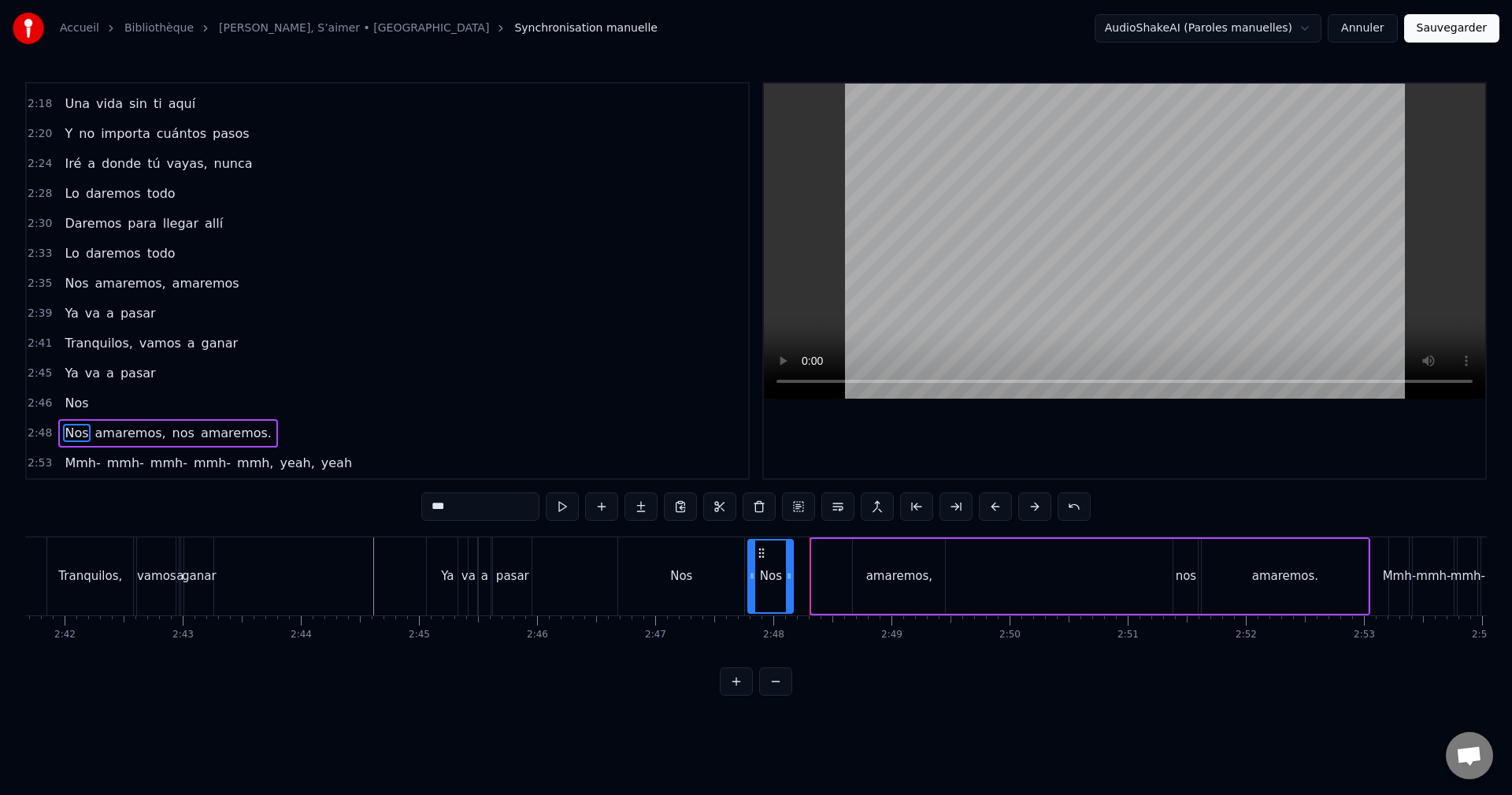
drag, startPoint x: 818, startPoint y: 553, endPoint x: 779, endPoint y: 565, distance: 40.8
click at [760, 565] on div "Nos" at bounding box center [770, 576] width 43 height 72
click at [889, 558] on div "amaremos," at bounding box center [899, 576] width 92 height 75
type input "*********"
drag, startPoint x: 856, startPoint y: 554, endPoint x: 801, endPoint y: 568, distance: 56.8
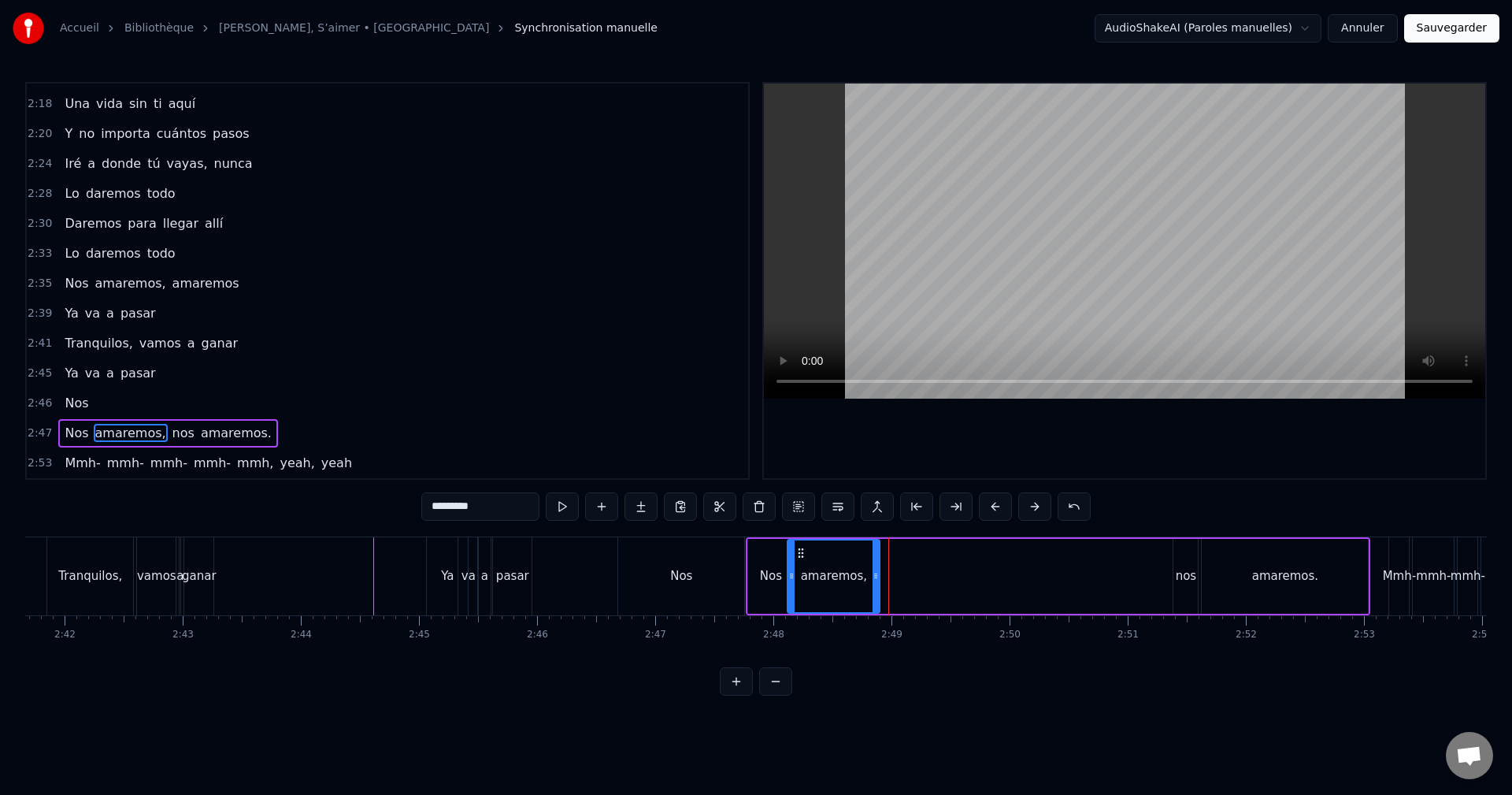
click at [801, 568] on div "amaremos," at bounding box center [833, 576] width 91 height 72
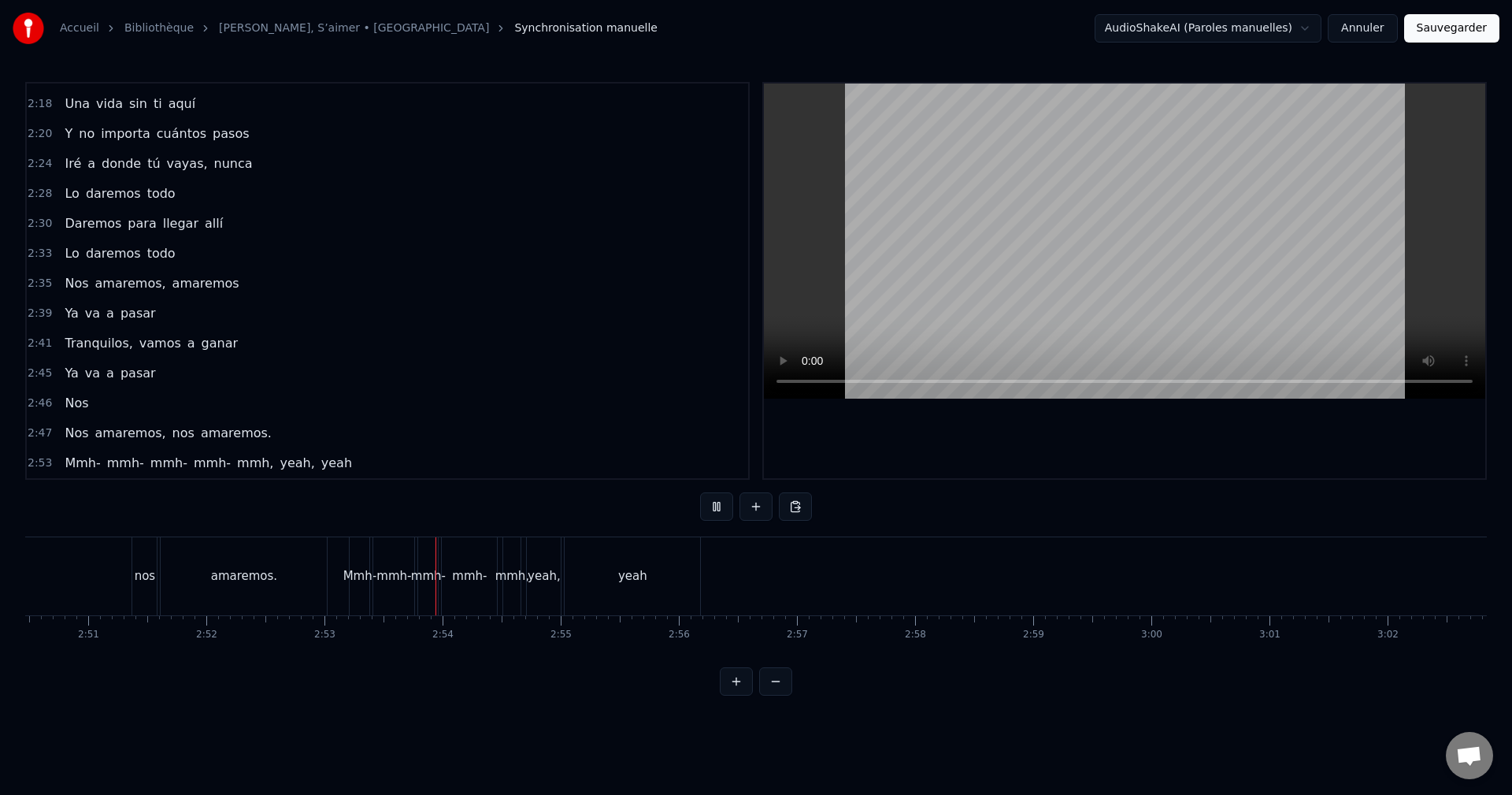
scroll to position [0, 20398]
click at [396, 561] on div "yeah" at bounding box center [367, 576] width 136 height 78
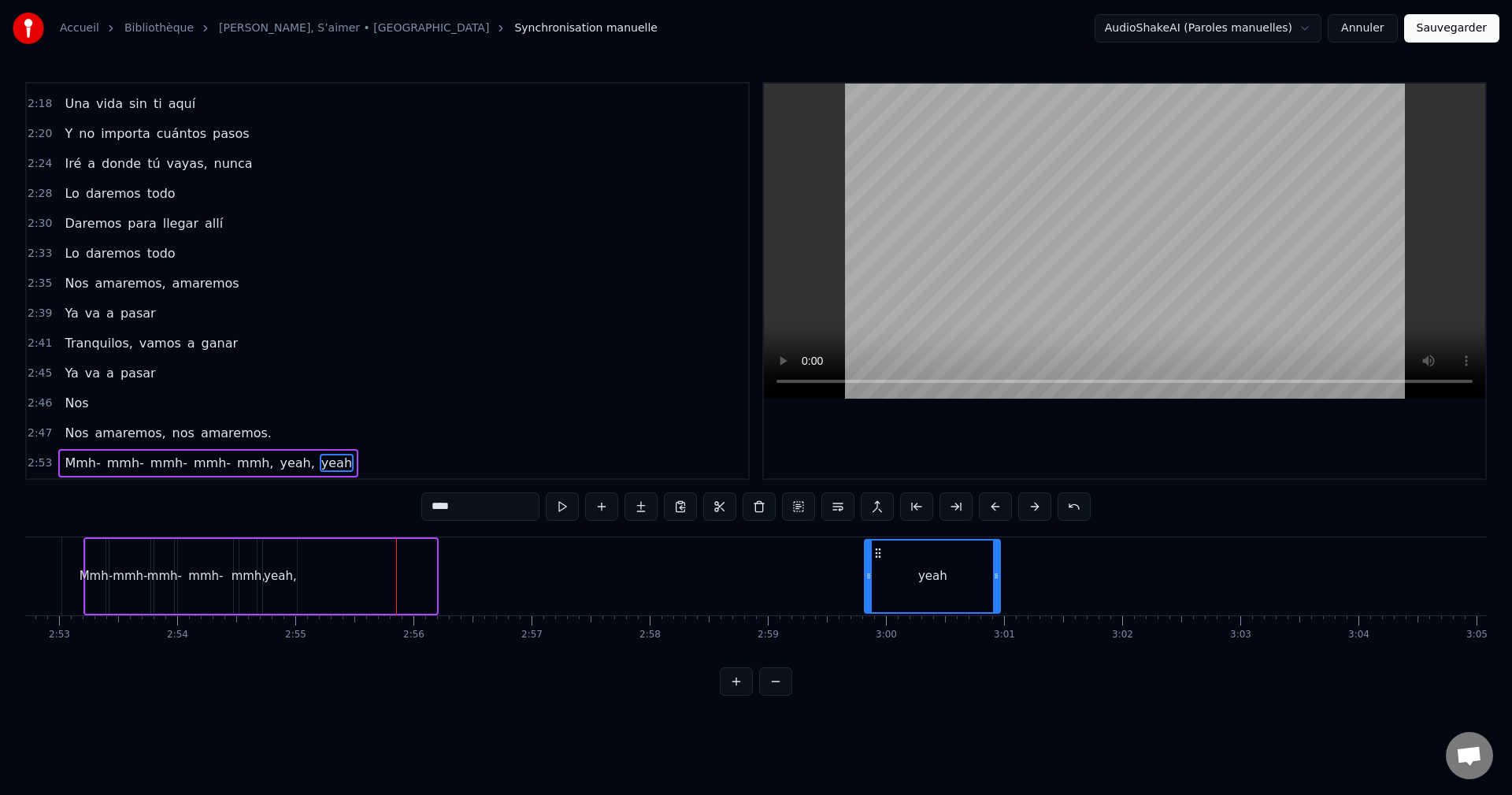
drag, startPoint x: 325, startPoint y: 547, endPoint x: 870, endPoint y: 553, distance: 545.0
click at [872, 553] on icon at bounding box center [878, 553] width 13 height 13
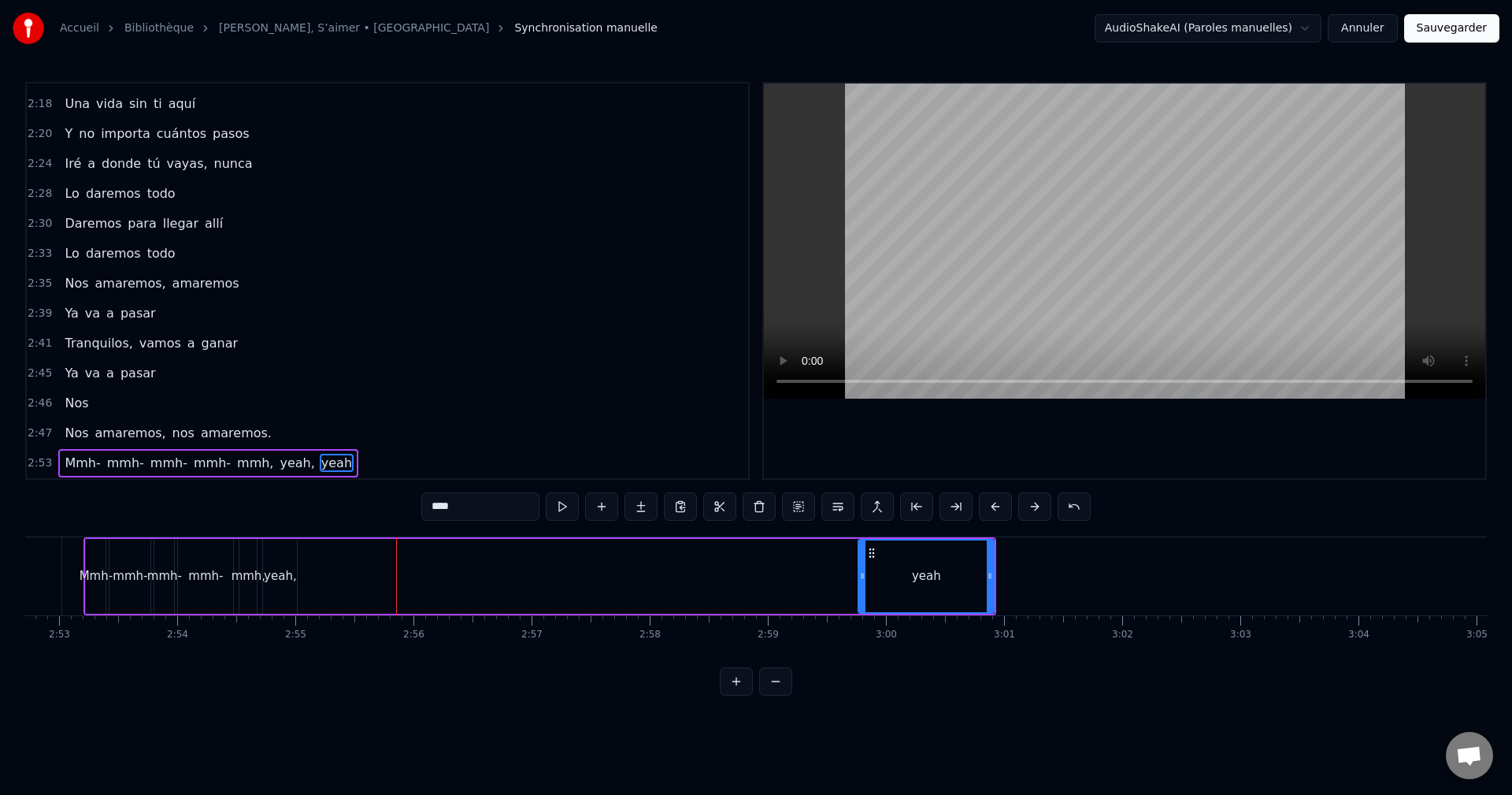
click at [290, 564] on div "yeah," at bounding box center [280, 576] width 34 height 75
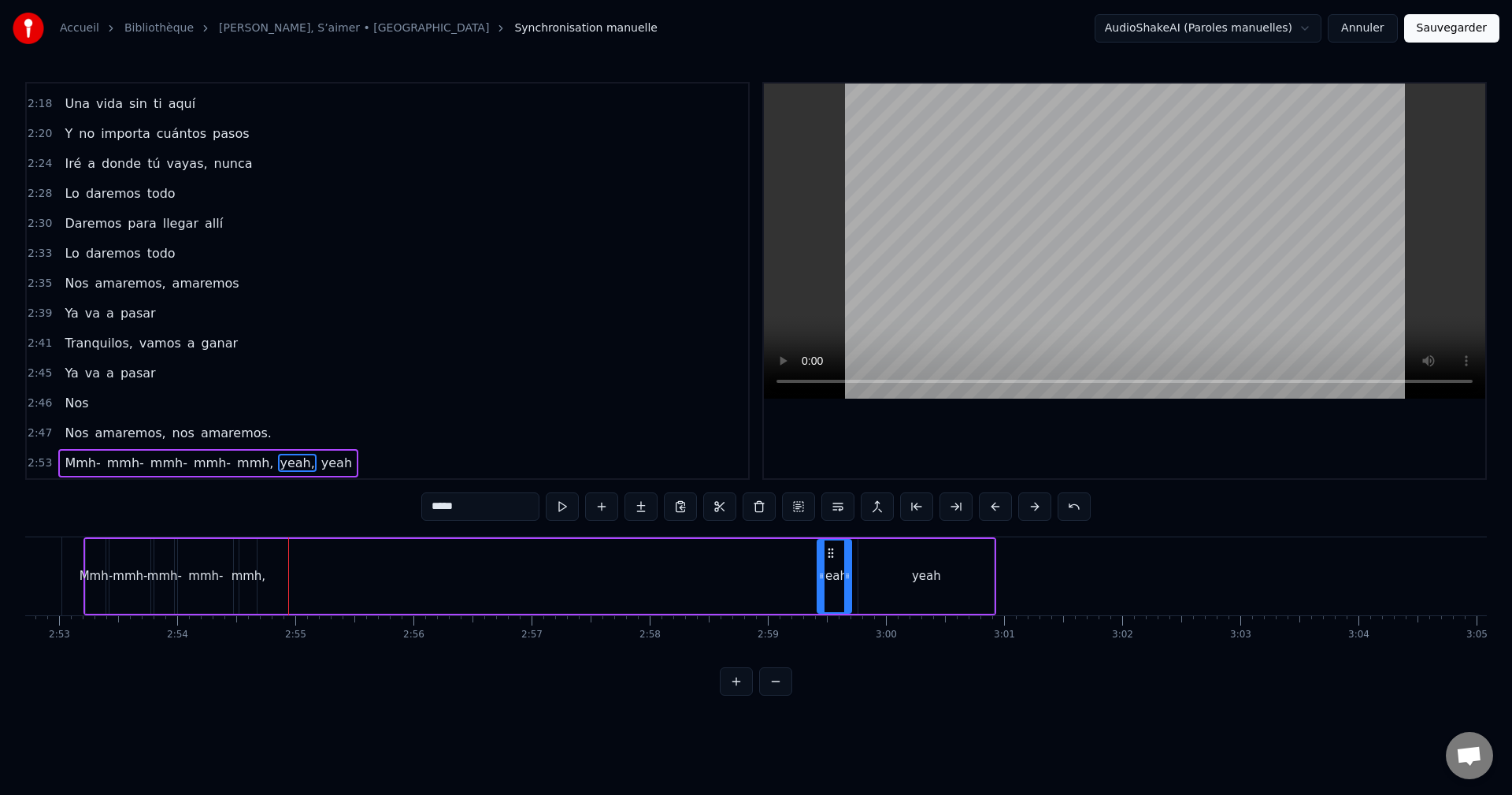
drag, startPoint x: 278, startPoint y: 552, endPoint x: 833, endPoint y: 547, distance: 555.0
click at [833, 547] on icon at bounding box center [830, 553] width 13 height 13
click at [247, 554] on div "mmh," at bounding box center [248, 576] width 17 height 75
drag, startPoint x: 253, startPoint y: 553, endPoint x: 263, endPoint y: 553, distance: 10.0
click at [263, 553] on div at bounding box center [263, 576] width 6 height 72
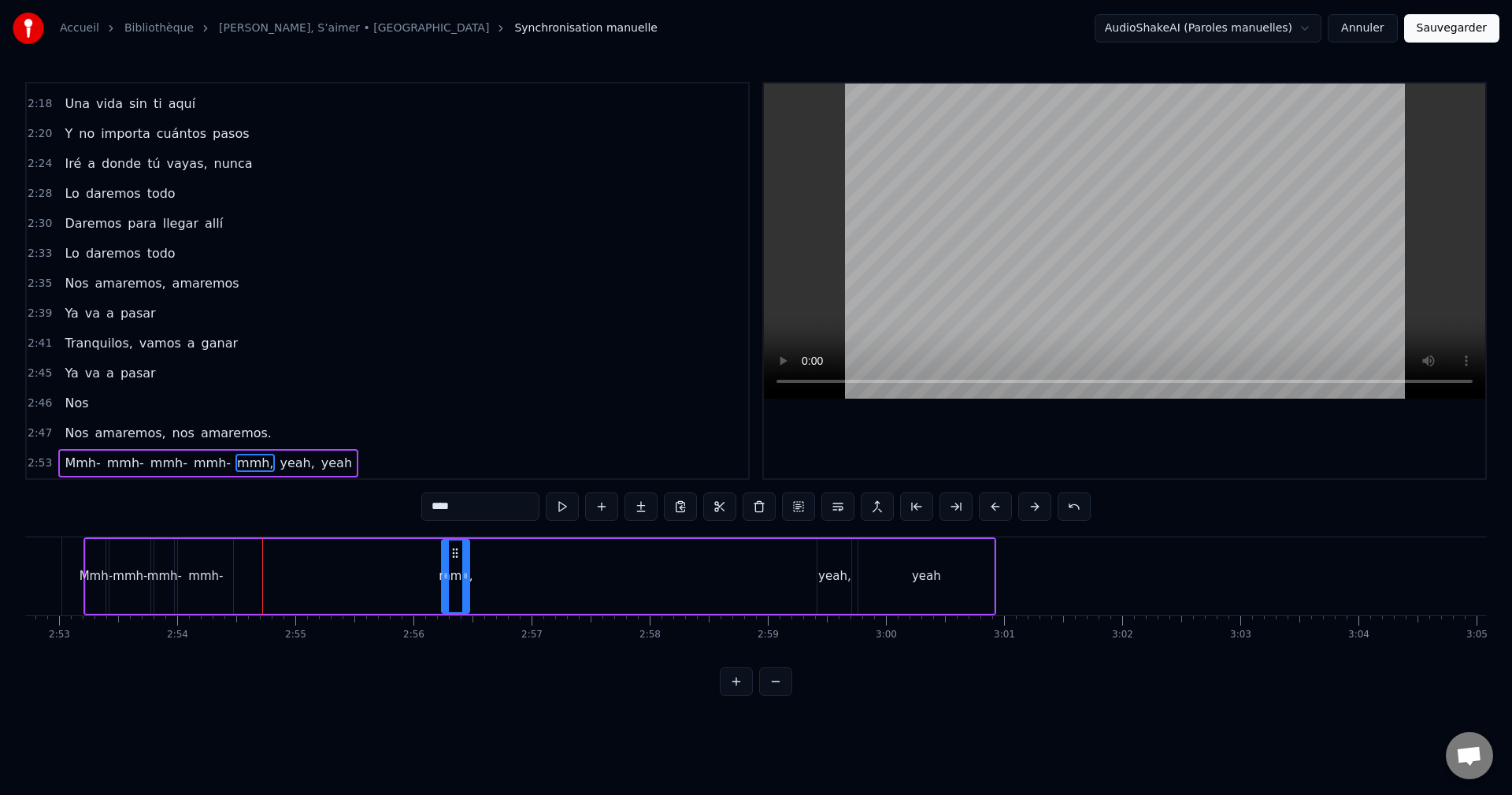
drag, startPoint x: 253, startPoint y: 549, endPoint x: 430, endPoint y: 564, distance: 177.6
click at [457, 561] on div "mmh," at bounding box center [455, 576] width 26 height 72
click at [213, 553] on div "mmh-" at bounding box center [205, 576] width 55 height 75
drag, startPoint x: 190, startPoint y: 550, endPoint x: 398, endPoint y: 559, distance: 208.2
click at [398, 559] on div "mmh-" at bounding box center [413, 576] width 53 height 72
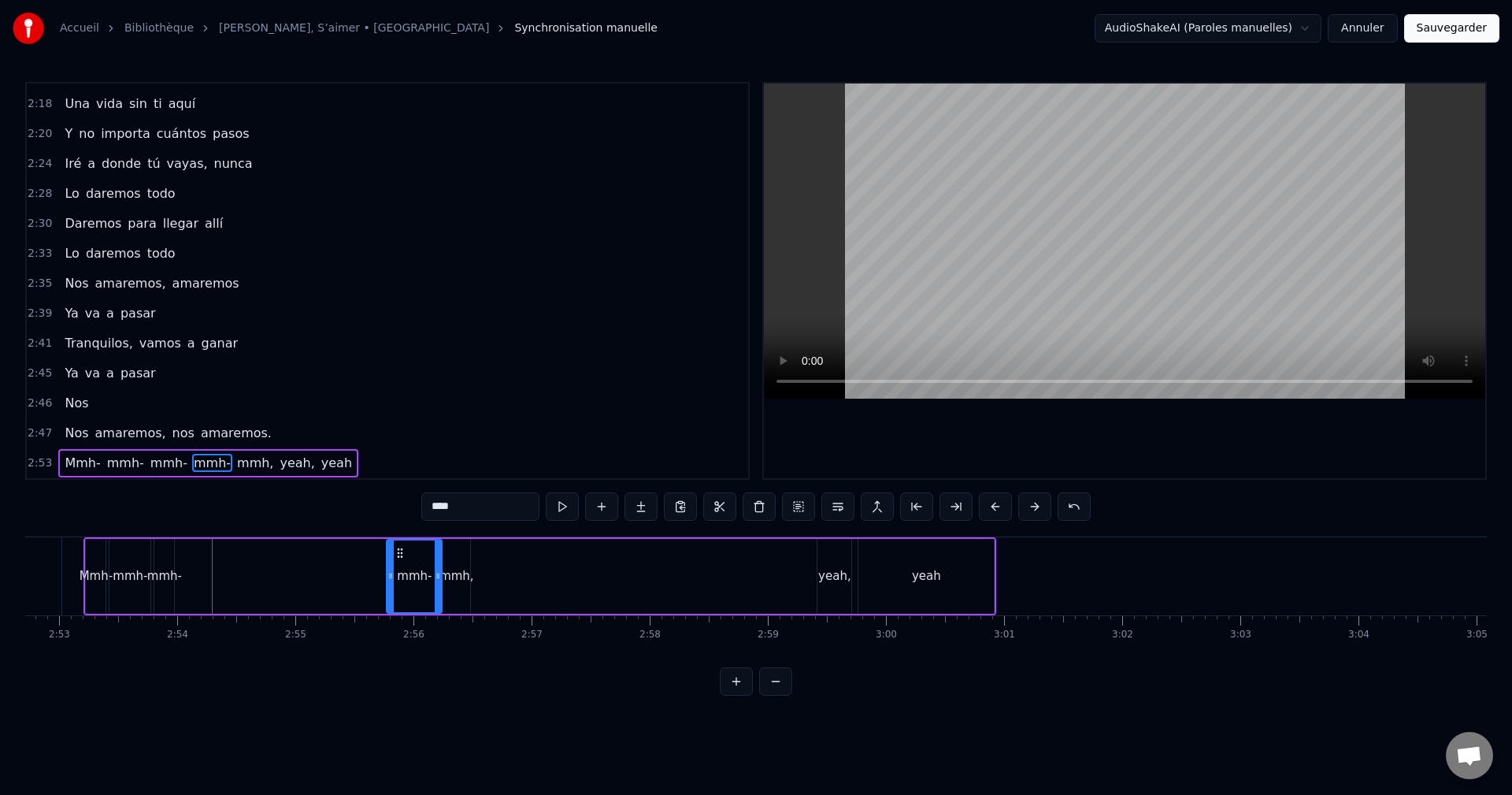
click at [163, 559] on div "mmh-" at bounding box center [163, 576] width 19 height 75
drag, startPoint x: 173, startPoint y: 553, endPoint x: 189, endPoint y: 553, distance: 16.0
click at [189, 553] on div at bounding box center [186, 576] width 6 height 72
drag, startPoint x: 169, startPoint y: 552, endPoint x: 363, endPoint y: 553, distance: 194.0
click at [363, 553] on icon at bounding box center [361, 553] width 13 height 13
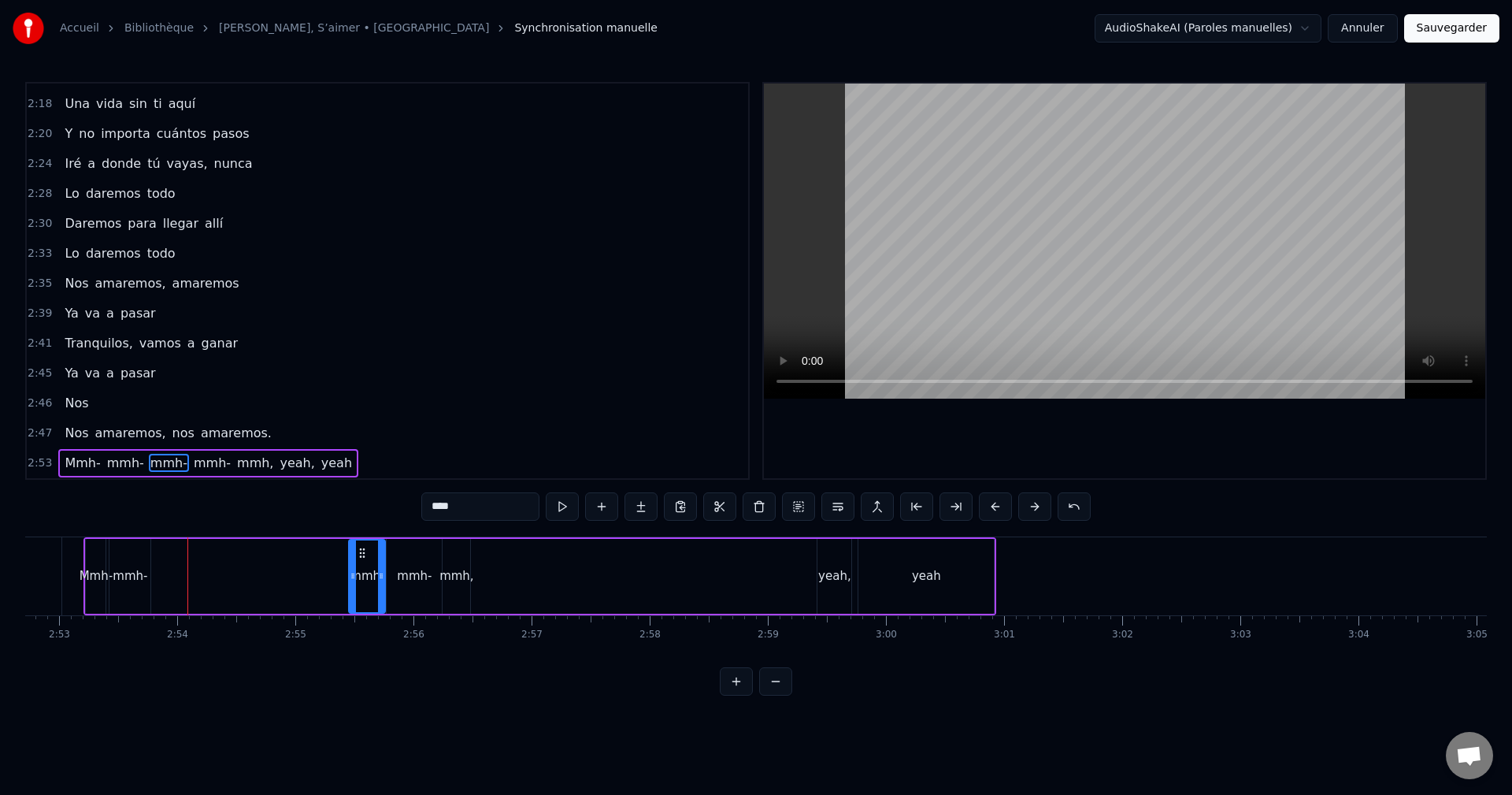
click at [130, 553] on div "mmh-" at bounding box center [130, 576] width 41 height 75
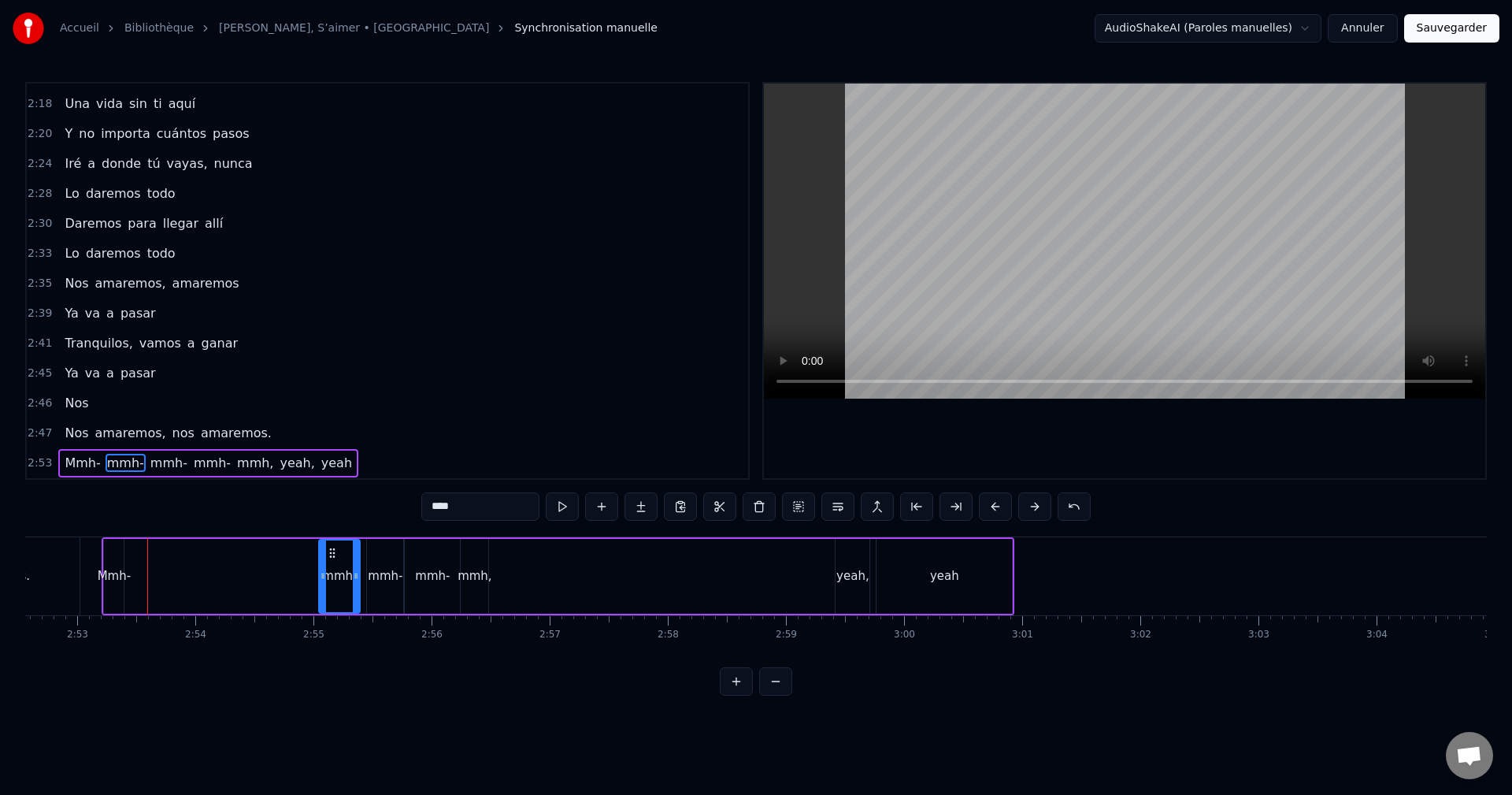
drag, startPoint x: 124, startPoint y: 553, endPoint x: 313, endPoint y: 552, distance: 189.0
click at [335, 553] on icon at bounding box center [332, 553] width 13 height 13
click at [115, 550] on div "Mmh-" at bounding box center [114, 576] width 19 height 75
type input "****"
drag, startPoint x: 123, startPoint y: 553, endPoint x: 141, endPoint y: 553, distance: 18.0
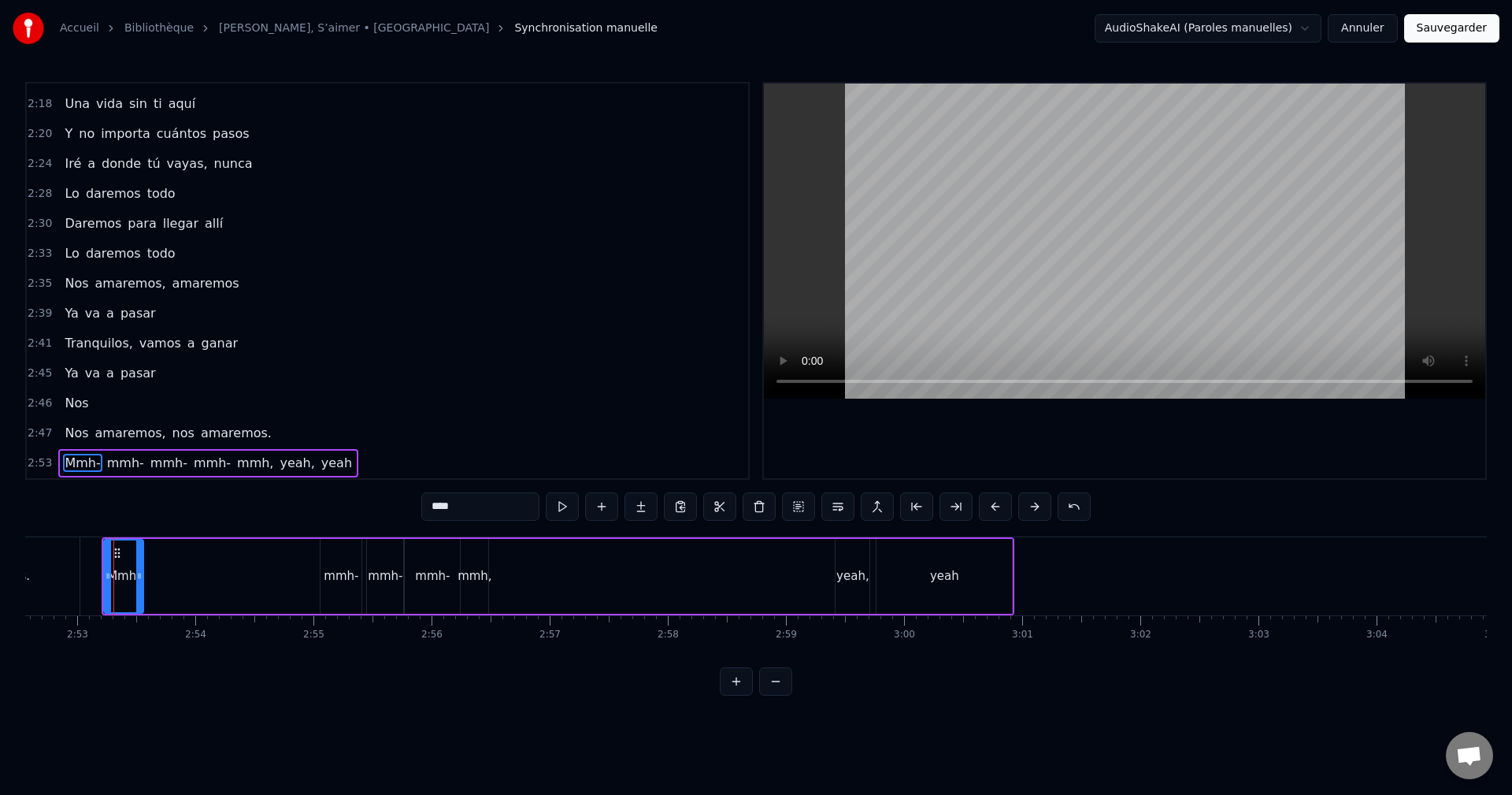
click at [141, 553] on div at bounding box center [139, 576] width 6 height 72
drag, startPoint x: 119, startPoint y: 553, endPoint x: 291, endPoint y: 558, distance: 172.1
click at [291, 558] on icon at bounding box center [289, 553] width 13 height 13
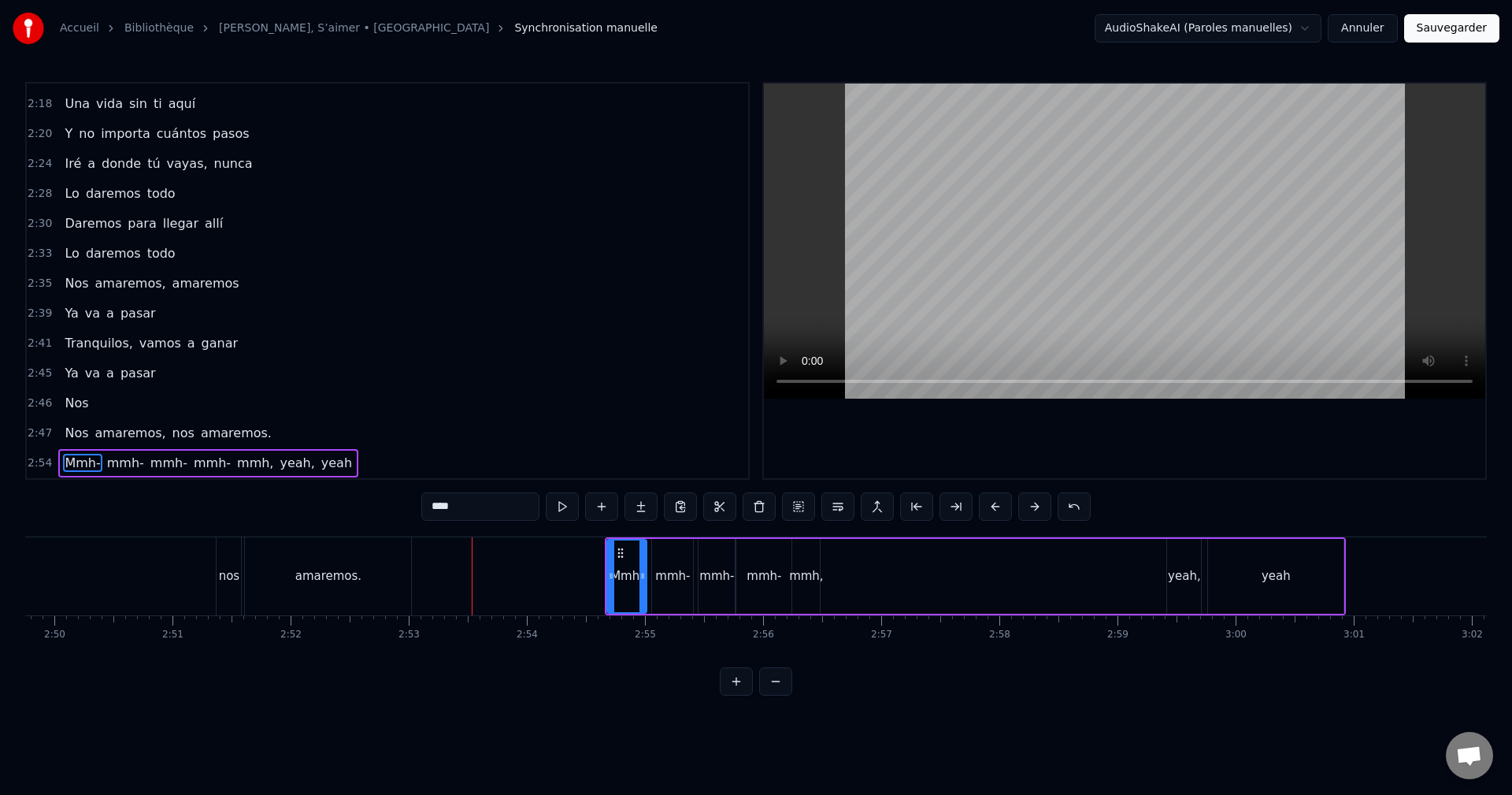
scroll to position [0, 20034]
click at [180, 555] on div "Nos amaremos, nos amaremos." at bounding box center [117, 576] width 624 height 78
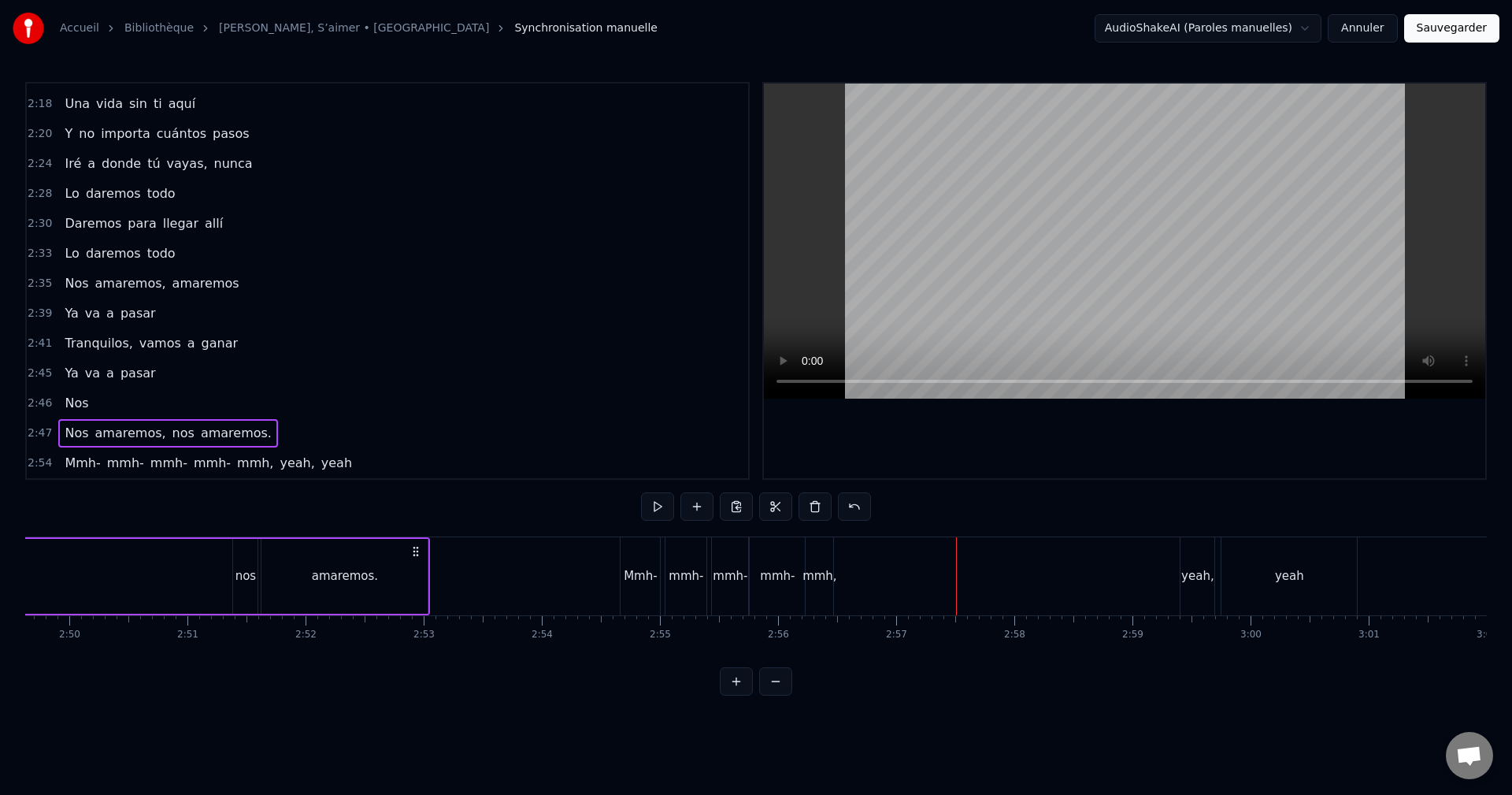
click at [821, 556] on div "mmh," at bounding box center [819, 576] width 28 height 78
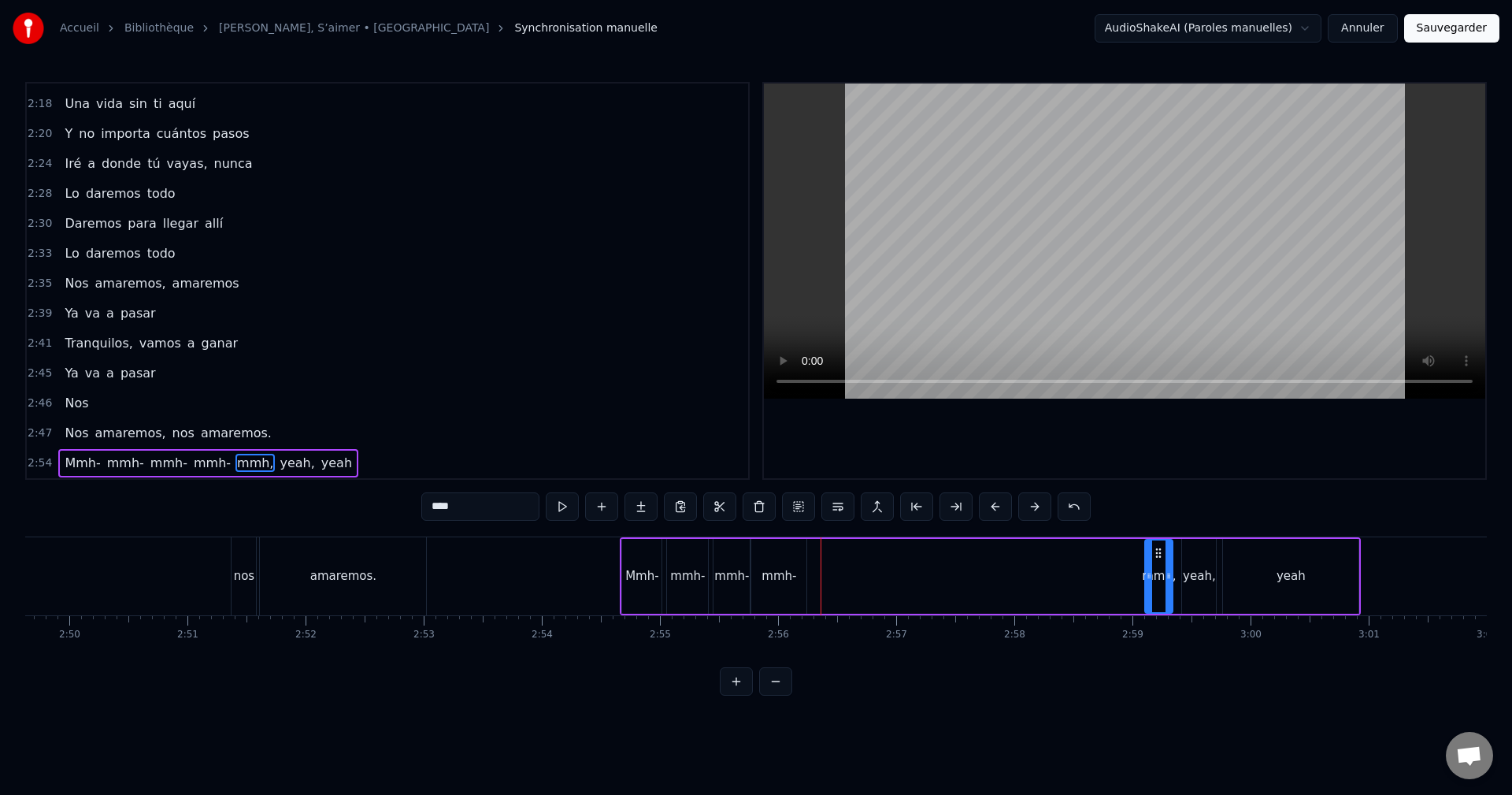
drag, startPoint x: 822, startPoint y: 551, endPoint x: 1129, endPoint y: 551, distance: 307.0
click at [1161, 553] on icon at bounding box center [1158, 553] width 13 height 13
click at [777, 570] on div "mmh-" at bounding box center [778, 575] width 35 height 18
drag, startPoint x: 764, startPoint y: 553, endPoint x: 1101, endPoint y: 559, distance: 337.1
click at [1101, 559] on div "mmh-" at bounding box center [1116, 576] width 53 height 72
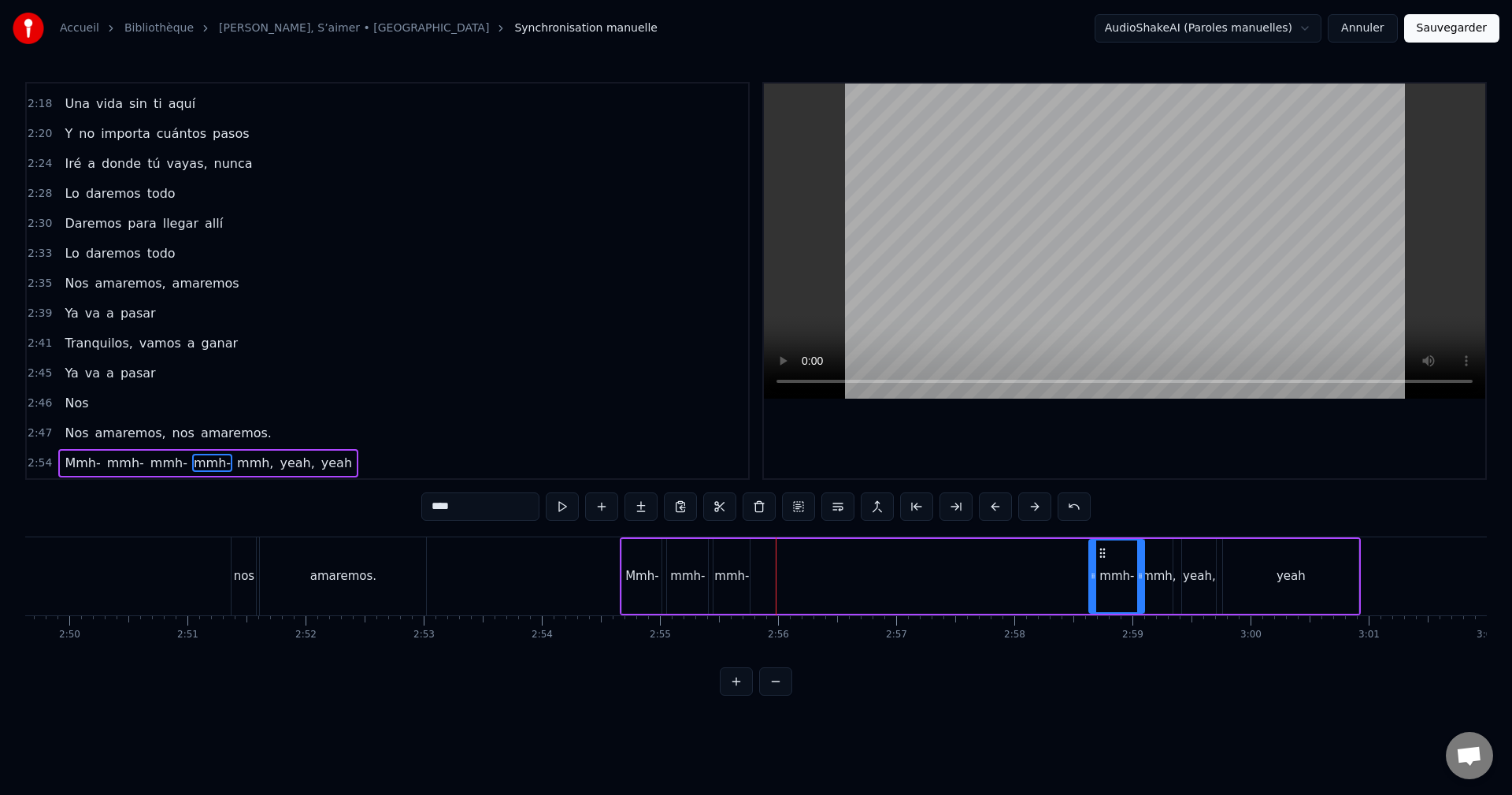
click at [737, 551] on div "mmh-" at bounding box center [731, 576] width 36 height 75
drag, startPoint x: 725, startPoint y: 550, endPoint x: 1064, endPoint y: 564, distance: 339.3
click at [1064, 564] on div "mmh-" at bounding box center [1070, 576] width 35 height 72
click at [689, 556] on div "mmh-" at bounding box center [687, 576] width 41 height 75
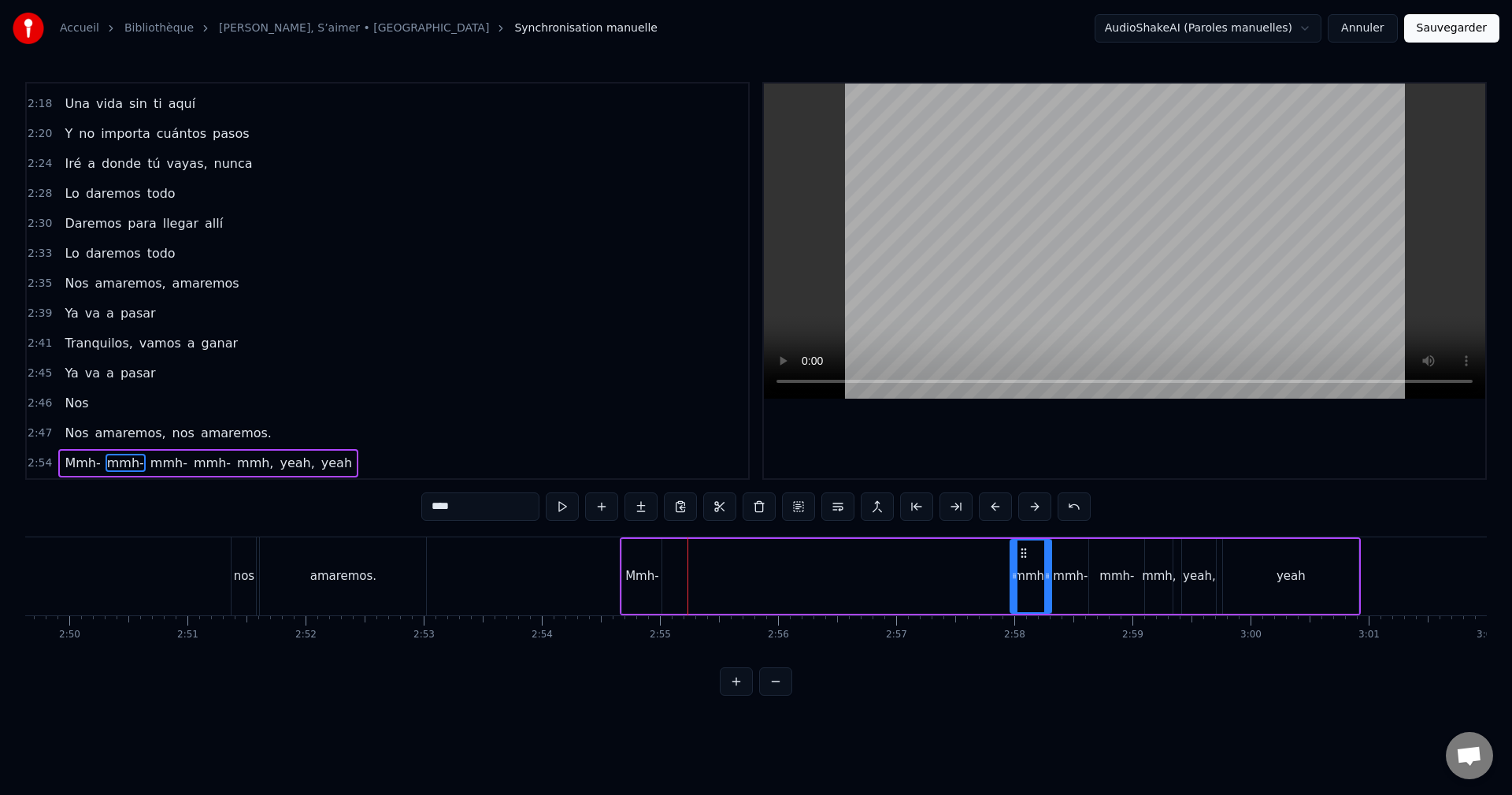
drag, startPoint x: 734, startPoint y: 555, endPoint x: 1023, endPoint y: 561, distance: 289.1
click at [1023, 561] on div "mmh-" at bounding box center [1031, 576] width 39 height 72
click at [634, 558] on div "Mmh-" at bounding box center [641, 576] width 39 height 75
drag, startPoint x: 636, startPoint y: 553, endPoint x: 983, endPoint y: 559, distance: 347.1
click at [983, 559] on div "Mmh-" at bounding box center [988, 576] width 38 height 72
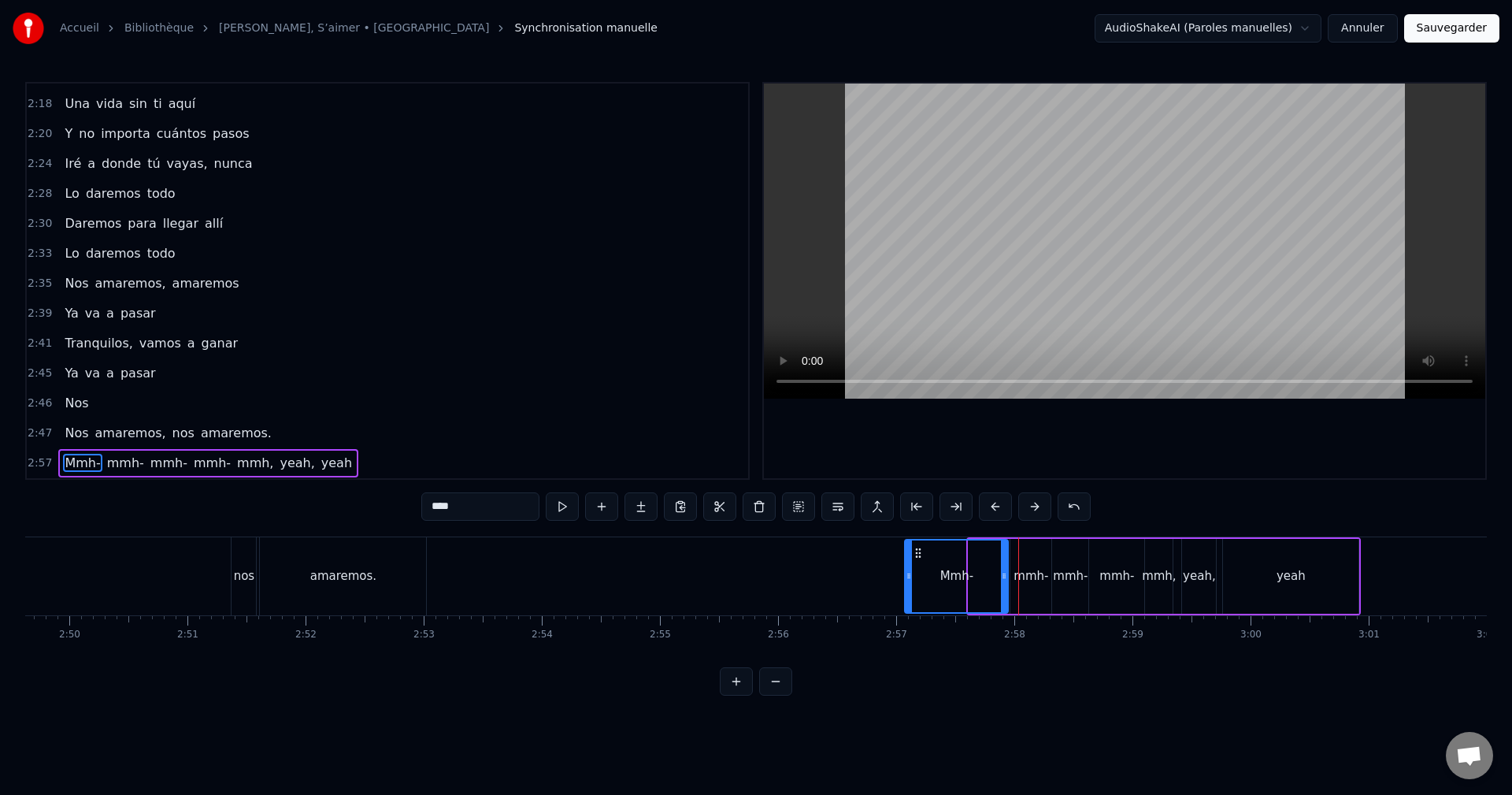
drag, startPoint x: 972, startPoint y: 573, endPoint x: 908, endPoint y: 576, distance: 64.1
click at [908, 576] on icon at bounding box center [908, 575] width 6 height 13
drag, startPoint x: 1002, startPoint y: 568, endPoint x: 978, endPoint y: 576, distance: 25.3
click at [978, 576] on div at bounding box center [979, 576] width 6 height 72
click at [1041, 559] on div "mmh-" at bounding box center [1031, 576] width 41 height 75
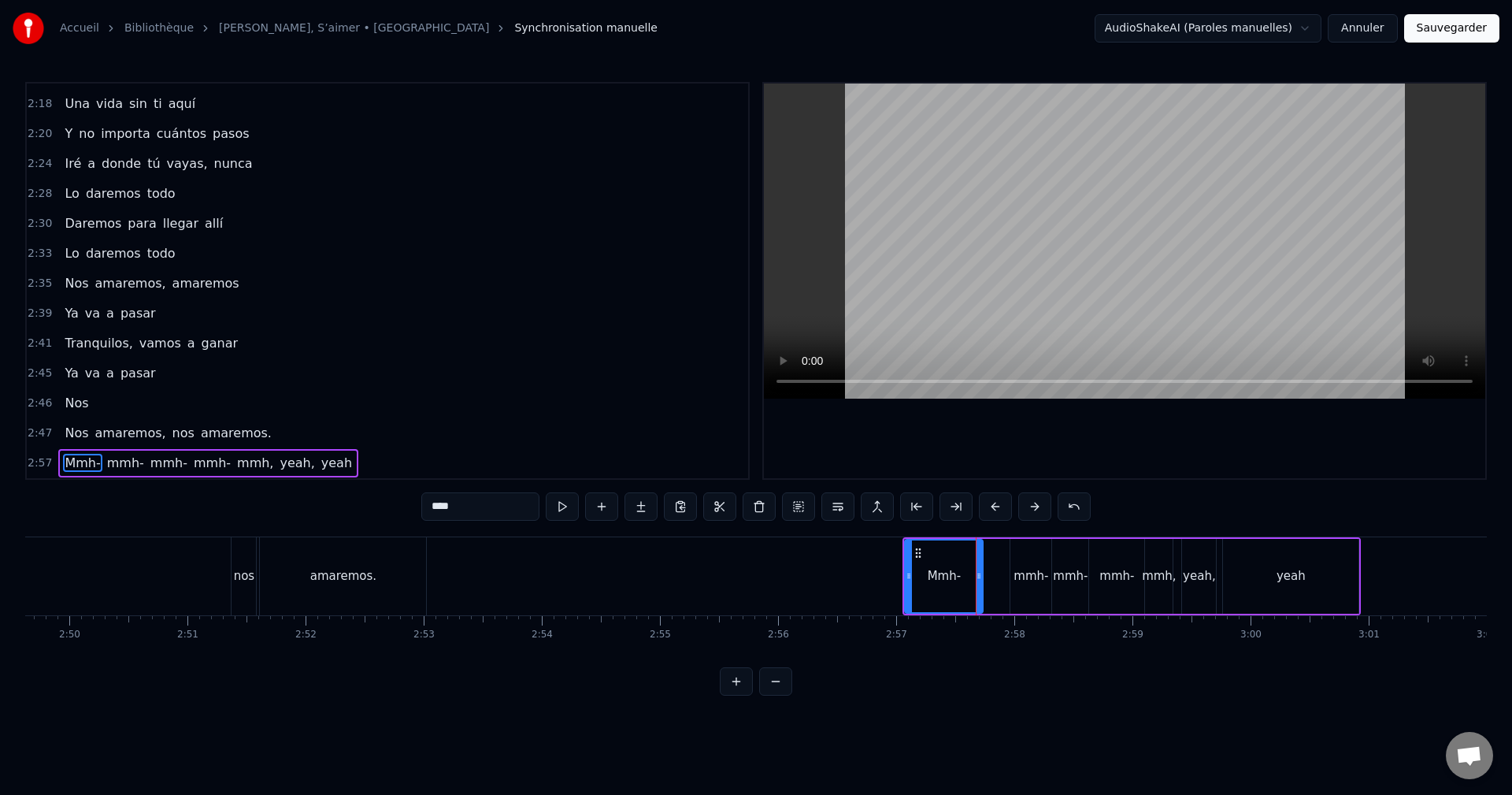
type input "****"
drag, startPoint x: 1013, startPoint y: 569, endPoint x: 991, endPoint y: 574, distance: 22.6
click at [991, 574] on div at bounding box center [992, 576] width 6 height 72
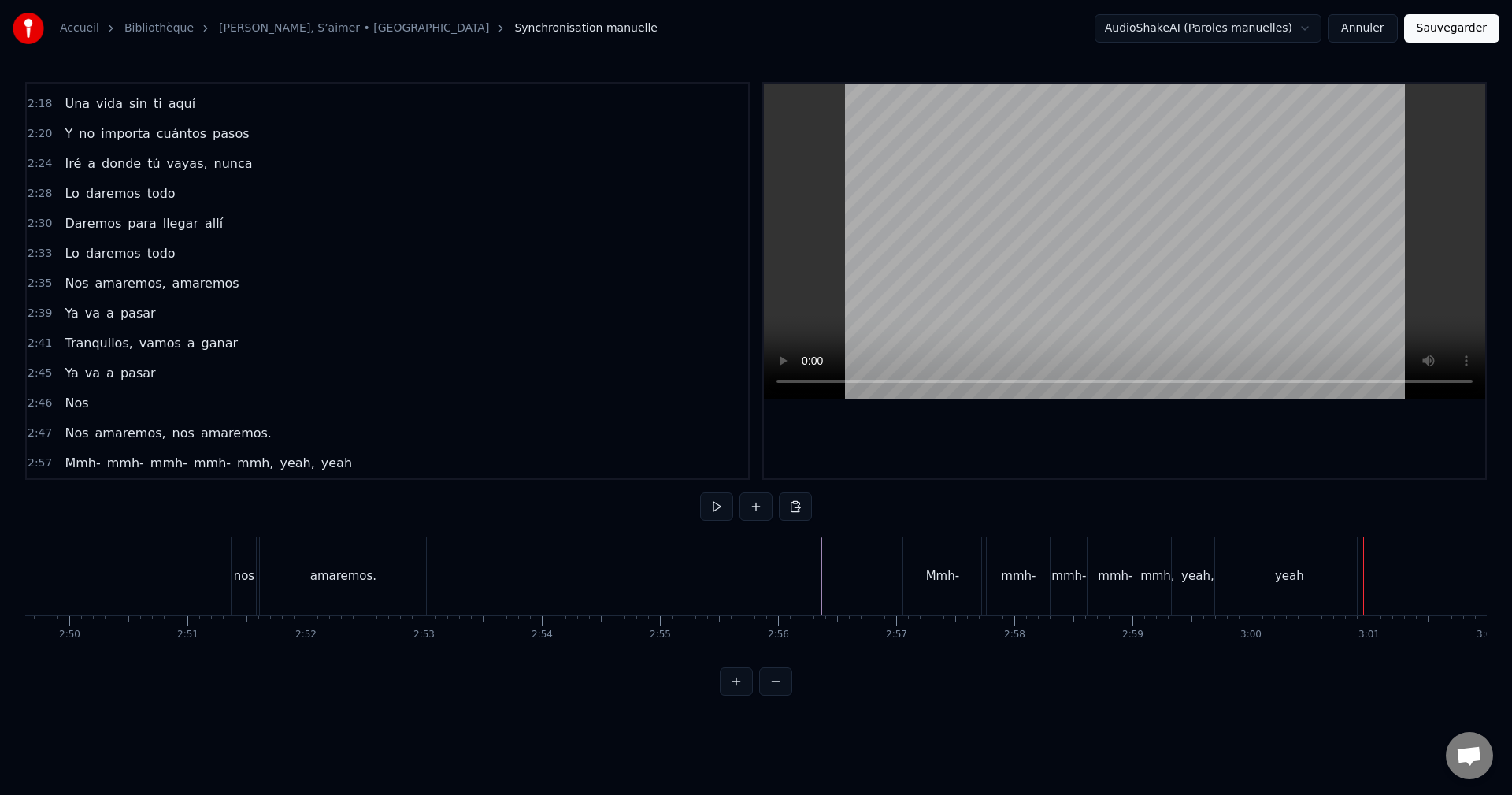
click at [1262, 578] on div "yeah" at bounding box center [1289, 576] width 136 height 78
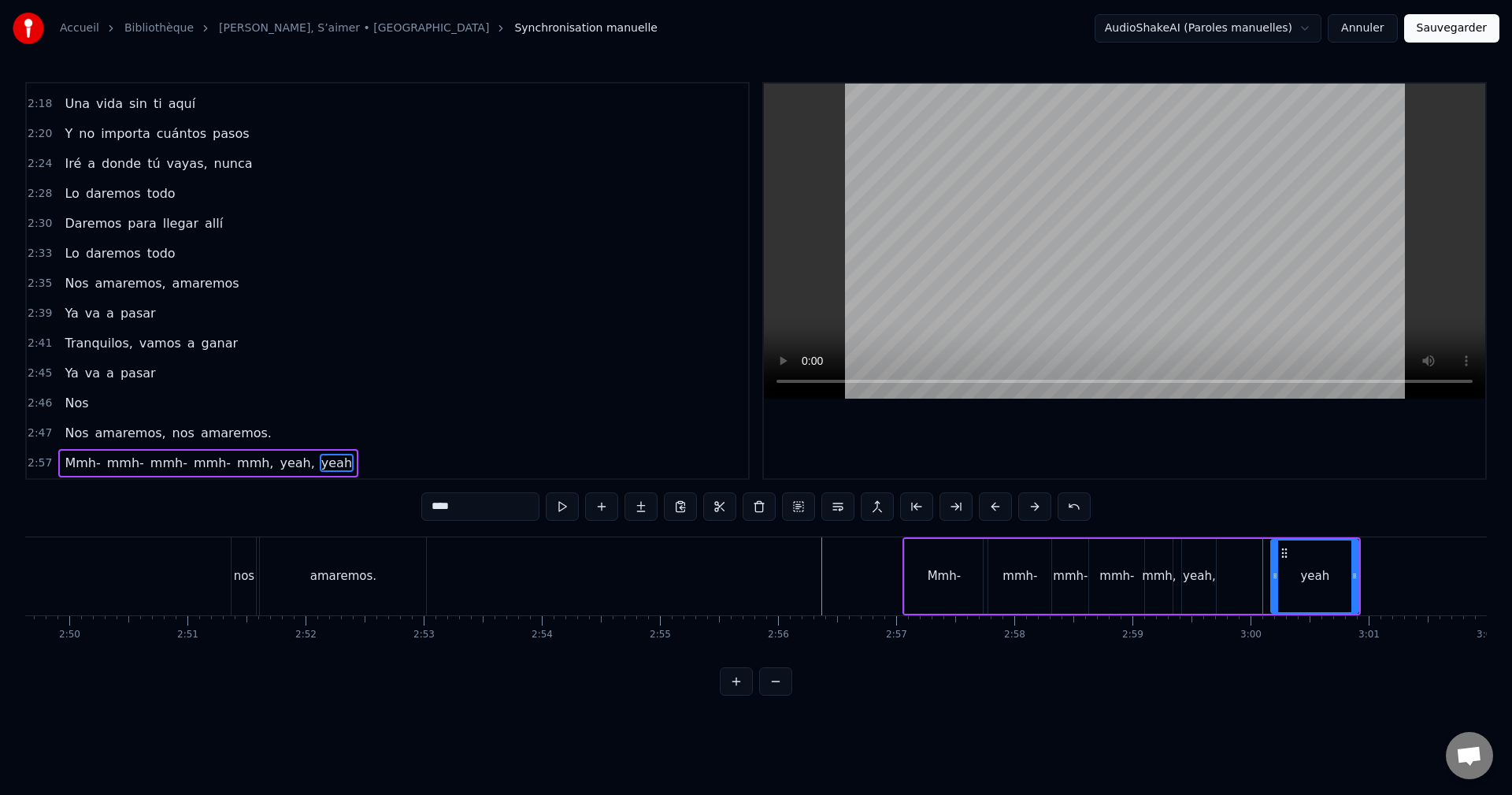
drag, startPoint x: 1228, startPoint y: 573, endPoint x: 1277, endPoint y: 565, distance: 49.6
click at [1277, 565] on div at bounding box center [1274, 576] width 6 height 72
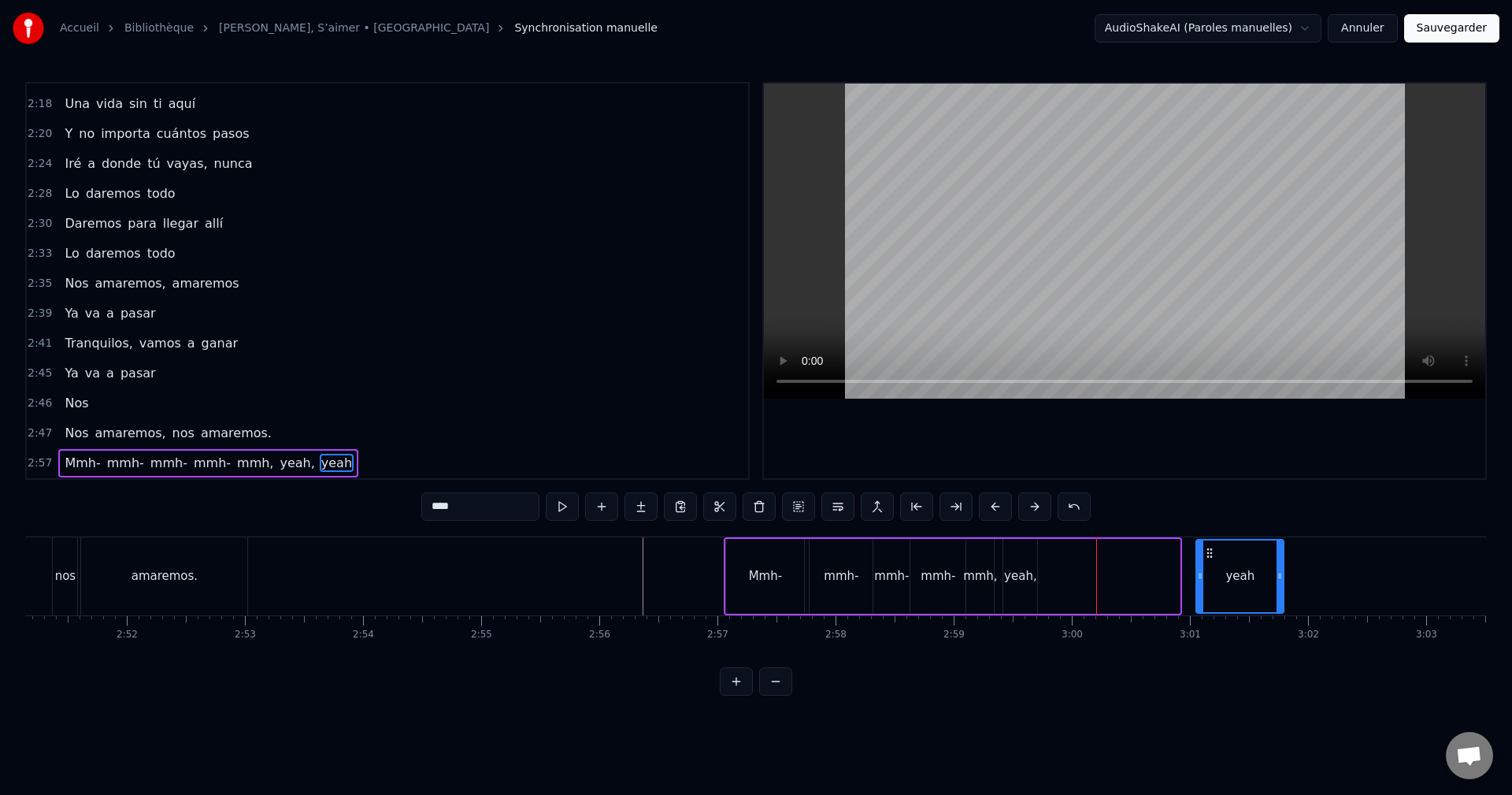
scroll to position [0, 20213]
drag, startPoint x: 1288, startPoint y: 553, endPoint x: 1071, endPoint y: 573, distance: 217.9
click at [1139, 575] on div "yeah" at bounding box center [1168, 576] width 86 height 72
click at [1020, 555] on div "yeah," at bounding box center [1019, 576] width 34 height 75
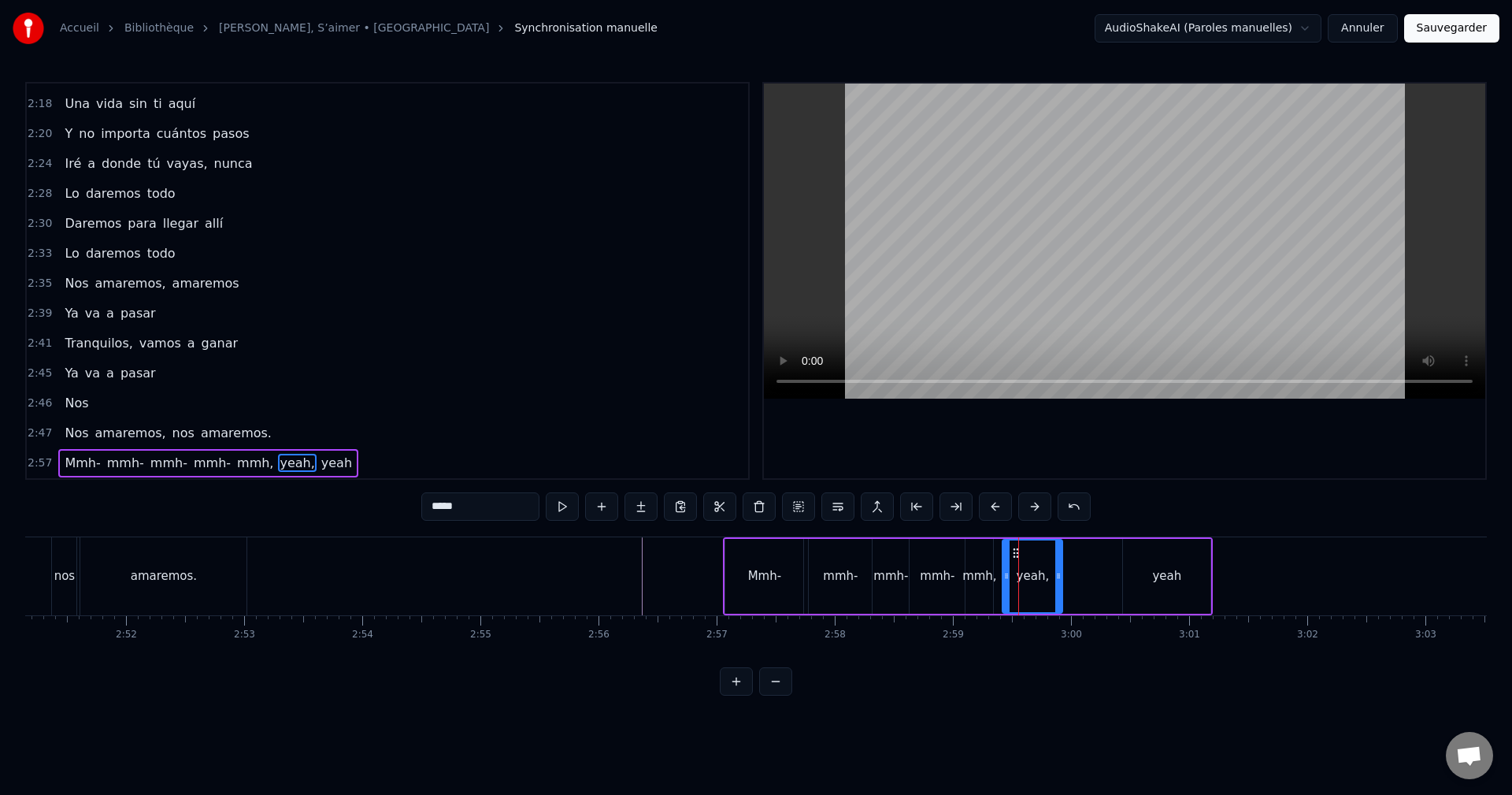
drag, startPoint x: 1035, startPoint y: 563, endPoint x: 1044, endPoint y: 564, distance: 9.1
click at [1061, 563] on div at bounding box center [1058, 576] width 6 height 72
drag, startPoint x: 1022, startPoint y: 553, endPoint x: 1074, endPoint y: 553, distance: 52.0
click at [1074, 553] on icon at bounding box center [1073, 553] width 13 height 13
drag, startPoint x: 1066, startPoint y: 564, endPoint x: 1047, endPoint y: 566, distance: 19.1
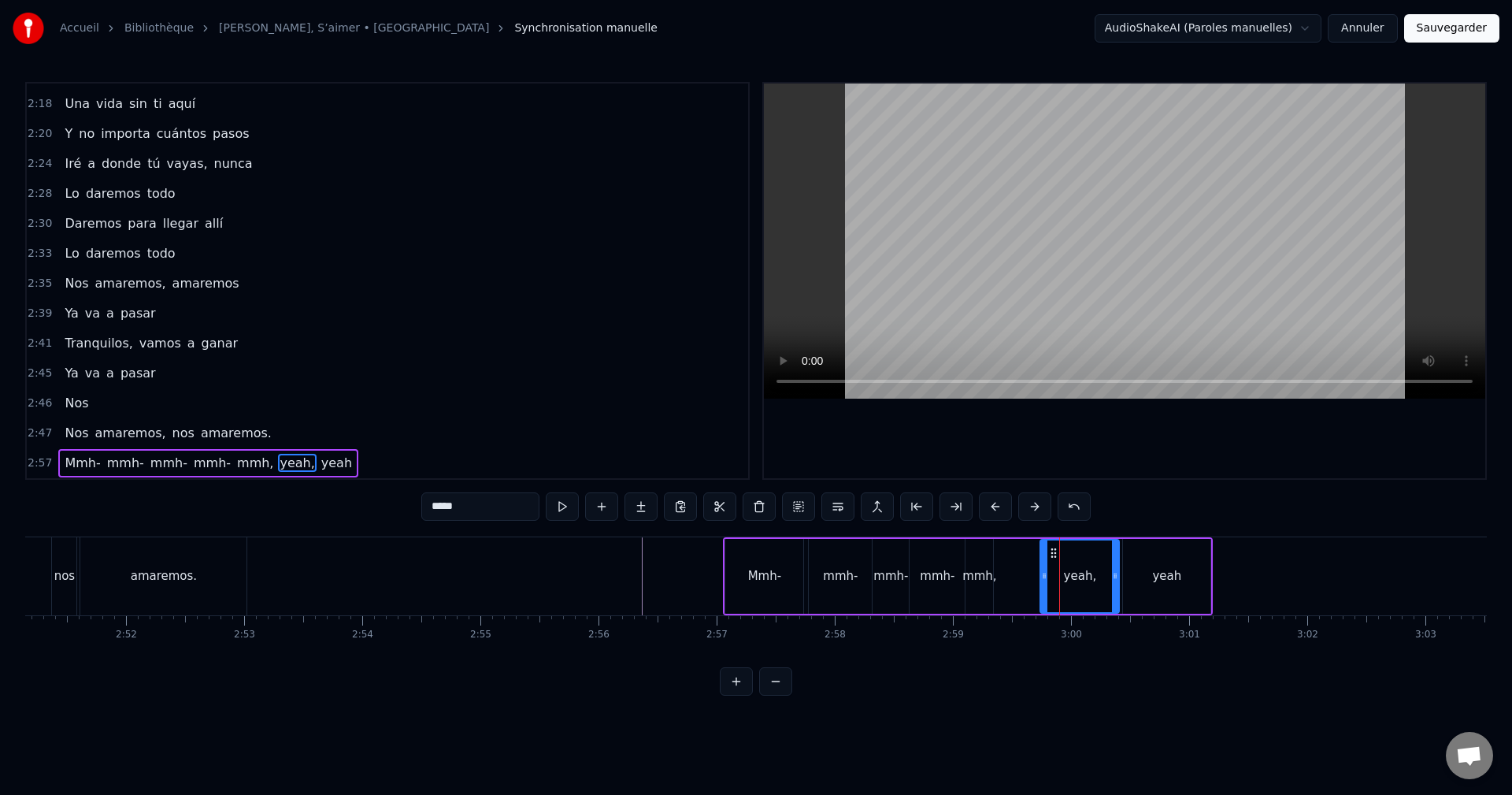
click at [1047, 570] on div at bounding box center [1044, 576] width 6 height 72
click at [960, 563] on div "mmh-" at bounding box center [937, 576] width 55 height 75
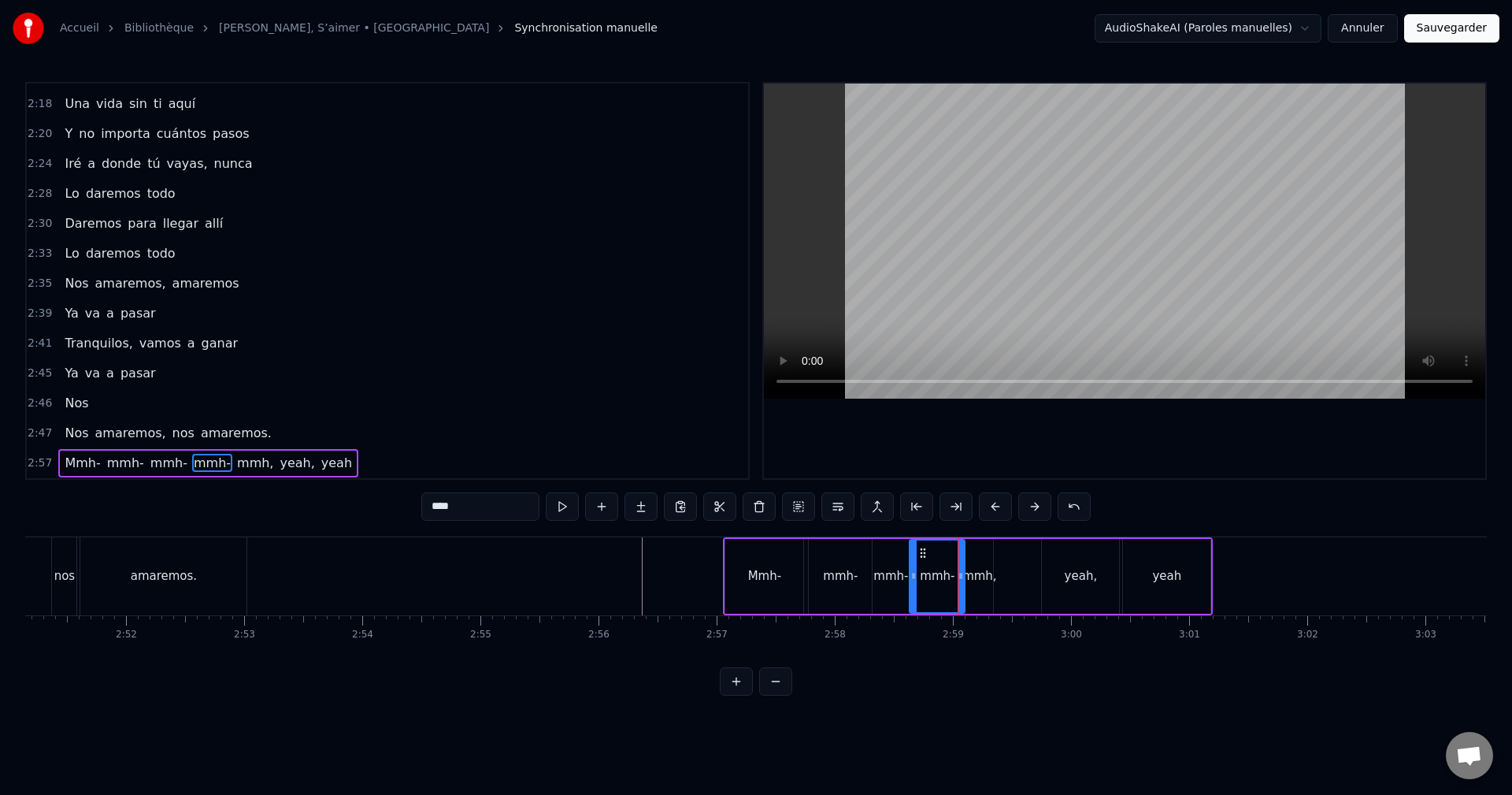
click at [976, 562] on div "mmh," at bounding box center [979, 576] width 28 height 75
type input "****"
drag, startPoint x: 988, startPoint y: 559, endPoint x: 1022, endPoint y: 563, distance: 34.2
click at [1022, 563] on div at bounding box center [1024, 576] width 6 height 72
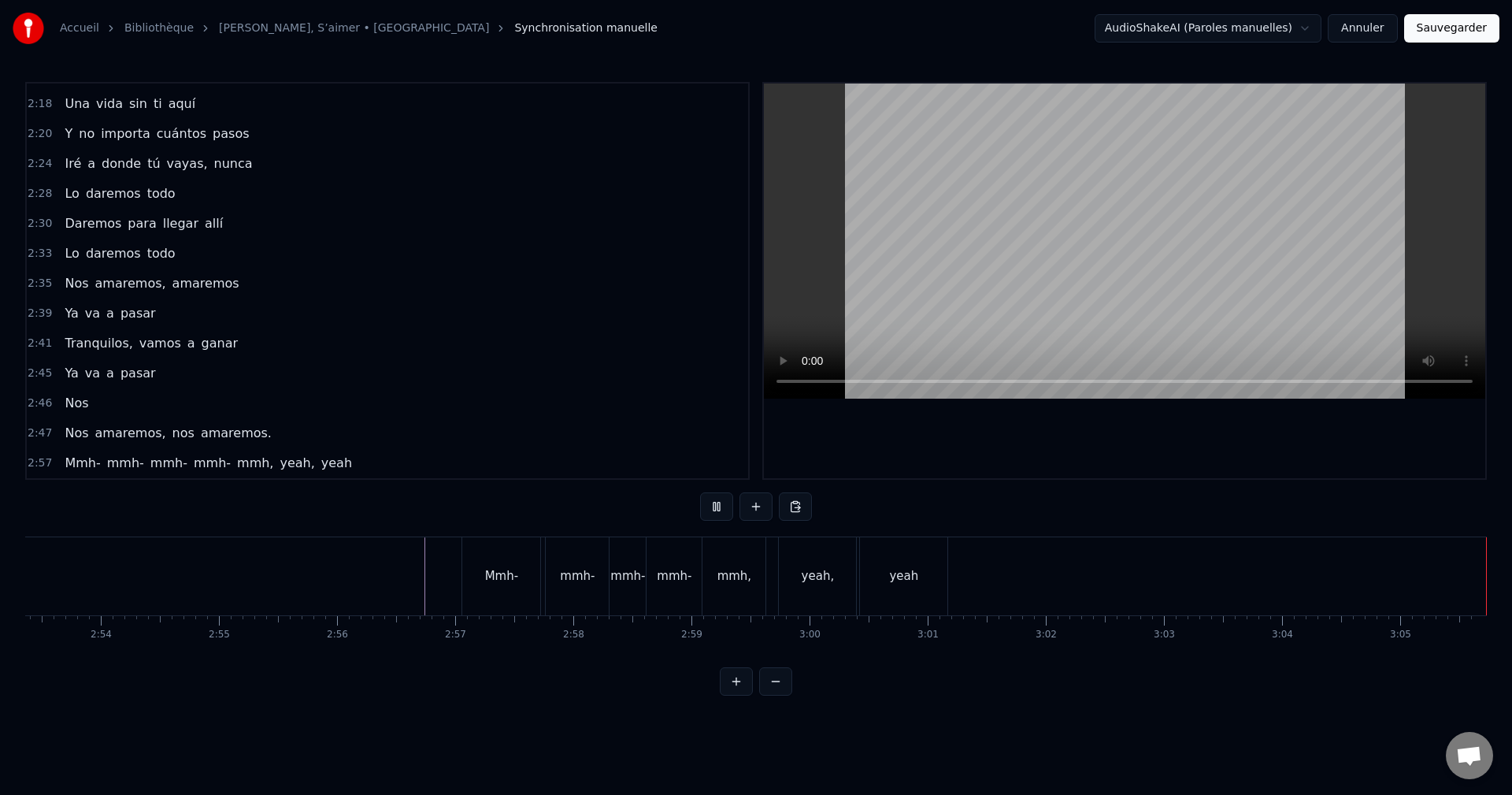
scroll to position [0, 20475]
click at [1437, 33] on button "Sauvegarder" at bounding box center [1451, 28] width 95 height 28
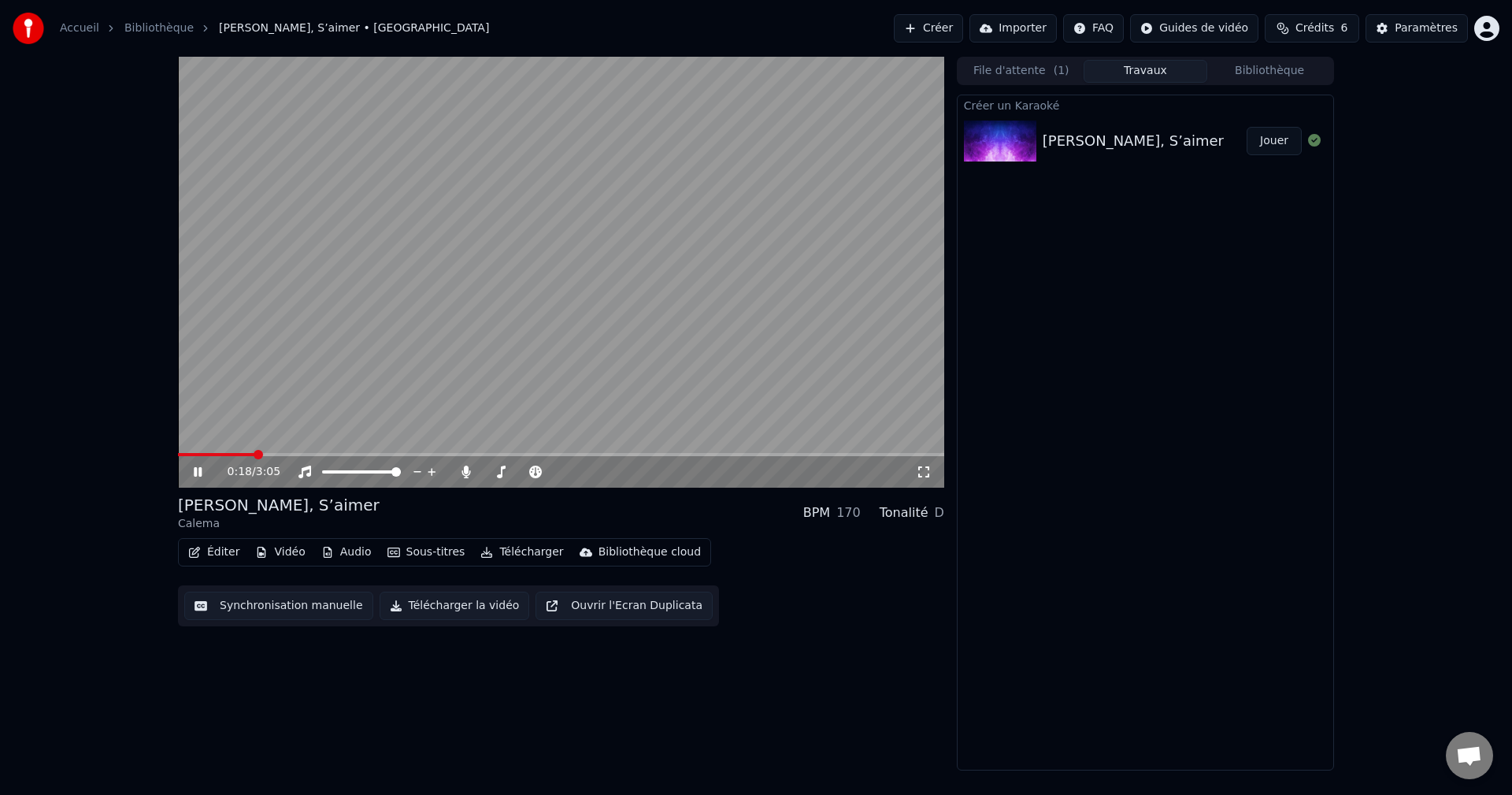
click at [200, 472] on icon at bounding box center [197, 471] width 8 height 9
click at [263, 607] on button "Synchronisation manuelle" at bounding box center [279, 605] width 189 height 28
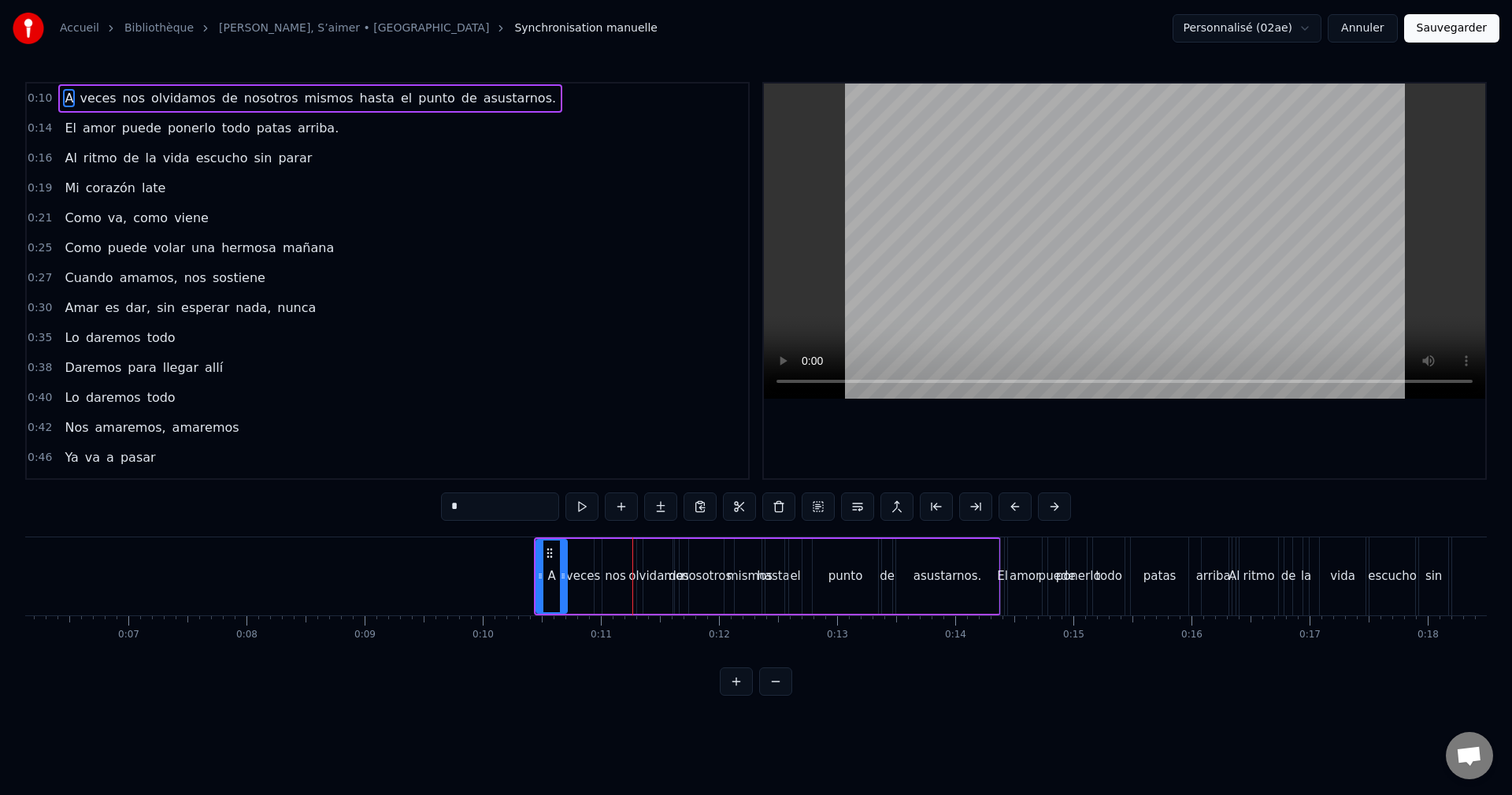
scroll to position [0, 724]
click at [577, 589] on div "veces" at bounding box center [583, 576] width 37 height 75
drag, startPoint x: 596, startPoint y: 575, endPoint x: 569, endPoint y: 584, distance: 28.5
click at [589, 579] on icon at bounding box center [589, 575] width 6 height 13
click at [554, 568] on div "A" at bounding box center [550, 575] width 8 height 18
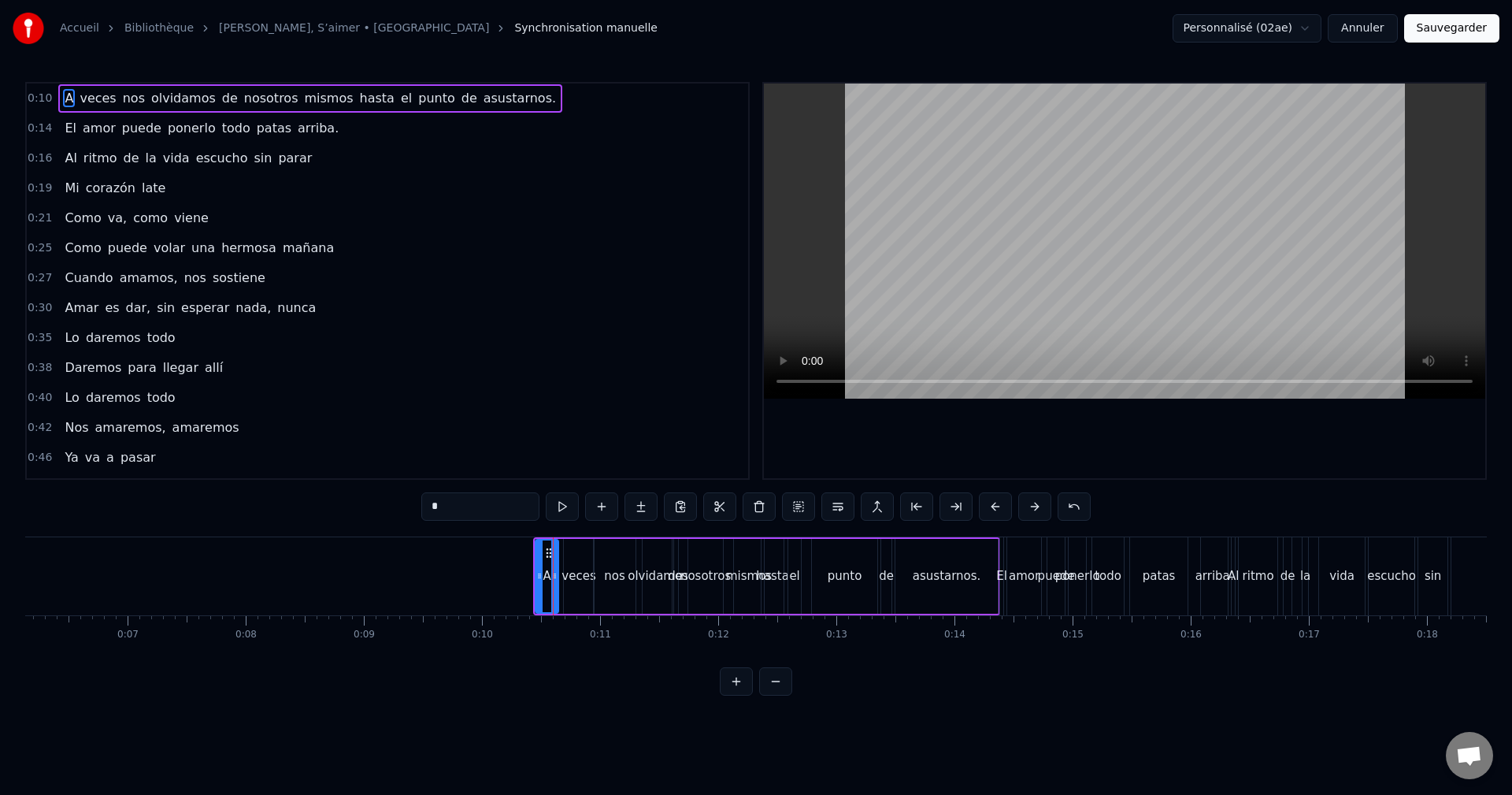
drag, startPoint x: 563, startPoint y: 573, endPoint x: 555, endPoint y: 576, distance: 8.5
click at [555, 576] on icon at bounding box center [554, 575] width 6 height 13
click at [587, 568] on div "veces" at bounding box center [579, 575] width 34 height 18
drag, startPoint x: 576, startPoint y: 553, endPoint x: 567, endPoint y: 560, distance: 11.4
click at [567, 560] on div "veces" at bounding box center [568, 576] width 28 height 72
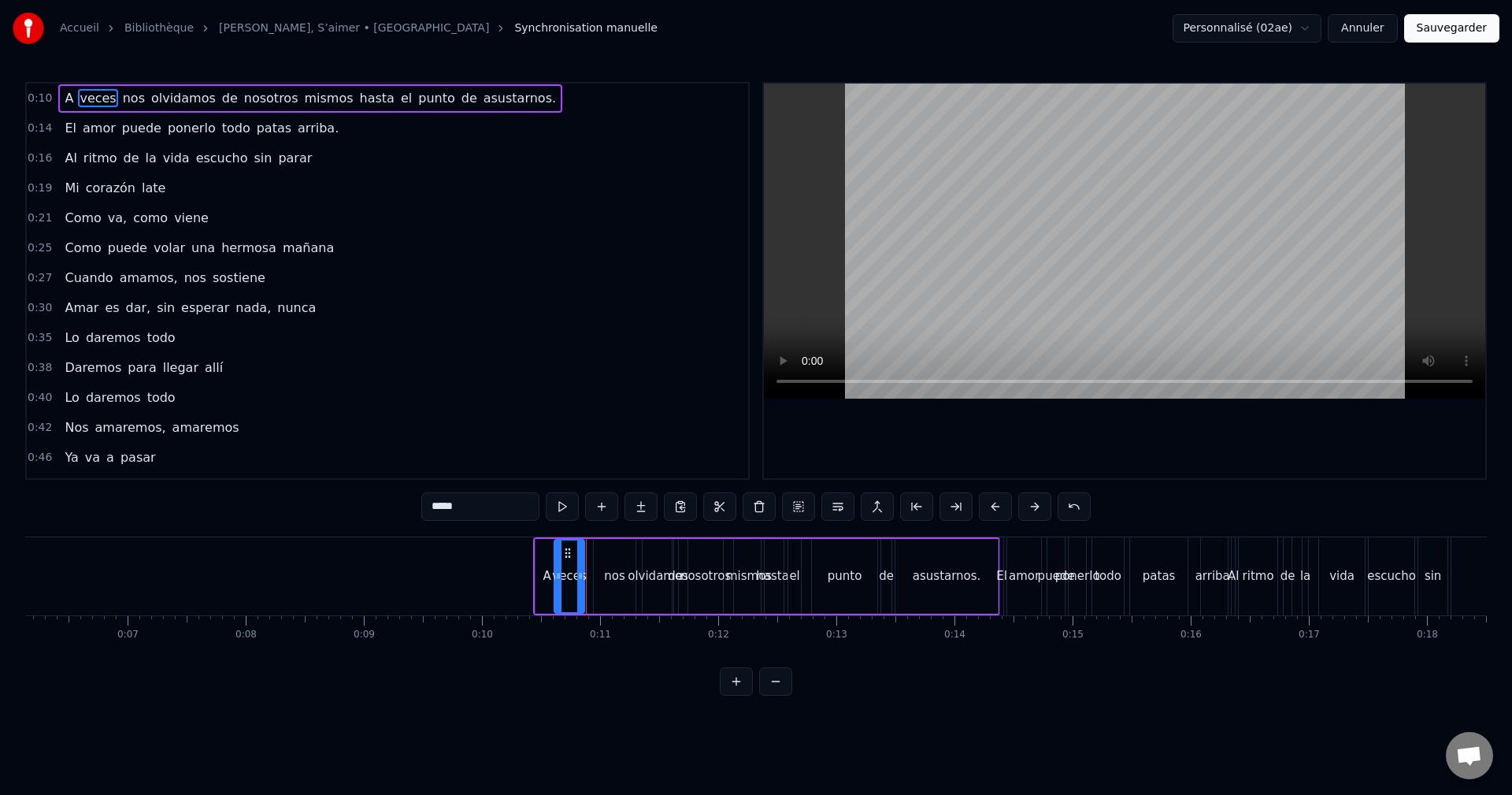
click at [622, 559] on div "nos" at bounding box center [614, 576] width 42 height 75
drag, startPoint x: 629, startPoint y: 553, endPoint x: 620, endPoint y: 560, distance: 11.4
click at [620, 560] on div at bounding box center [622, 576] width 6 height 72
drag, startPoint x: 606, startPoint y: 549, endPoint x: 597, endPoint y: 554, distance: 10.3
click at [597, 554] on icon at bounding box center [597, 553] width 13 height 13
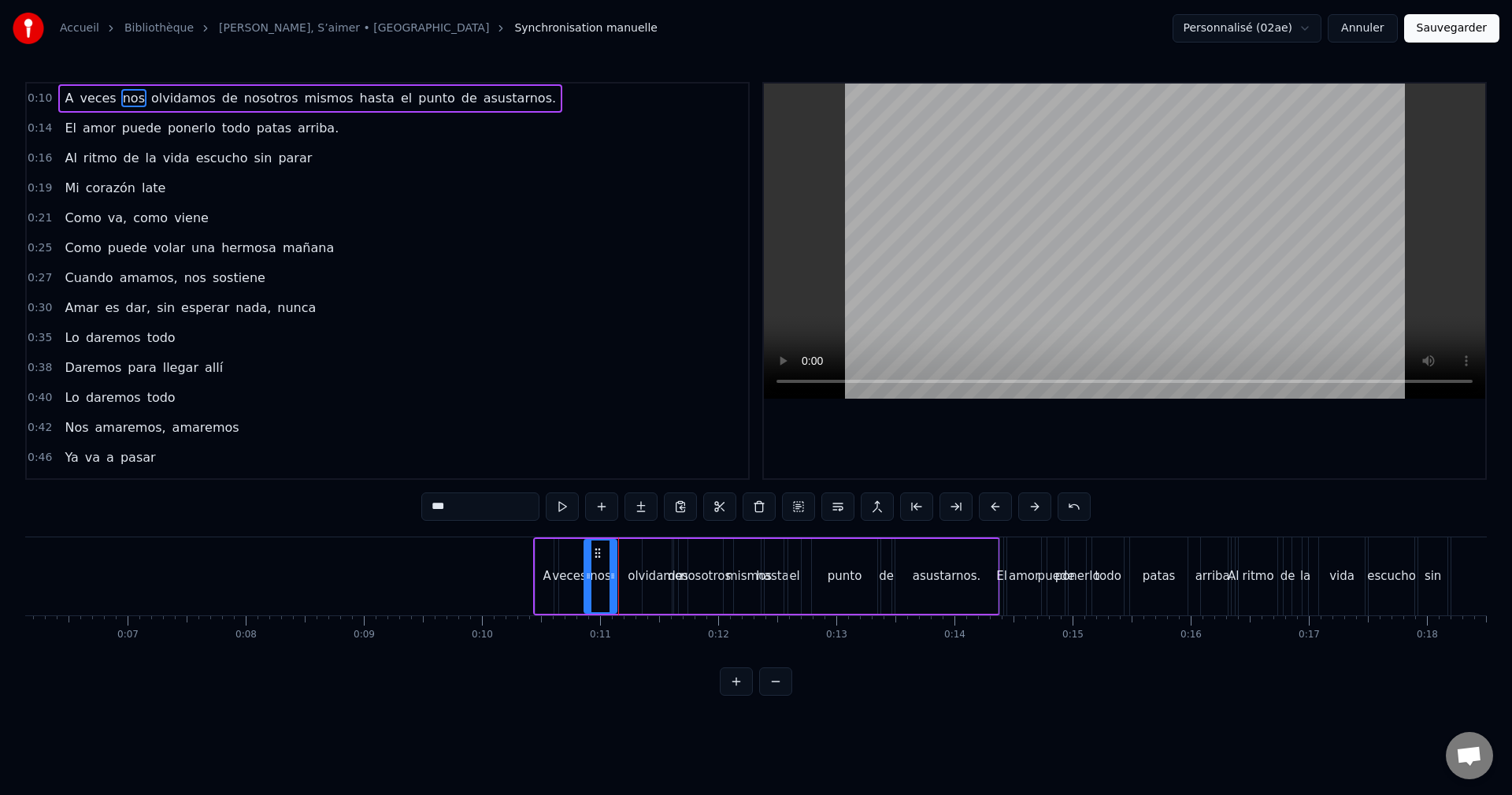
click at [657, 565] on div "olvidamos" at bounding box center [657, 576] width 30 height 75
drag, startPoint x: 654, startPoint y: 550, endPoint x: 628, endPoint y: 559, distance: 27.5
click at [628, 559] on icon at bounding box center [629, 553] width 13 height 13
click at [673, 551] on div "de" at bounding box center [675, 576] width 6 height 75
drag, startPoint x: 673, startPoint y: 559, endPoint x: 693, endPoint y: 564, distance: 20.6
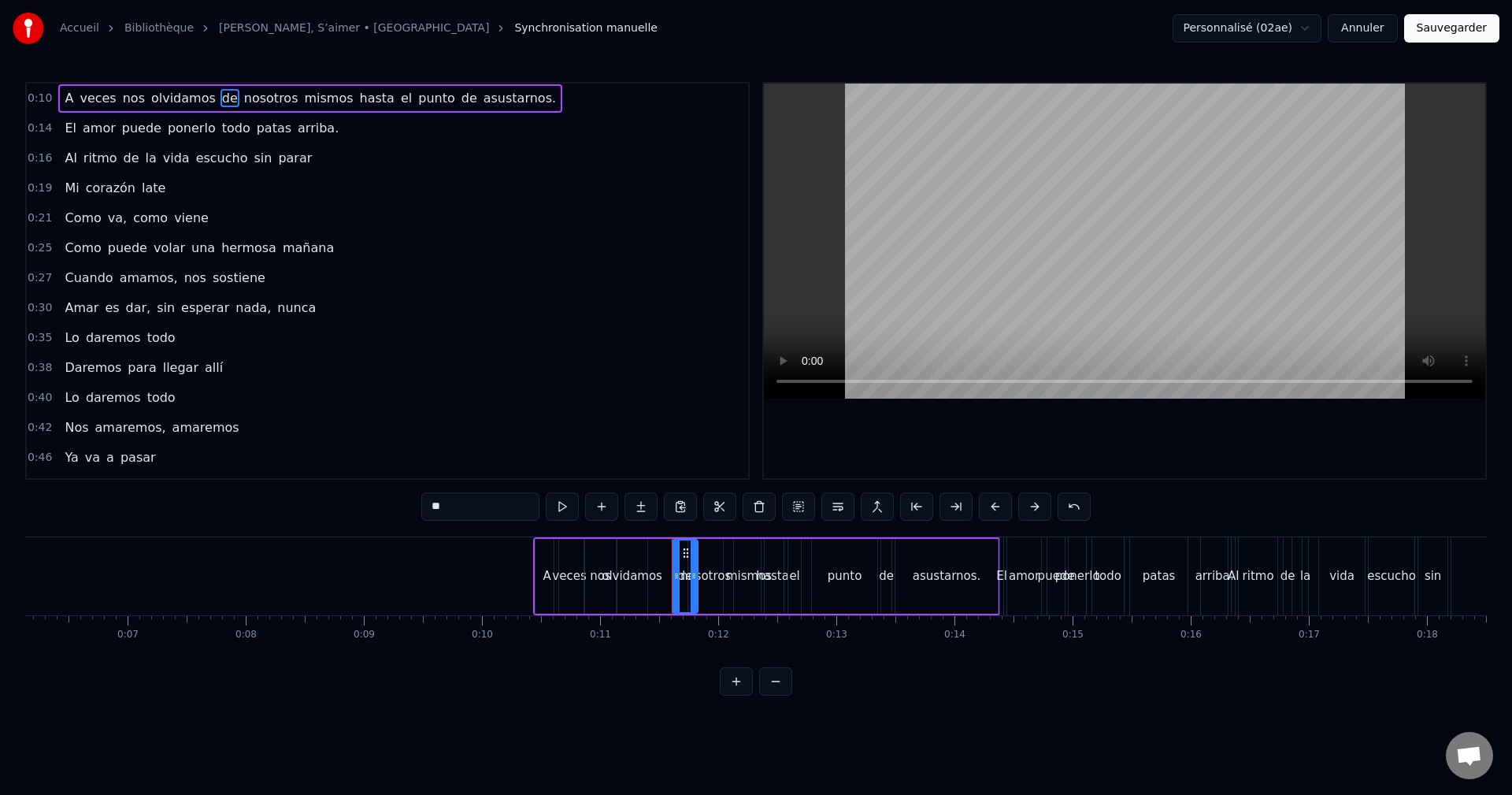
click at [693, 564] on div at bounding box center [693, 576] width 6 height 72
drag, startPoint x: 684, startPoint y: 552, endPoint x: 656, endPoint y: 562, distance: 29.7
click at [656, 562] on div "de" at bounding box center [658, 576] width 24 height 72
click at [707, 552] on div "nosotros" at bounding box center [705, 576] width 35 height 75
drag, startPoint x: 701, startPoint y: 550, endPoint x: 684, endPoint y: 557, distance: 18.4
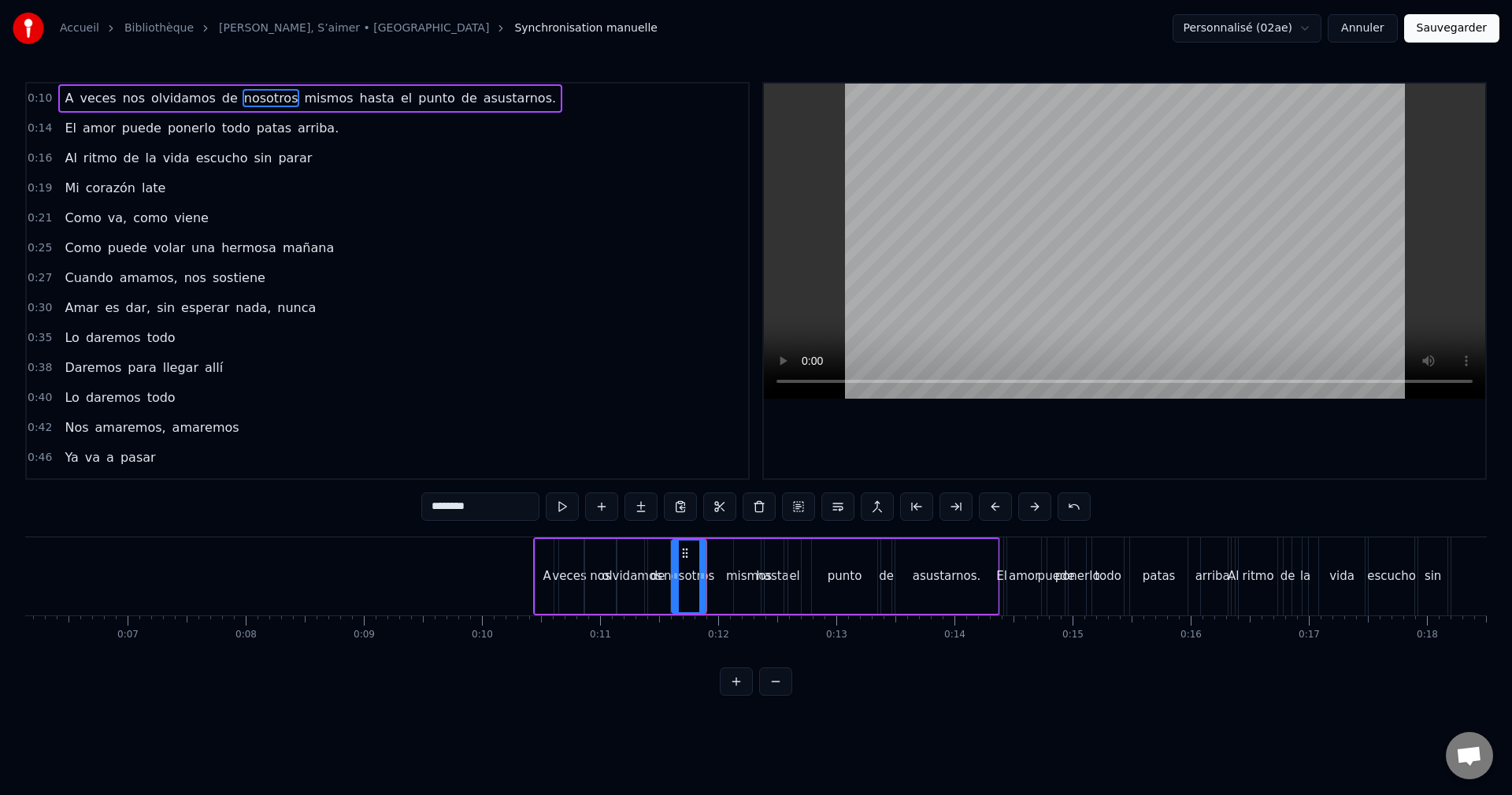
click at [684, 557] on icon at bounding box center [684, 553] width 13 height 13
click at [747, 558] on div "mismos" at bounding box center [748, 576] width 30 height 75
drag, startPoint x: 747, startPoint y: 553, endPoint x: 717, endPoint y: 560, distance: 30.8
click at [717, 560] on div "mismos" at bounding box center [717, 576] width 28 height 72
click at [767, 555] on div "hasta" at bounding box center [773, 576] width 22 height 75
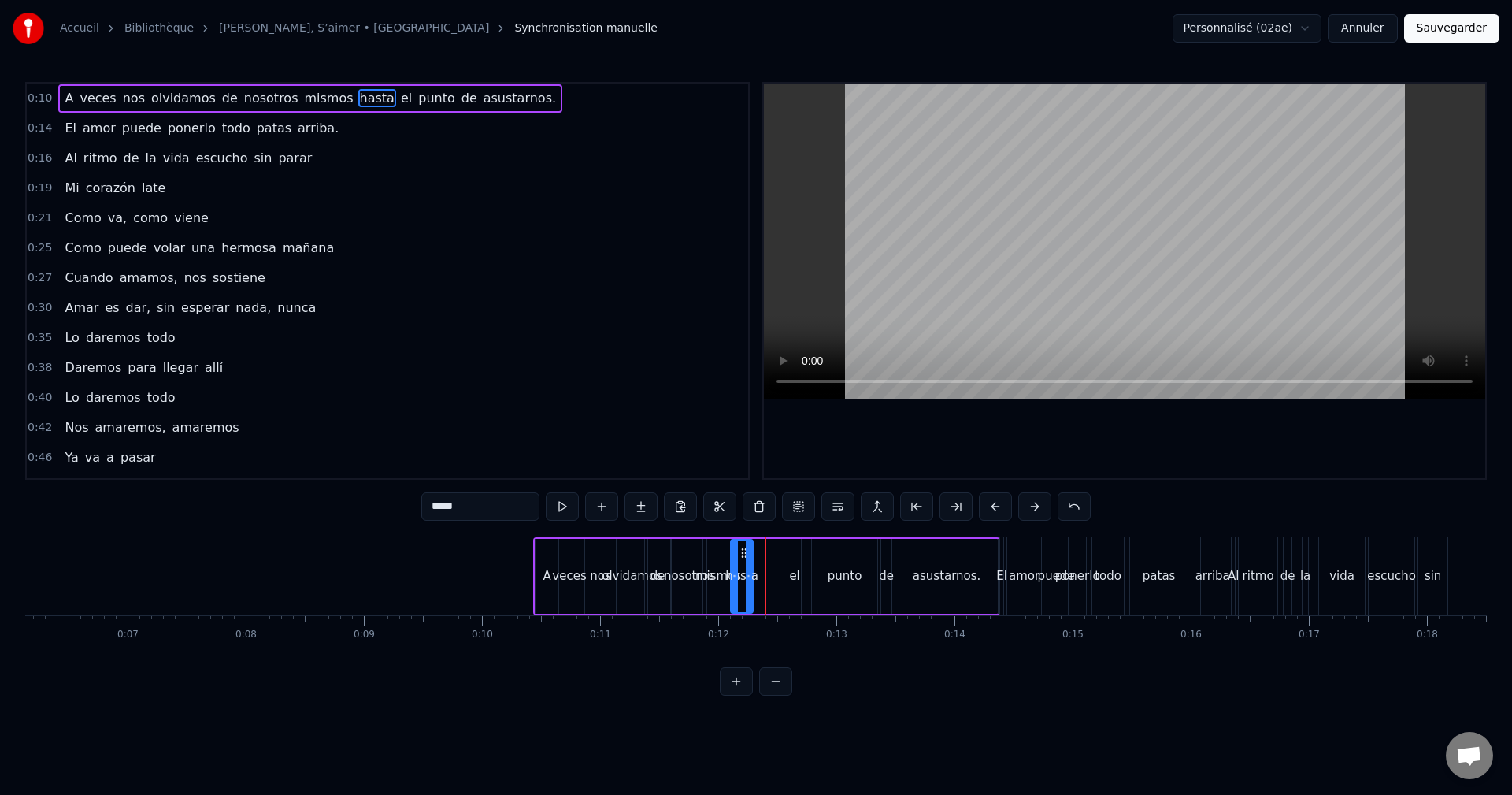
drag, startPoint x: 773, startPoint y: 553, endPoint x: 743, endPoint y: 556, distance: 30.1
click at [743, 556] on icon at bounding box center [744, 553] width 13 height 13
click at [788, 555] on div "el" at bounding box center [795, 576] width 14 height 75
drag, startPoint x: 801, startPoint y: 553, endPoint x: 762, endPoint y: 558, distance: 39.3
click at [762, 558] on icon at bounding box center [762, 553] width 13 height 13
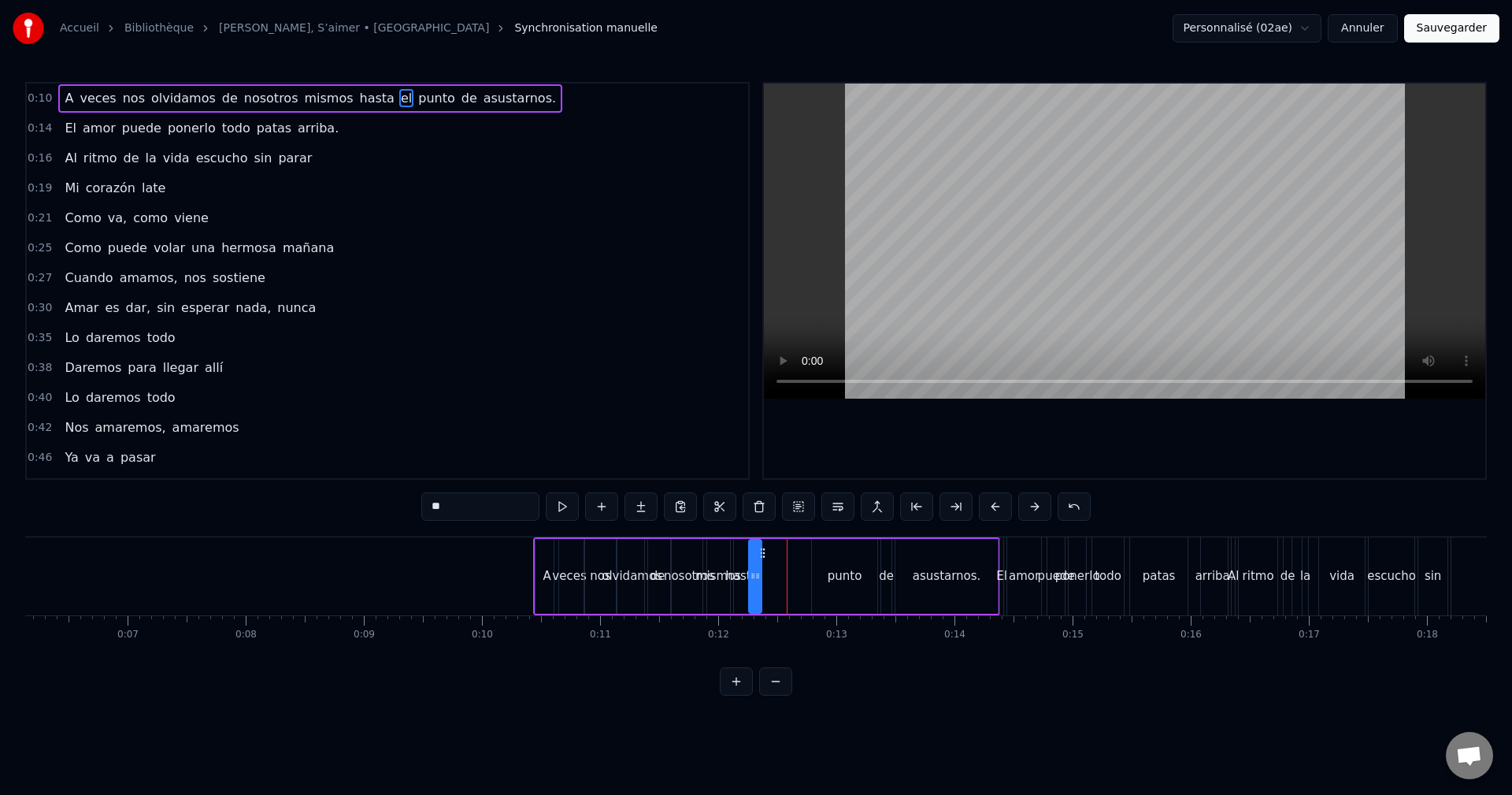
click at [833, 559] on div "punto" at bounding box center [844, 576] width 65 height 75
drag, startPoint x: 872, startPoint y: 558, endPoint x: 834, endPoint y: 555, distance: 38.1
click at [843, 560] on div at bounding box center [844, 576] width 6 height 72
drag, startPoint x: 823, startPoint y: 554, endPoint x: 774, endPoint y: 565, distance: 50.2
click at [774, 565] on div "punto" at bounding box center [778, 576] width 35 height 72
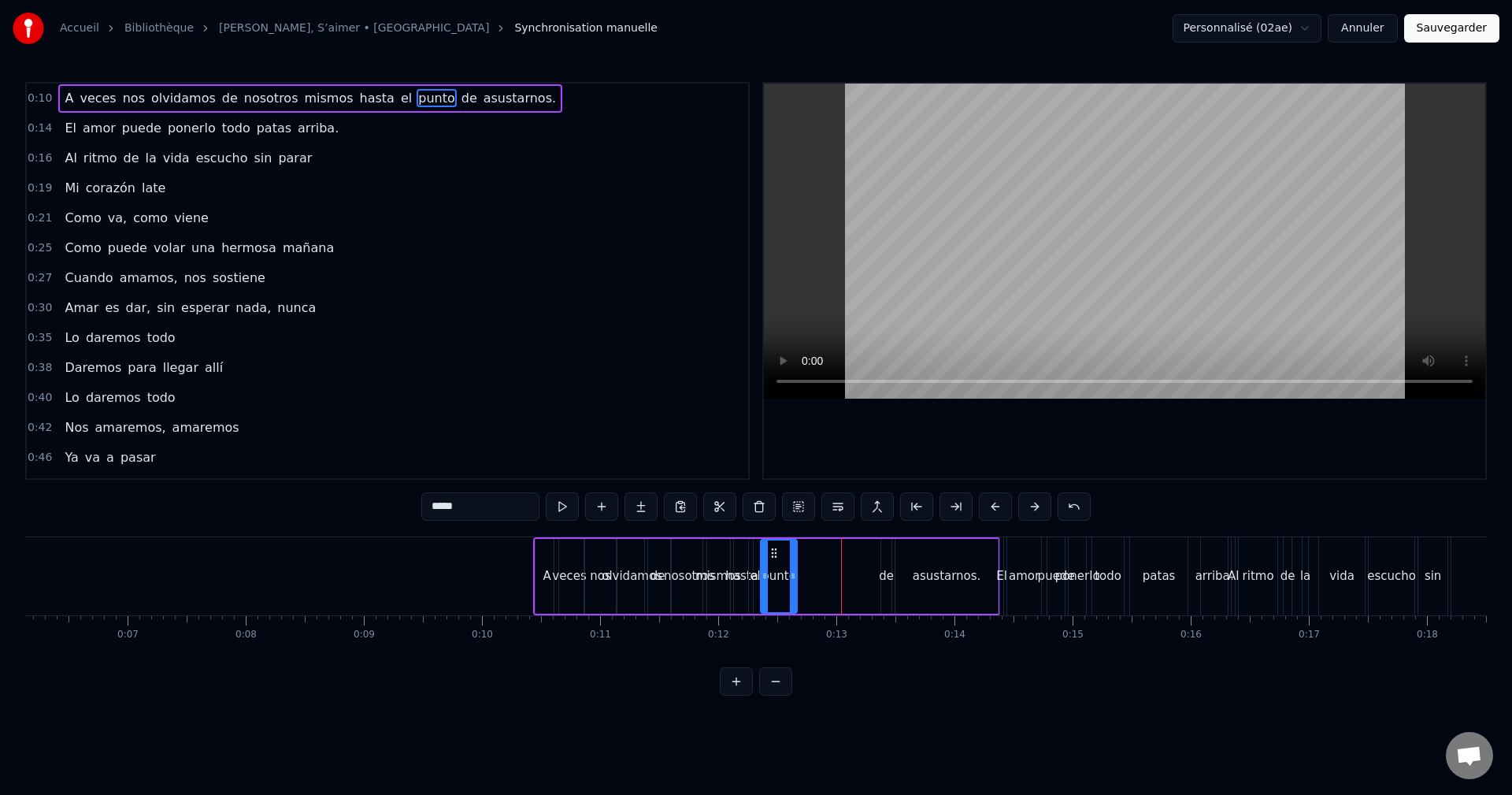
click at [884, 550] on div "de" at bounding box center [886, 576] width 10 height 75
drag, startPoint x: 893, startPoint y: 553, endPoint x: 811, endPoint y: 564, distance: 82.7
click at [811, 564] on div "A veces nos olvidamos de nosotros mismos hasta el punto de asustarnos." at bounding box center [766, 576] width 467 height 78
drag, startPoint x: 808, startPoint y: 564, endPoint x: 827, endPoint y: 564, distance: 19.0
click at [827, 564] on div at bounding box center [823, 576] width 6 height 72
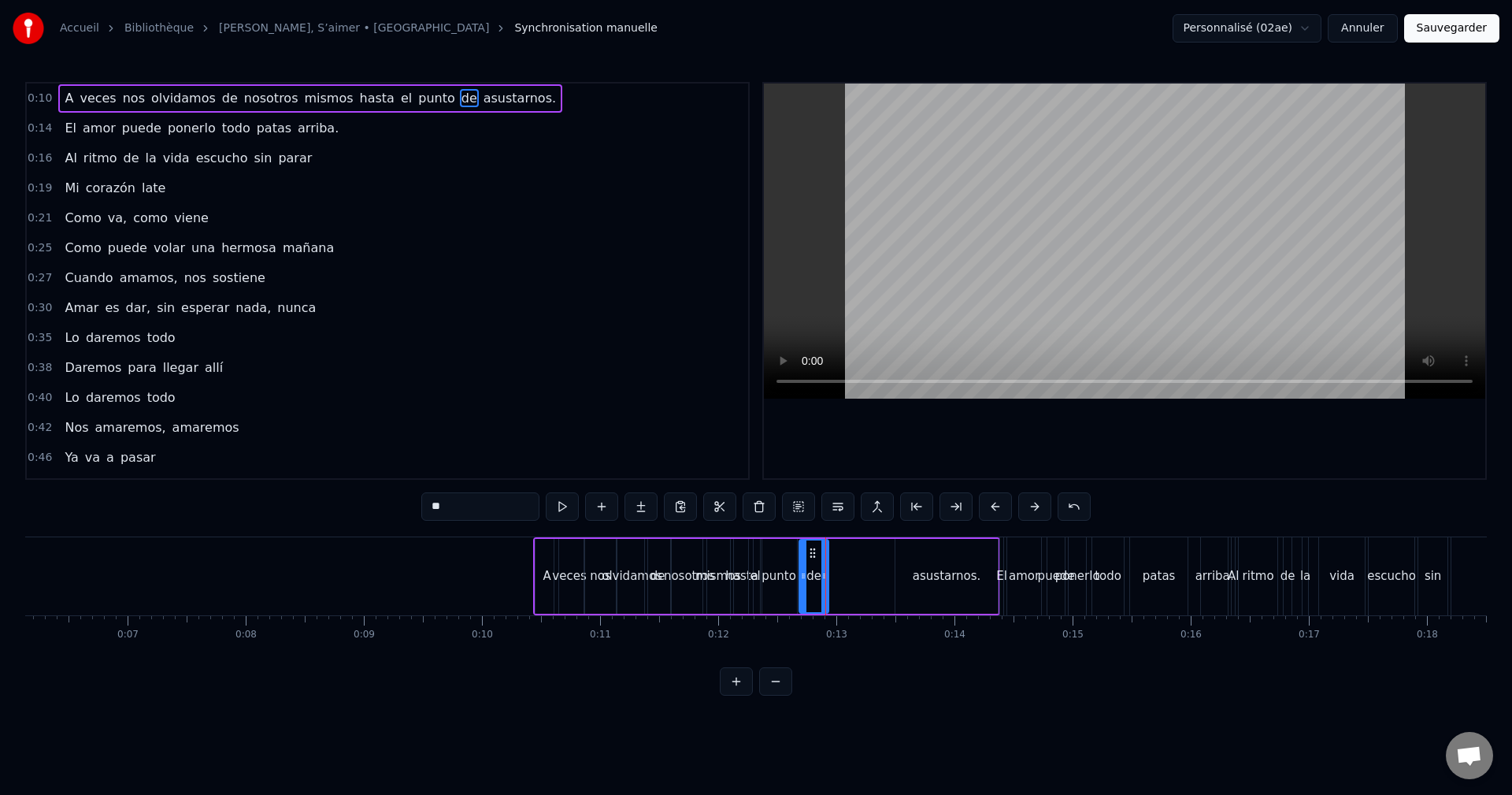
click at [933, 562] on div "asustarnos." at bounding box center [946, 576] width 102 height 75
type input "**********"
drag, startPoint x: 991, startPoint y: 562, endPoint x: 945, endPoint y: 560, distance: 46.0
click at [966, 564] on div "asustarnos." at bounding box center [931, 576] width 74 height 75
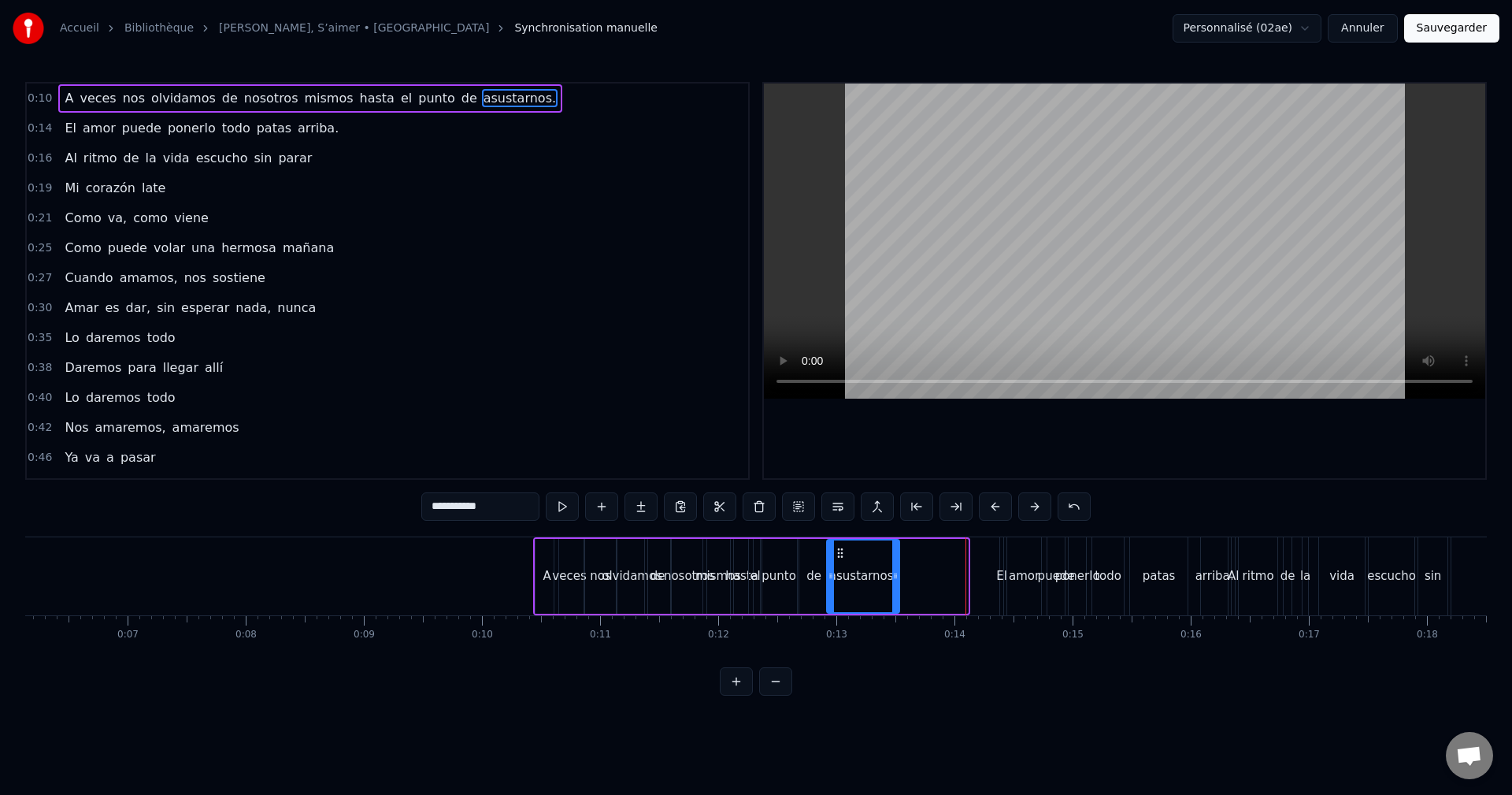
drag, startPoint x: 897, startPoint y: 553, endPoint x: 837, endPoint y: 559, distance: 60.3
click at [837, 559] on icon at bounding box center [839, 553] width 13 height 13
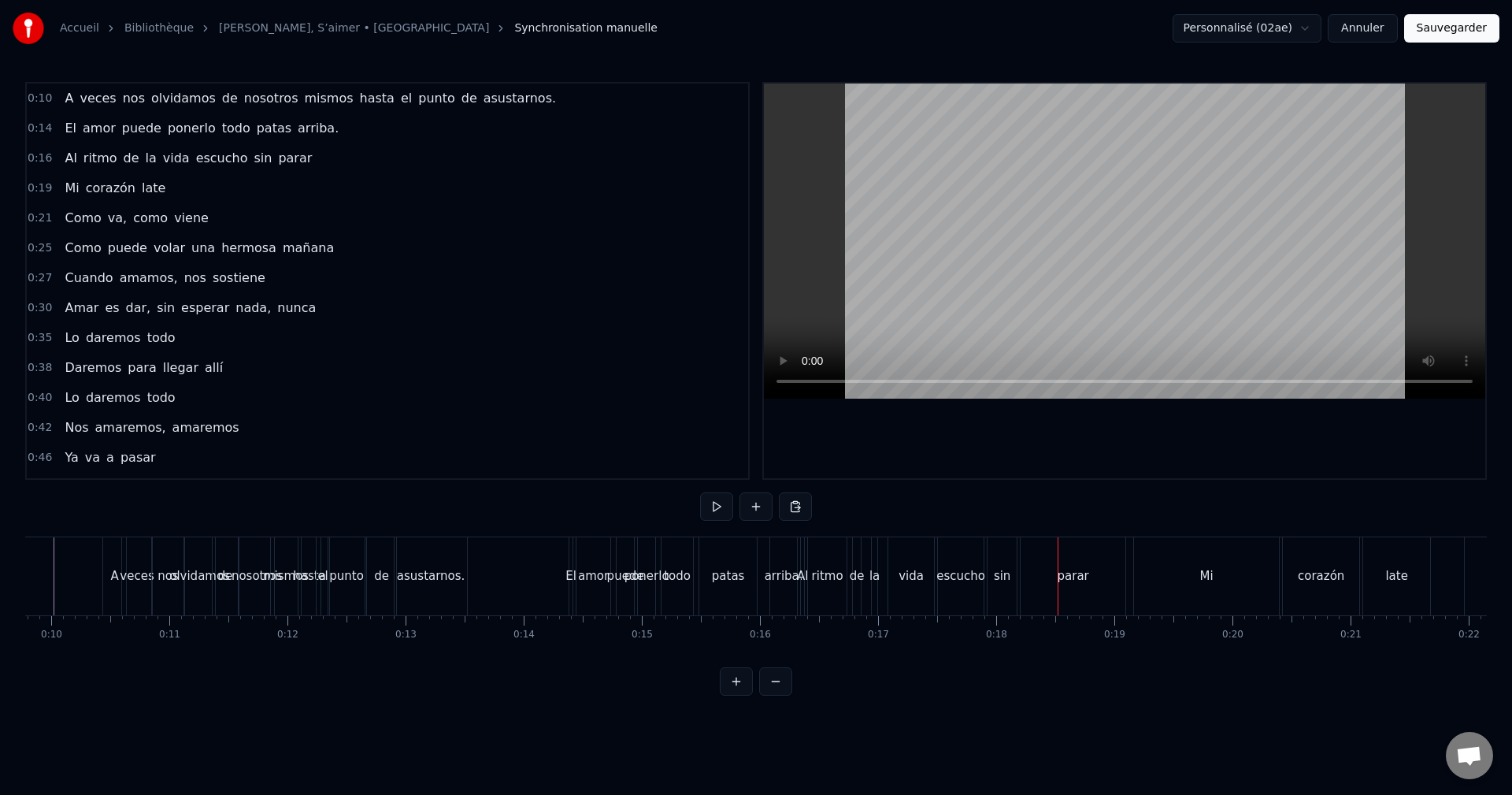
scroll to position [0, 1146]
click at [749, 564] on div "patas" at bounding box center [737, 576] width 58 height 78
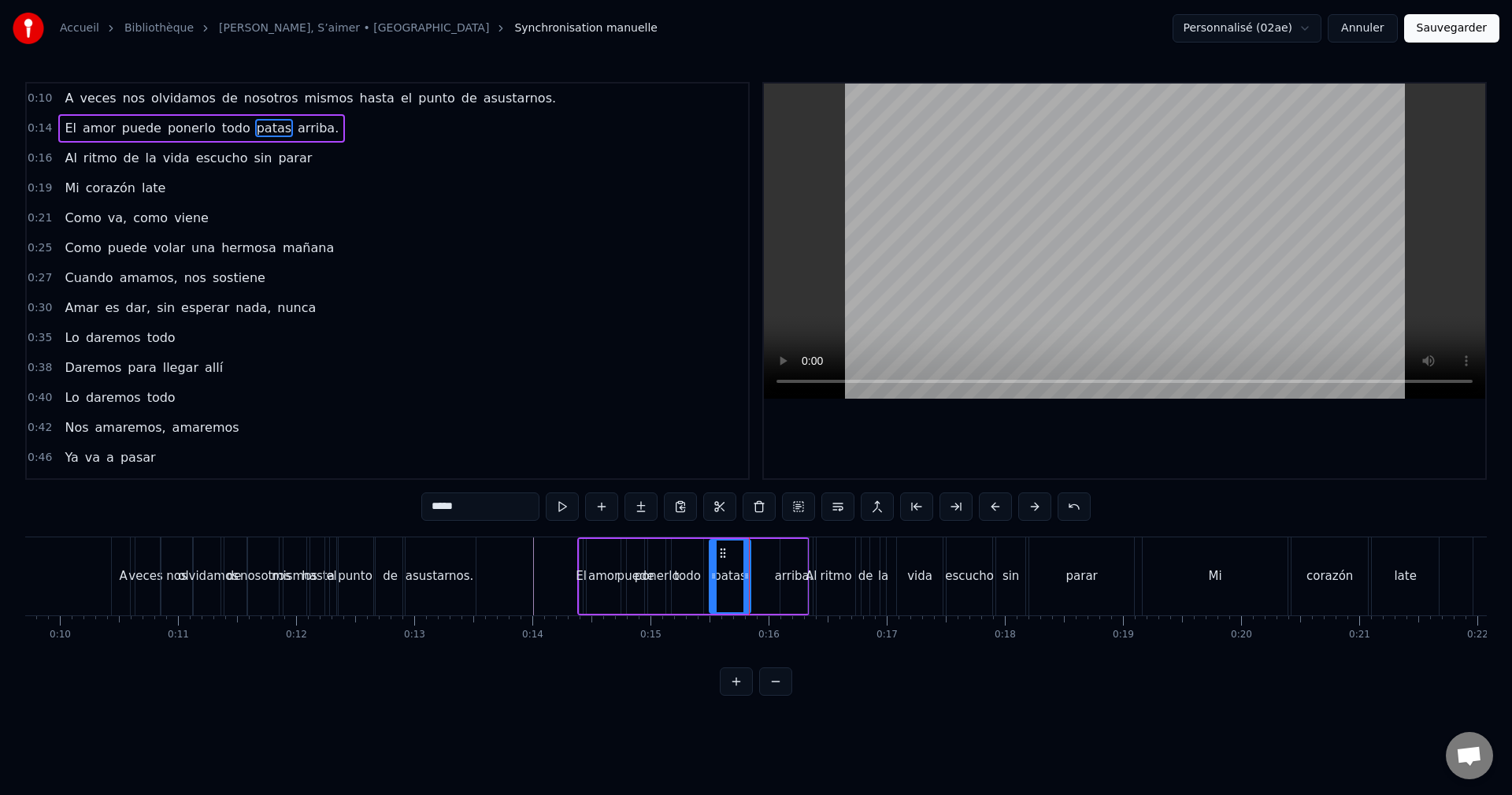
drag, startPoint x: 762, startPoint y: 564, endPoint x: 745, endPoint y: 567, distance: 17.3
click at [745, 567] on div at bounding box center [745, 576] width 6 height 72
click at [797, 557] on div "arriba." at bounding box center [794, 576] width 27 height 75
type input "*******"
drag, startPoint x: 785, startPoint y: 552, endPoint x: 763, endPoint y: 555, distance: 22.2
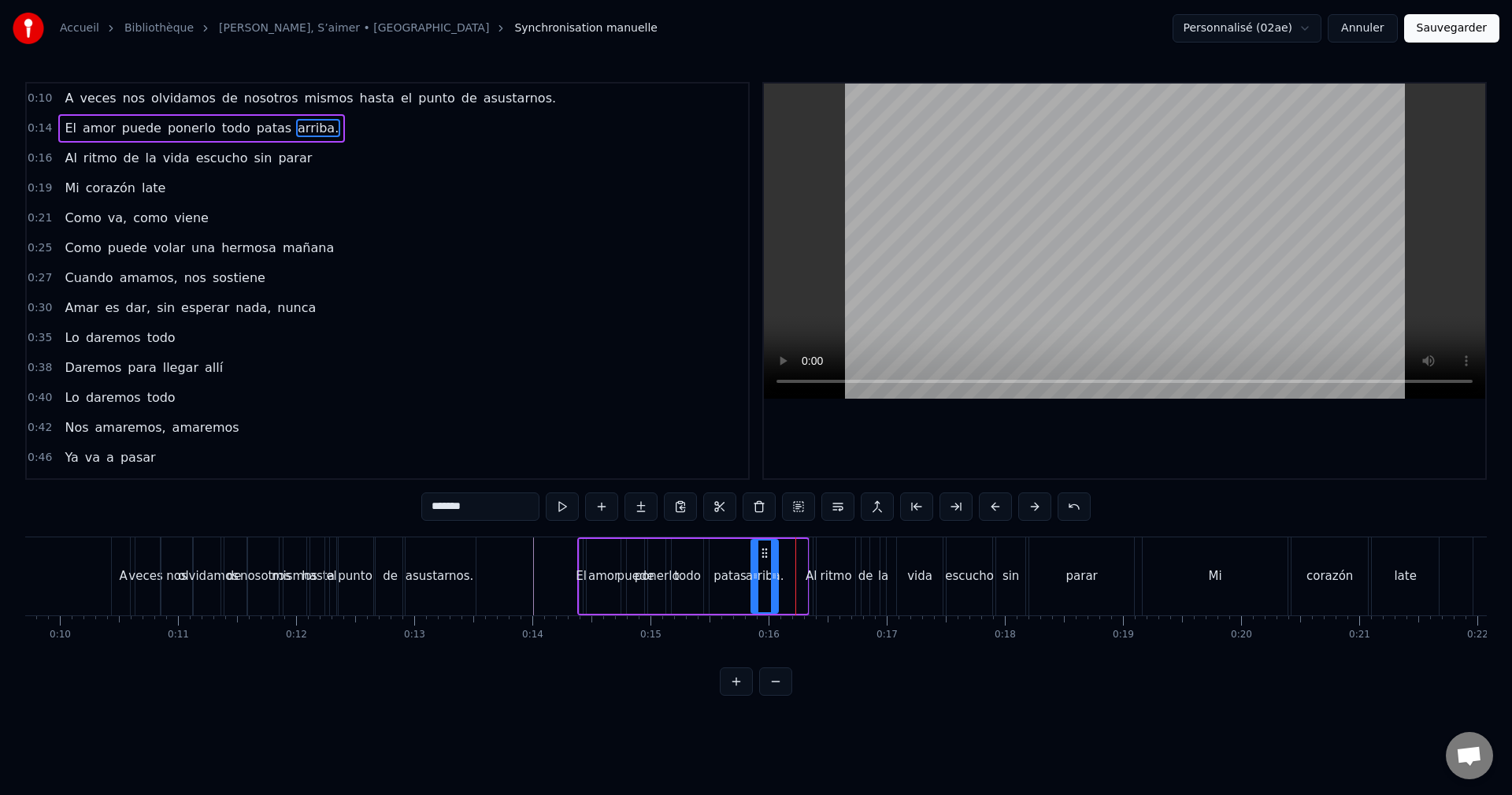
click at [763, 555] on icon at bounding box center [764, 553] width 13 height 13
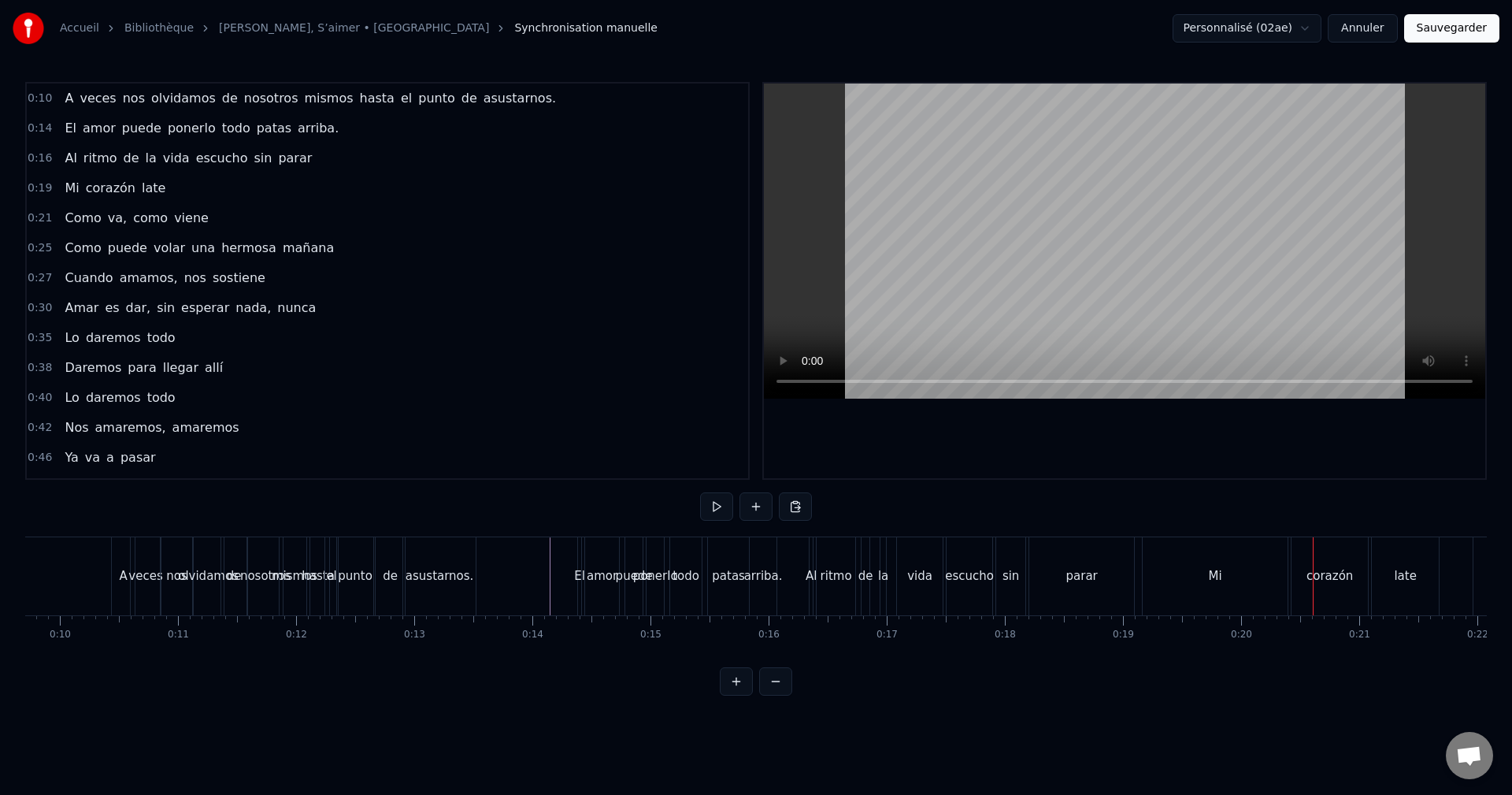
click at [1252, 562] on div "Mi" at bounding box center [1215, 576] width 145 height 78
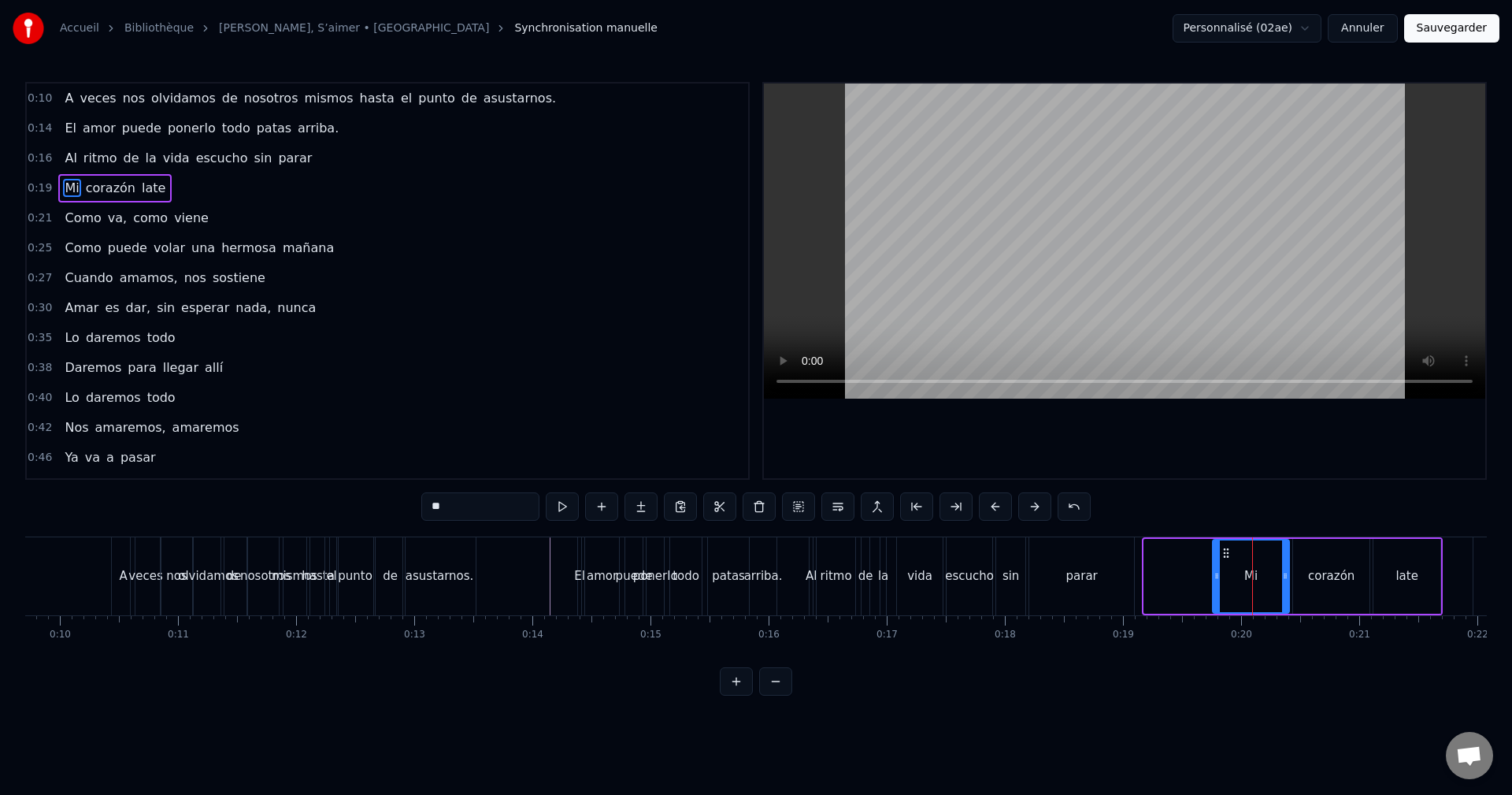
drag, startPoint x: 1149, startPoint y: 577, endPoint x: 1217, endPoint y: 568, distance: 68.6
click at [1217, 568] on div at bounding box center [1216, 576] width 6 height 72
click at [1115, 578] on div "parar" at bounding box center [1082, 576] width 105 height 78
type input "*****"
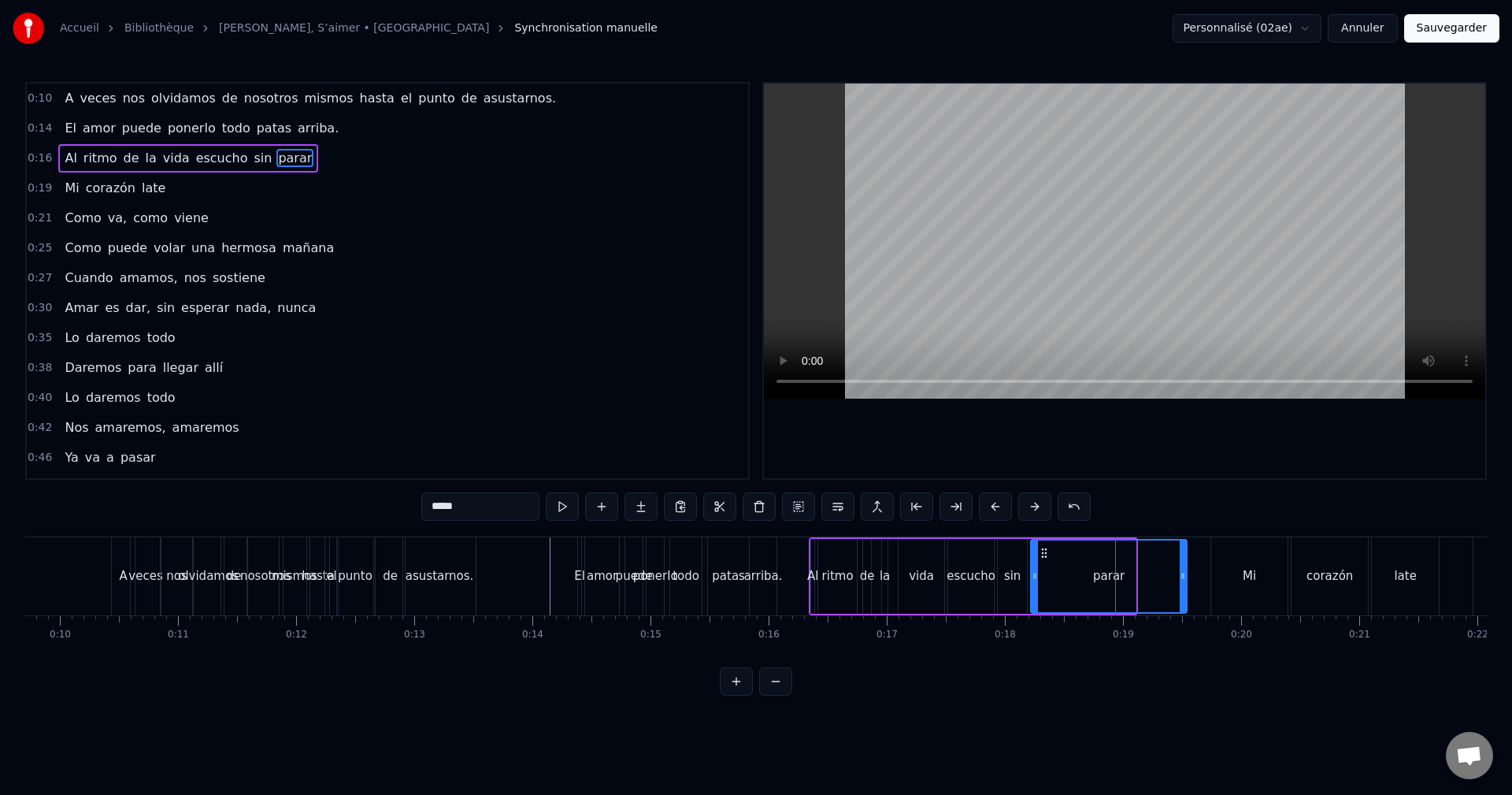
drag, startPoint x: 1129, startPoint y: 577, endPoint x: 1181, endPoint y: 575, distance: 52.0
click at [1181, 575] on icon at bounding box center [1182, 575] width 6 height 13
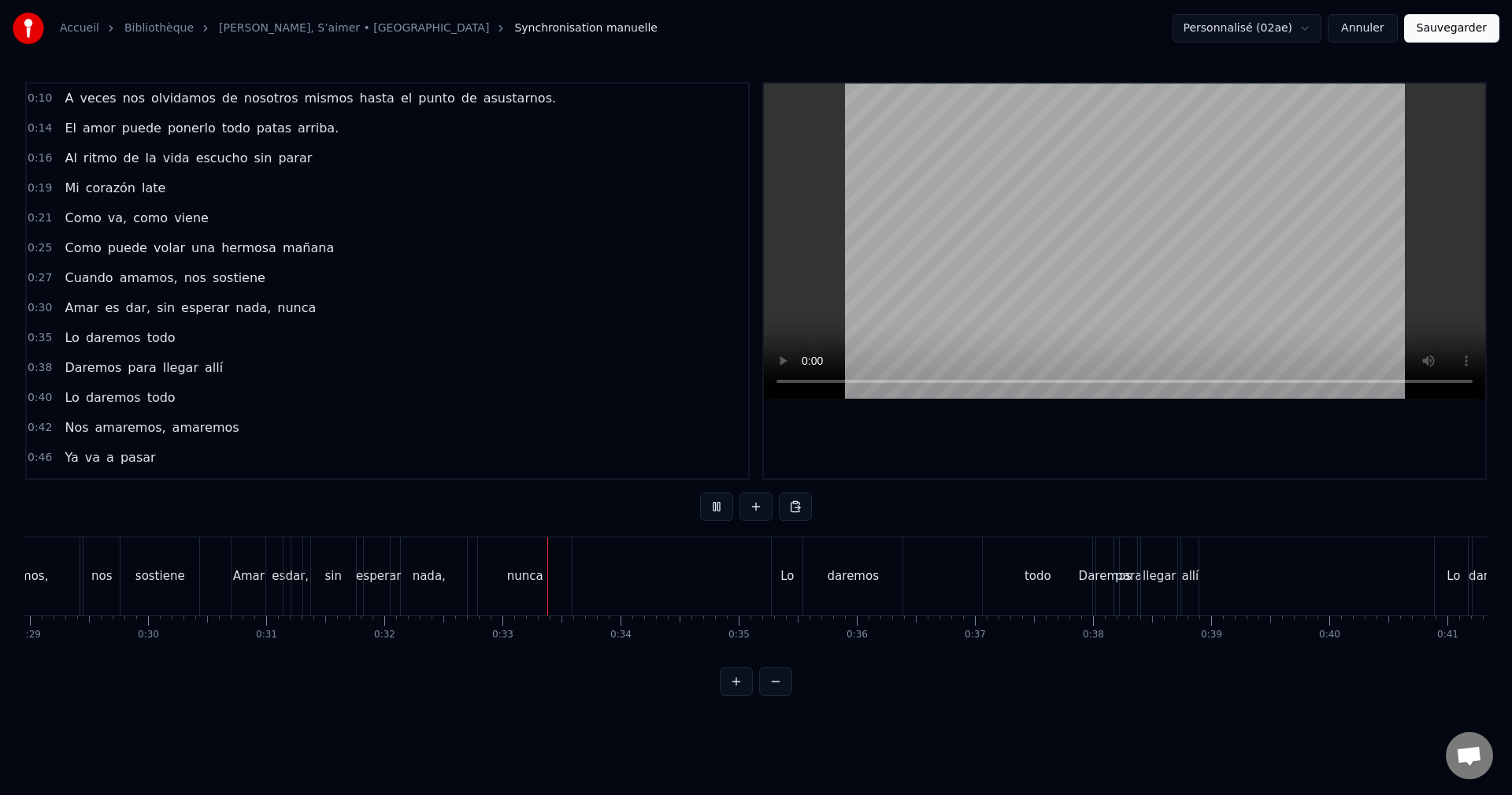
scroll to position [0, 3795]
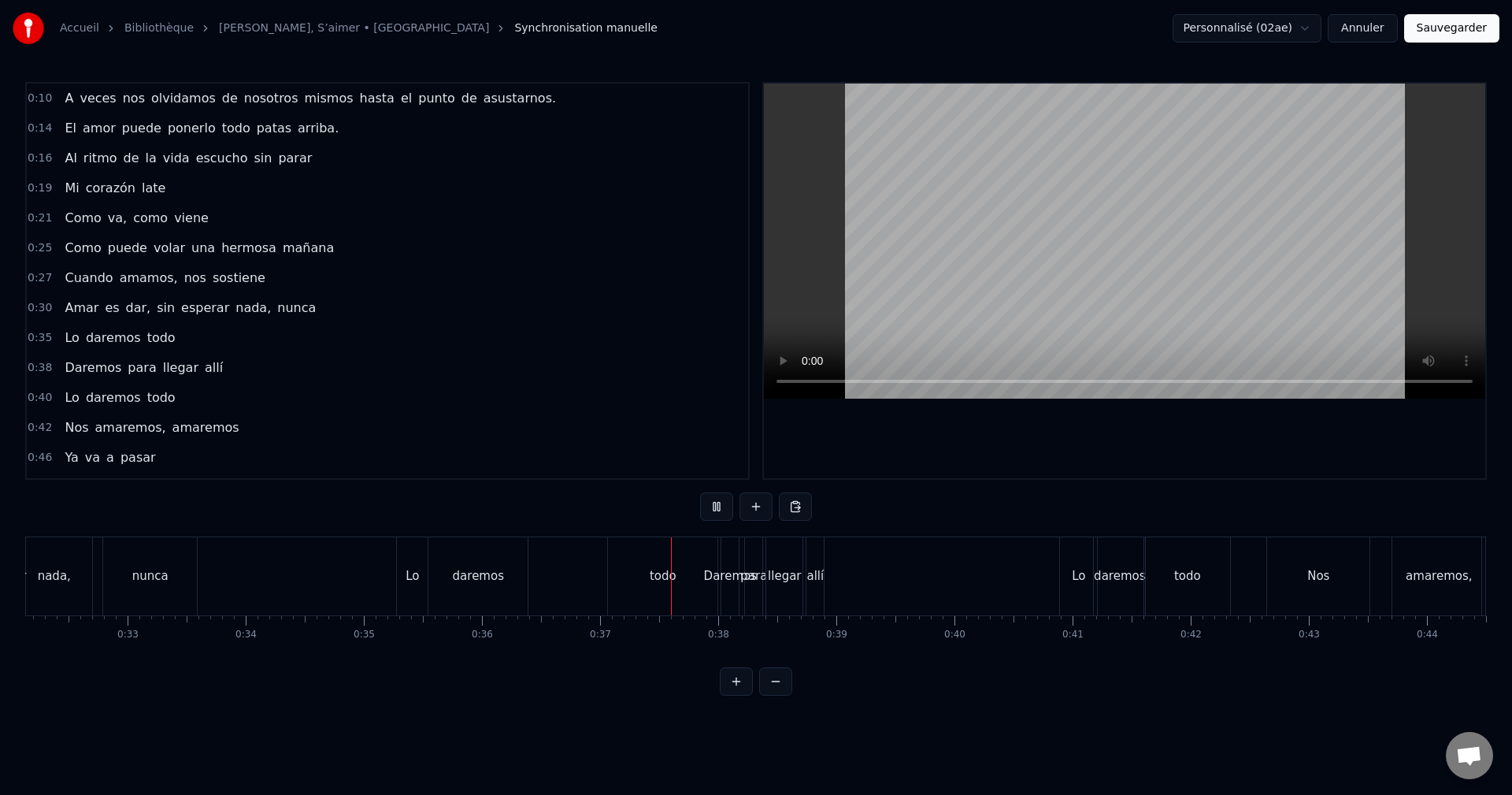
click at [1464, 37] on button "Sauvegarder" at bounding box center [1451, 28] width 95 height 28
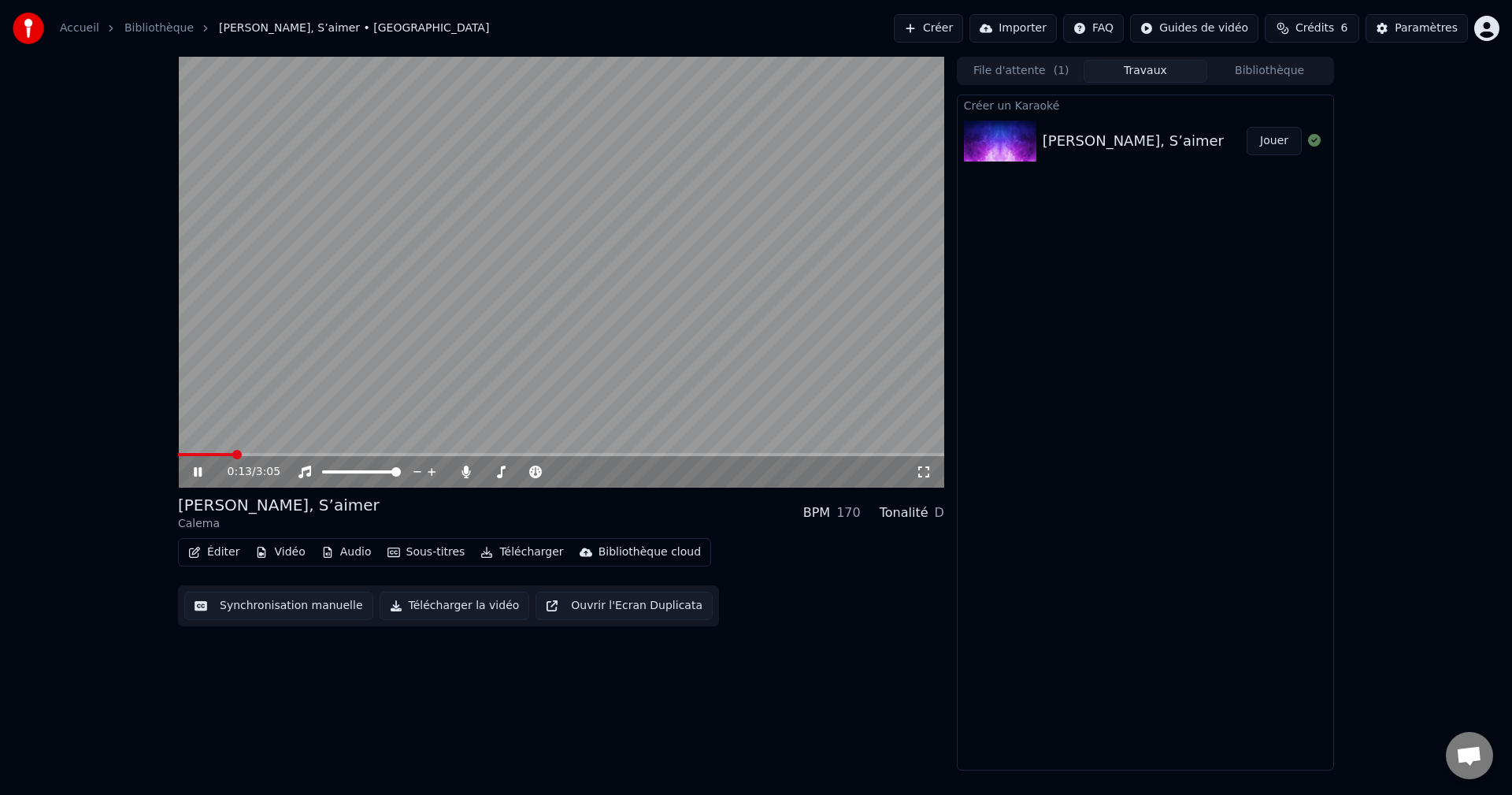
click at [212, 552] on button "Éditer" at bounding box center [213, 553] width 64 height 22
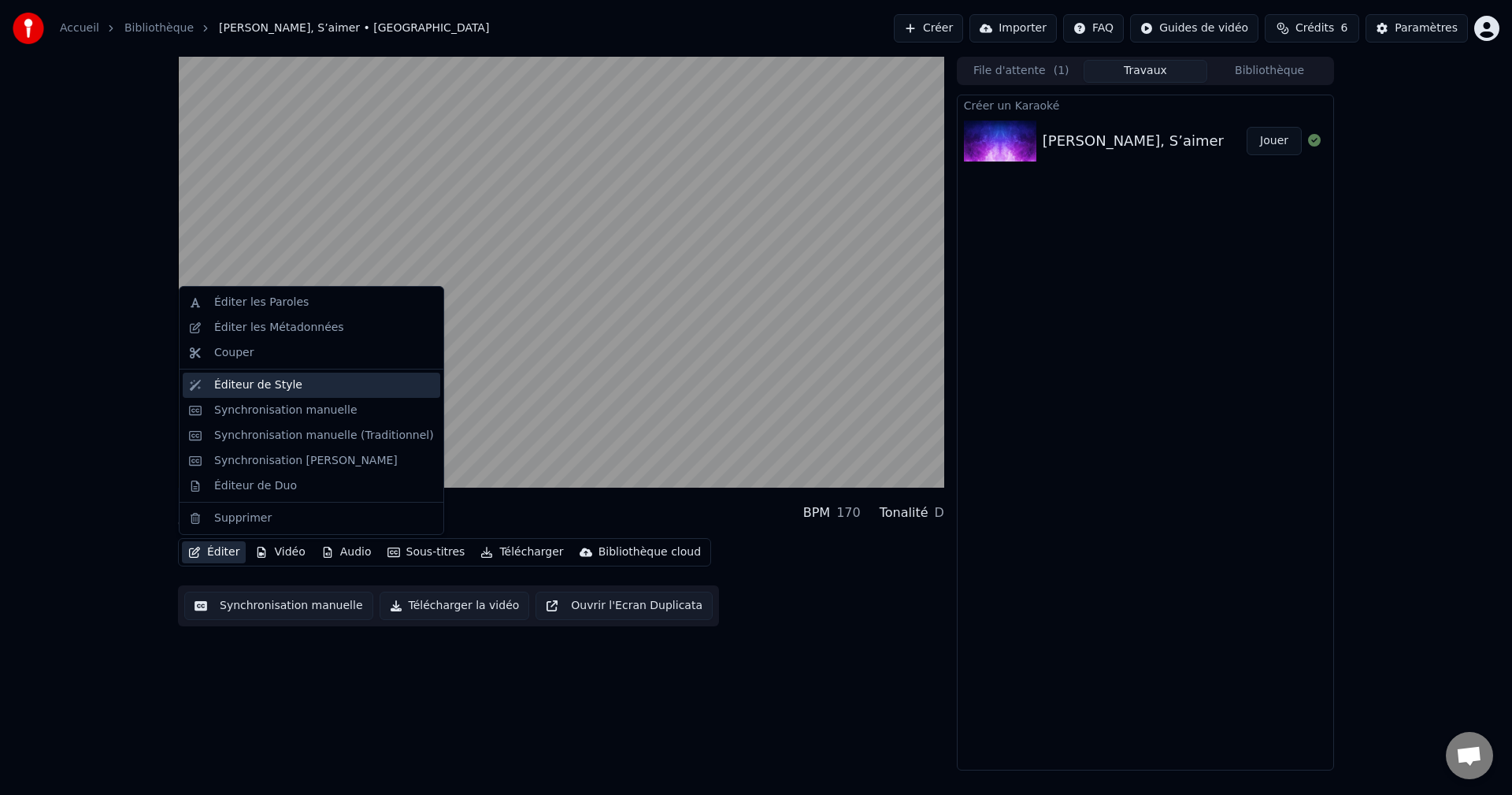
click at [243, 379] on div "Éditeur de Style" at bounding box center [258, 385] width 88 height 16
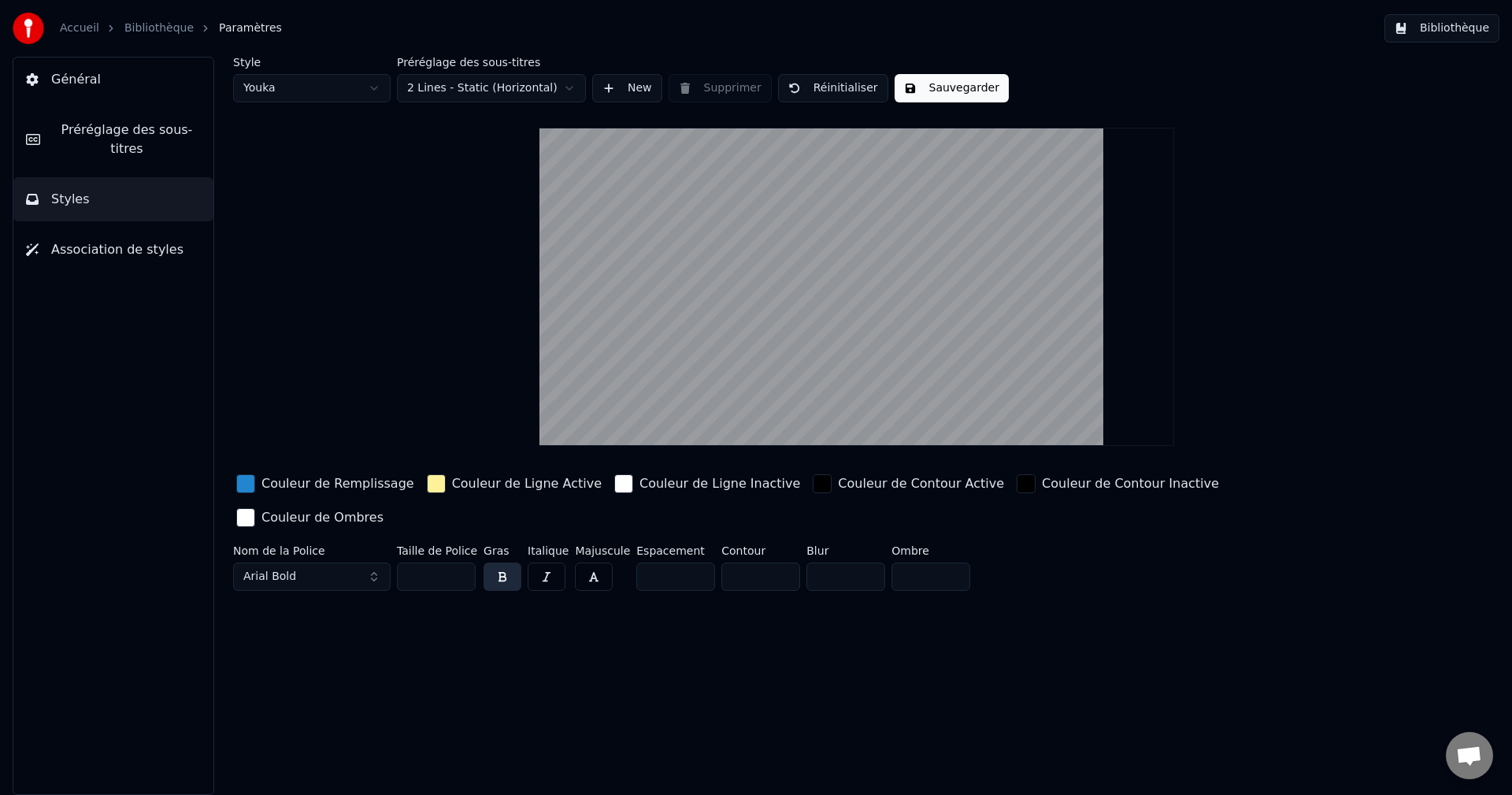
click at [935, 94] on button "Sauvegarder" at bounding box center [951, 87] width 114 height 28
click at [950, 78] on button "Terminé" at bounding box center [938, 87] width 87 height 28
click at [920, 90] on button "Sauvegarder" at bounding box center [951, 87] width 114 height 28
click at [941, 88] on button "Terminé" at bounding box center [938, 87] width 87 height 28
click at [116, 82] on button "Général" at bounding box center [114, 80] width 200 height 44
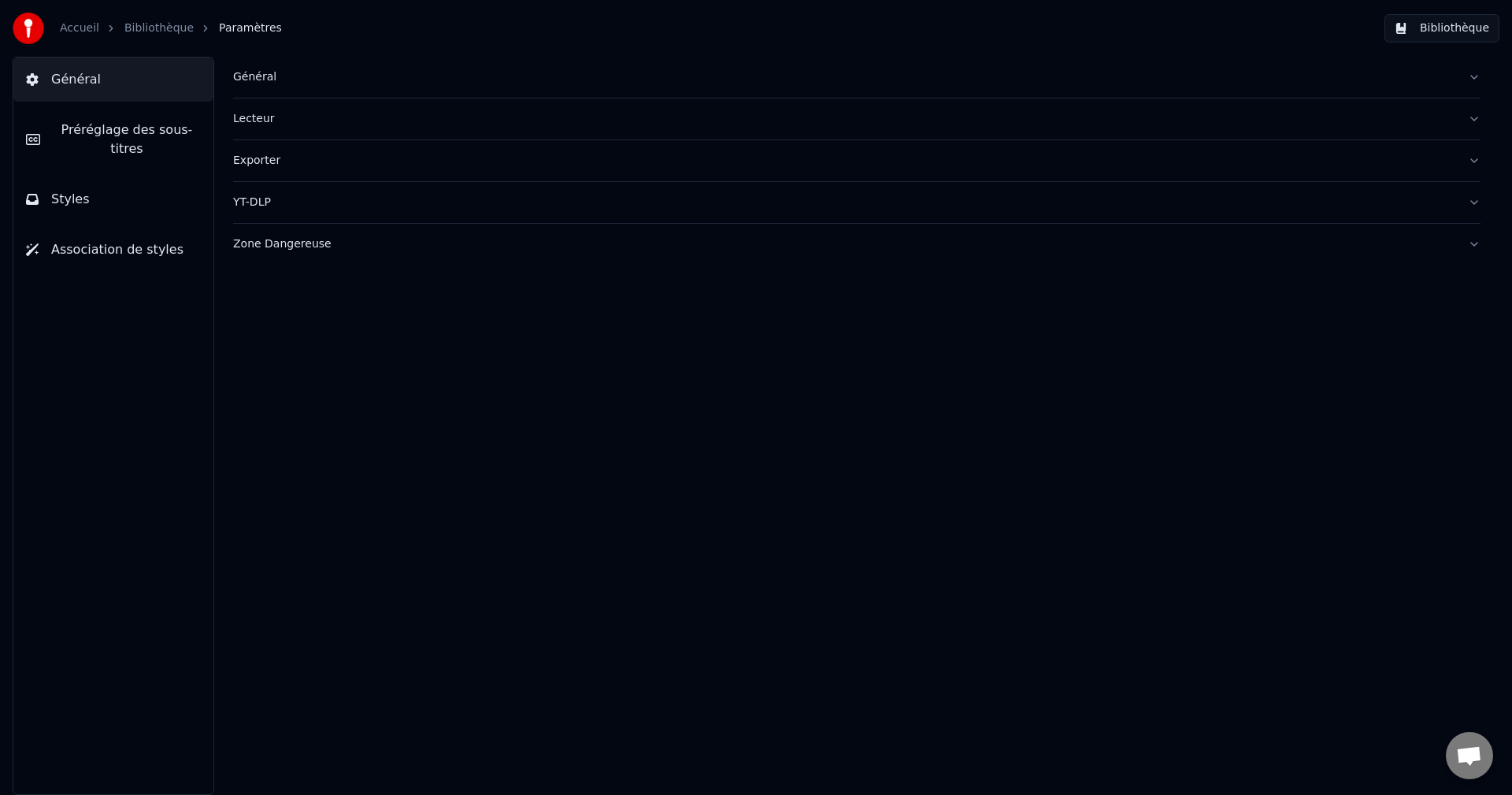
click at [114, 126] on span "Préréglage des sous-titres" at bounding box center [126, 139] width 148 height 38
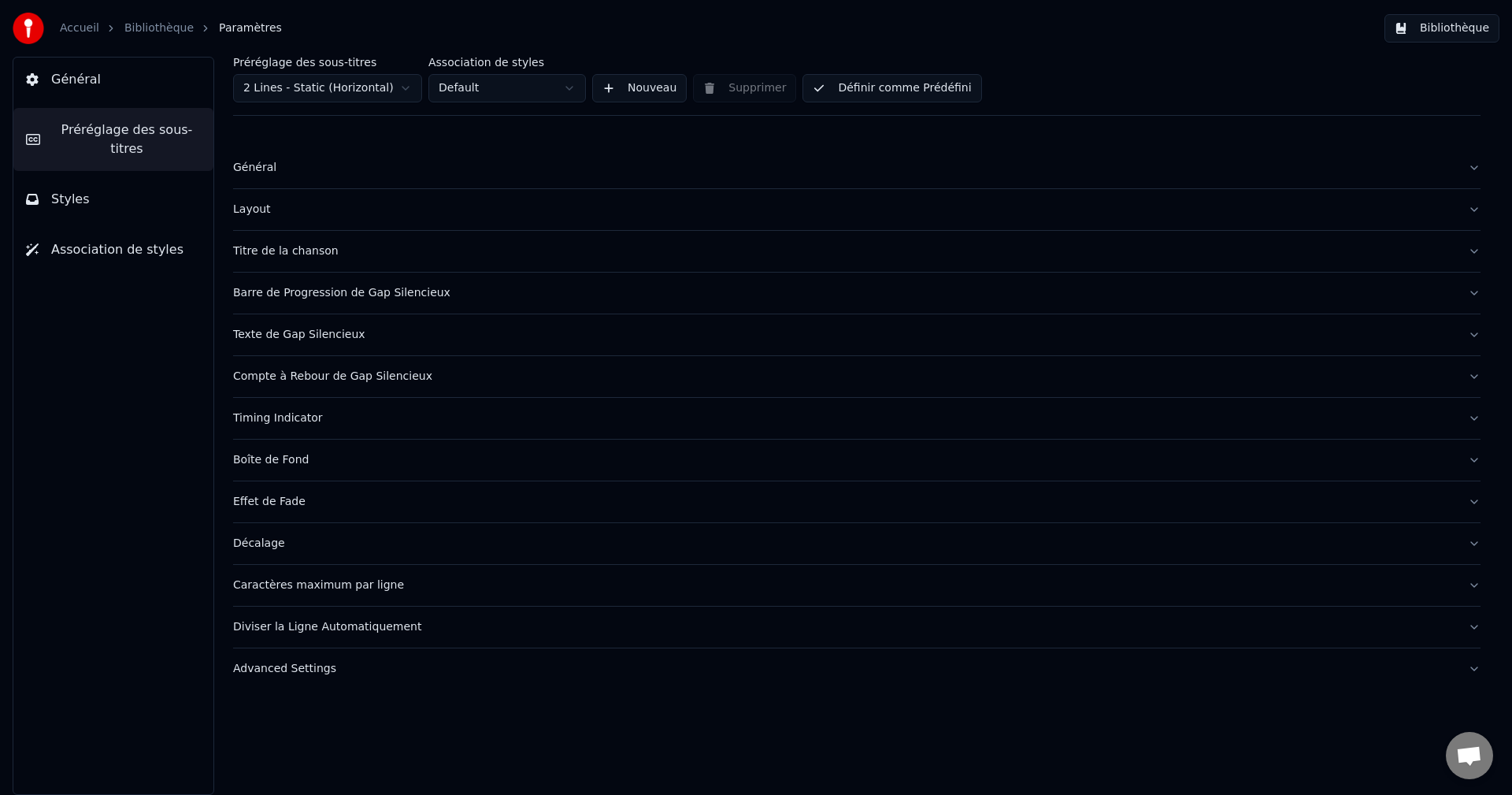
click at [114, 177] on button "Styles" at bounding box center [114, 199] width 200 height 44
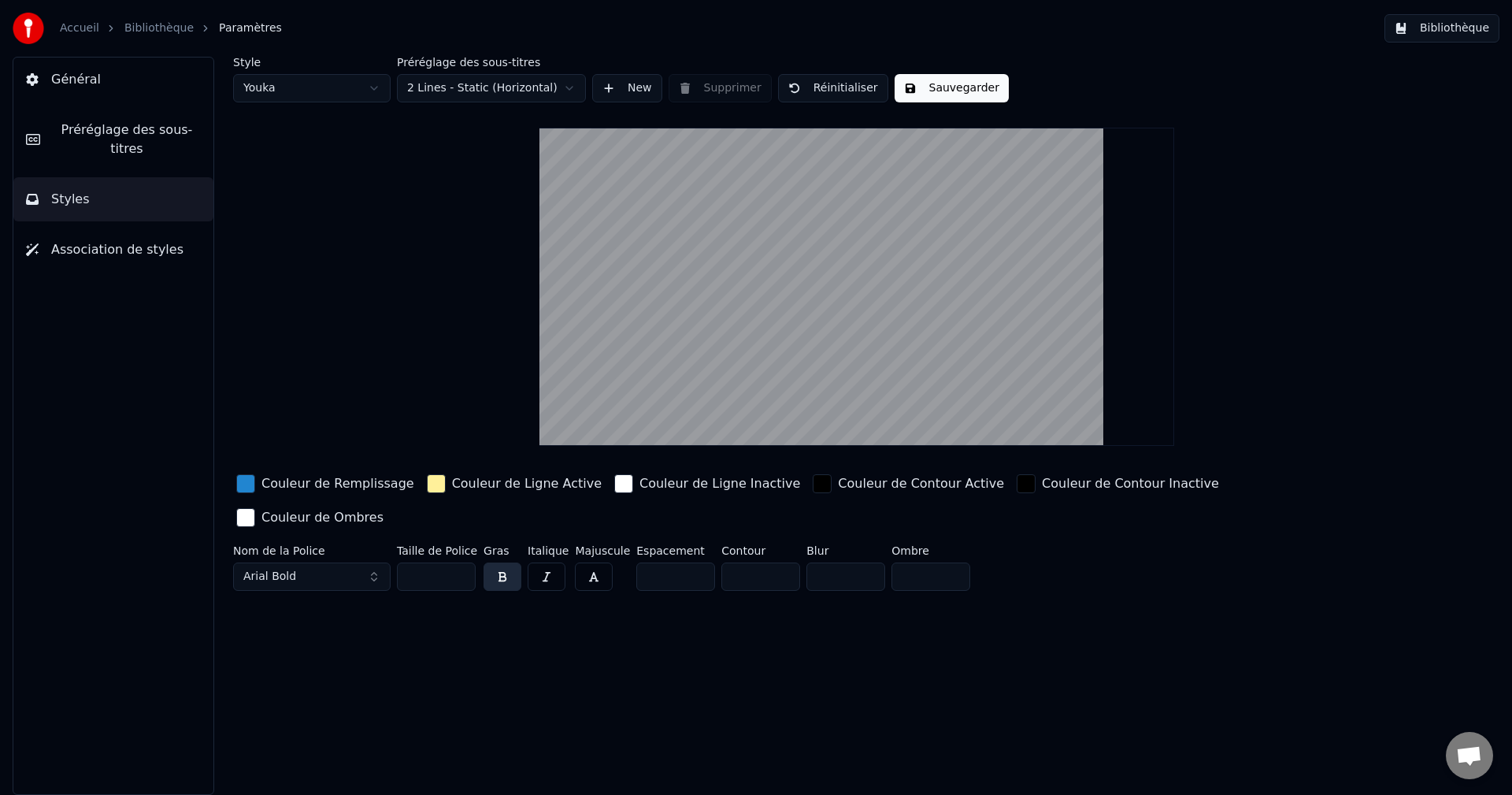
click at [125, 241] on span "Association de styles" at bounding box center [117, 250] width 132 height 19
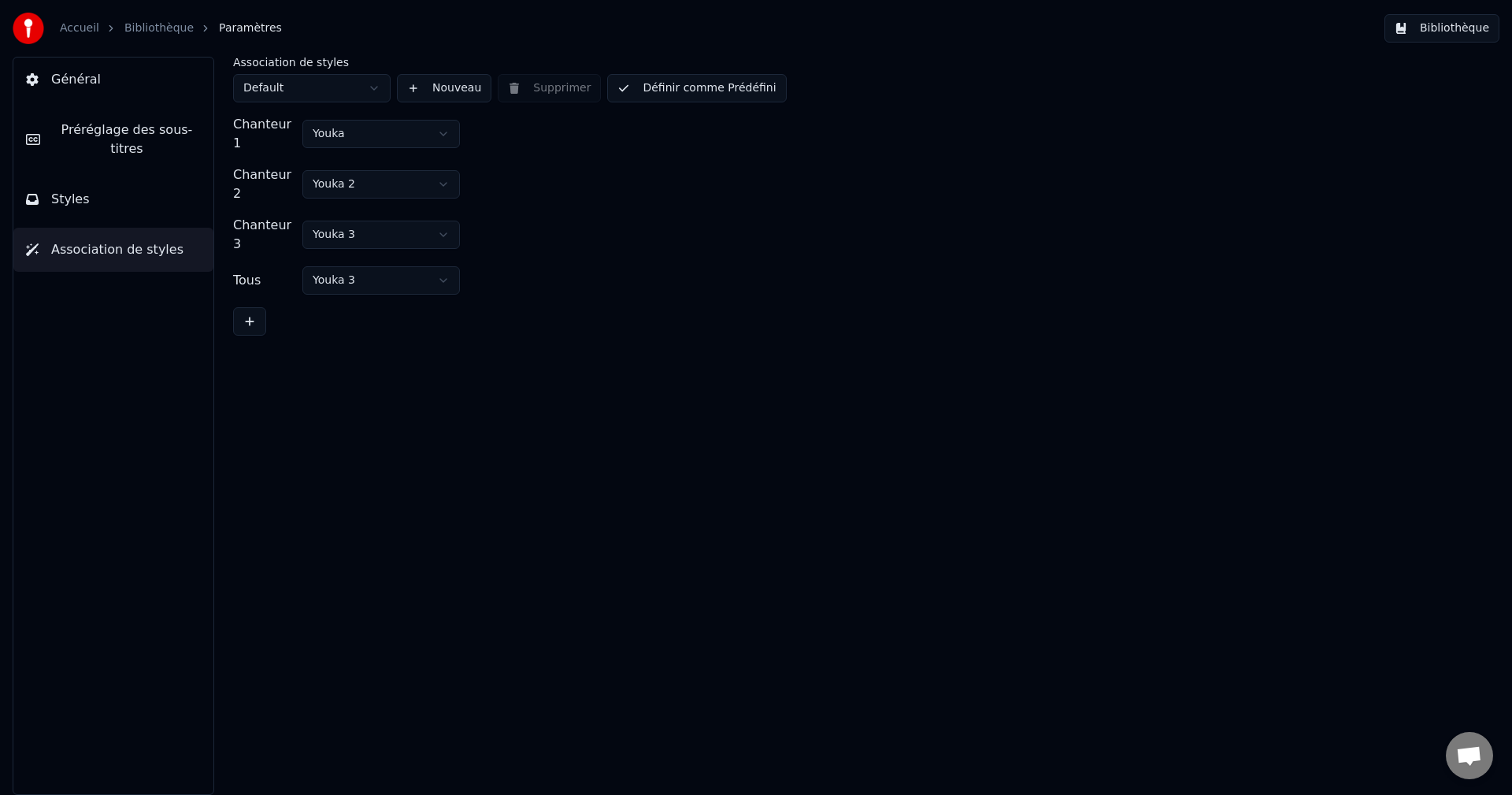
click at [1446, 31] on button "Bibliothèque" at bounding box center [1442, 28] width 115 height 28
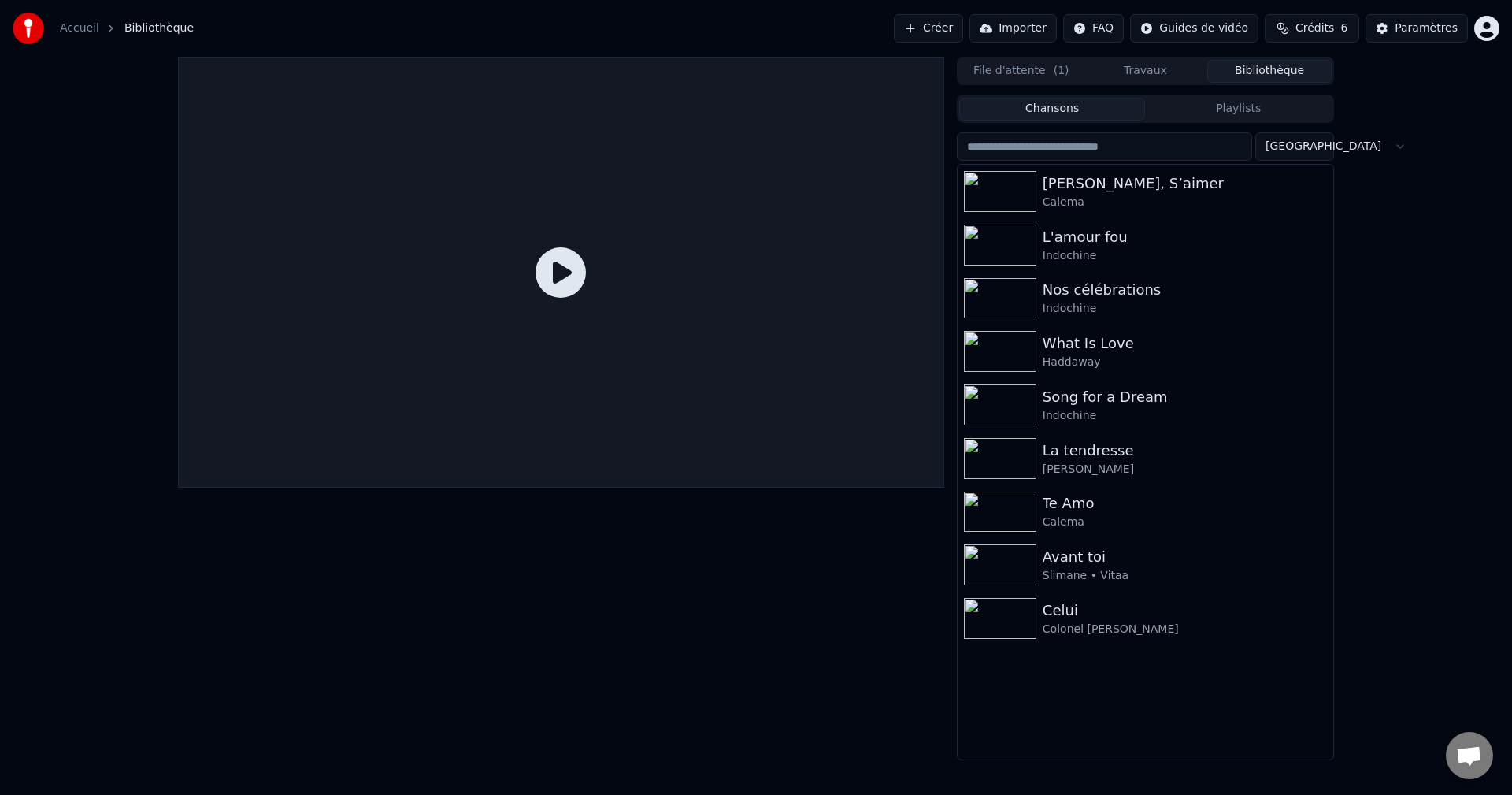
click at [91, 32] on link "Accueil" at bounding box center [80, 28] width 39 height 16
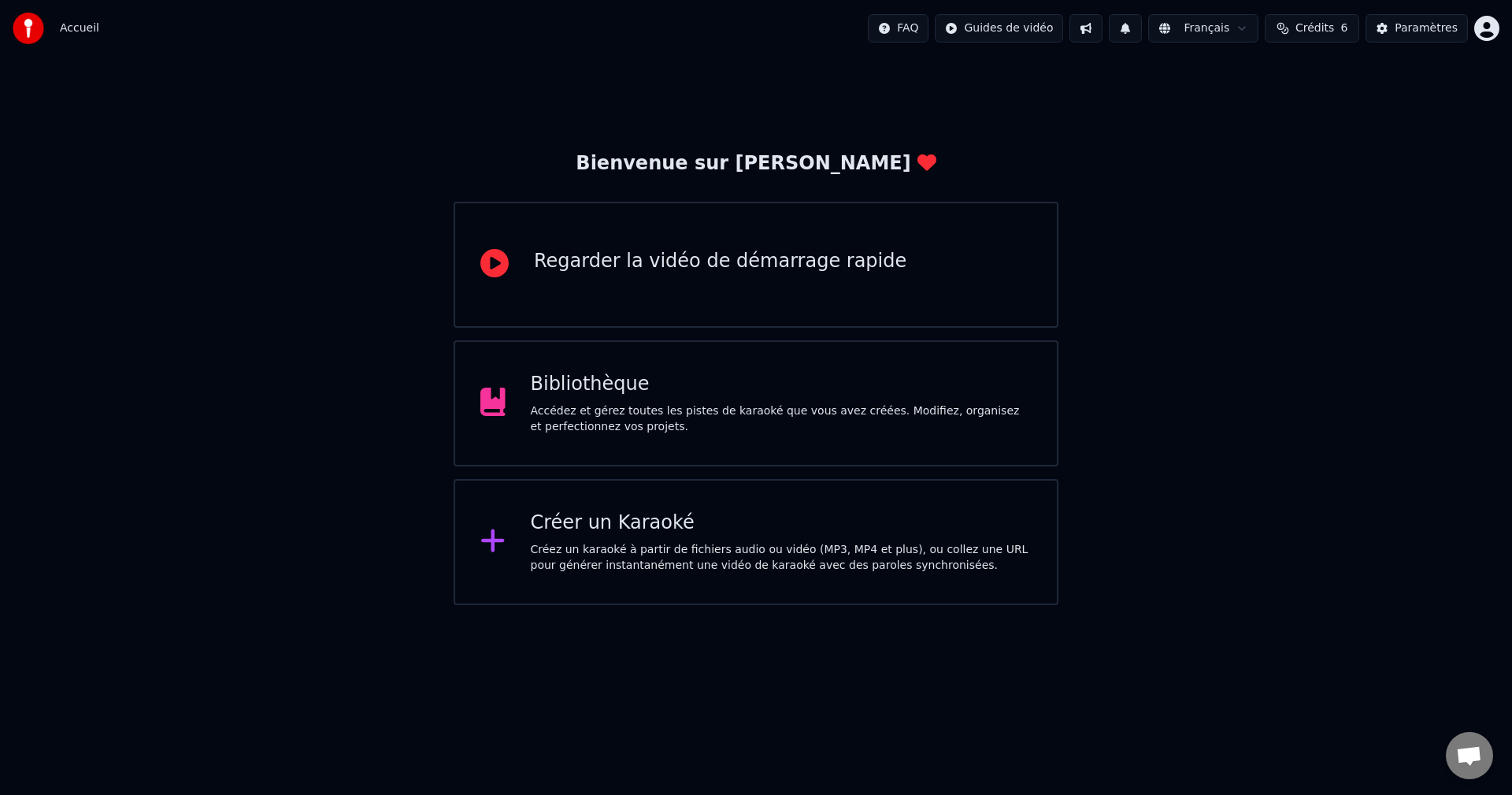
click at [1263, 157] on div "Bienvenue sur Youka Regarder la vidéo de démarrage rapide Bibliothèque Accédez …" at bounding box center [756, 331] width 1512 height 548
click at [1322, 531] on div "Bienvenue sur Youka Regarder la vidéo de démarrage rapide Bibliothèque Accédez …" at bounding box center [756, 331] width 1512 height 548
click at [851, 378] on div "Bibliothèque" at bounding box center [781, 385] width 501 height 25
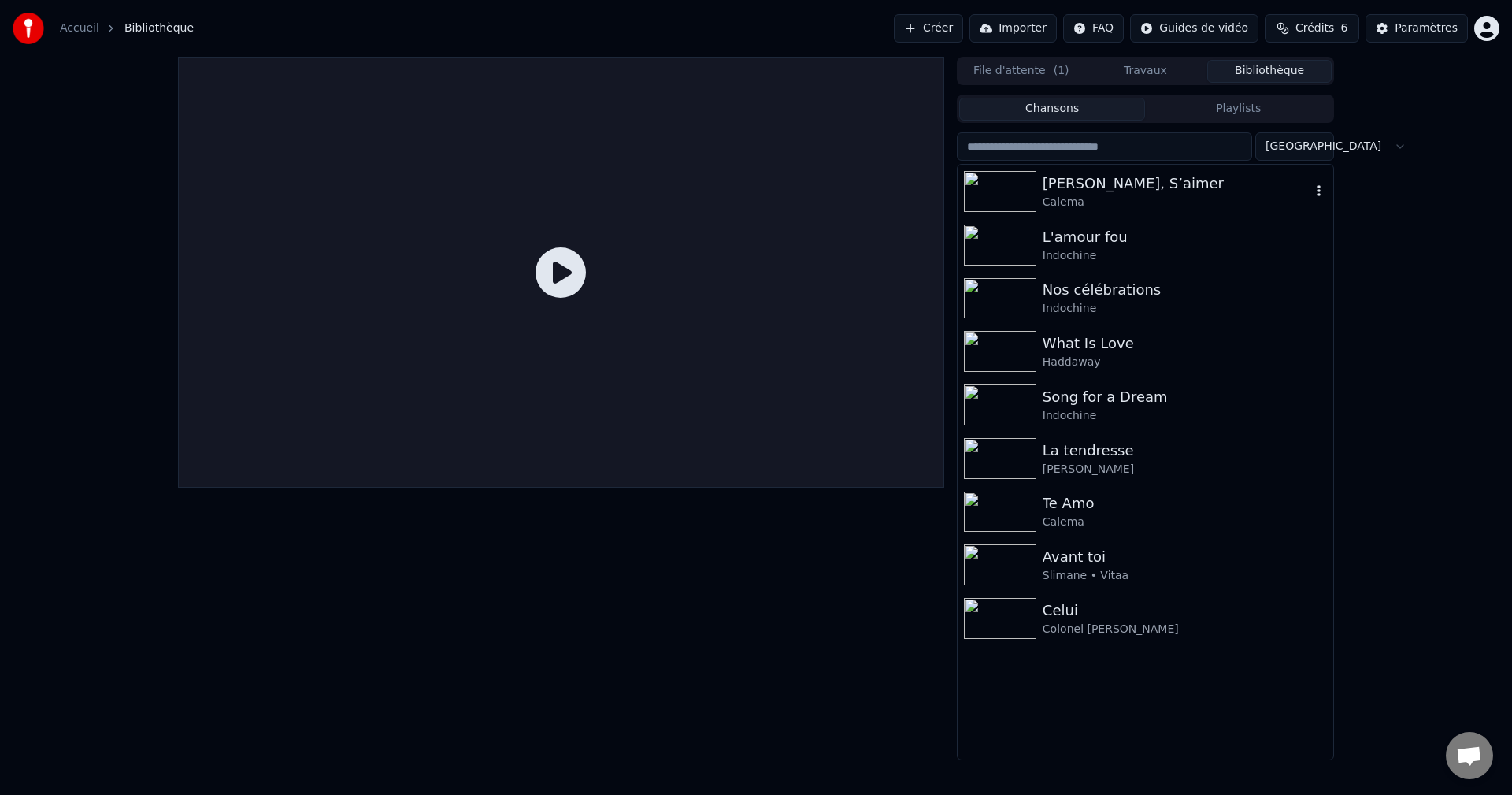
click at [1000, 186] on img at bounding box center [1000, 192] width 73 height 41
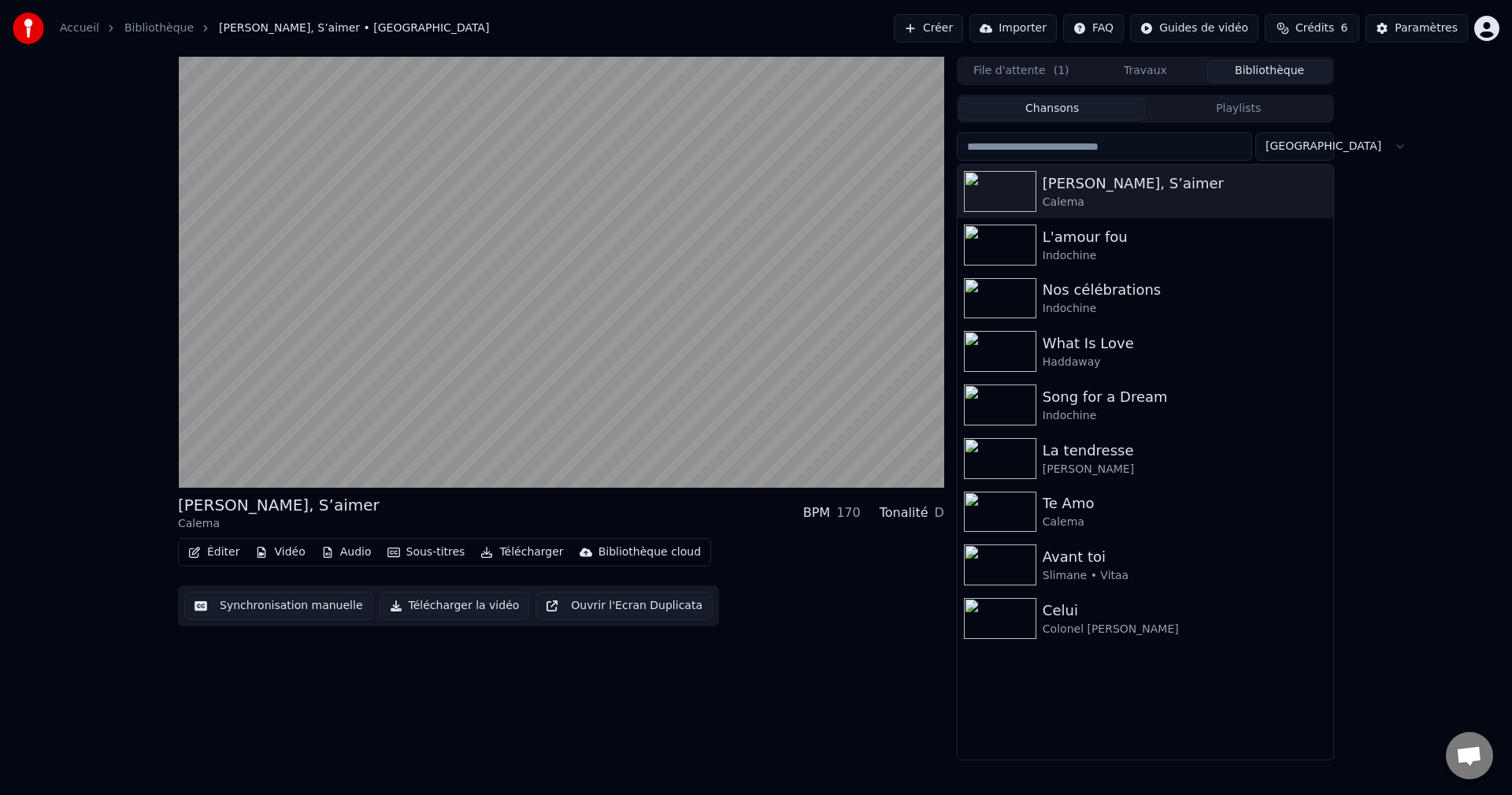
click at [274, 552] on button "Vidéo" at bounding box center [280, 553] width 62 height 22
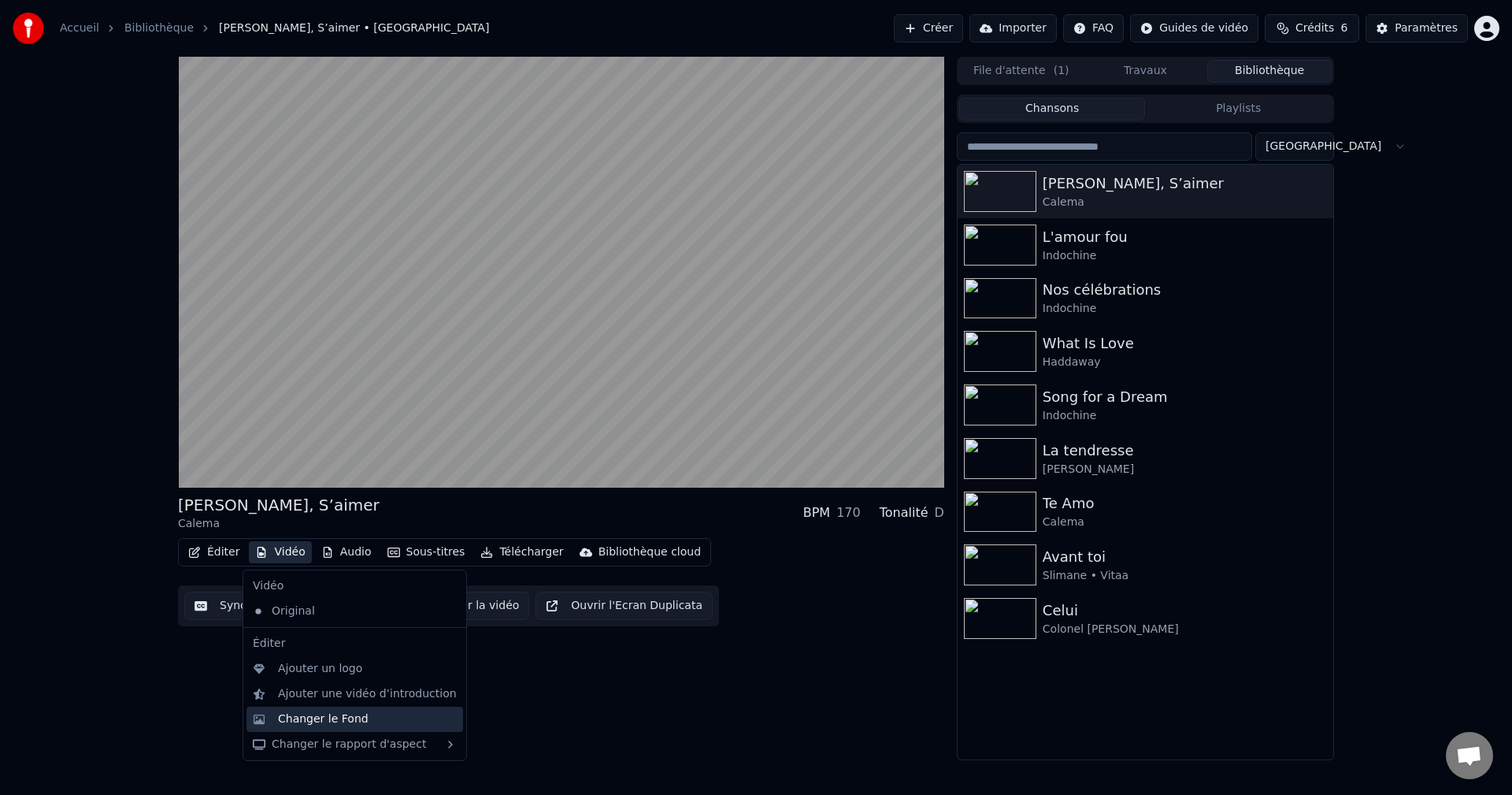
click at [318, 715] on div "Changer le Fond" at bounding box center [323, 719] width 91 height 16
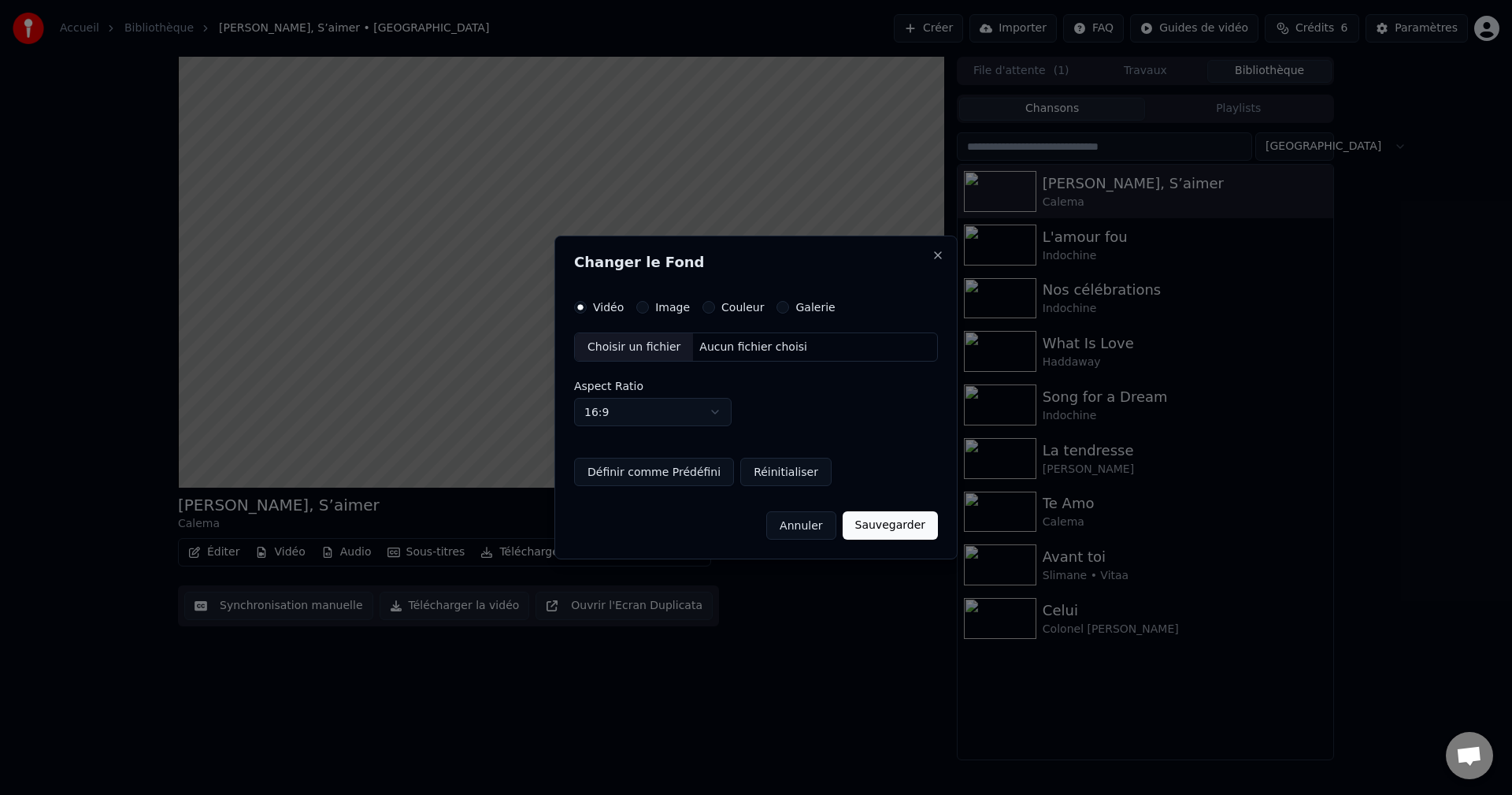
click at [777, 308] on button "Galerie" at bounding box center [783, 307] width 13 height 13
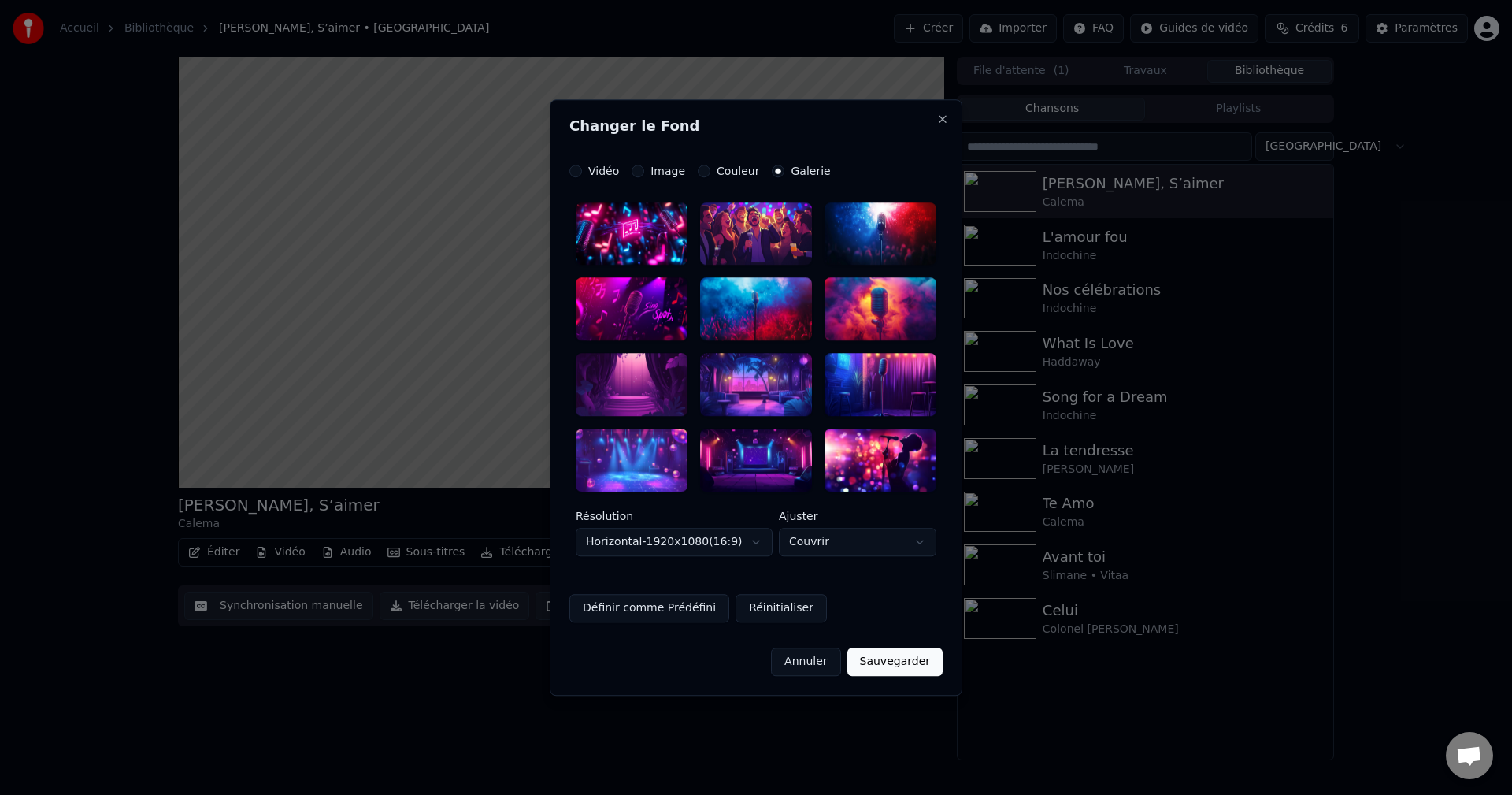
click at [776, 308] on div at bounding box center [756, 309] width 112 height 63
click at [652, 319] on div at bounding box center [631, 309] width 112 height 63
click at [765, 389] on div at bounding box center [756, 385] width 112 height 63
click at [911, 664] on button "Sauvegarder" at bounding box center [894, 661] width 95 height 28
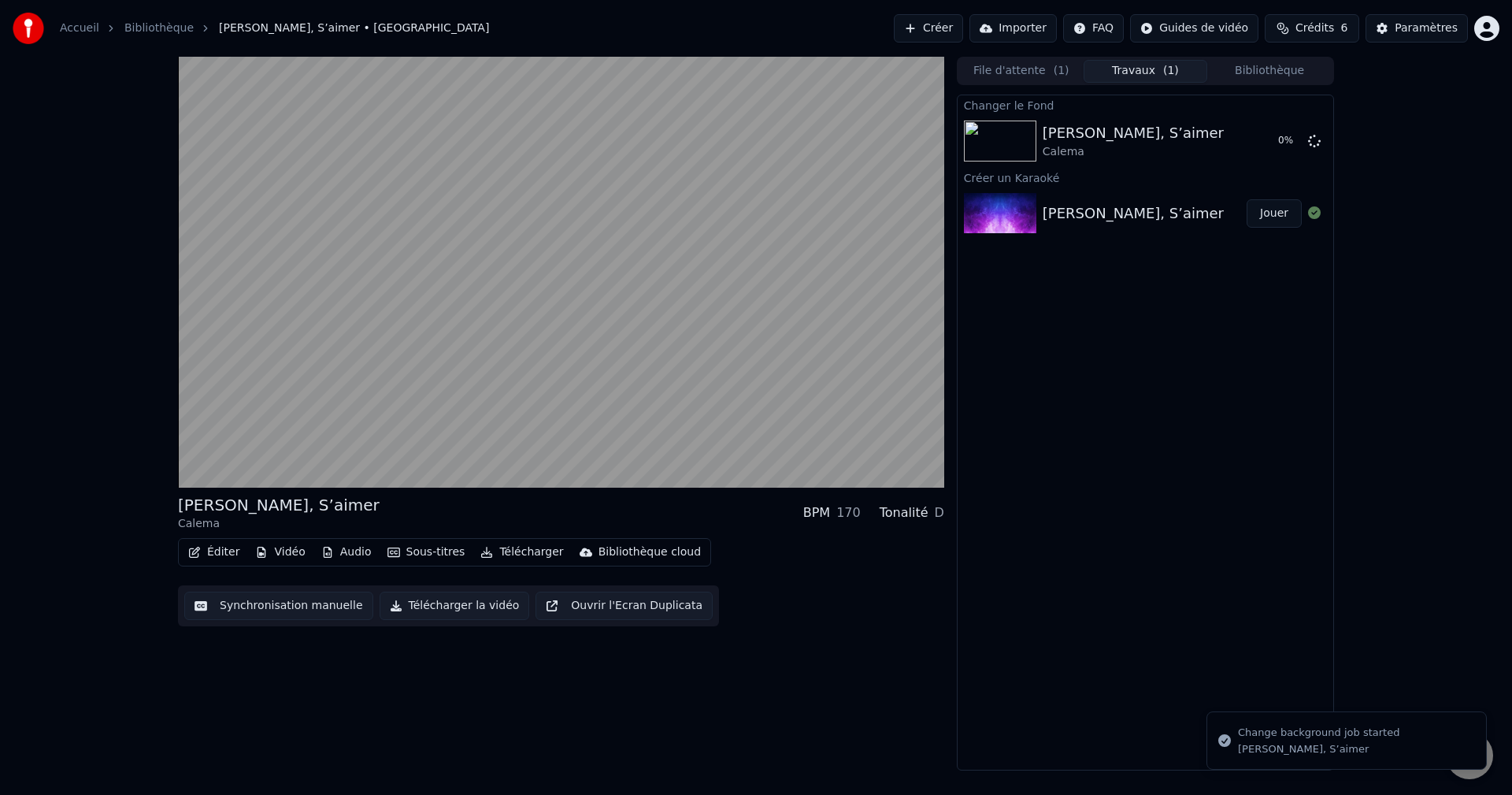
drag, startPoint x: 357, startPoint y: 703, endPoint x: 351, endPoint y: 697, distance: 8.5
click at [357, 702] on div "Aimer, S’aimer Calema BPM 170 Tonalité D Éditer Vidéo Audio Sous-titres Télécha…" at bounding box center [561, 414] width 766 height 714
click at [476, 609] on button "Télécharger la vidéo" at bounding box center [455, 605] width 151 height 28
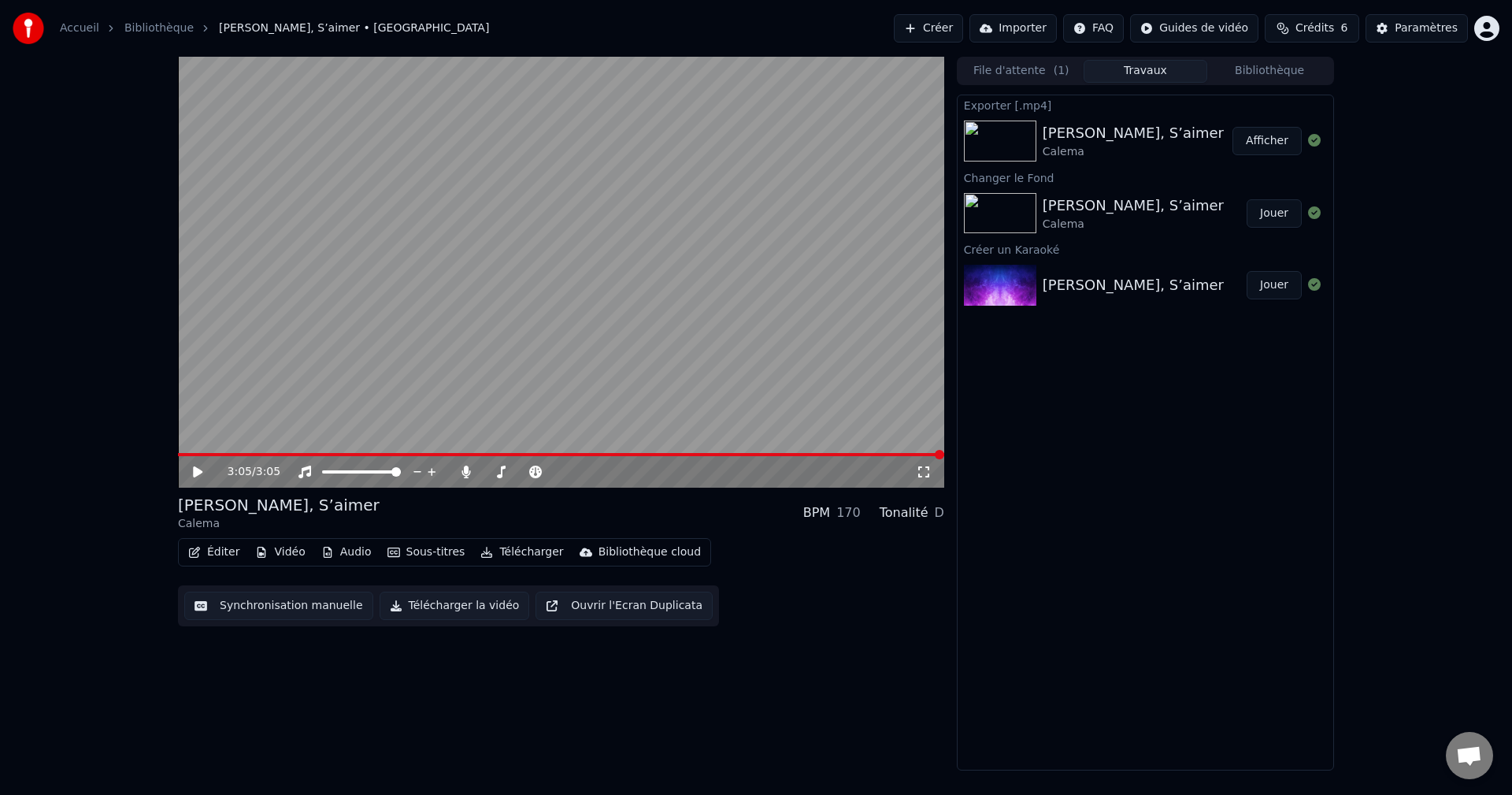
click at [1493, 232] on div "3:05 / 3:05 Aimer, S’aimer Calema BPM 170 Tonalité D Éditer Vidéo Audio Sous-ti…" at bounding box center [756, 414] width 1512 height 714
click at [1183, 153] on div "[PERSON_NAME], S’aimer Calema" at bounding box center [1138, 141] width 190 height 38
click at [1014, 139] on img at bounding box center [1000, 141] width 73 height 41
click at [1014, 138] on img at bounding box center [1000, 141] width 73 height 41
click at [1015, 138] on img at bounding box center [1000, 141] width 73 height 41
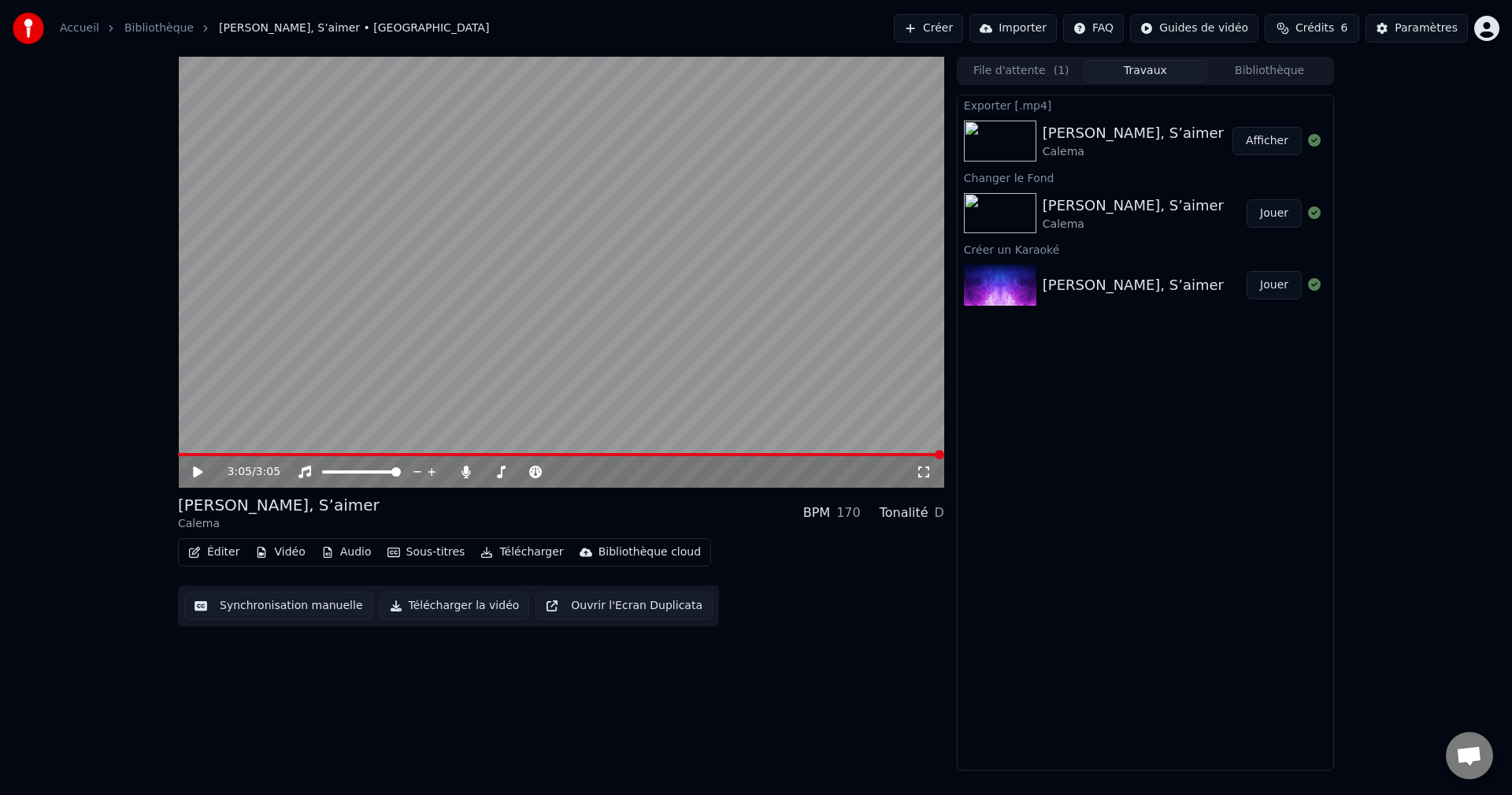
click at [1016, 138] on img at bounding box center [1000, 141] width 73 height 41
click at [1411, 28] on div "Paramètres" at bounding box center [1426, 28] width 63 height 16
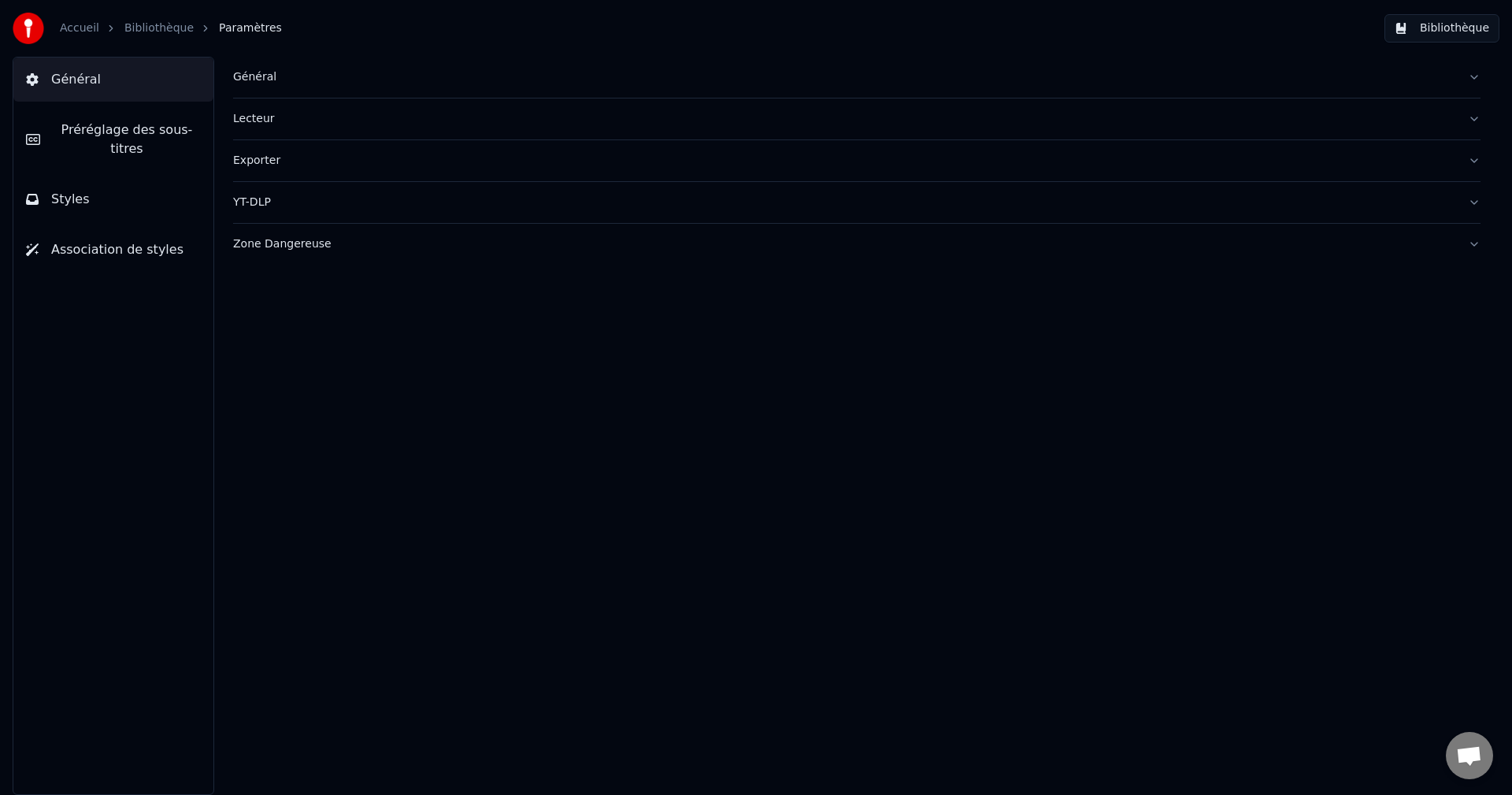
click at [158, 31] on link "Bibliothèque" at bounding box center [159, 28] width 69 height 16
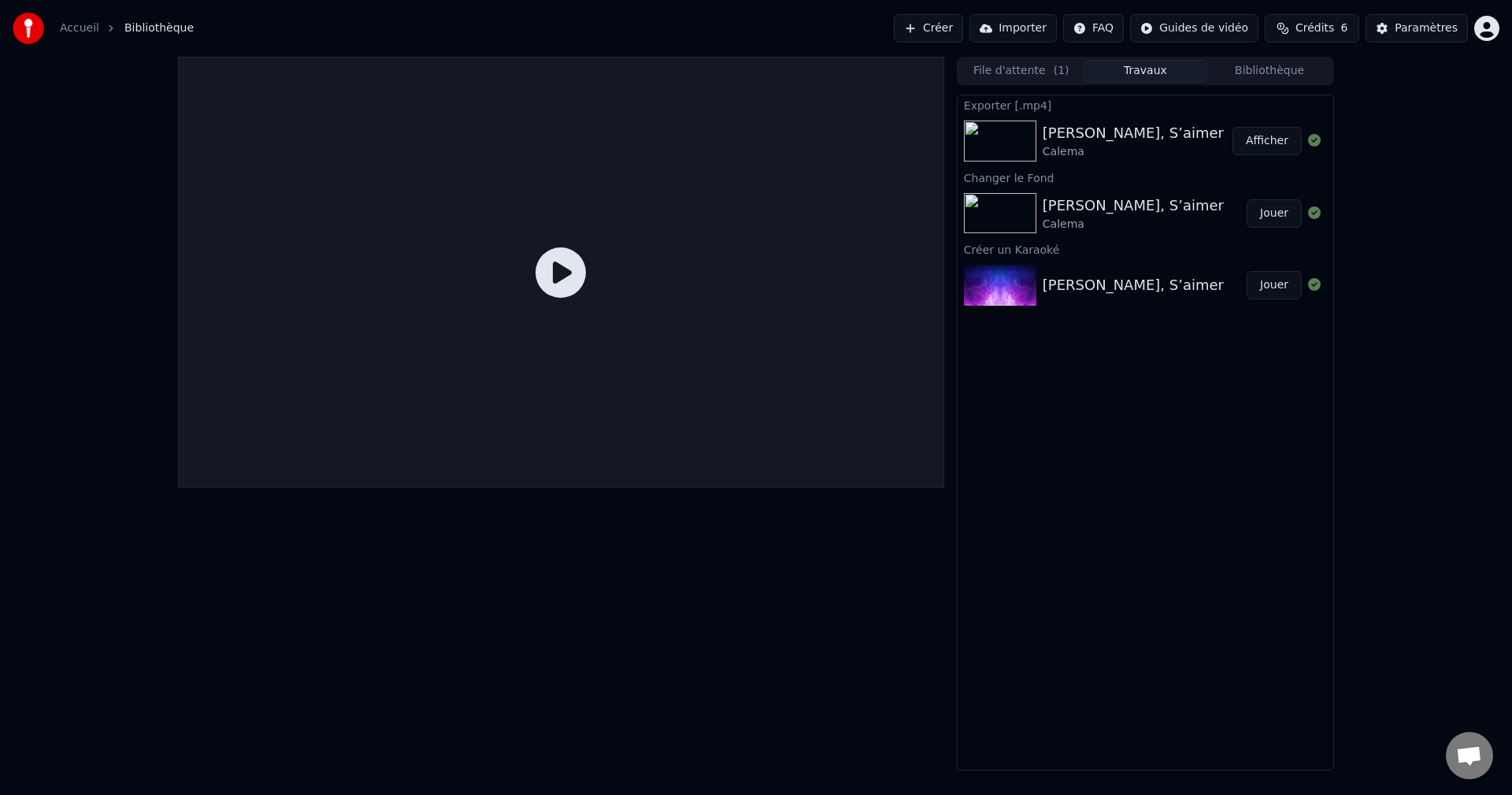
click at [993, 135] on img at bounding box center [1000, 141] width 73 height 41
drag, startPoint x: 978, startPoint y: 136, endPoint x: 986, endPoint y: 131, distance: 9.4
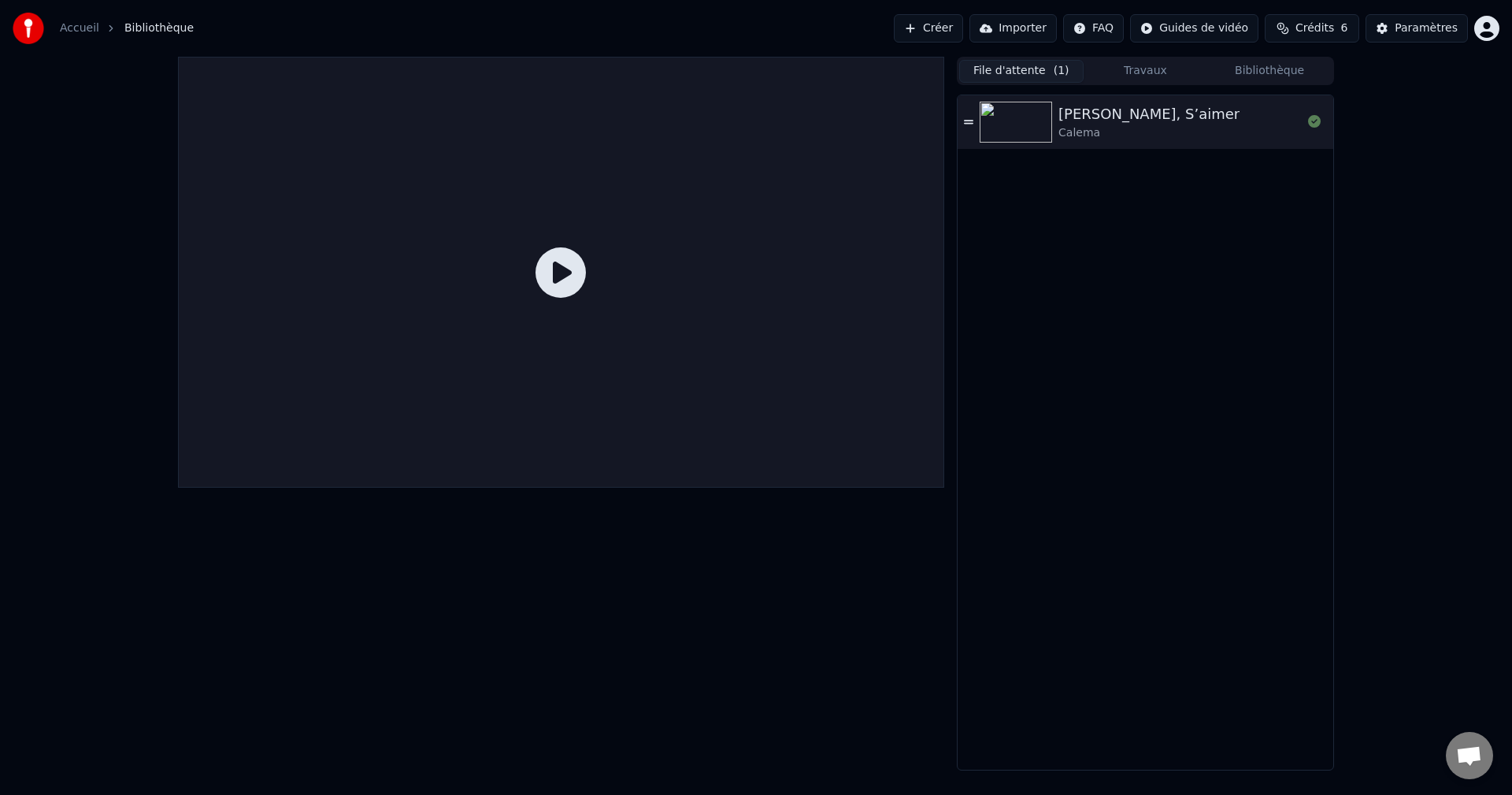
click at [1016, 77] on button "File d'attente ( 1 )" at bounding box center [1021, 71] width 125 height 23
click at [1016, 119] on img at bounding box center [1016, 122] width 73 height 41
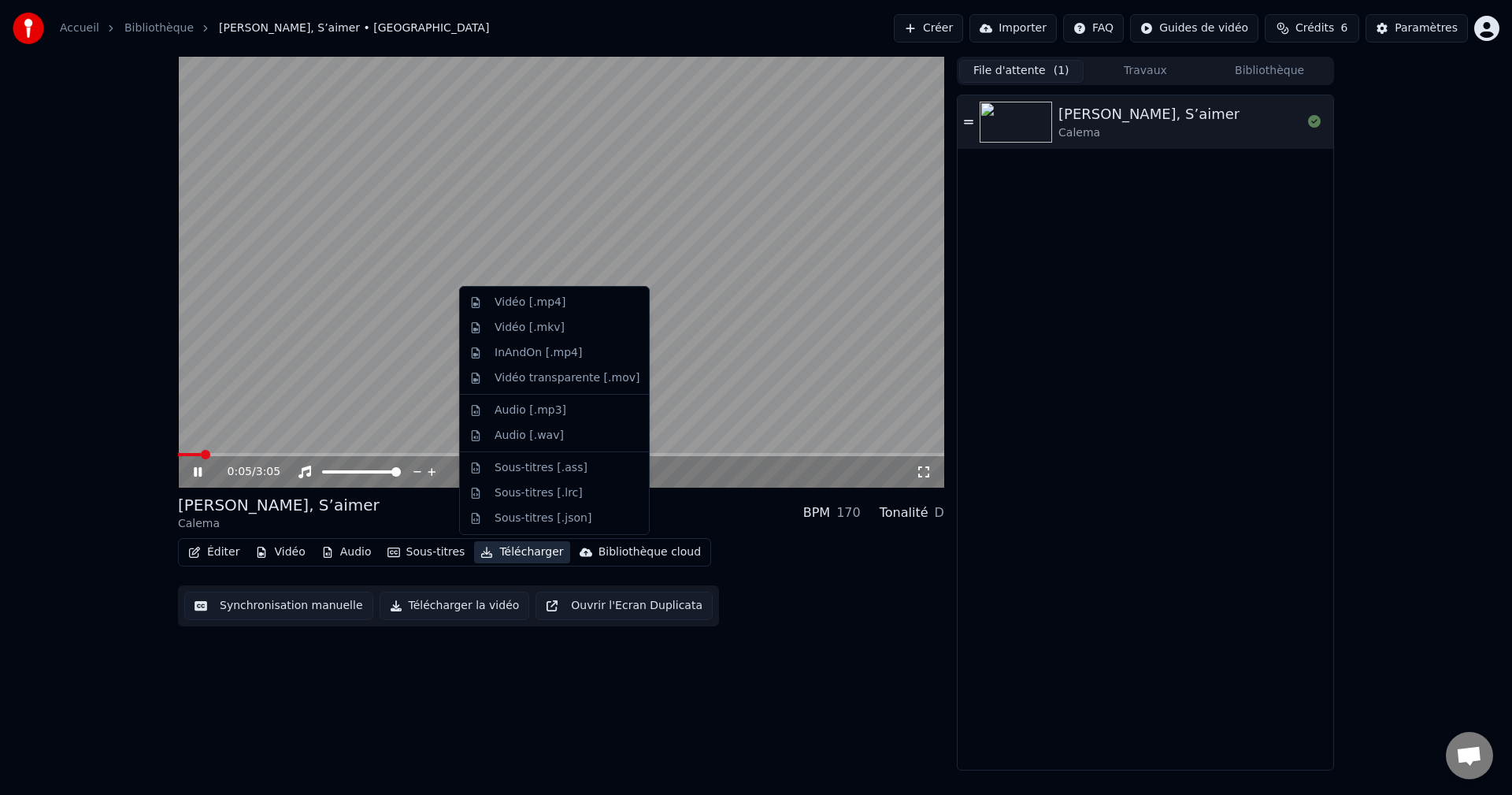
click at [513, 548] on button "Télécharger" at bounding box center [522, 553] width 95 height 22
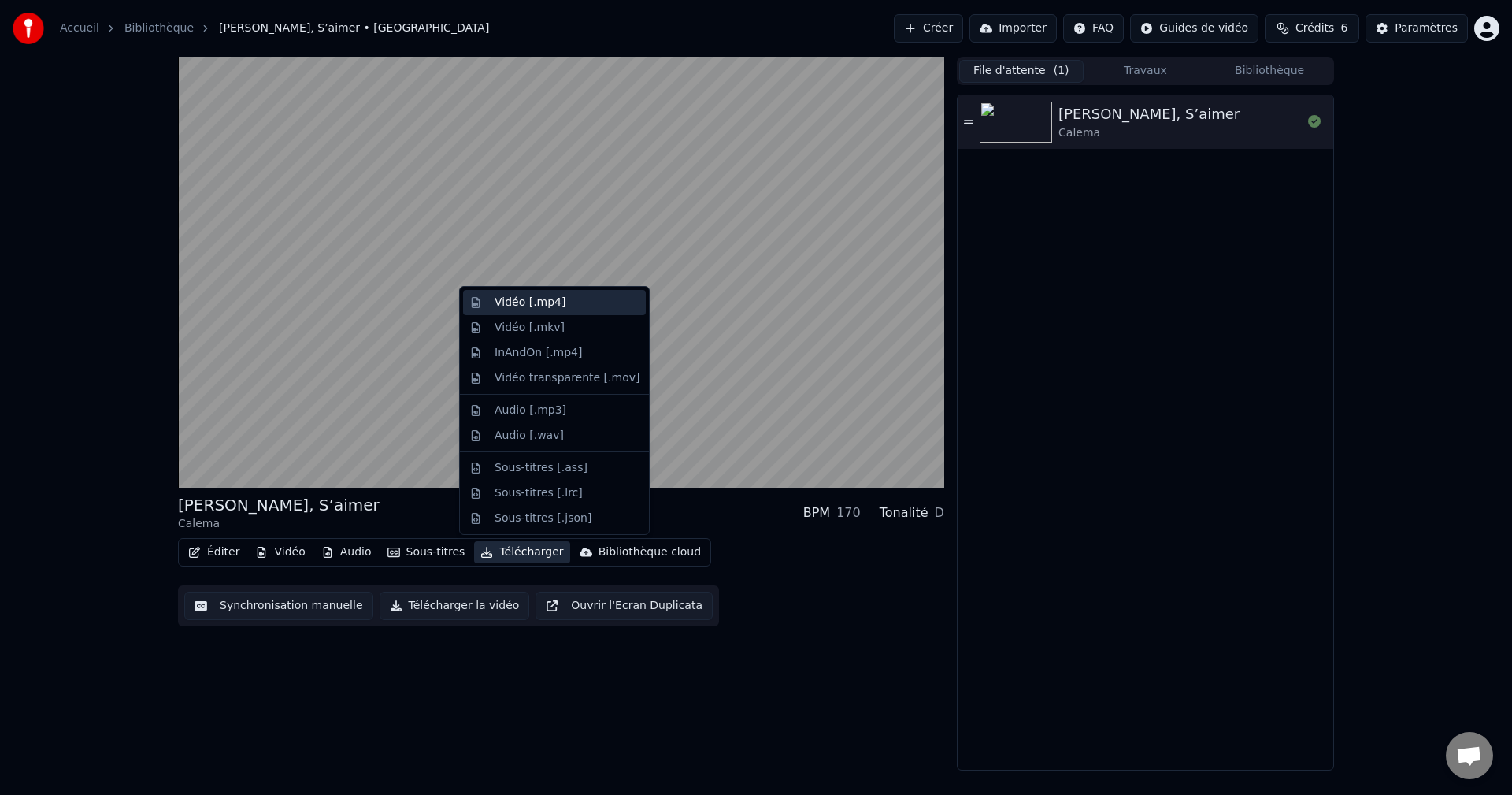
click at [542, 303] on div "Vidéo [.mp4]" at bounding box center [530, 303] width 71 height 16
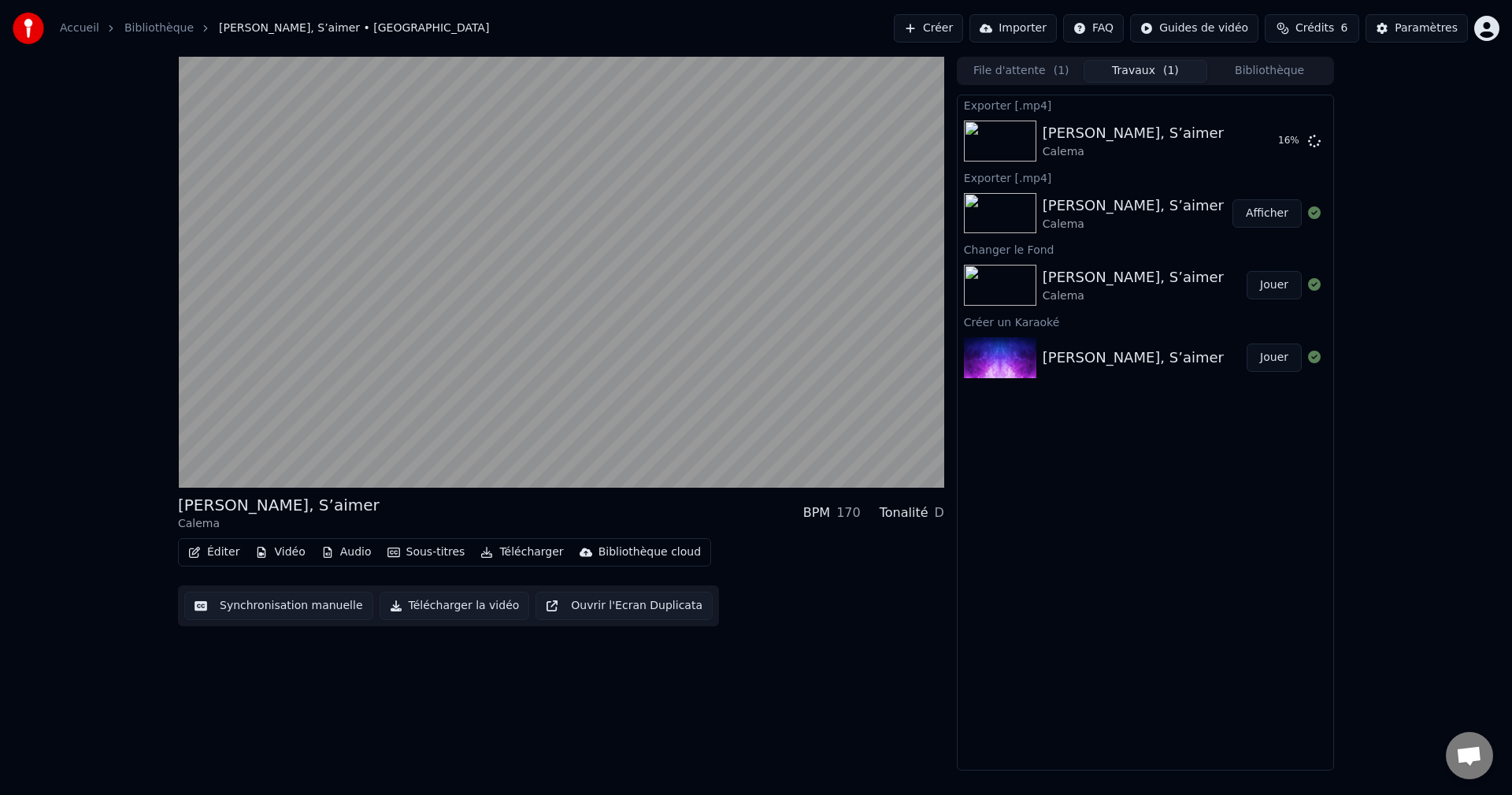
drag, startPoint x: 1394, startPoint y: 427, endPoint x: 1405, endPoint y: 424, distance: 11.4
click at [1399, 426] on div "[PERSON_NAME], S’aimer Calema BPM 170 Tonalité D Éditer Vidéo Audio Sous-titres…" at bounding box center [756, 414] width 1512 height 714
click at [991, 214] on img at bounding box center [1000, 214] width 73 height 41
click at [1009, 216] on img at bounding box center [1000, 214] width 73 height 41
click at [1011, 216] on img at bounding box center [1000, 214] width 73 height 41
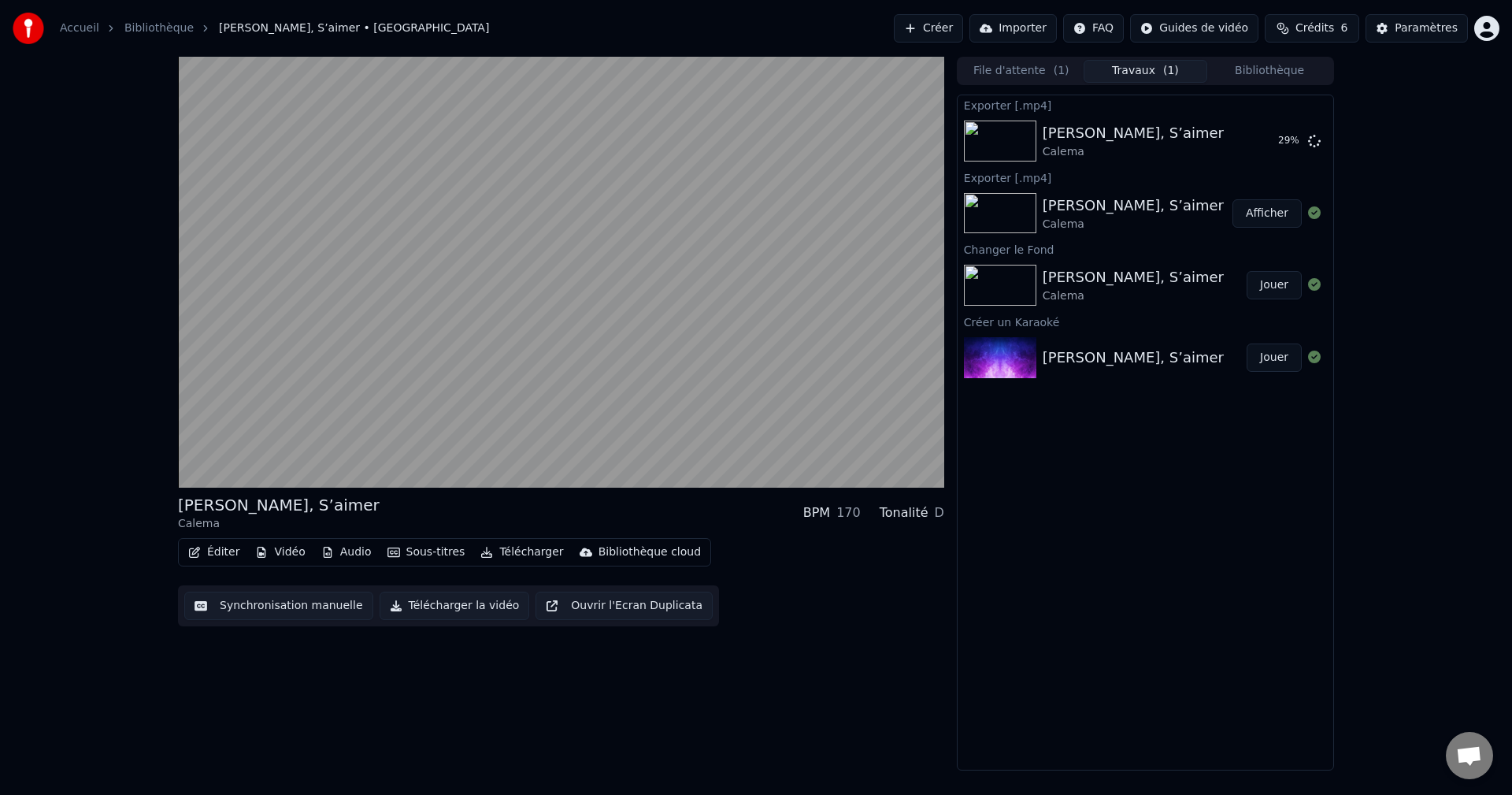
click at [1012, 214] on img at bounding box center [1000, 214] width 73 height 41
drag, startPoint x: 1014, startPoint y: 210, endPoint x: 1228, endPoint y: 76, distance: 252.5
click at [1016, 209] on img at bounding box center [1000, 214] width 73 height 41
click at [1415, 24] on div "Paramètres" at bounding box center [1426, 28] width 63 height 16
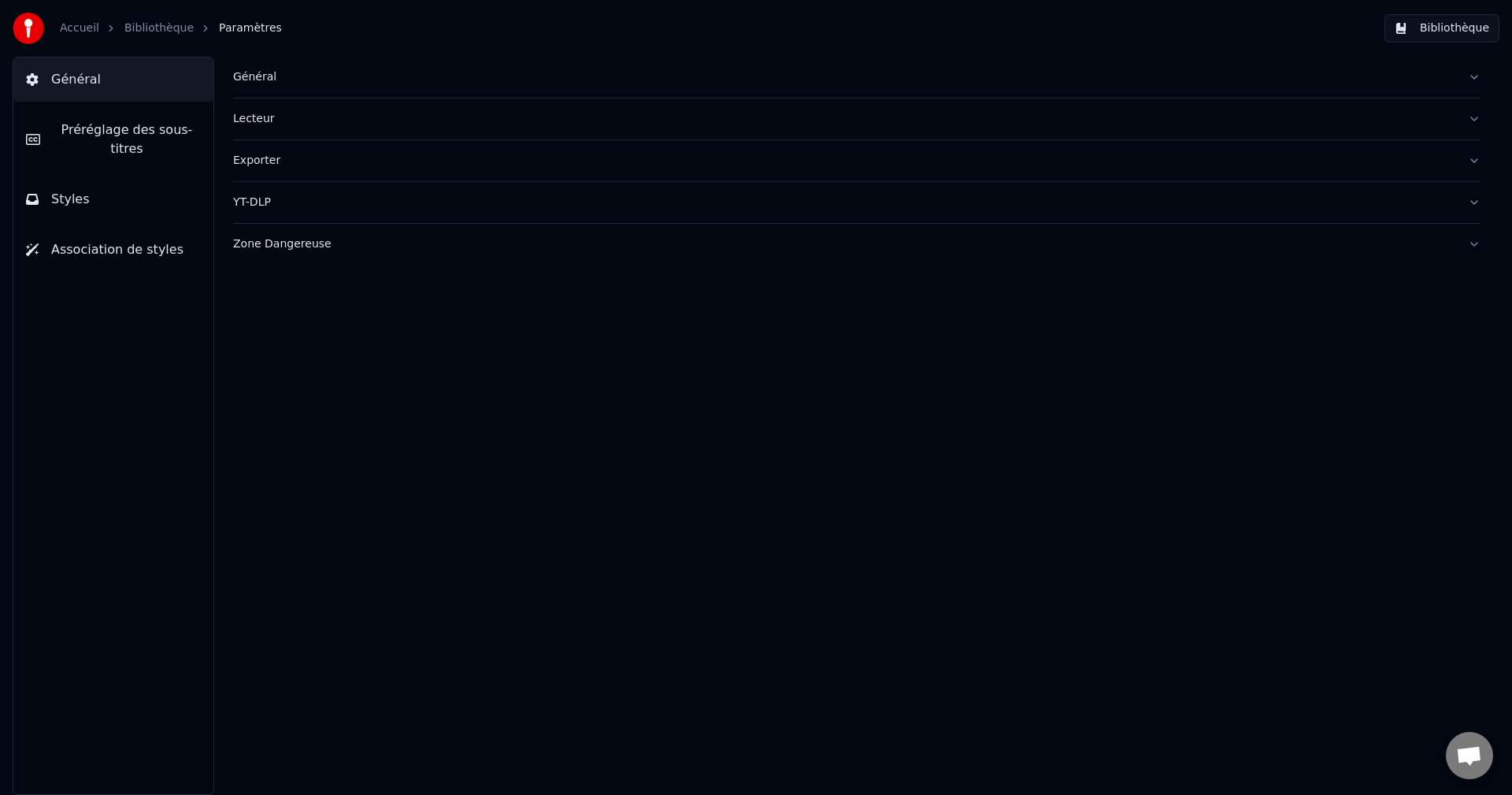
click at [270, 82] on div "Général" at bounding box center [844, 77] width 1222 height 16
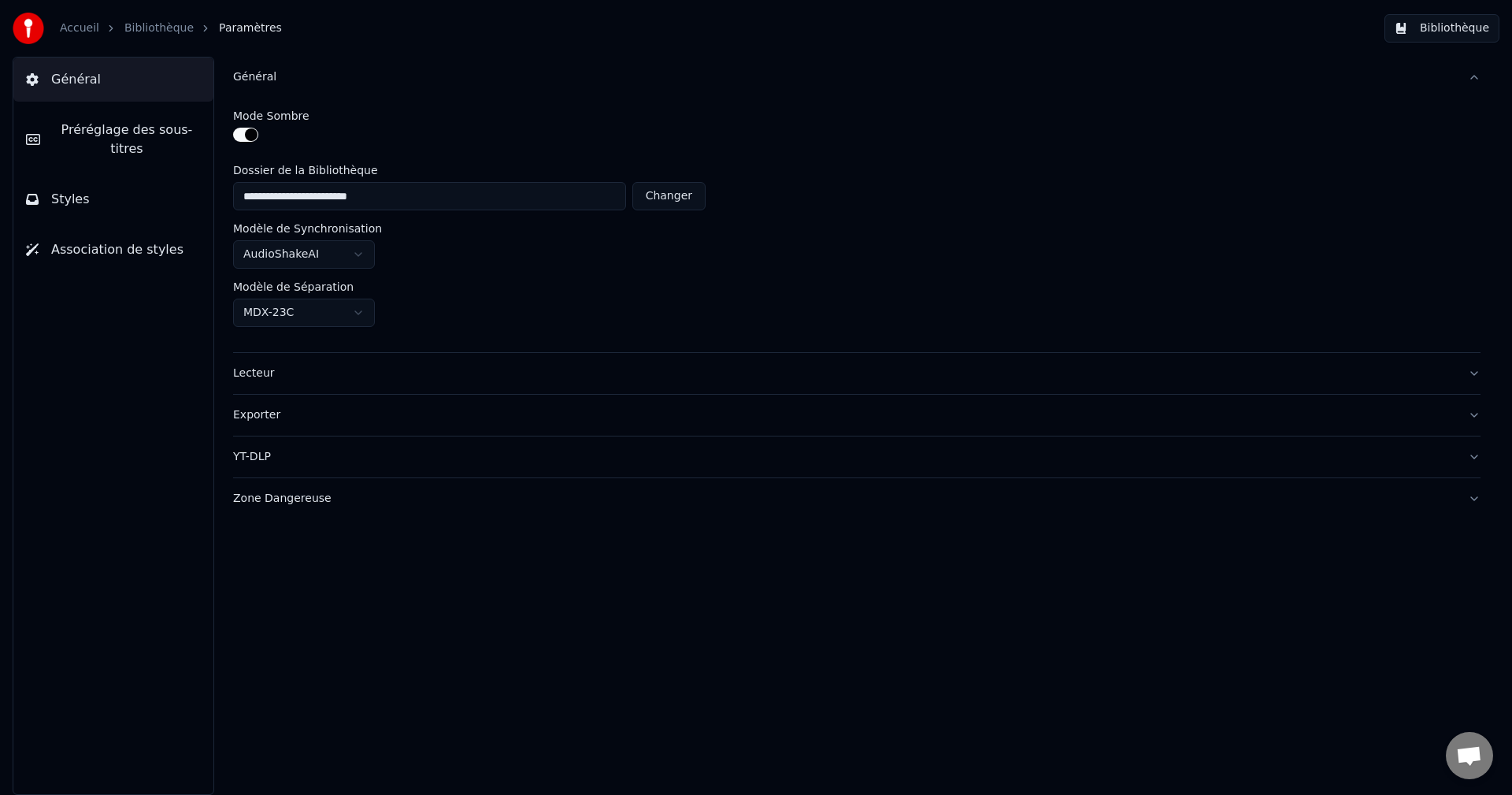
click at [75, 24] on link "Accueil" at bounding box center [80, 28] width 39 height 16
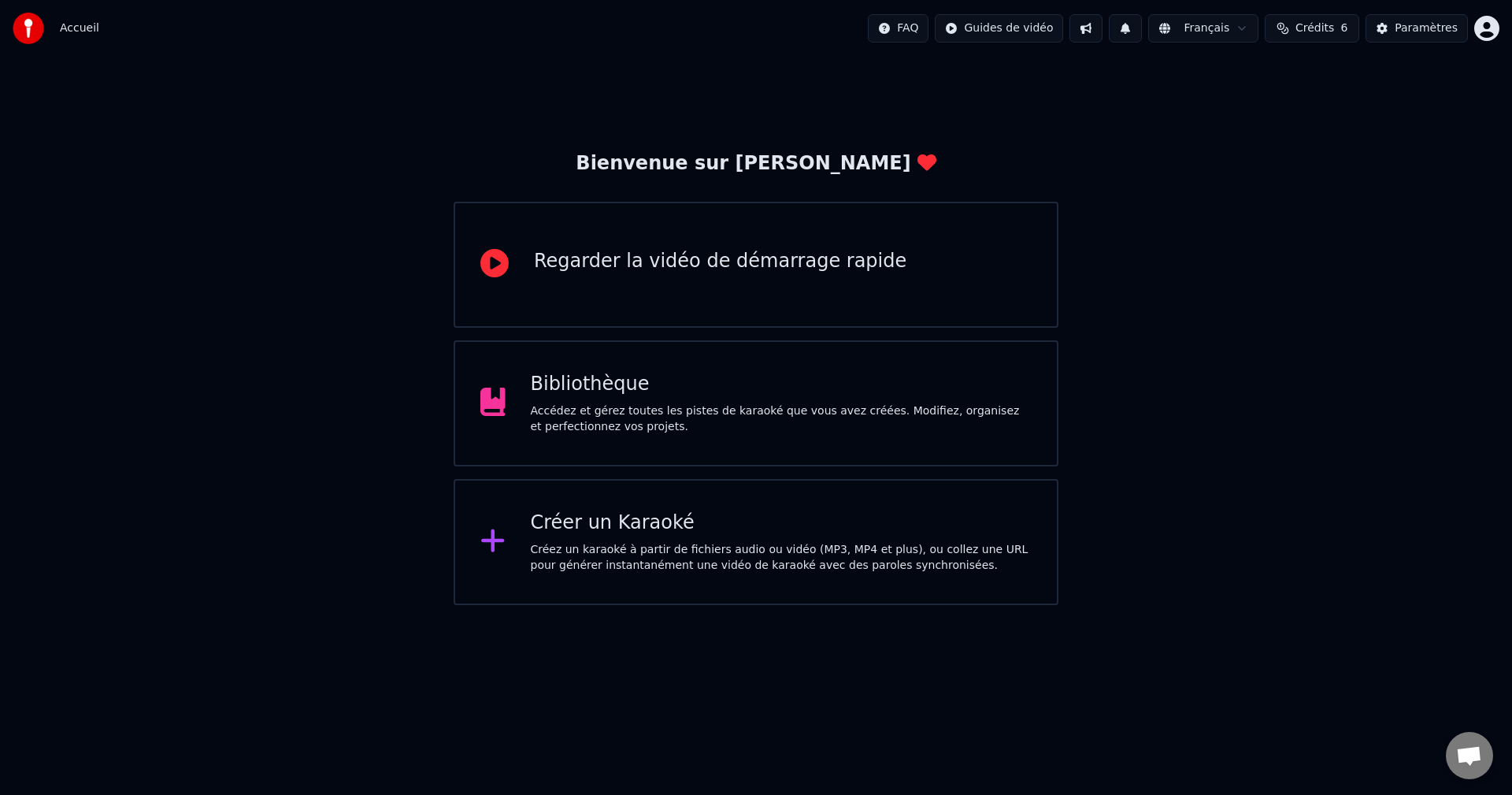
click at [72, 30] on span "Accueil" at bounding box center [80, 28] width 39 height 16
click at [750, 379] on div "Bibliothèque" at bounding box center [781, 385] width 501 height 25
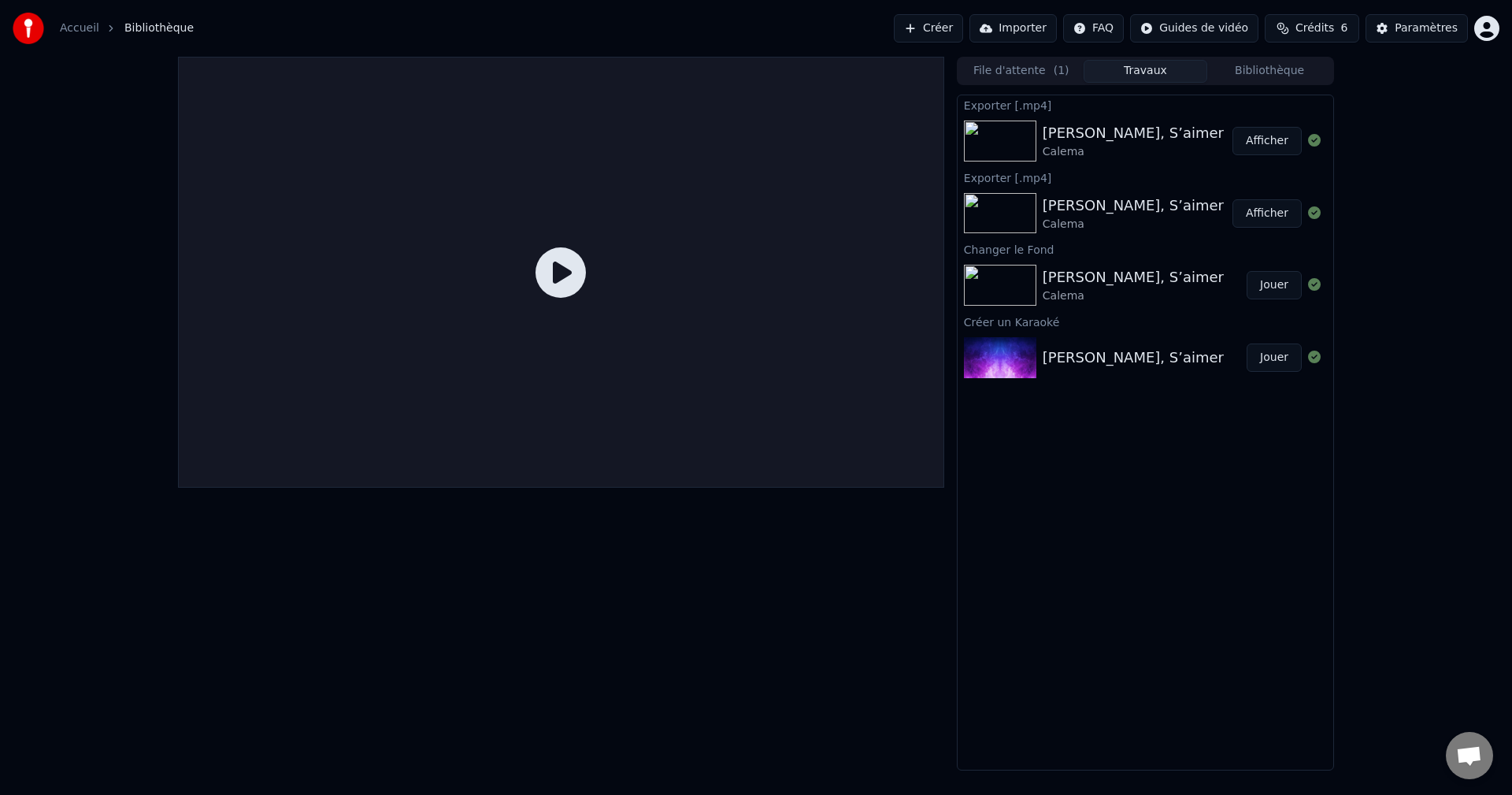
click at [1000, 132] on img at bounding box center [1000, 141] width 73 height 41
click at [662, 285] on div at bounding box center [561, 272] width 766 height 431
click at [1069, 145] on div "Calema" at bounding box center [1133, 152] width 181 height 16
click at [1072, 140] on div "[PERSON_NAME], S’aimer" at bounding box center [1133, 133] width 181 height 22
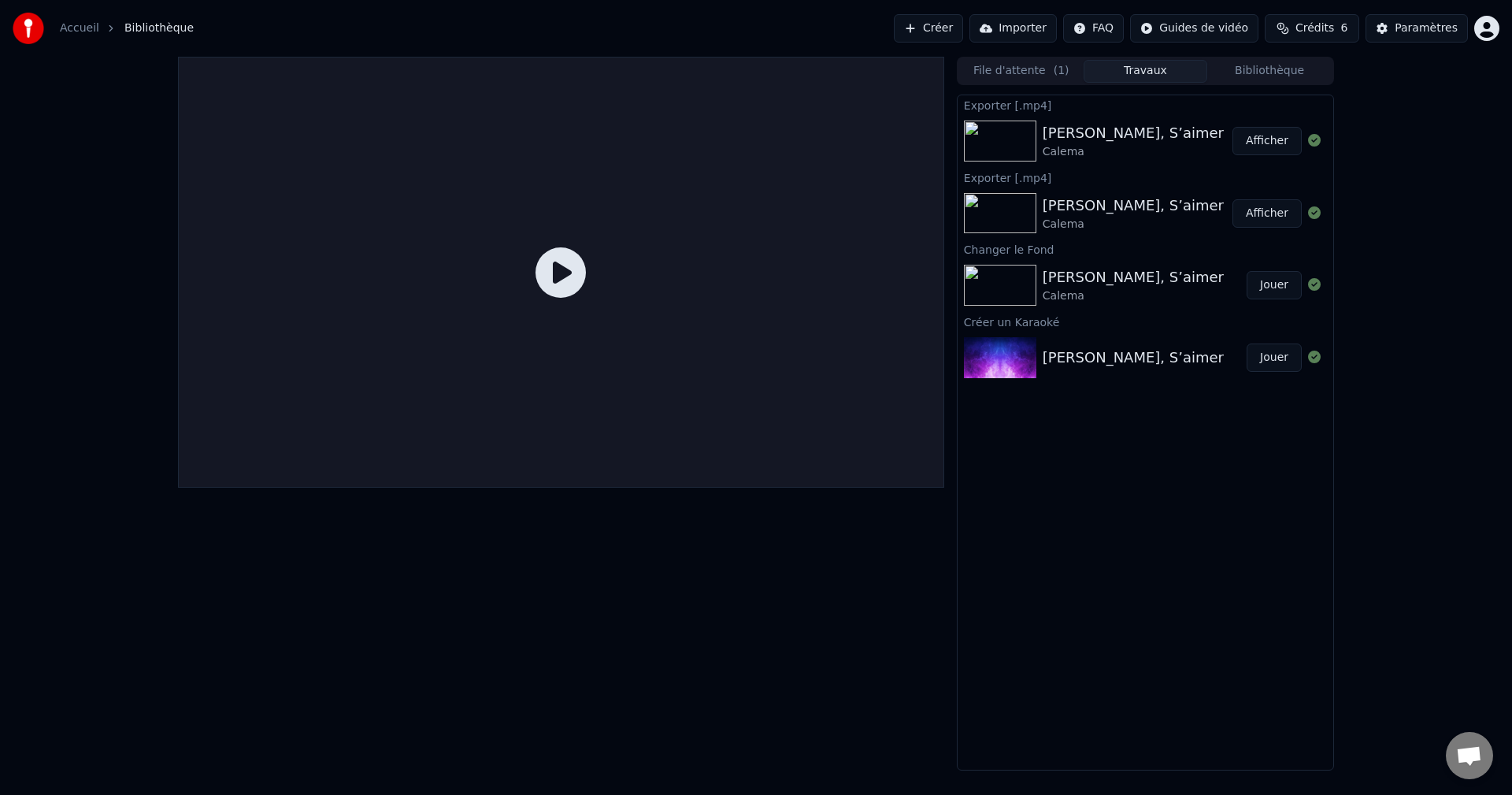
click at [1072, 140] on div "[PERSON_NAME], S’aimer" at bounding box center [1133, 133] width 181 height 22
click at [1070, 142] on div "[PERSON_NAME], S’aimer" at bounding box center [1133, 133] width 181 height 22
click at [1038, 35] on button "Importer" at bounding box center [1012, 28] width 87 height 28
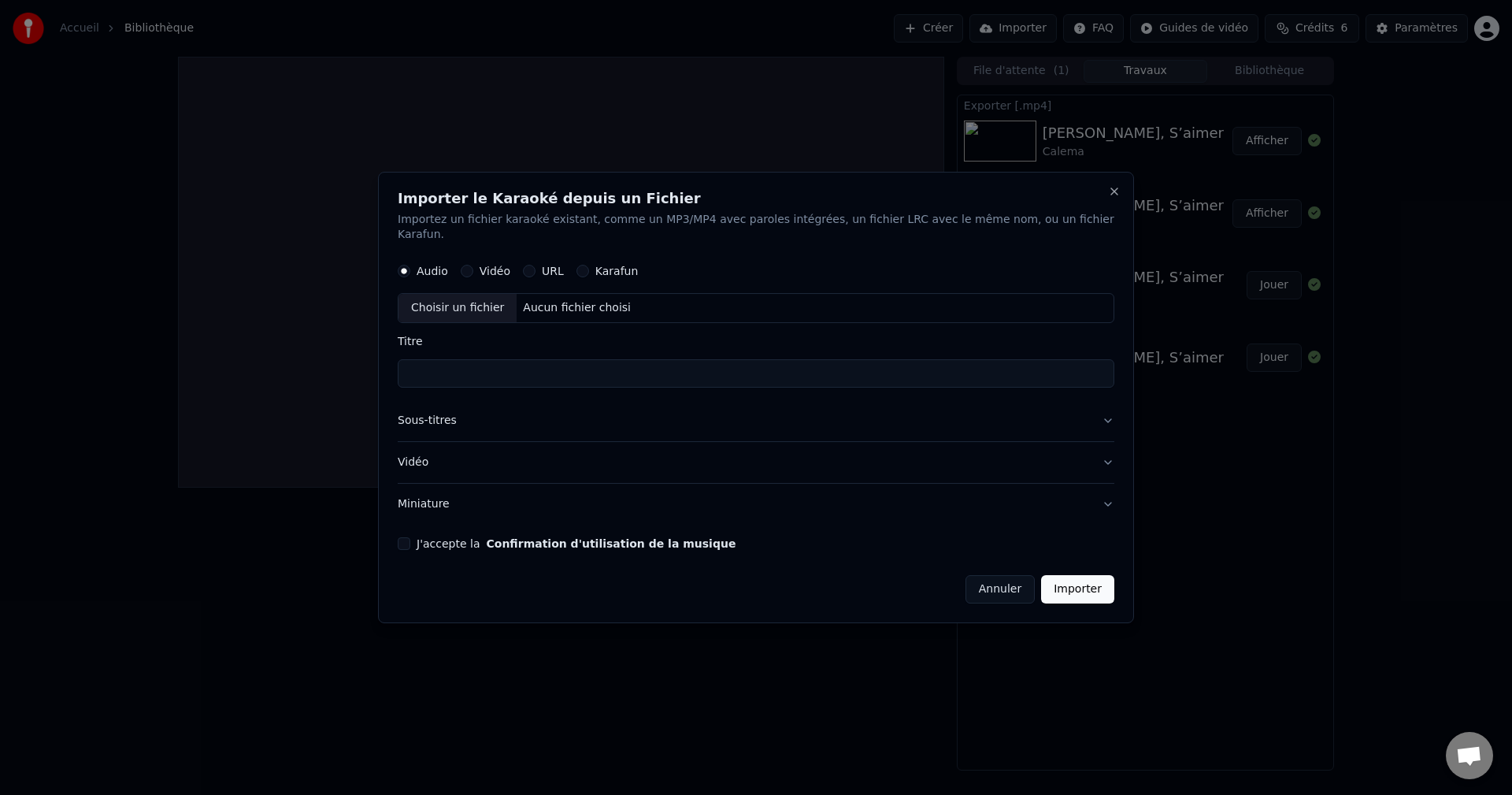
click at [1089, 192] on div "Importer le Karaoké depuis un Fichier Importez un fichier karaoké existant, com…" at bounding box center [756, 398] width 756 height 453
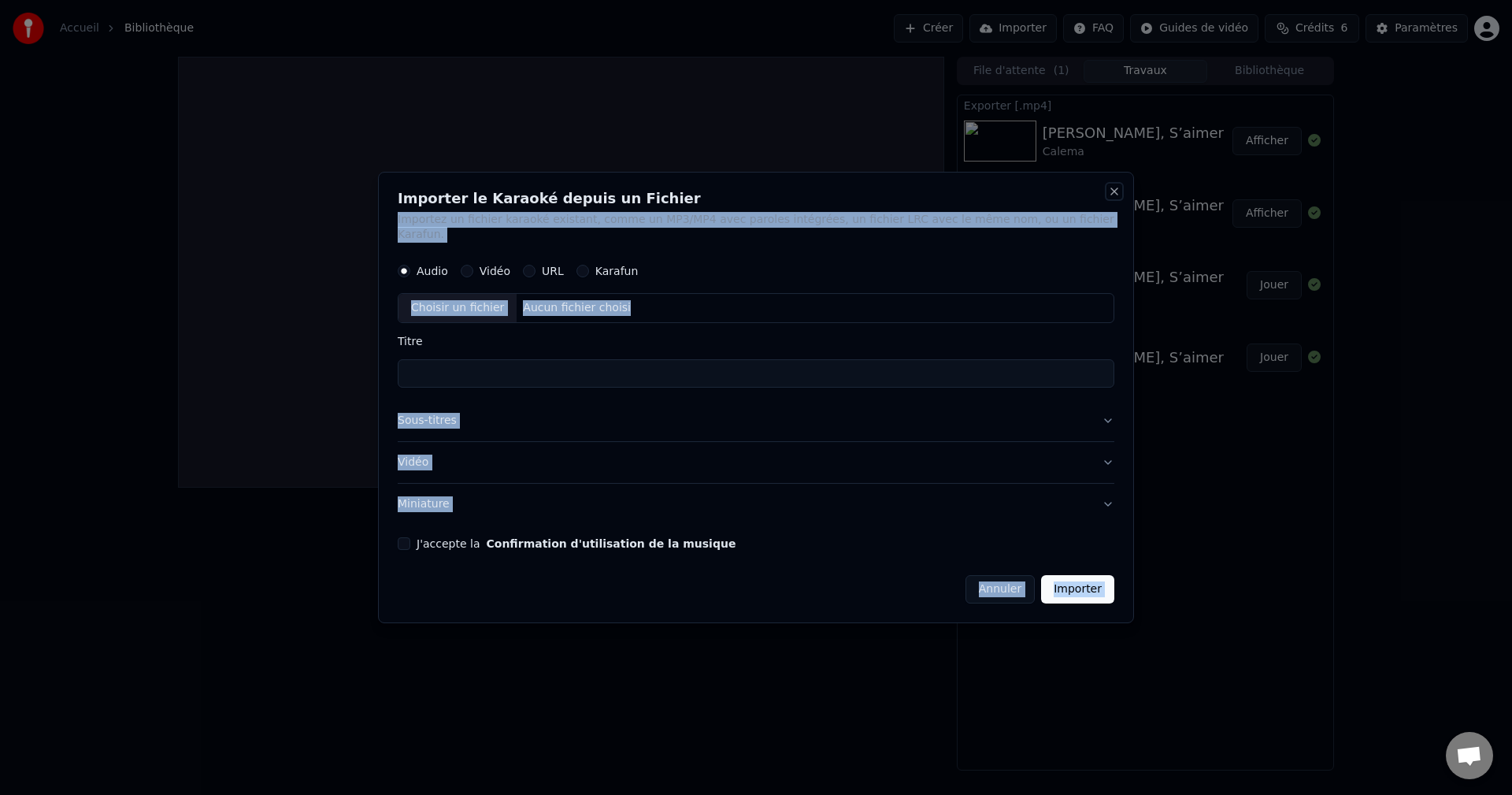
click at [1108, 197] on button "Close" at bounding box center [1114, 191] width 13 height 13
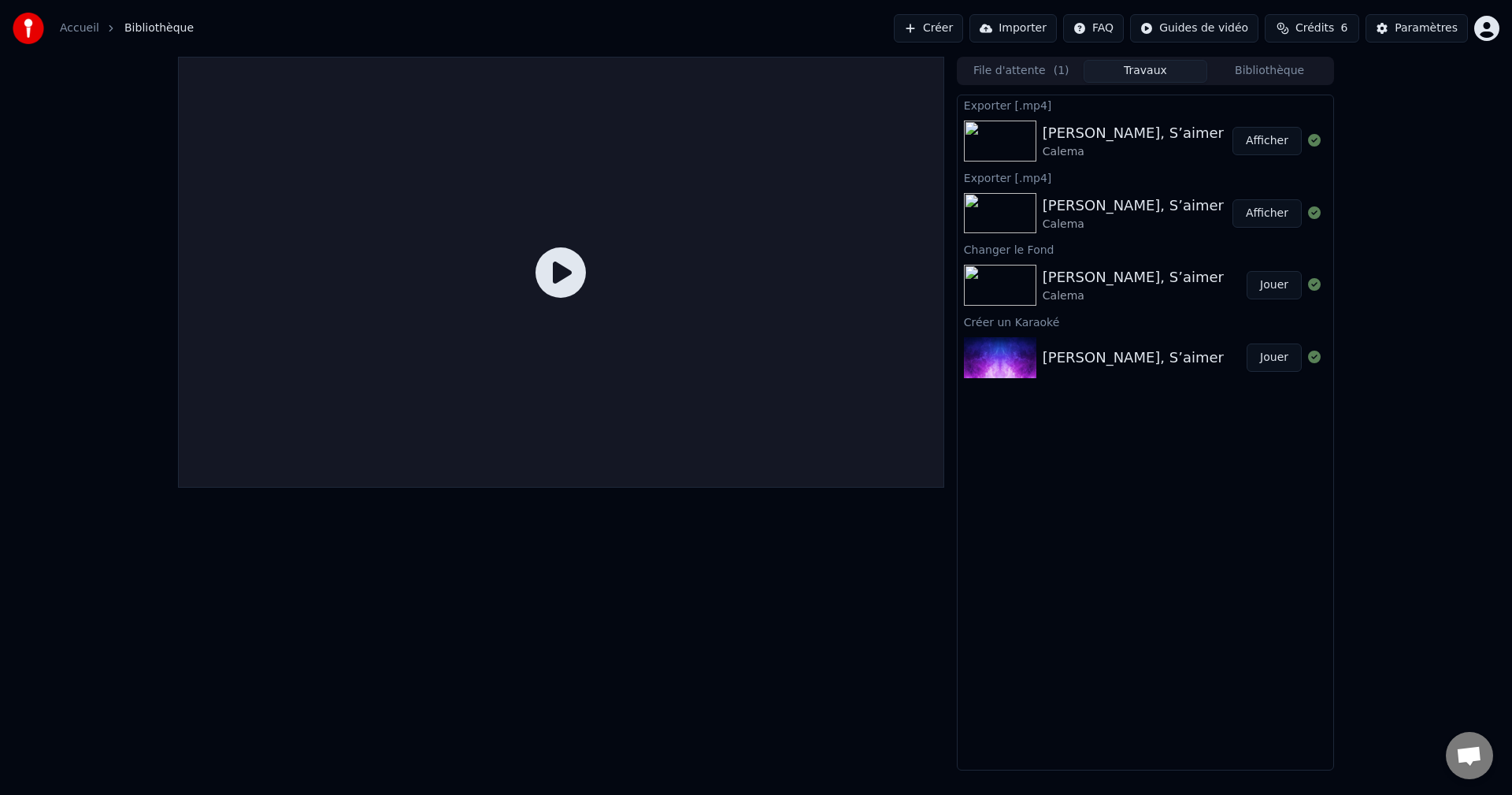
drag, startPoint x: 584, startPoint y: 609, endPoint x: 564, endPoint y: 559, distance: 53.9
click at [587, 598] on div at bounding box center [561, 414] width 766 height 714
click at [72, 26] on link "Accueil" at bounding box center [80, 28] width 39 height 16
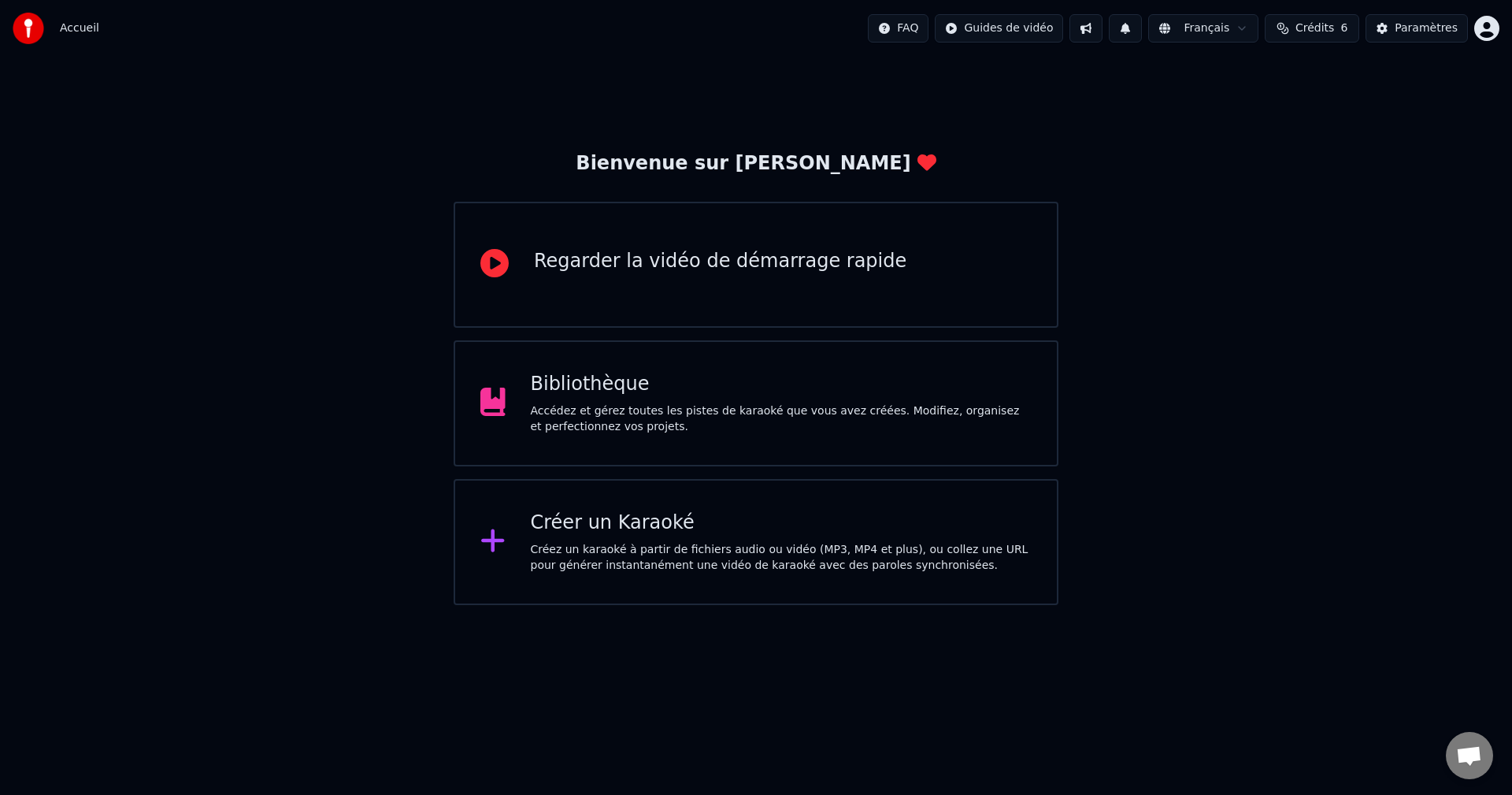
click at [566, 522] on div "Créer un Karaoké" at bounding box center [781, 523] width 501 height 25
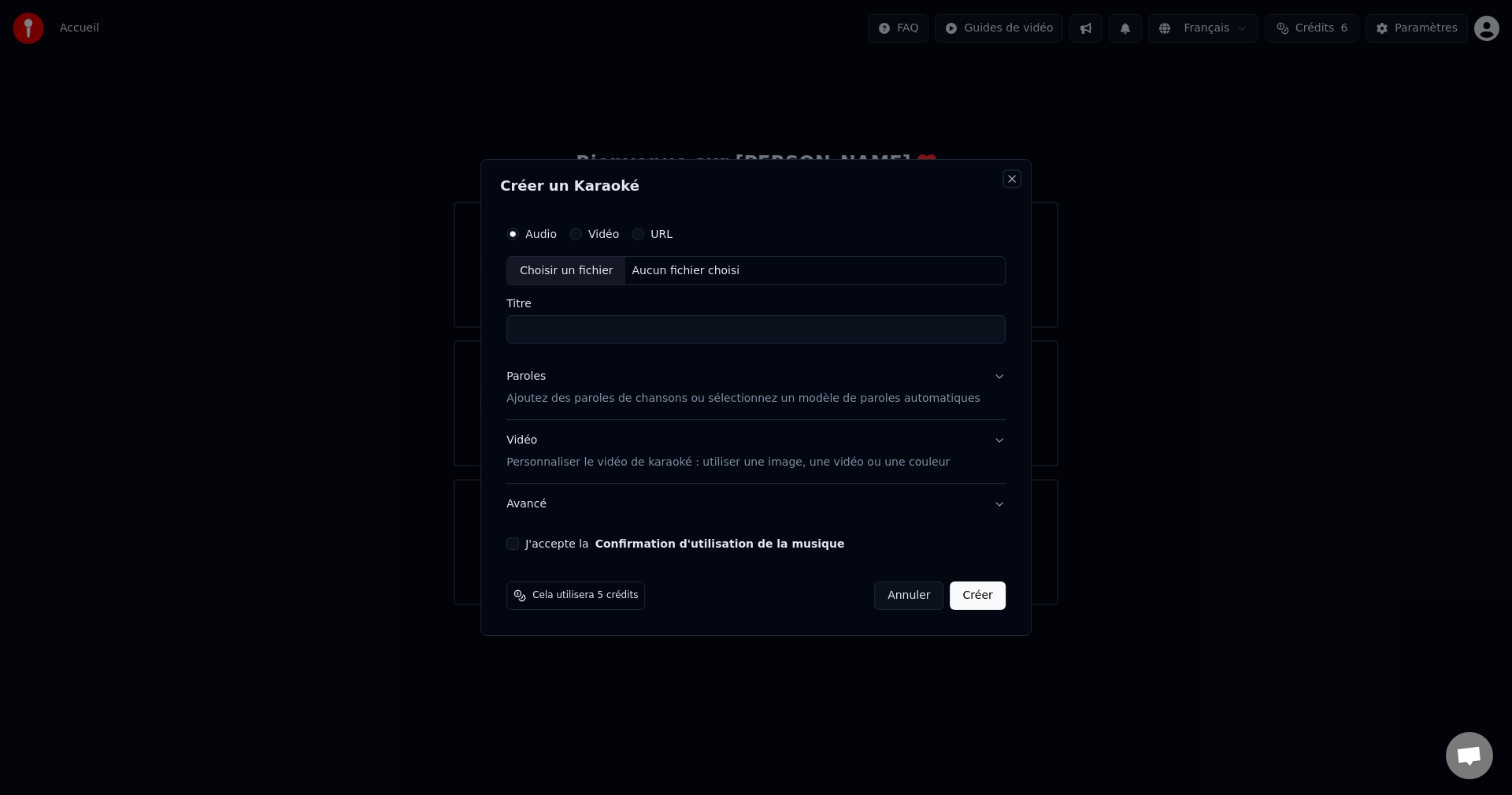
click at [1005, 180] on button "Close" at bounding box center [1011, 179] width 13 height 13
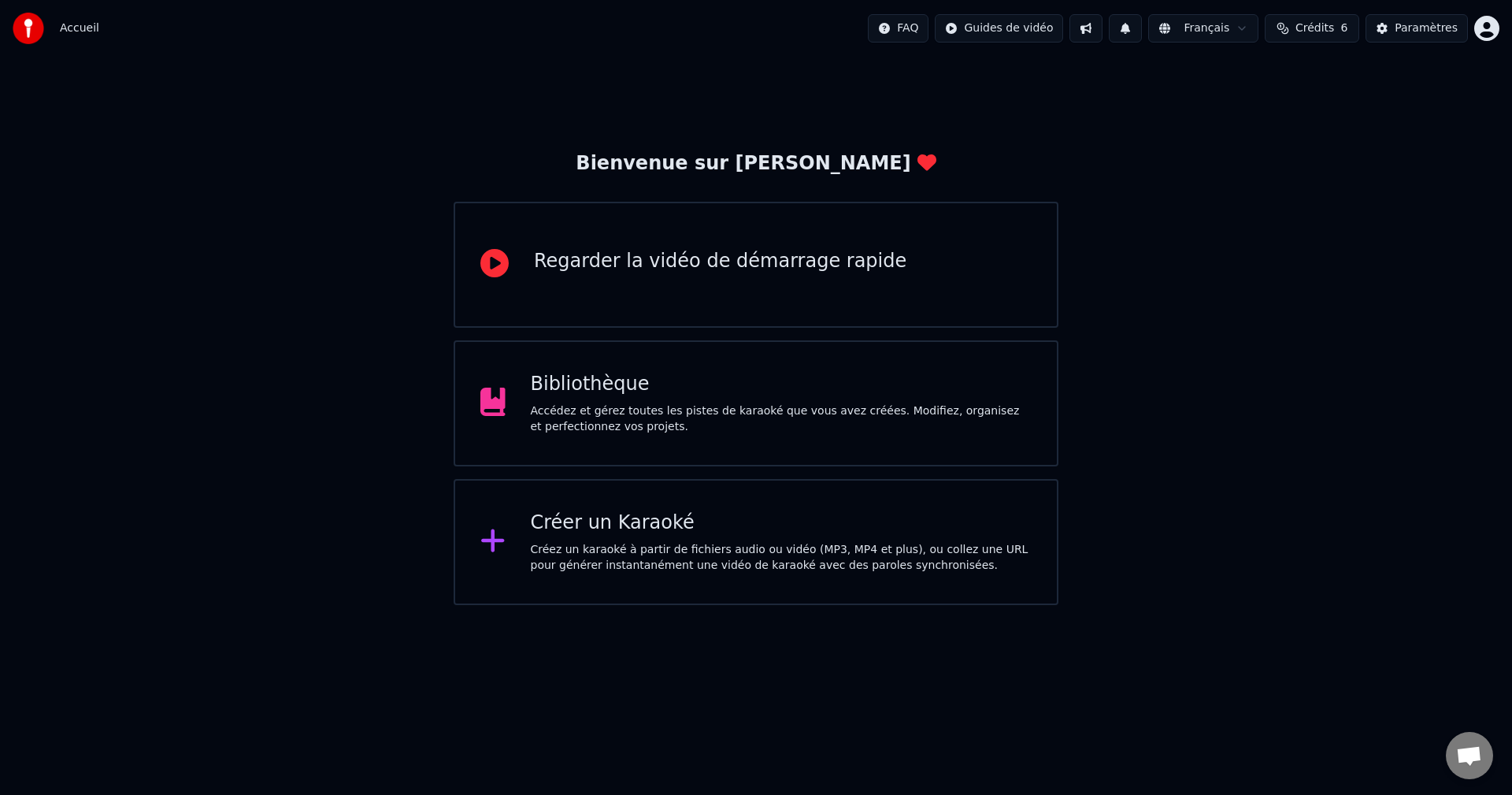
click at [52, 26] on div at bounding box center [33, 28] width 41 height 31
click at [636, 444] on div "Bibliothèque Accédez et gérez toutes les pistes de karaoké que vous avez créées…" at bounding box center [756, 403] width 605 height 126
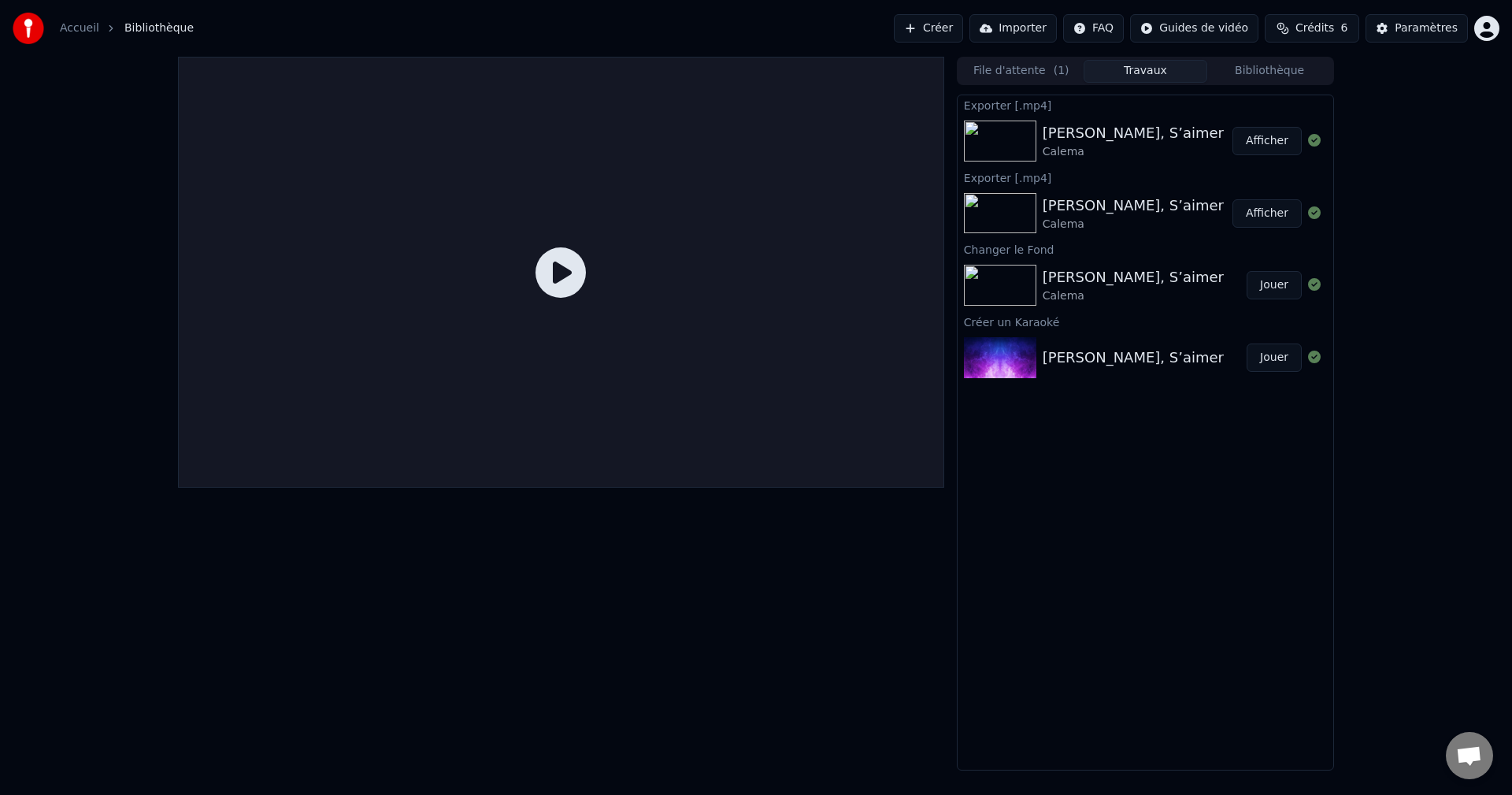
click at [1158, 143] on div "[PERSON_NAME], S’aimer Calema" at bounding box center [1138, 141] width 190 height 38
click at [1250, 142] on button "Afficher" at bounding box center [1267, 141] width 69 height 28
click at [1288, 151] on button "Afficher" at bounding box center [1267, 141] width 69 height 28
